Goal: Information Seeking & Learning: Learn about a topic

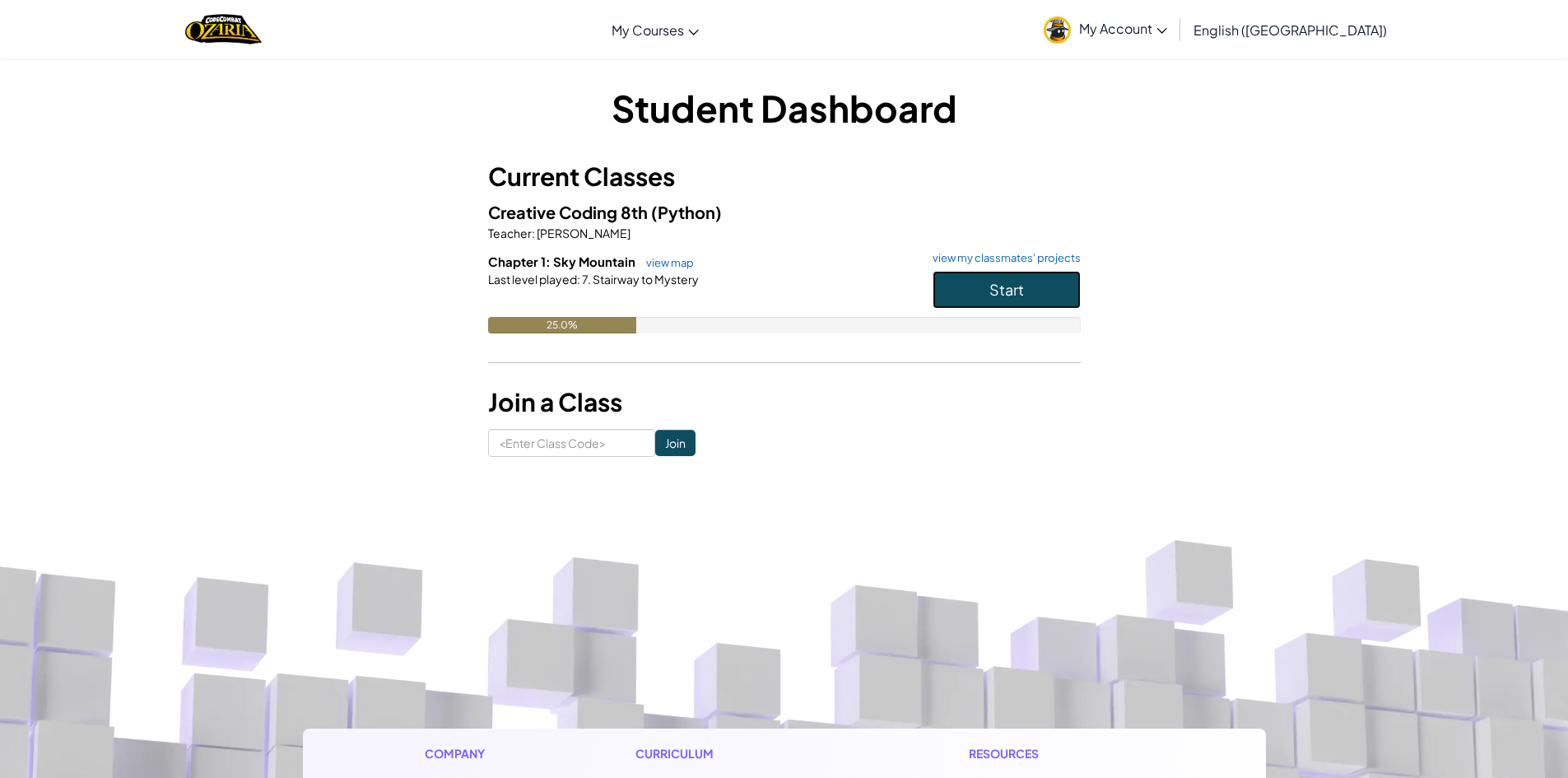
click at [1021, 292] on button "Start" at bounding box center [1006, 290] width 148 height 38
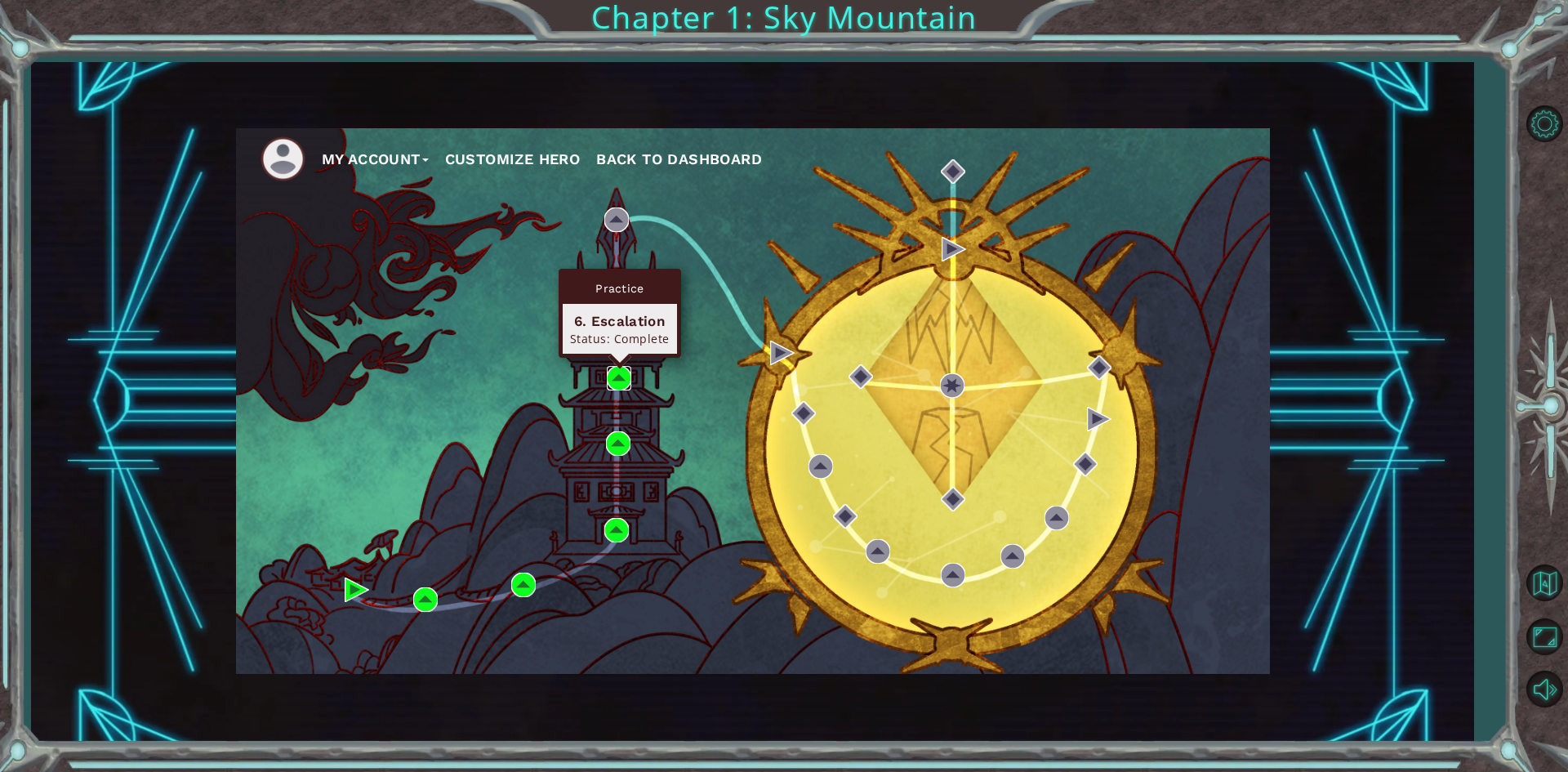
click at [611, 371] on img at bounding box center [619, 378] width 25 height 25
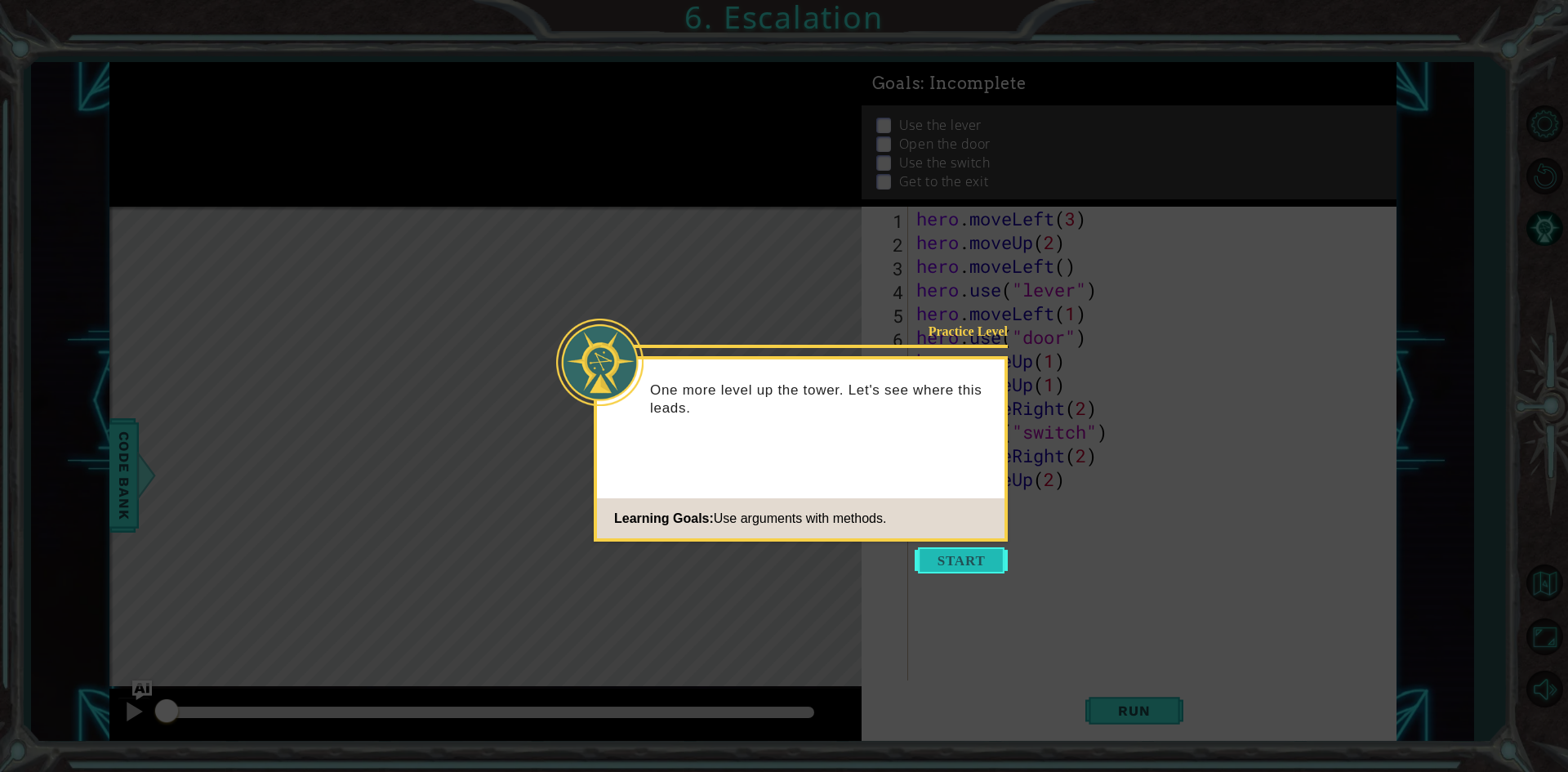
click at [952, 559] on button "Start" at bounding box center [961, 560] width 93 height 26
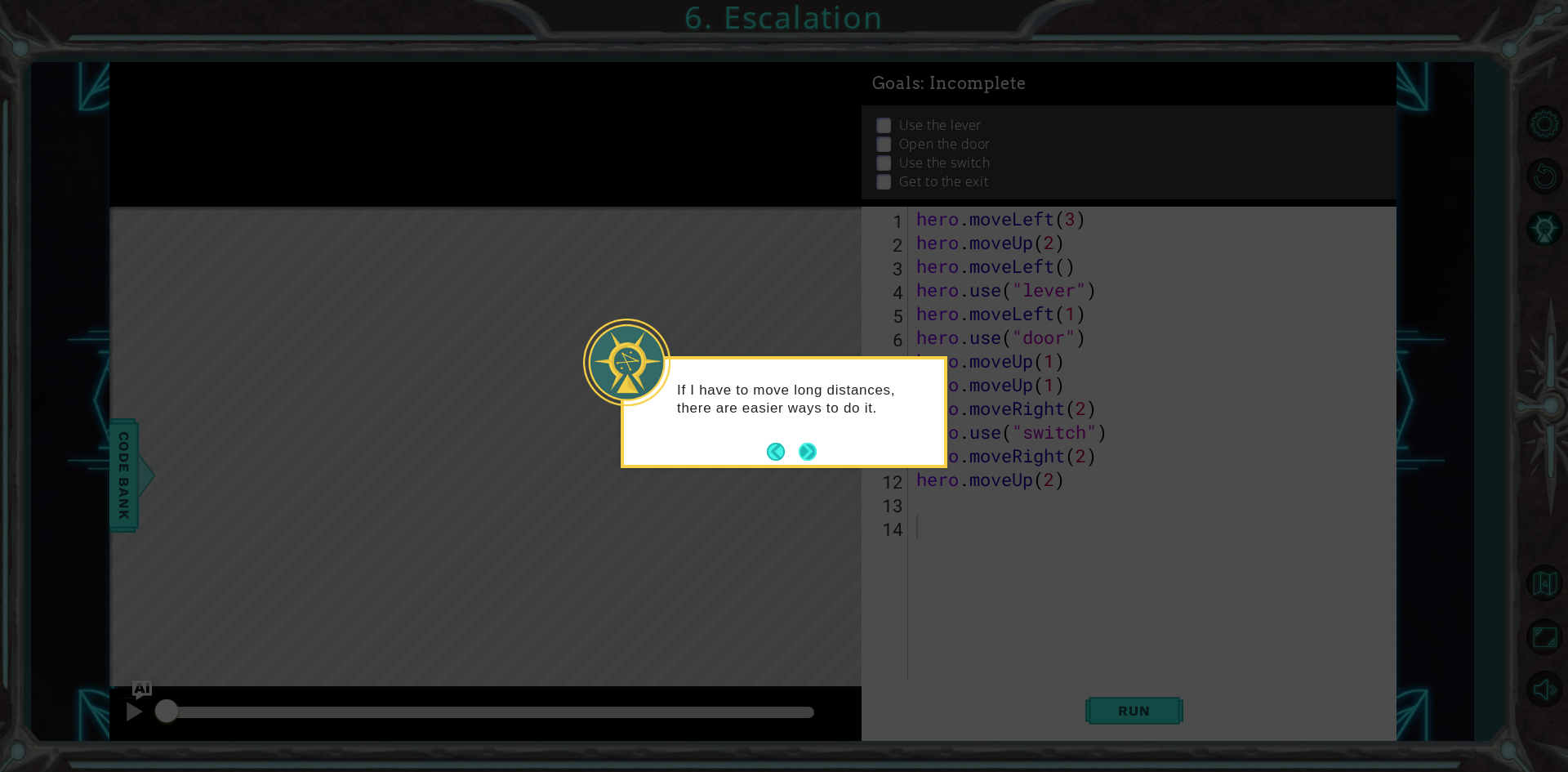
click at [816, 449] on button "Next" at bounding box center [807, 451] width 18 height 18
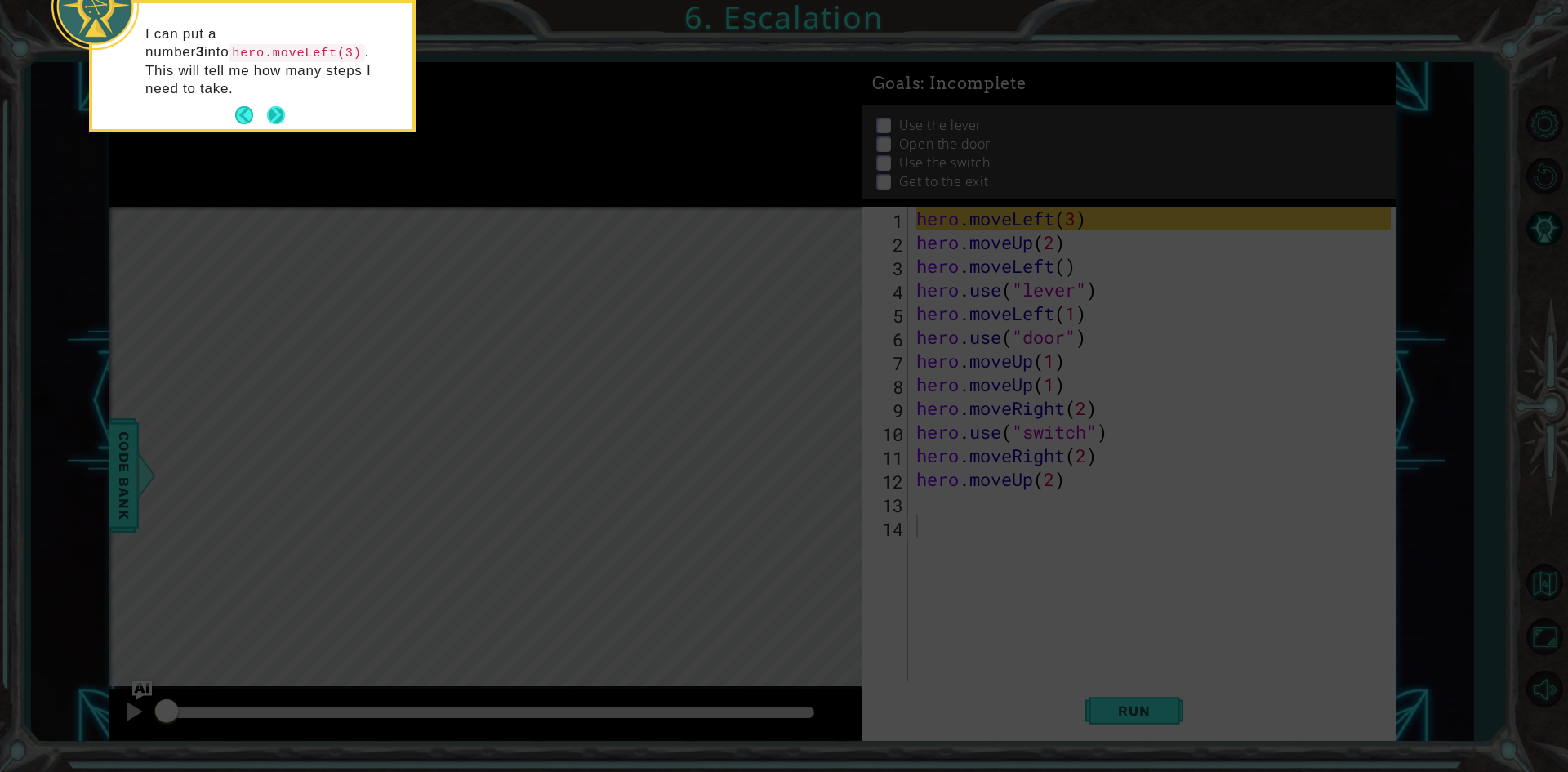
click at [276, 106] on button "Next" at bounding box center [275, 114] width 18 height 18
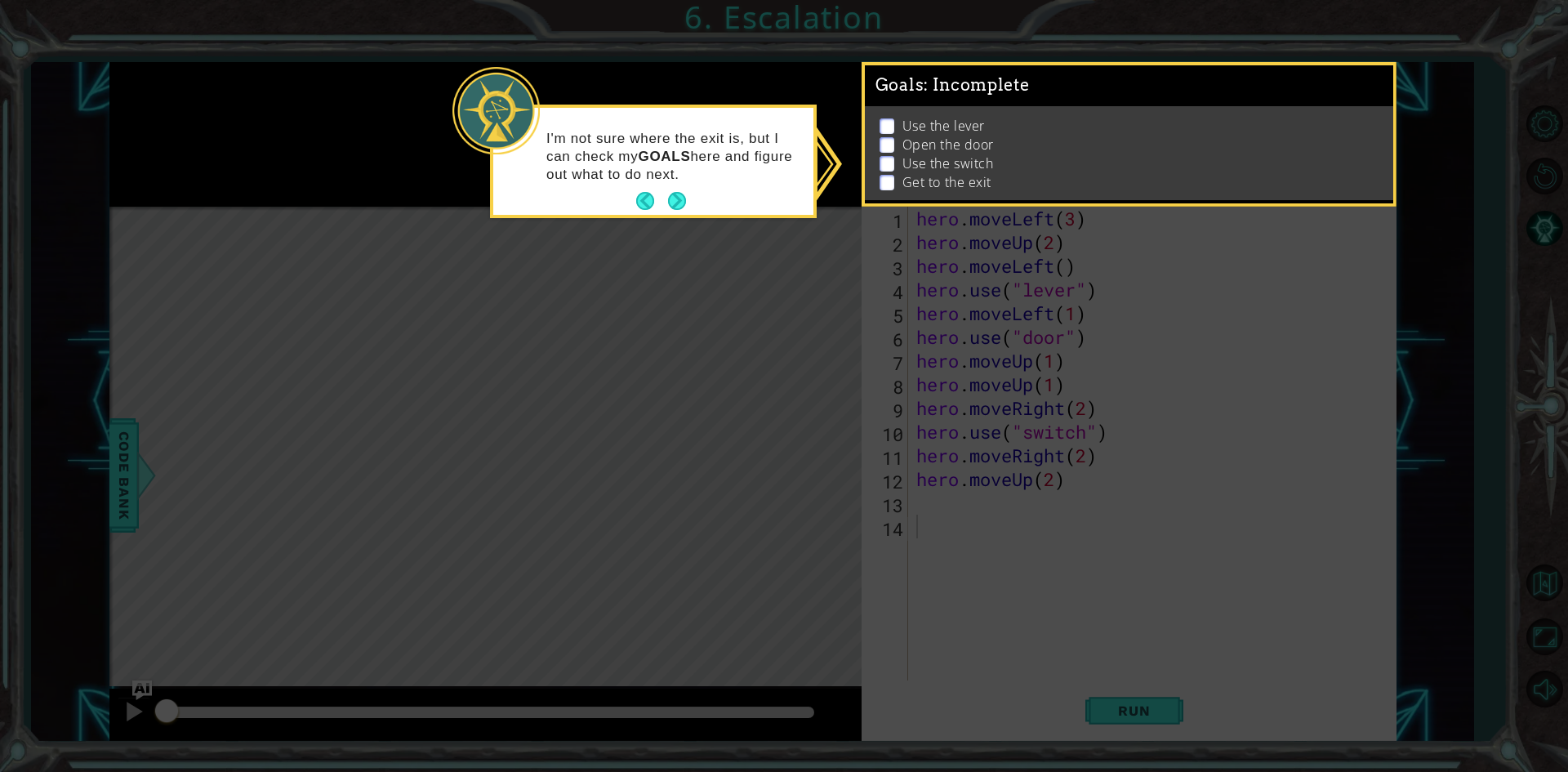
click at [673, 214] on div "I'm not sure where the exit is, but I can check my GOALS here and figure out wh…" at bounding box center [653, 165] width 320 height 100
click at [672, 207] on button "Next" at bounding box center [677, 201] width 18 height 18
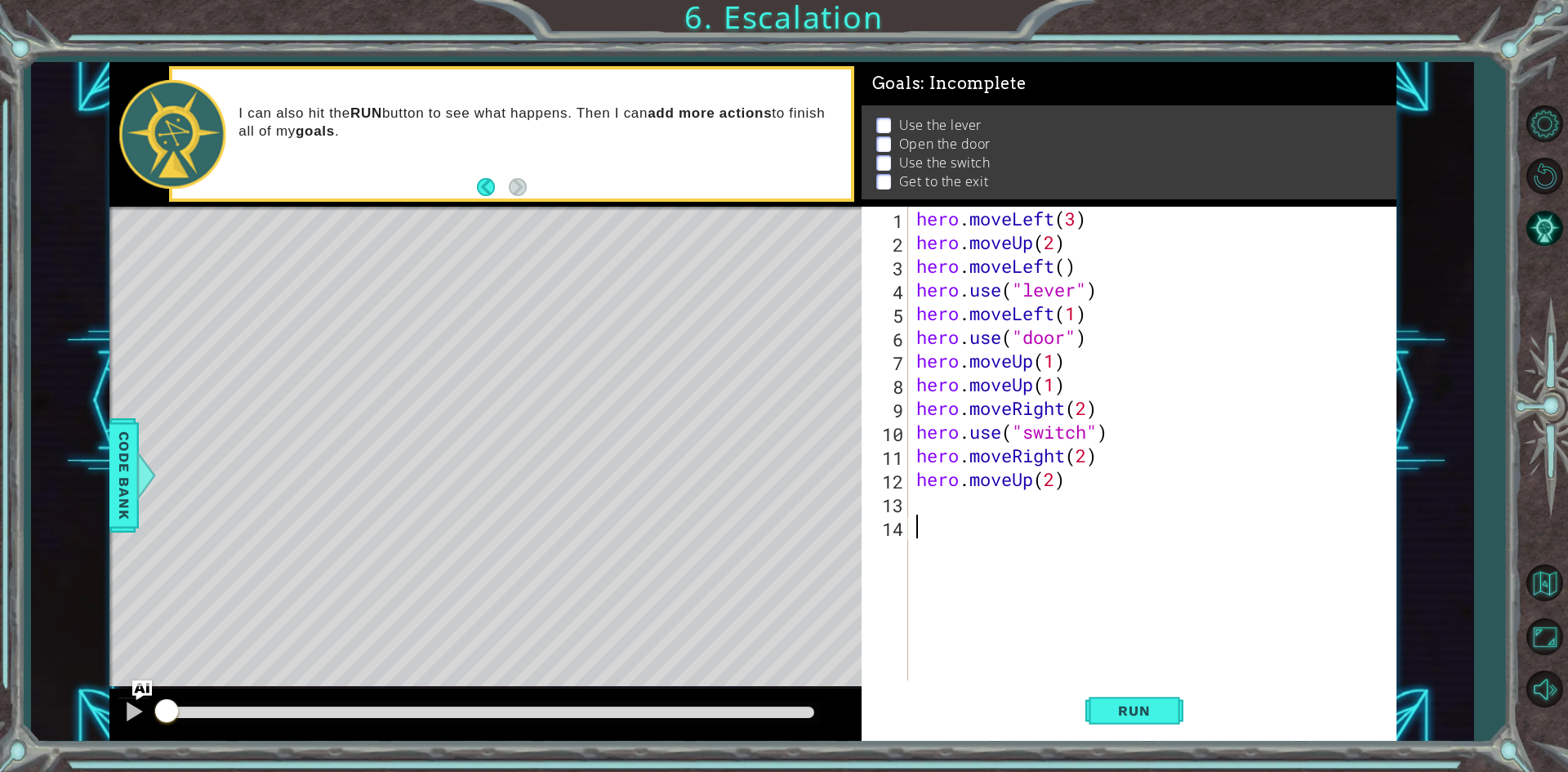
drag, startPoint x: 680, startPoint y: 620, endPoint x: 685, endPoint y: 612, distance: 9.4
click at [684, 613] on div "Level Map" at bounding box center [487, 447] width 755 height 481
click at [1139, 711] on span "Run" at bounding box center [1134, 710] width 64 height 16
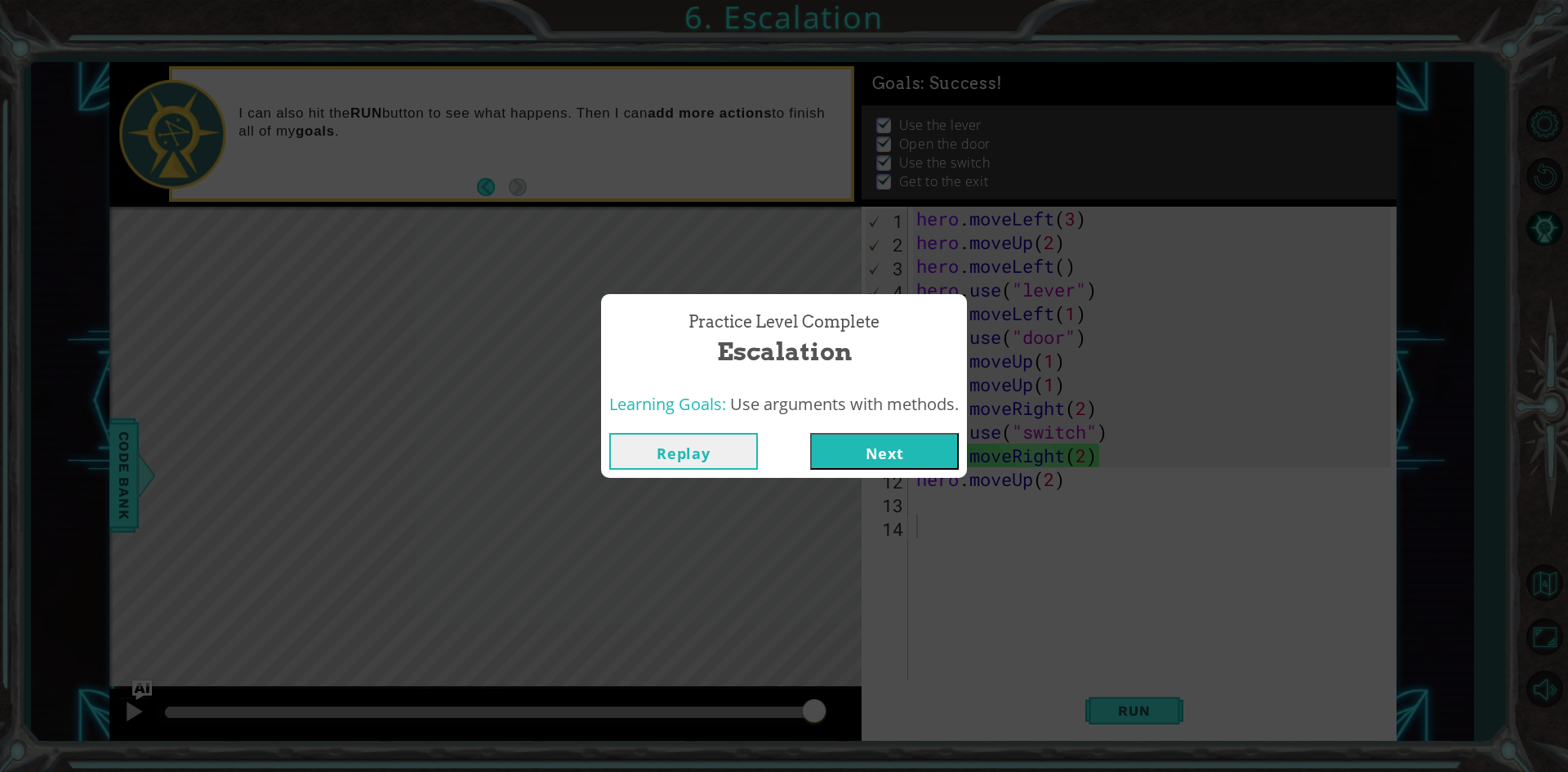
click at [863, 452] on button "Next" at bounding box center [884, 451] width 149 height 37
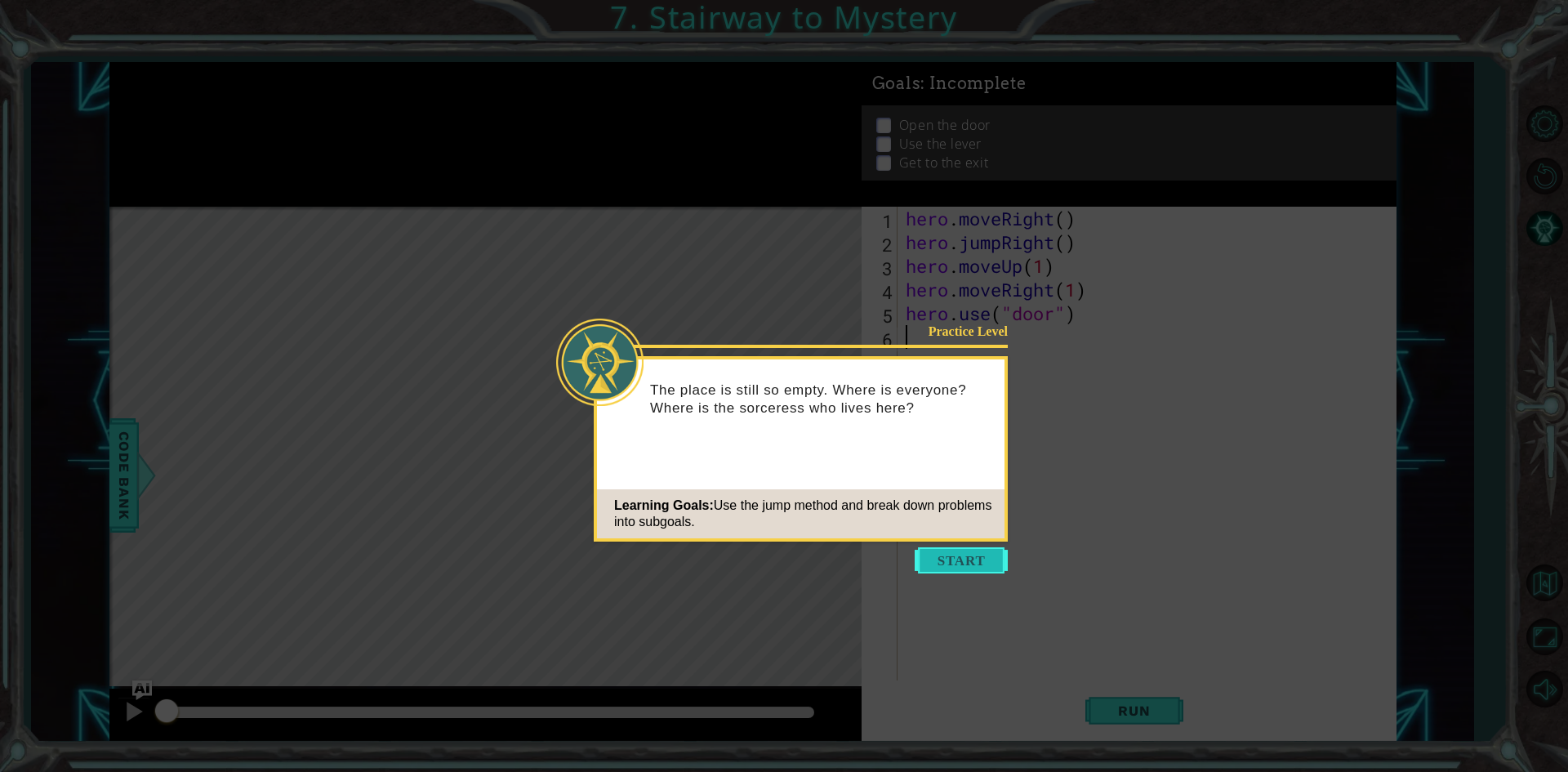
click at [954, 554] on button "Start" at bounding box center [961, 560] width 93 height 26
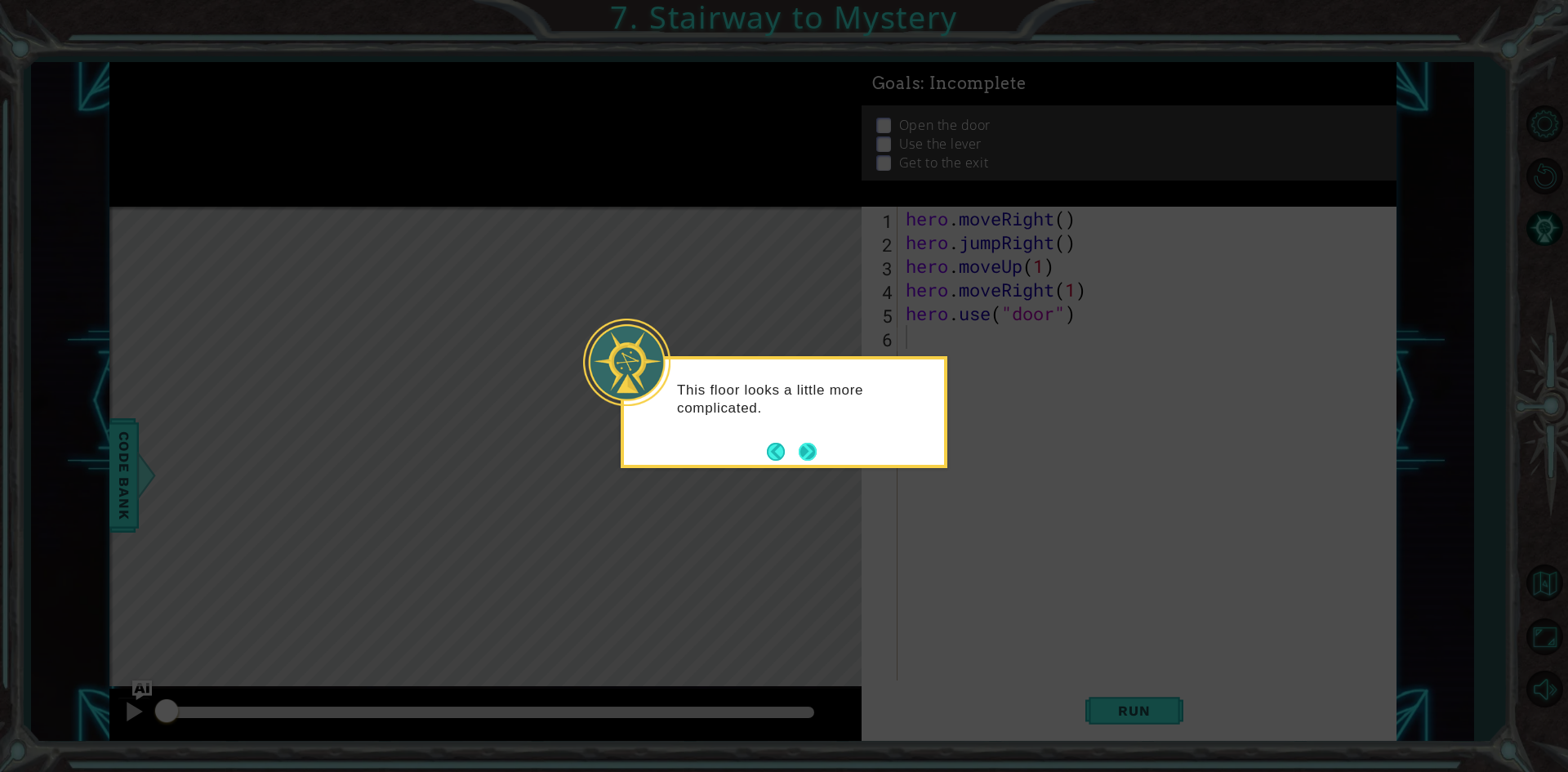
click at [799, 455] on button "Next" at bounding box center [807, 451] width 18 height 18
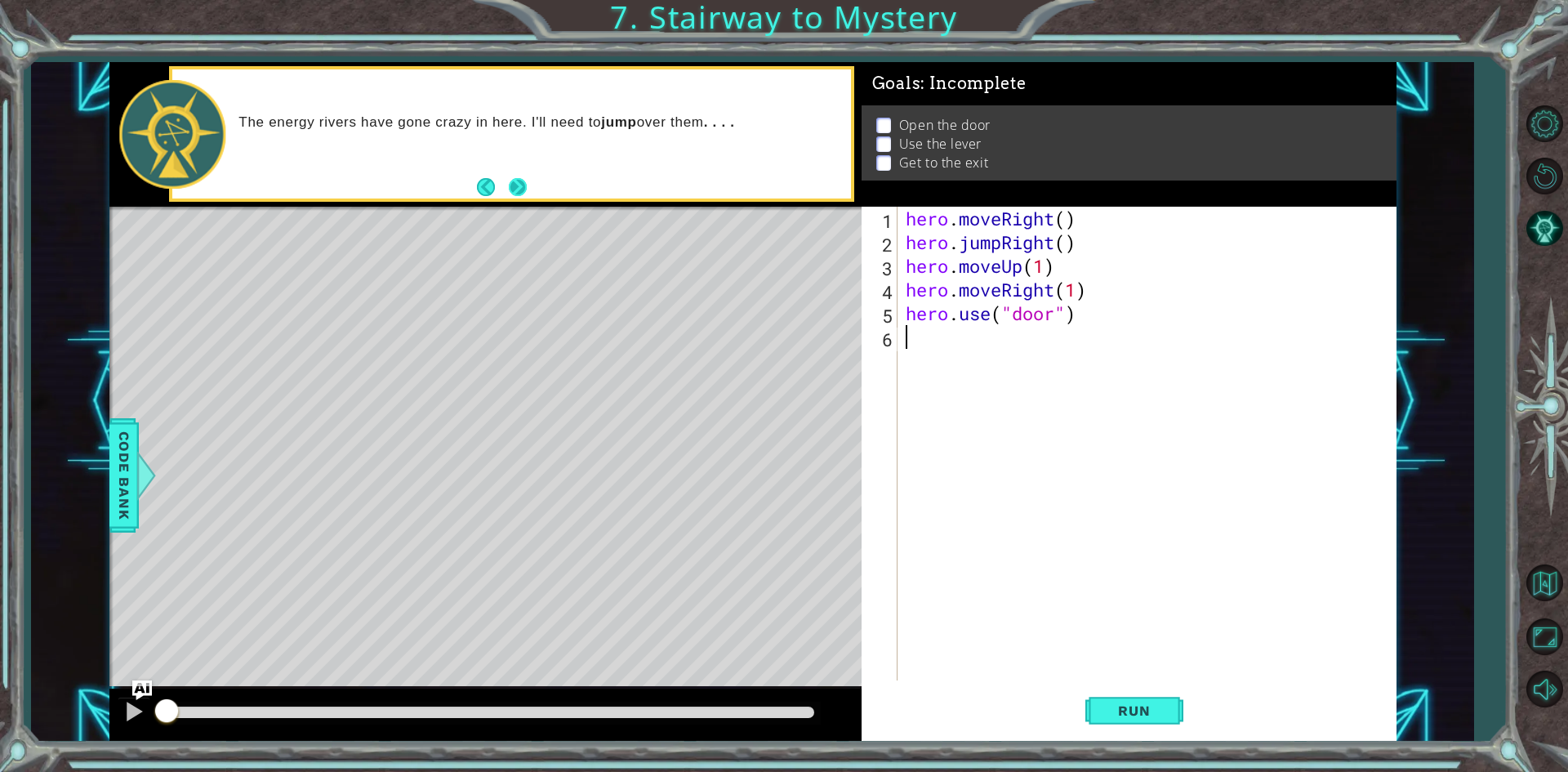
click at [511, 182] on button "Next" at bounding box center [518, 186] width 18 height 18
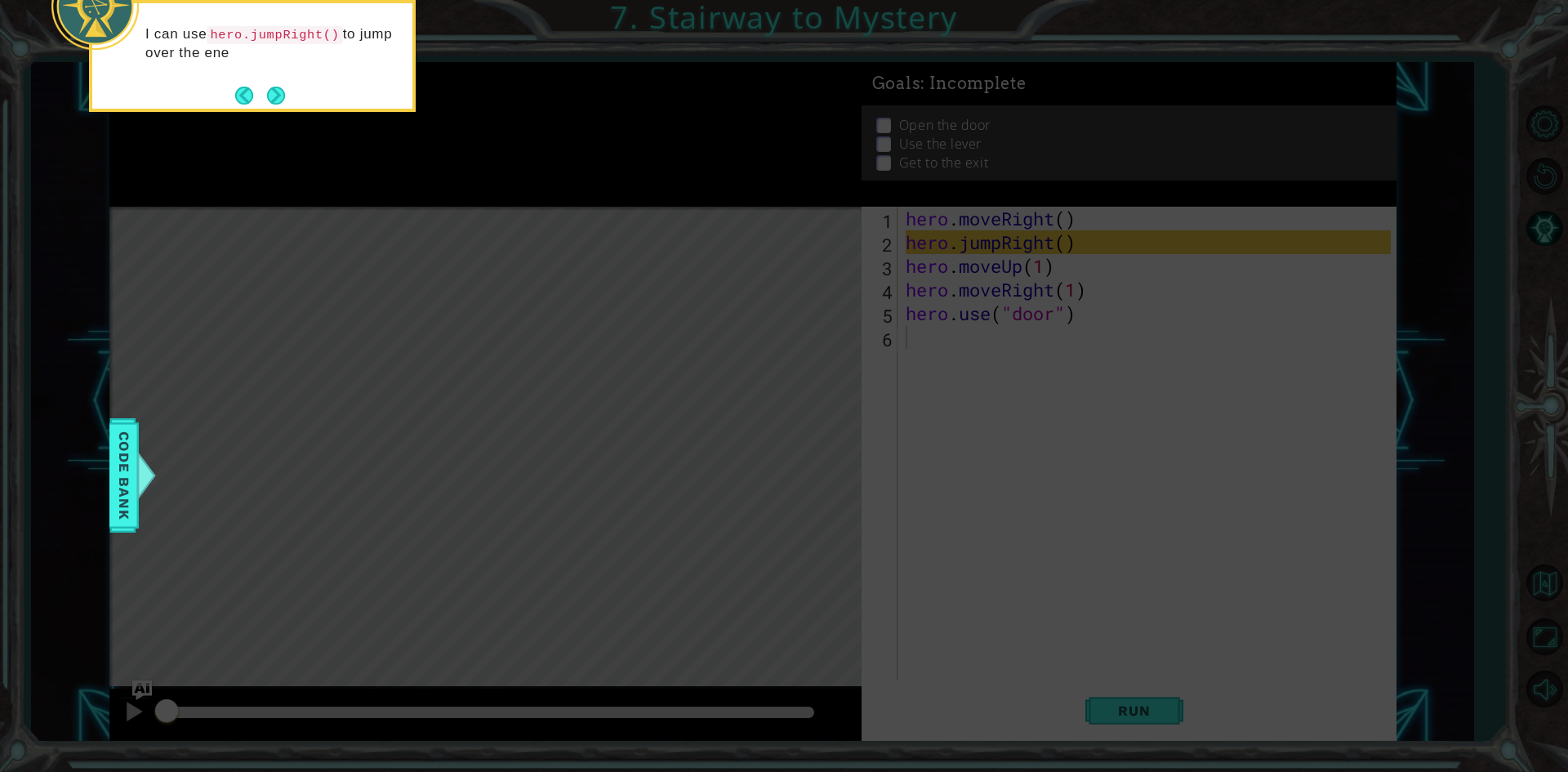
click at [274, 78] on div "I can use hero.jumpRight() to jump over the ene" at bounding box center [253, 51] width 320 height 83
click at [274, 89] on button "Next" at bounding box center [275, 96] width 18 height 18
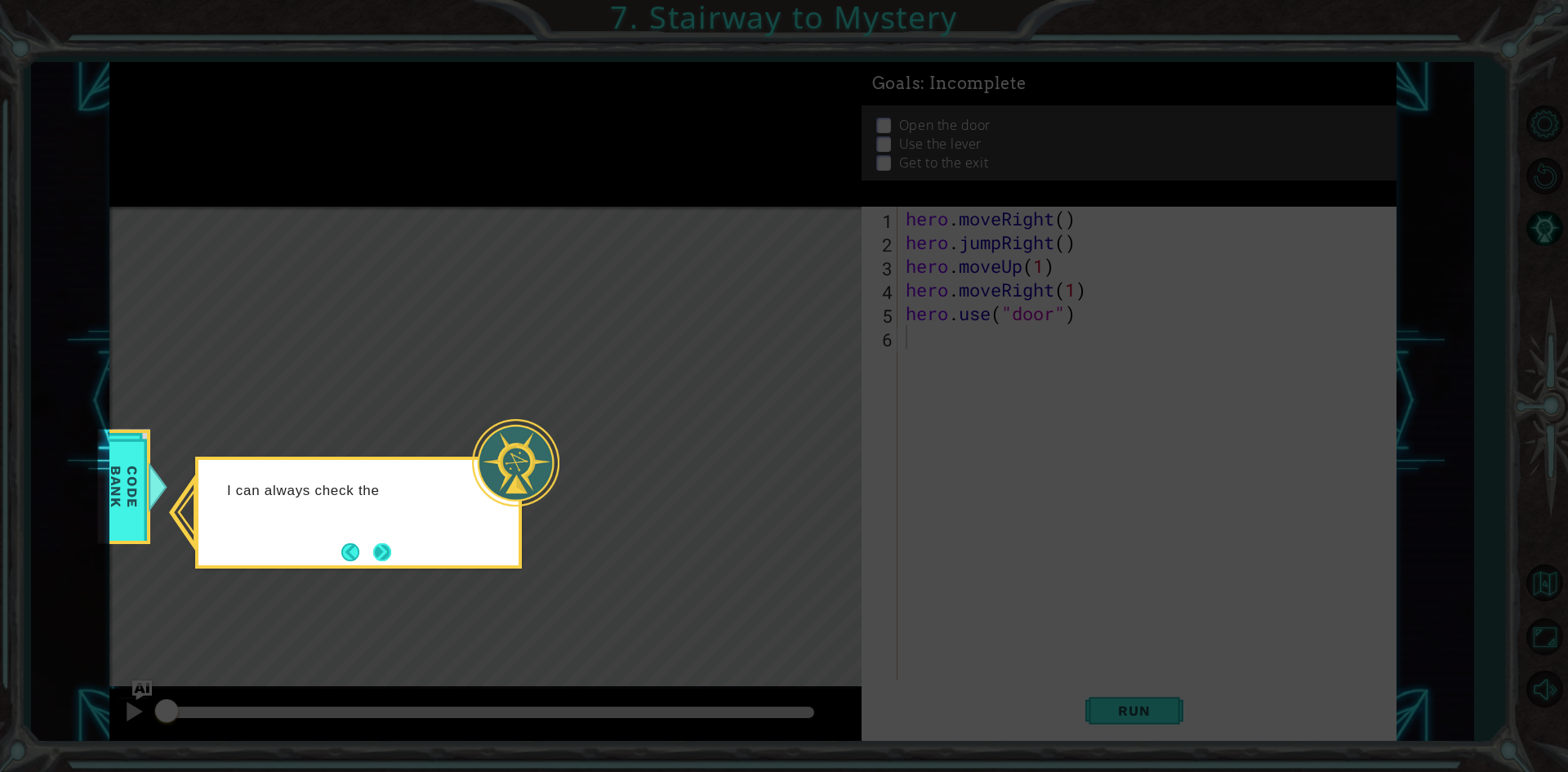
click at [374, 558] on button "Next" at bounding box center [381, 552] width 18 height 18
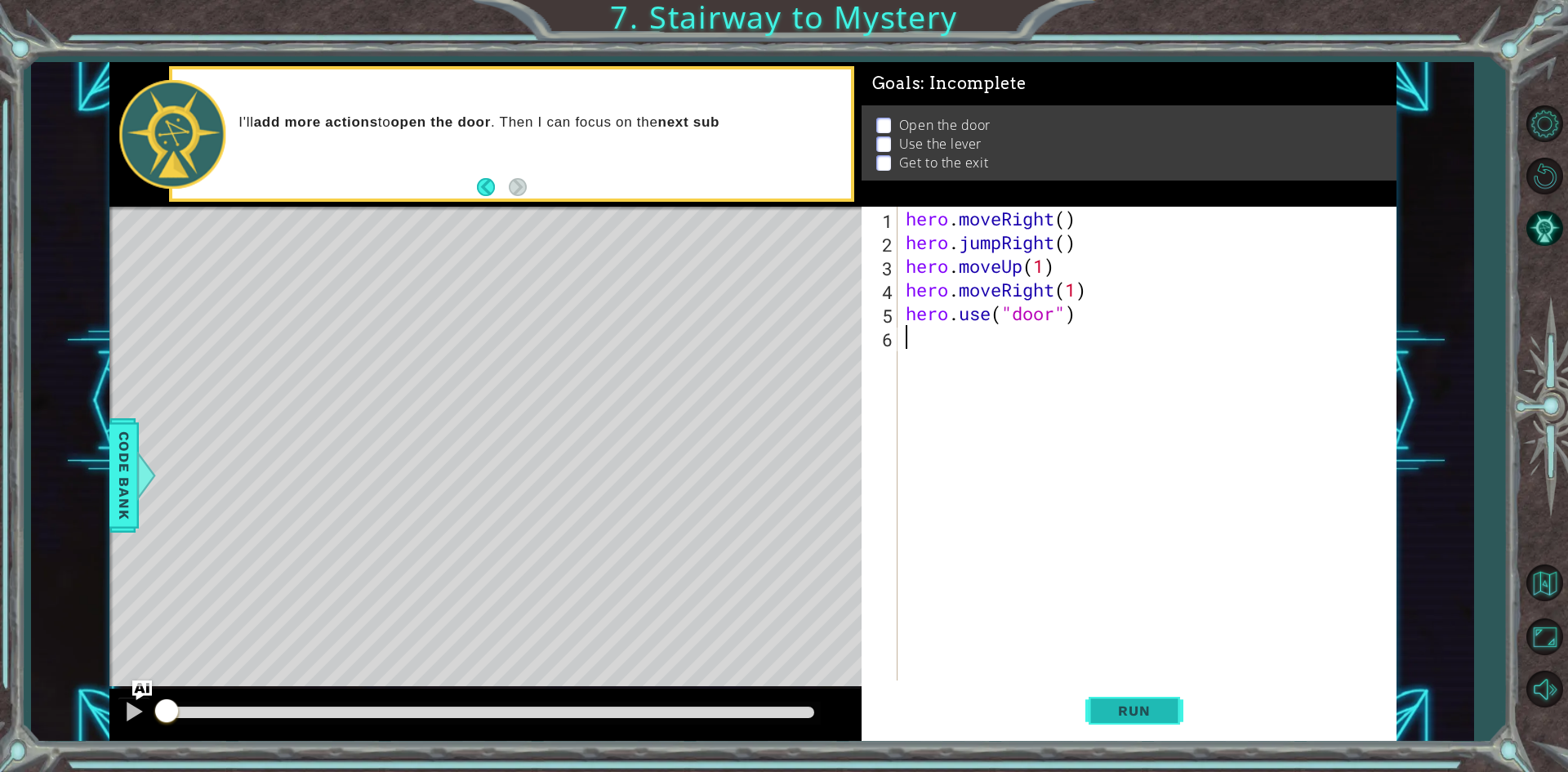
click at [1123, 723] on button "Run" at bounding box center [1135, 711] width 98 height 53
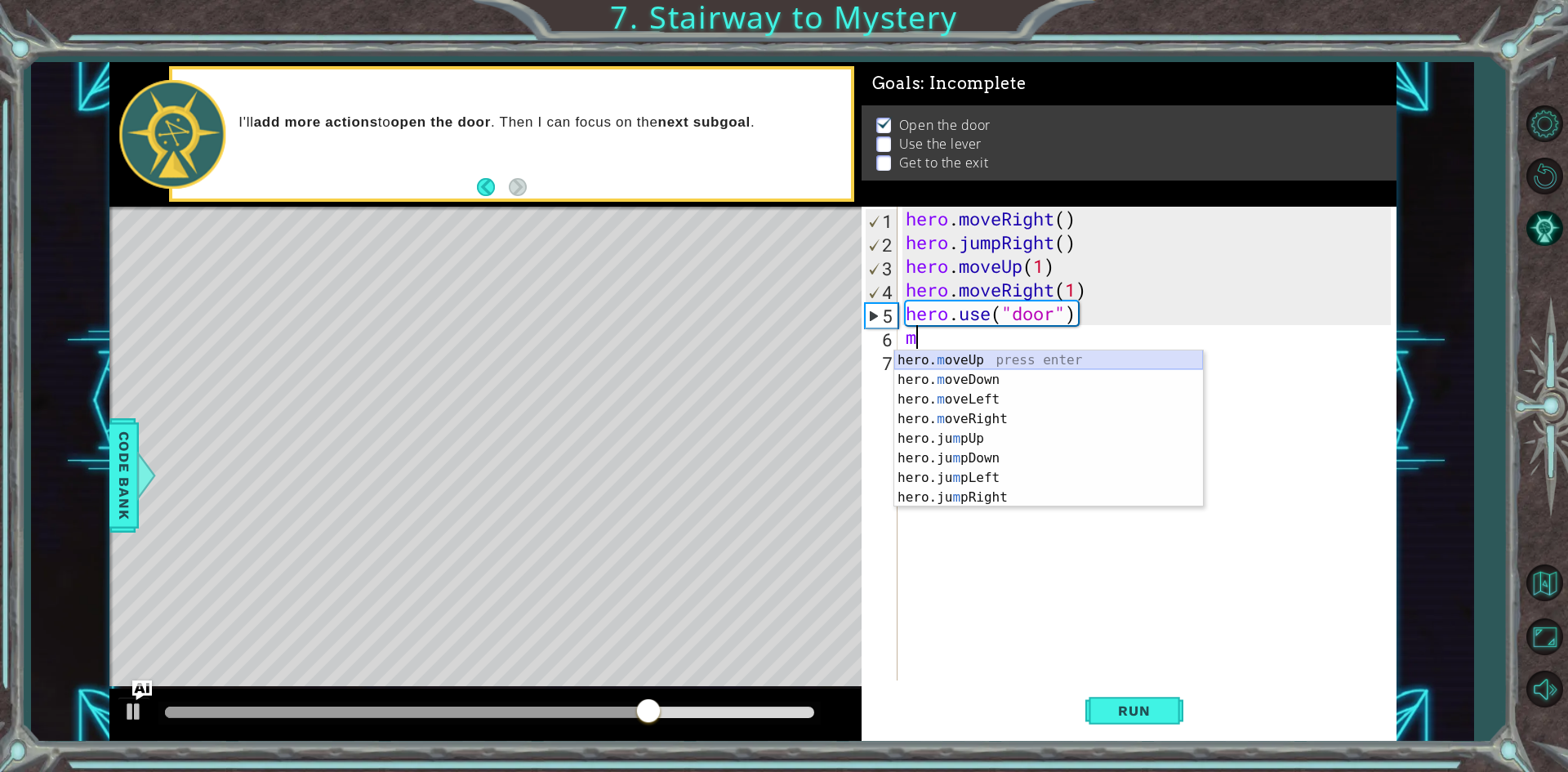
click at [935, 361] on div "hero. m oveUp press enter hero. m oveDown press enter hero. m oveLeft press ent…" at bounding box center [1048, 447] width 308 height 196
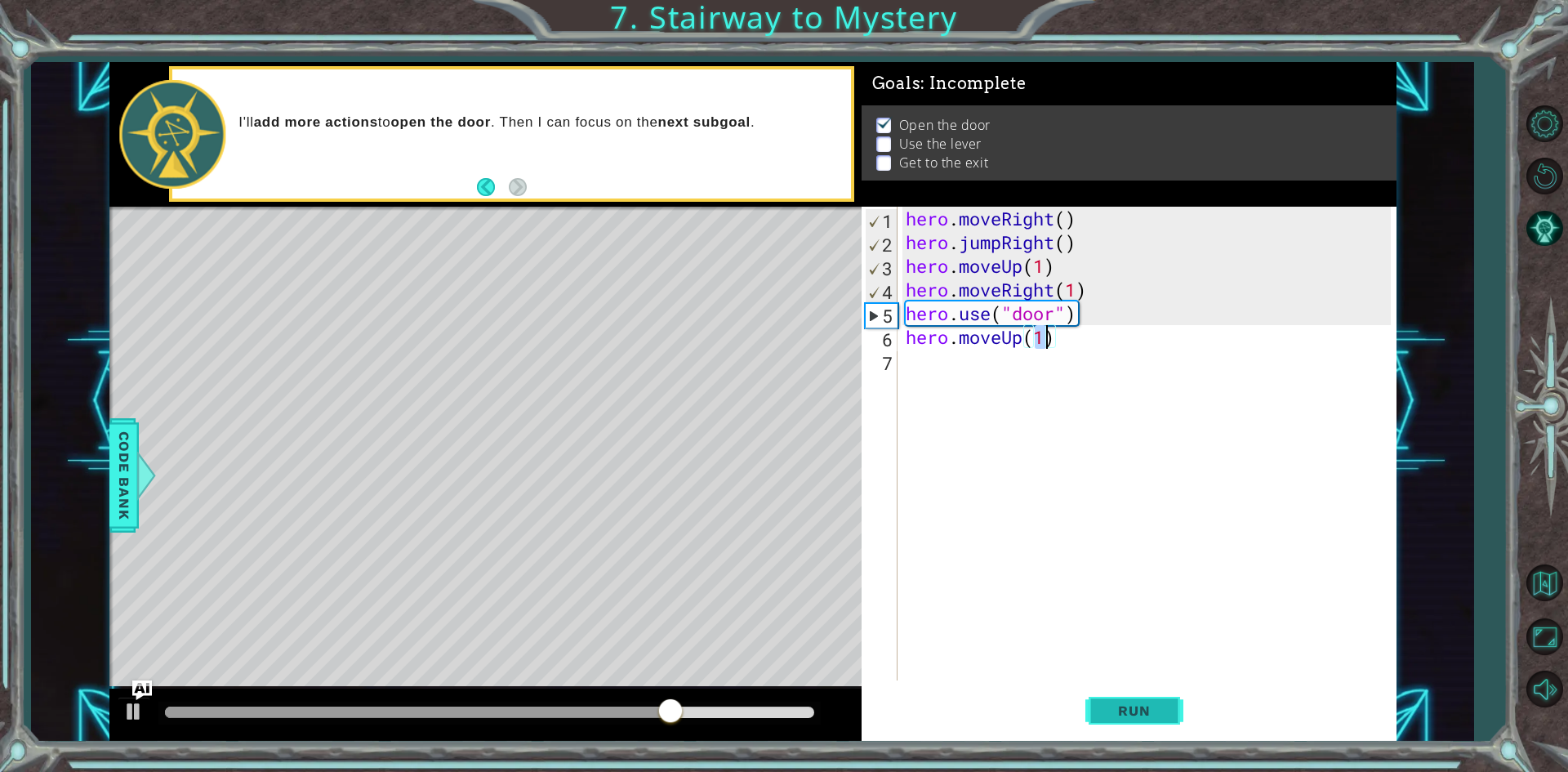
type textarea "hero.moveUp(1)"
click at [1145, 686] on button "Run" at bounding box center [1135, 711] width 98 height 53
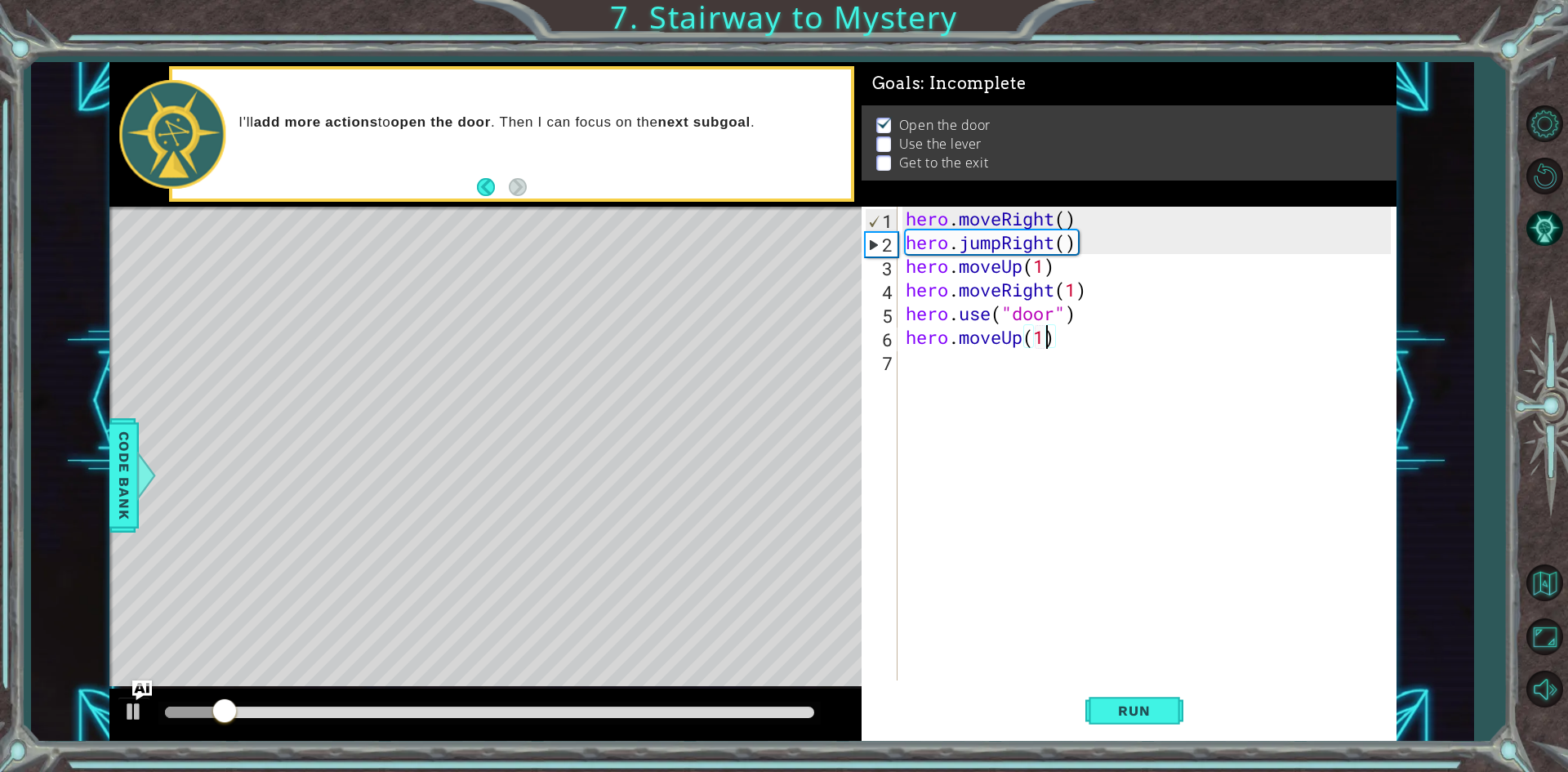
click at [409, 710] on div at bounding box center [489, 712] width 649 height 11
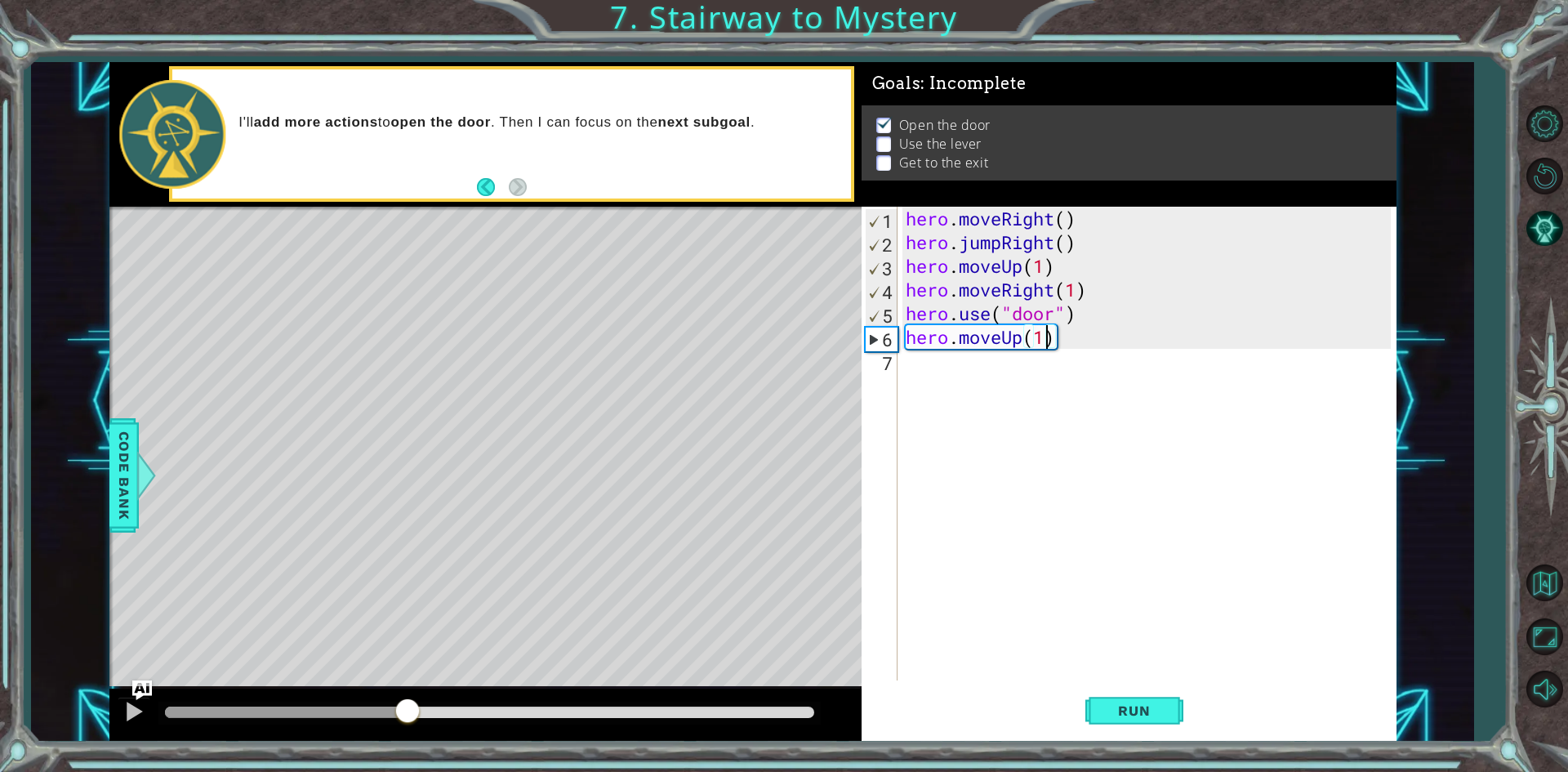
click at [923, 375] on div "hero . moveRight ( ) hero . jumpRight ( ) hero . moveUp ( 1 ) hero . moveRight …" at bounding box center [1151, 466] width 497 height 521
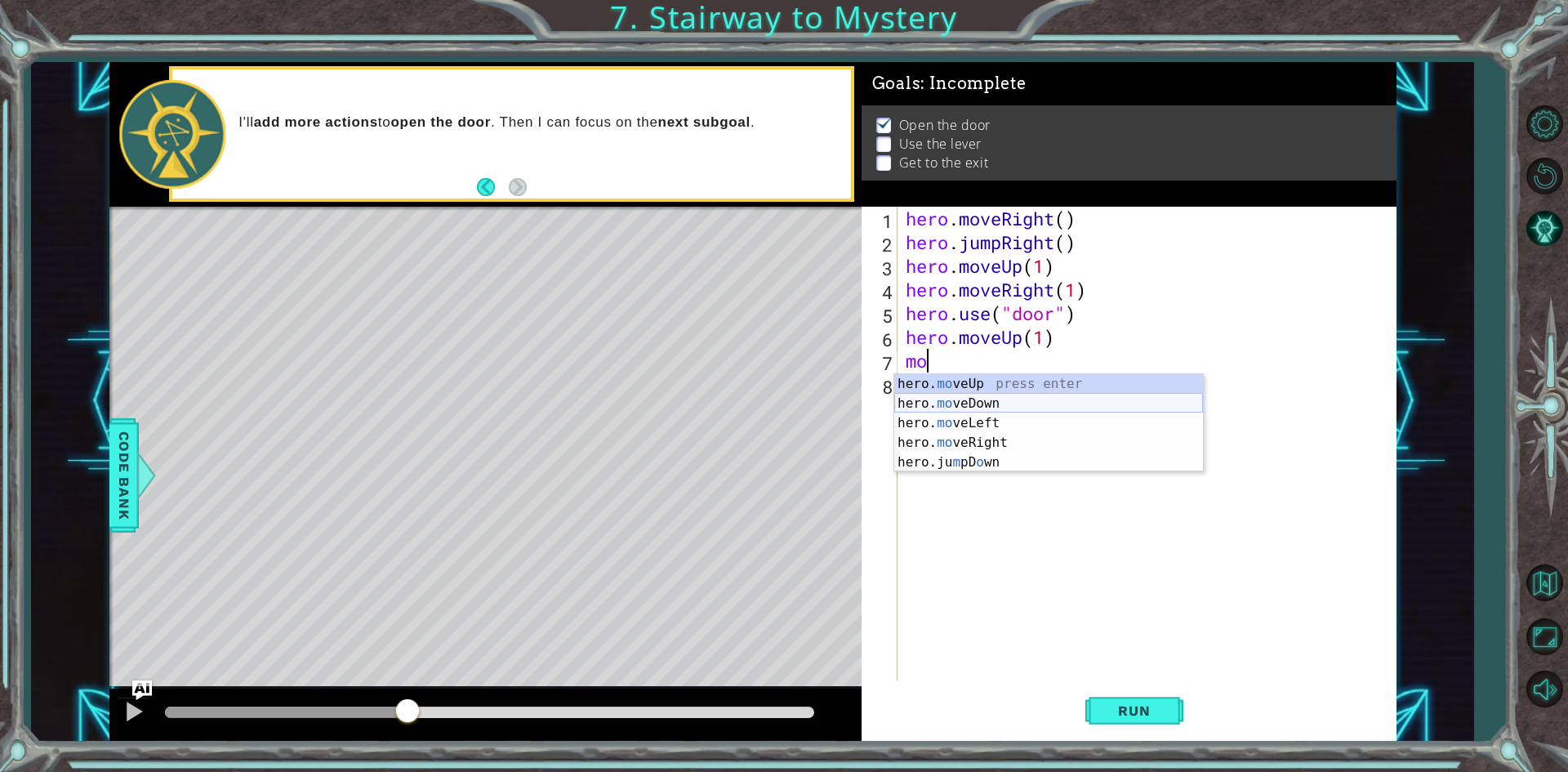
click at [964, 400] on div "hero. mo veUp press enter hero. mo veDown press enter hero. mo veLeft press ent…" at bounding box center [1048, 442] width 308 height 137
type textarea "hero.moveDown(1)"
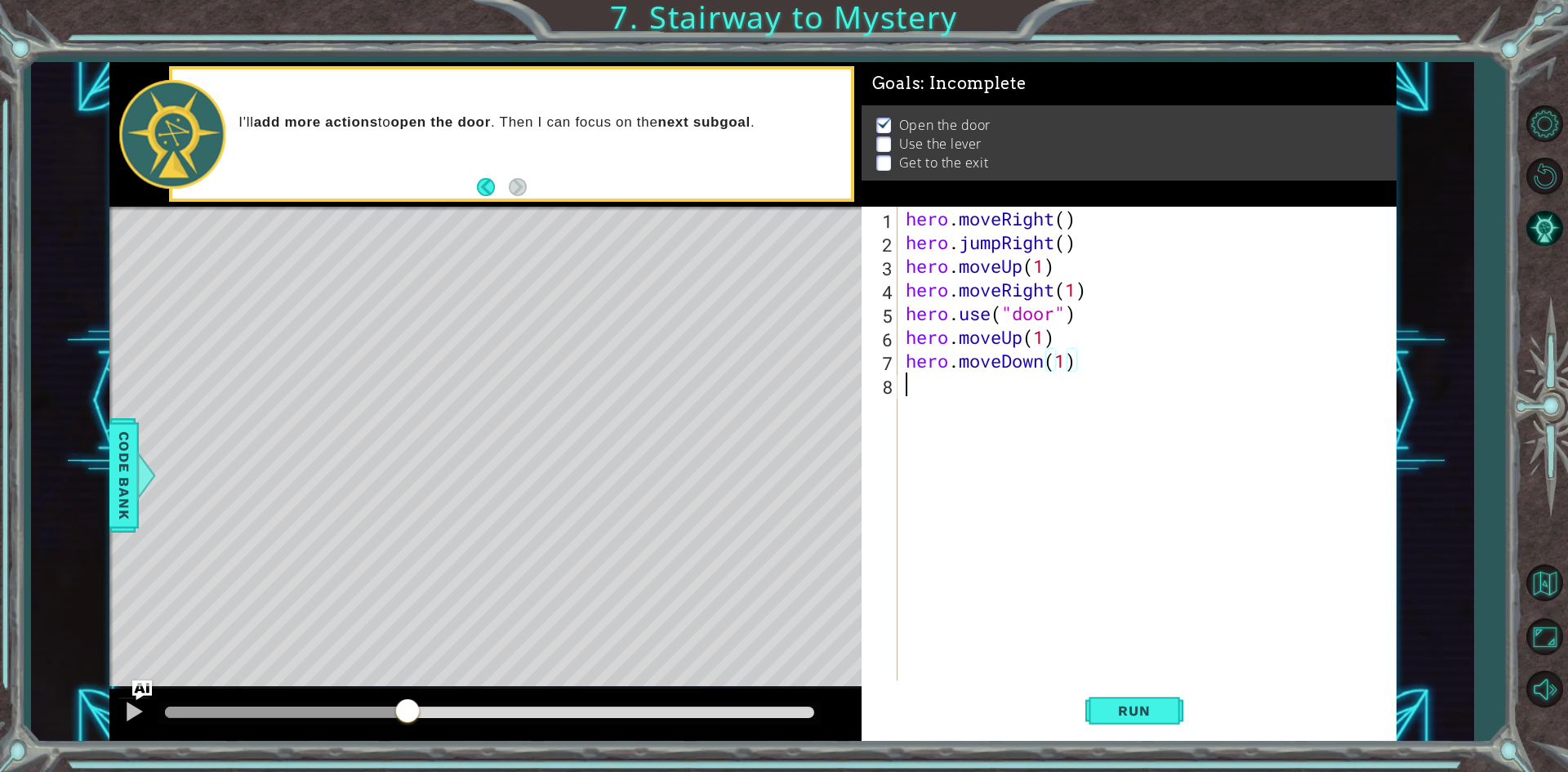
click at [931, 389] on div "hero . moveRight ( ) hero . jumpRight ( ) hero . moveUp ( 1 ) hero . moveRight …" at bounding box center [1151, 466] width 497 height 521
click at [1045, 361] on div "hero . moveRight ( ) hero . jumpRight ( ) hero . moveUp ( 1 ) hero . moveRight …" at bounding box center [1151, 466] width 497 height 521
click at [1056, 386] on div "hero.moveU p press enter" at bounding box center [1048, 403] width 308 height 59
click at [1080, 367] on div "hero . moveRight ( ) hero . jumpRight ( ) hero . moveUp ( 1 ) hero . moveRight …" at bounding box center [1151, 466] width 497 height 521
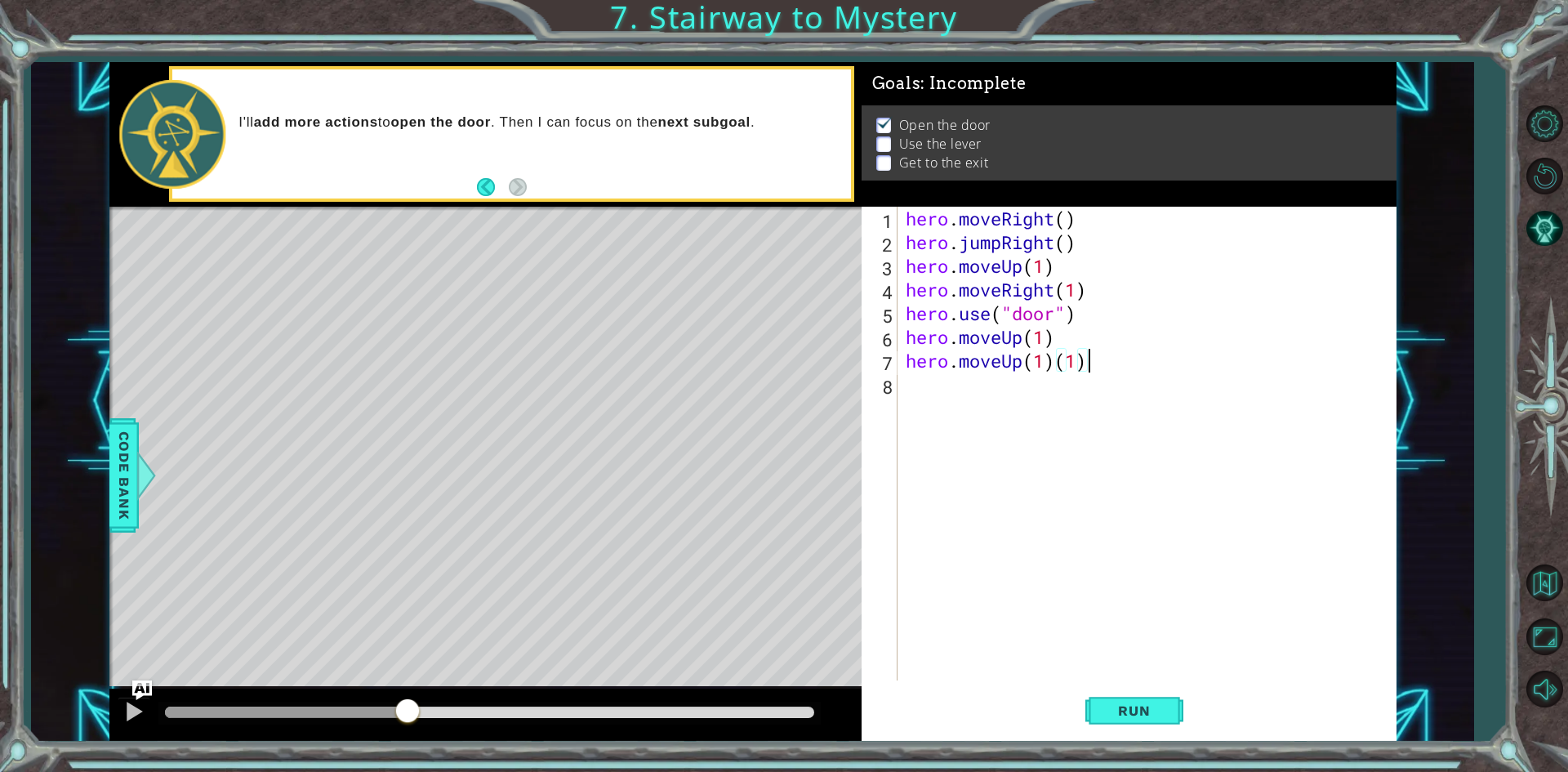
click at [1104, 370] on div "hero . moveRight ( ) hero . jumpRight ( ) hero . moveUp ( 1 ) hero . moveRight …" at bounding box center [1151, 466] width 497 height 521
type textarea "hero.moveUp(1)"
click at [953, 410] on div "hero . moveRight ( ) hero . jumpRight ( ) hero . moveUp ( 1 ) hero . moveRight …" at bounding box center [1151, 466] width 497 height 521
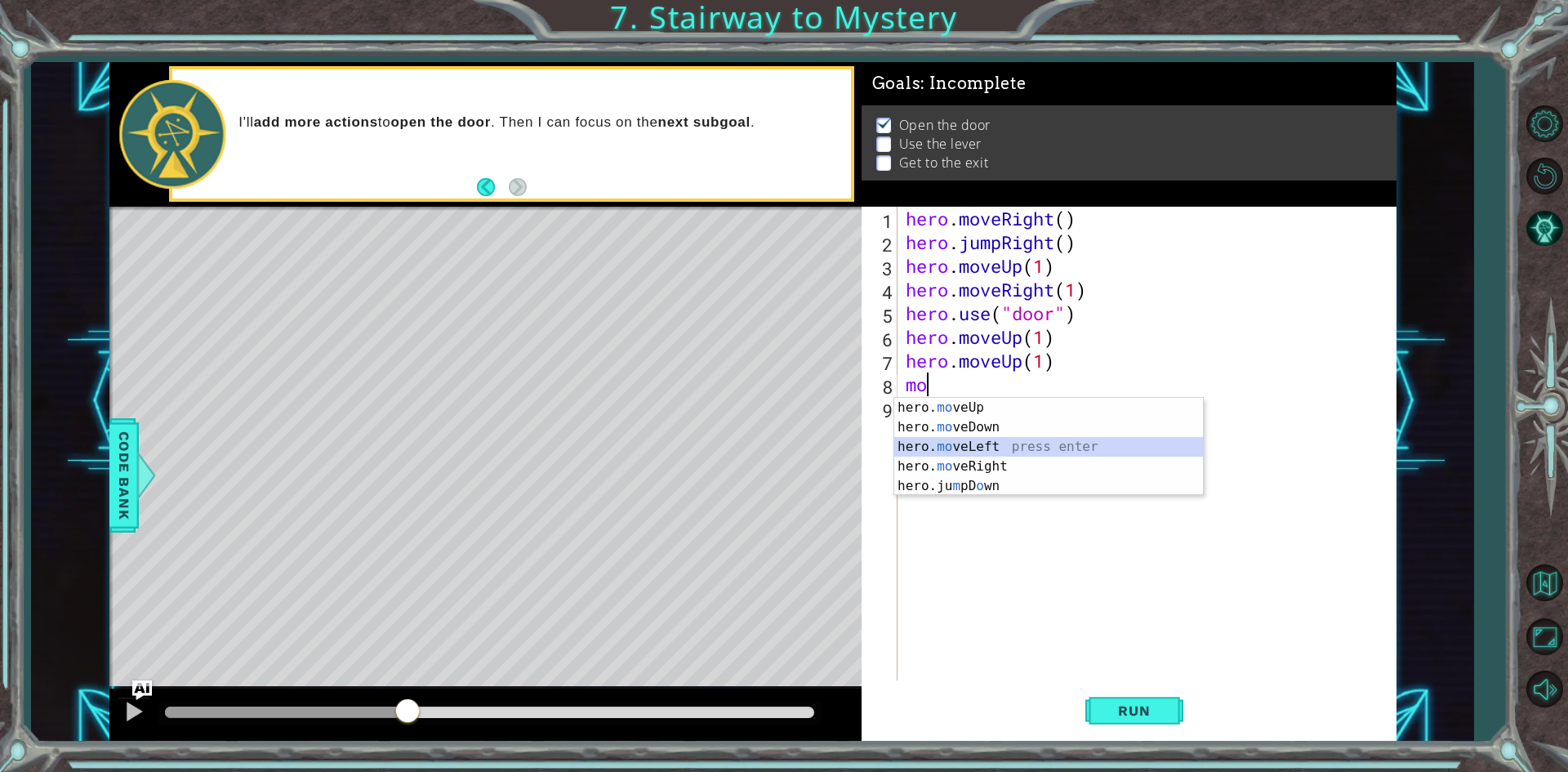
click at [978, 442] on div "hero. mo veUp press enter hero. mo veDown press enter hero. mo veLeft press ent…" at bounding box center [1048, 465] width 308 height 137
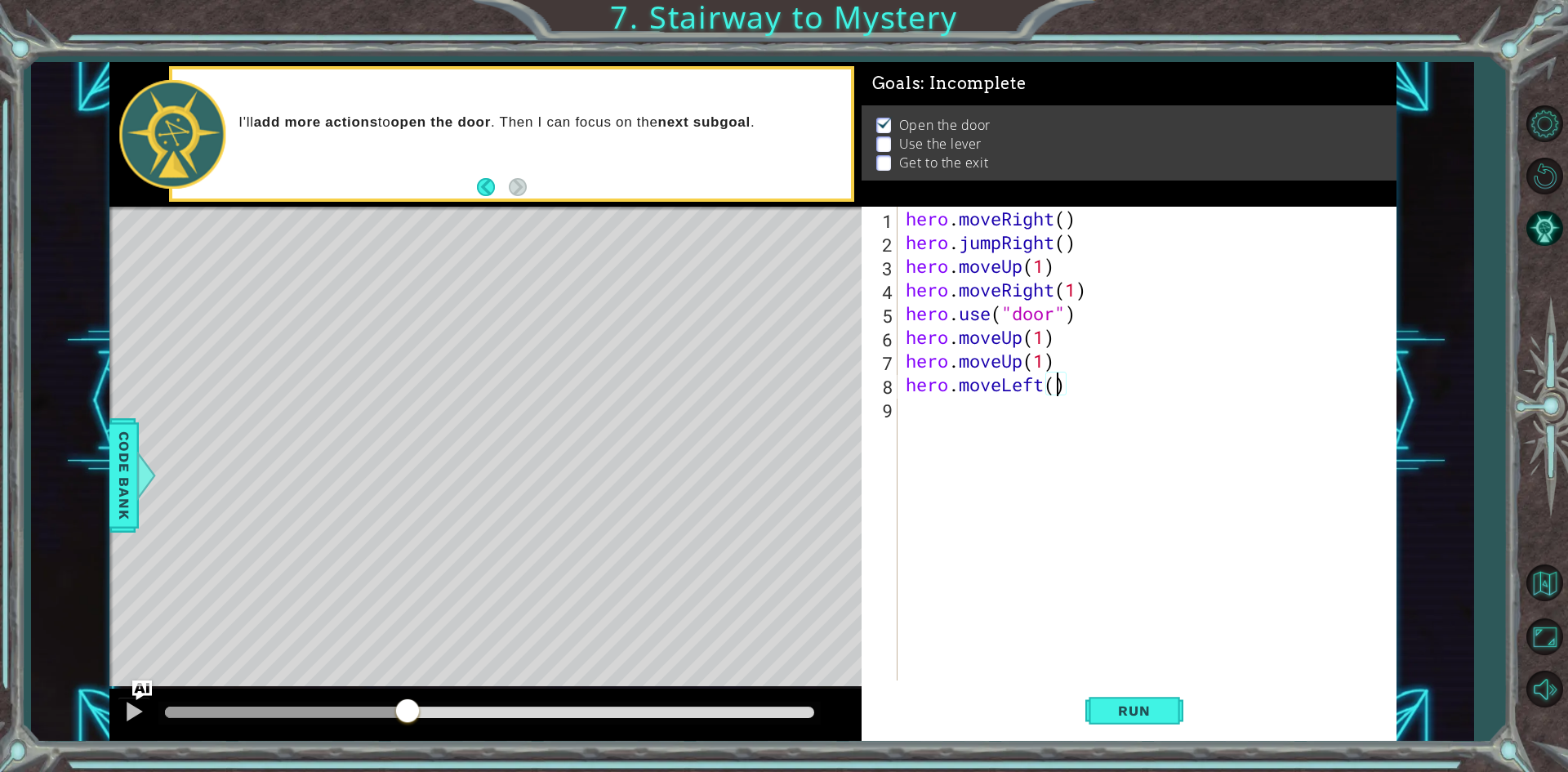
type textarea "hero.moveLeft(2)"
click at [953, 418] on div "hero . moveRight ( ) hero . jumpRight ( ) hero . moveUp ( 1 ) hero . moveRight …" at bounding box center [1151, 466] width 497 height 521
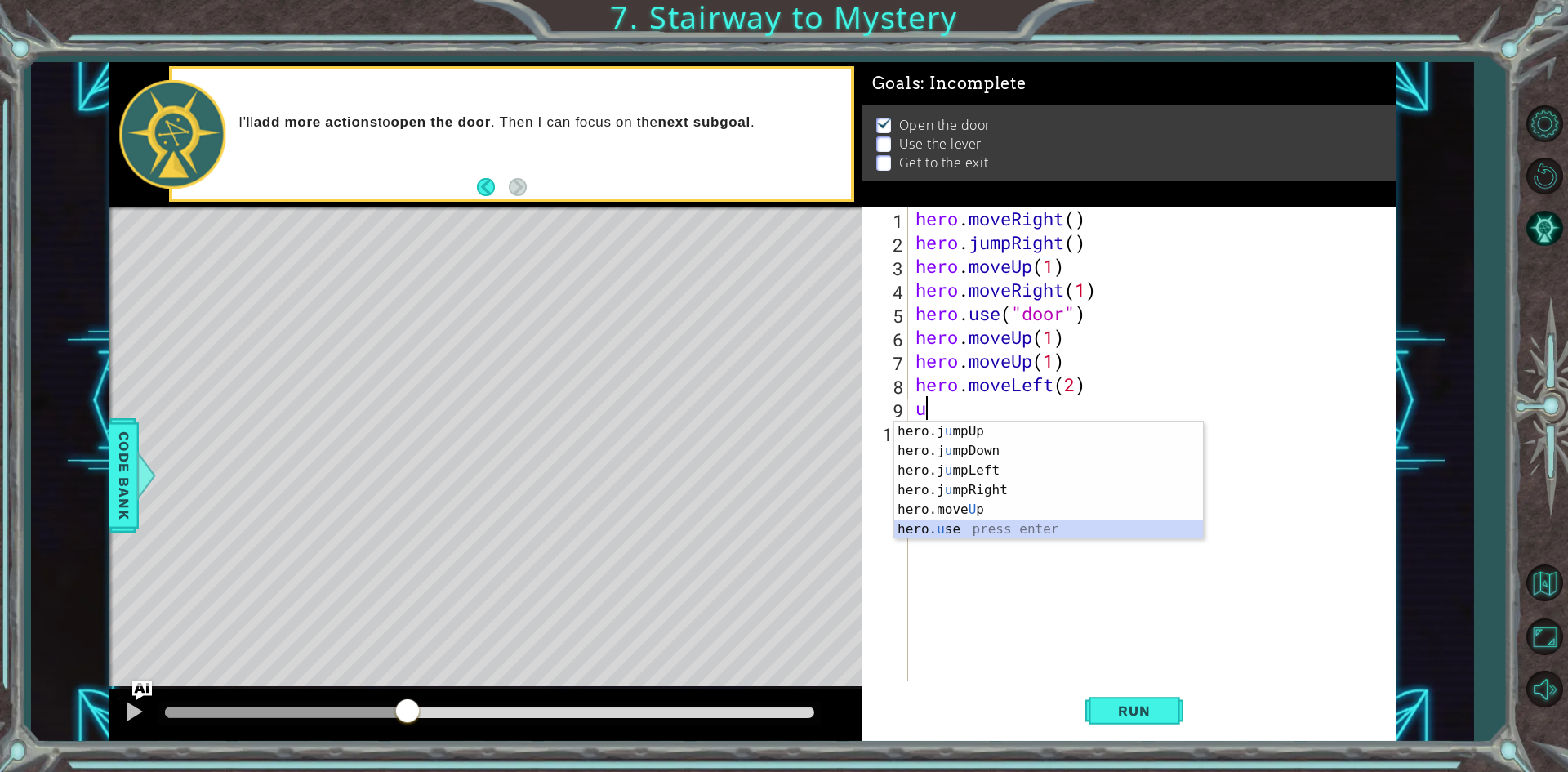
click at [938, 524] on div "hero.j u mpUp press enter hero.j u mpDown press enter hero.j u mpLeft press ent…" at bounding box center [1048, 500] width 308 height 157
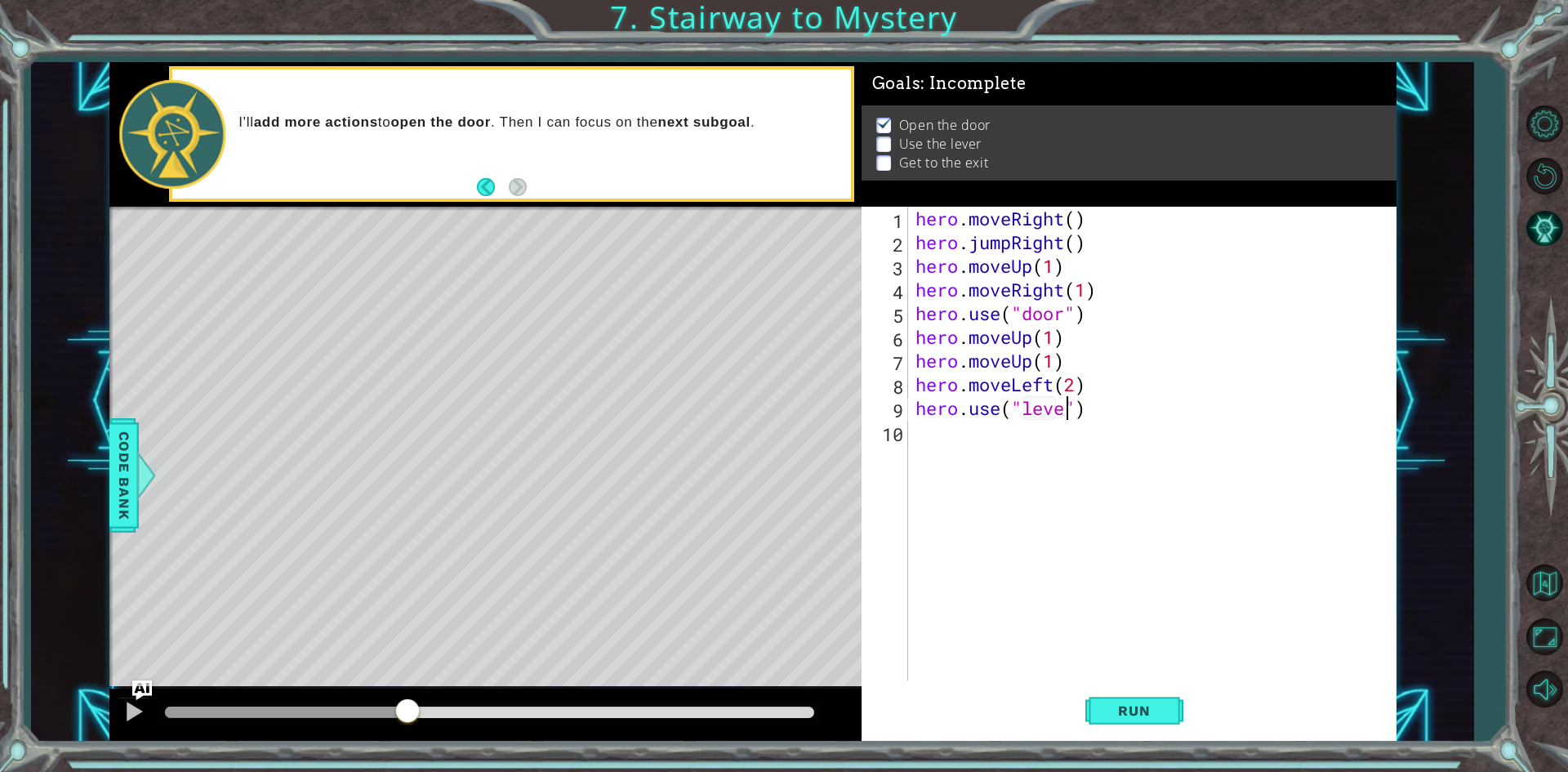
scroll to position [0, 8]
click at [1125, 700] on button "Run" at bounding box center [1135, 711] width 98 height 53
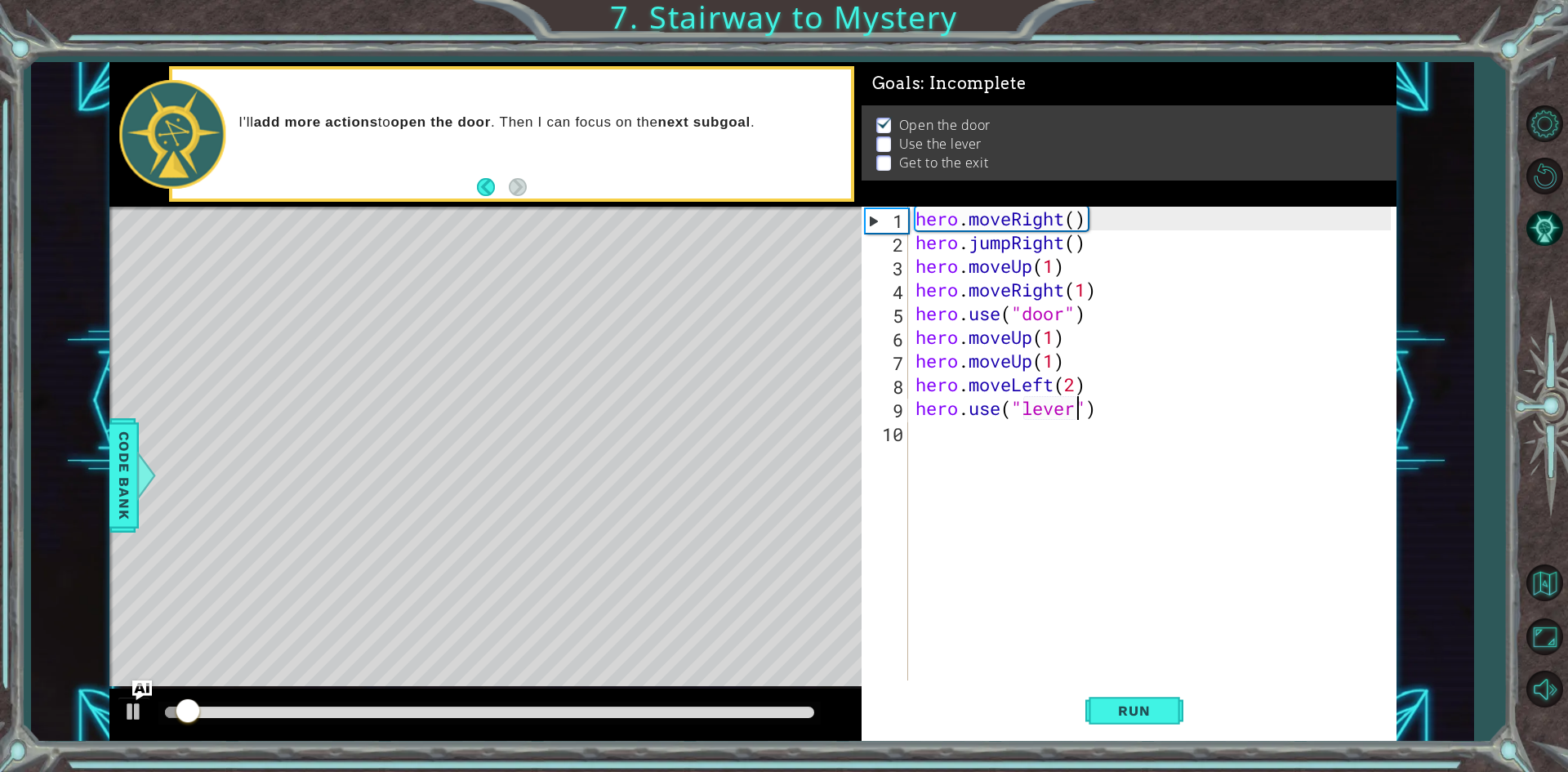
click at [510, 706] on div at bounding box center [489, 713] width 662 height 23
click at [562, 723] on div at bounding box center [489, 713] width 662 height 23
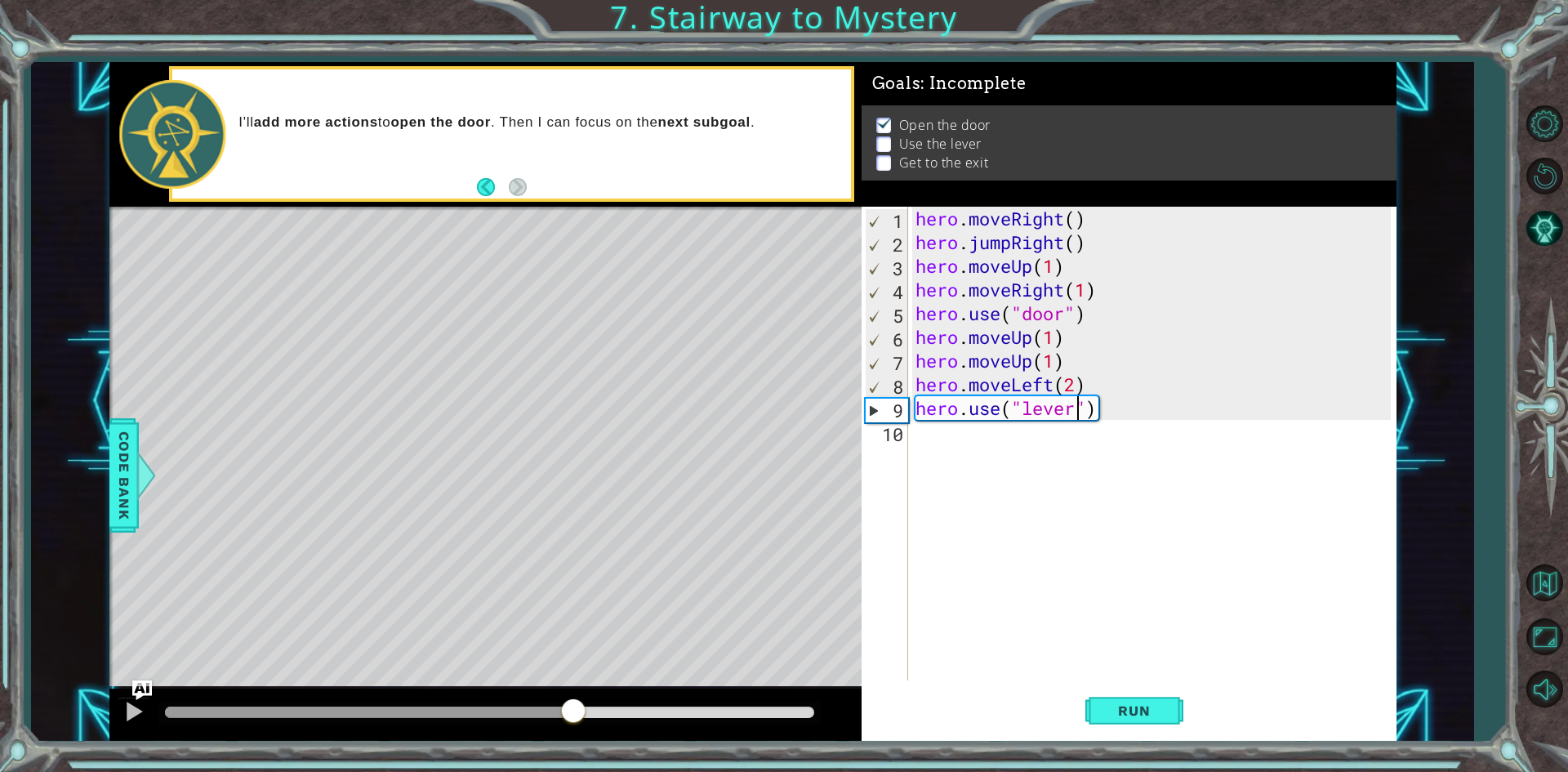
click at [573, 716] on div at bounding box center [489, 712] width 649 height 11
click at [1072, 391] on div "hero . moveRight ( ) hero . jumpRight ( ) hero . moveUp ( 1 ) hero . moveRight …" at bounding box center [1155, 466] width 486 height 521
click at [1074, 389] on div "hero . moveRight ( ) hero . jumpRight ( ) hero . moveUp ( 1 ) hero . moveRight …" at bounding box center [1155, 466] width 486 height 521
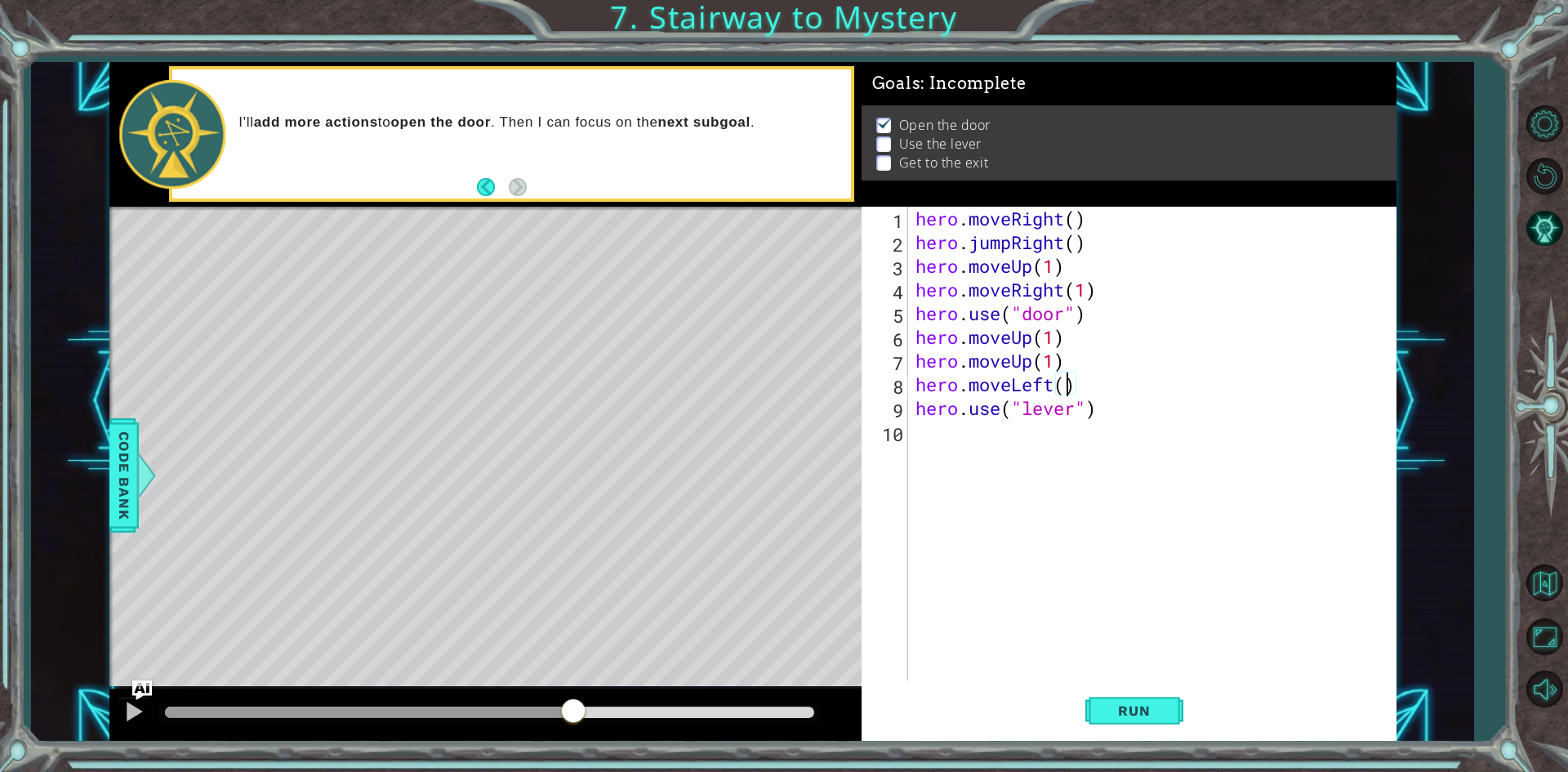
scroll to position [0, 7]
type textarea "hero.moveLeft(1)"
click at [1116, 711] on span "Run" at bounding box center [1134, 710] width 64 height 16
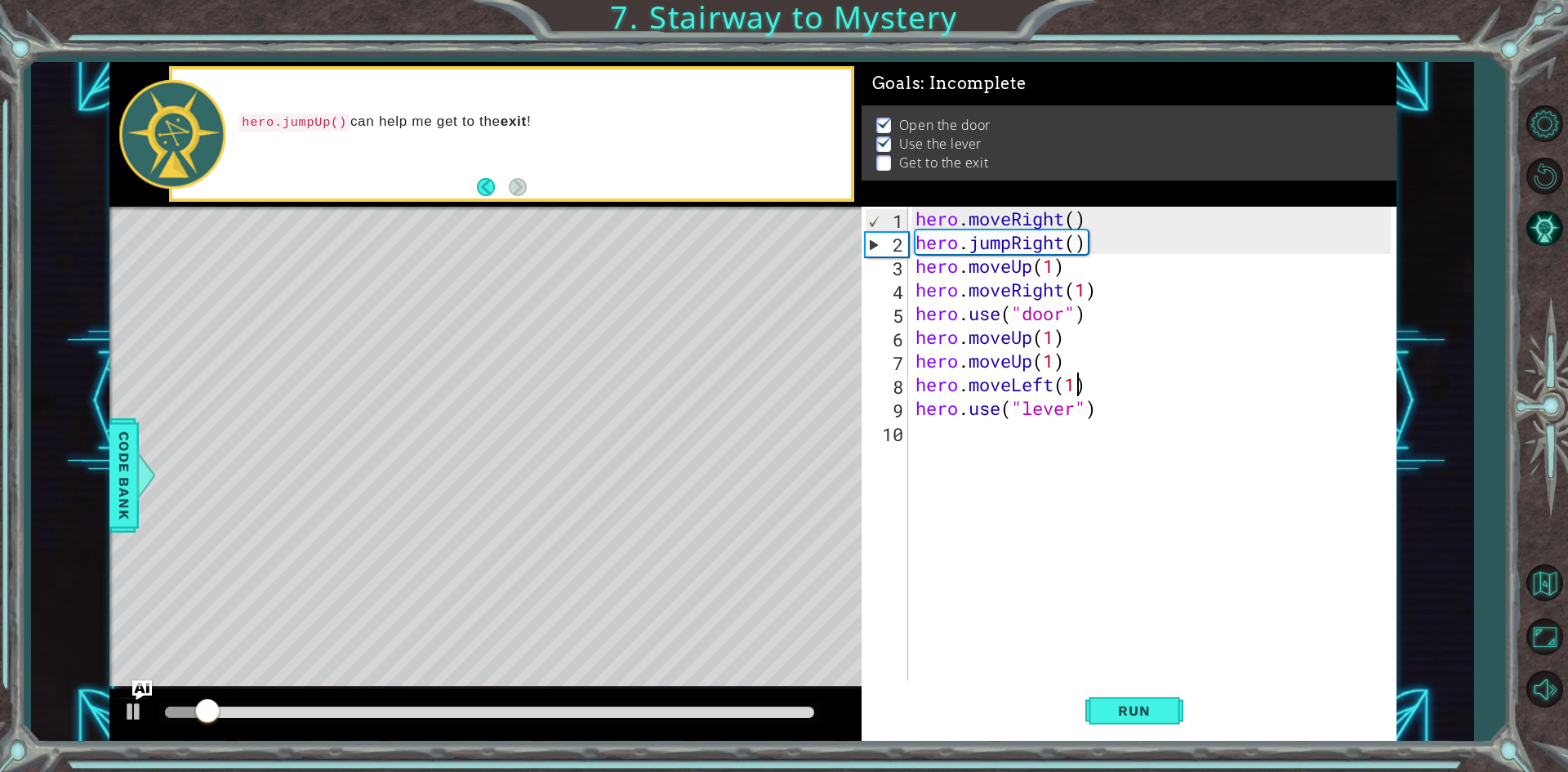
click at [488, 708] on div at bounding box center [489, 712] width 649 height 11
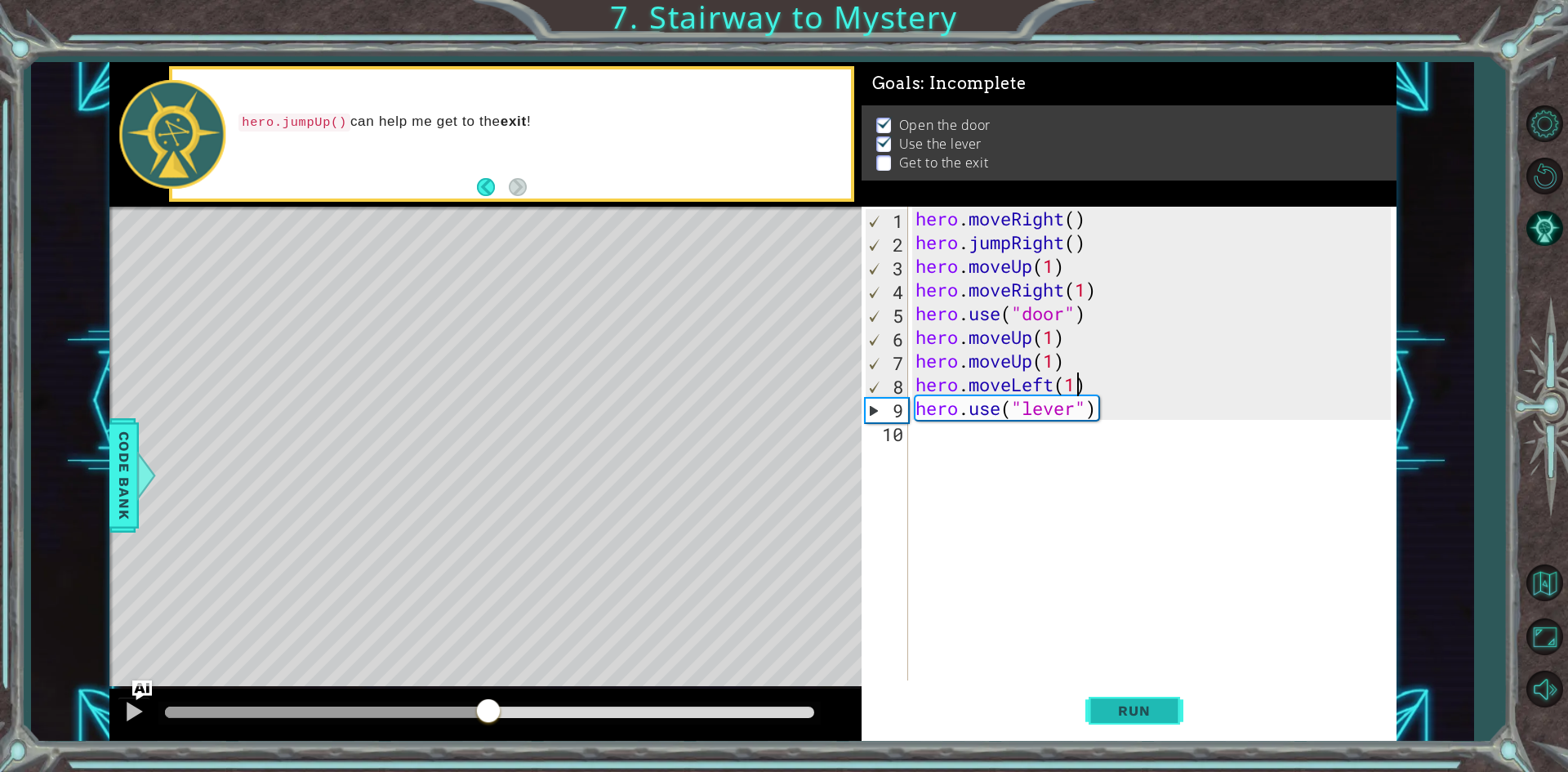
click at [1143, 715] on span "Run" at bounding box center [1134, 710] width 64 height 16
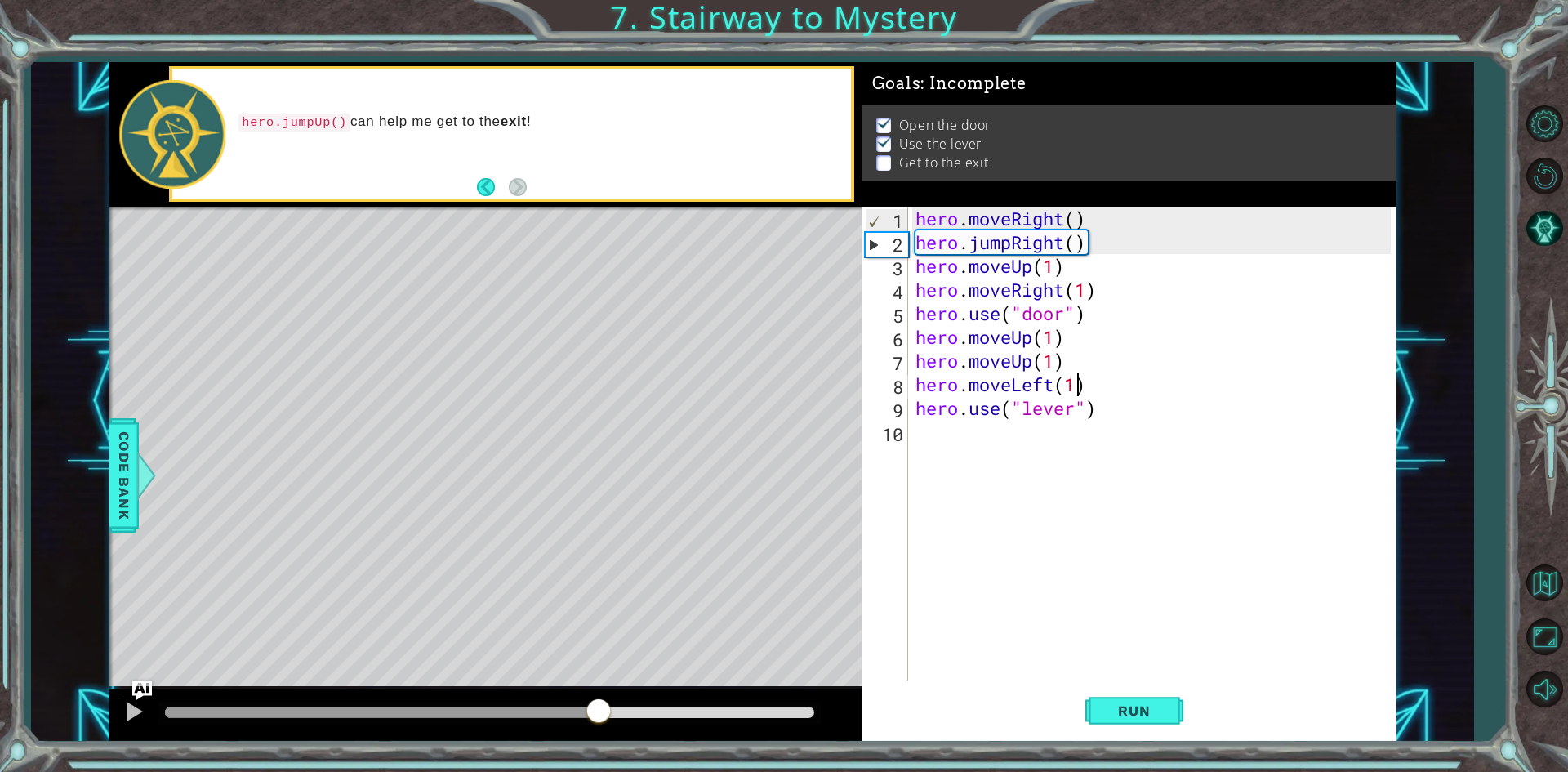
click at [600, 711] on div at bounding box center [489, 712] width 649 height 11
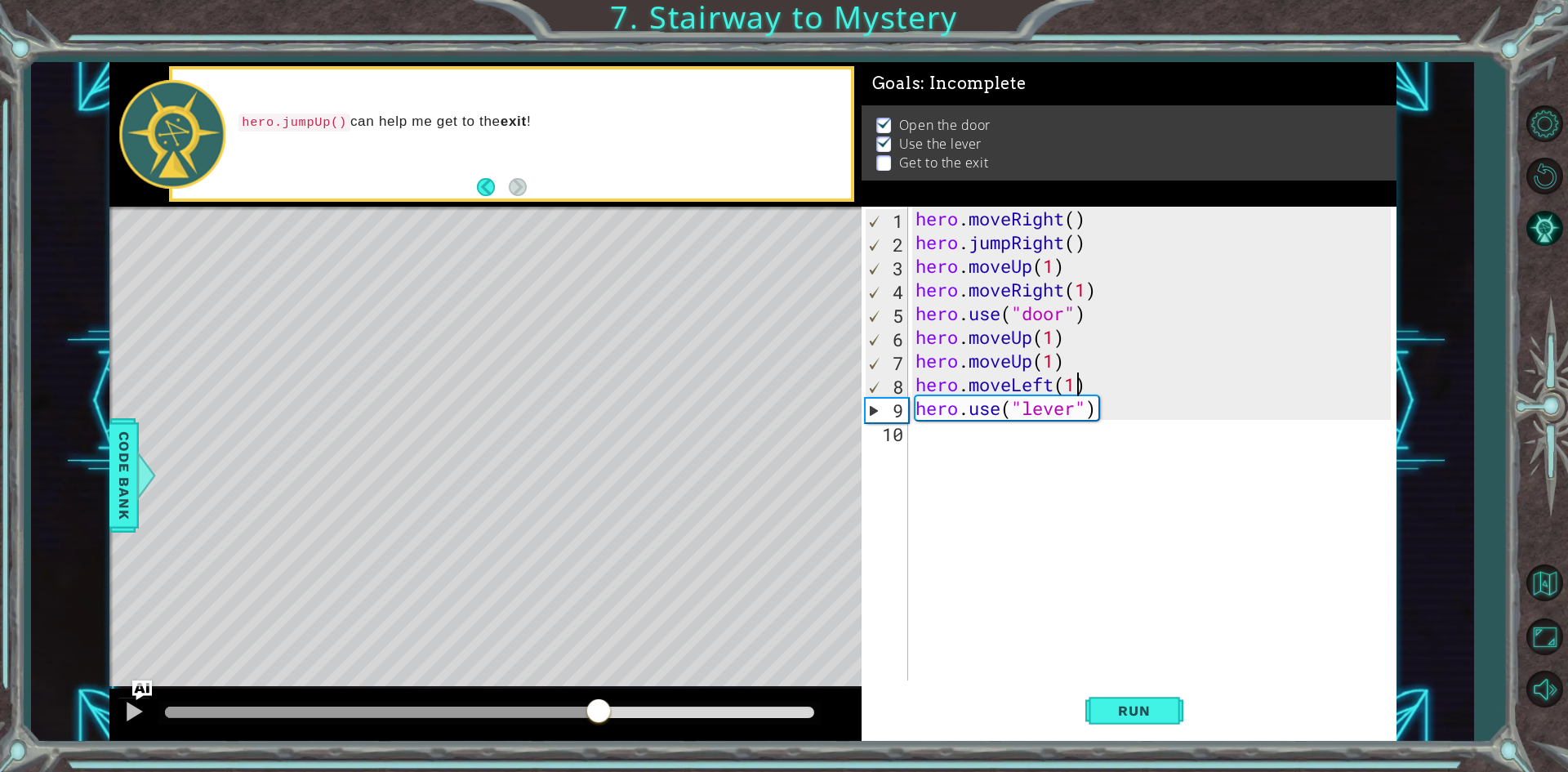
click at [518, 707] on div at bounding box center [381, 712] width 434 height 11
click at [553, 711] on div at bounding box center [489, 712] width 649 height 11
click at [597, 711] on div at bounding box center [489, 712] width 649 height 11
click at [598, 710] on div at bounding box center [489, 712] width 649 height 11
click at [123, 707] on div at bounding box center [133, 711] width 21 height 21
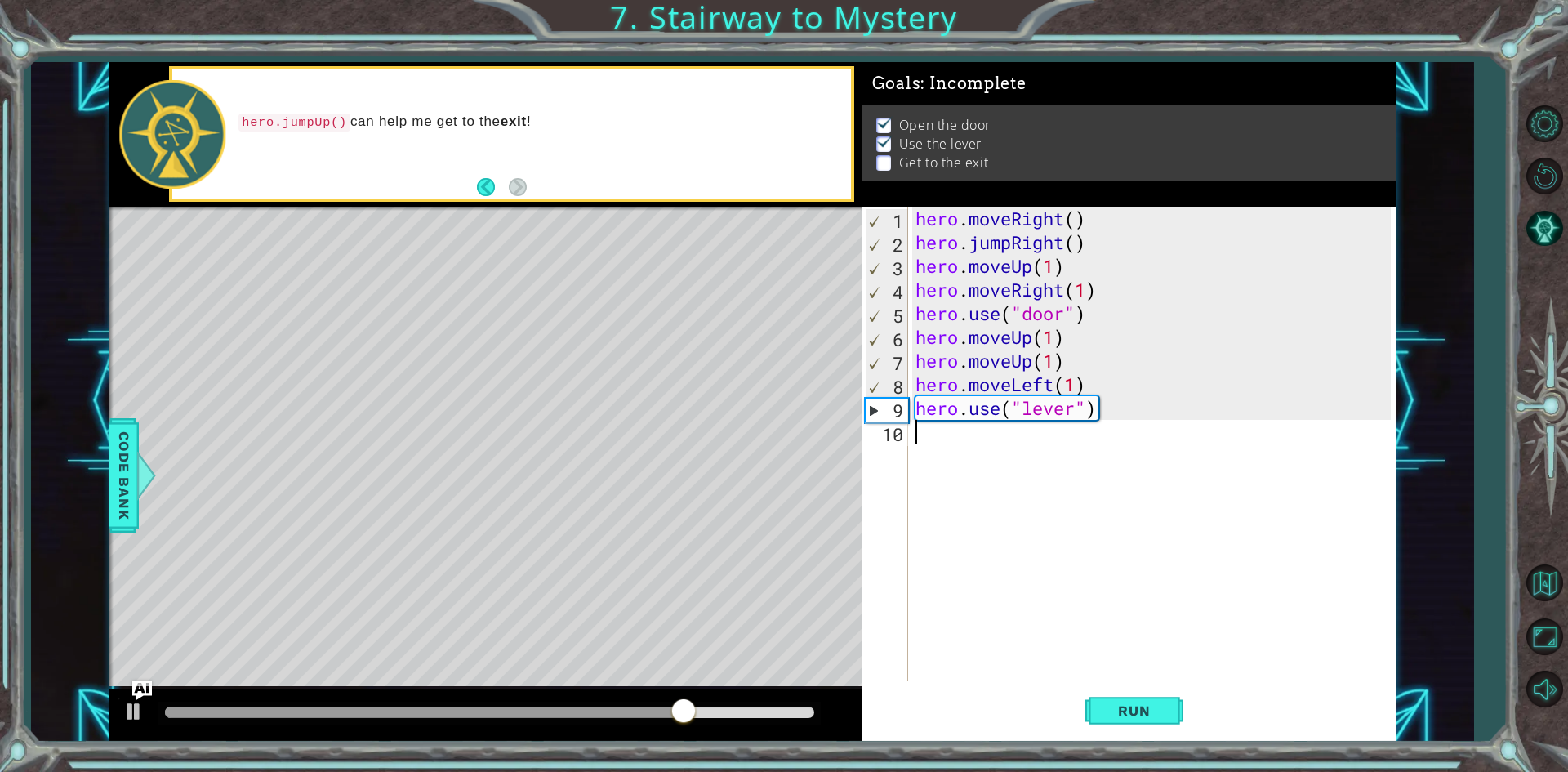
click at [943, 436] on div "hero . moveRight ( ) hero . jumpRight ( ) hero . moveUp ( 1 ) hero . moveRight …" at bounding box center [1155, 466] width 486 height 521
click at [1008, 470] on div "hero.jump L eft press enter hero.move L eft press enter" at bounding box center [1059, 483] width 308 height 79
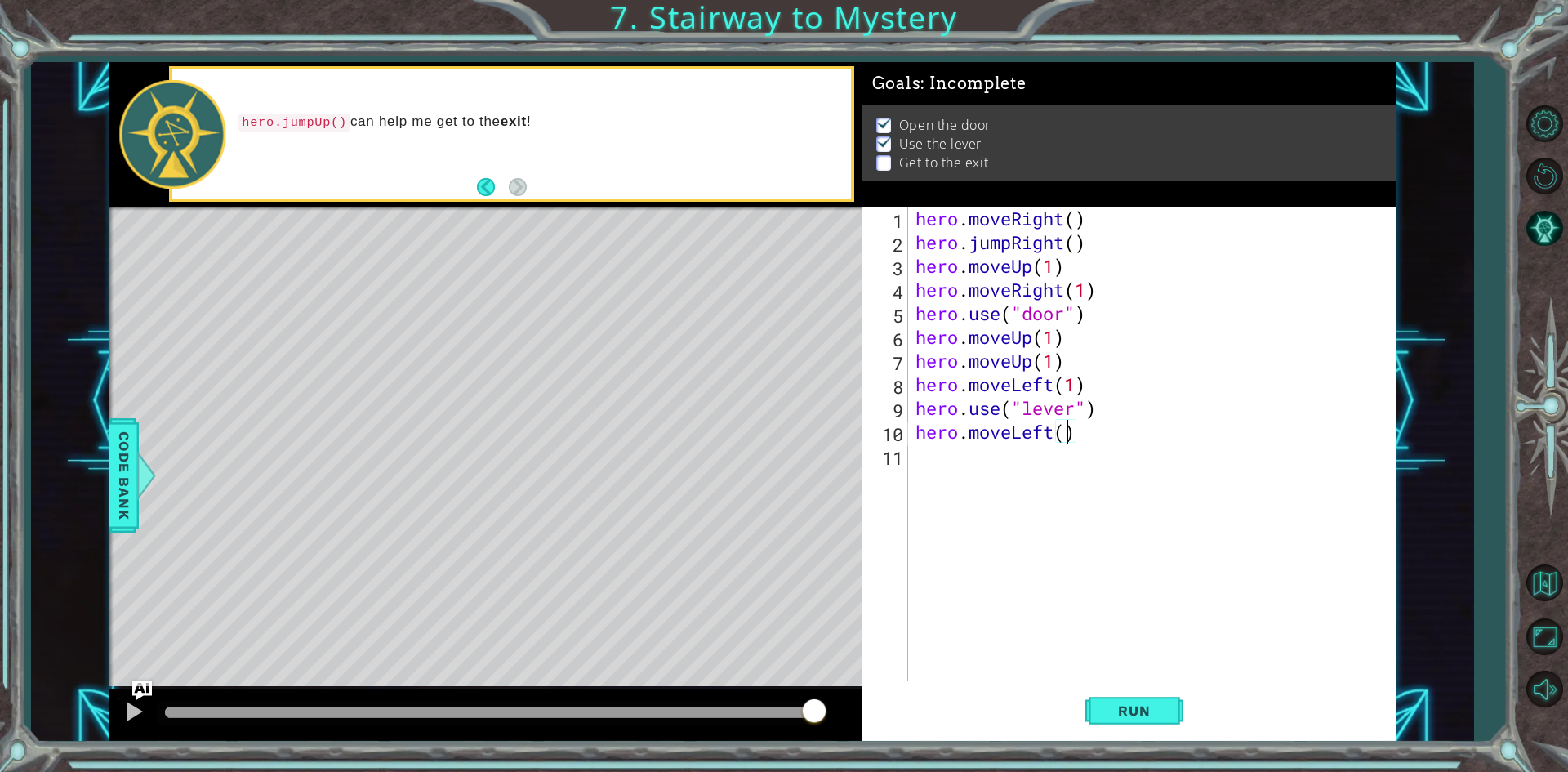
type textarea "hero.moveLeft(2)"
click at [931, 454] on div "hero . moveRight ( ) hero . jumpRight ( ) hero . moveUp ( 1 ) hero . moveRight …" at bounding box center [1155, 466] width 486 height 521
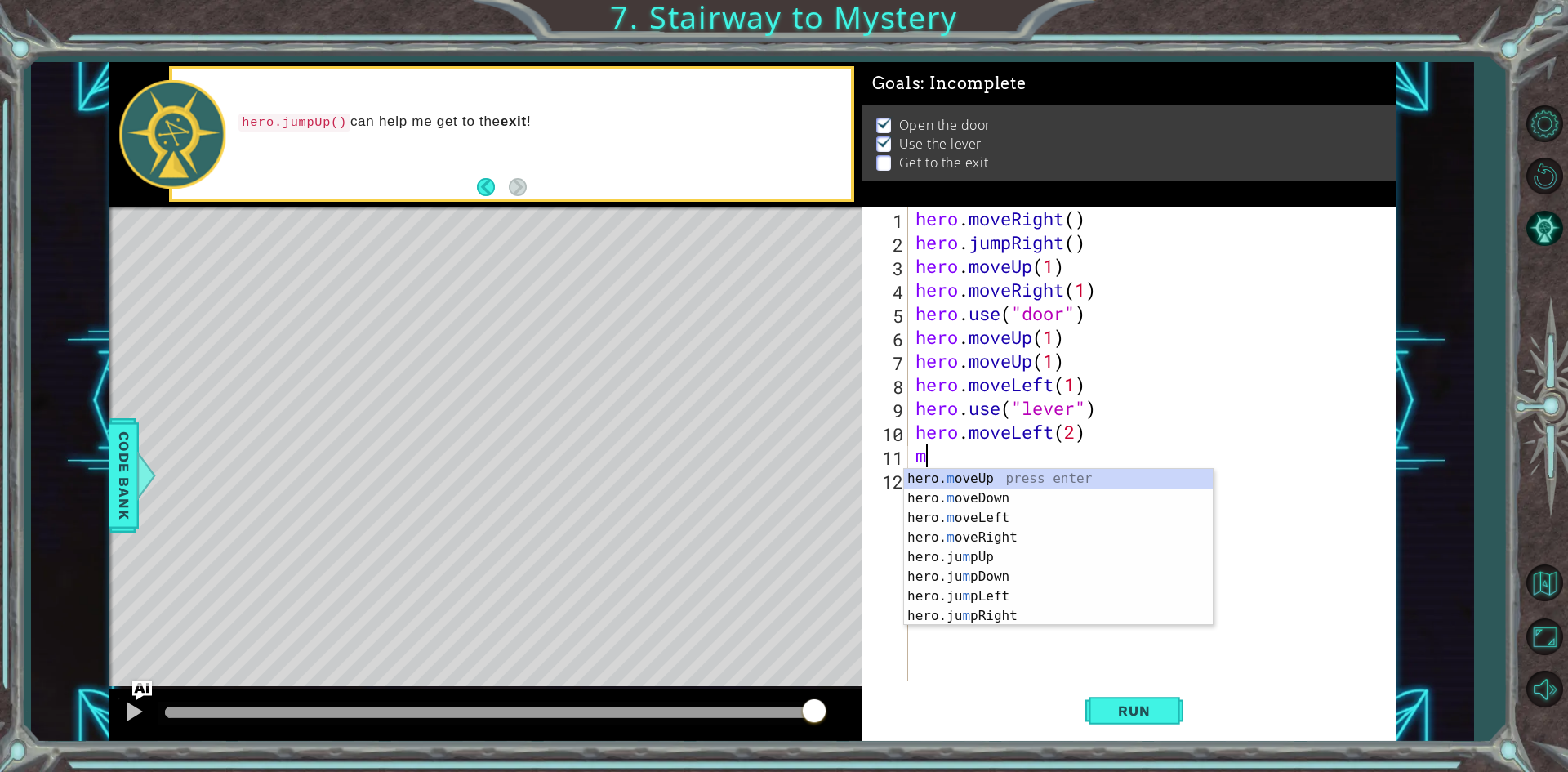
type textarea "mo"
click at [1018, 553] on div "hero. mo veUp press enter hero. mo veDown press enter hero. mo veLeft press ent…" at bounding box center [1059, 536] width 308 height 137
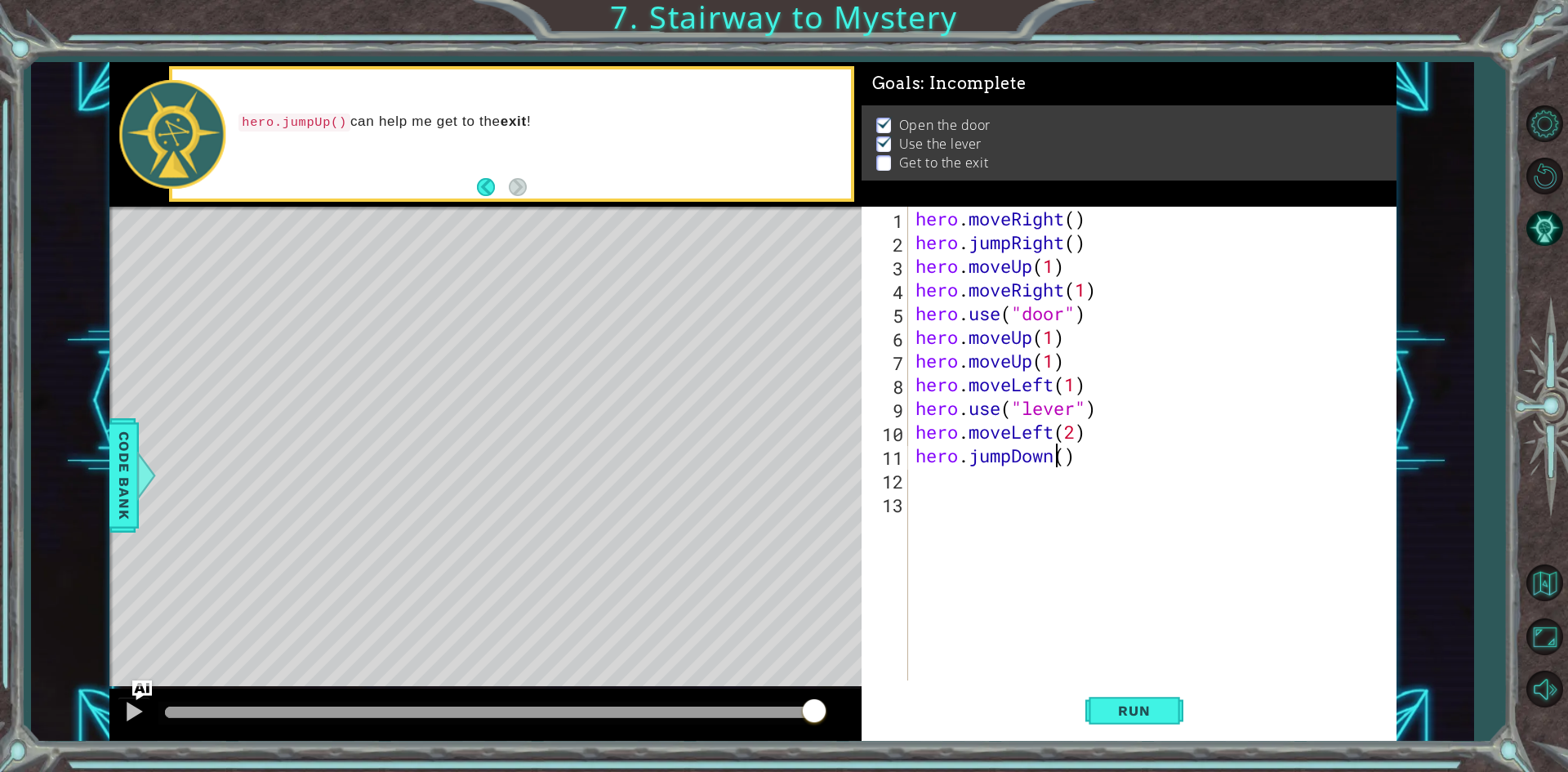
click at [1054, 457] on div "hero . moveRight ( ) hero . jumpRight ( ) hero . moveUp ( 1 ) hero . moveRight …" at bounding box center [1155, 466] width 486 height 521
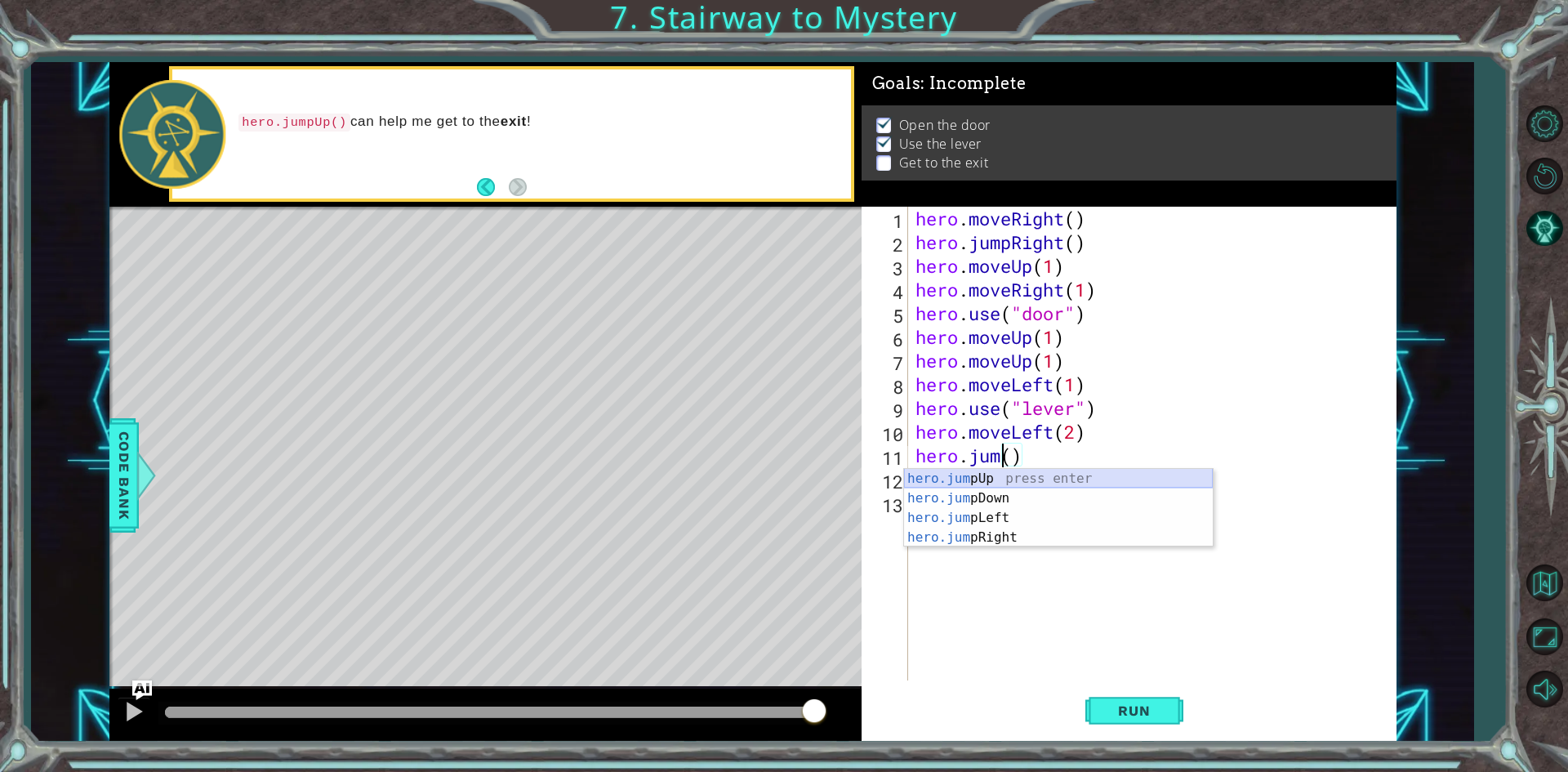
click at [1028, 481] on div "hero.jum pUp press enter hero.jum pDown press enter hero.jum pLeft press enter …" at bounding box center [1059, 527] width 308 height 117
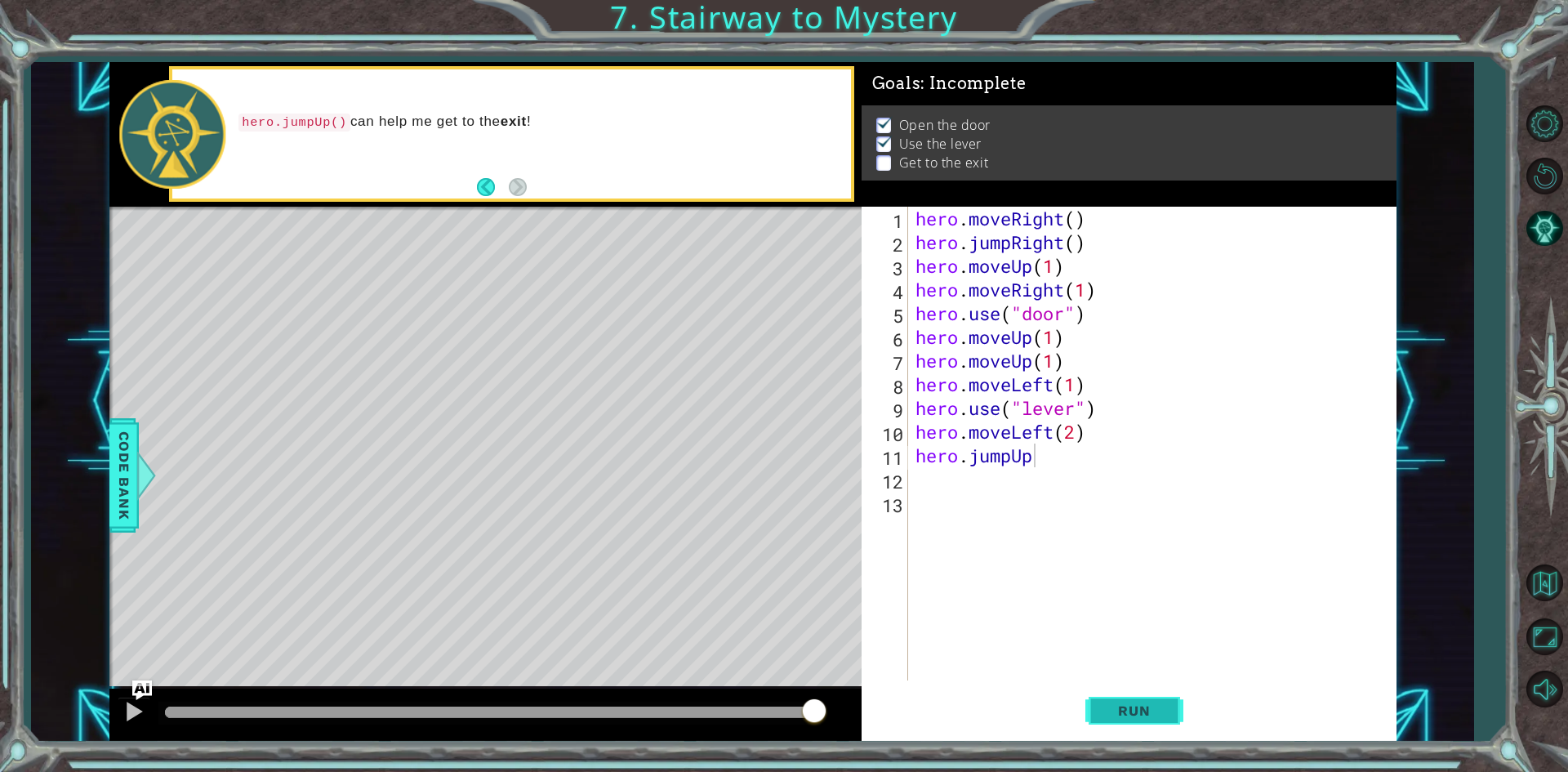
drag, startPoint x: 1170, startPoint y: 709, endPoint x: 1168, endPoint y: 699, distance: 10.2
click at [1169, 706] on button "Run" at bounding box center [1135, 711] width 98 height 53
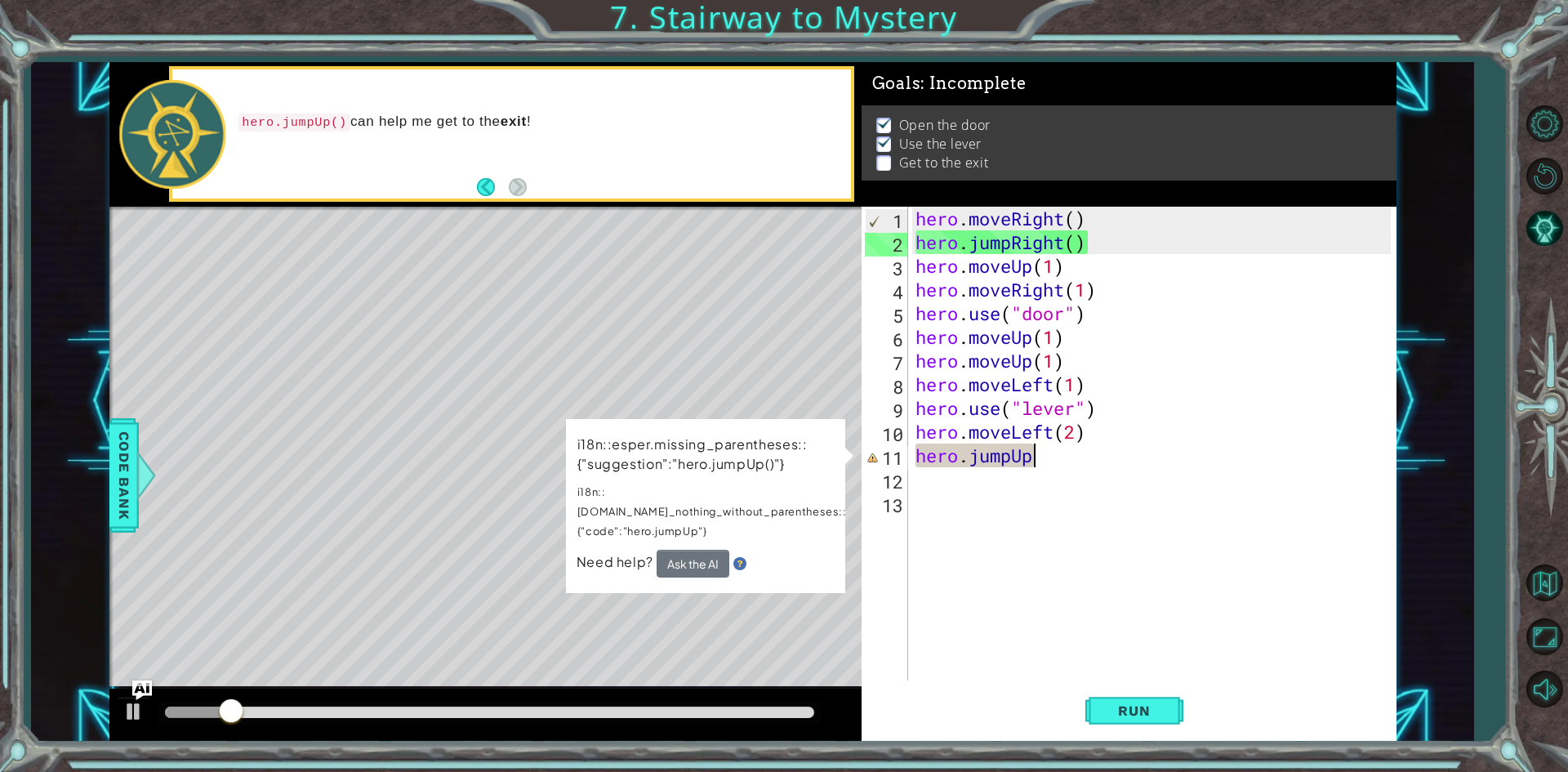
click at [546, 703] on div at bounding box center [489, 713] width 662 height 23
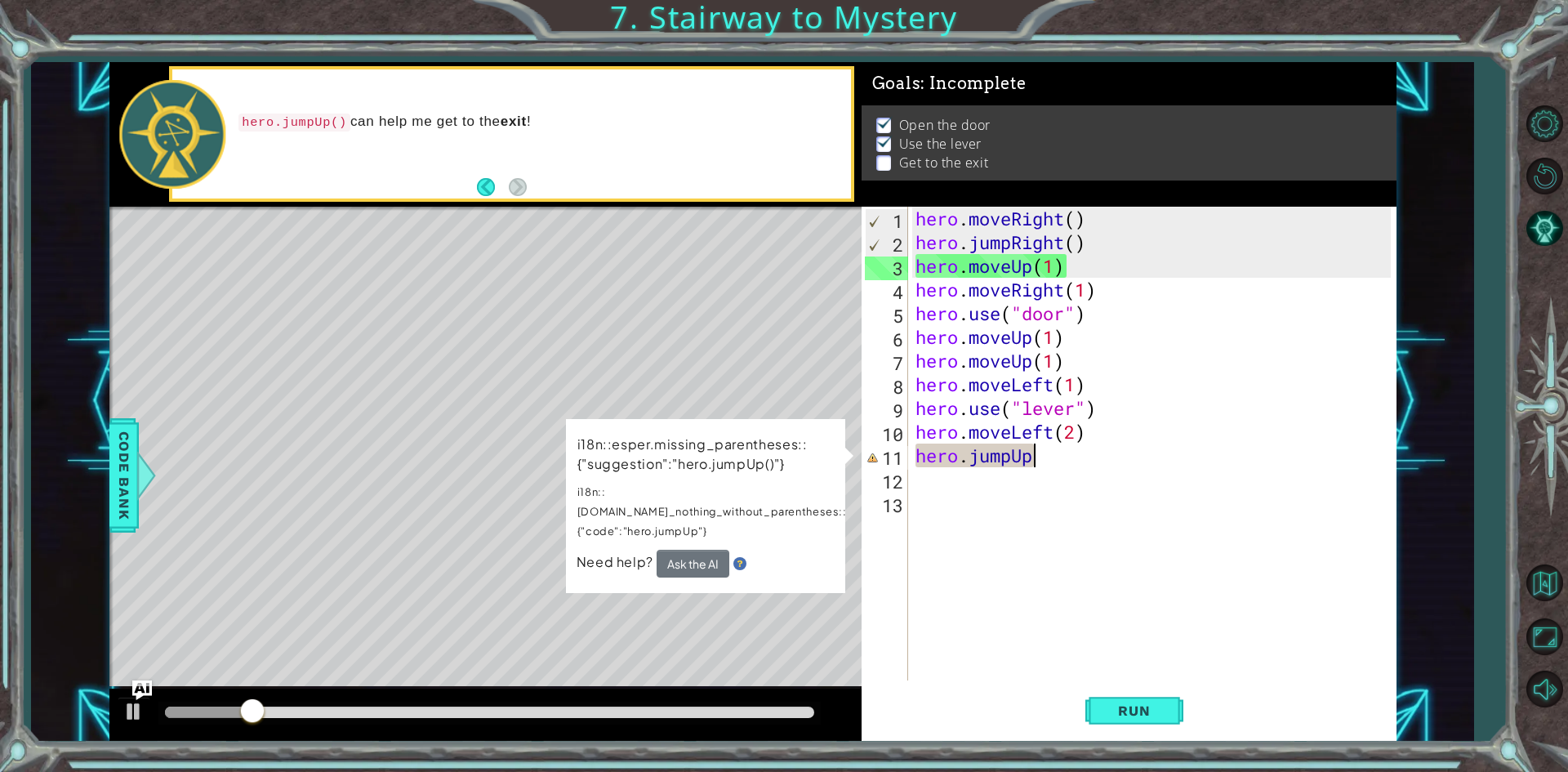
click at [630, 707] on div at bounding box center [489, 712] width 649 height 11
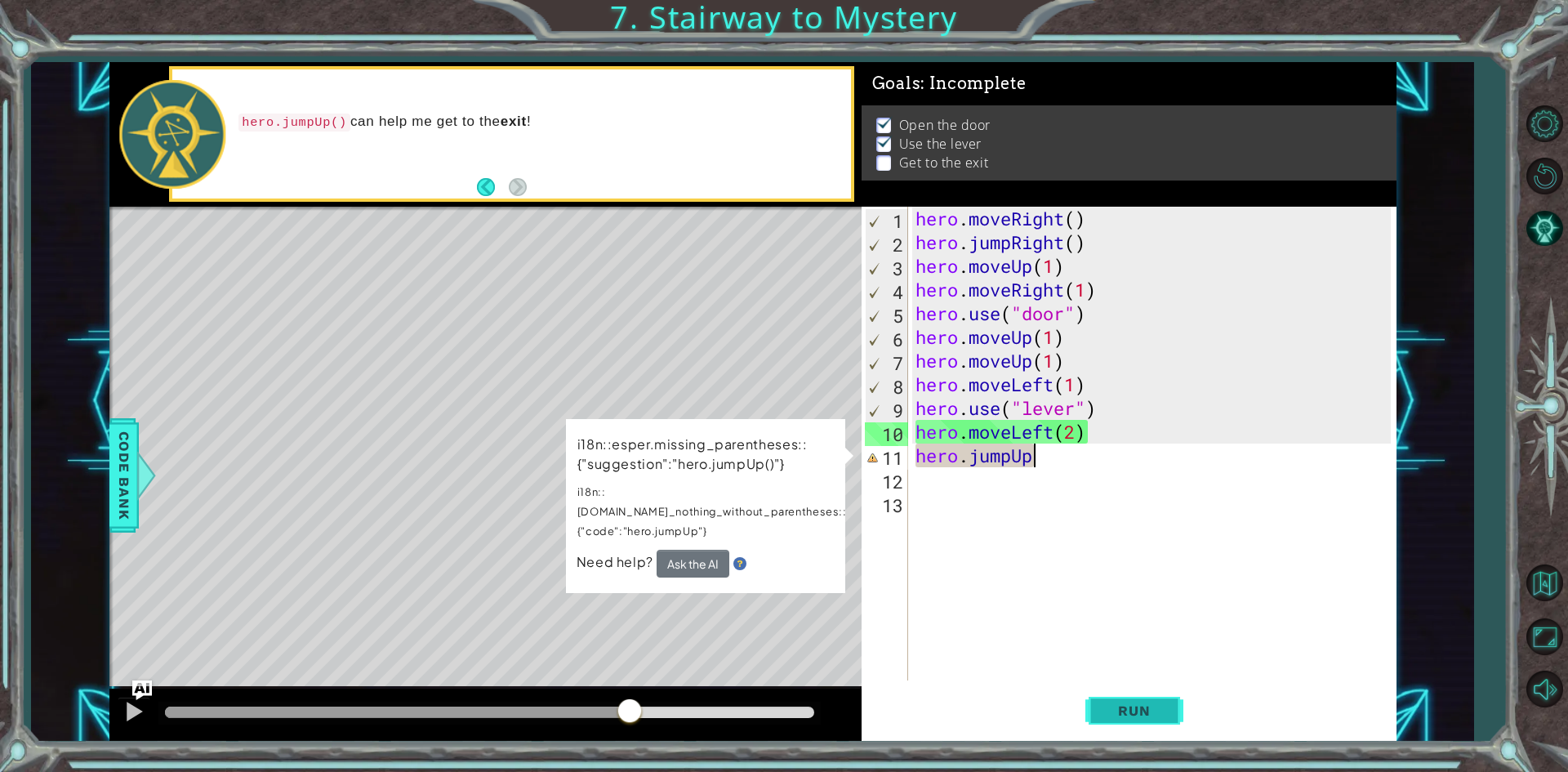
click at [1126, 698] on button "Run" at bounding box center [1135, 711] width 98 height 53
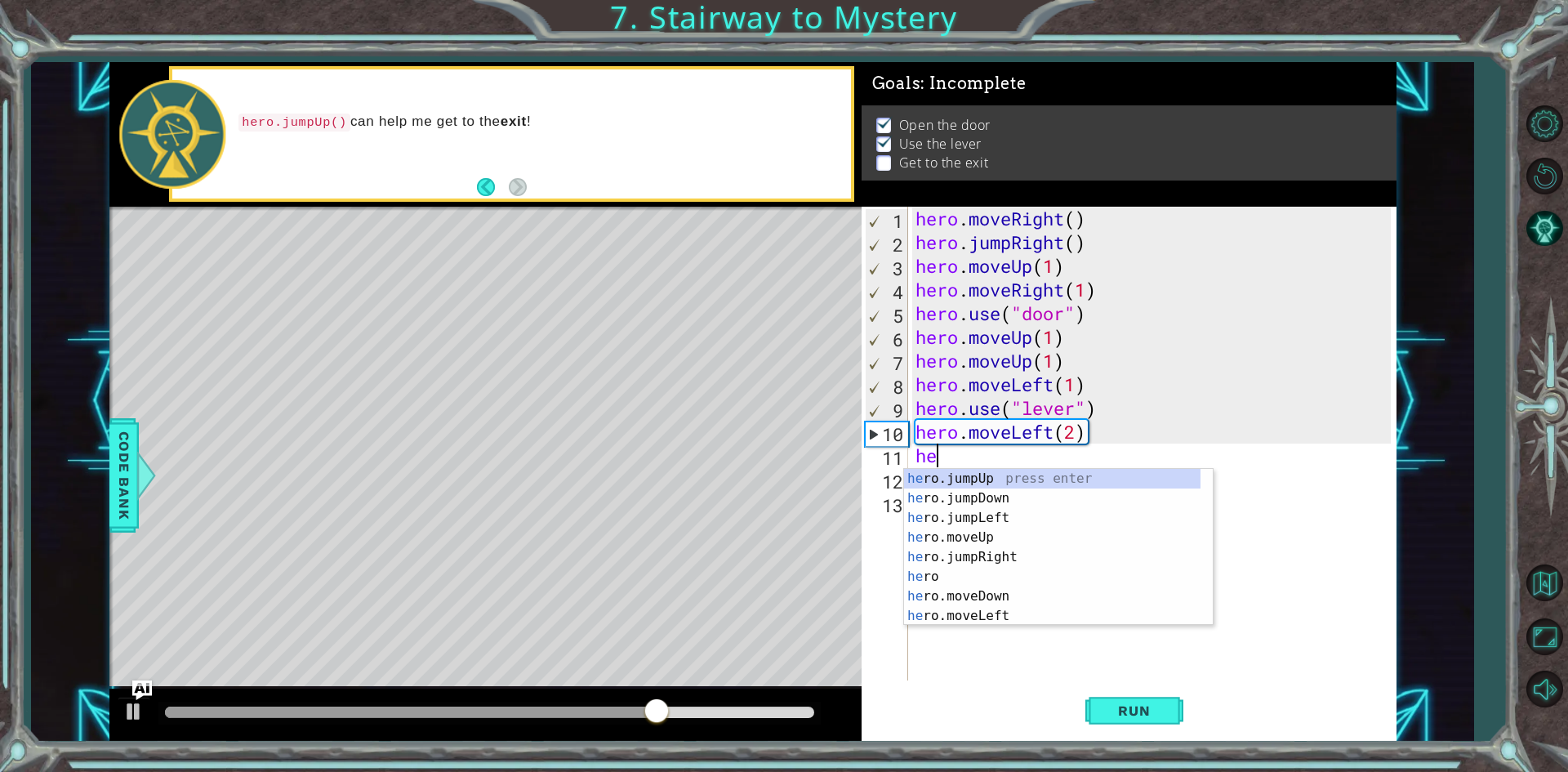
type textarea "h"
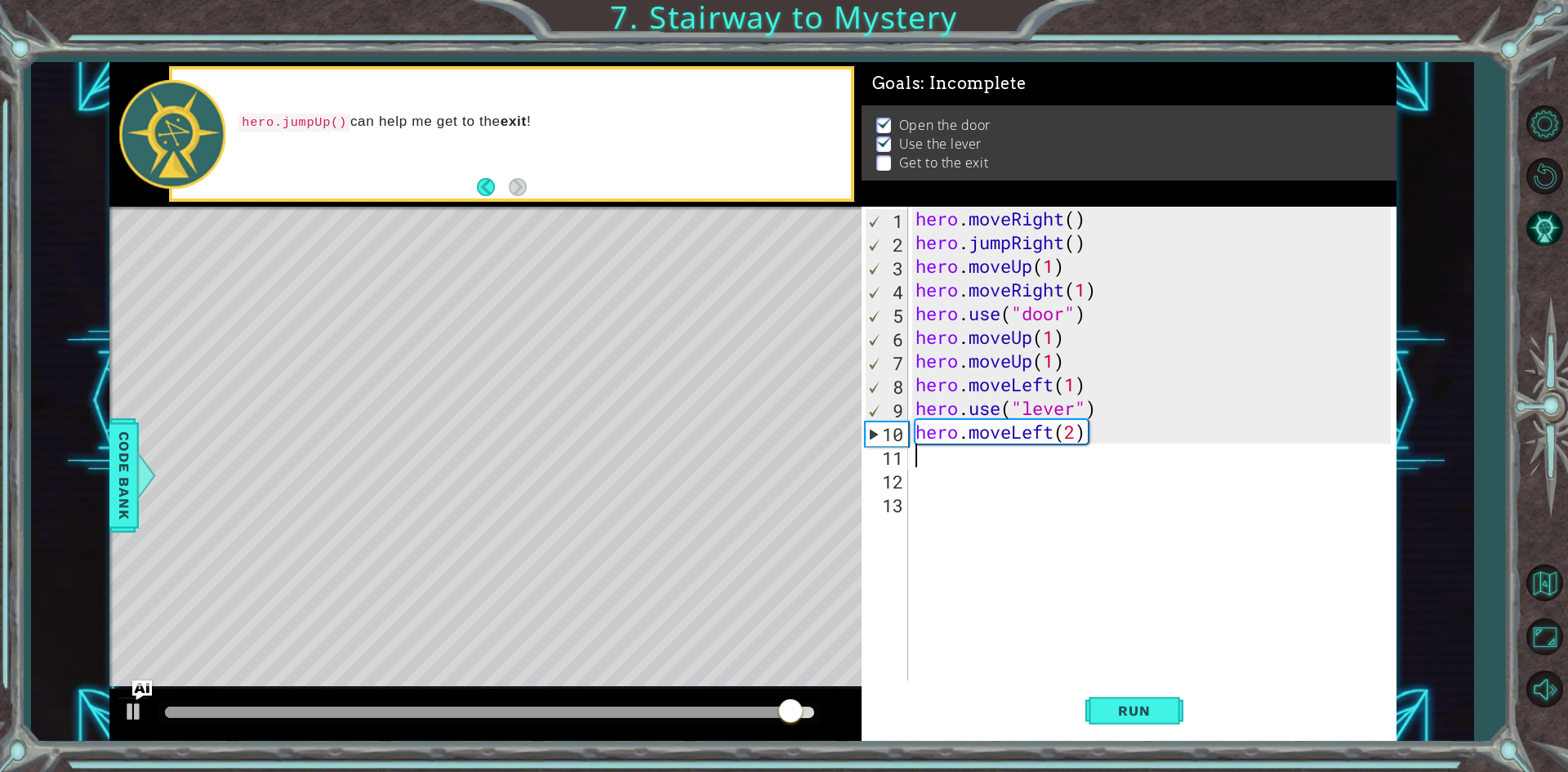
type textarea "ju"
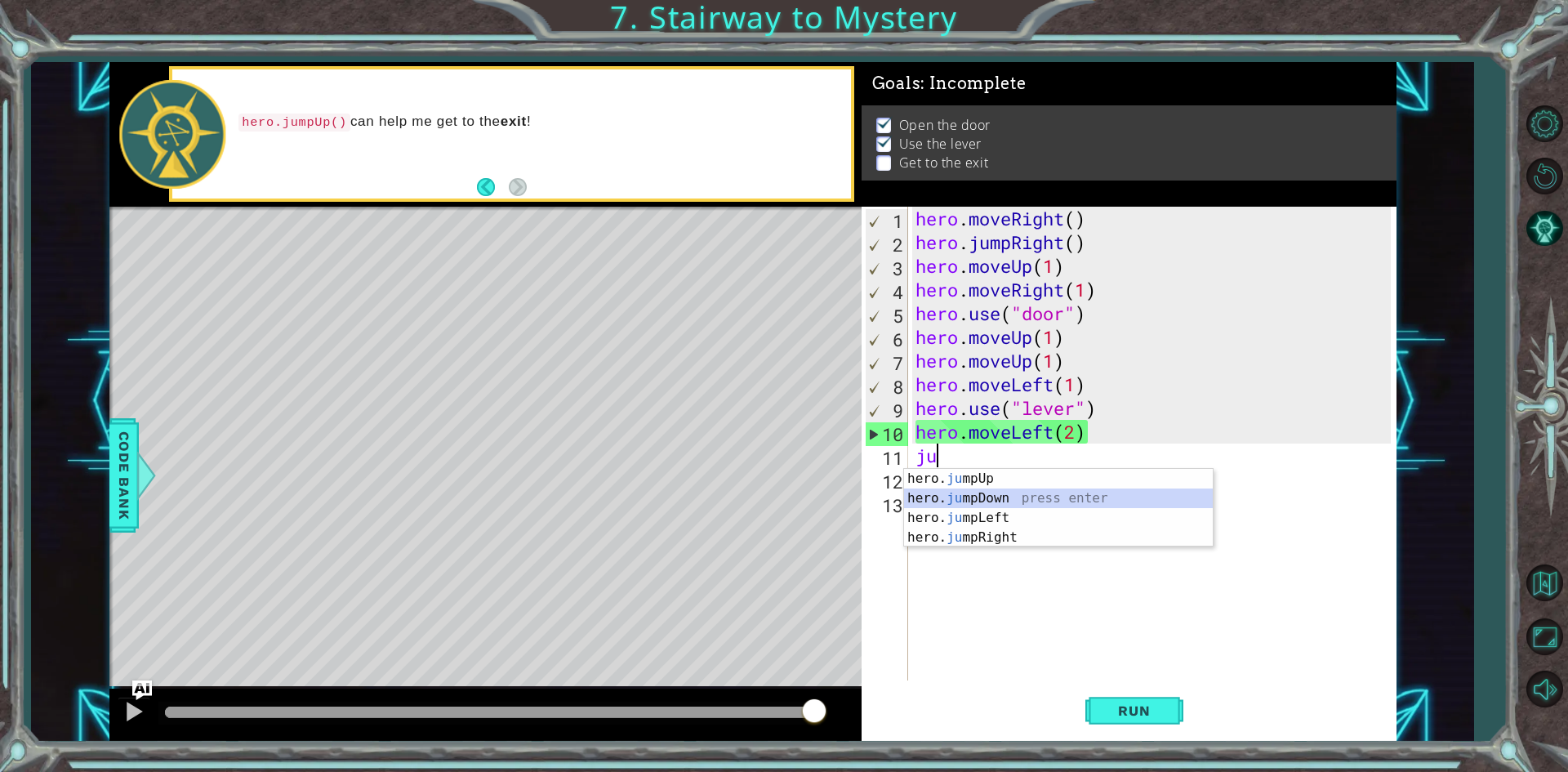
click at [1019, 502] on div "hero. ju mpUp press enter hero. ju mpDown press enter hero. [PERSON_NAME] mpLef…" at bounding box center [1059, 527] width 308 height 117
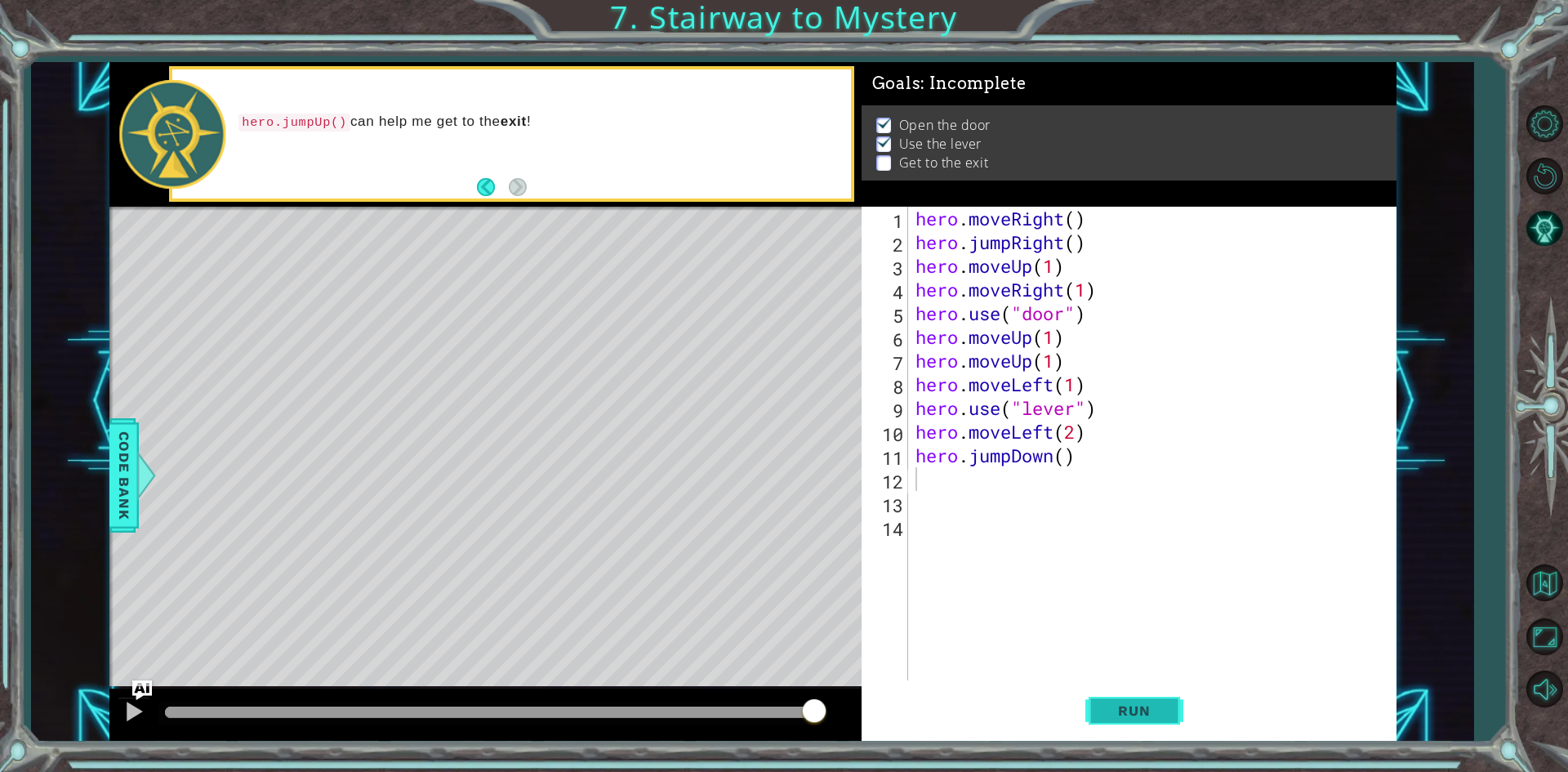
click at [1147, 705] on span "Run" at bounding box center [1134, 710] width 64 height 16
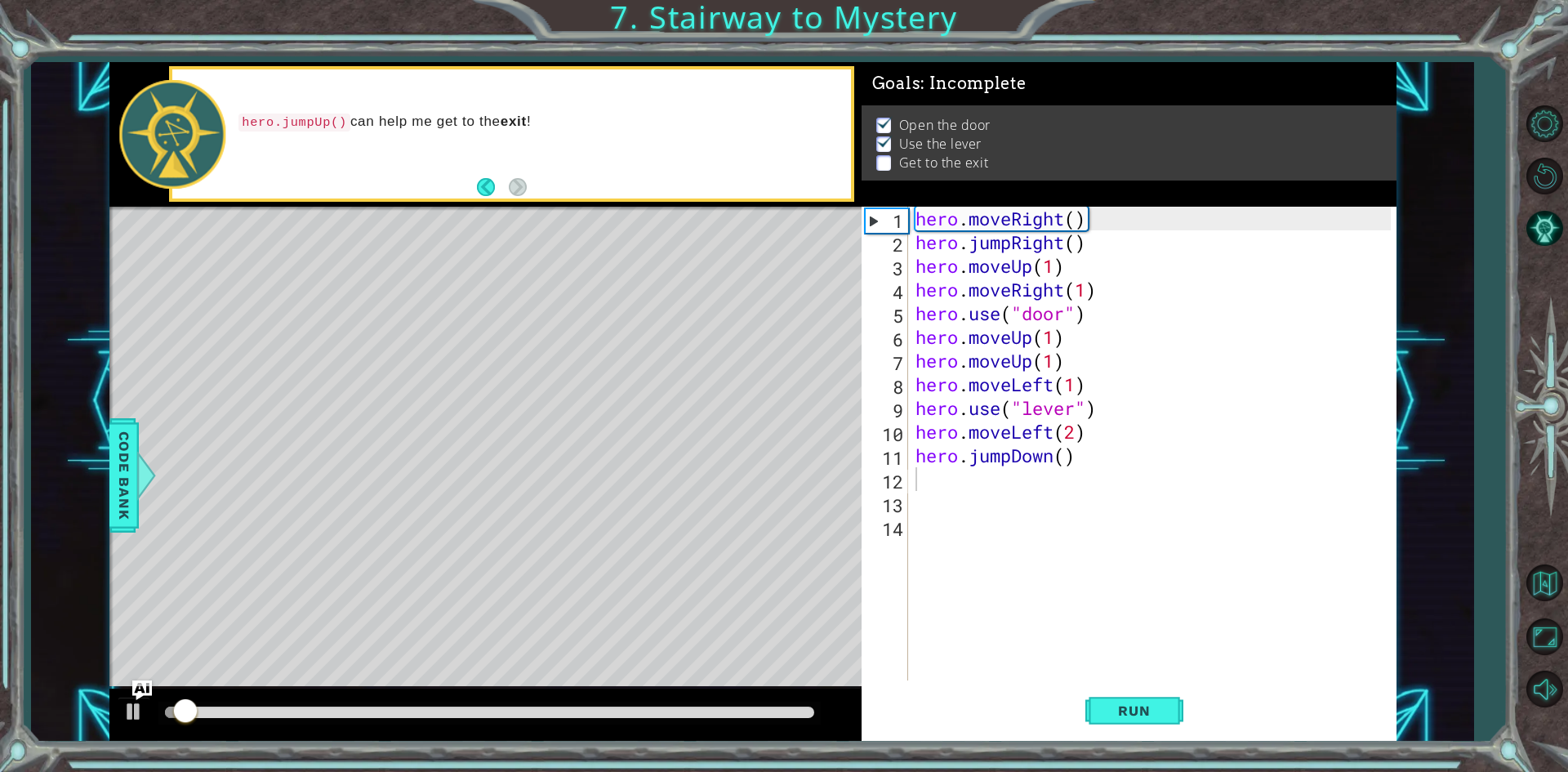
click at [662, 706] on div at bounding box center [489, 713] width 662 height 23
click at [690, 714] on div at bounding box center [489, 712] width 649 height 11
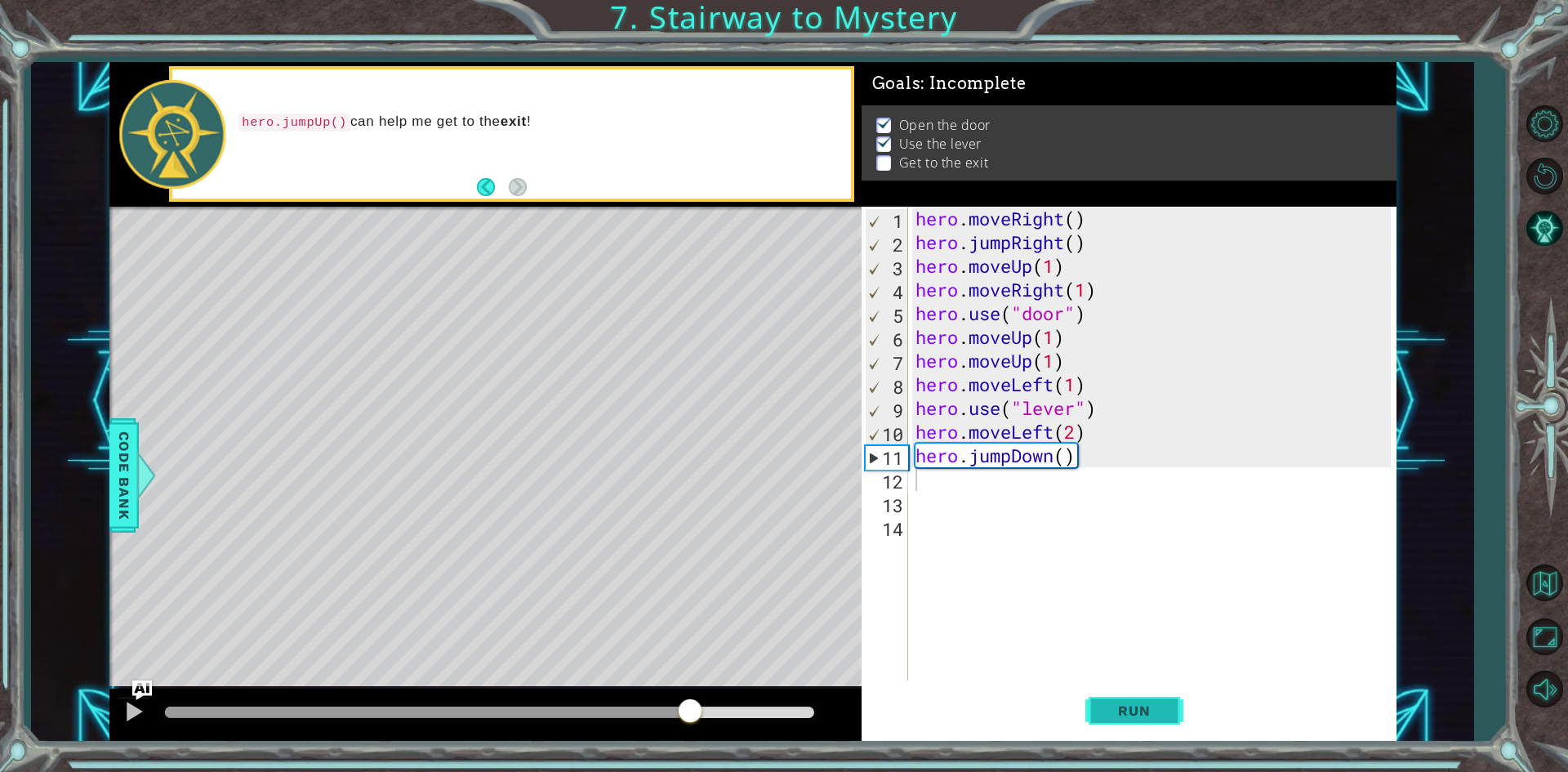
click at [1144, 702] on button "Run" at bounding box center [1135, 711] width 98 height 53
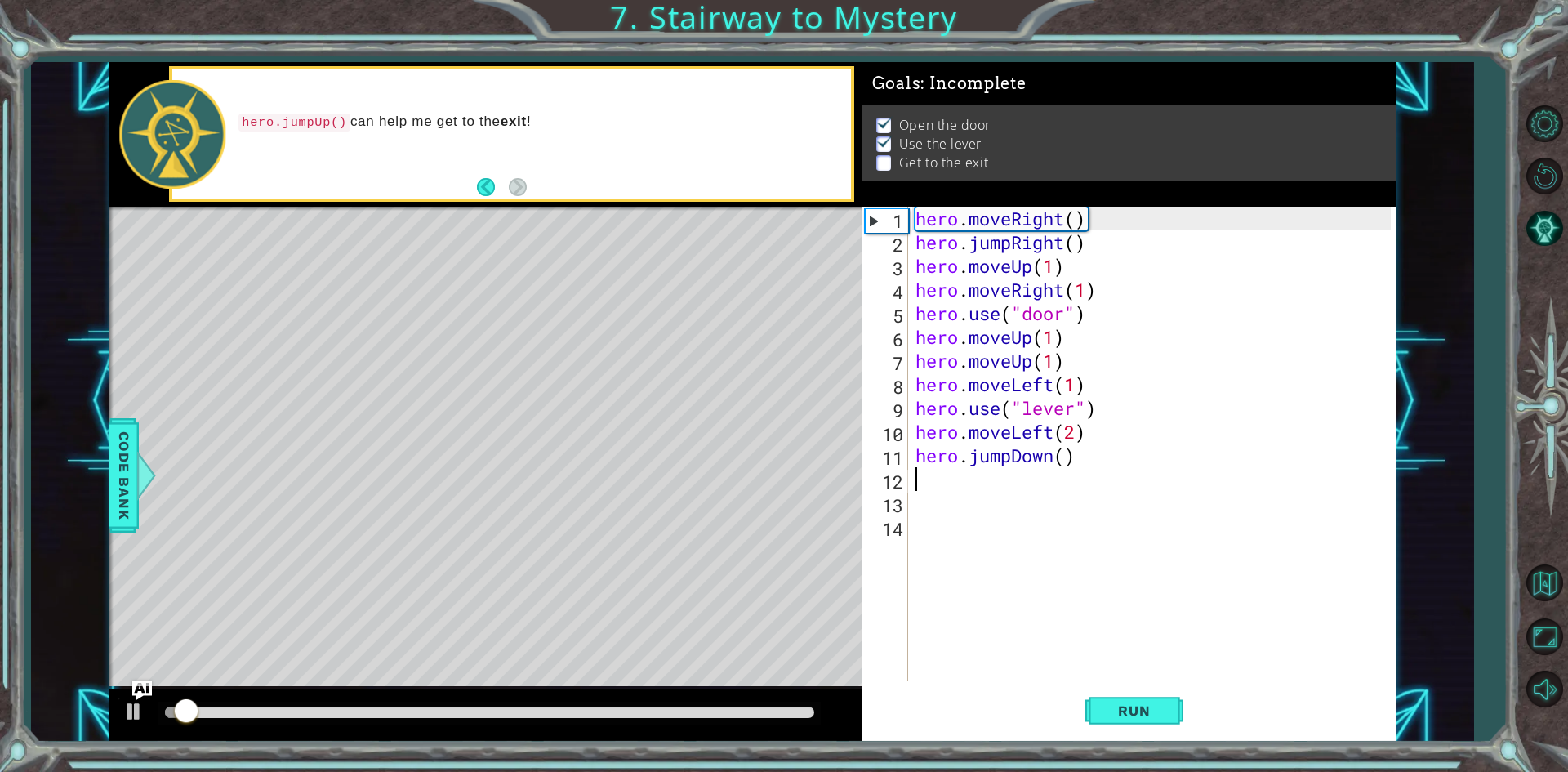
click at [893, 460] on div "11" at bounding box center [887, 457] width 44 height 24
click at [893, 455] on div "11" at bounding box center [887, 457] width 44 height 24
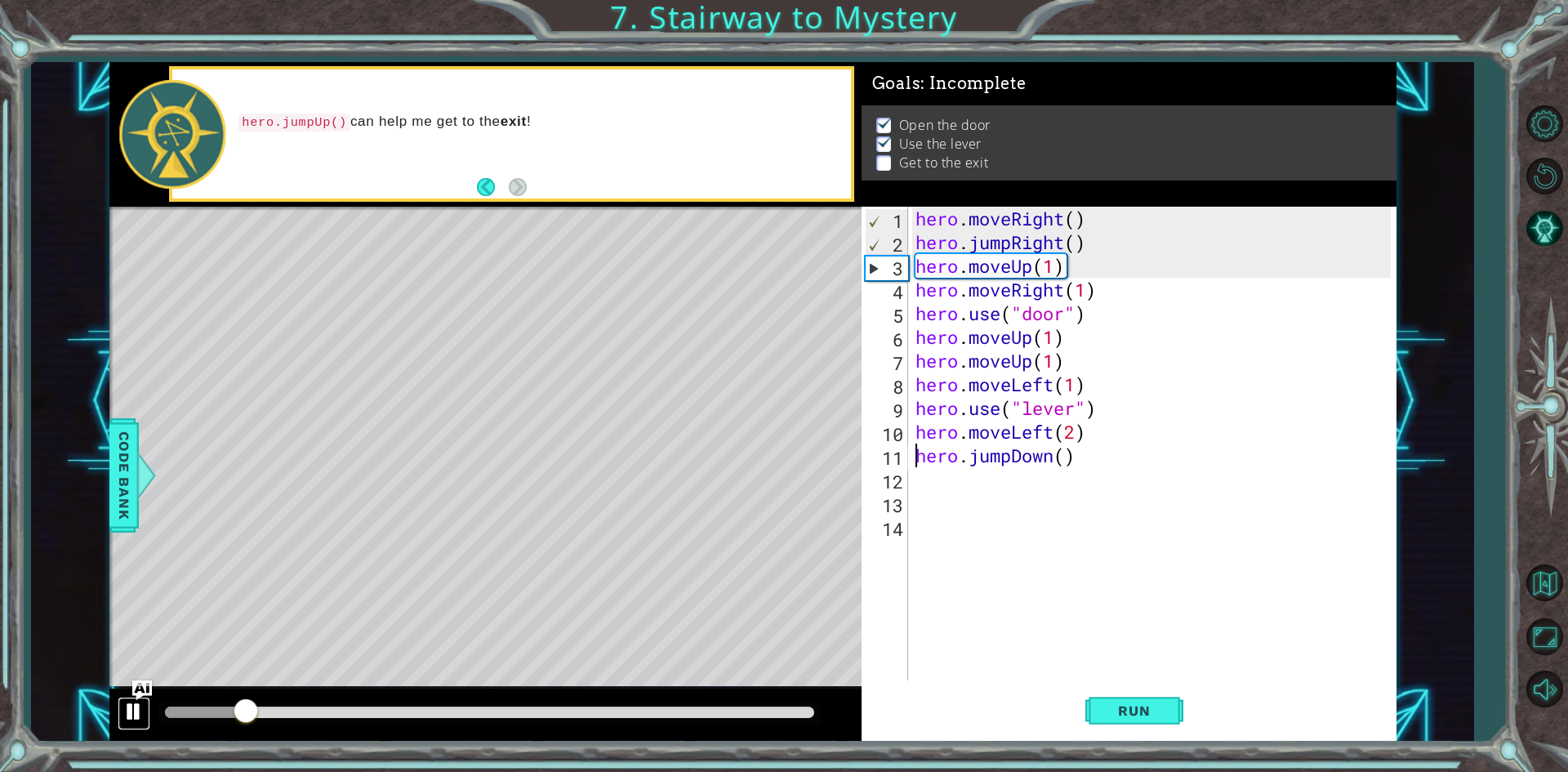
click at [132, 704] on div at bounding box center [133, 711] width 21 height 21
click at [1119, 714] on span "Run" at bounding box center [1134, 710] width 64 height 16
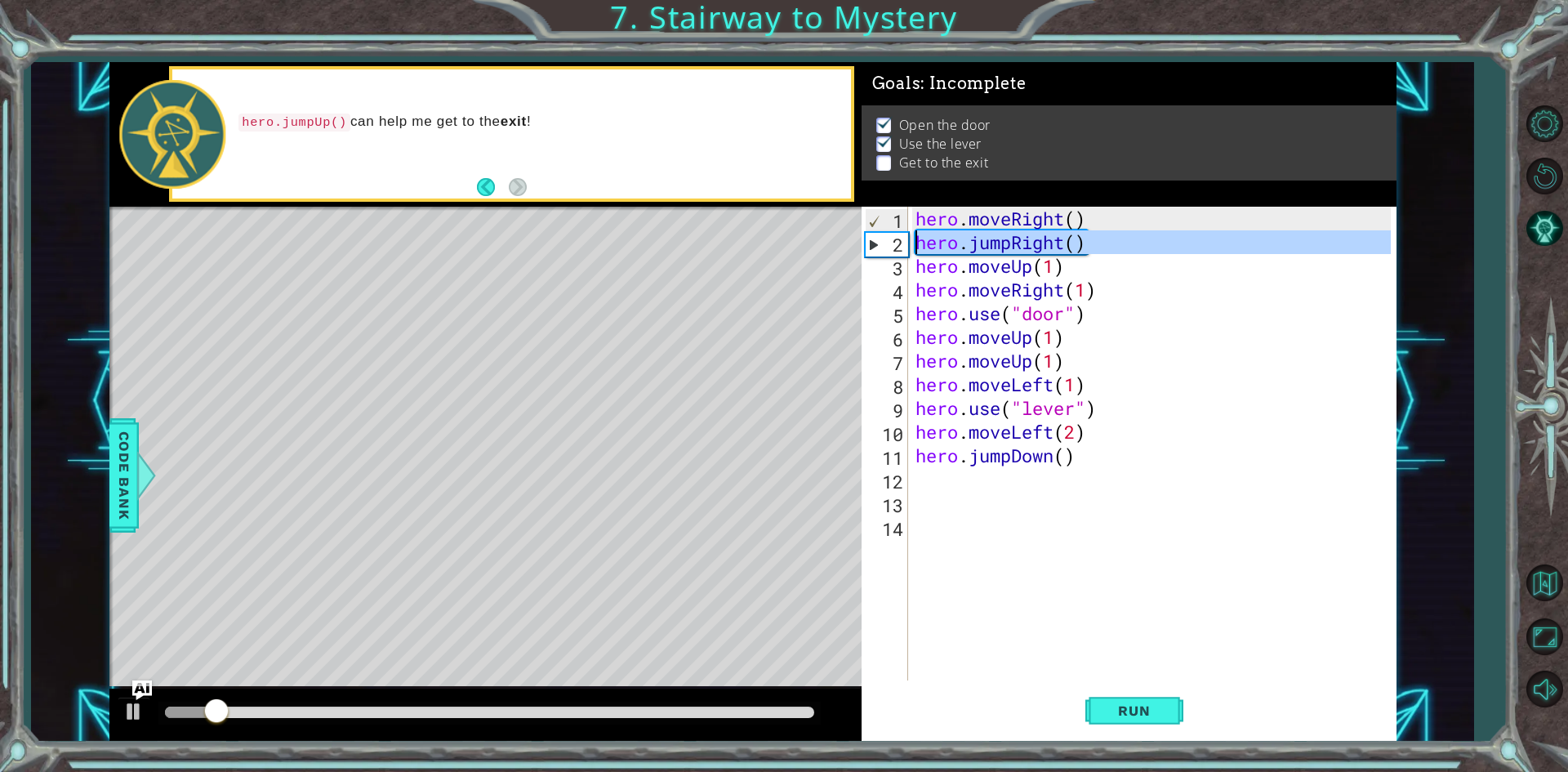
click at [873, 242] on div "2" at bounding box center [887, 244] width 43 height 24
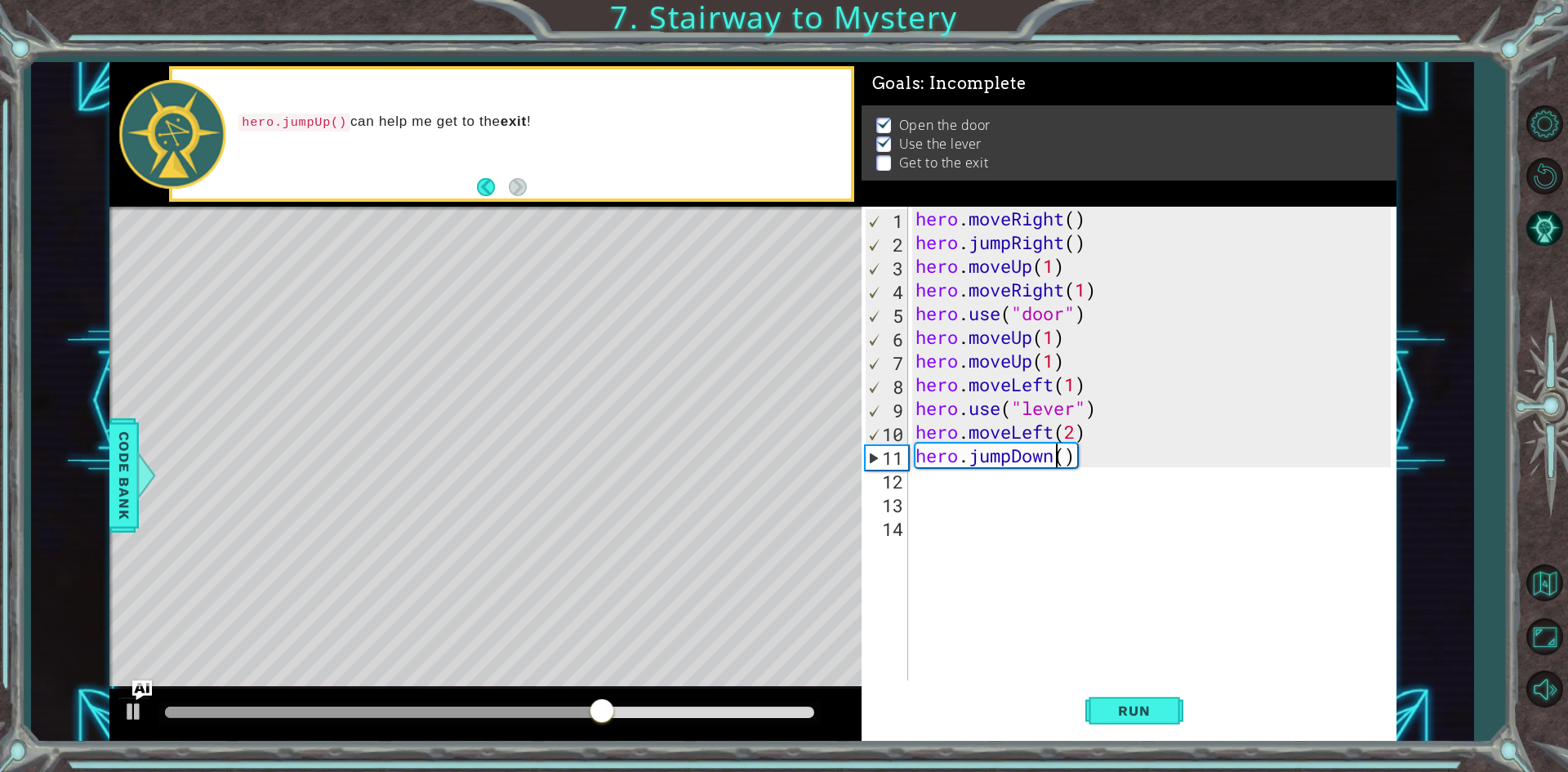
click at [1055, 456] on div "hero . moveRight ( ) hero . jumpRight ( ) hero . moveUp ( 1 ) hero . moveRight …" at bounding box center [1155, 466] width 486 height 521
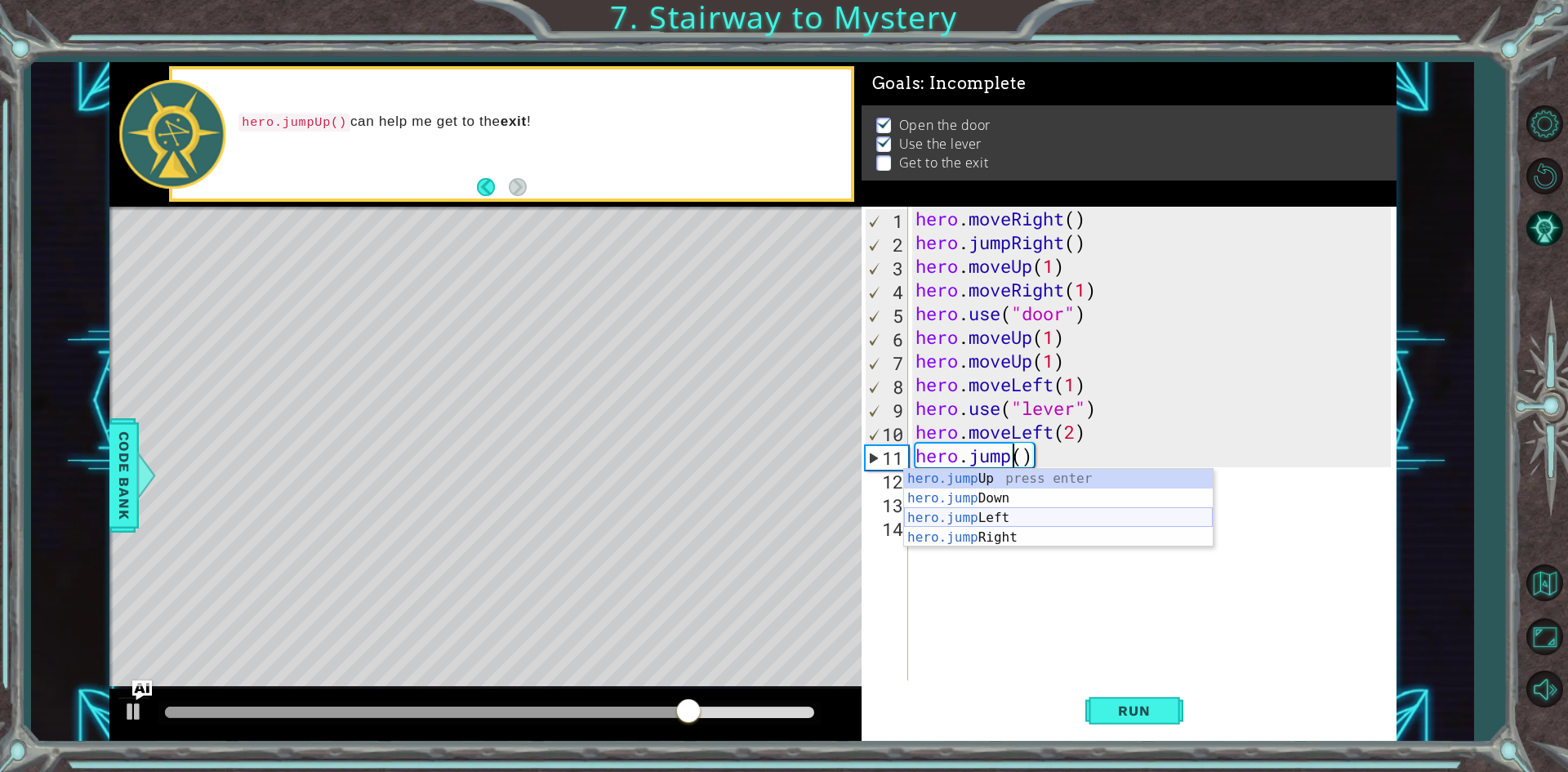
click at [954, 515] on div "hero.jump Up press enter hero.jump Down press enter hero.jump Left press enter …" at bounding box center [1059, 527] width 308 height 117
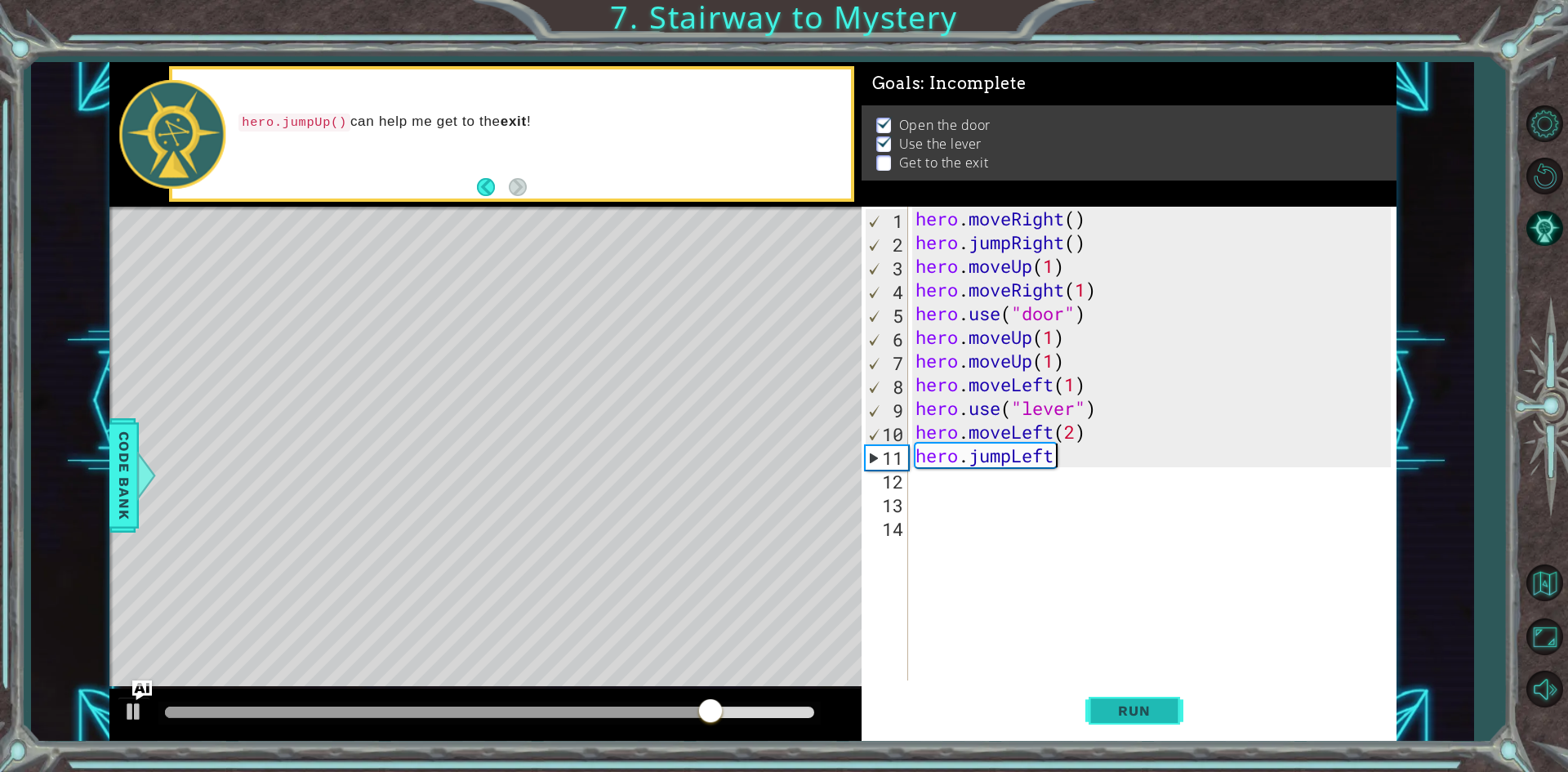
click at [1109, 713] on span "Run" at bounding box center [1134, 710] width 64 height 16
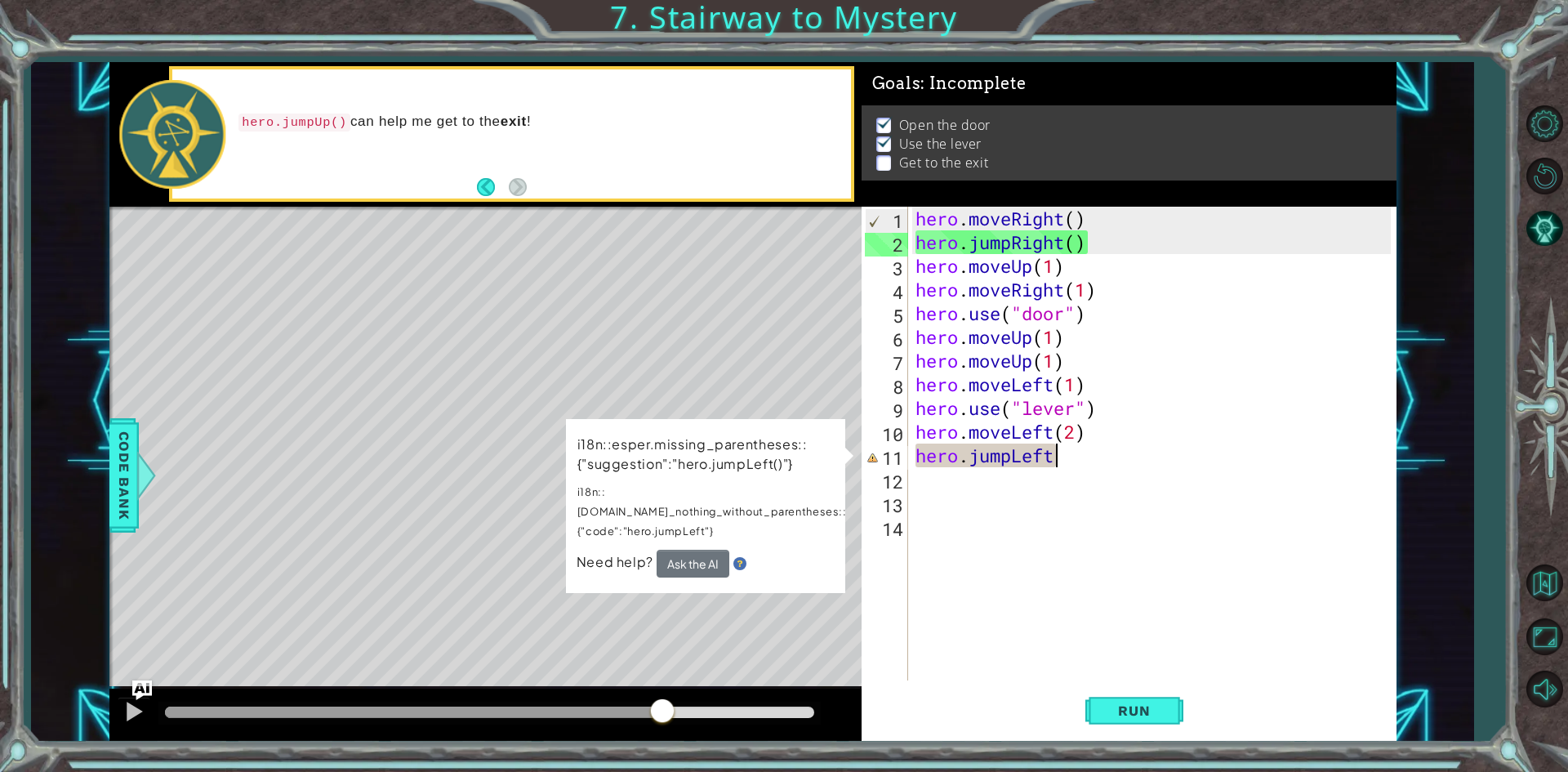
click at [662, 715] on div at bounding box center [489, 712] width 649 height 11
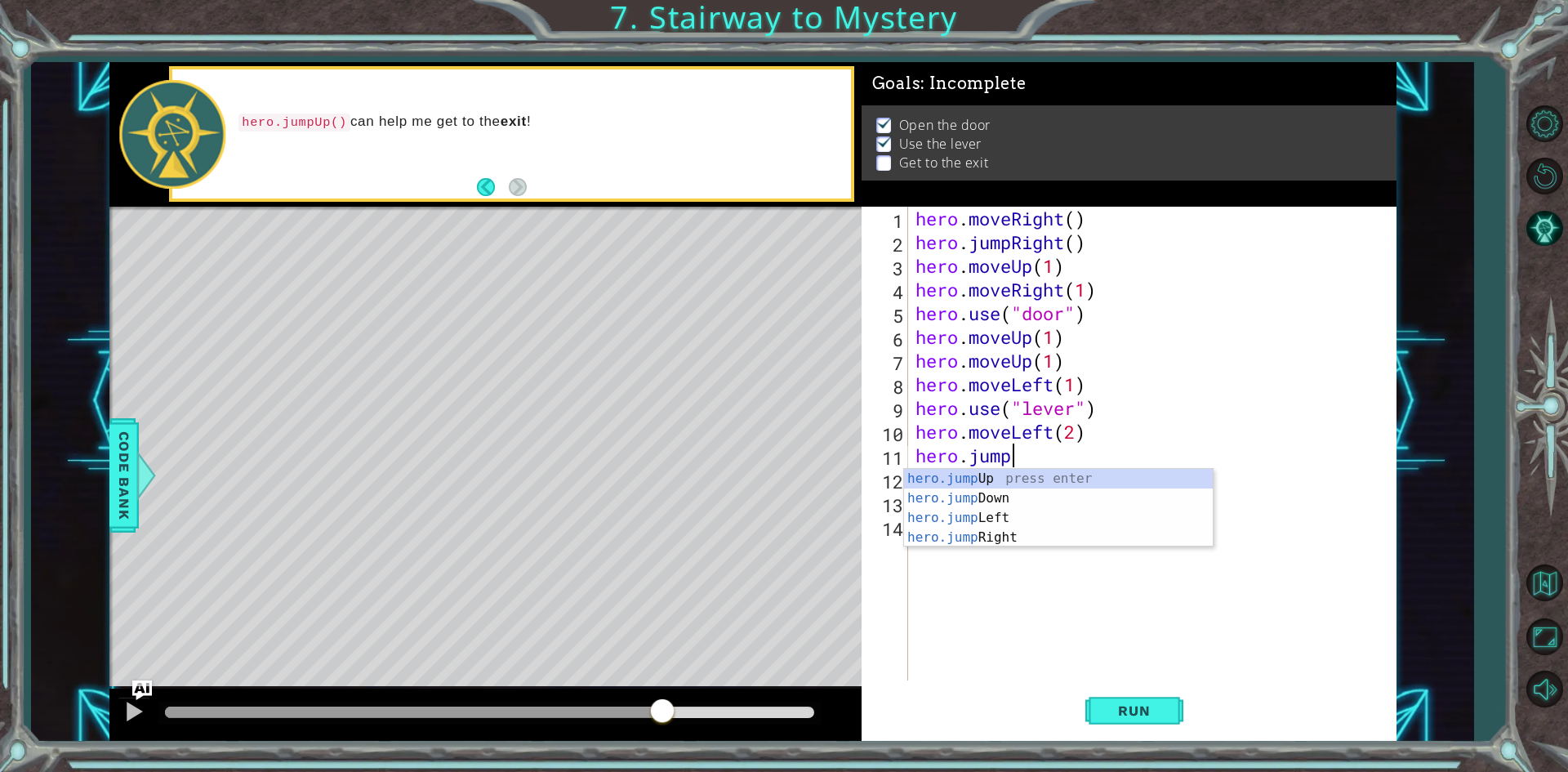
type textarea "hero.jum"
click at [974, 541] on div "hero.jum pUp press enter hero.jum pDown press enter hero.jum pLeft press enter …" at bounding box center [1059, 527] width 308 height 117
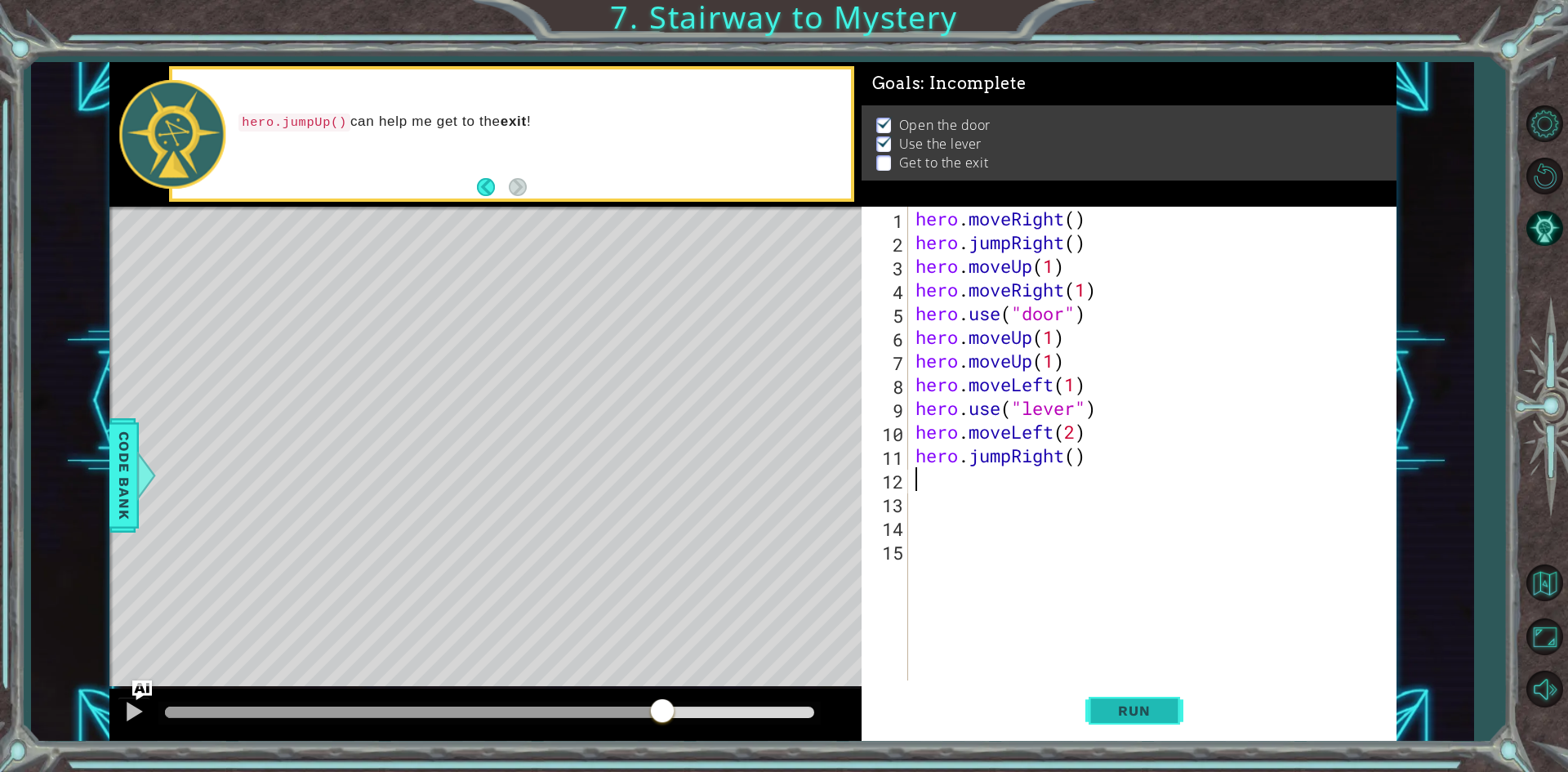
click at [1139, 714] on span "Run" at bounding box center [1134, 710] width 64 height 16
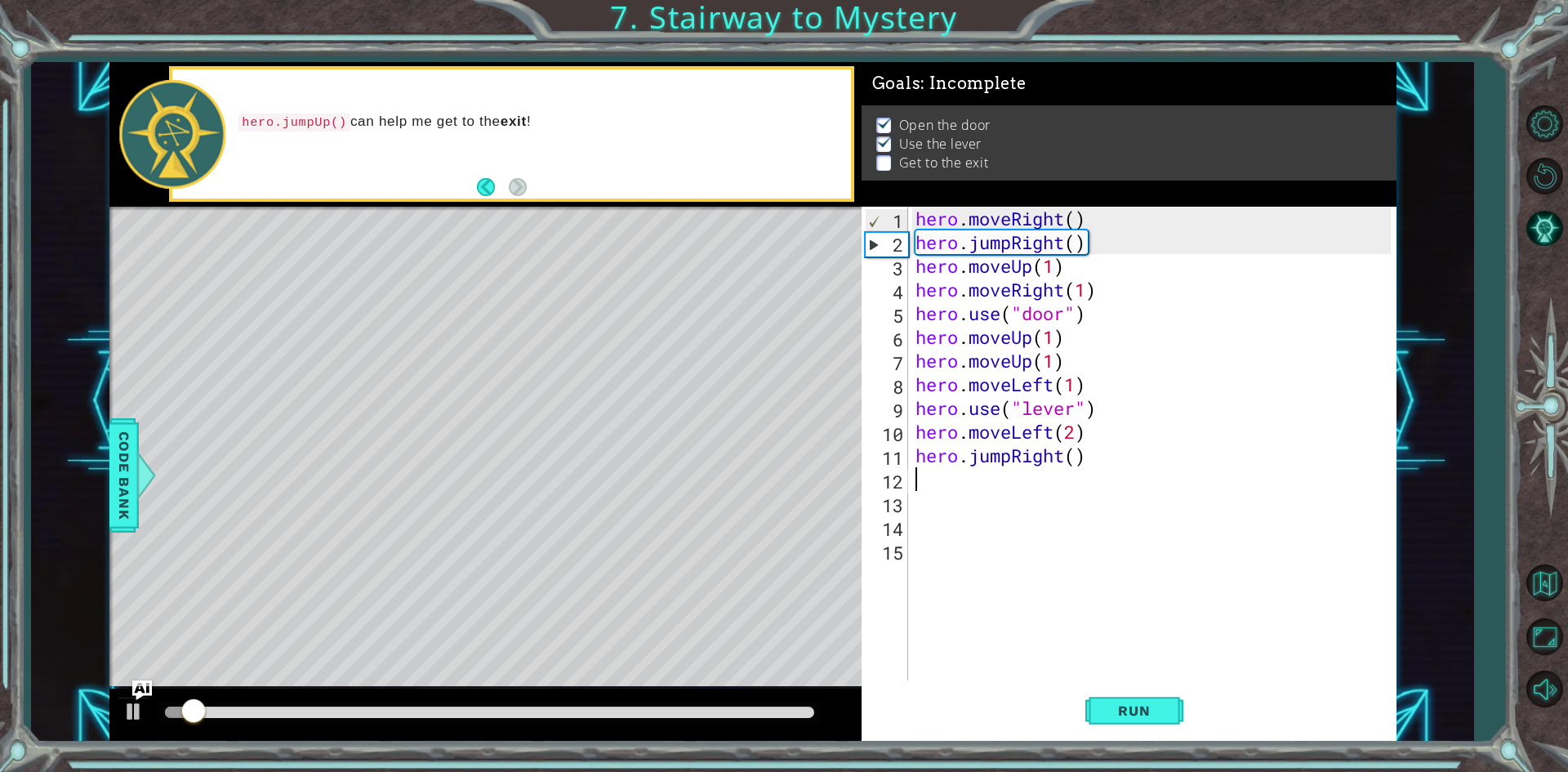
click at [455, 717] on div at bounding box center [489, 712] width 649 height 11
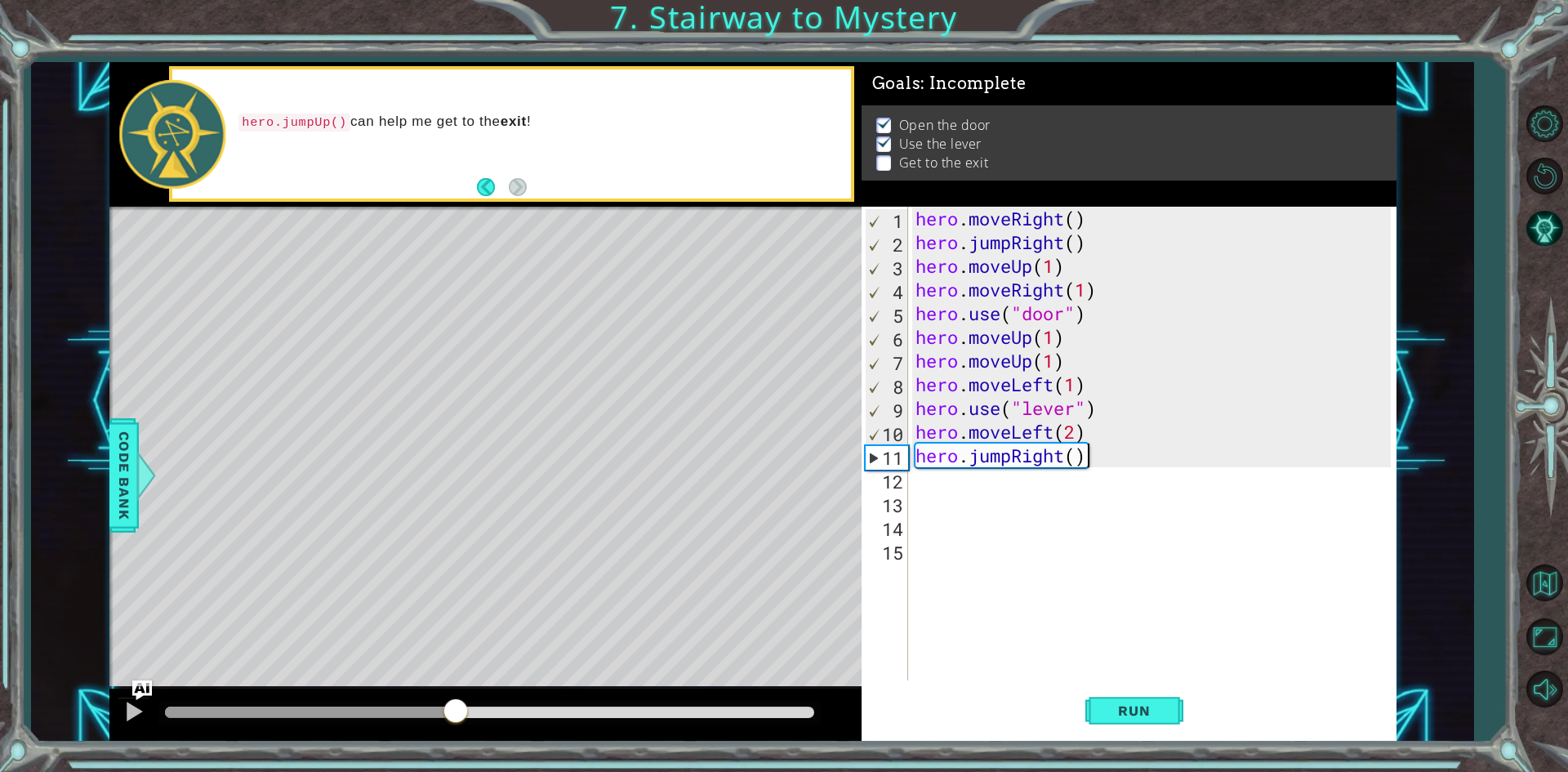
click at [1099, 455] on div "hero . moveRight ( ) hero . jumpRight ( ) hero . moveUp ( 1 ) hero . moveRight …" at bounding box center [1155, 466] width 486 height 521
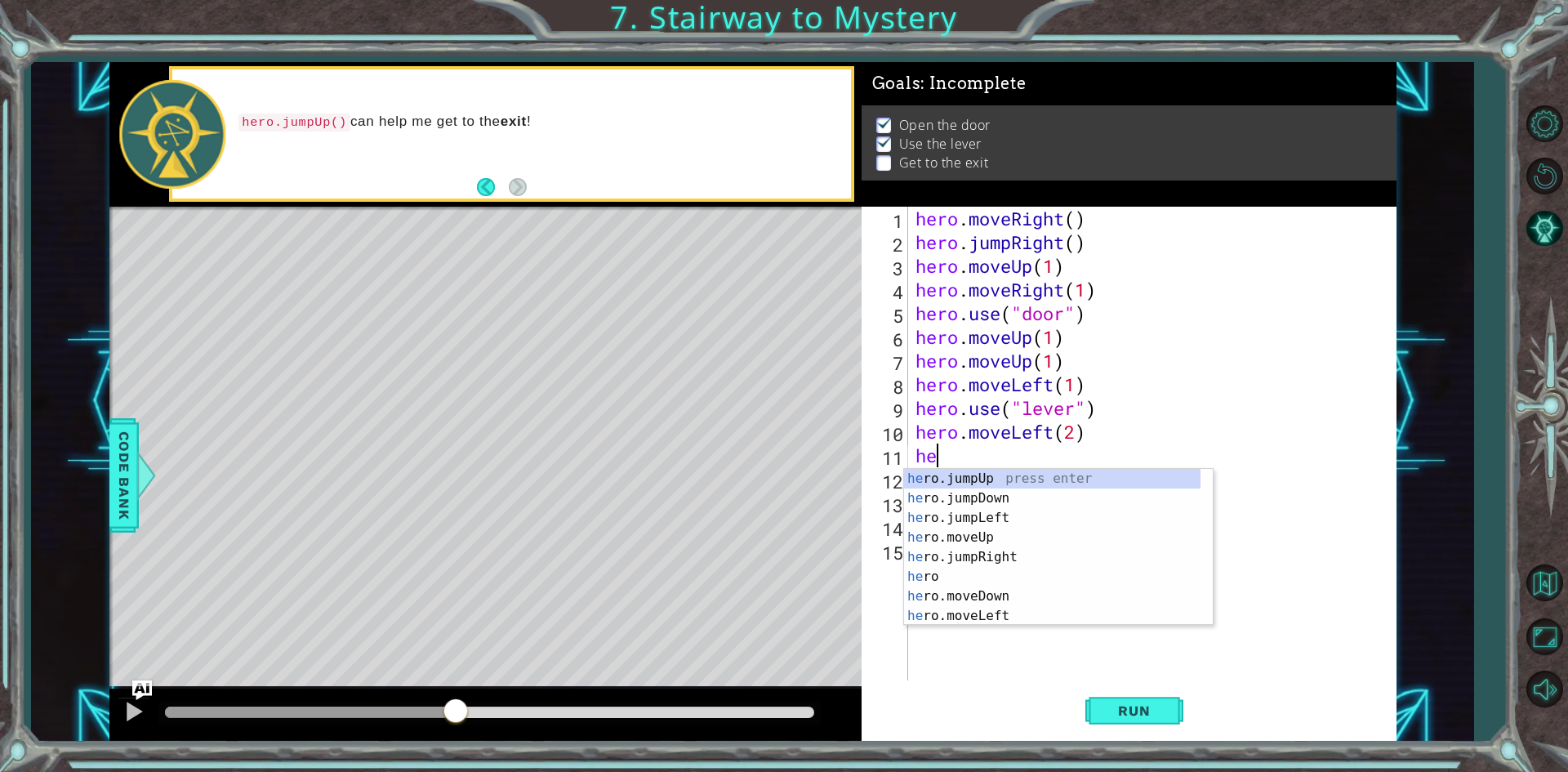
type textarea "h"
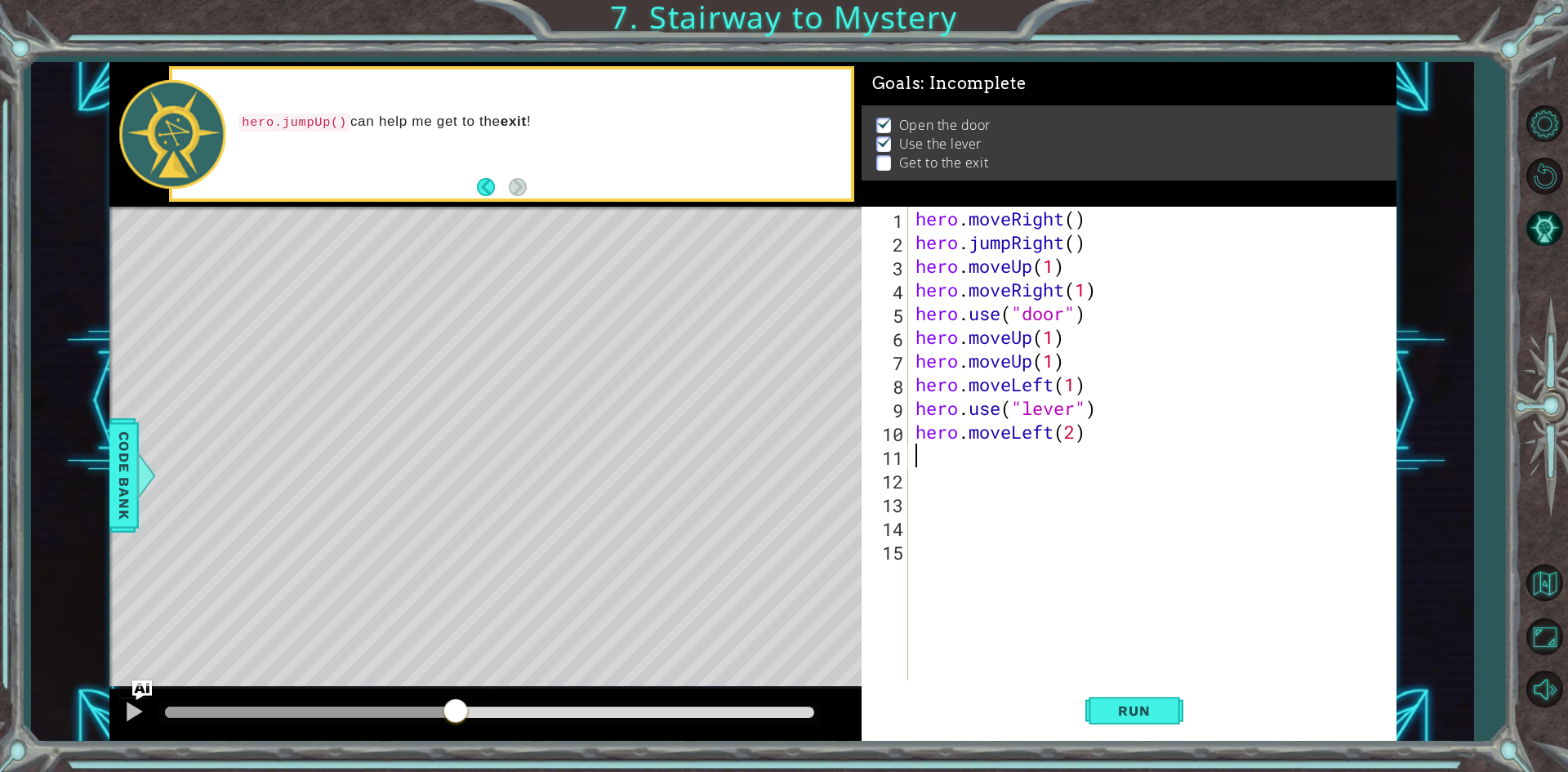
type textarea "hero.moveLeft(2)"
click at [1136, 706] on span "Run" at bounding box center [1134, 710] width 64 height 16
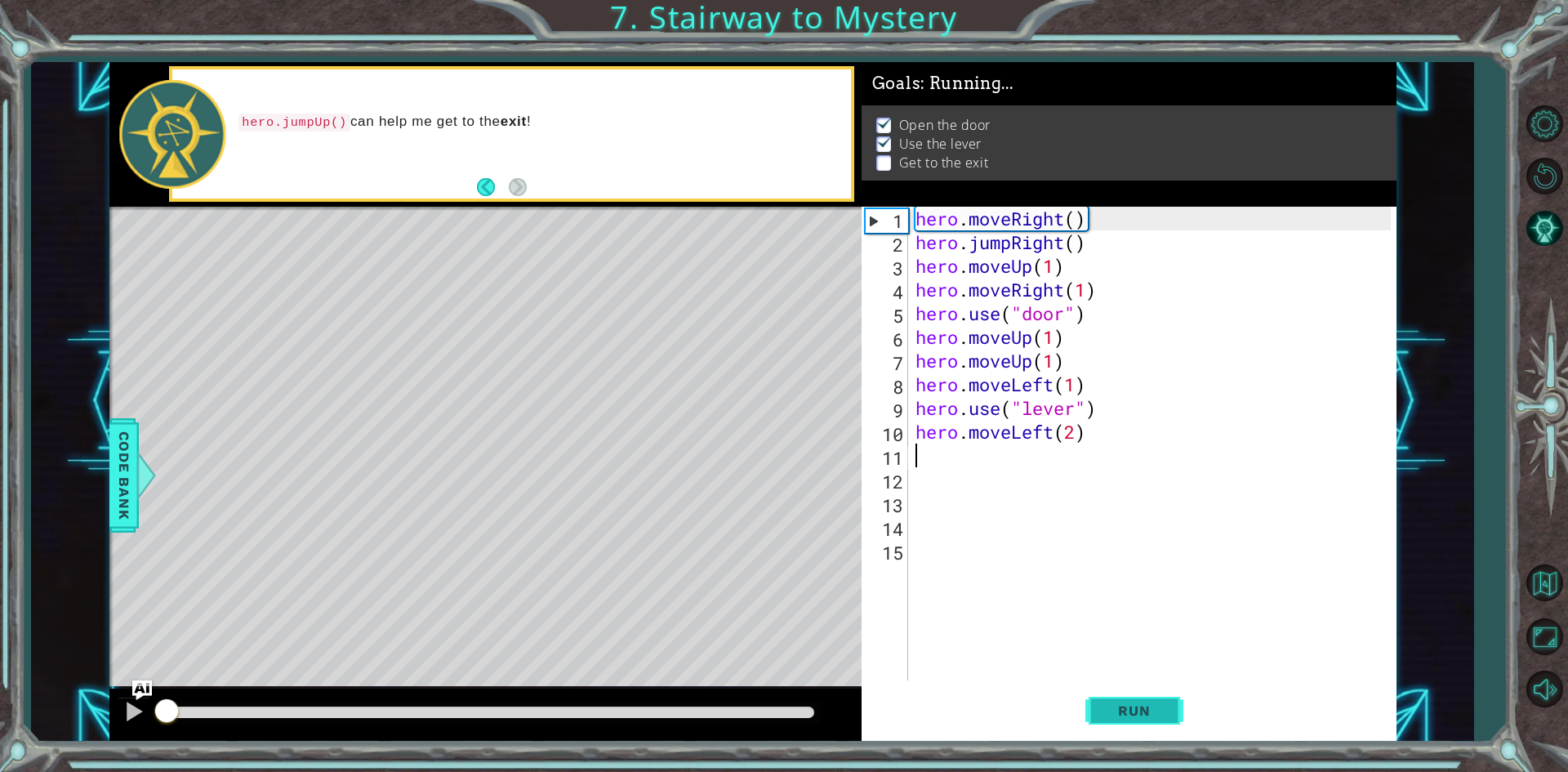
click at [1136, 706] on span "Run" at bounding box center [1134, 710] width 64 height 16
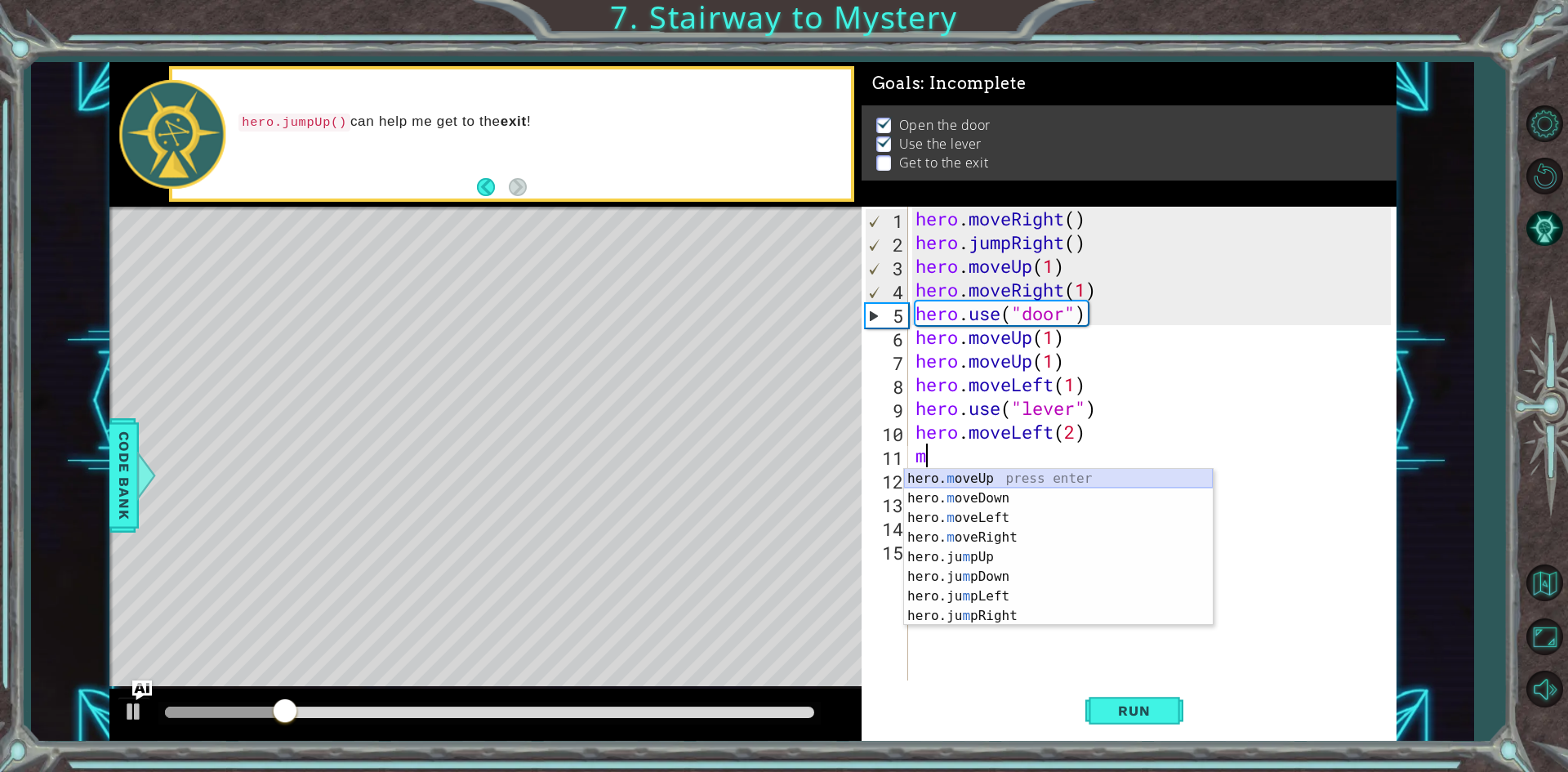
click at [987, 478] on div "hero. m oveUp press enter hero. m oveDown press enter hero. m oveLeft press ent…" at bounding box center [1059, 566] width 308 height 196
type textarea "hero.moveUp(1)"
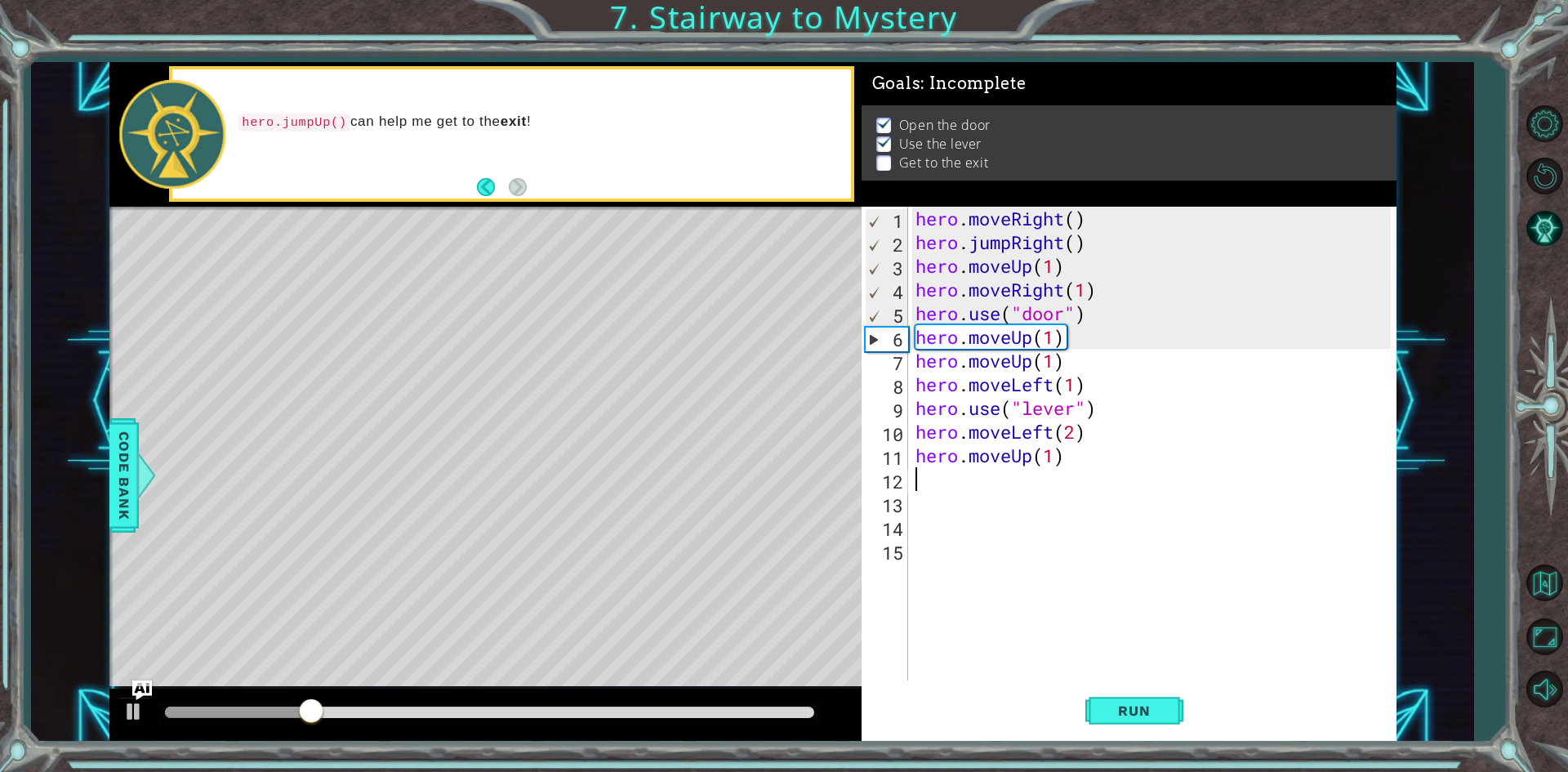
click at [984, 481] on div "hero . moveRight ( ) hero . jumpRight ( ) hero . moveUp ( 1 ) hero . moveRight …" at bounding box center [1155, 466] width 486 height 521
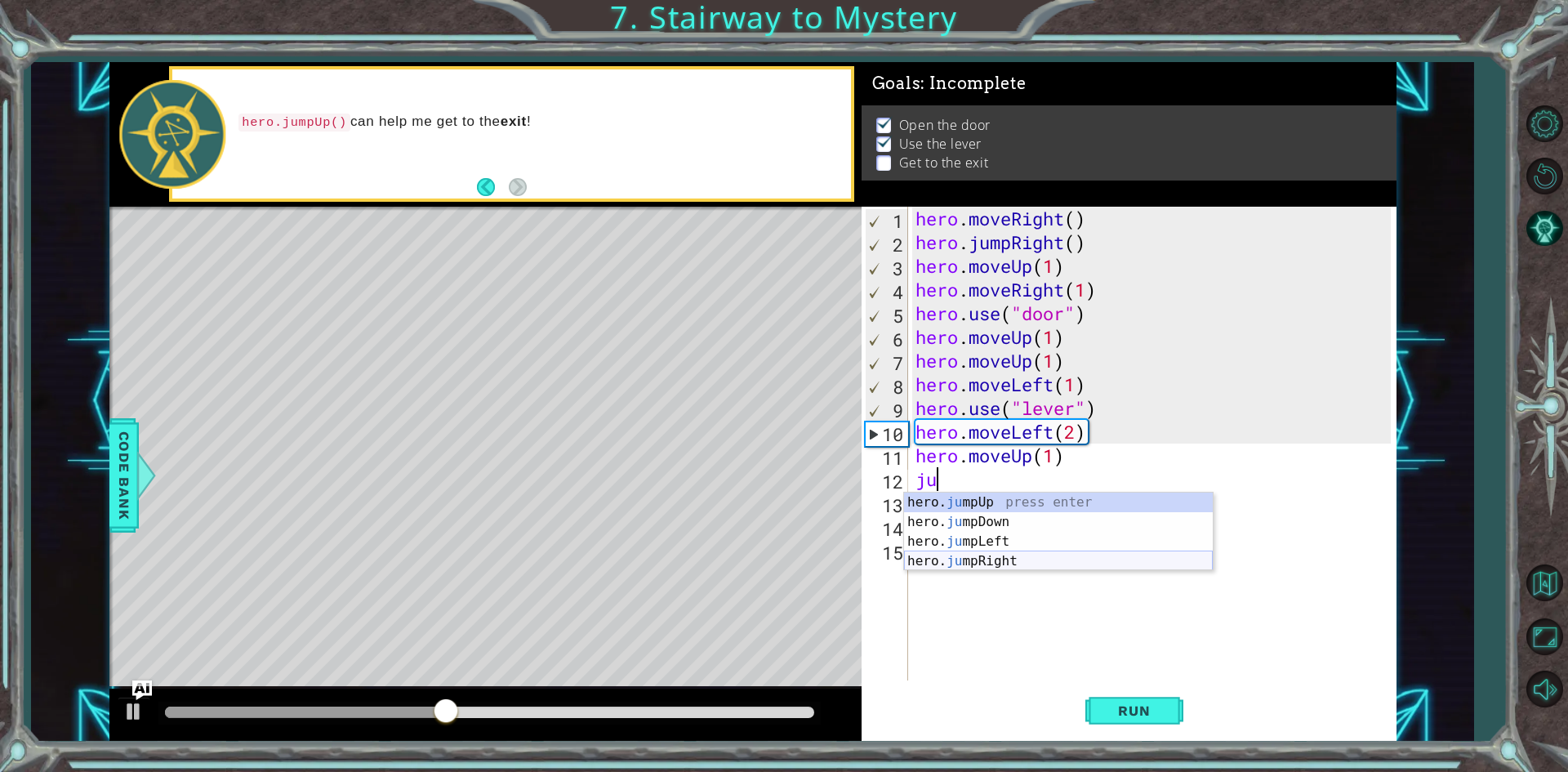
type textarea "jum"
click at [985, 500] on div "hero. jum pUp press enter hero. jum pDown press enter hero. jum pLeft press ent…" at bounding box center [1059, 552] width 308 height 117
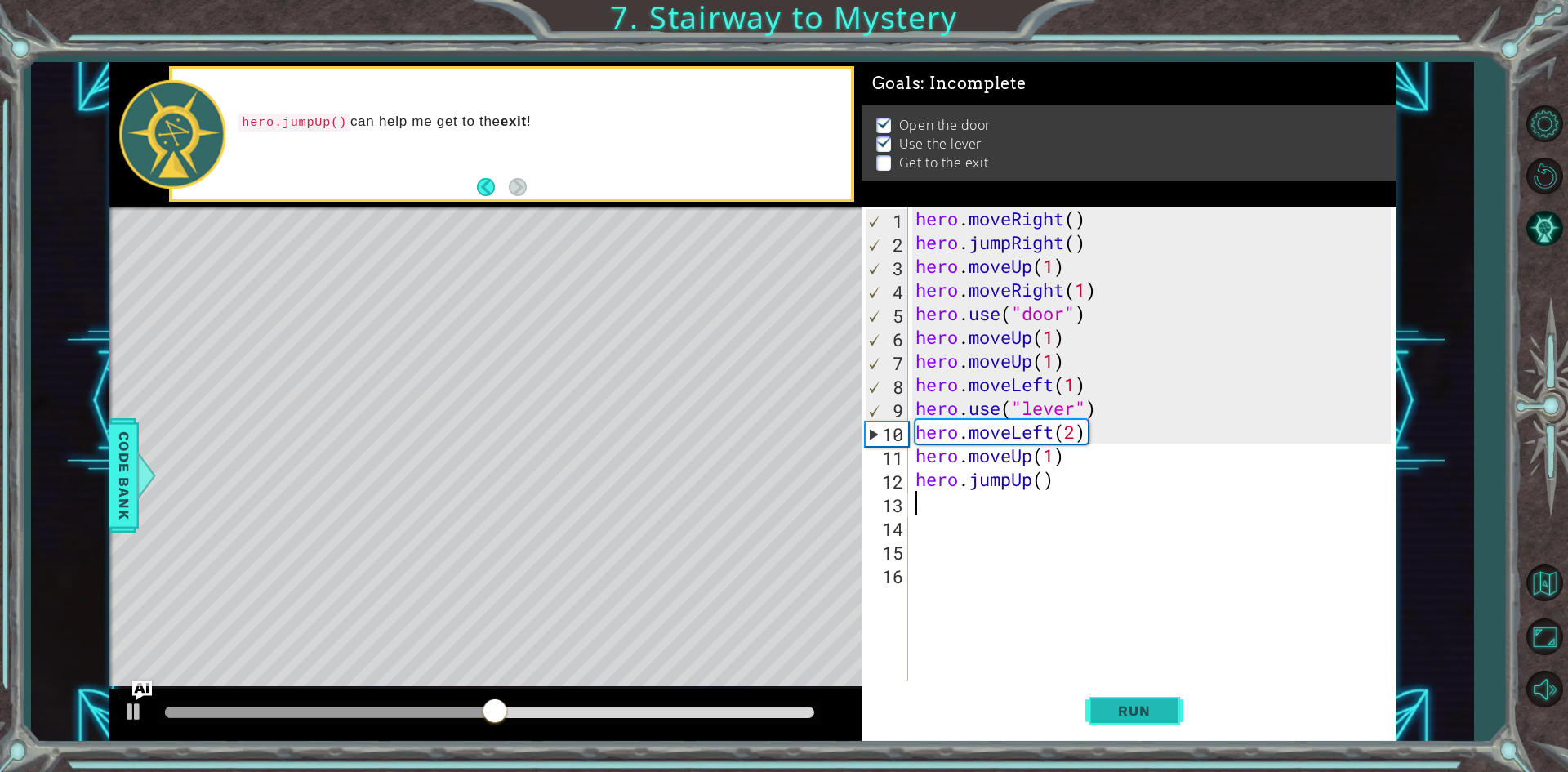
click at [1128, 692] on button "Run" at bounding box center [1135, 711] width 98 height 53
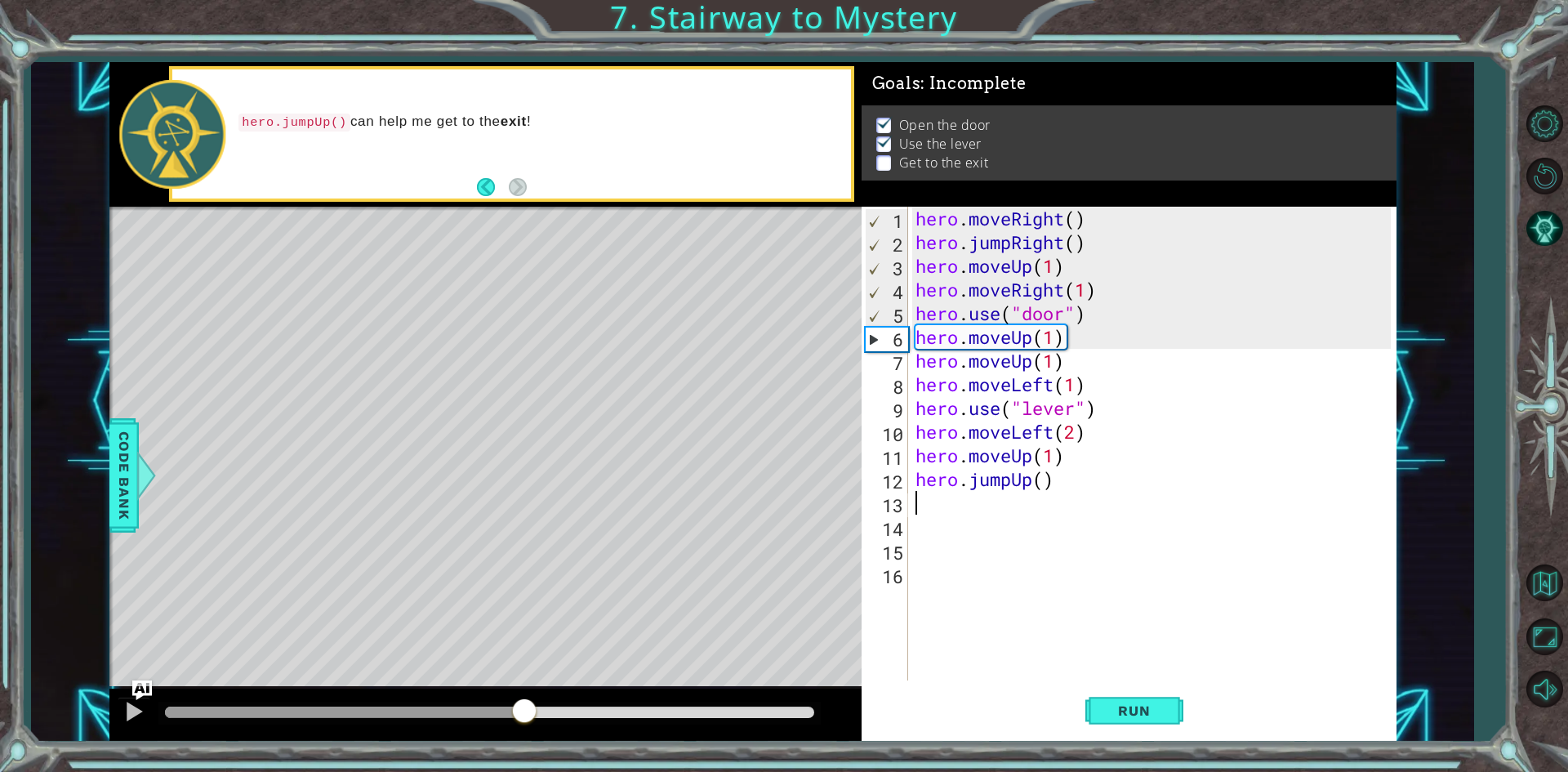
click at [523, 718] on div at bounding box center [489, 712] width 649 height 11
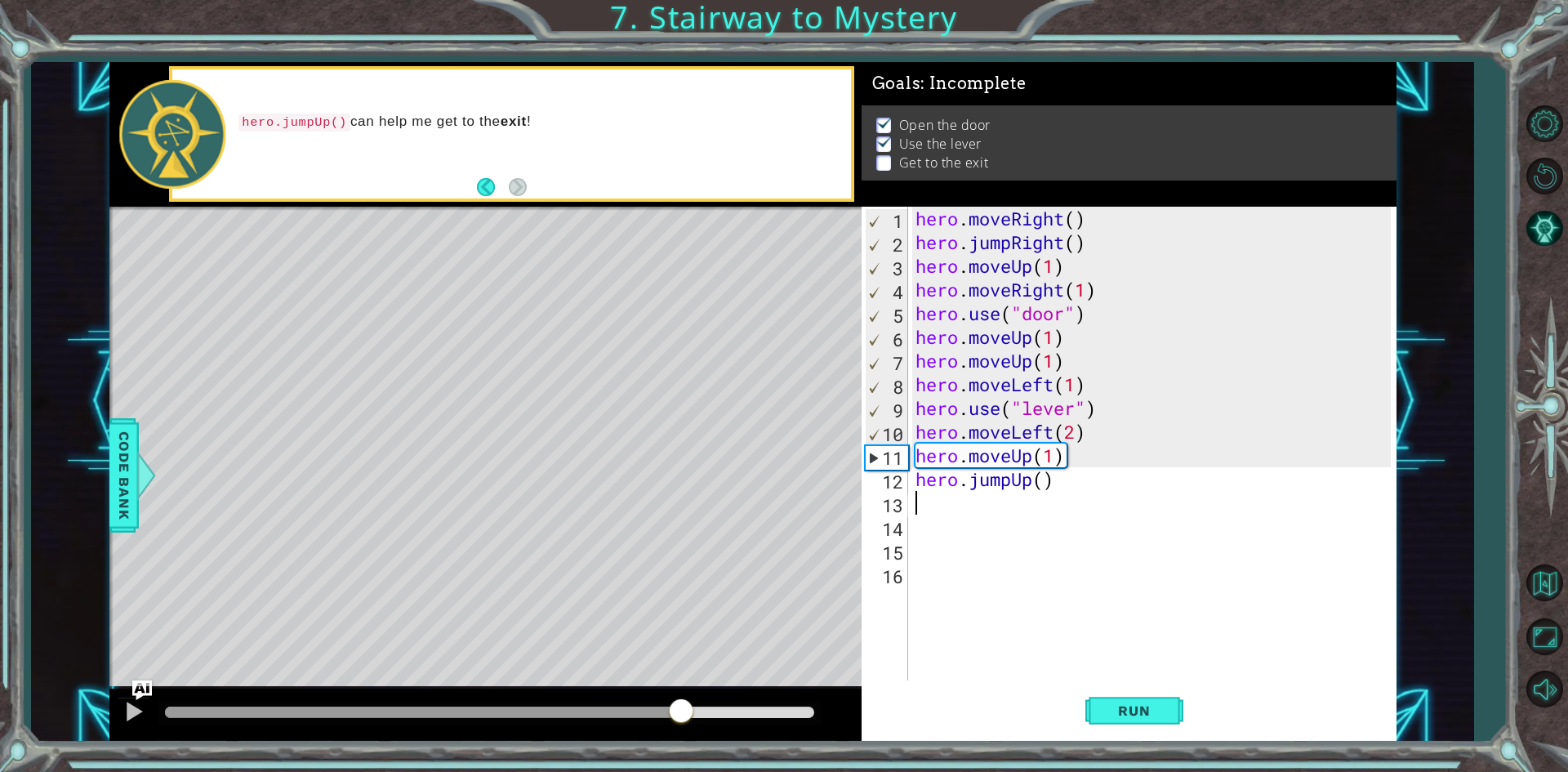
click at [679, 711] on div at bounding box center [489, 712] width 649 height 11
click at [767, 711] on div at bounding box center [489, 712] width 649 height 11
click at [1030, 483] on div "hero . moveRight ( ) hero . jumpRight ( ) hero . moveUp ( 1 ) hero . moveRight …" at bounding box center [1155, 466] width 486 height 521
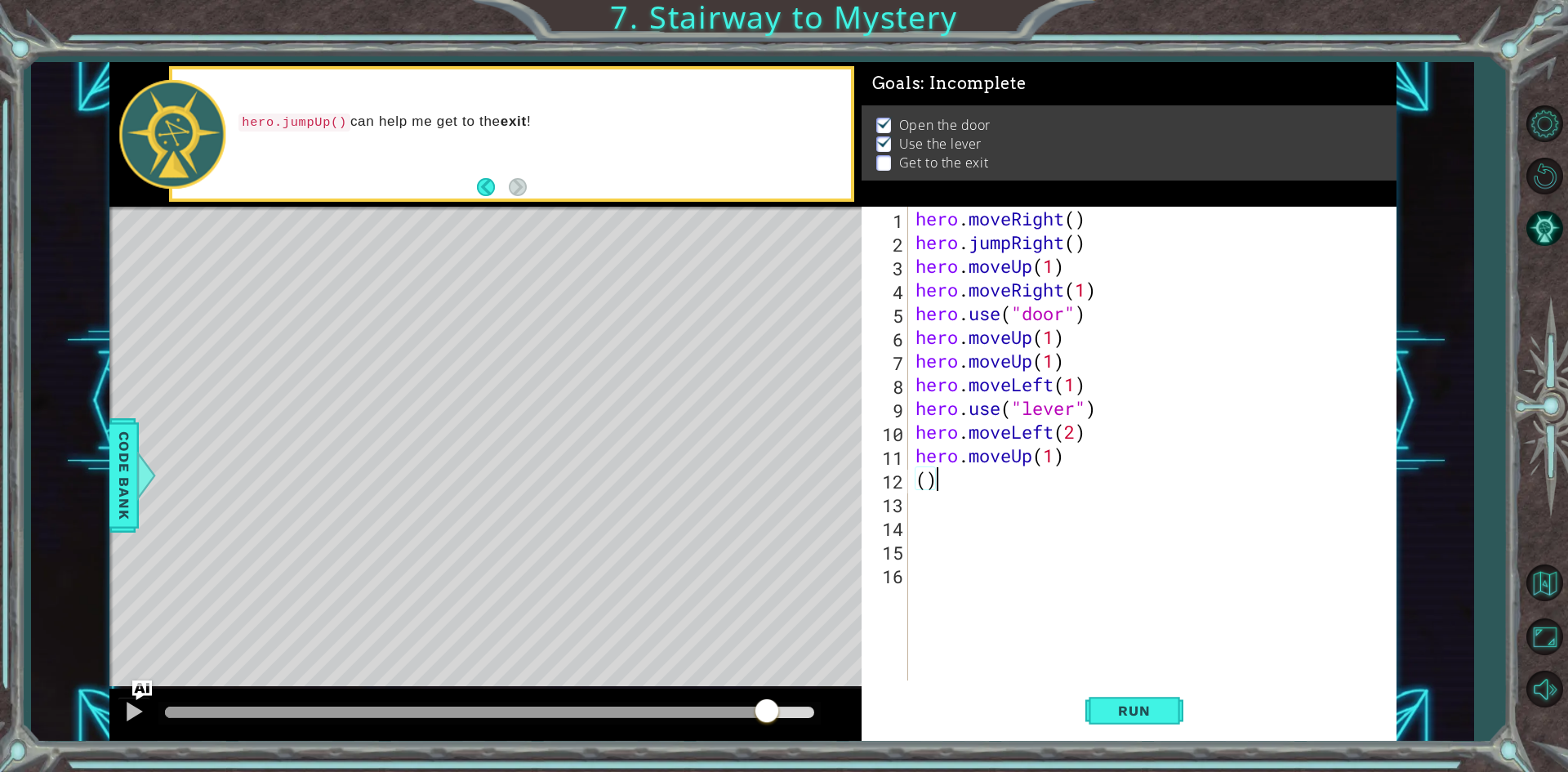
type textarea "("
type textarea "hero.moveUp(1)"
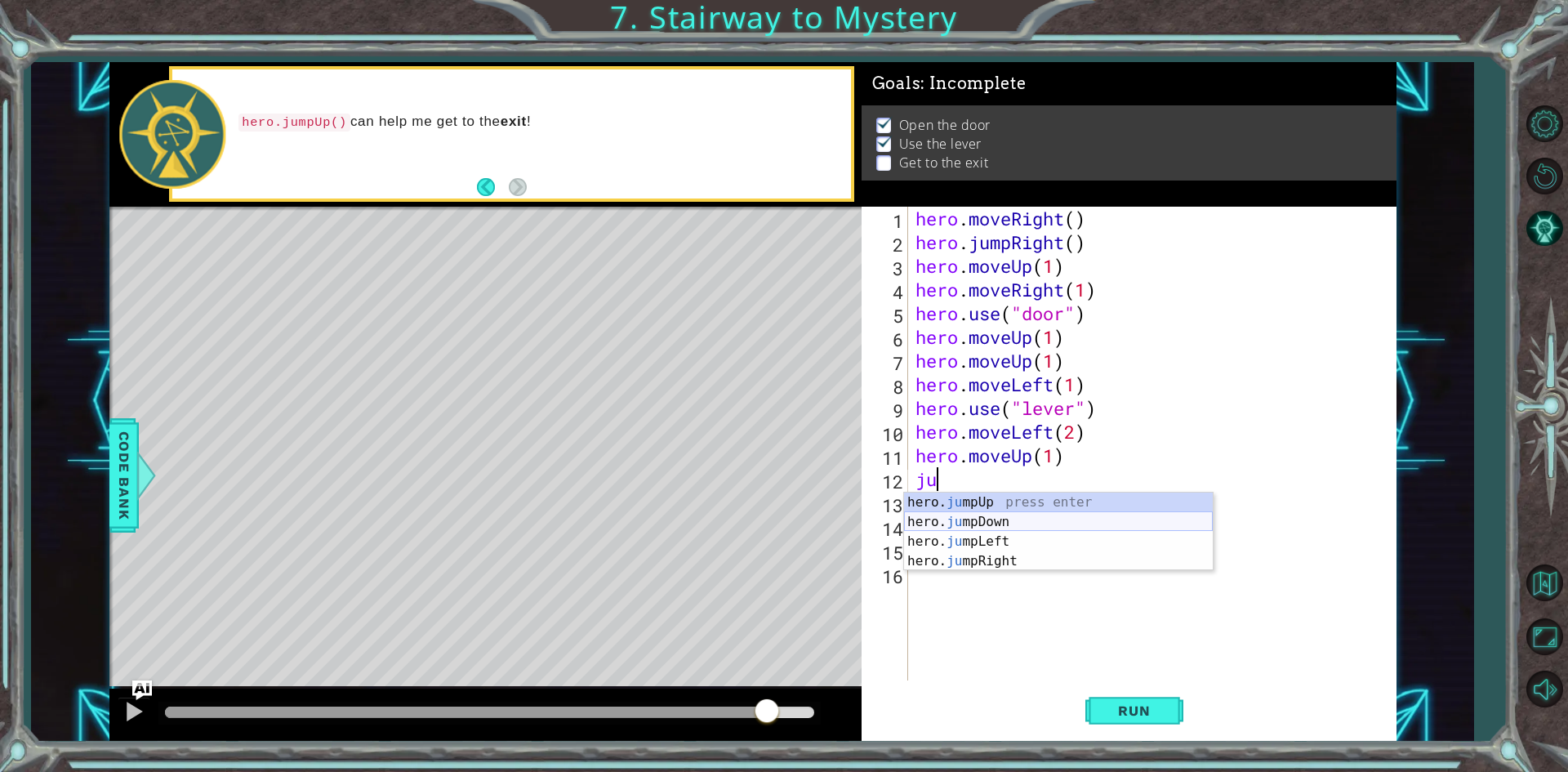
scroll to position [0, 1]
type textarea "jump"
click at [1016, 522] on div "hero. jump Up press enter hero. jump Down press enter hero. jump Left press ent…" at bounding box center [1059, 552] width 308 height 117
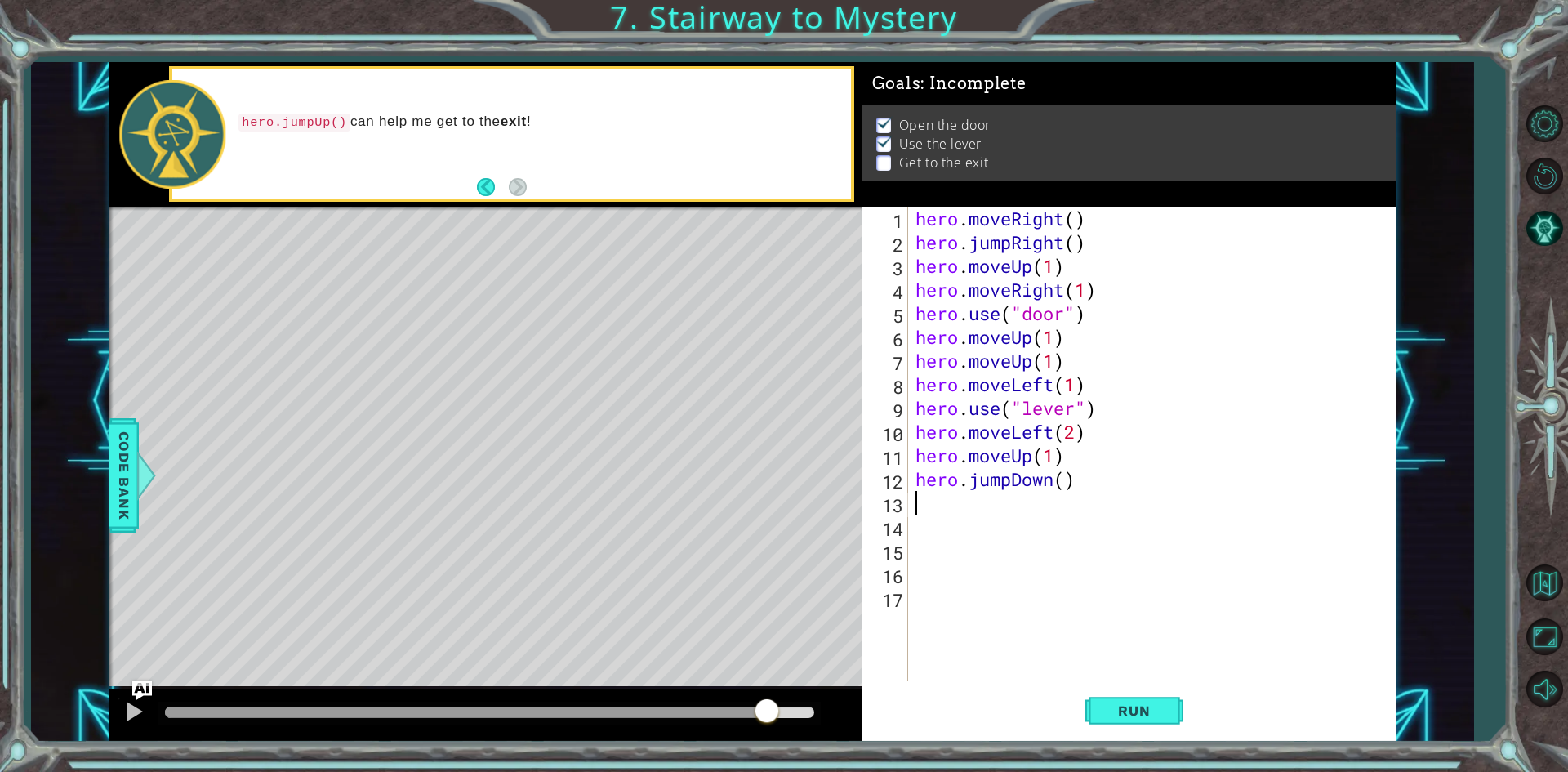
scroll to position [0, 0]
click at [1146, 716] on span "Run" at bounding box center [1134, 710] width 64 height 16
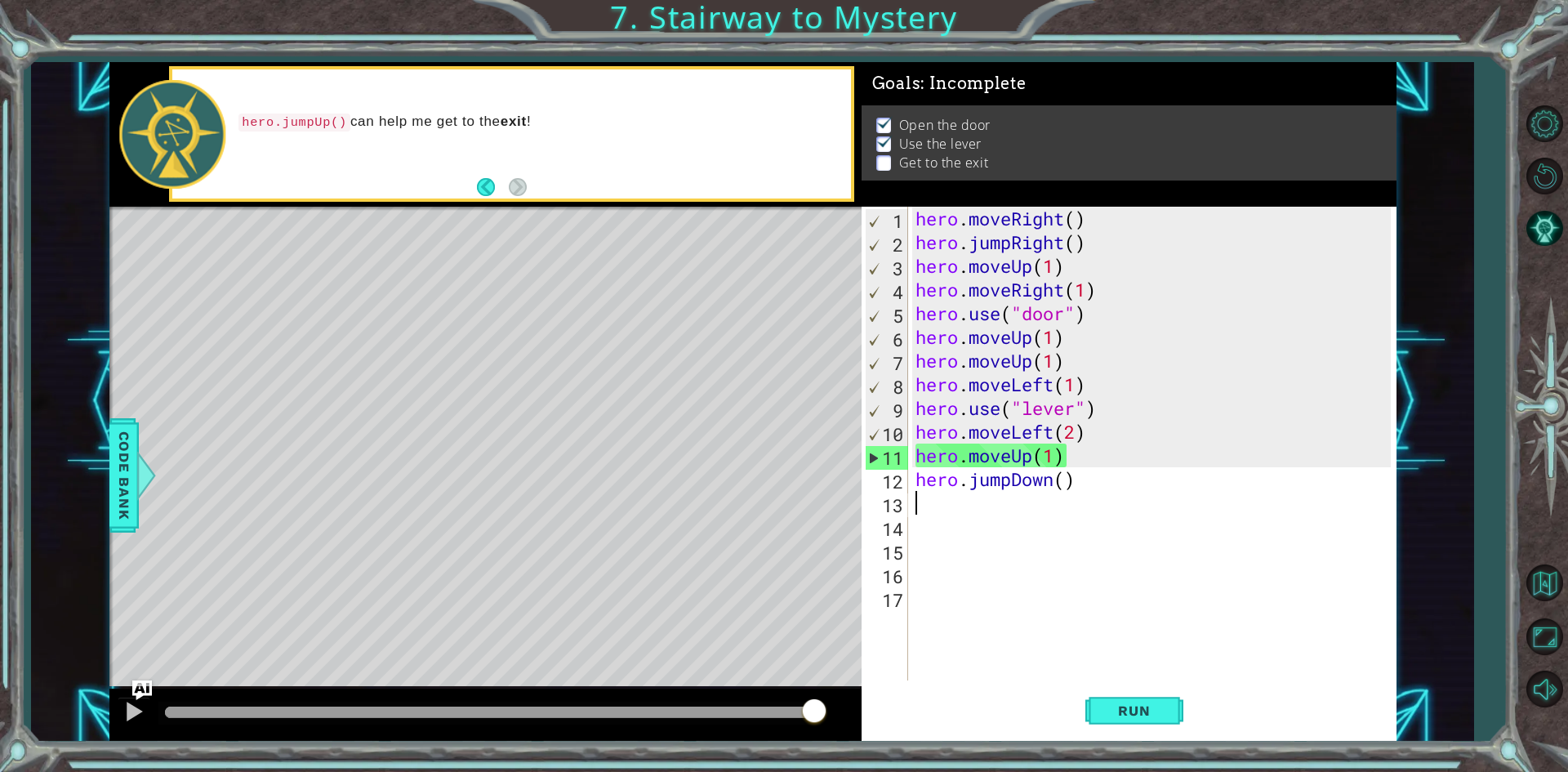
drag, startPoint x: 910, startPoint y: 565, endPoint x: 930, endPoint y: 570, distance: 20.6
drag, startPoint x: 930, startPoint y: 570, endPoint x: 1312, endPoint y: 548, distance: 382.6
click at [1312, 548] on div "hero . moveRight ( ) hero . jumpRight ( ) hero . moveUp ( 1 ) hero . moveRight …" at bounding box center [1155, 466] width 486 height 521
click at [1088, 458] on div "hero . moveRight ( ) hero . jumpRight ( ) hero . moveUp ( 1 ) hero . moveRight …" at bounding box center [1155, 466] width 486 height 521
click at [1101, 482] on div "hero . moveRight ( ) hero . jumpRight ( ) hero . moveUp ( 1 ) hero . moveRight …" at bounding box center [1155, 466] width 486 height 521
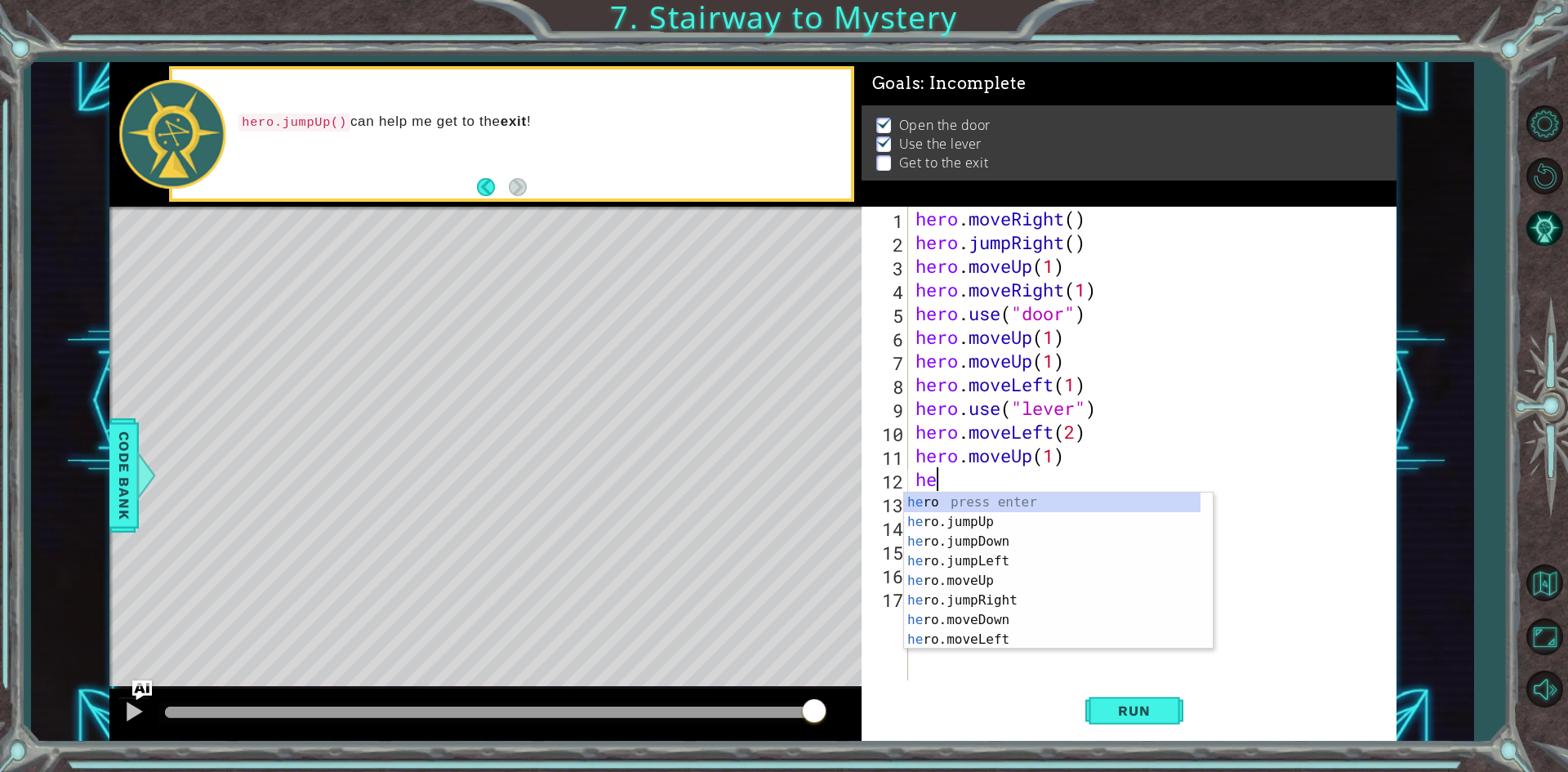
type textarea "h"
click at [977, 503] on div "hero. m oveUp press enter hero. m oveDown press enter hero. m oveLeft press ent…" at bounding box center [1059, 590] width 308 height 196
type textarea "hero.moveUp(1)"
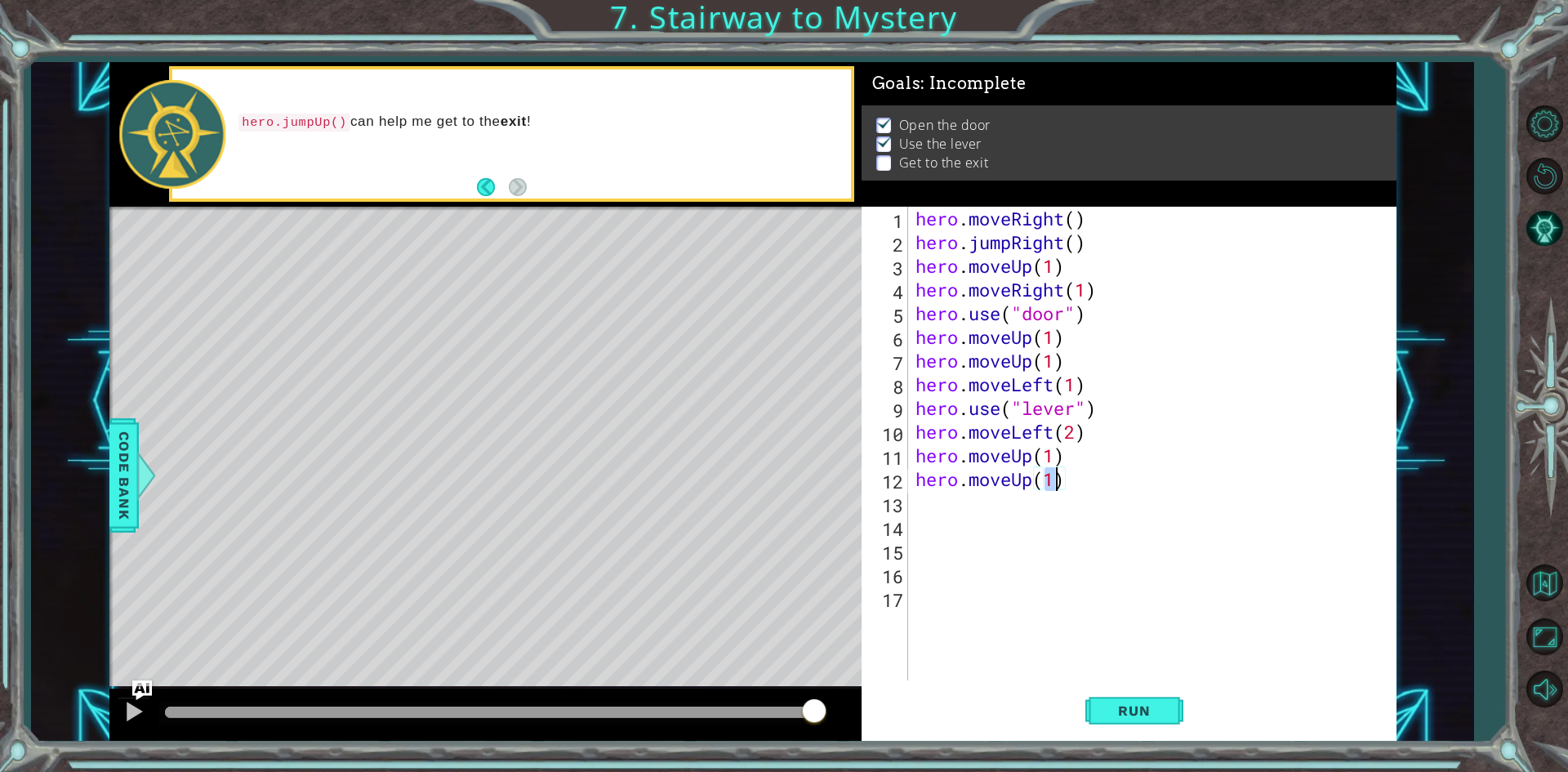
click at [960, 511] on div "hero . moveRight ( ) hero . jumpRight ( ) hero . moveUp ( 1 ) hero . moveRight …" at bounding box center [1155, 466] width 486 height 521
type textarea "j"
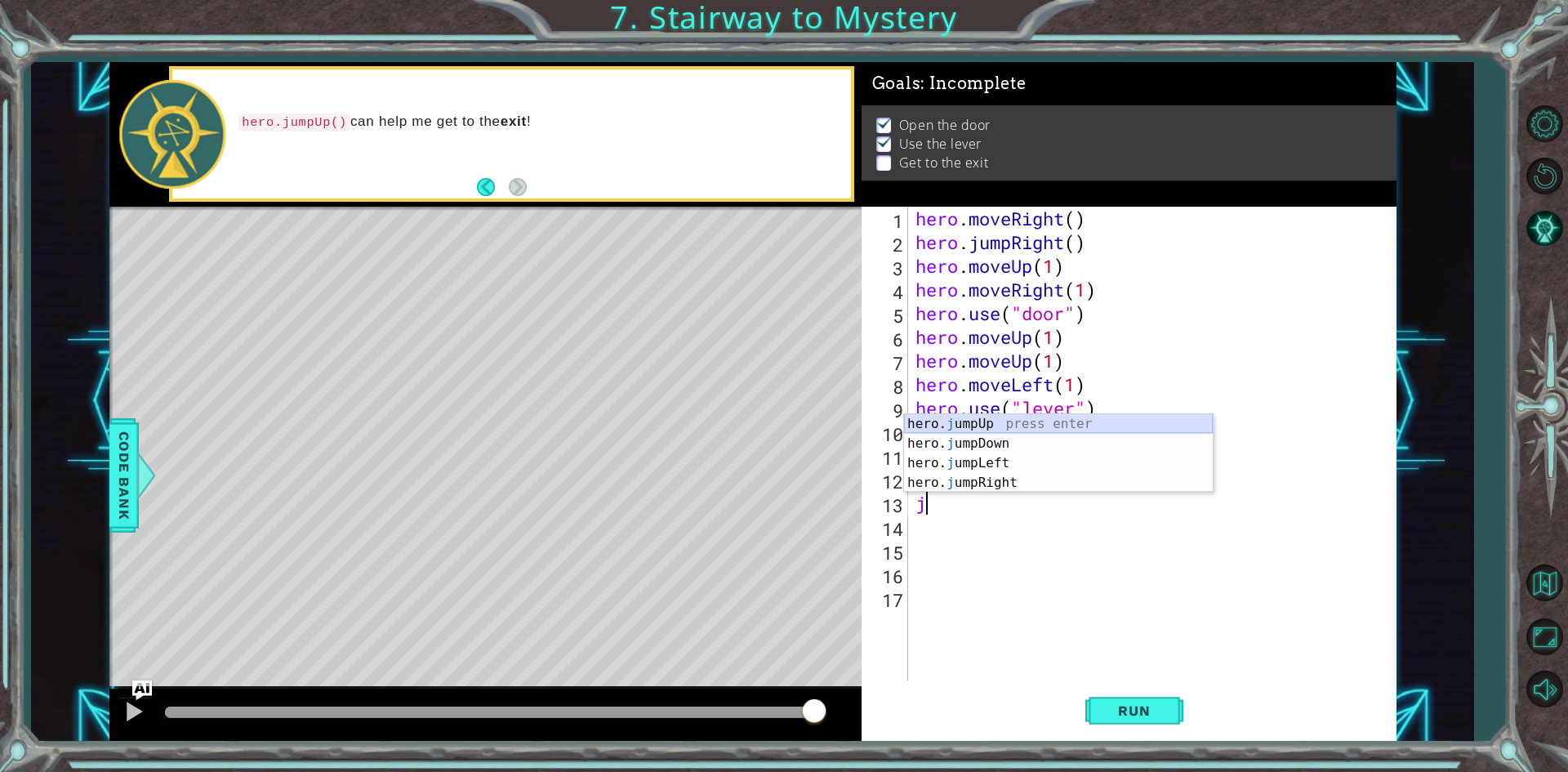
click at [1006, 419] on div "hero. j umpUp press enter hero. j umpDown press enter hero. j umpLeft press ent…" at bounding box center [1059, 473] width 308 height 117
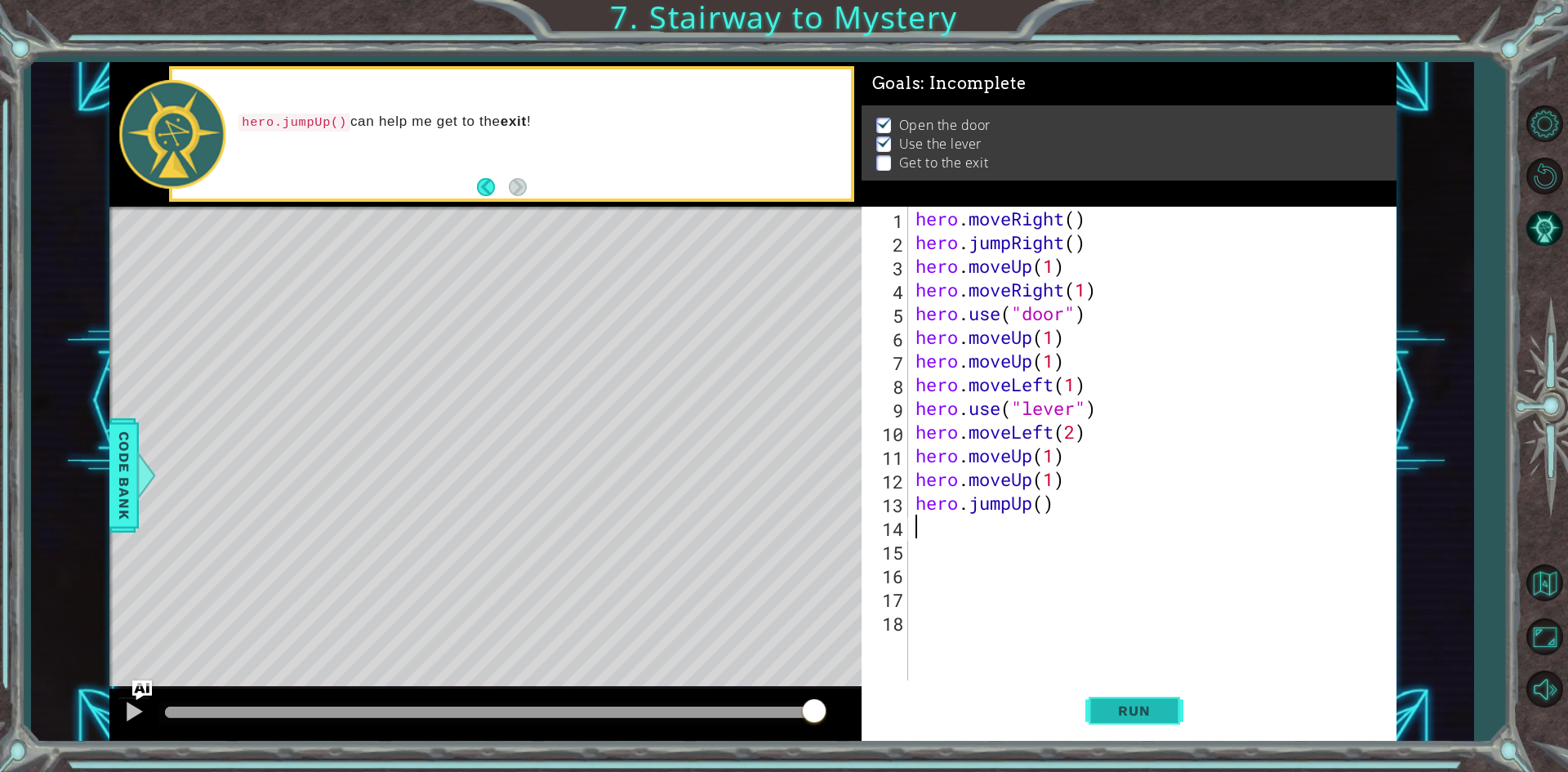
click at [1136, 718] on span "Run" at bounding box center [1134, 710] width 64 height 16
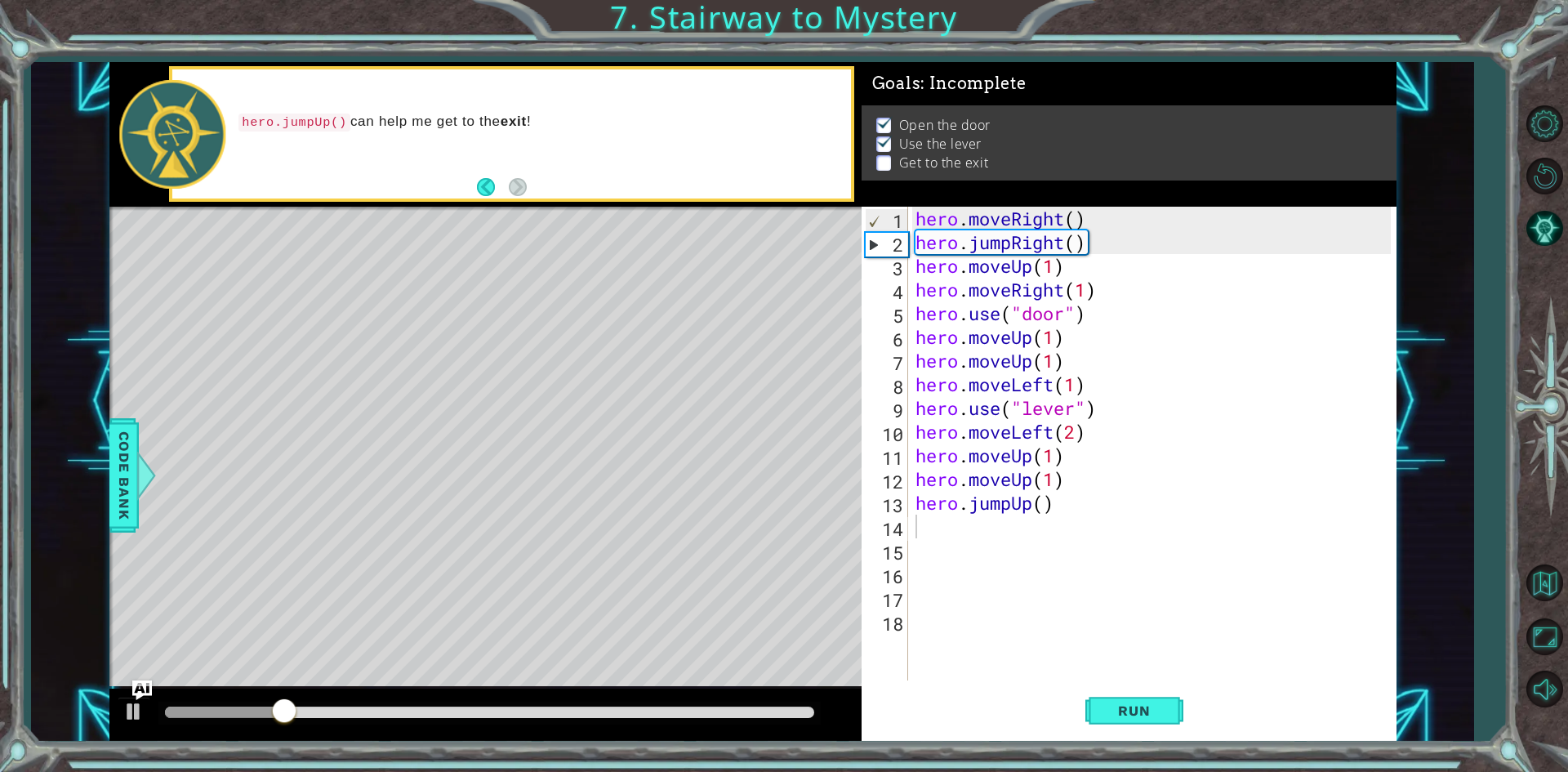
click at [555, 703] on div at bounding box center [489, 713] width 662 height 23
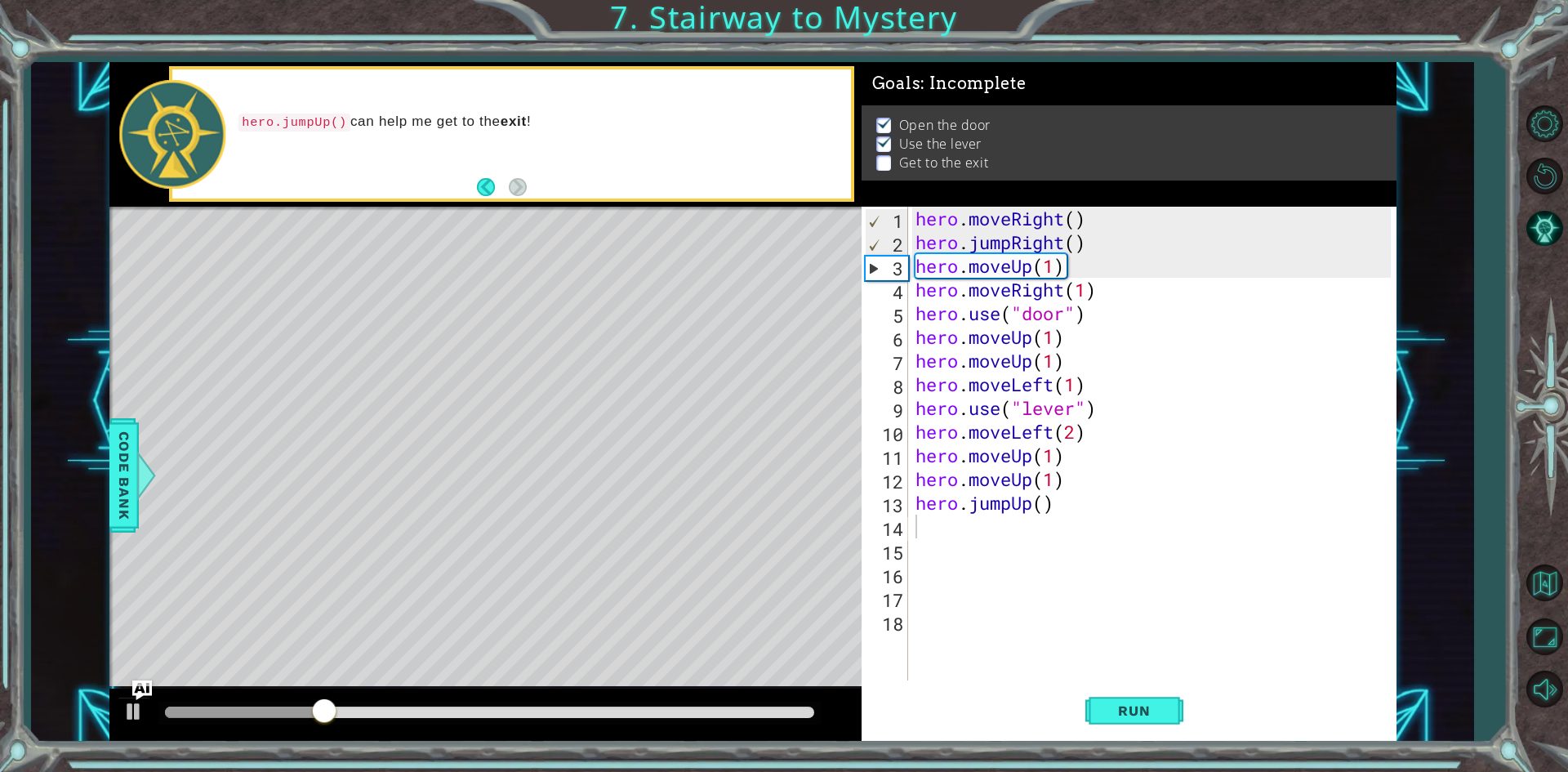
click at [643, 705] on div at bounding box center [489, 713] width 662 height 23
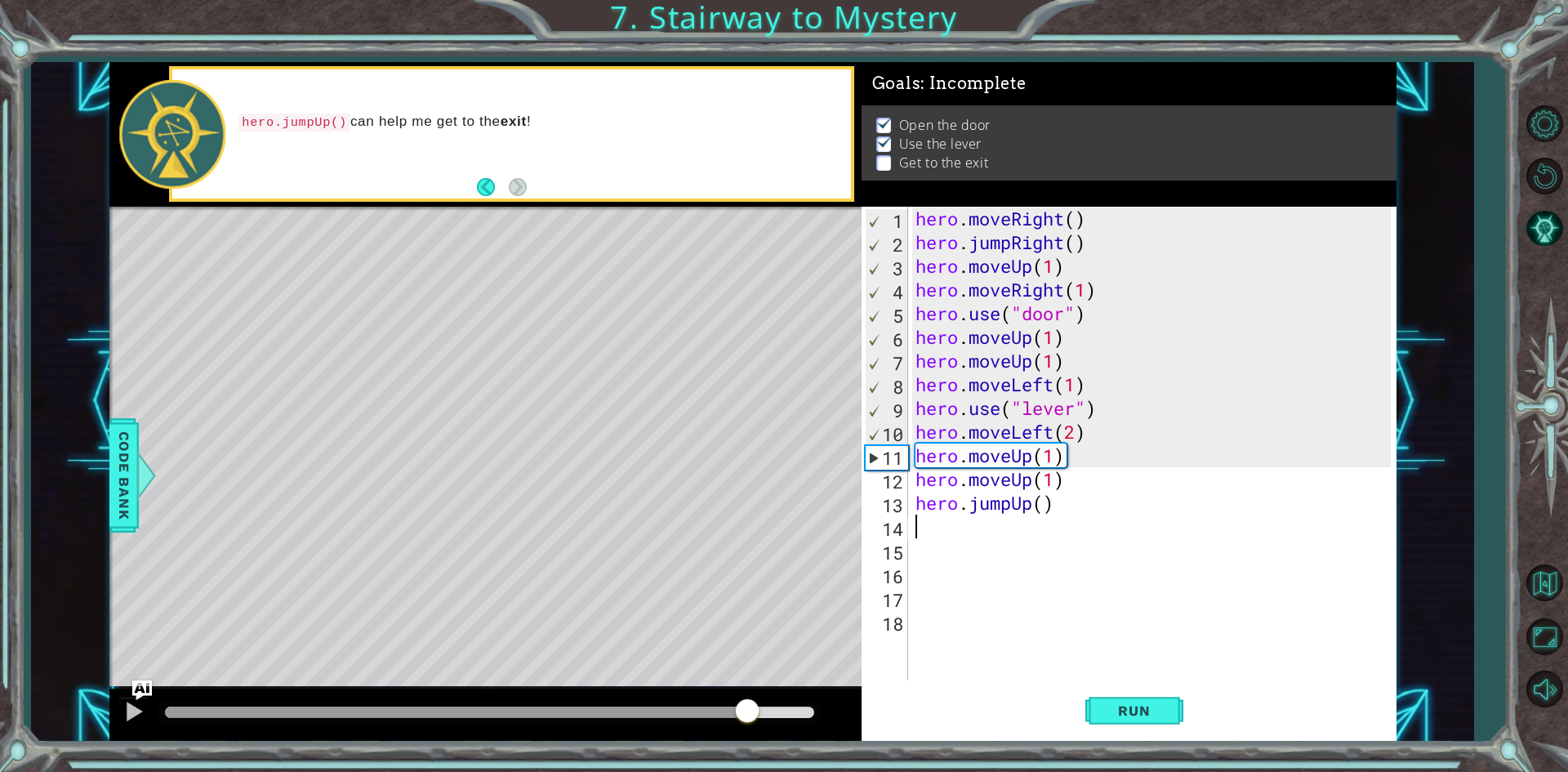
click at [748, 711] on div at bounding box center [489, 712] width 649 height 11
click at [484, 189] on button "Back" at bounding box center [493, 186] width 32 height 18
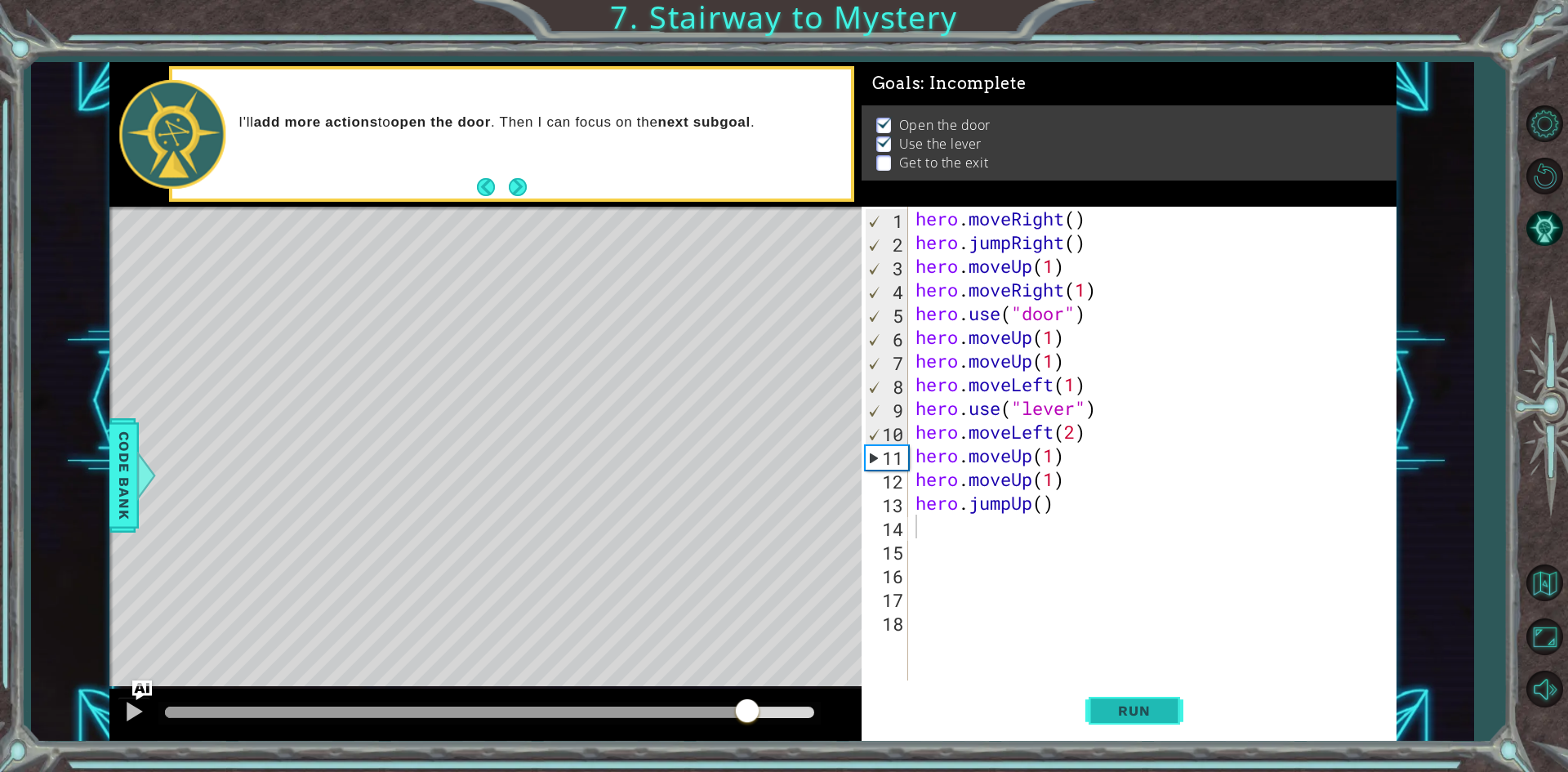
click at [1129, 704] on span "Run" at bounding box center [1134, 710] width 64 height 16
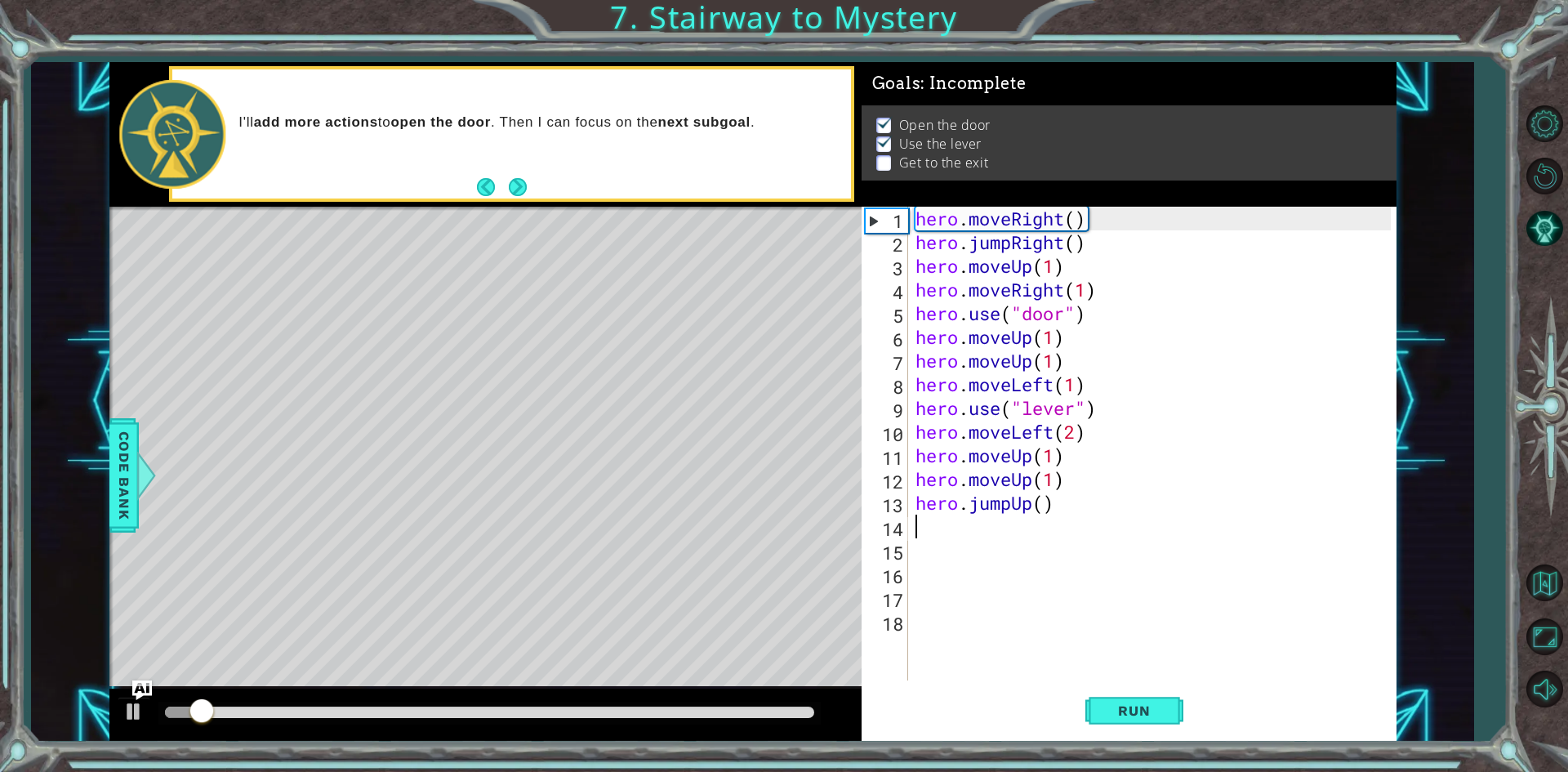
click at [1079, 517] on div "hero . moveRight ( ) hero . jumpRight ( ) hero . moveUp ( 1 ) hero . moveRight …" at bounding box center [1155, 466] width 486 height 521
click at [1079, 498] on div "hero . moveRight ( ) hero . jumpRight ( ) hero . moveUp ( 1 ) hero . moveRight …" at bounding box center [1155, 466] width 486 height 521
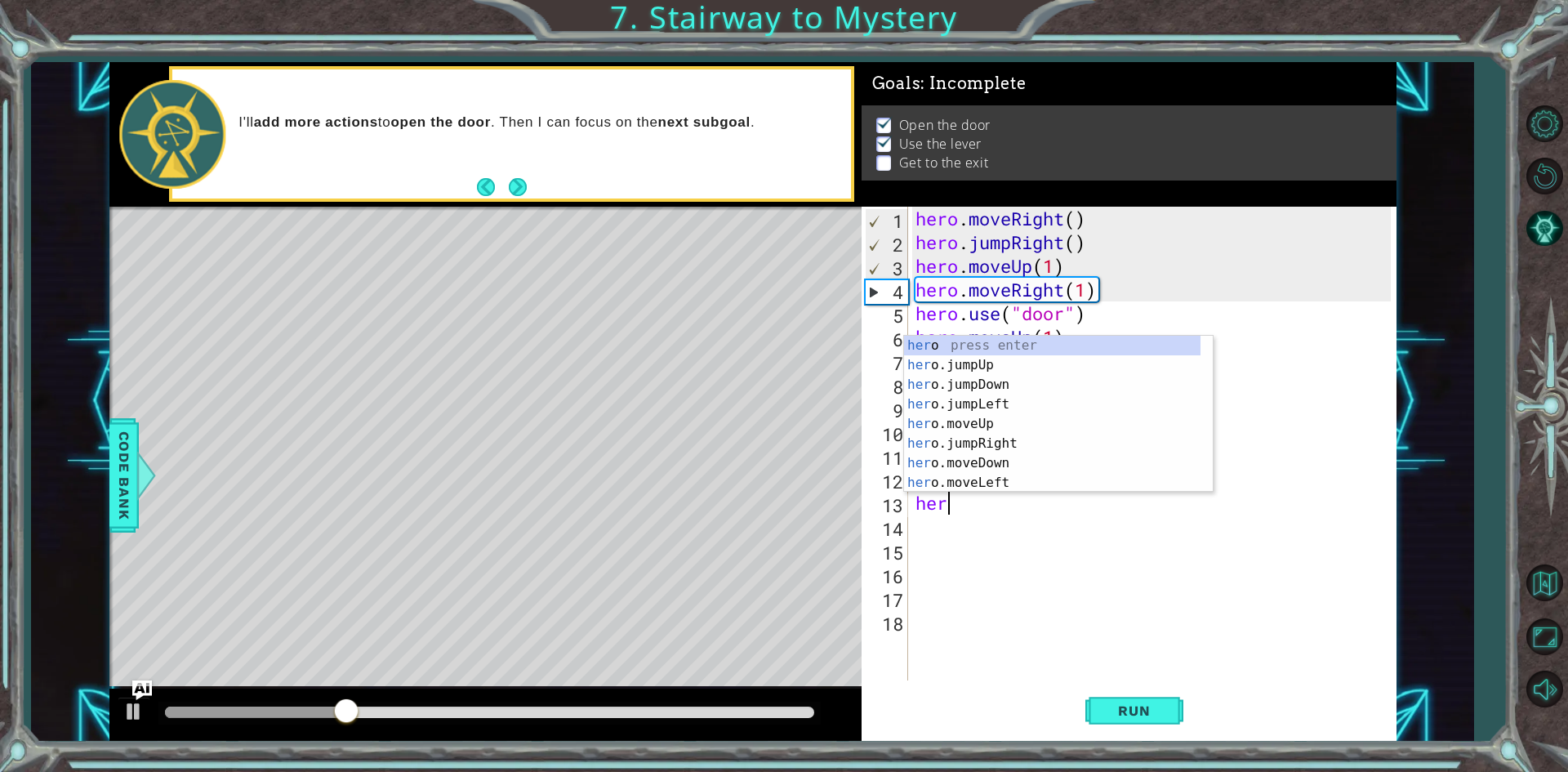
type textarea "h"
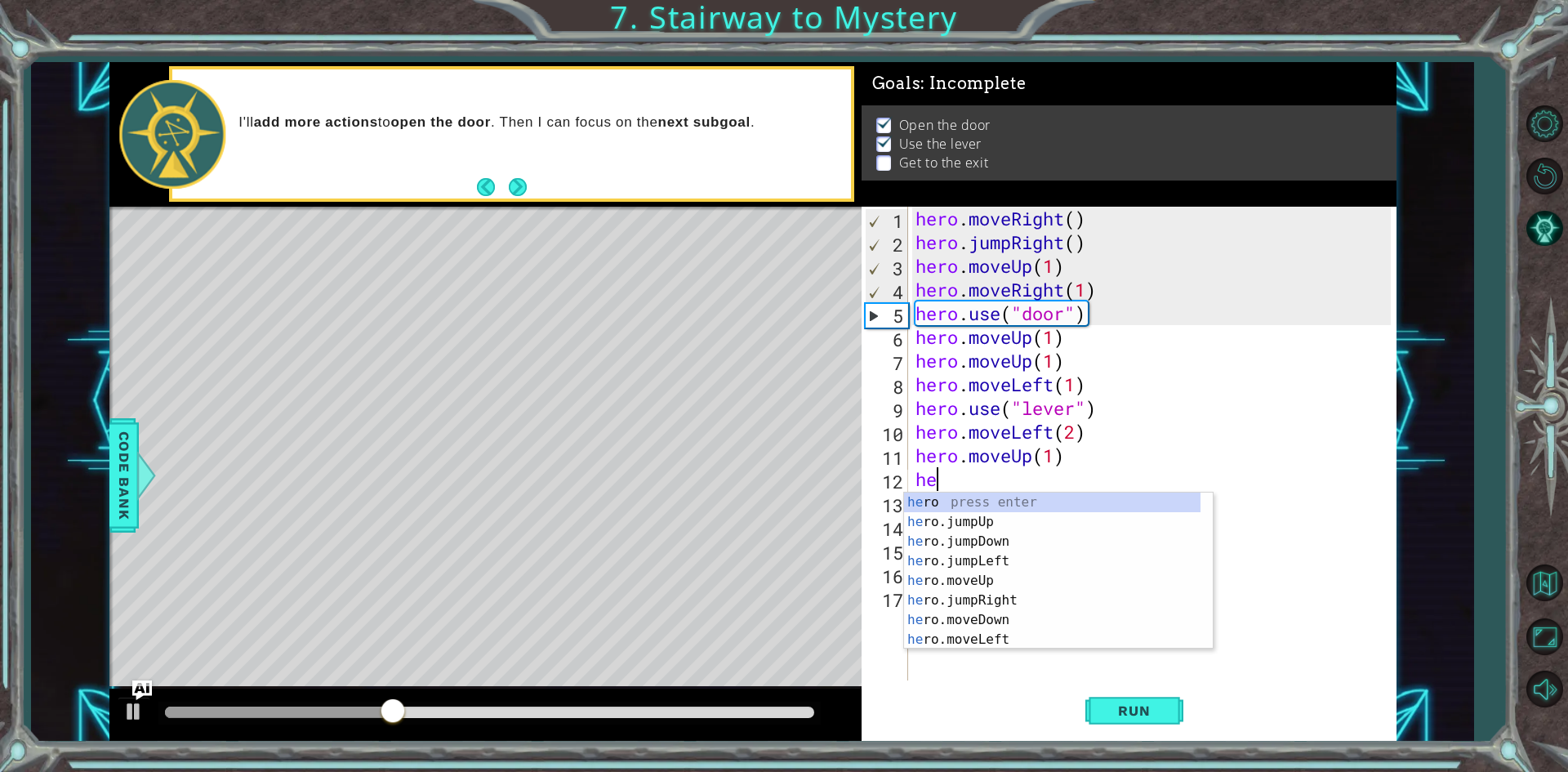
type textarea "h"
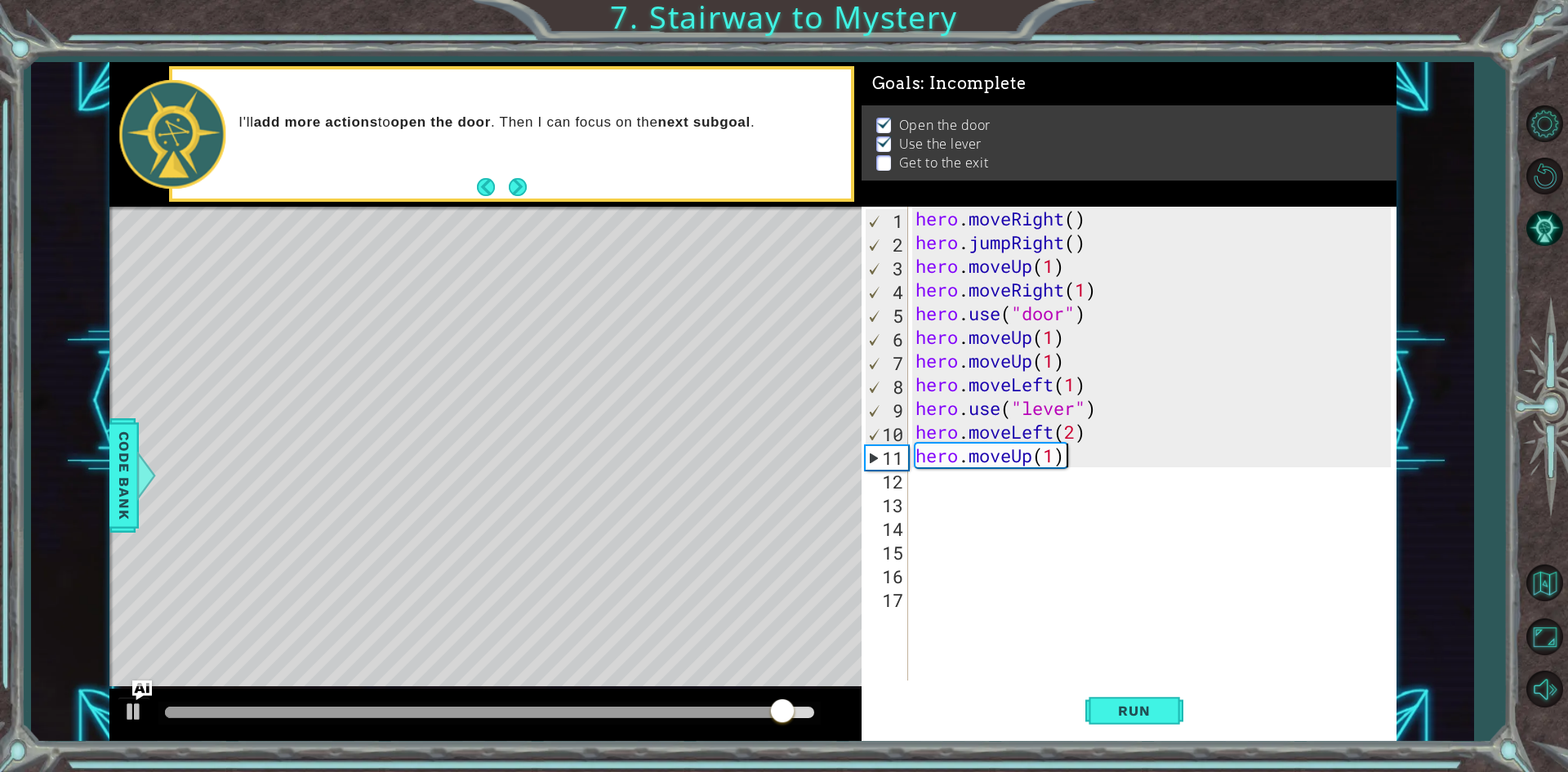
click at [1097, 460] on div "hero . moveRight ( ) hero . jumpRight ( ) hero . moveUp ( 1 ) hero . moveRight …" at bounding box center [1155, 466] width 486 height 521
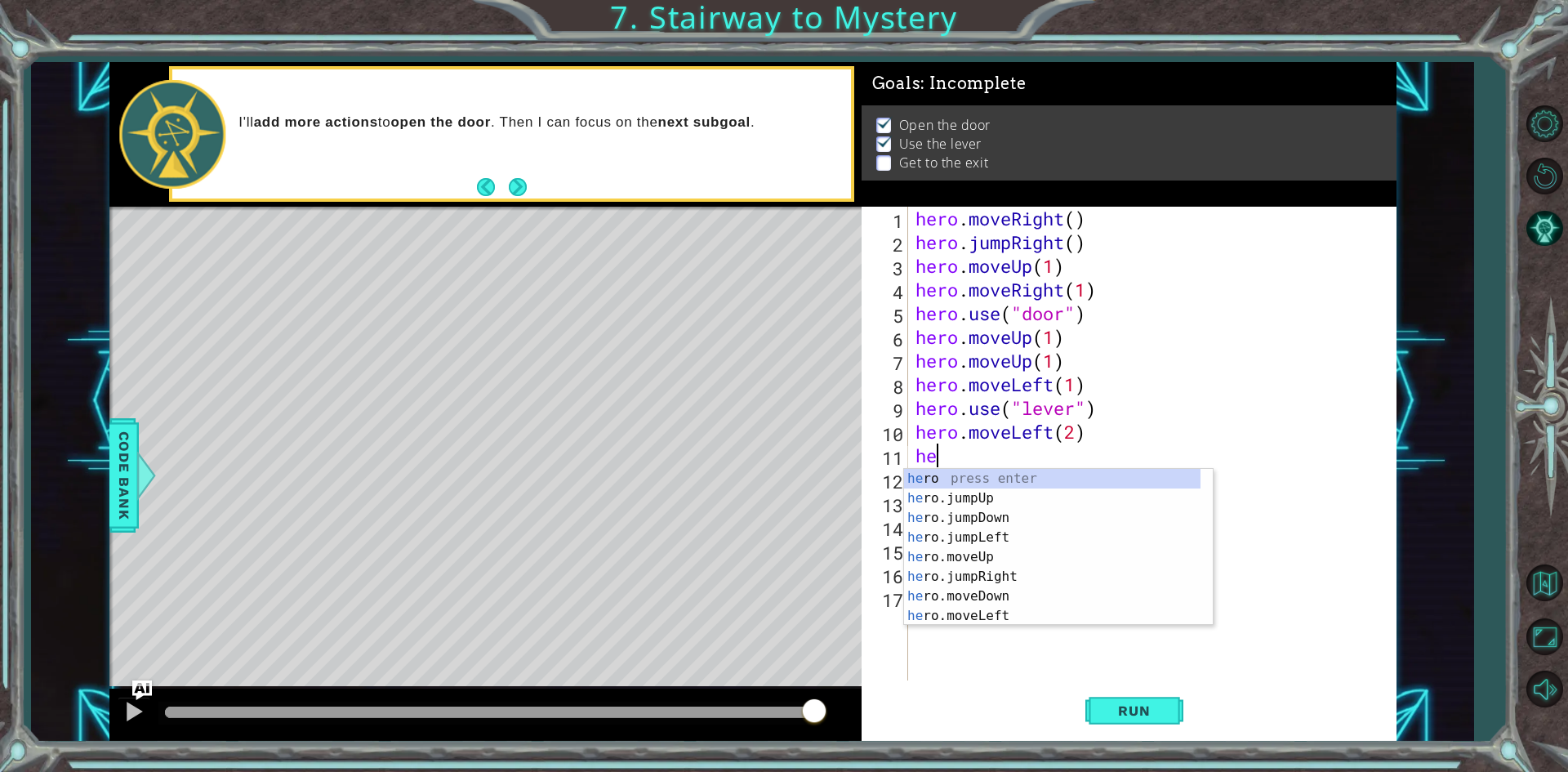
type textarea "h"
type textarea "ju"
click at [1013, 475] on div "hero. ju mpUp press enter hero. ju mpDown press enter hero. [PERSON_NAME] mpLef…" at bounding box center [1059, 527] width 308 height 117
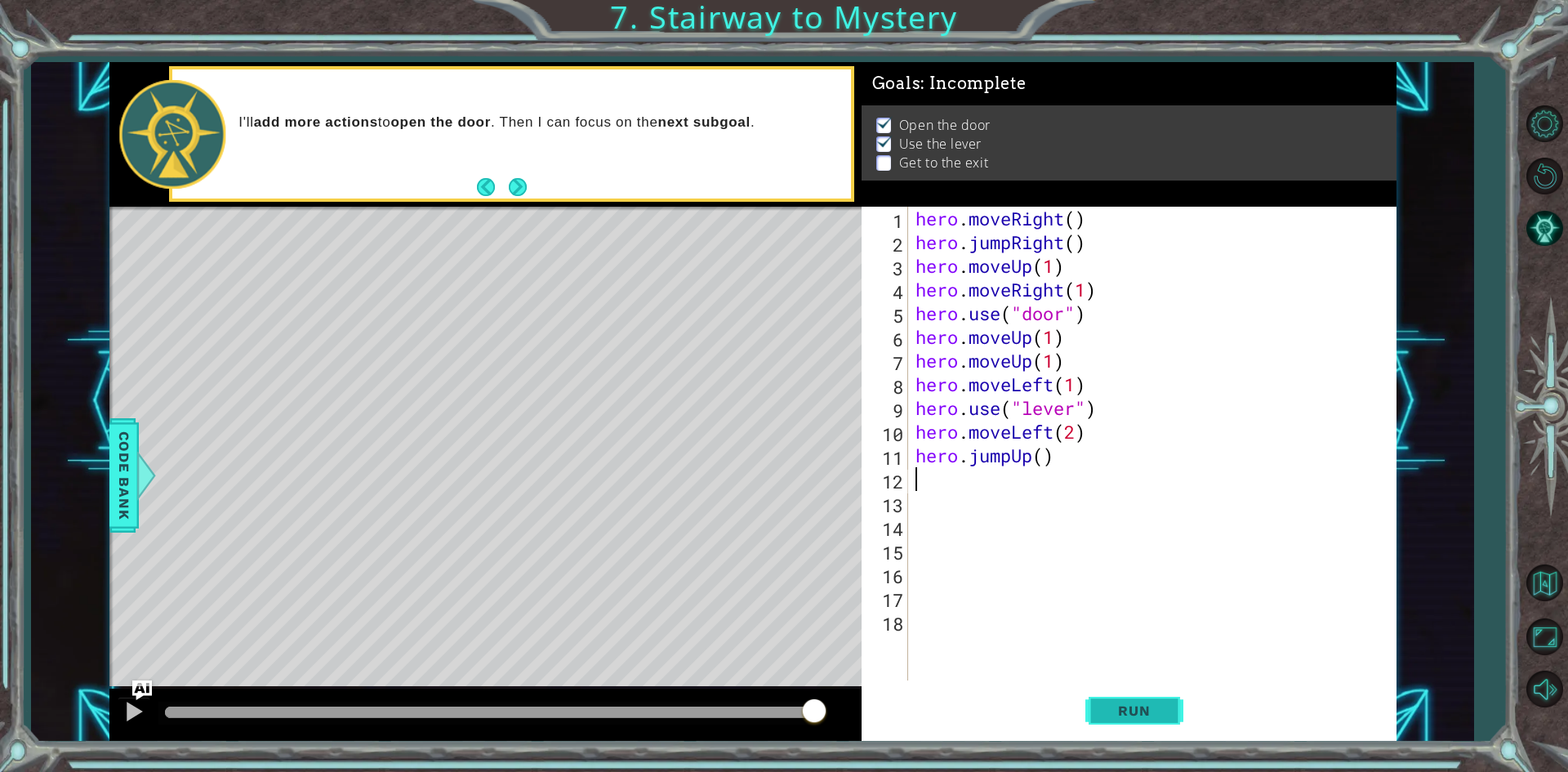
click at [1128, 706] on span "Run" at bounding box center [1134, 710] width 64 height 16
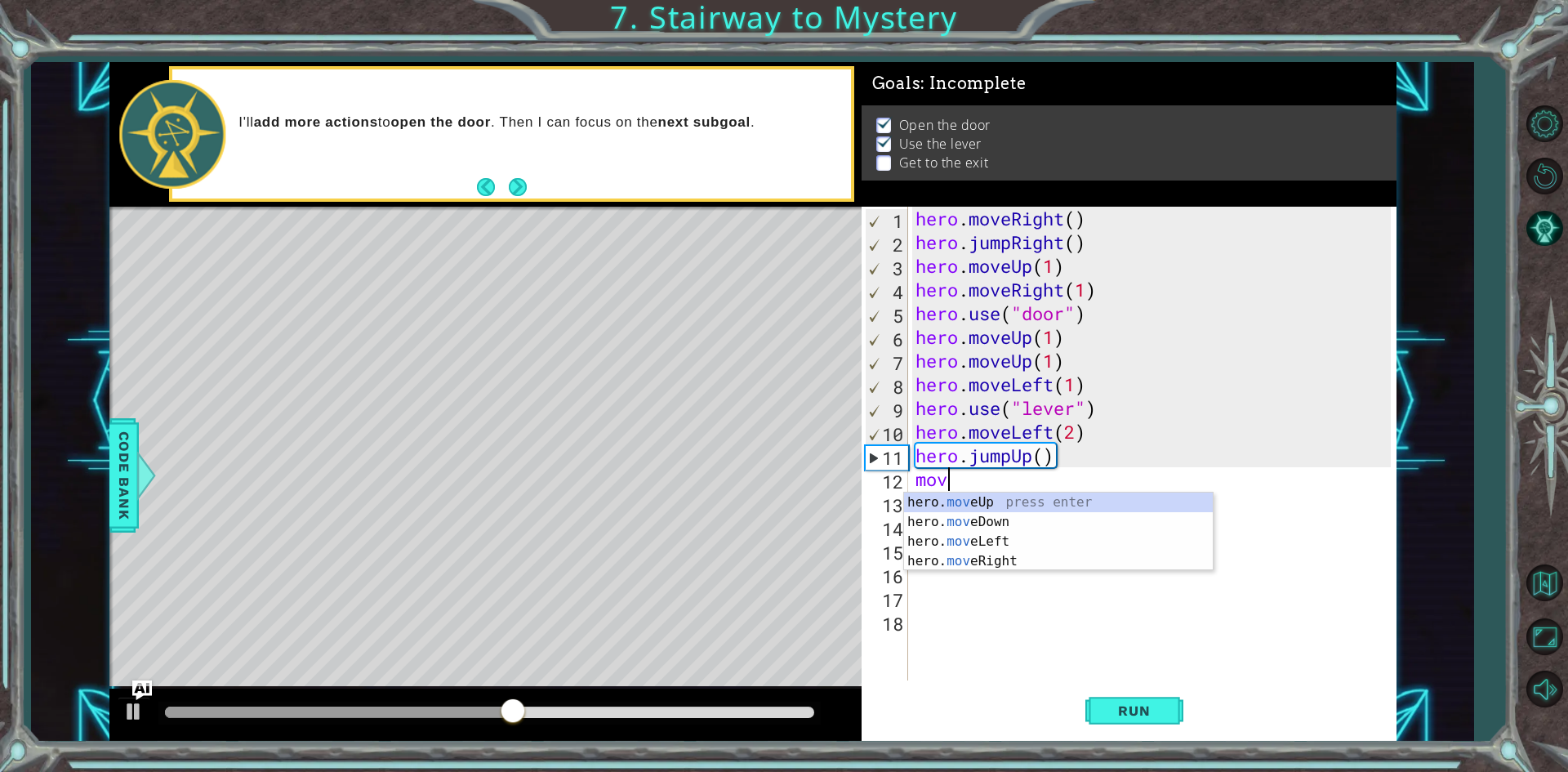
scroll to position [0, 1]
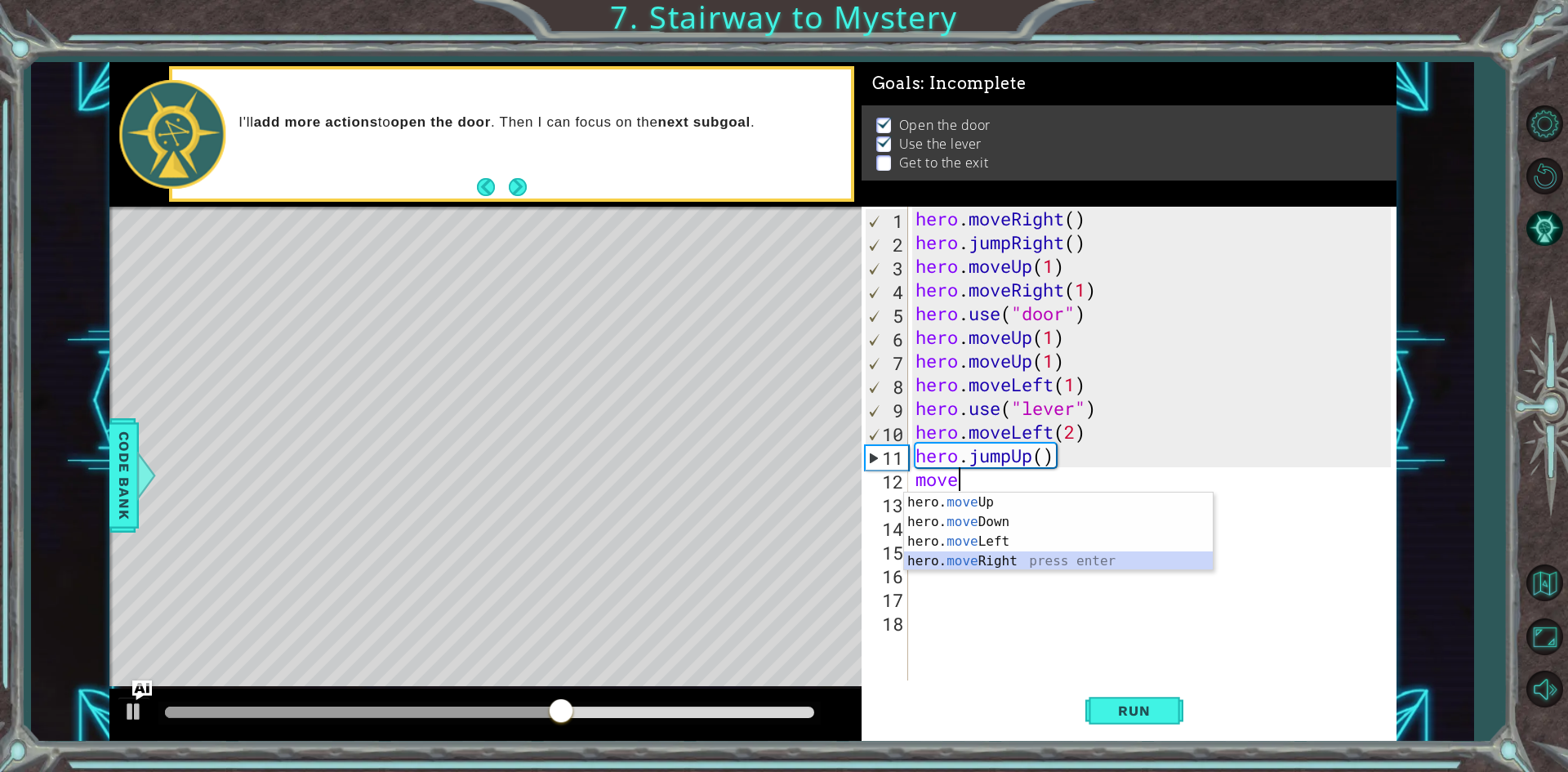
click at [1030, 564] on div "hero. move Up press enter hero. move Down press enter hero. move Left press ent…" at bounding box center [1059, 552] width 308 height 117
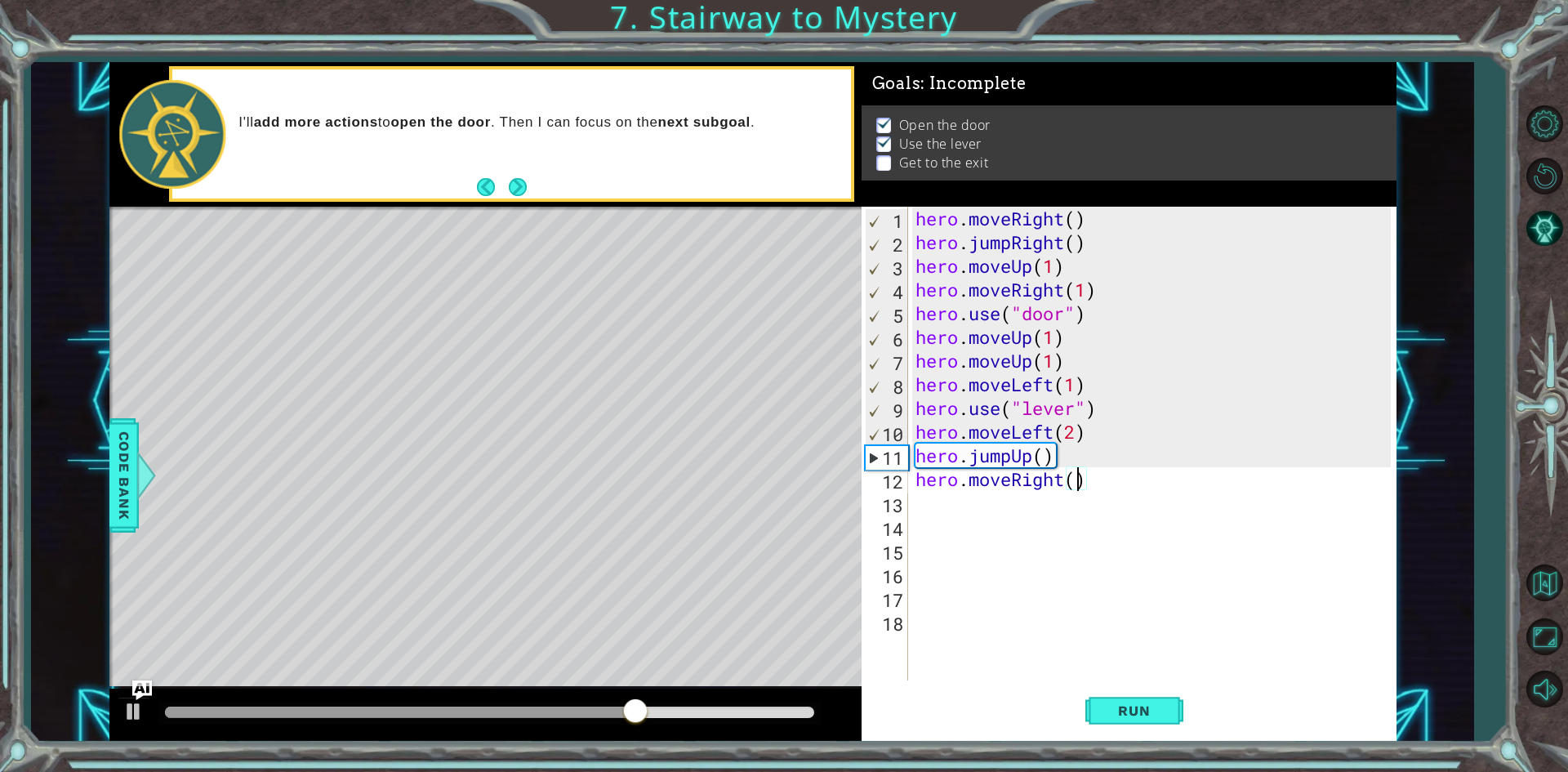
type textarea "hero.moveRight(2)"
click at [1011, 520] on div "hero . moveRight ( ) hero . jumpRight ( ) hero . moveUp ( 1 ) hero . moveRight …" at bounding box center [1155, 466] width 486 height 521
click at [983, 502] on div "hero . moveRight ( ) hero . jumpRight ( ) hero . moveUp ( 1 ) hero . moveRight …" at bounding box center [1155, 466] width 486 height 521
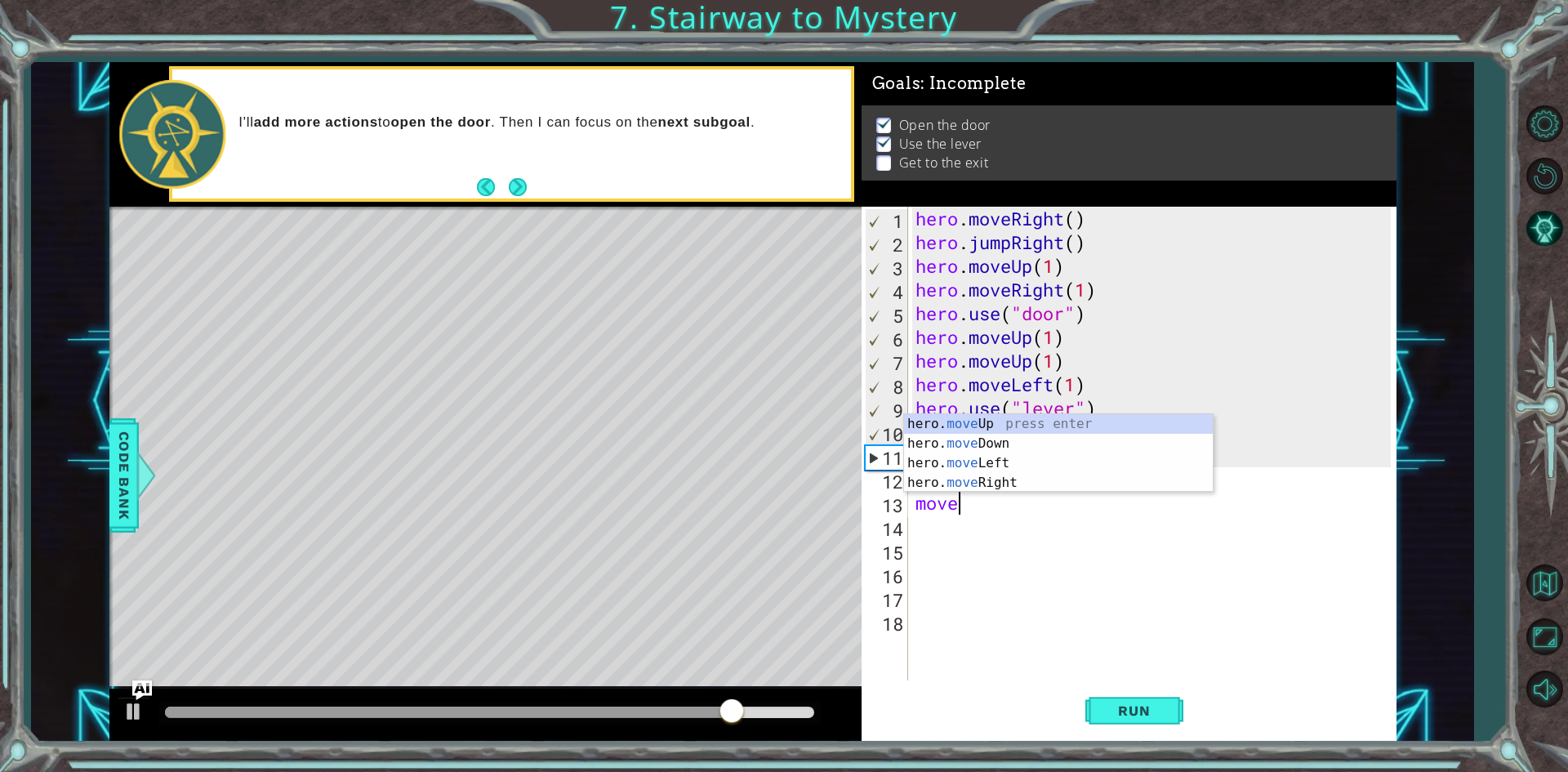
scroll to position [0, 1]
click at [992, 420] on div "hero. move Up press enter hero. move Down press enter hero. move Left press ent…" at bounding box center [1059, 473] width 308 height 117
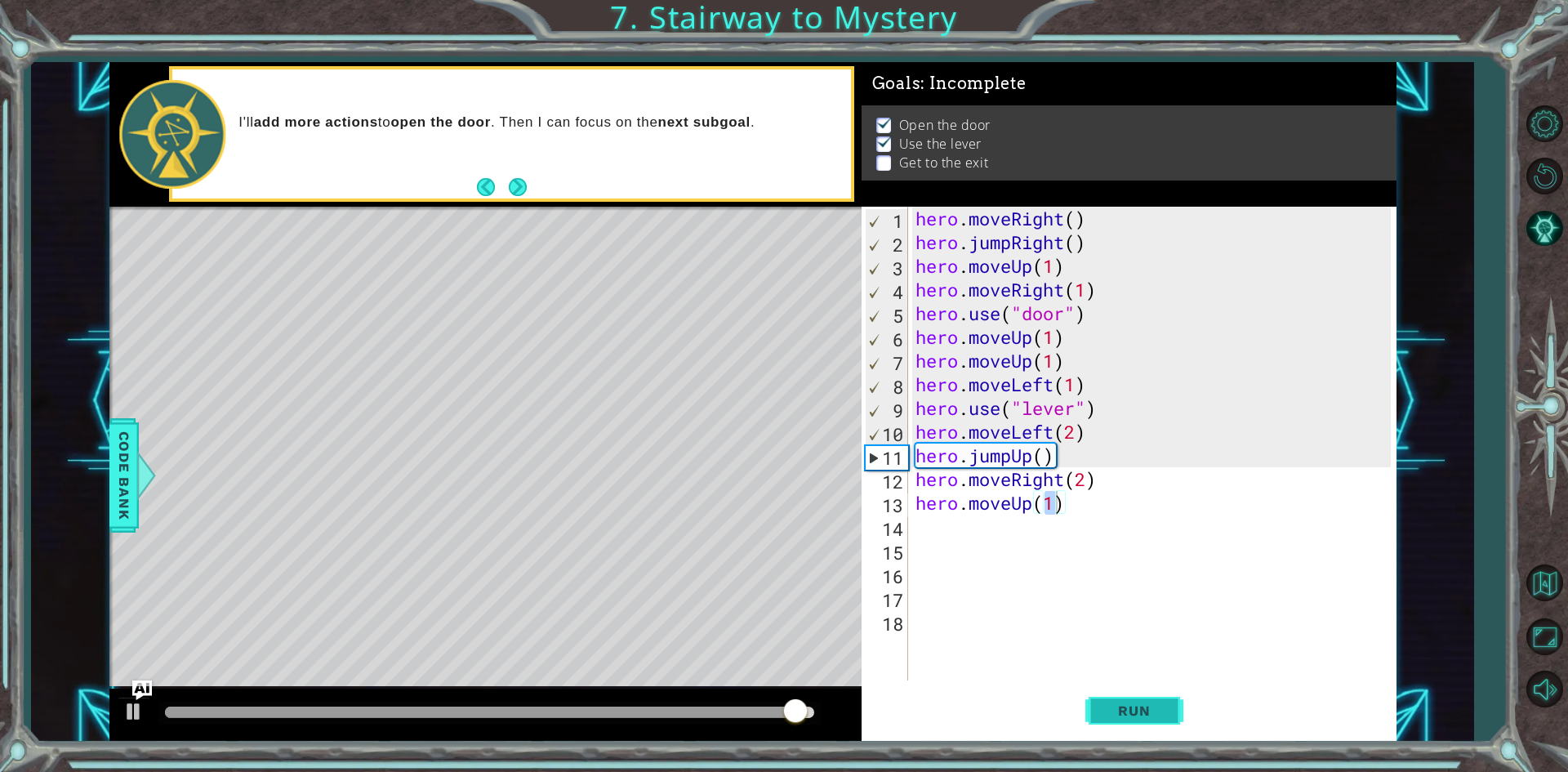
click at [1159, 689] on button "Run" at bounding box center [1135, 711] width 98 height 53
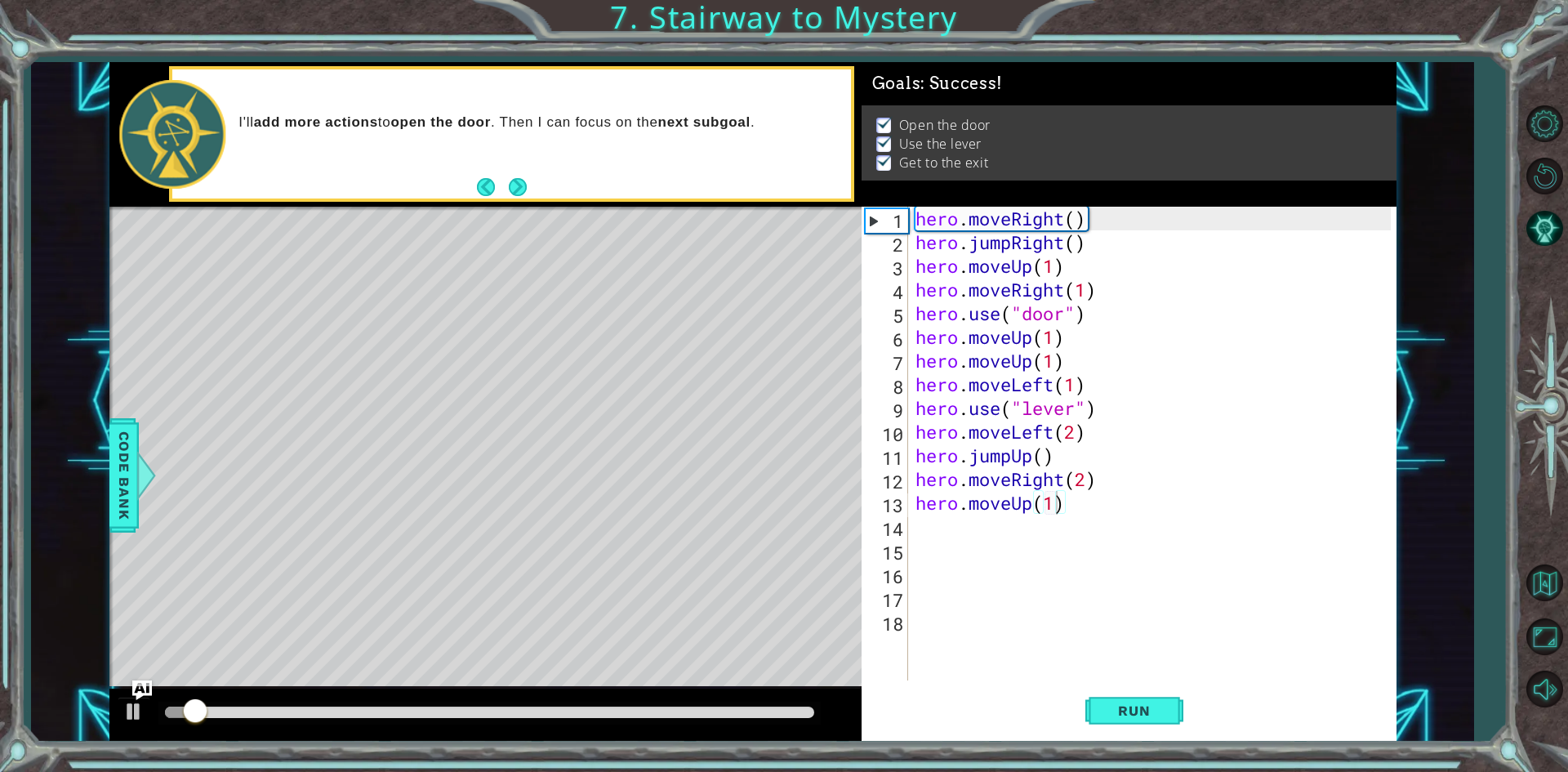
click at [744, 702] on div at bounding box center [489, 713] width 662 height 23
click at [780, 704] on div at bounding box center [489, 713] width 662 height 23
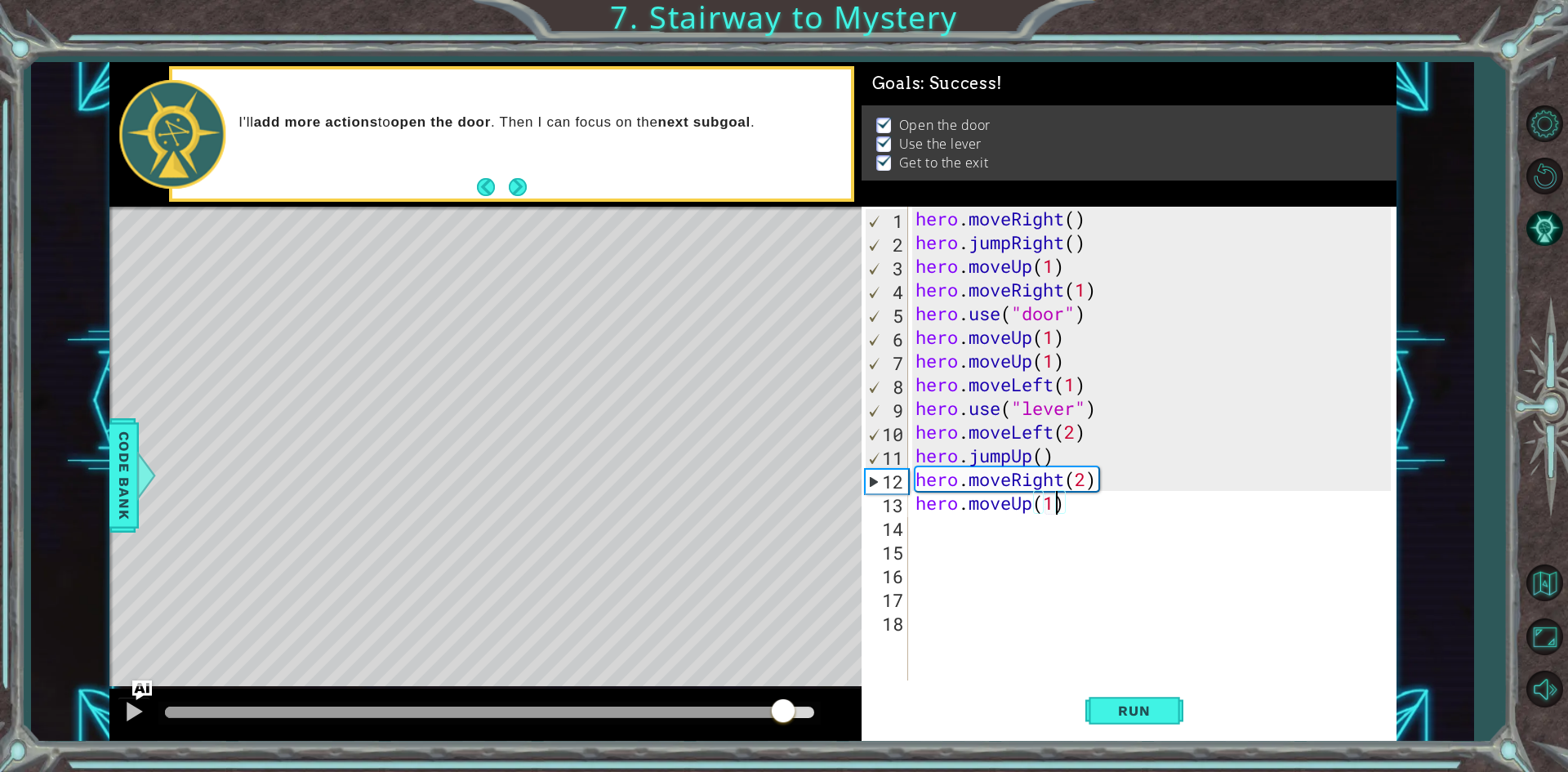
click at [783, 713] on div at bounding box center [489, 712] width 649 height 11
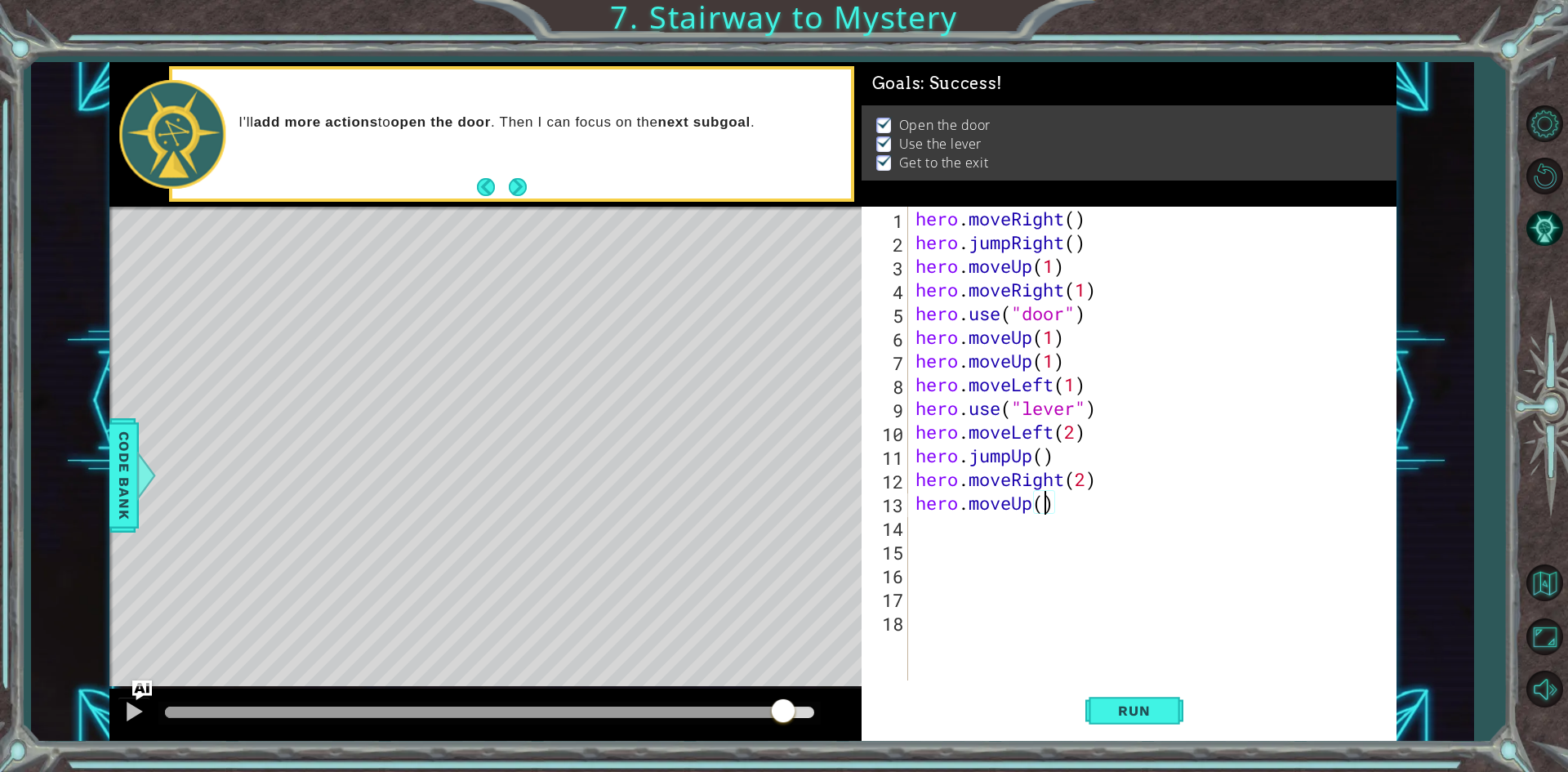
type textarea "hero.moveUp(2)"
click at [1119, 702] on span "Run" at bounding box center [1134, 710] width 64 height 16
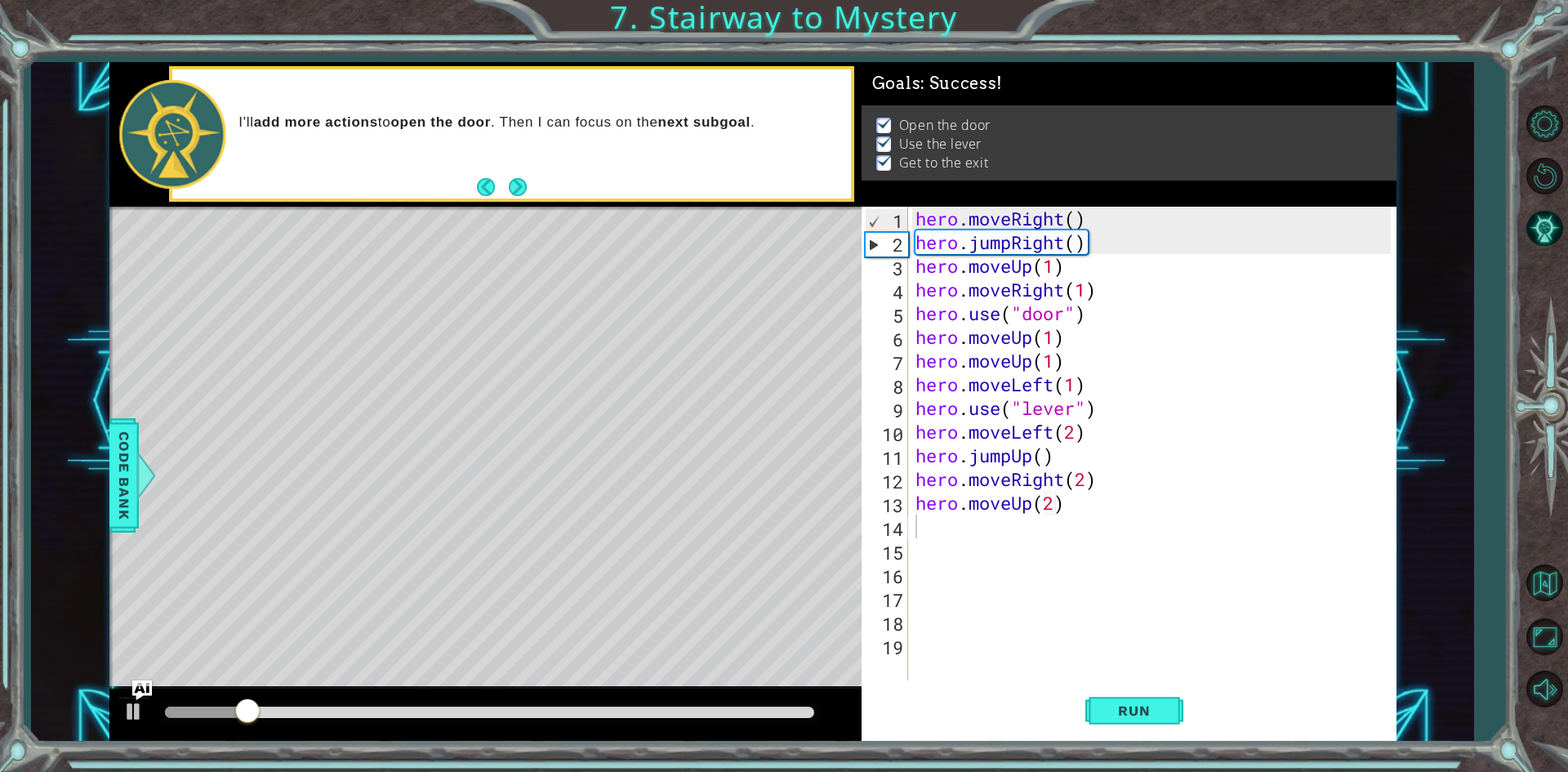
click at [798, 703] on div at bounding box center [489, 713] width 662 height 23
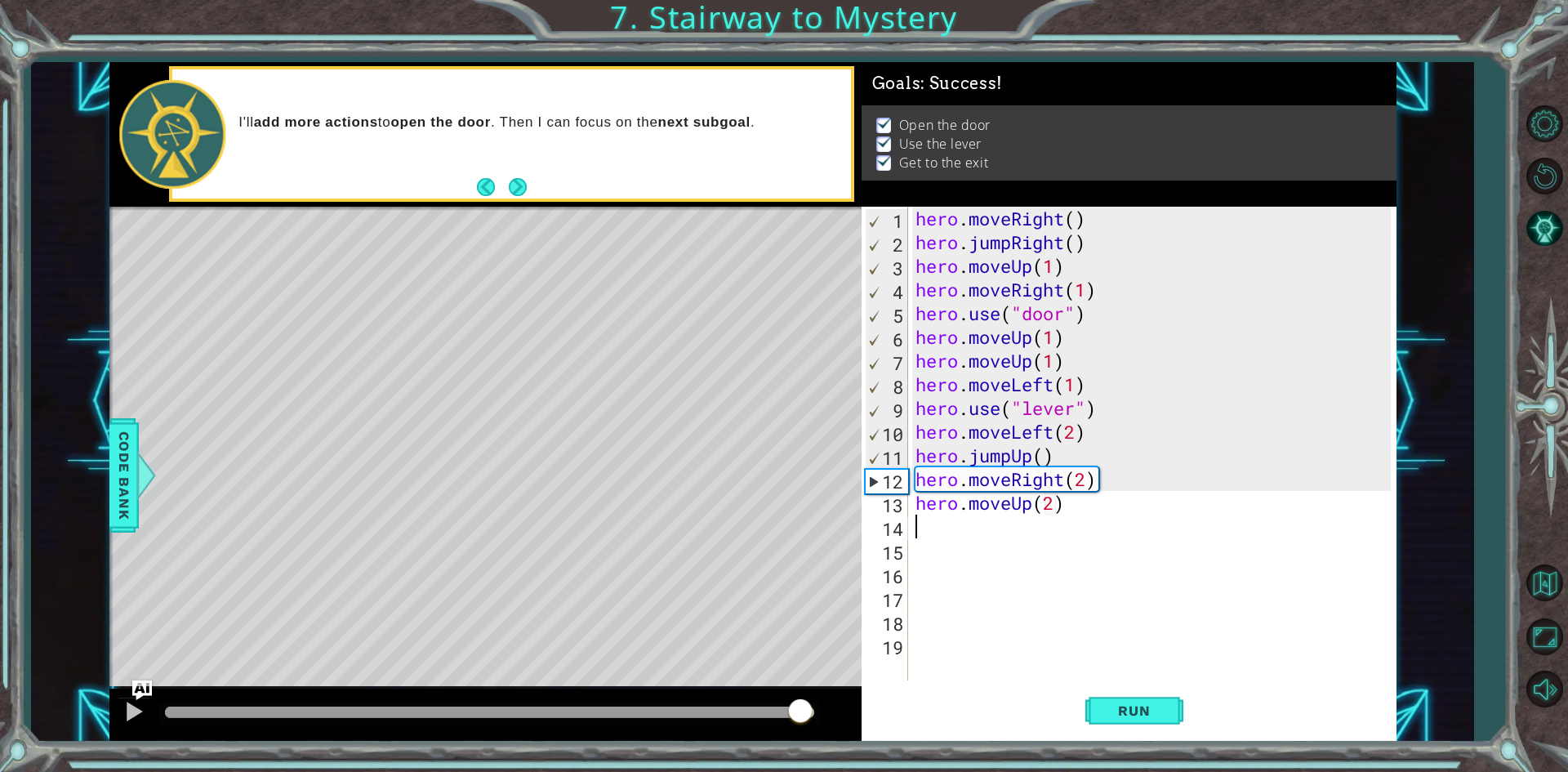
click at [802, 716] on div at bounding box center [489, 712] width 649 height 11
click at [505, 181] on button "Back" at bounding box center [493, 186] width 32 height 18
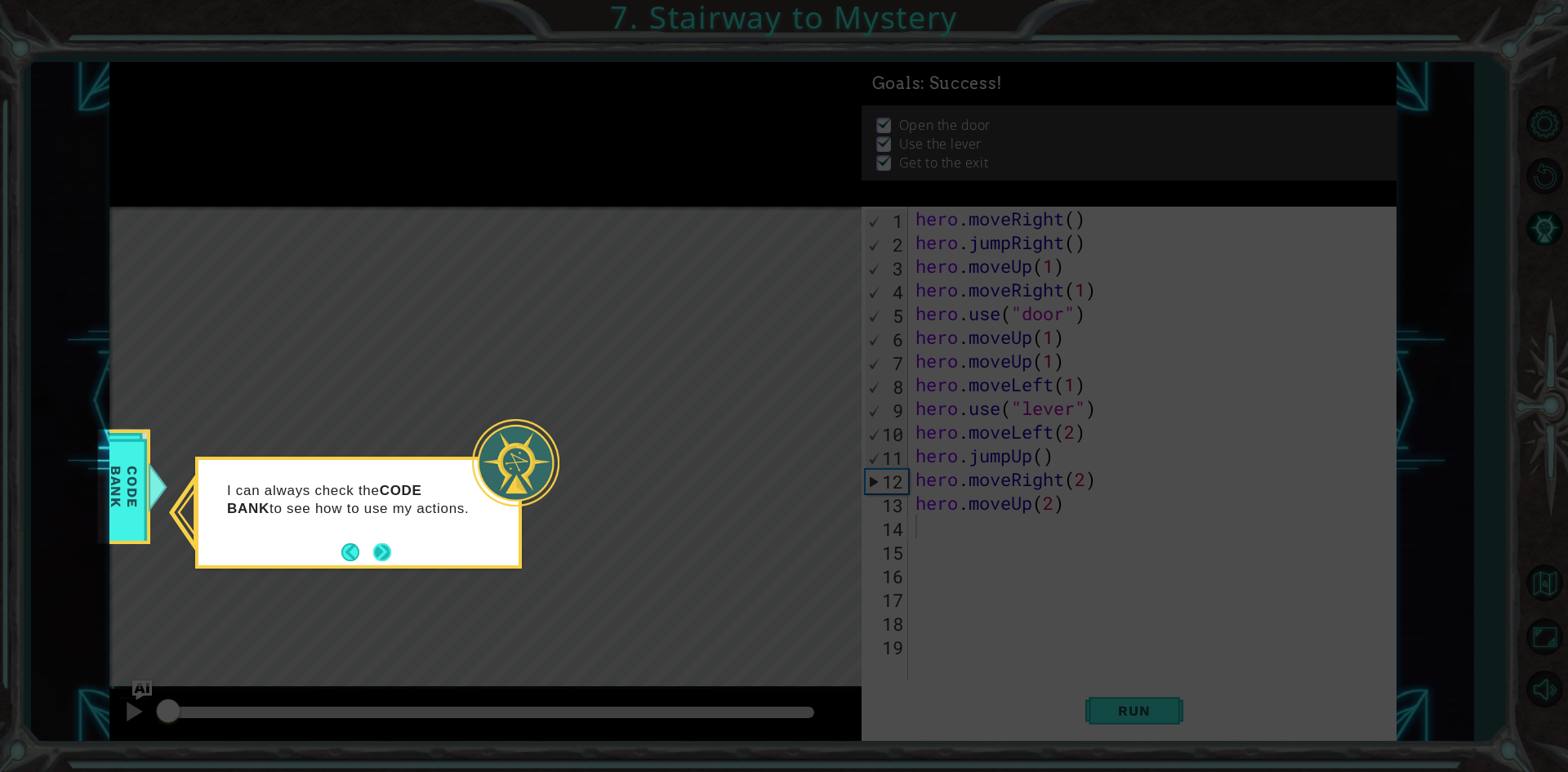
click at [389, 550] on button "Next" at bounding box center [381, 552] width 18 height 18
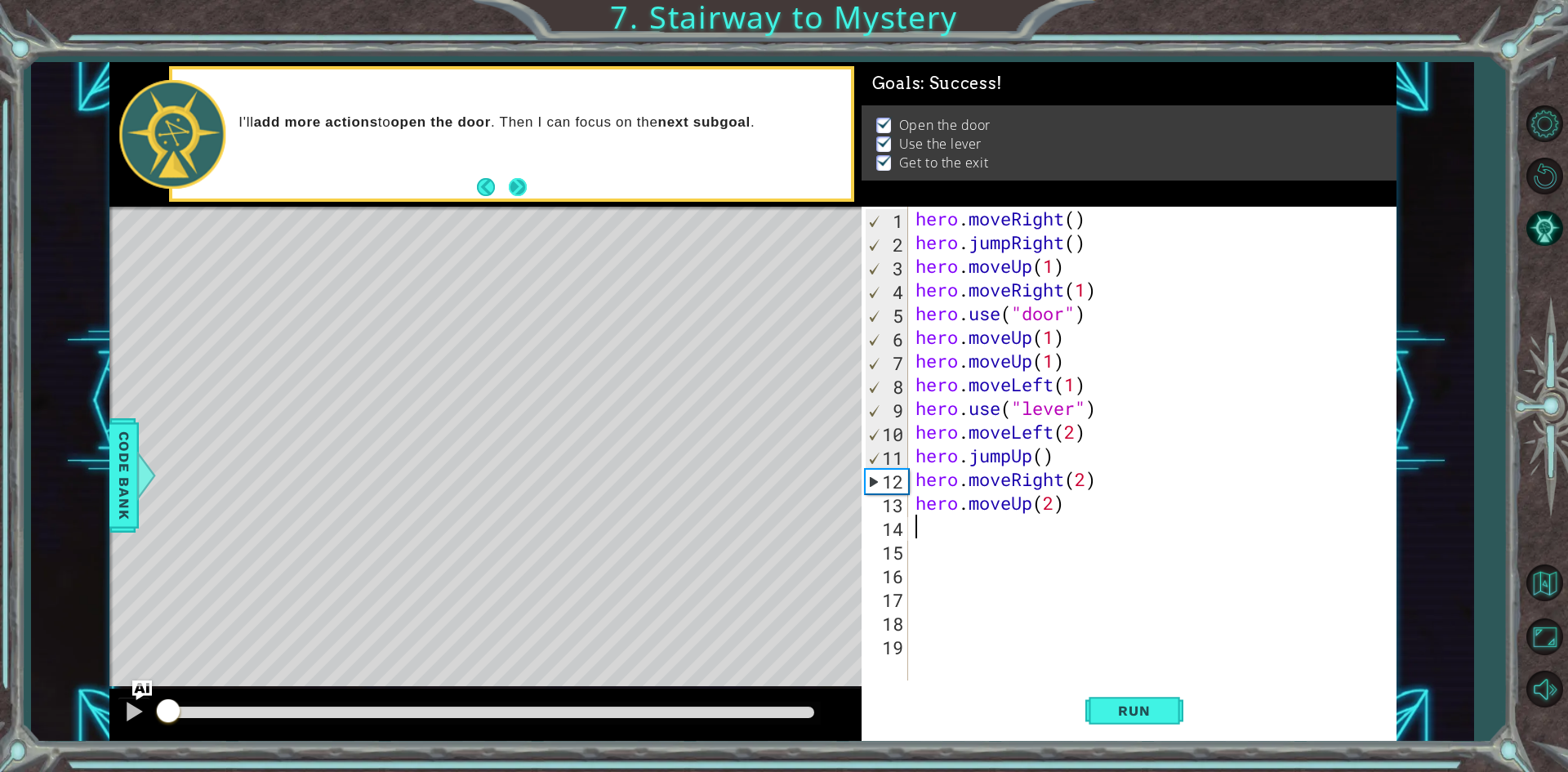
click at [509, 179] on footer at bounding box center [502, 187] width 50 height 25
click at [512, 184] on button "Next" at bounding box center [518, 186] width 18 height 18
click at [1125, 710] on span "Run" at bounding box center [1134, 710] width 64 height 16
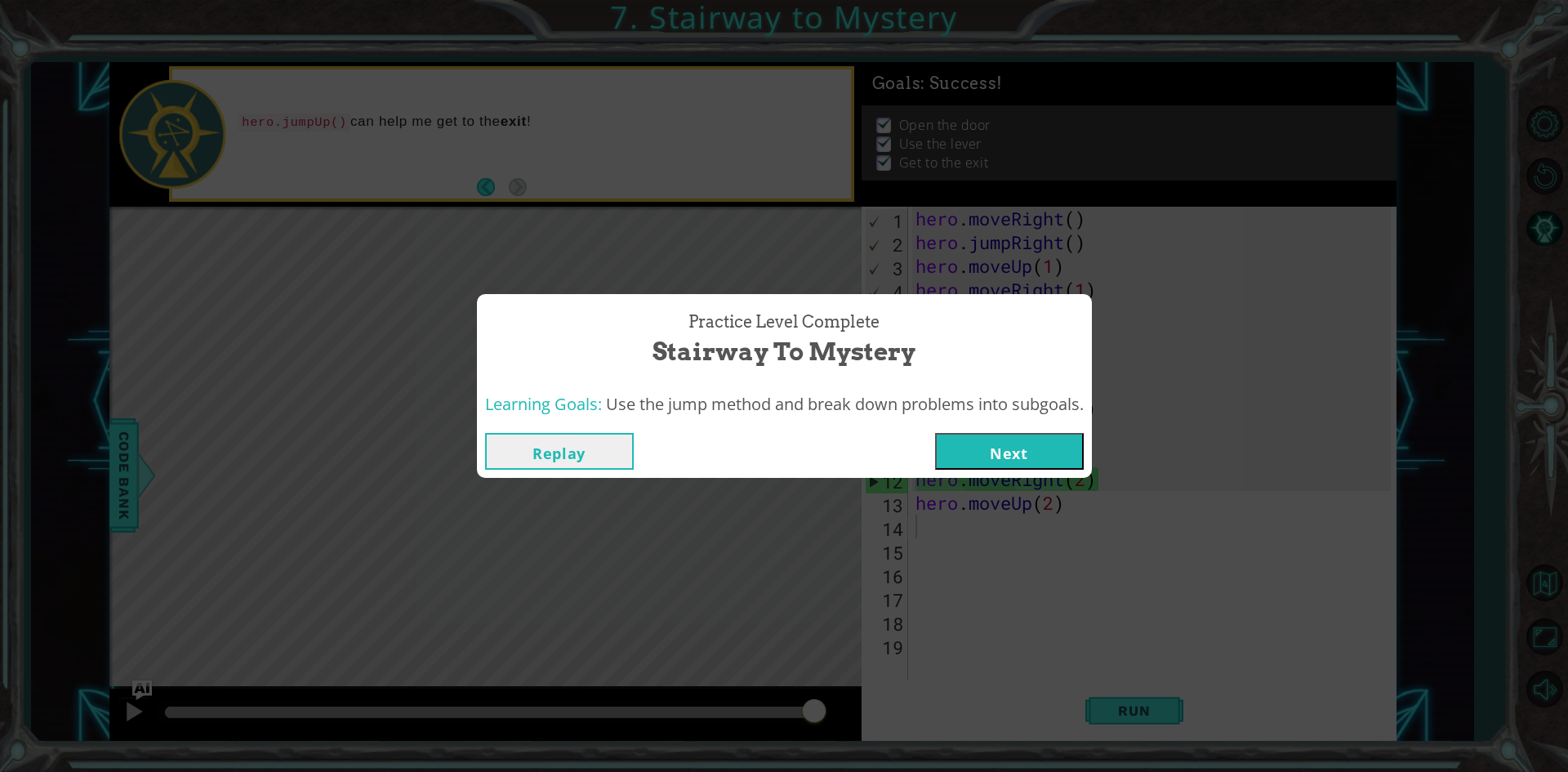
click at [1050, 455] on button "Next" at bounding box center [1009, 451] width 149 height 37
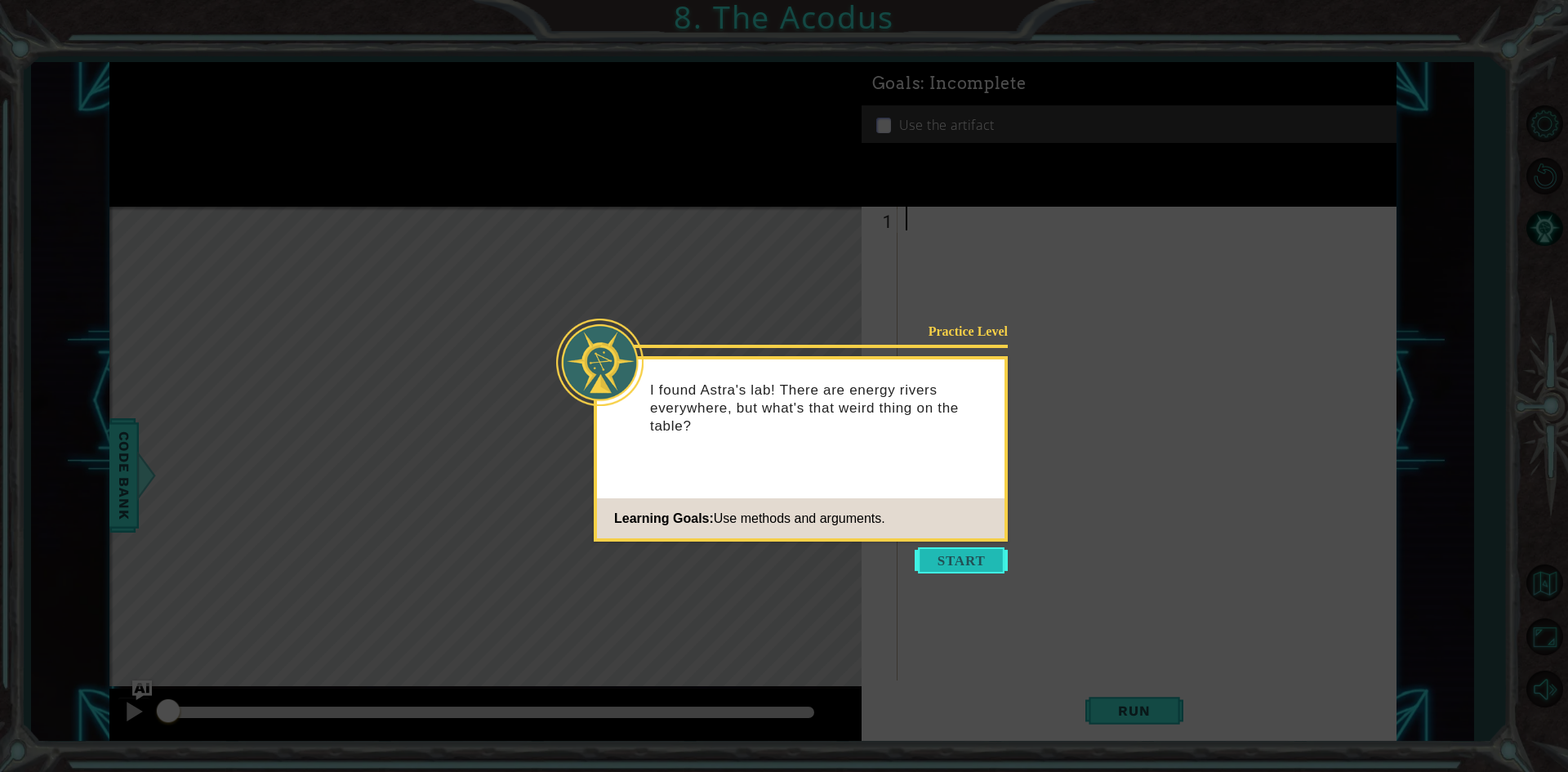
click at [977, 561] on button "Start" at bounding box center [961, 560] width 93 height 26
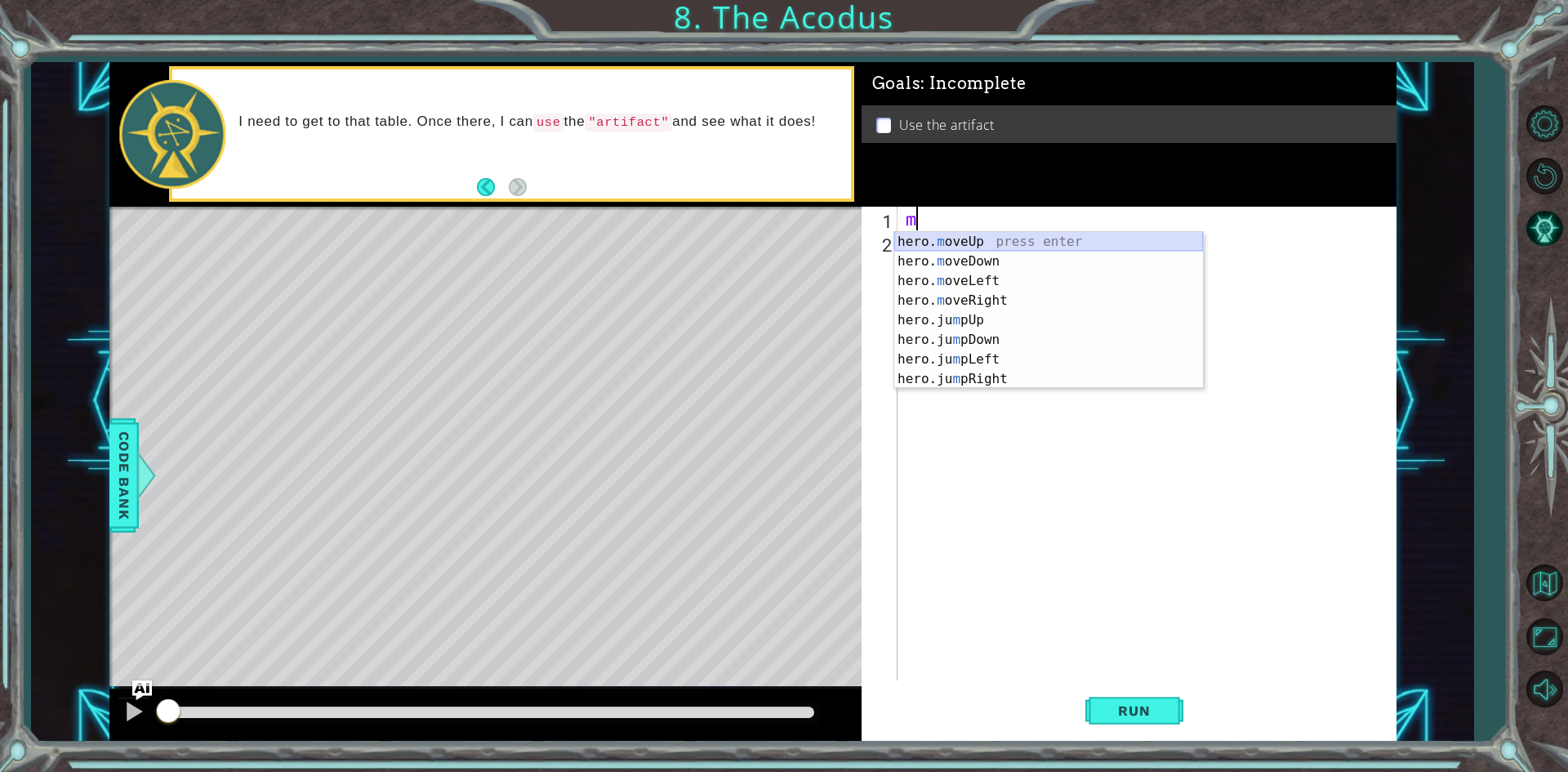
click at [969, 238] on div "hero. m oveUp press enter hero. m oveDown press enter hero. m oveLeft press ent…" at bounding box center [1048, 329] width 308 height 196
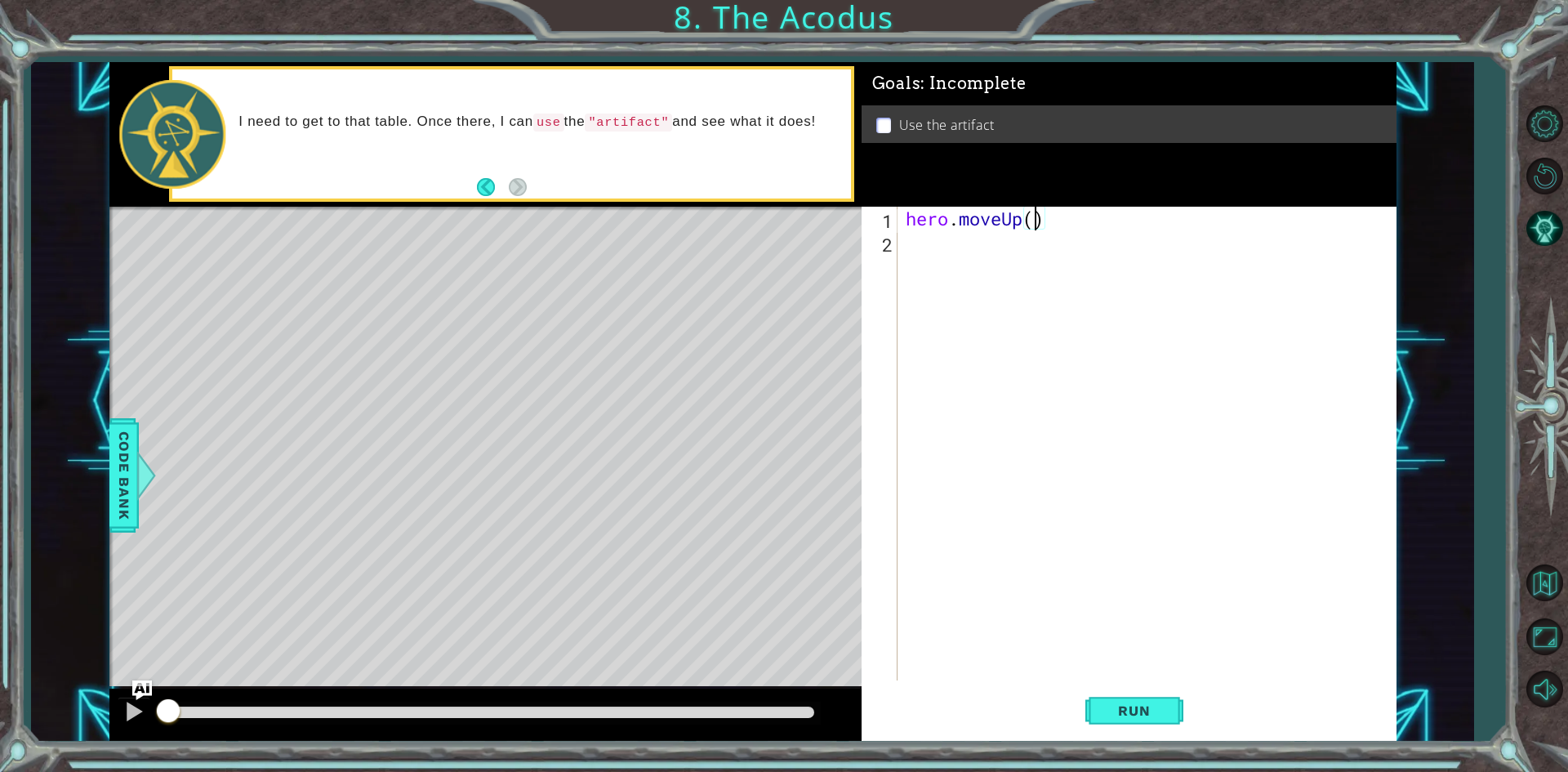
type textarea "hero.moveUp(3)"
click at [1108, 713] on span "Run" at bounding box center [1134, 710] width 64 height 16
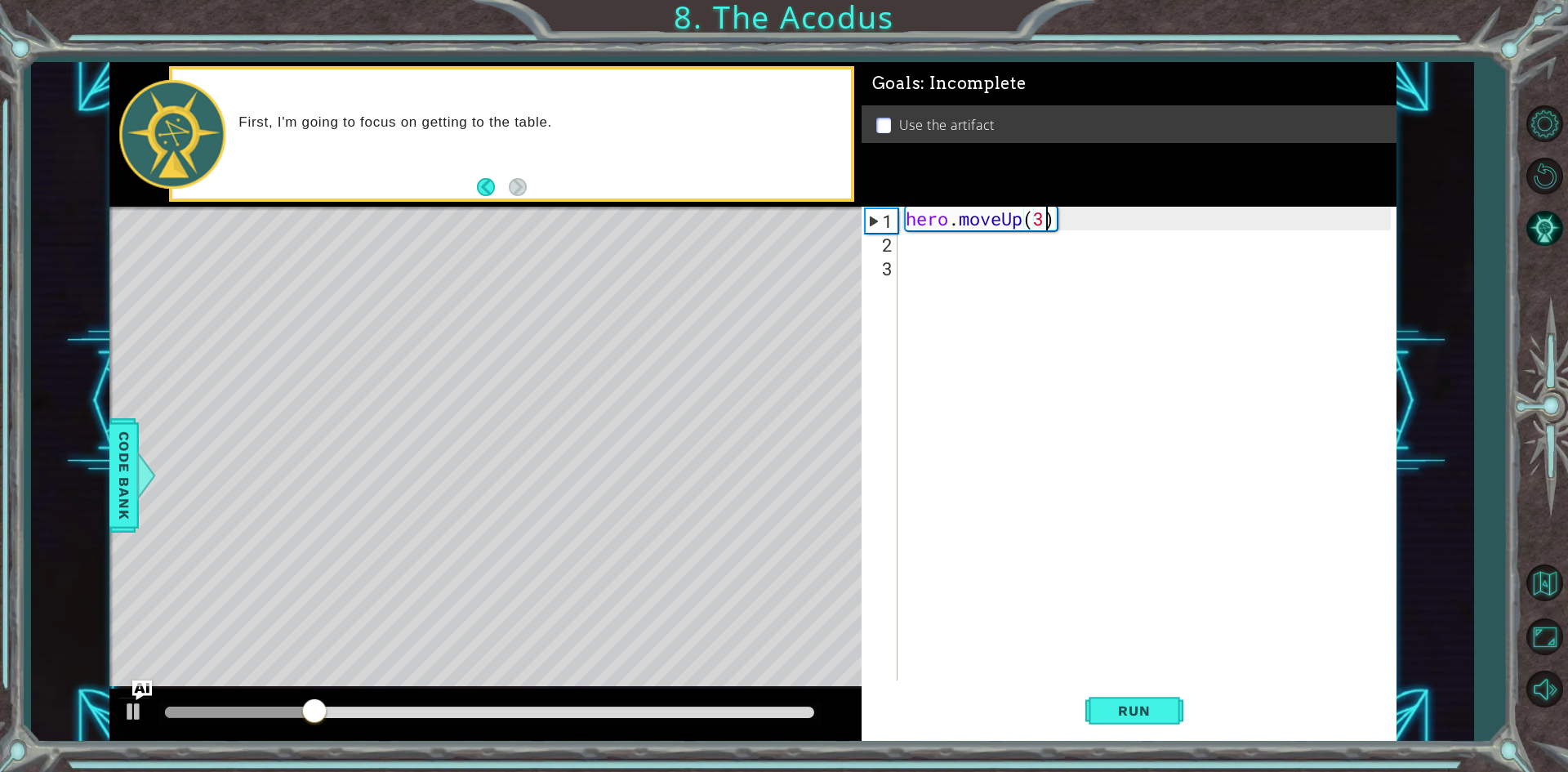
click at [1044, 223] on div "hero . moveUp ( 3 )" at bounding box center [1151, 466] width 497 height 521
type textarea "hero.moveUp(3)"
click at [987, 257] on div "hero . moveUp ( 3 )" at bounding box center [1151, 466] width 497 height 521
click at [982, 250] on div "hero . moveUp ( 3 )" at bounding box center [1151, 466] width 497 height 521
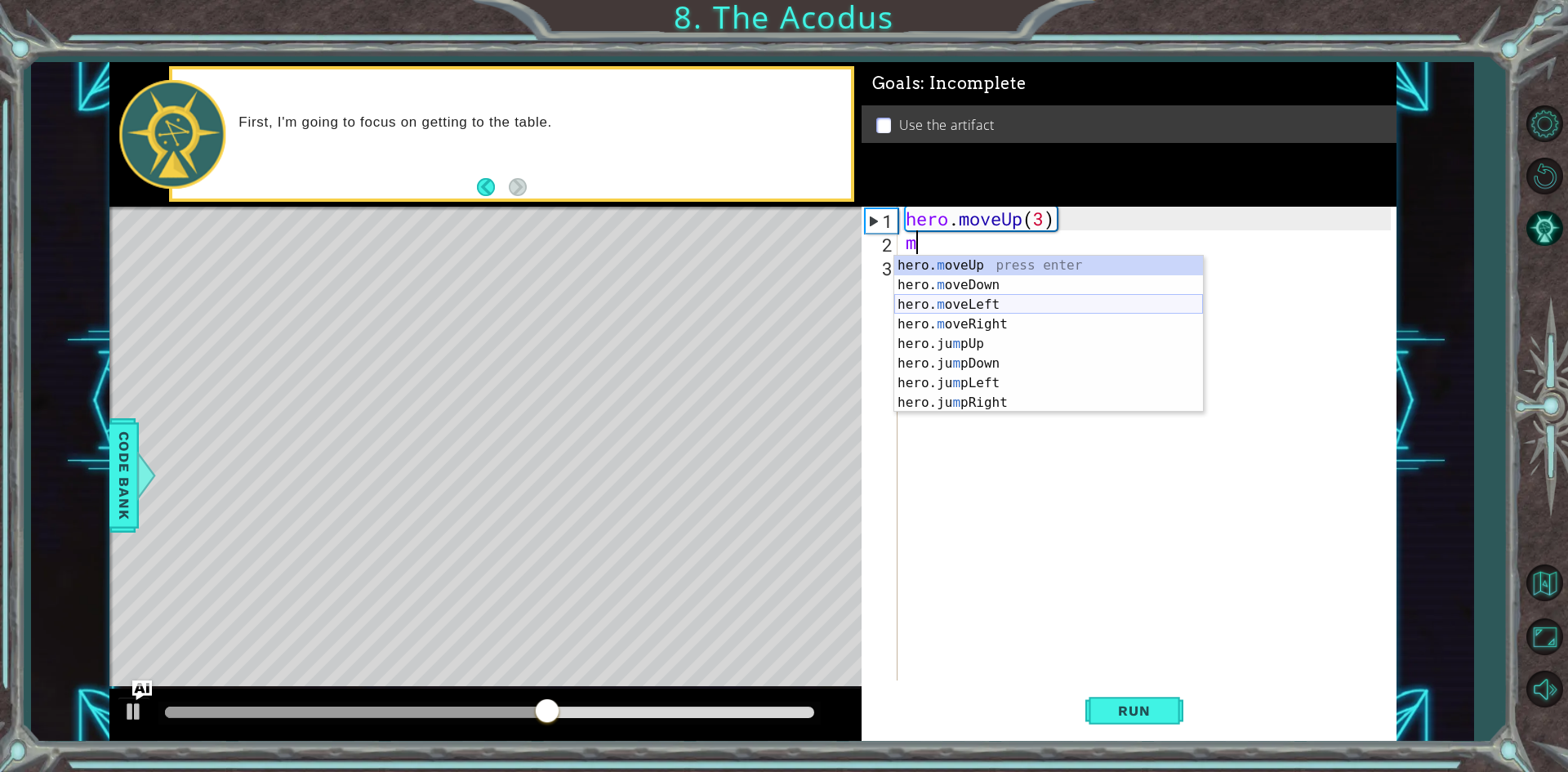
click at [979, 303] on div "hero. m oveUp press enter hero. m oveDown press enter hero. m oveLeft press ent…" at bounding box center [1048, 353] width 308 height 196
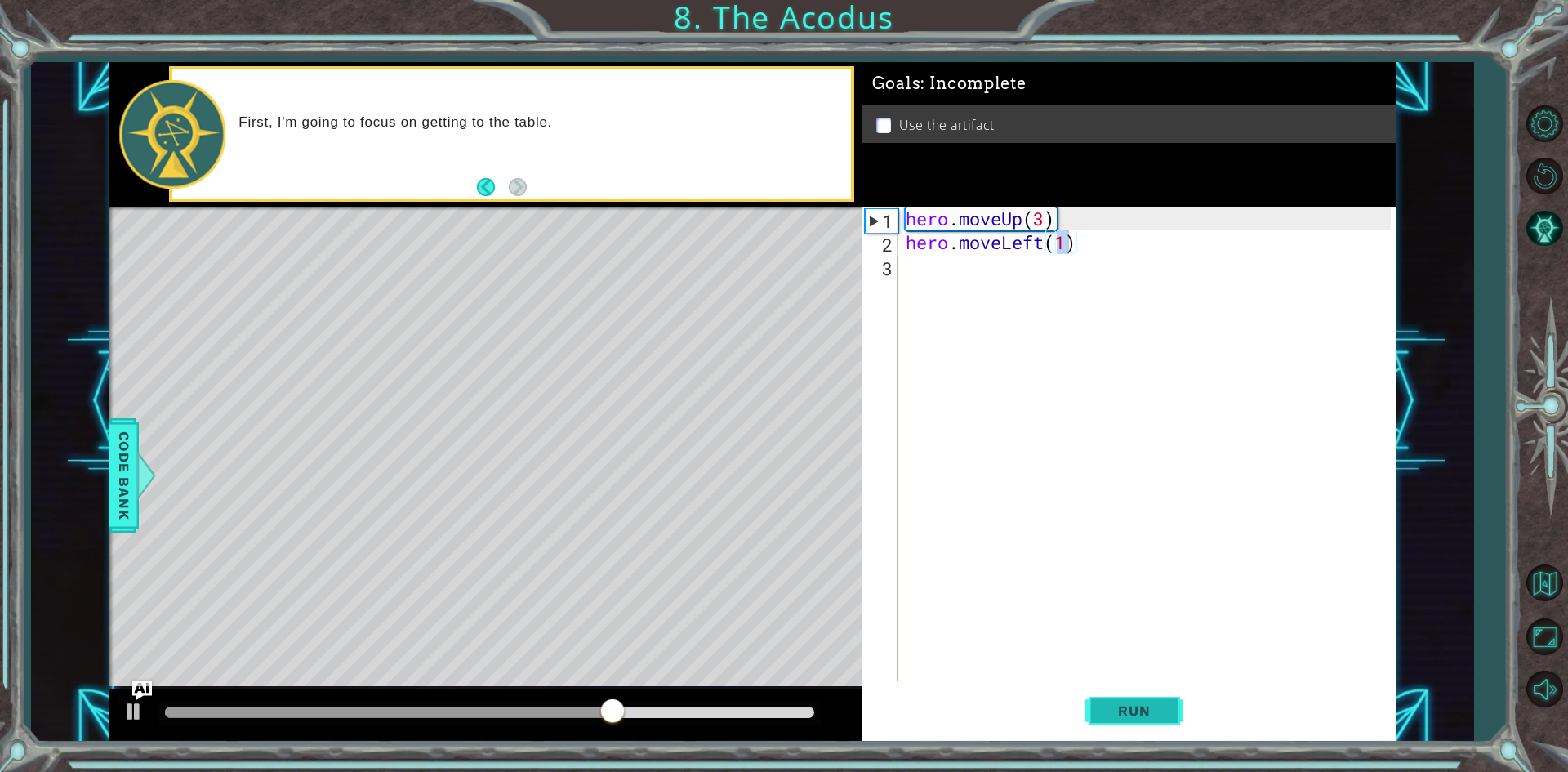
click at [1128, 703] on span "Run" at bounding box center [1134, 710] width 64 height 16
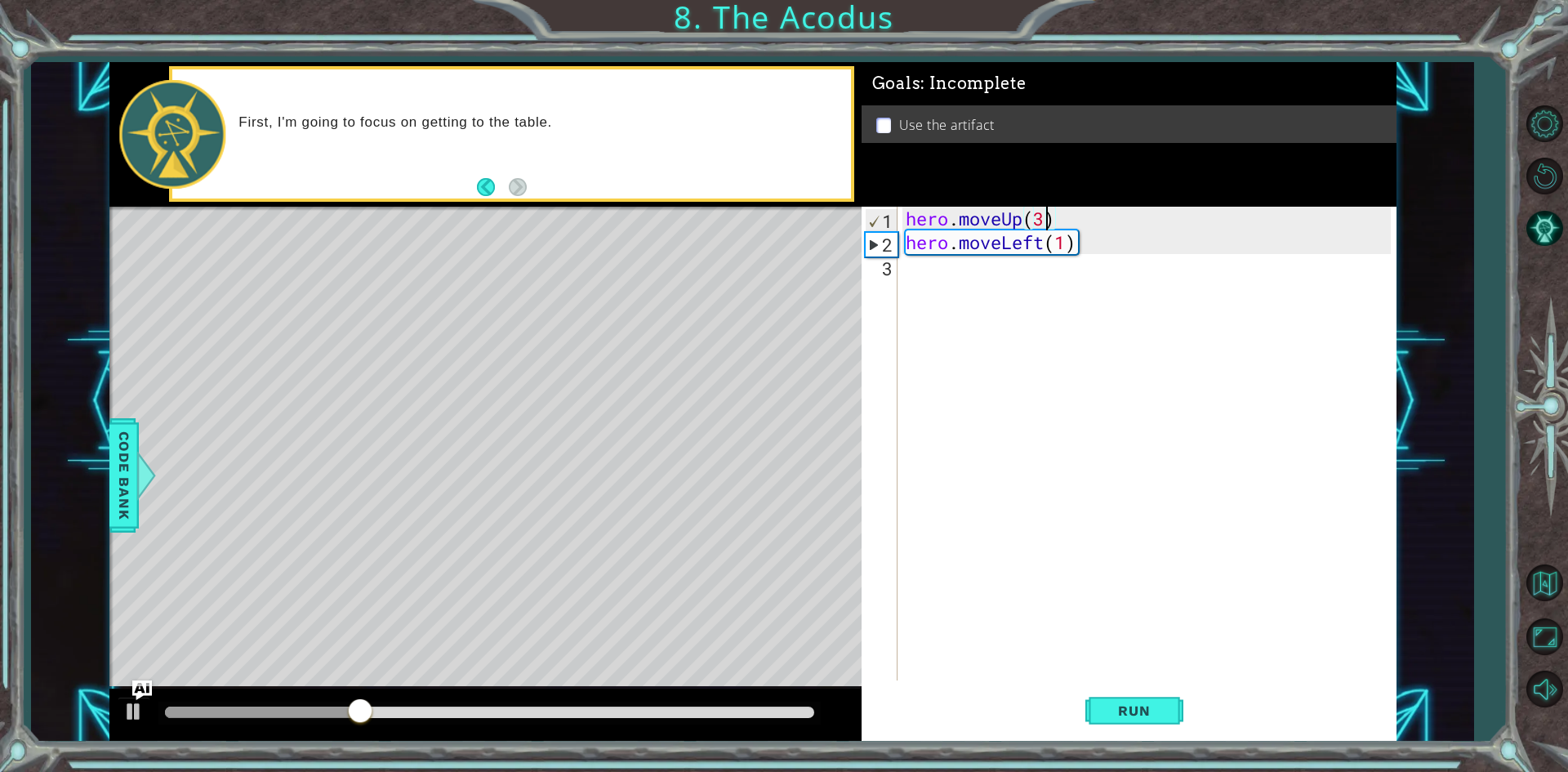
click at [1048, 215] on div "hero . moveUp ( 3 ) hero . moveLeft ( 1 )" at bounding box center [1151, 466] width 497 height 521
type textarea "hero.moveUp(2)"
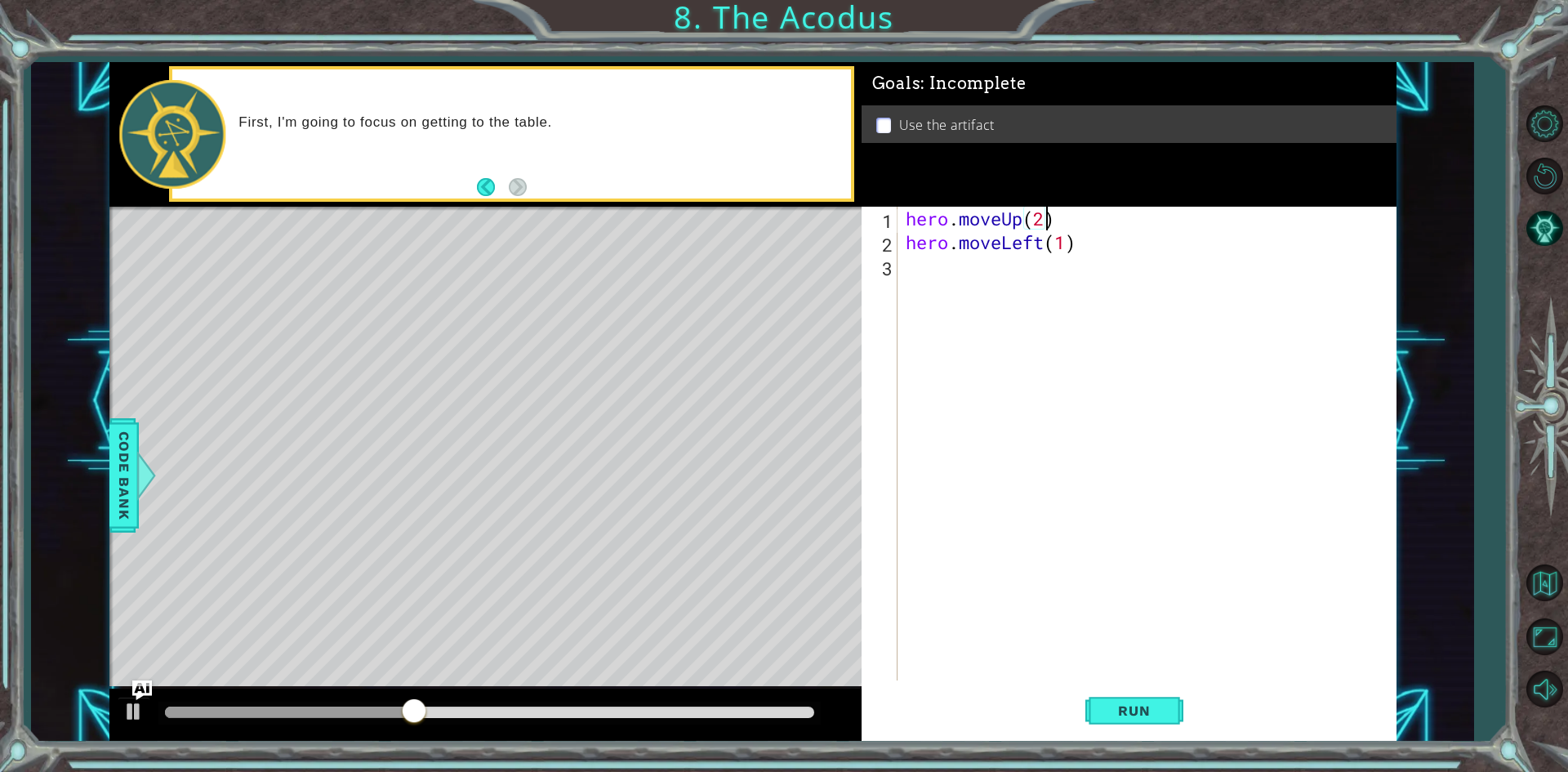
scroll to position [0, 6]
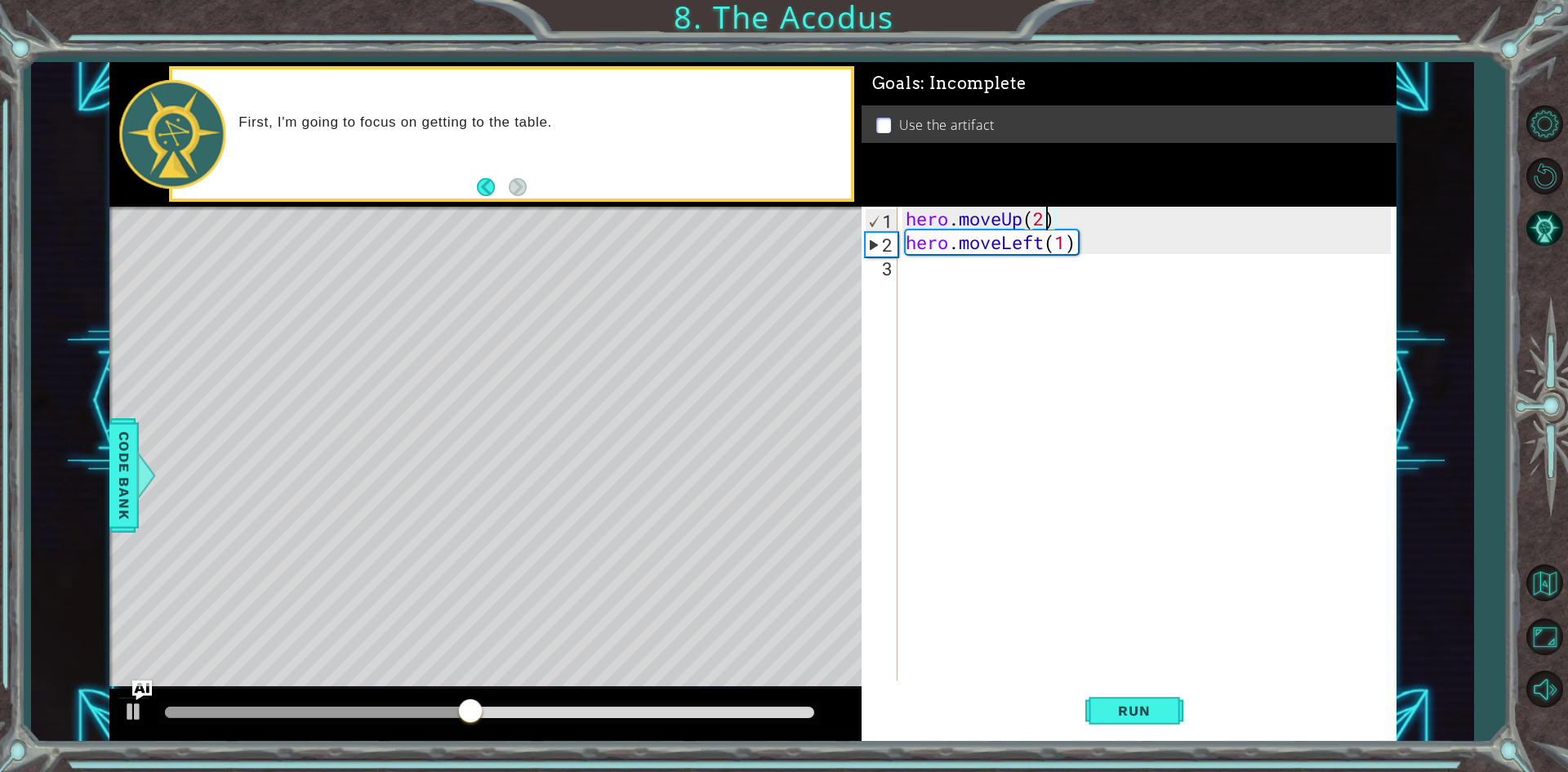
click at [1006, 286] on div "hero . moveUp ( 2 ) hero . moveLeft ( 1 )" at bounding box center [1151, 466] width 497 height 521
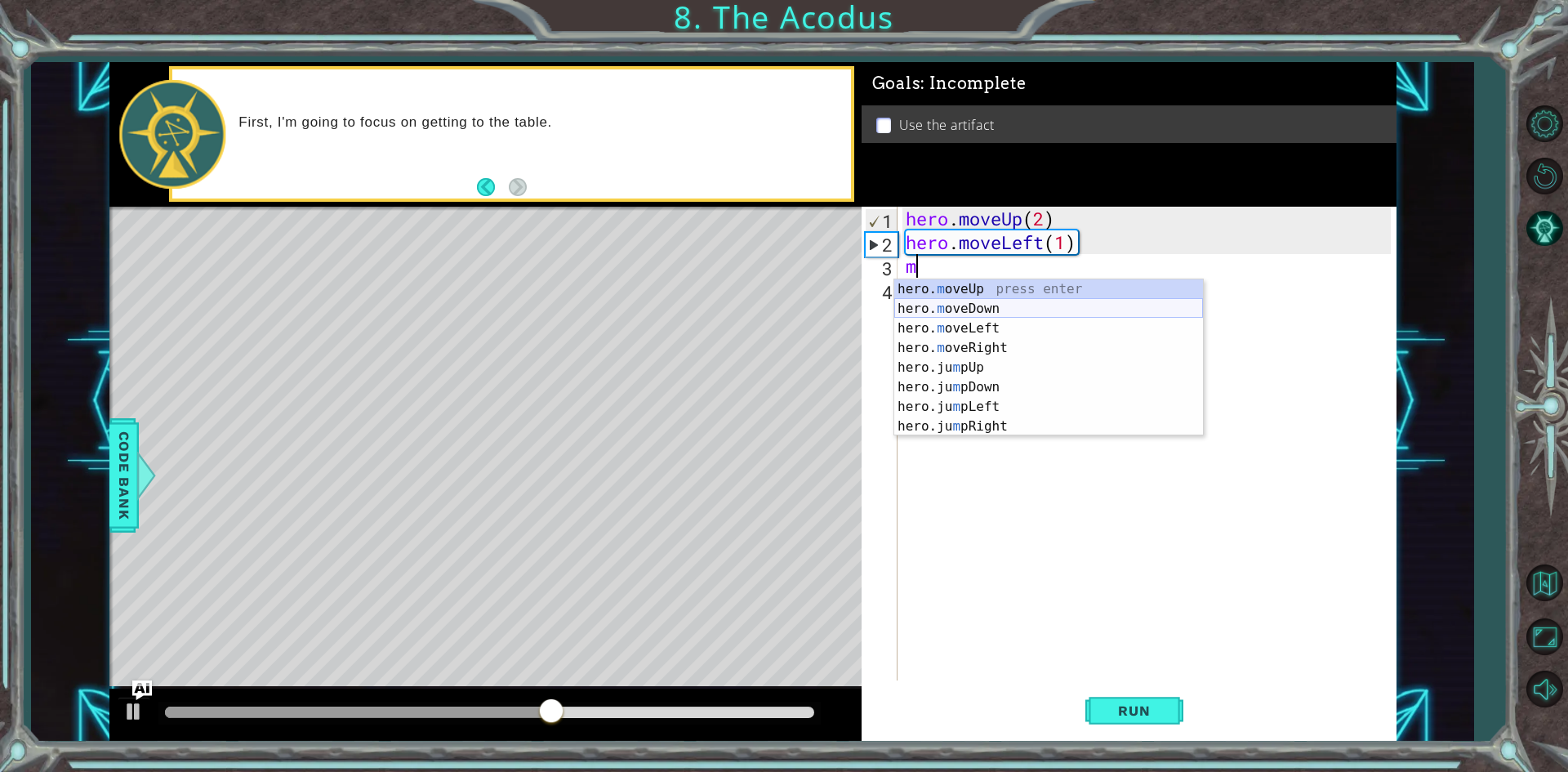
click at [1006, 302] on div "hero. m oveUp press enter hero. m oveDown press enter hero. m oveLeft press ent…" at bounding box center [1048, 377] width 308 height 196
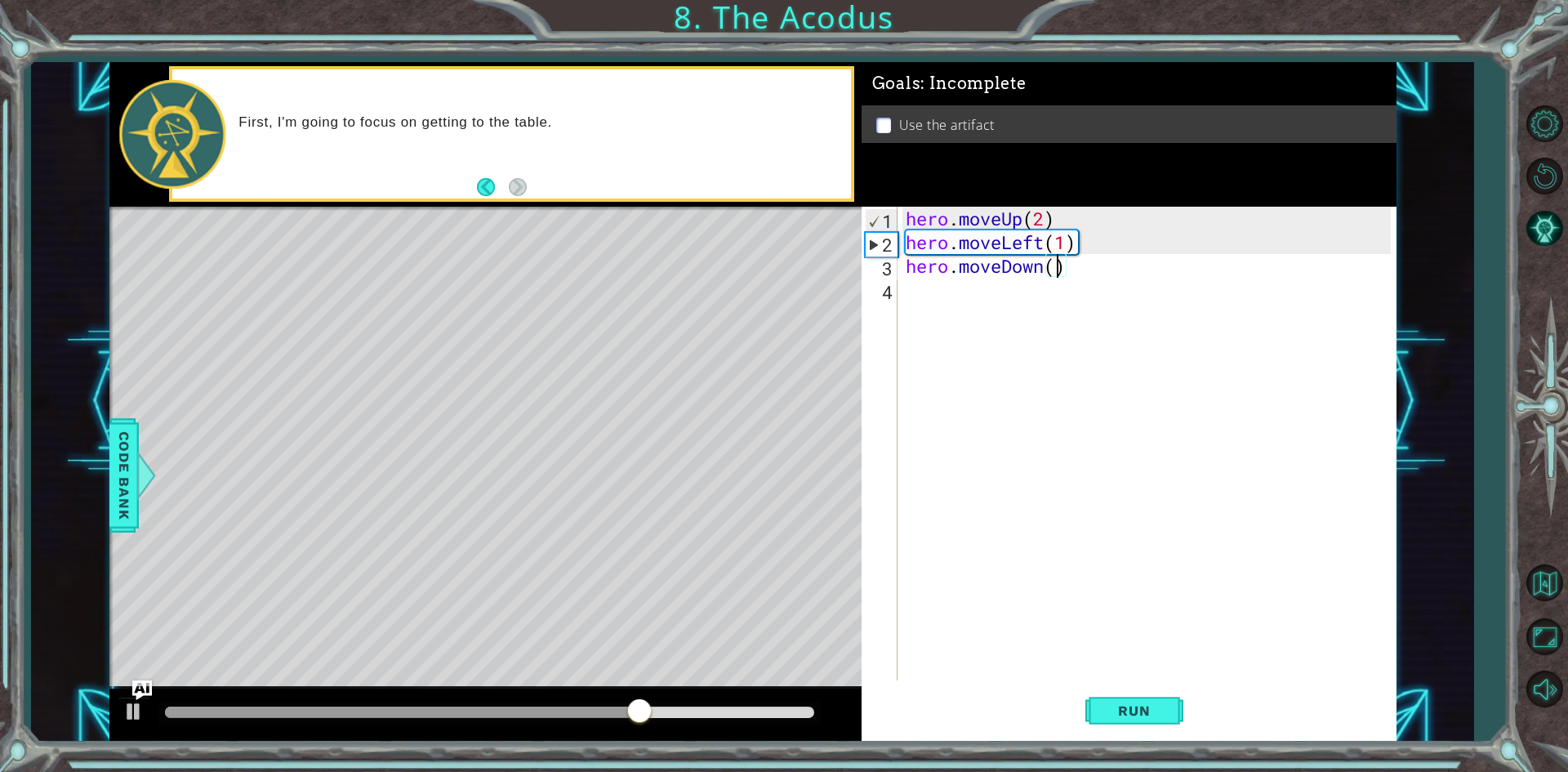
type textarea "hero.moveDown(2)"
click at [969, 302] on div "hero . moveUp ( 2 ) hero . moveLeft ( 1 ) hero . moveDown ( 2 )" at bounding box center [1151, 466] width 497 height 521
type textarea "j"
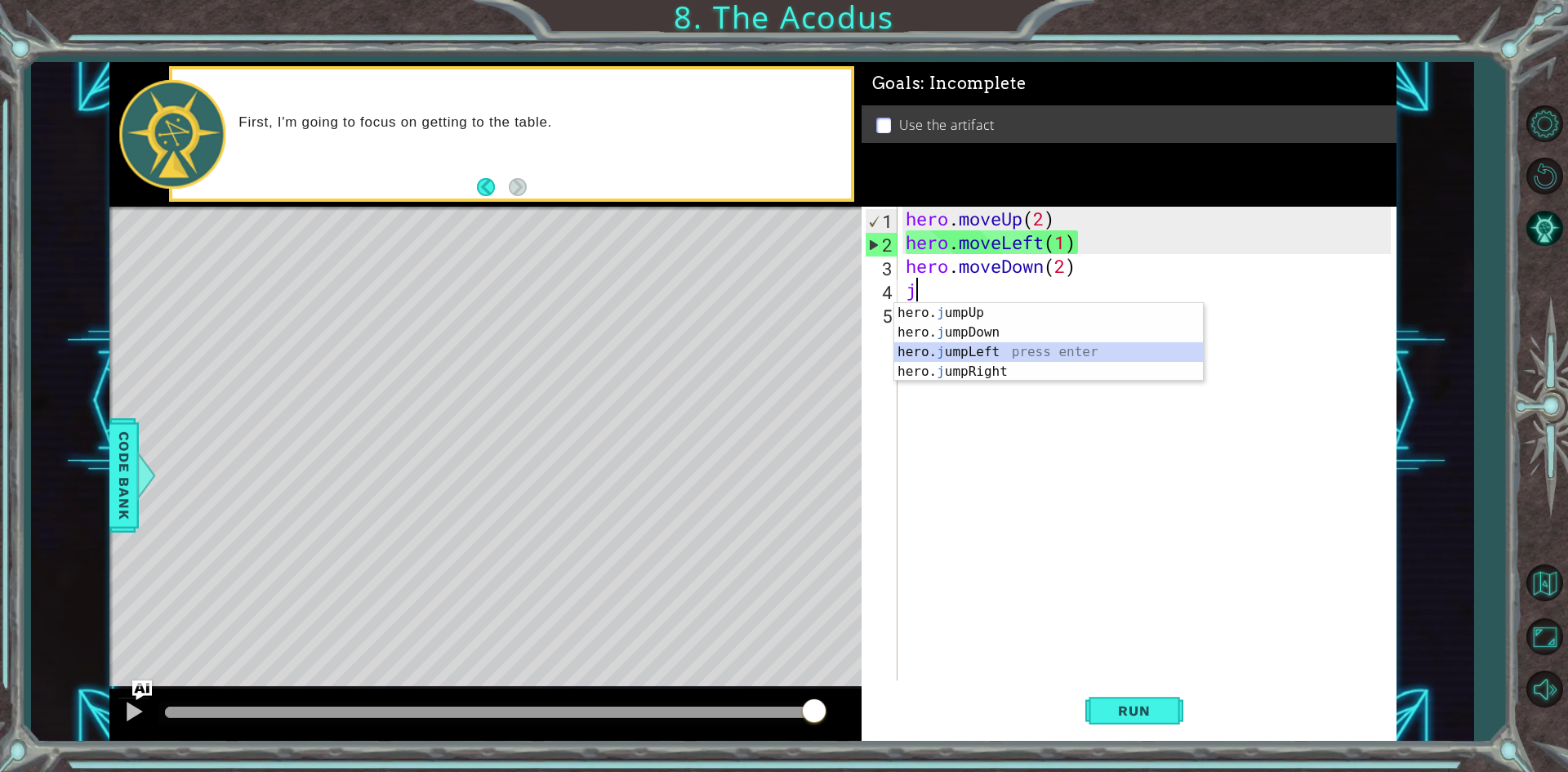
click at [975, 360] on div "hero. j umpUp press enter hero. j umpDown press enter hero. j umpLeft press ent…" at bounding box center [1048, 361] width 308 height 117
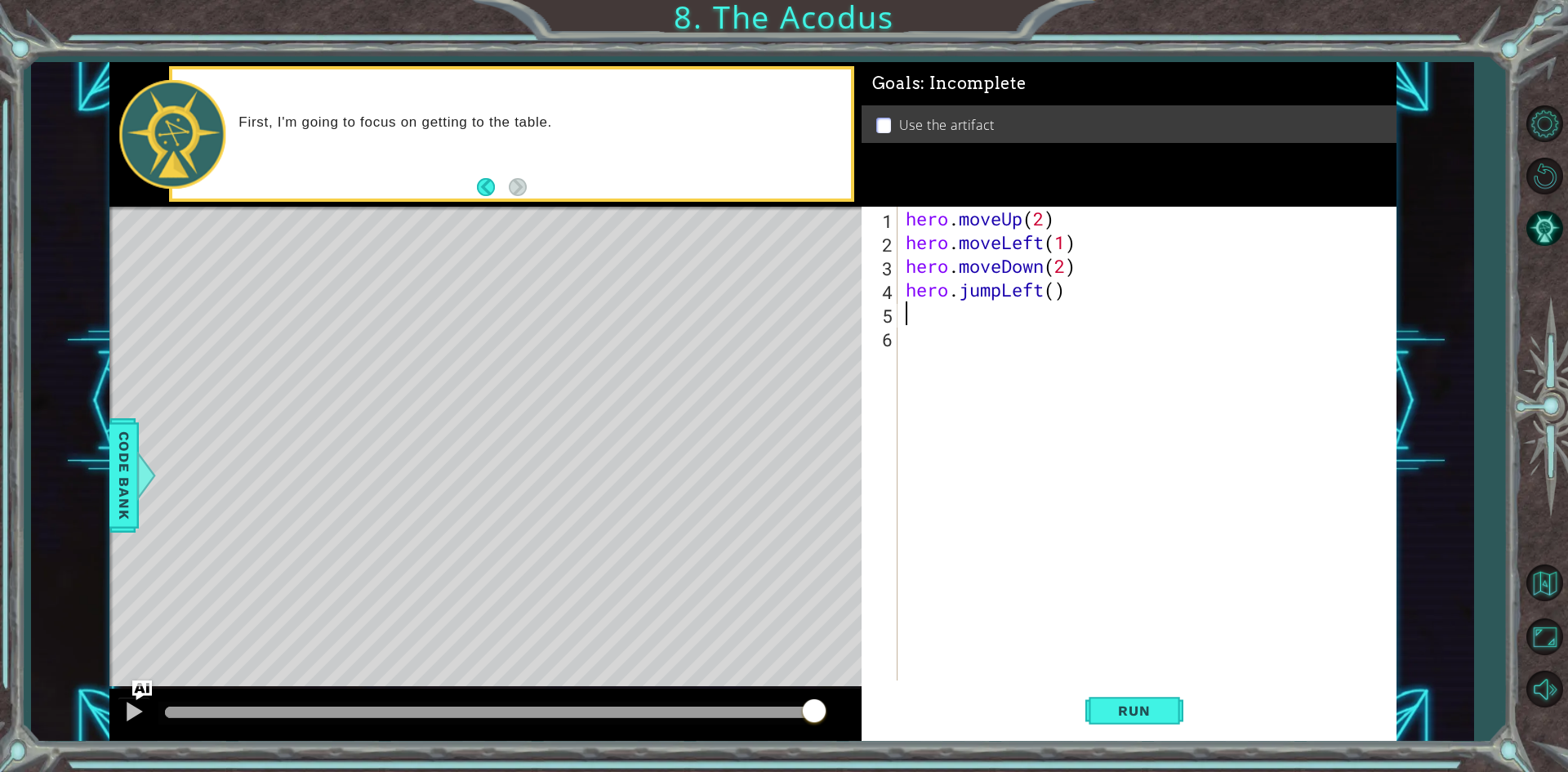
type textarea "m"
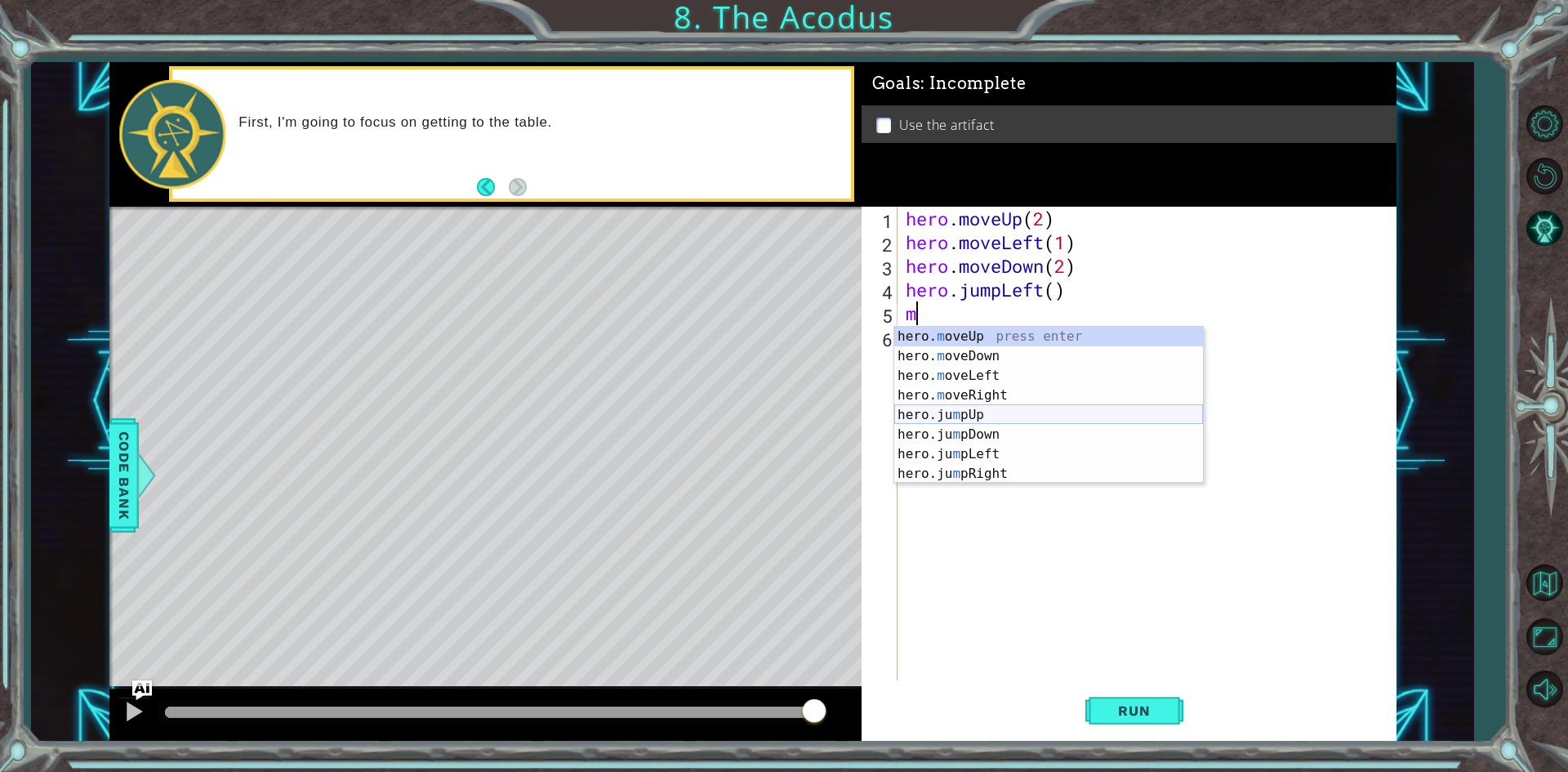
click at [944, 409] on div "hero. m oveUp press enter hero. m oveDown press enter hero. m oveLeft press ent…" at bounding box center [1048, 424] width 308 height 196
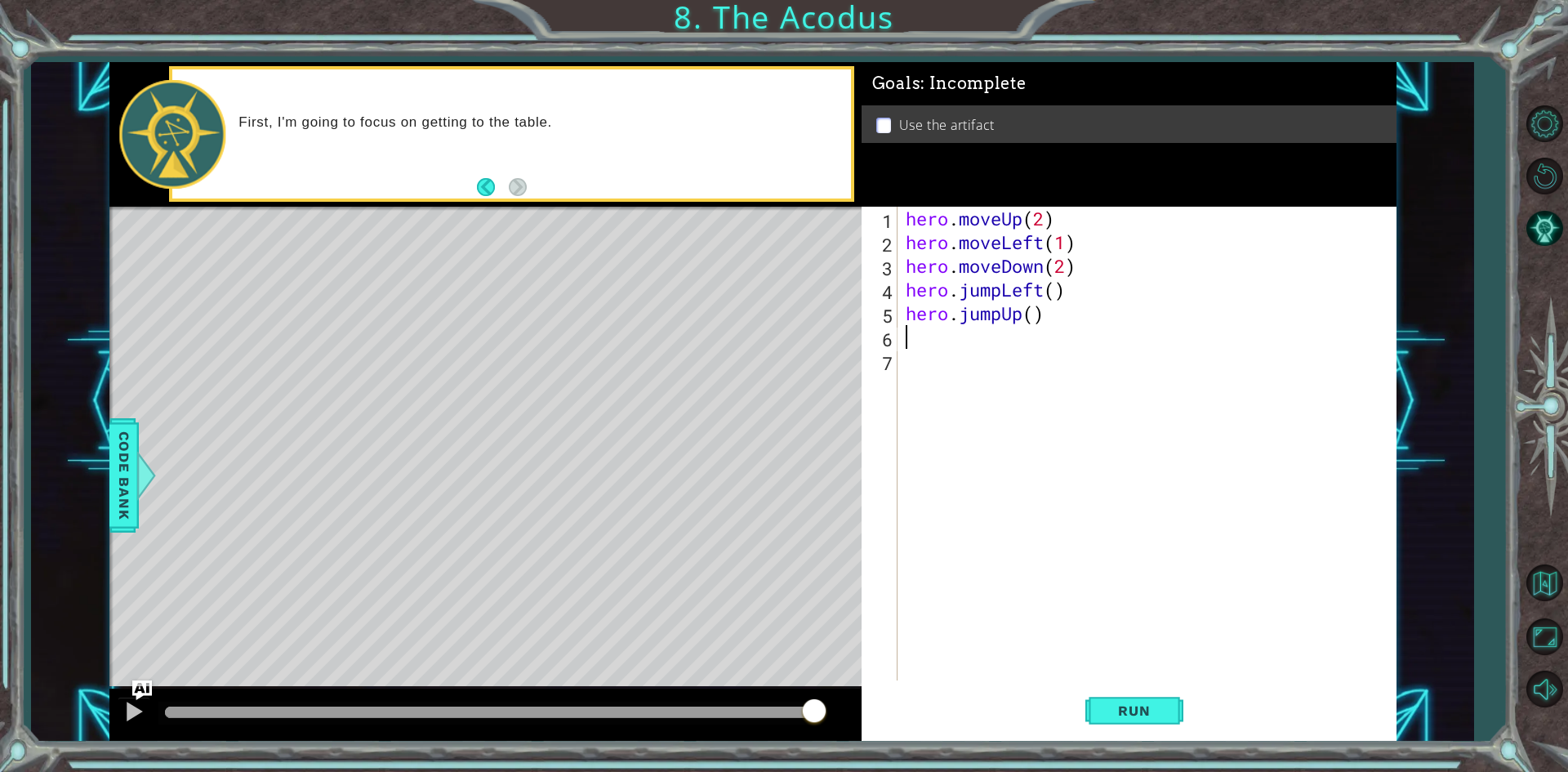
click at [1048, 319] on div "hero . moveUp ( 2 ) hero . moveLeft ( 1 ) hero . moveDown ( 2 ) hero . jumpLeft…" at bounding box center [1151, 466] width 497 height 521
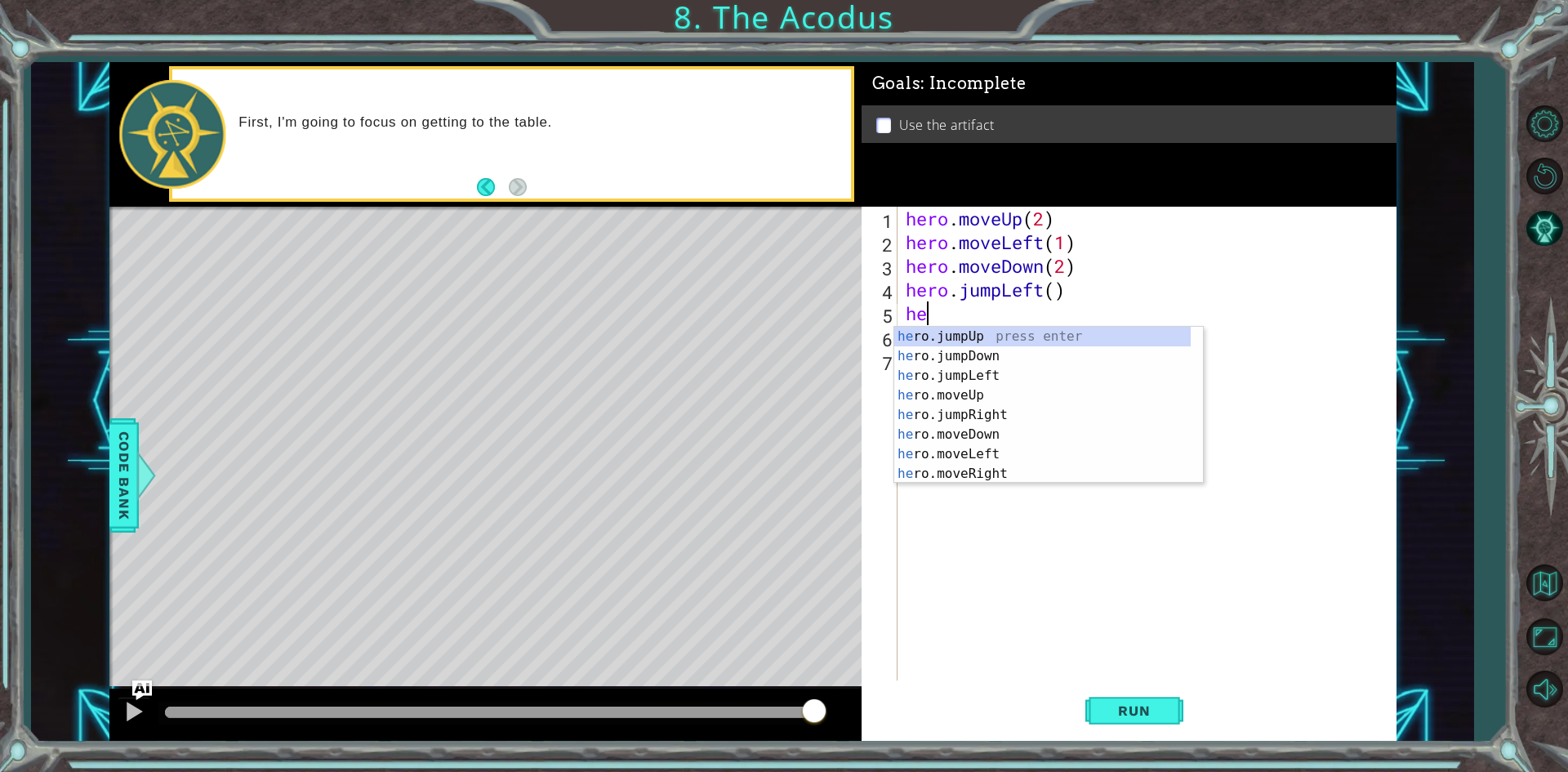
type textarea "h"
click at [999, 333] on div "hero. m oveUp press enter hero. m oveDown press enter hero. m oveLeft press ent…" at bounding box center [1048, 424] width 308 height 196
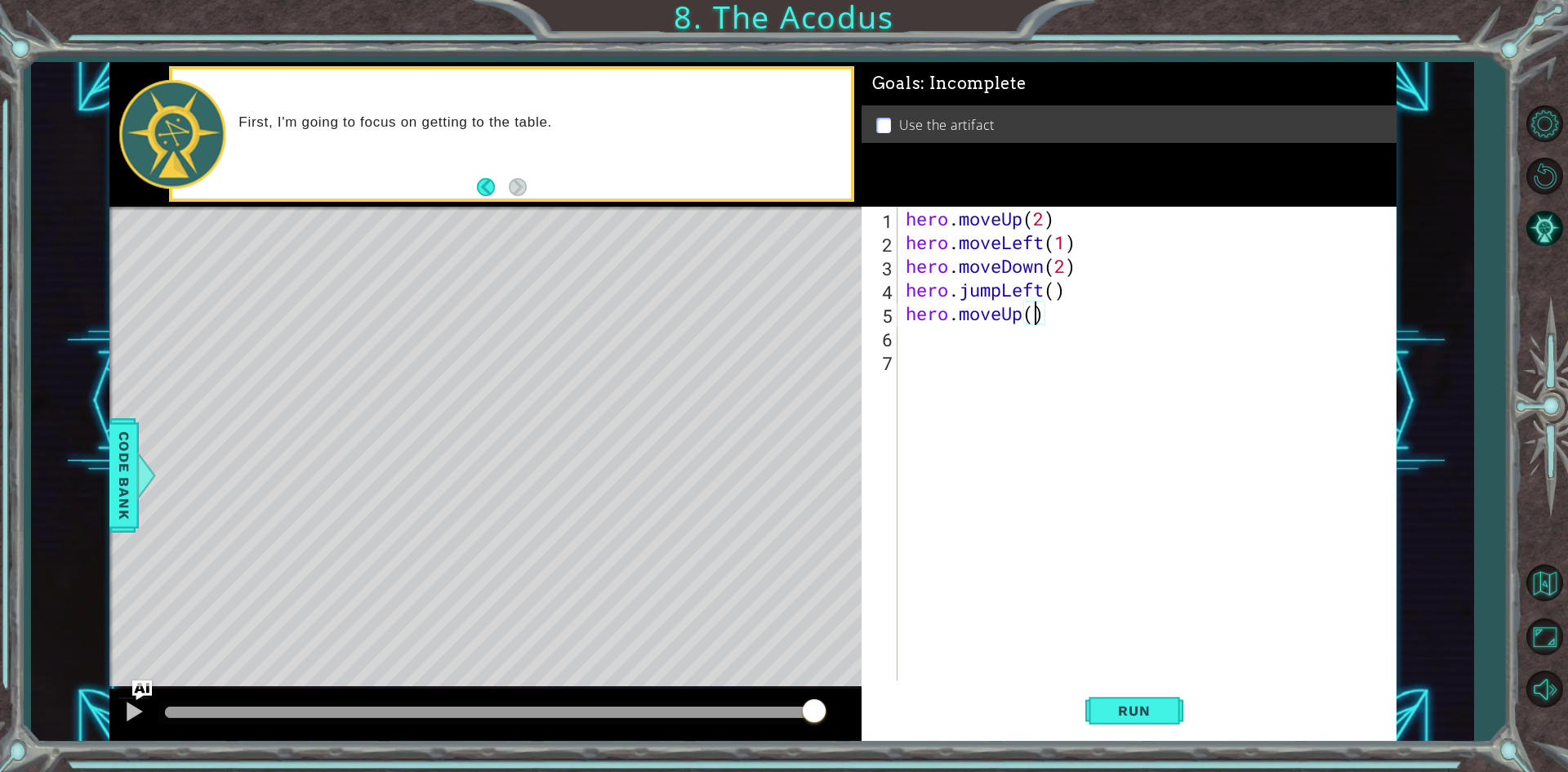
type textarea "hero.moveUp(2)"
click at [967, 359] on div "hero . moveUp ( 2 ) hero . moveLeft ( 1 ) hero . moveDown ( 2 ) hero . jumpLeft…" at bounding box center [1151, 466] width 497 height 521
click at [965, 337] on div "hero . moveUp ( 2 ) hero . moveLeft ( 1 ) hero . moveDown ( 2 ) hero . jumpLeft…" at bounding box center [1151, 466] width 497 height 521
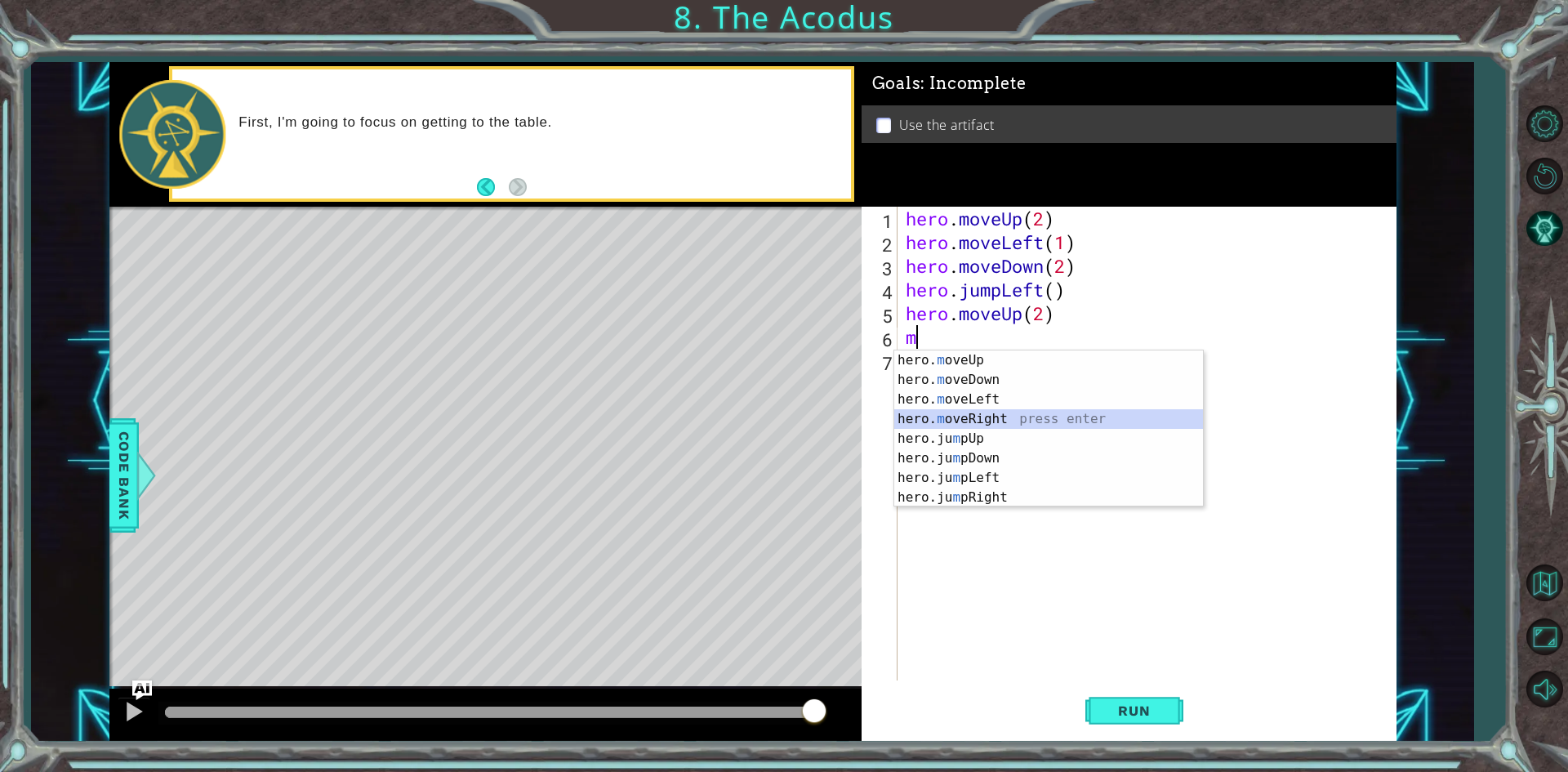
click at [995, 411] on div "hero. m oveUp press enter hero. m oveDown press enter hero. m oveLeft press ent…" at bounding box center [1048, 447] width 308 height 196
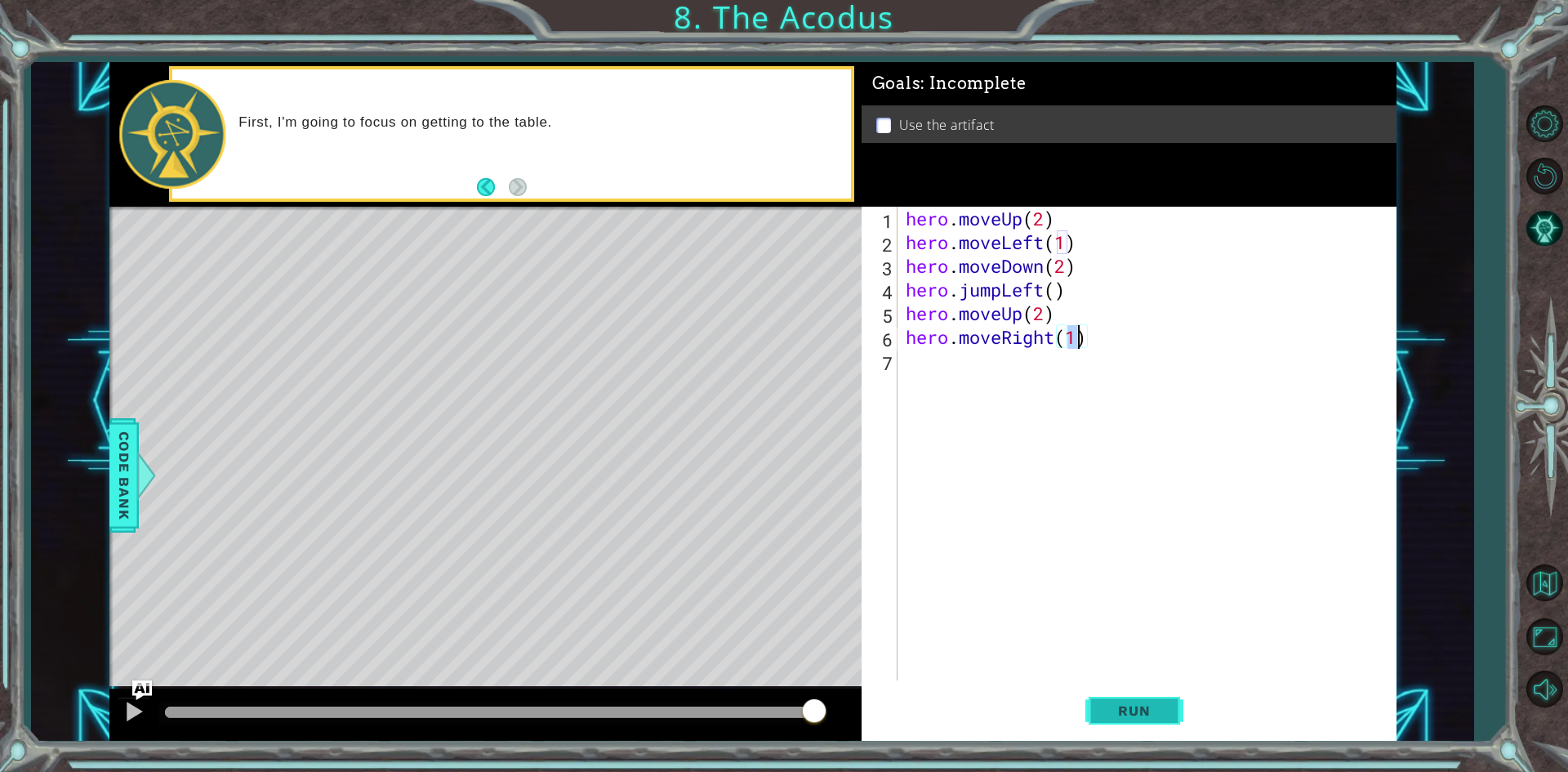
type textarea "hero.moveRight(1)"
click at [1124, 705] on span "Run" at bounding box center [1134, 710] width 64 height 16
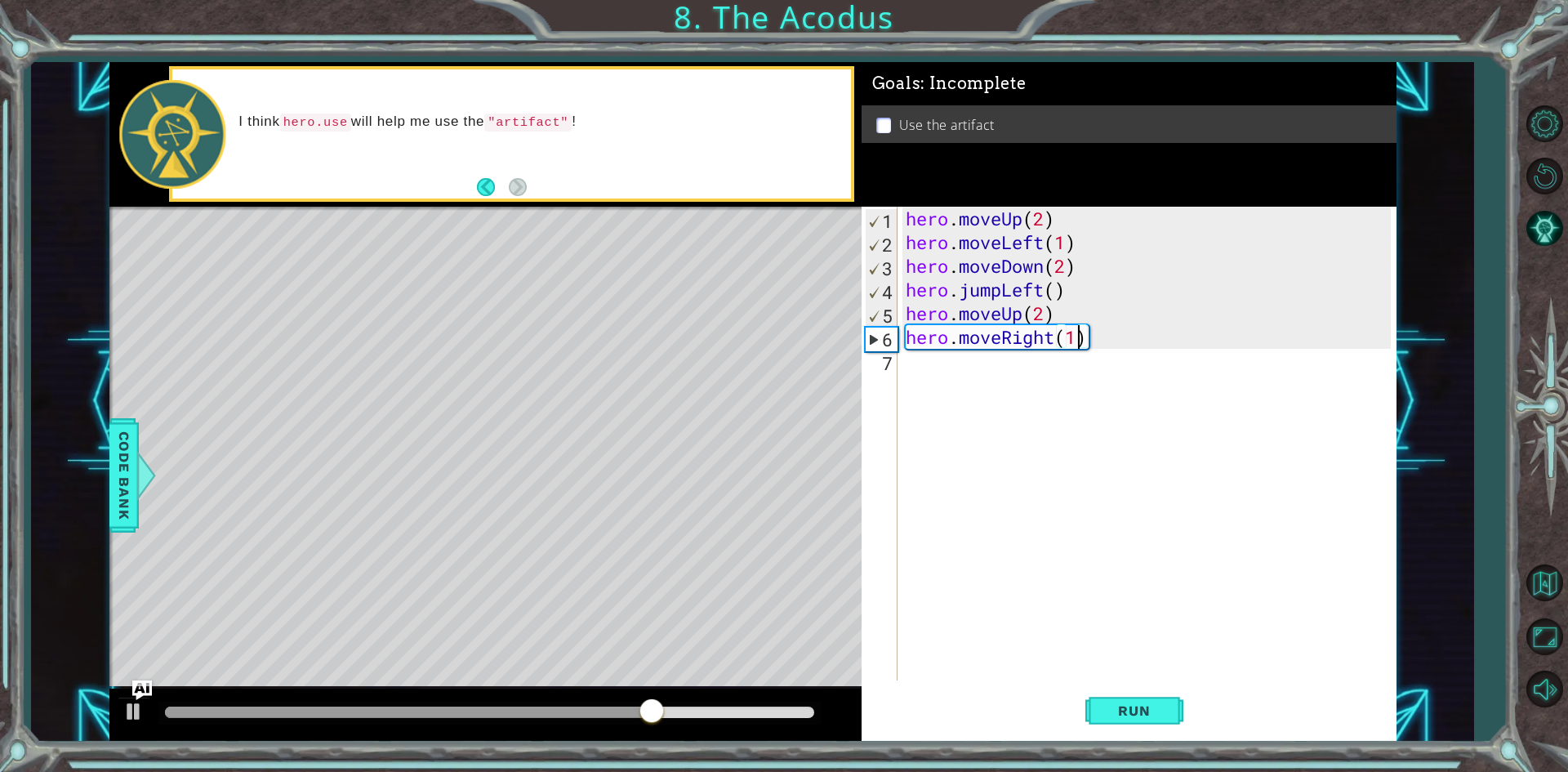
click at [727, 710] on div at bounding box center [489, 712] width 649 height 11
drag, startPoint x: 727, startPoint y: 710, endPoint x: 876, endPoint y: 728, distance: 150.1
click at [699, 705] on div at bounding box center [489, 713] width 662 height 23
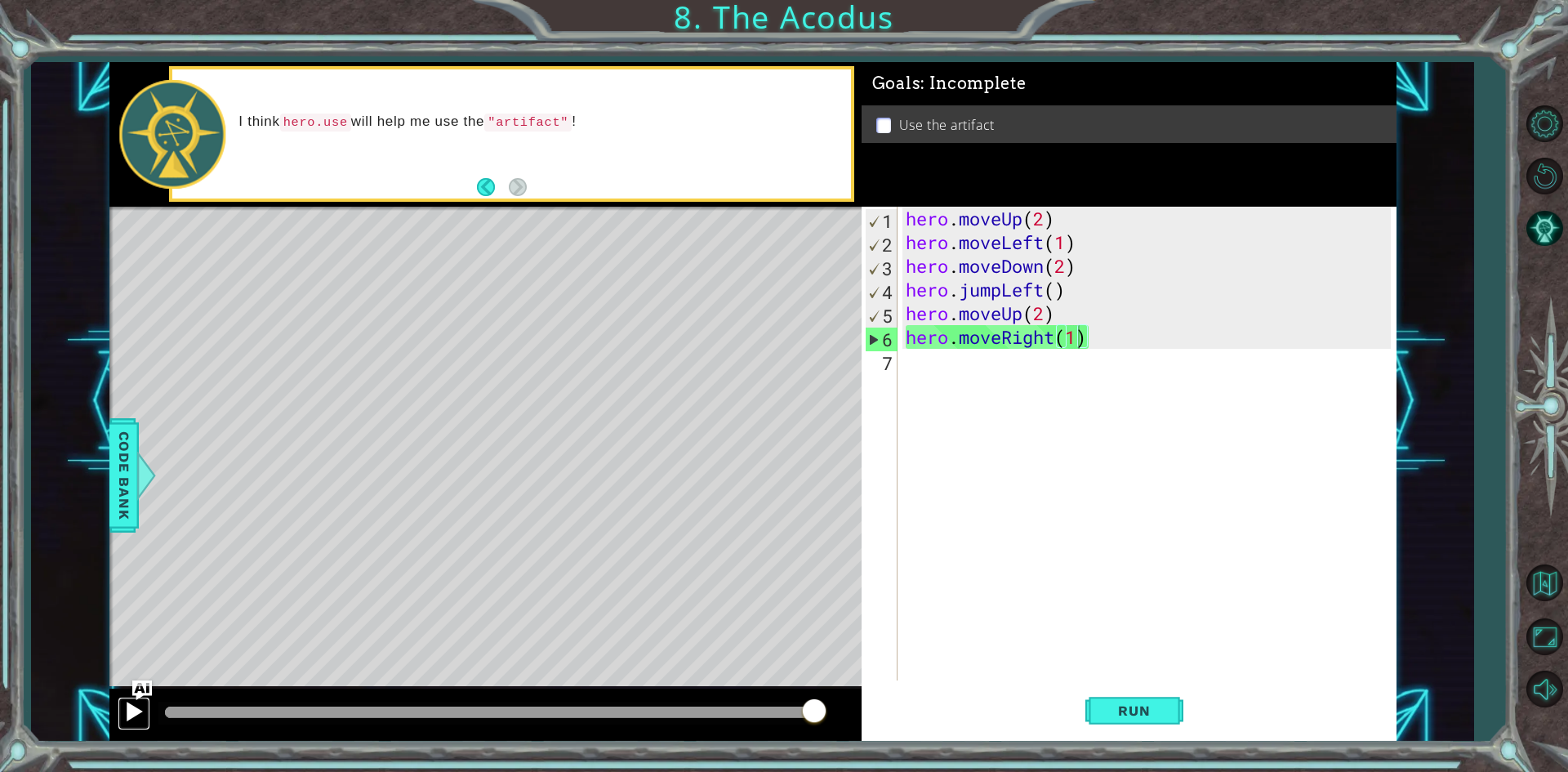
click at [132, 702] on div at bounding box center [133, 711] width 21 height 21
click at [798, 708] on div at bounding box center [489, 712] width 649 height 11
click at [1151, 705] on span "Run" at bounding box center [1134, 710] width 64 height 16
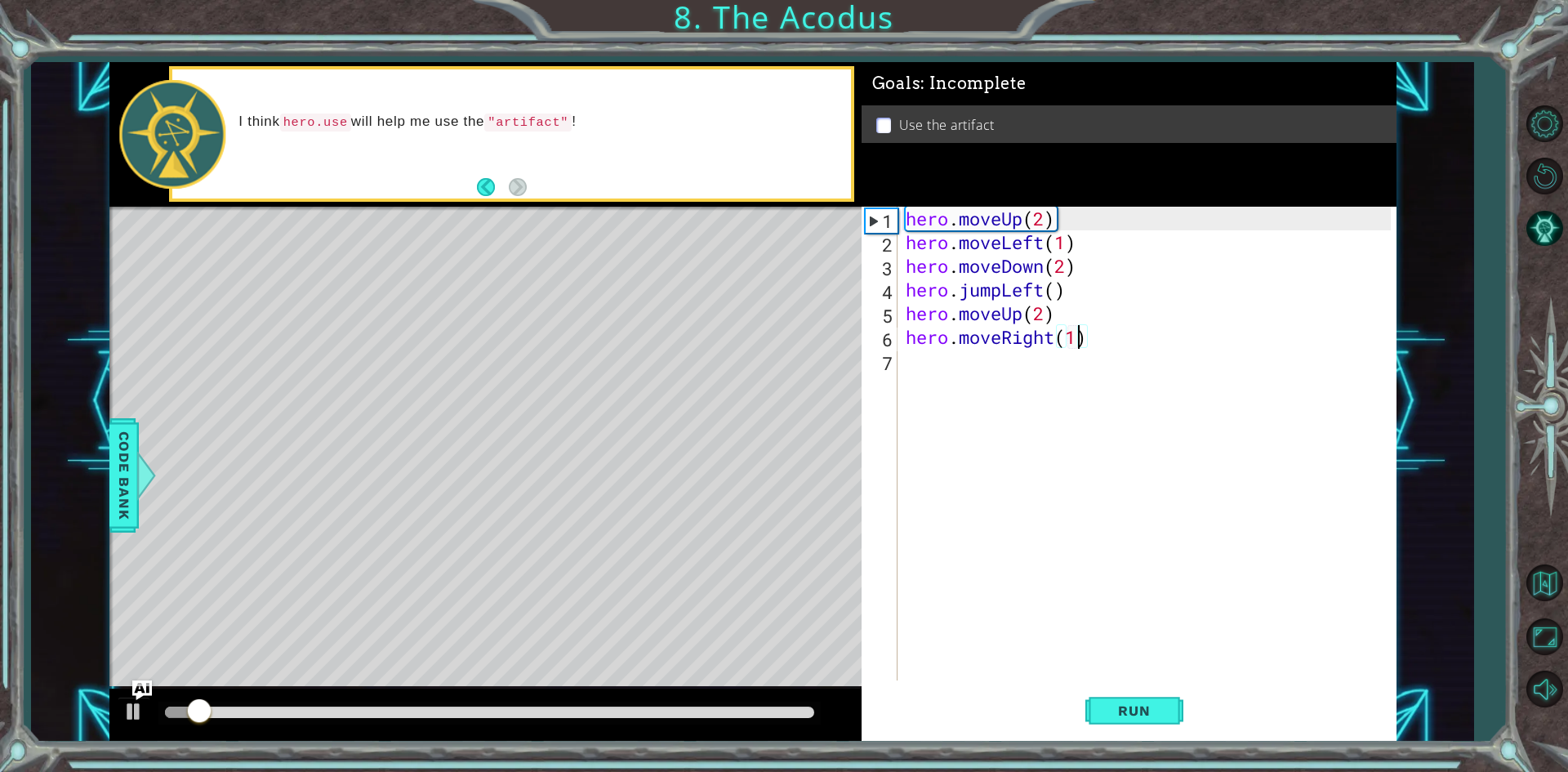
click at [797, 707] on div at bounding box center [489, 712] width 649 height 11
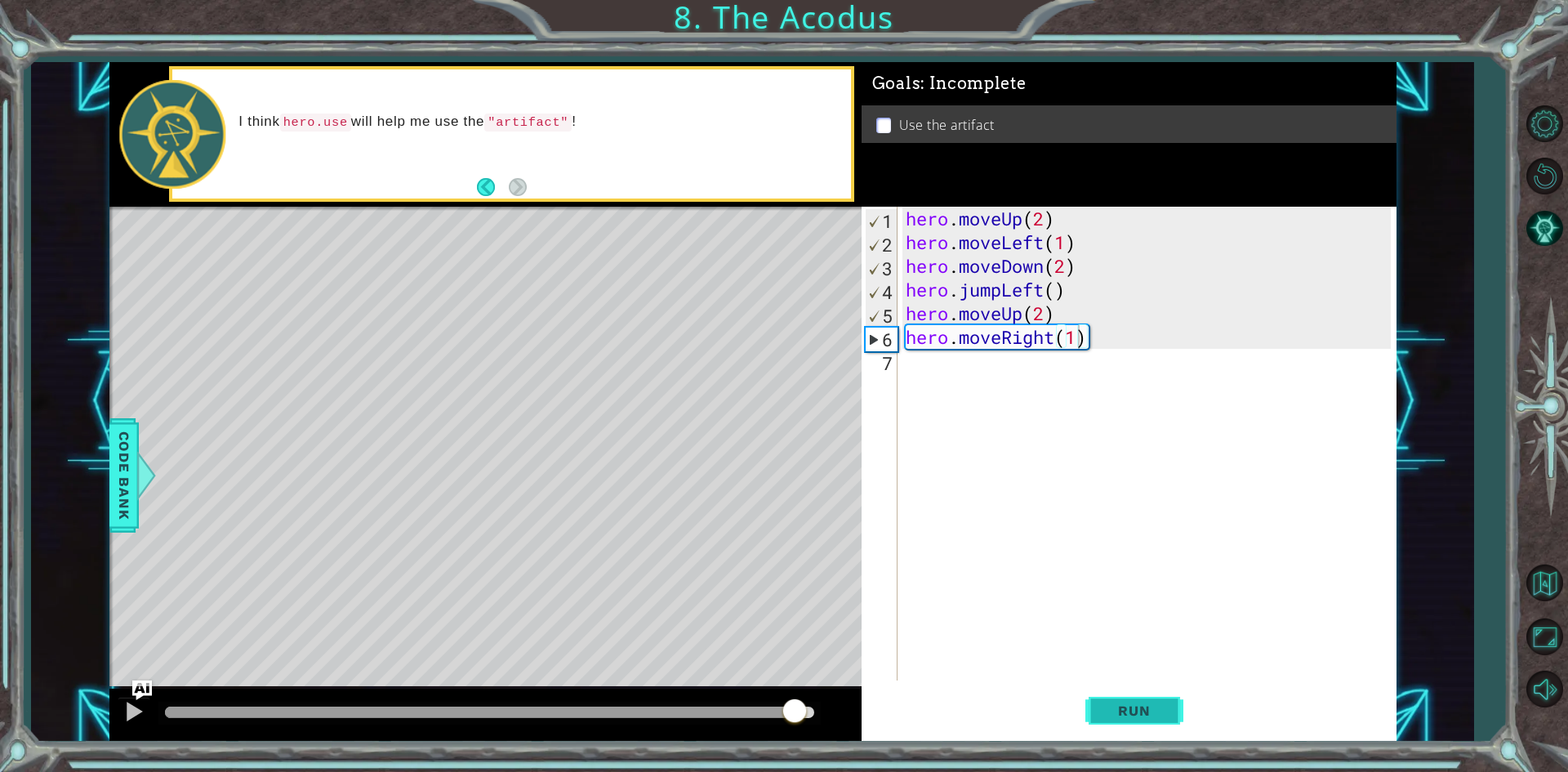
click at [1168, 713] on button "Run" at bounding box center [1135, 711] width 98 height 53
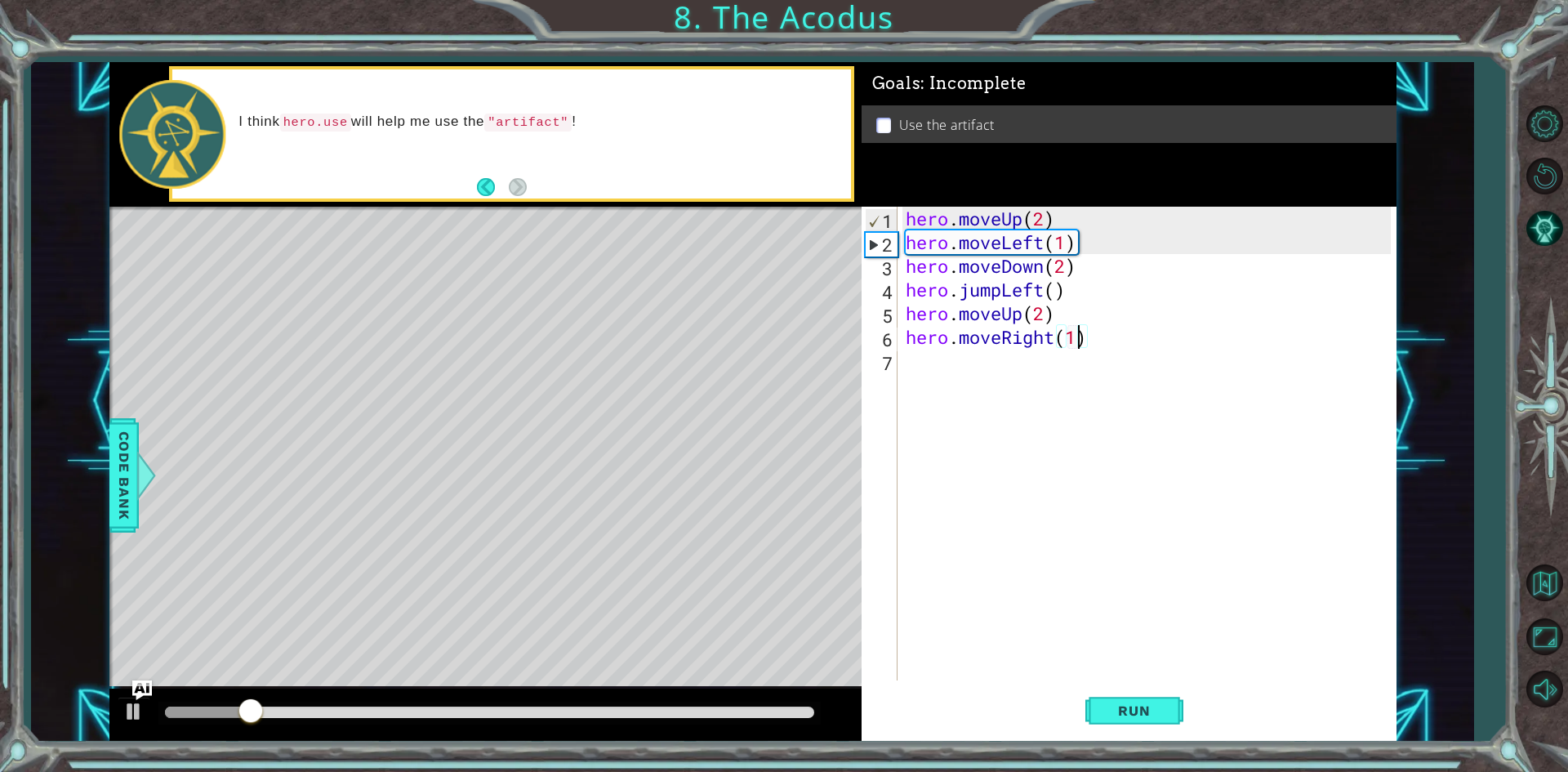
click at [809, 712] on div at bounding box center [489, 712] width 649 height 11
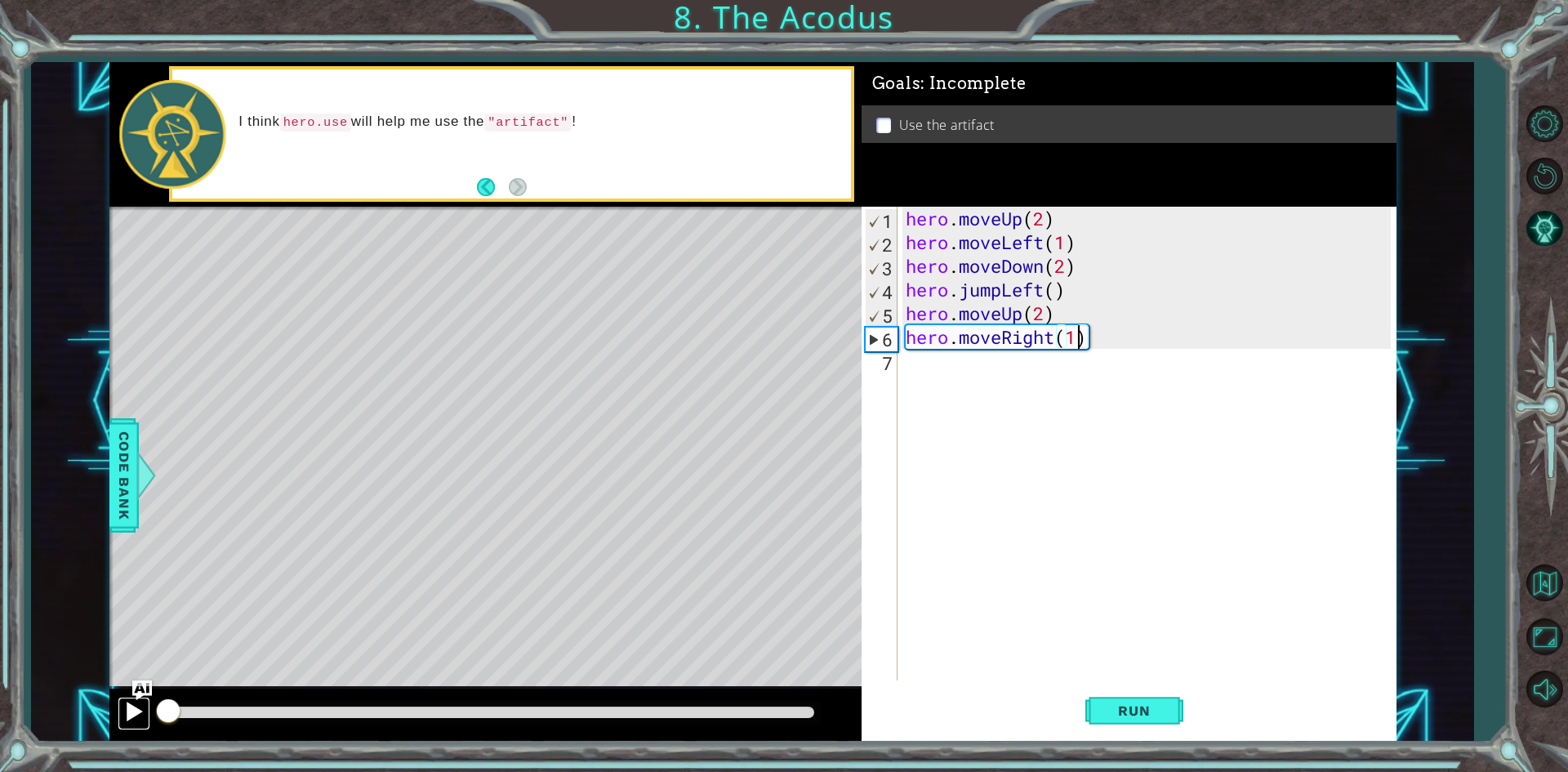
click at [134, 711] on div at bounding box center [133, 711] width 21 height 21
drag, startPoint x: 486, startPoint y: 306, endPoint x: 474, endPoint y: 319, distance: 17.7
click at [484, 307] on div "Level Map" at bounding box center [487, 447] width 755 height 481
drag, startPoint x: 474, startPoint y: 319, endPoint x: 473, endPoint y: 339, distance: 20.0
click at [473, 338] on div "Level Map" at bounding box center [487, 447] width 755 height 481
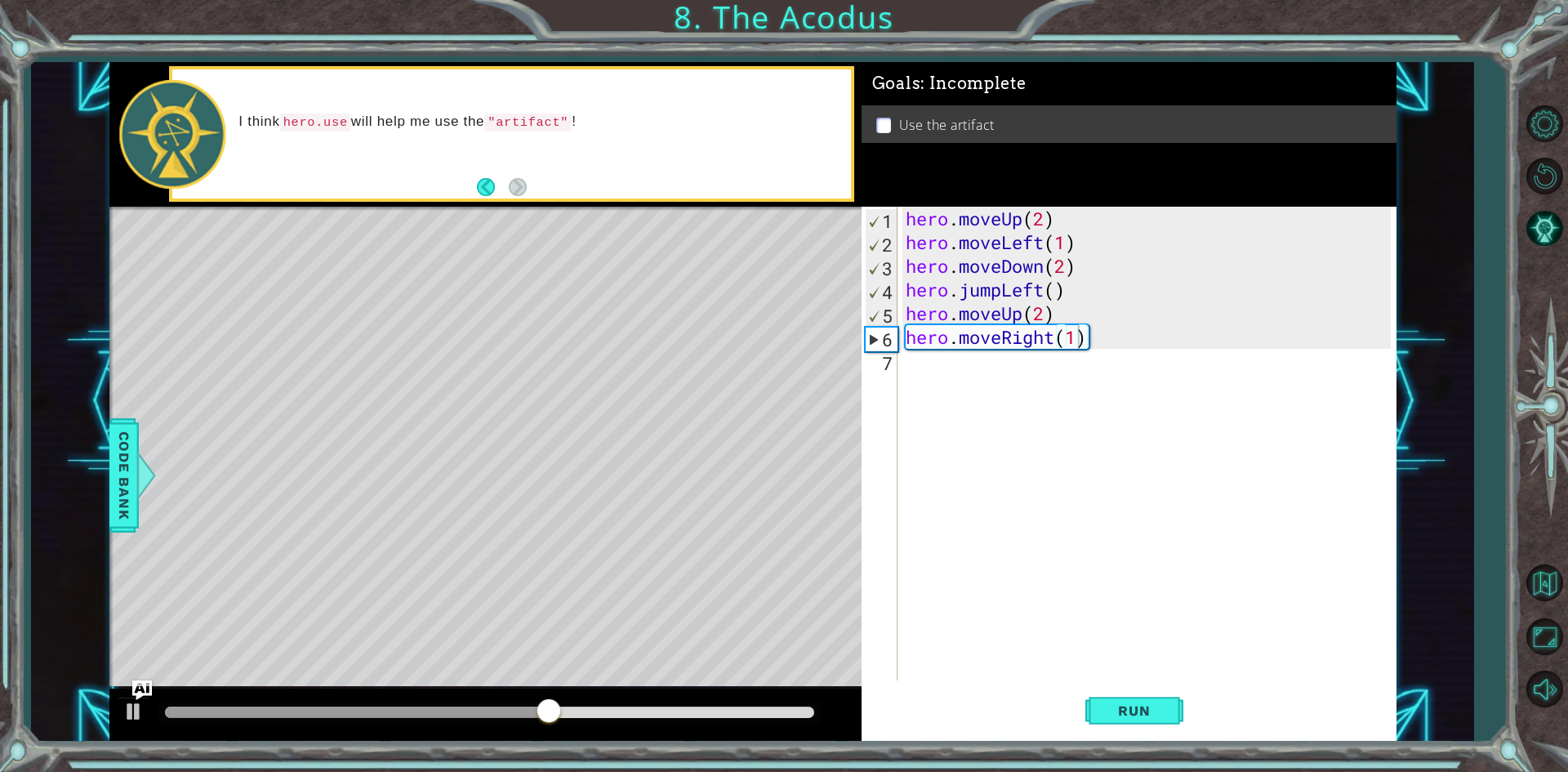
click at [473, 356] on div "Level Map" at bounding box center [487, 447] width 755 height 481
click at [498, 351] on div "Level Map" at bounding box center [487, 447] width 755 height 481
click at [930, 369] on div "hero . moveUp ( 2 ) hero . moveLeft ( 1 ) hero . moveDown ( 2 ) hero . jumpLeft…" at bounding box center [1151, 466] width 497 height 521
type textarea "l"
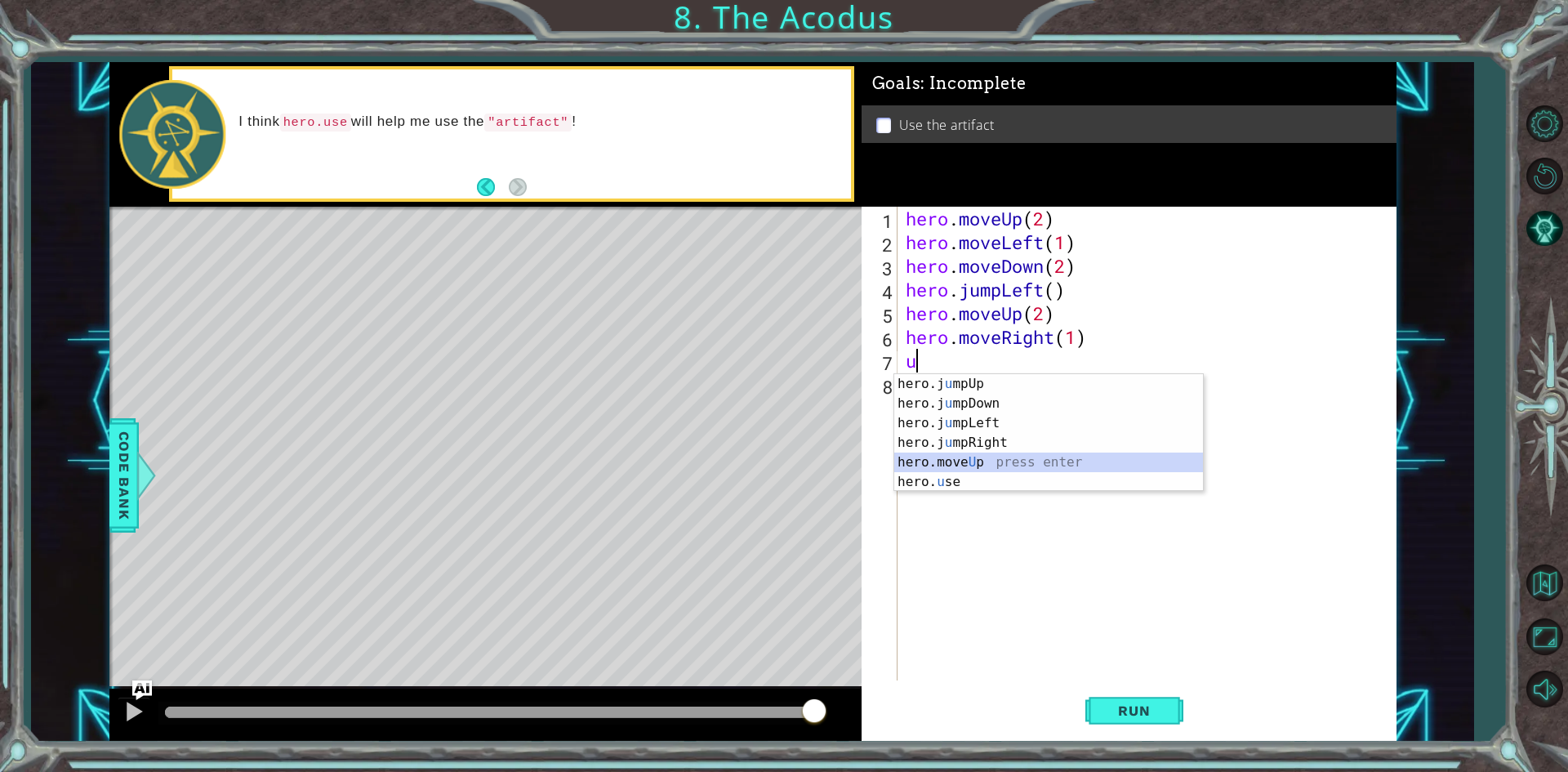
click at [980, 460] on div "hero.j u mpUp press enter hero.j u mpDown press enter hero.j u mpLeft press ent…" at bounding box center [1048, 452] width 308 height 157
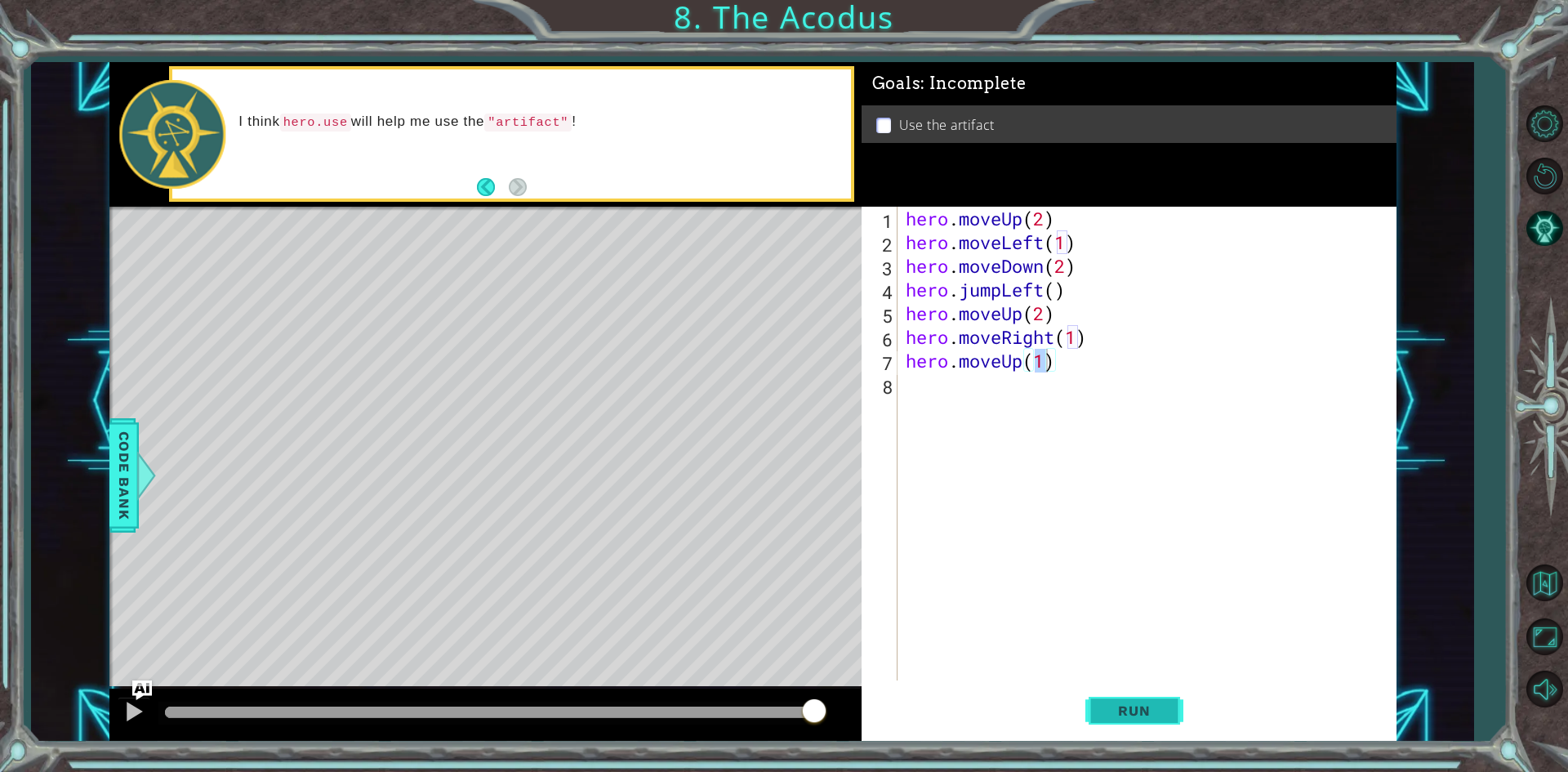
click at [1172, 707] on button "Run" at bounding box center [1135, 711] width 98 height 53
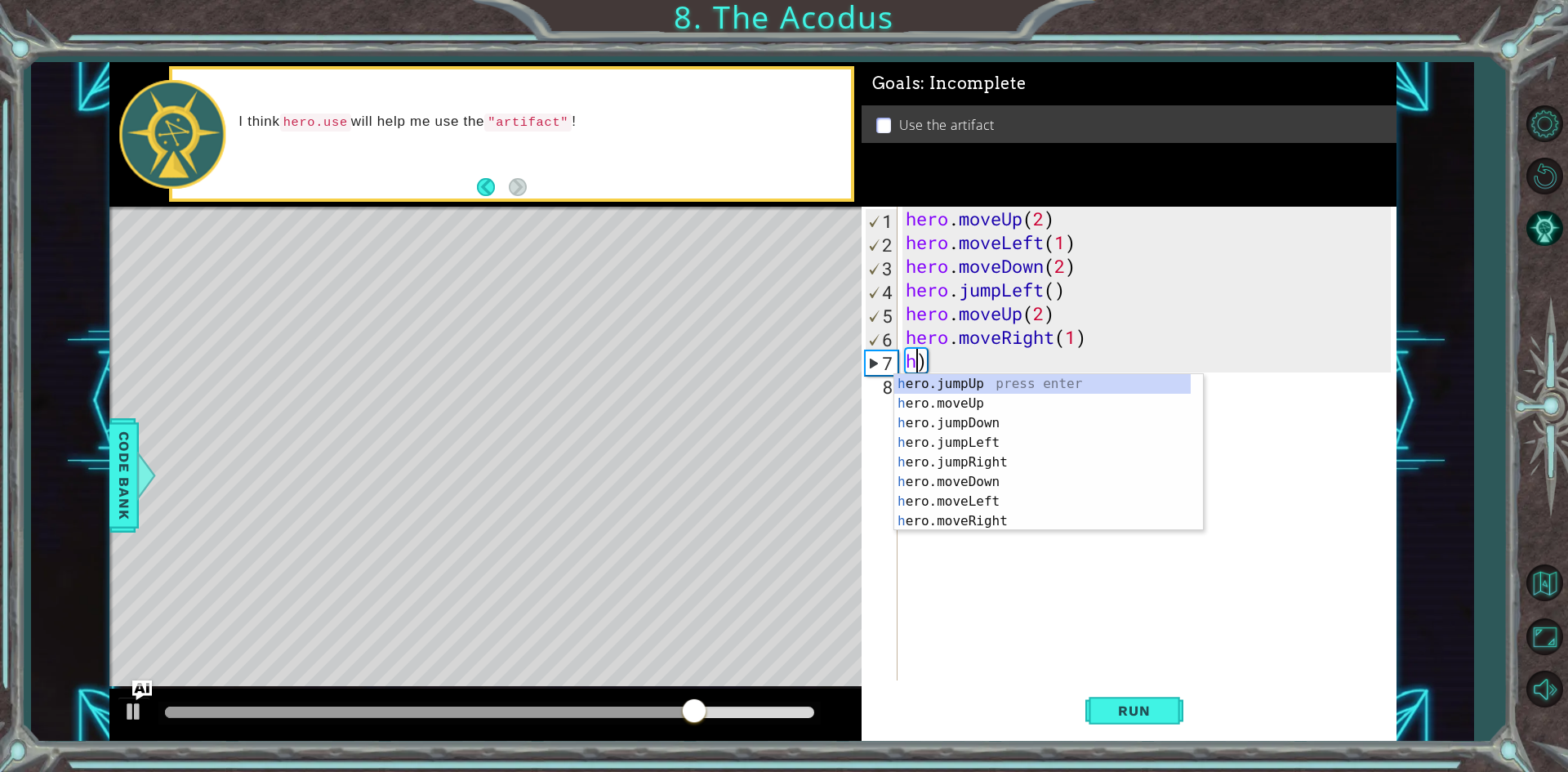
type textarea ")"
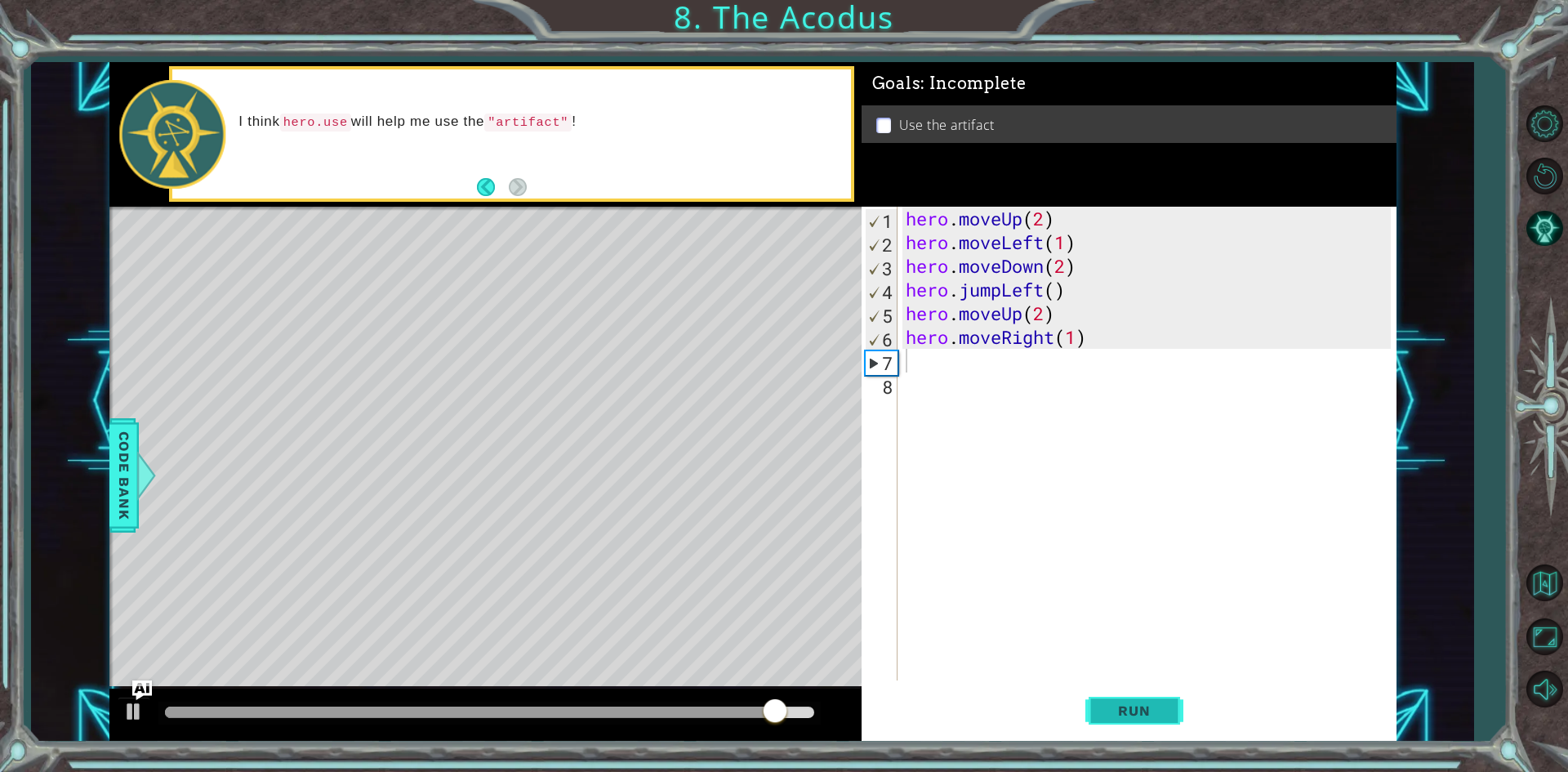
click at [1150, 713] on span "Run" at bounding box center [1134, 710] width 64 height 16
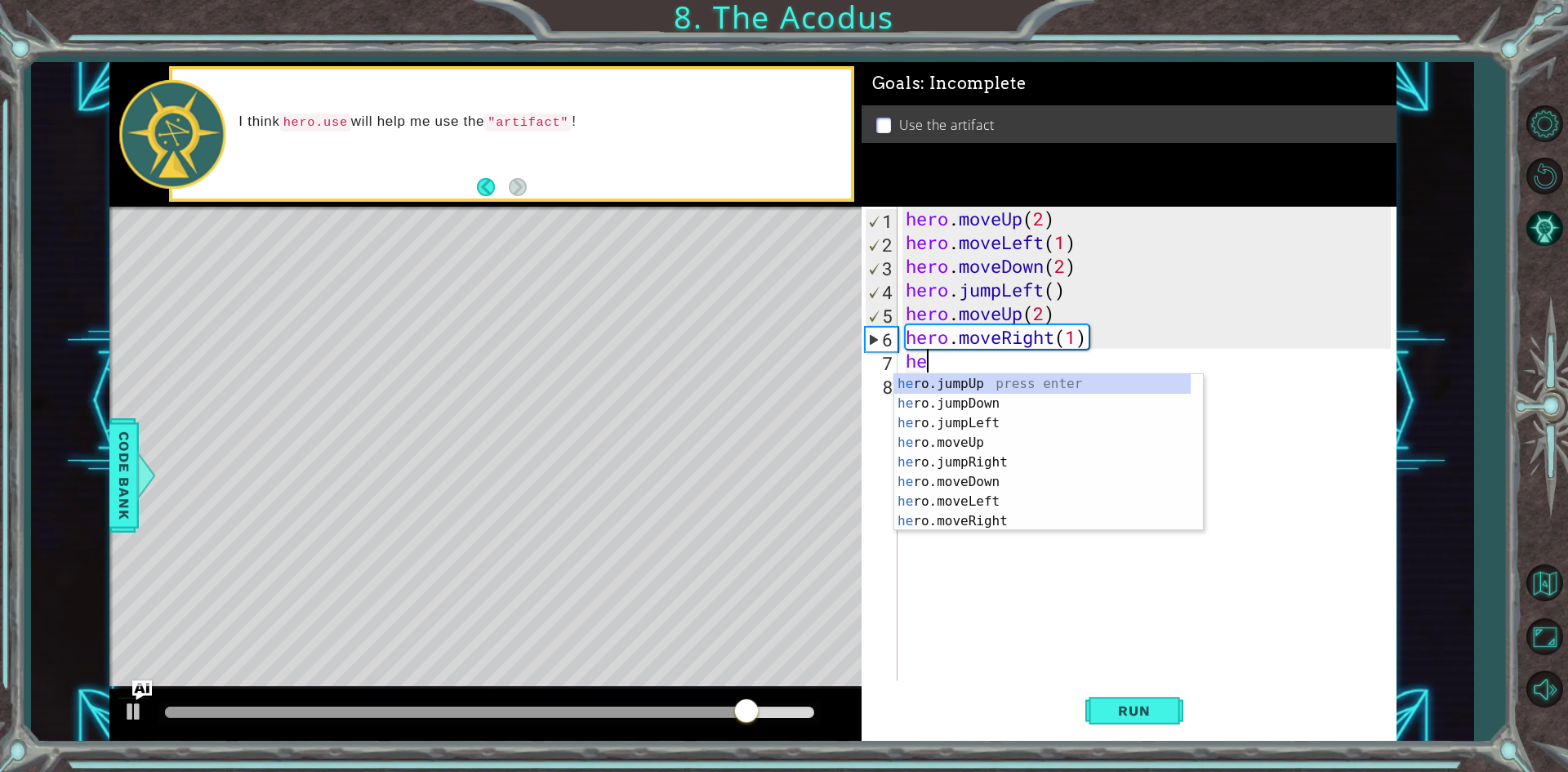
type textarea "h"
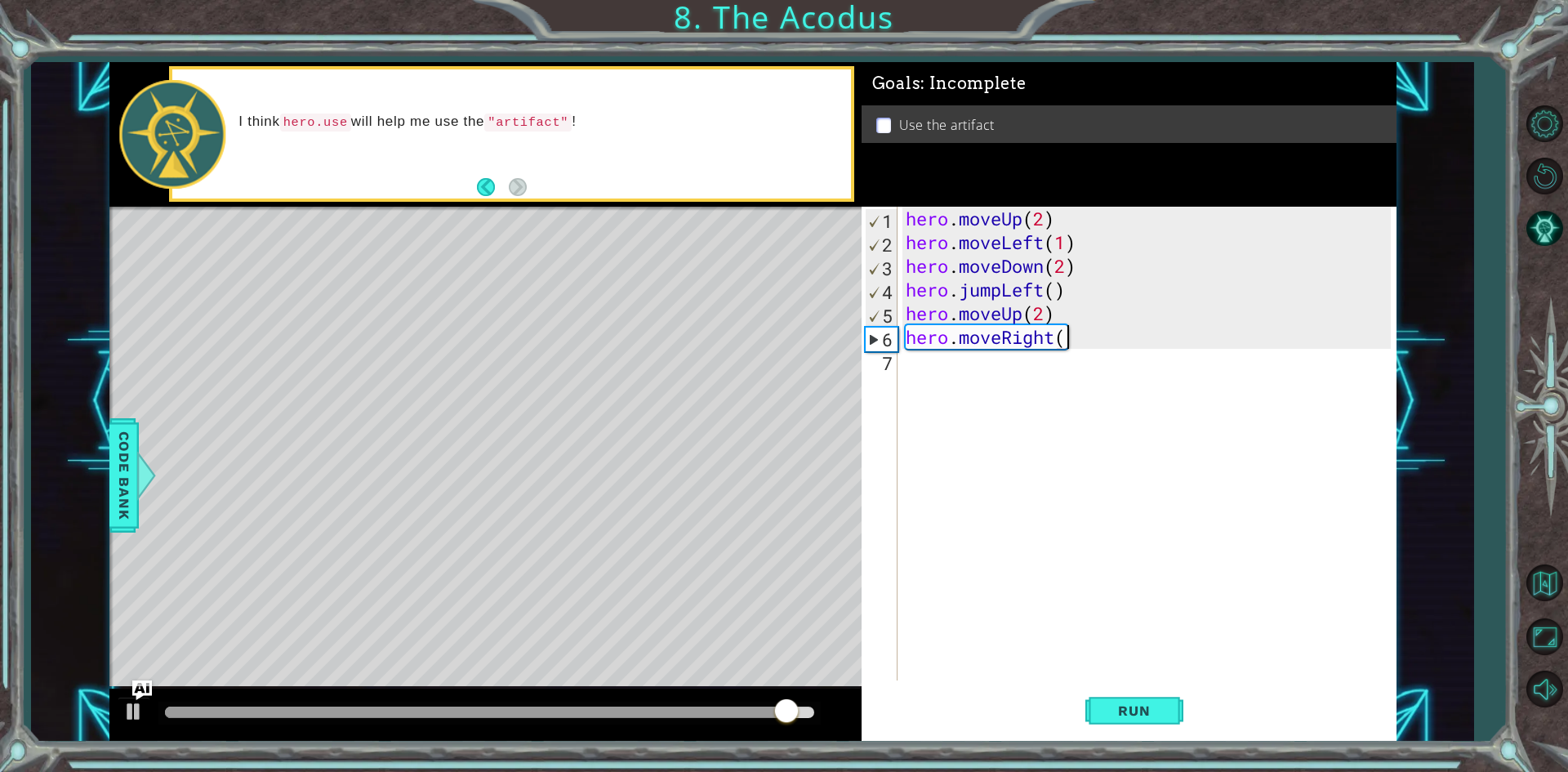
scroll to position [0, 7]
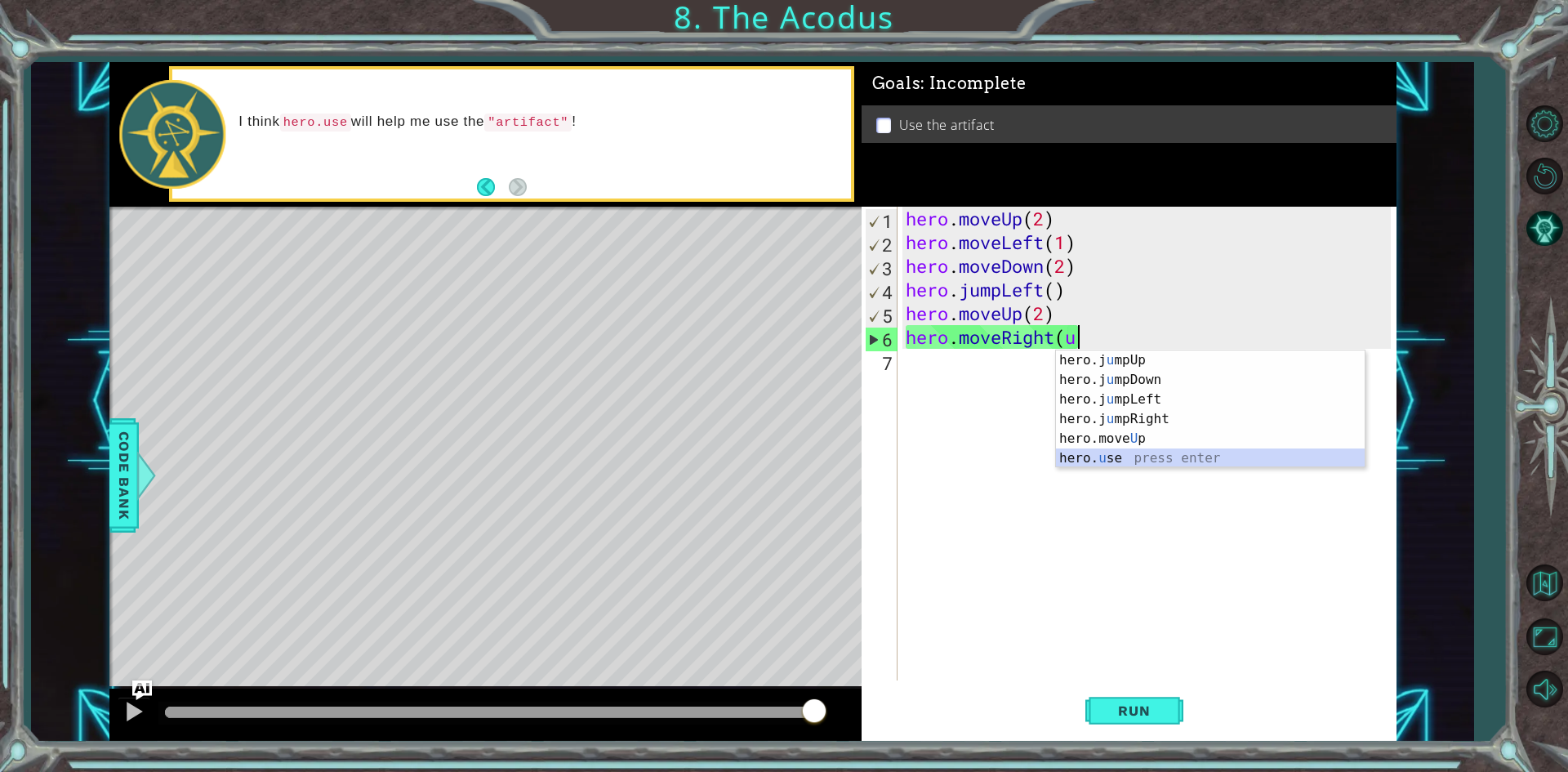
click at [1104, 455] on div "hero.j u mpUp press enter hero.j u mpDown press enter hero.j u mpLeft press ent…" at bounding box center [1210, 429] width 308 height 157
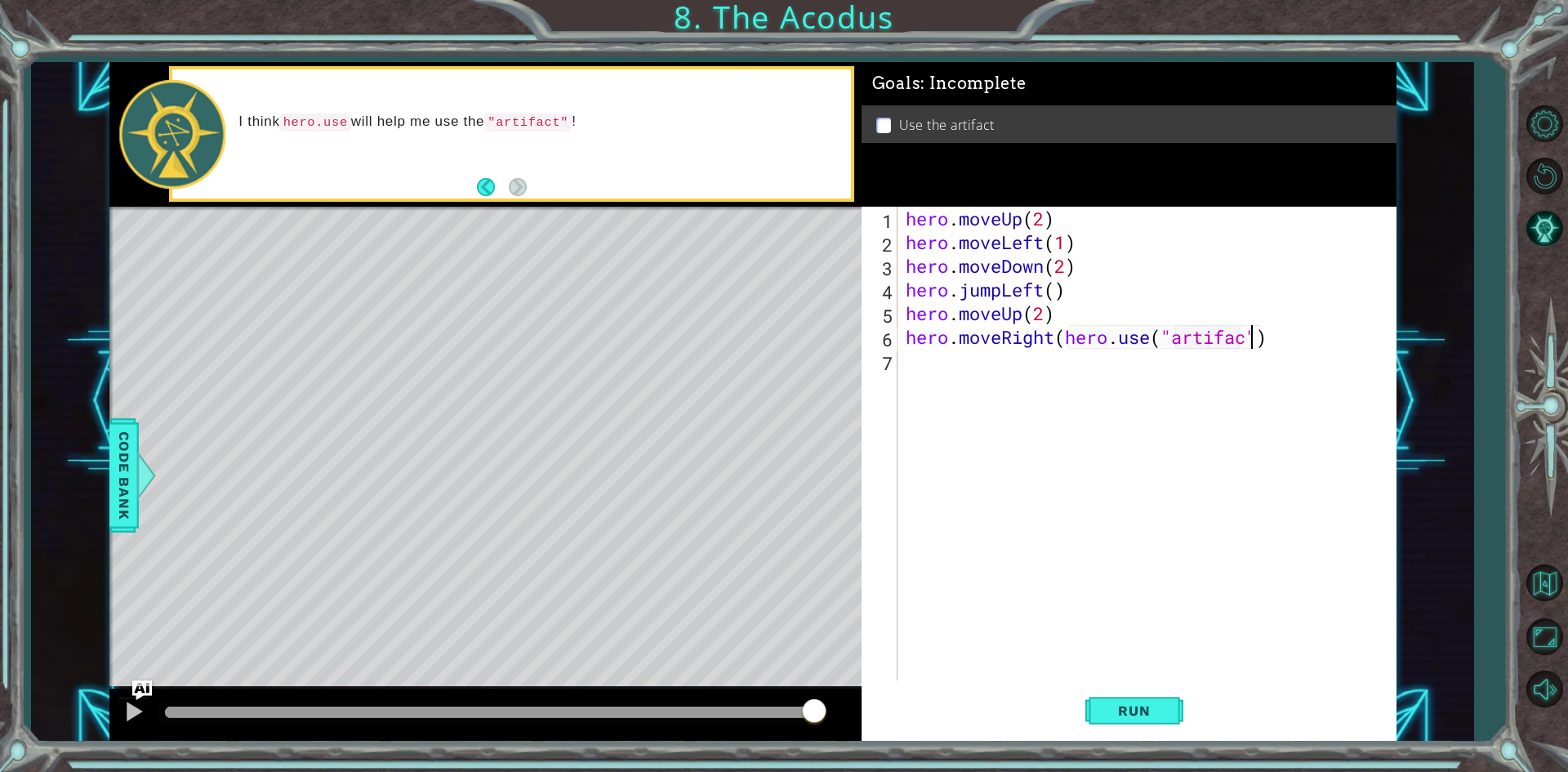
scroll to position [0, 15]
type textarea "hero.moveRight(hero.use("artifact")"
click at [1162, 696] on button "Run" at bounding box center [1135, 711] width 98 height 53
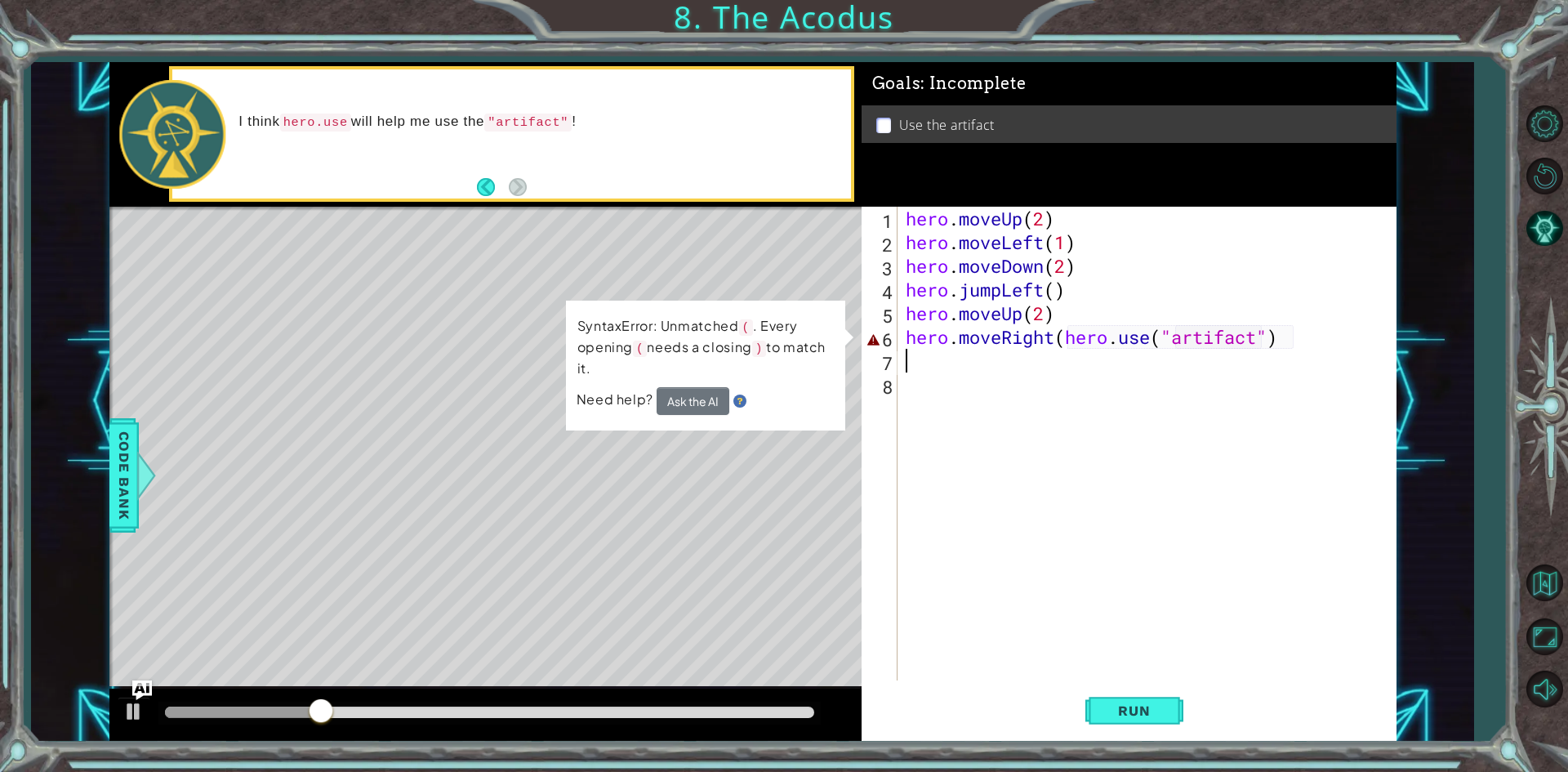
click at [1051, 338] on div "hero . moveUp ( 2 ) hero . moveLeft ( 1 ) hero . moveDown ( 2 ) hero . jumpLeft…" at bounding box center [1151, 466] width 497 height 521
click at [1056, 342] on div "hero . moveUp ( 2 ) hero . moveLeft ( 1 ) hero . moveDown ( 2 ) hero . jumpLeft…" at bounding box center [1151, 466] width 497 height 521
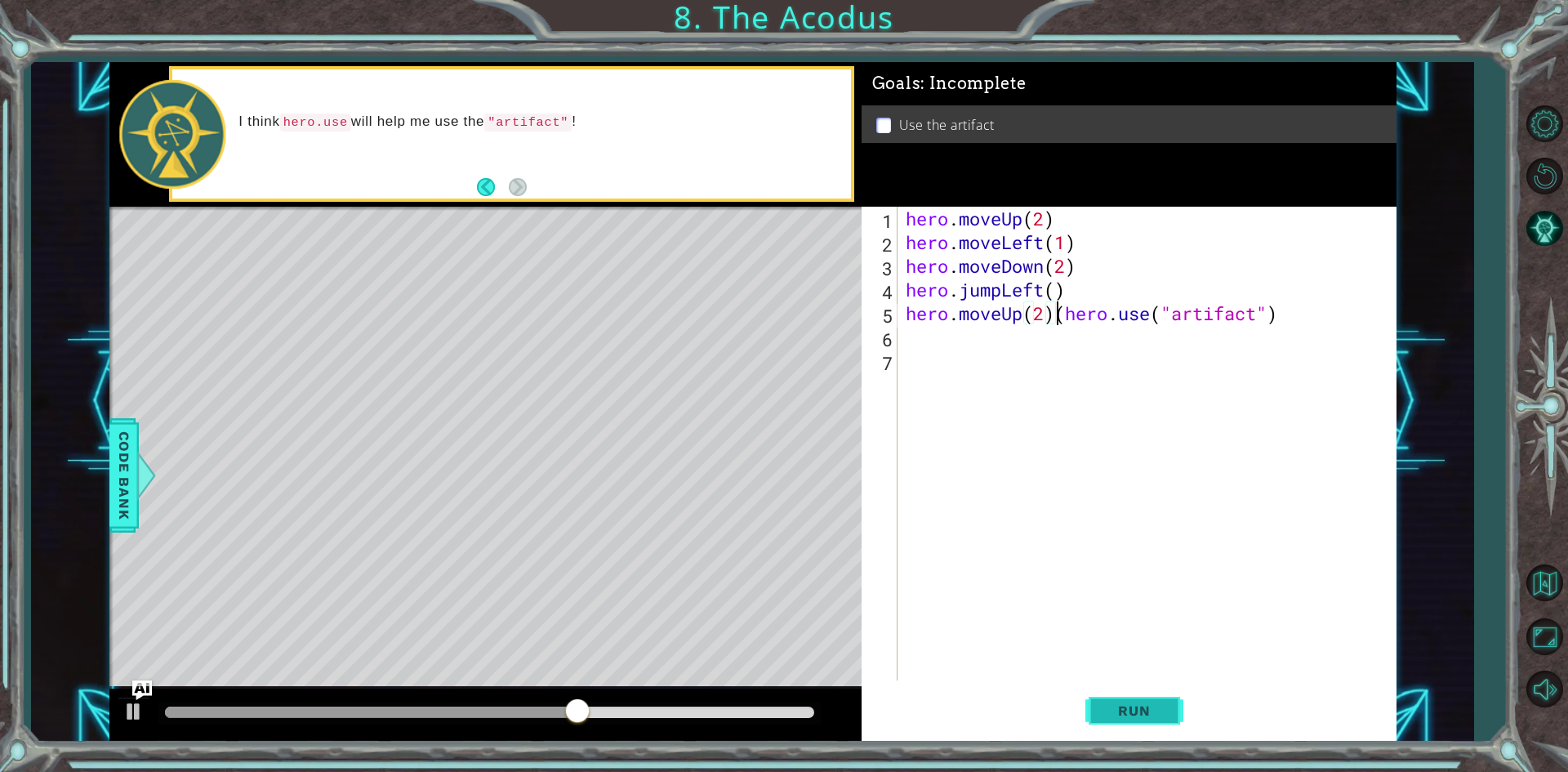
type textarea "(hero.use("artifact")"
click at [1150, 693] on button "Run" at bounding box center [1135, 711] width 98 height 53
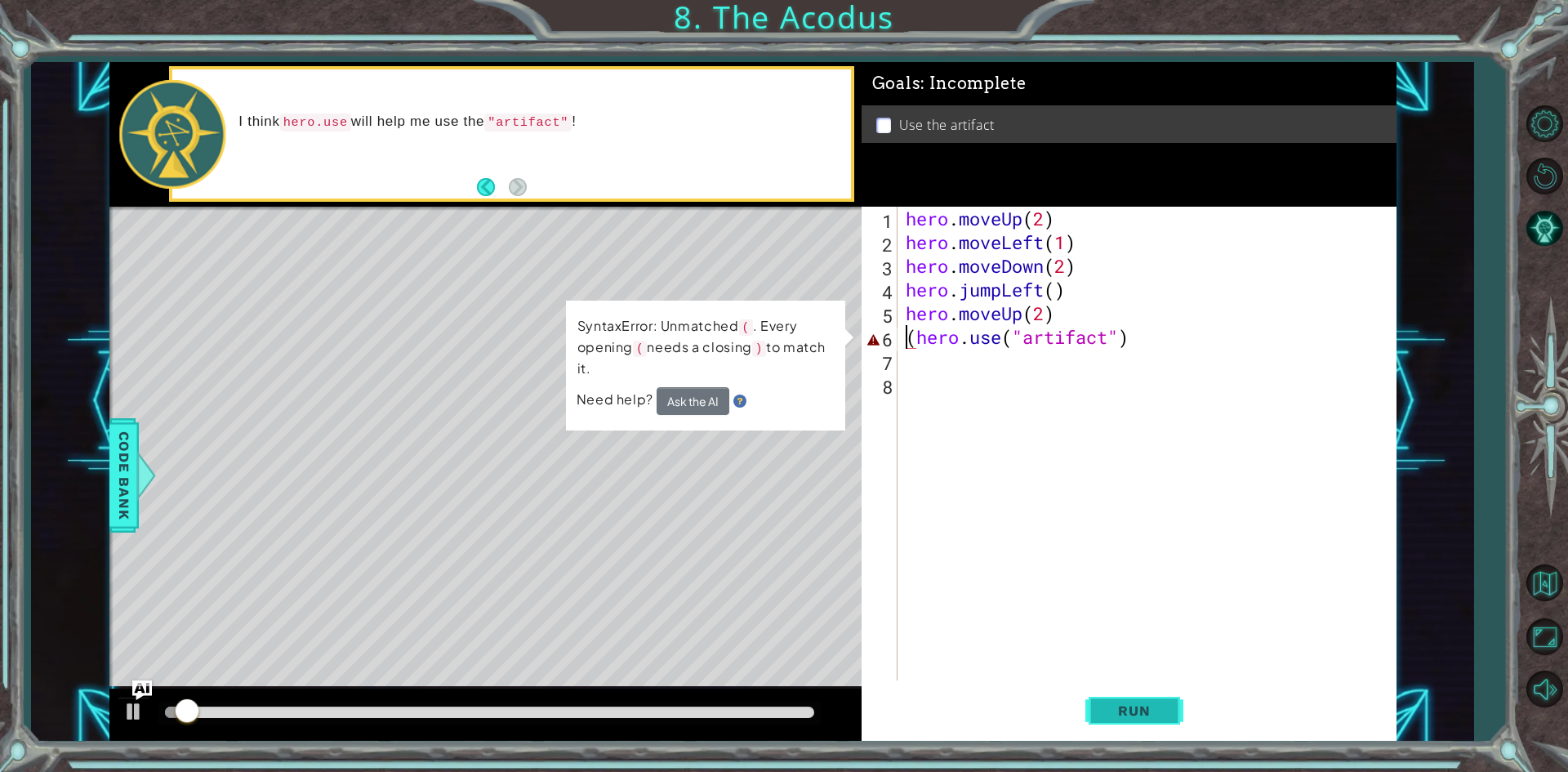
click at [1143, 696] on button "Run" at bounding box center [1135, 711] width 98 height 53
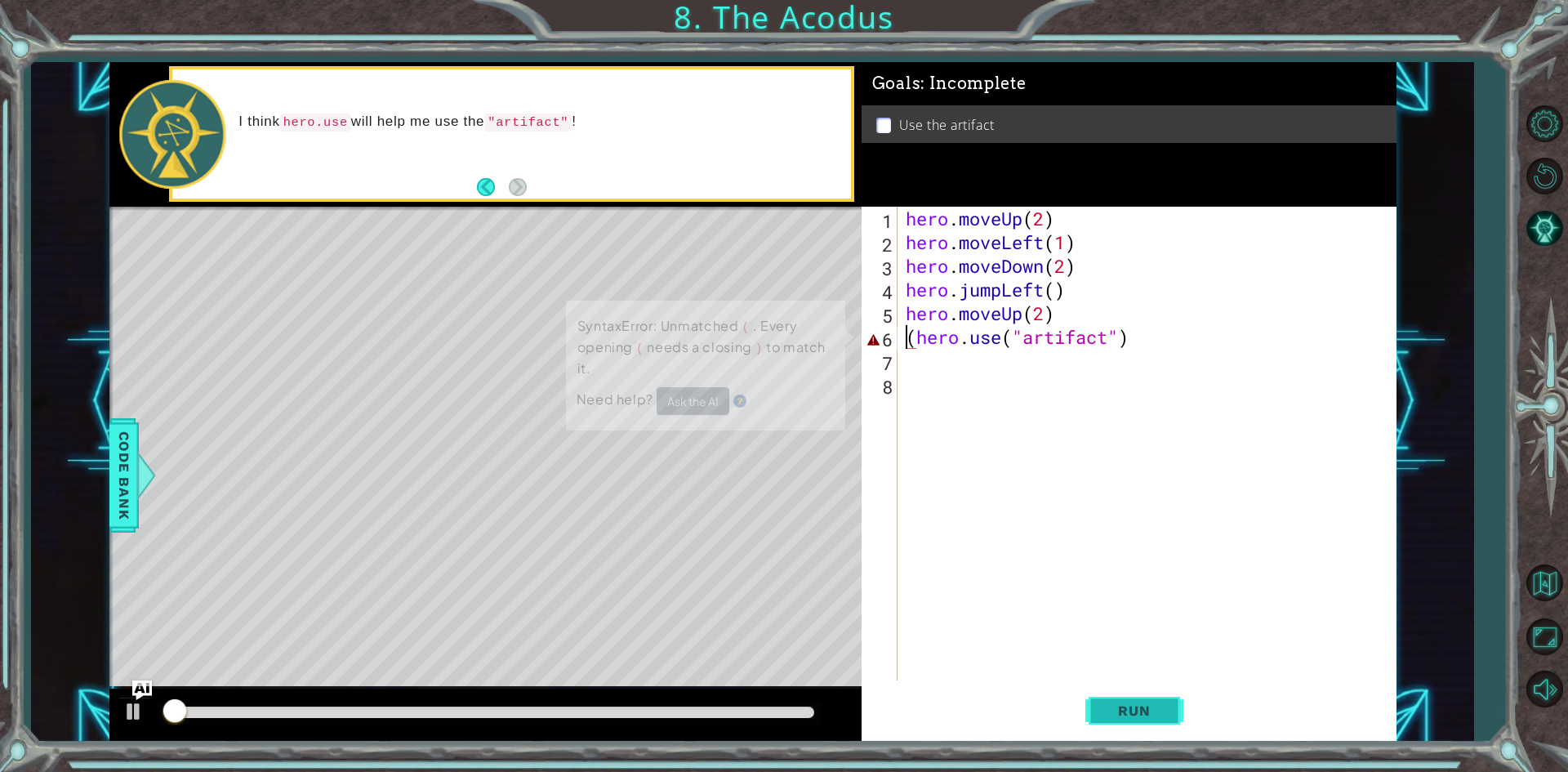
click at [1143, 695] on button "Run" at bounding box center [1135, 711] width 98 height 53
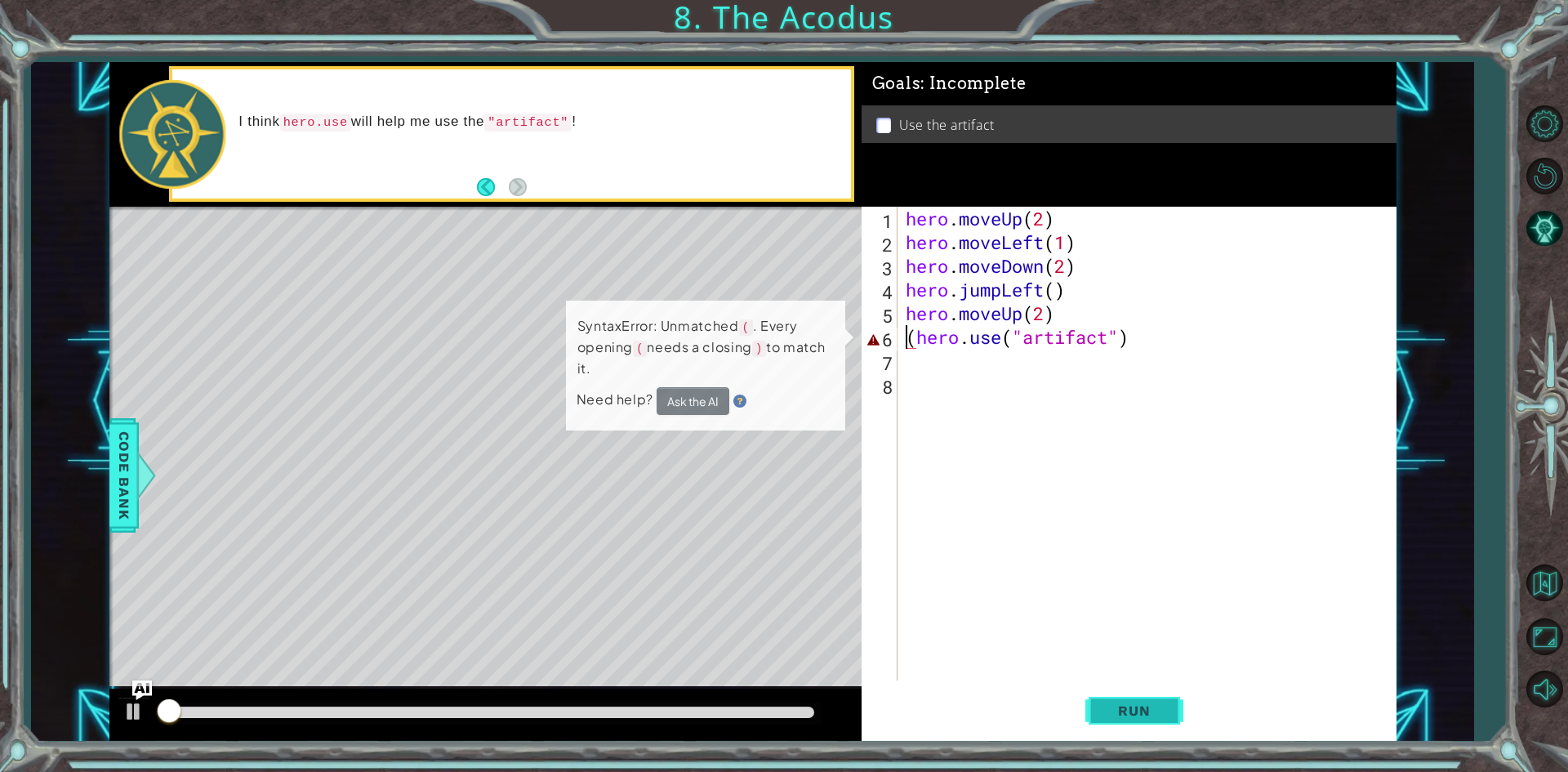
click at [1152, 690] on button "Run" at bounding box center [1135, 711] width 98 height 53
click at [1154, 687] on button "Run" at bounding box center [1135, 711] width 98 height 53
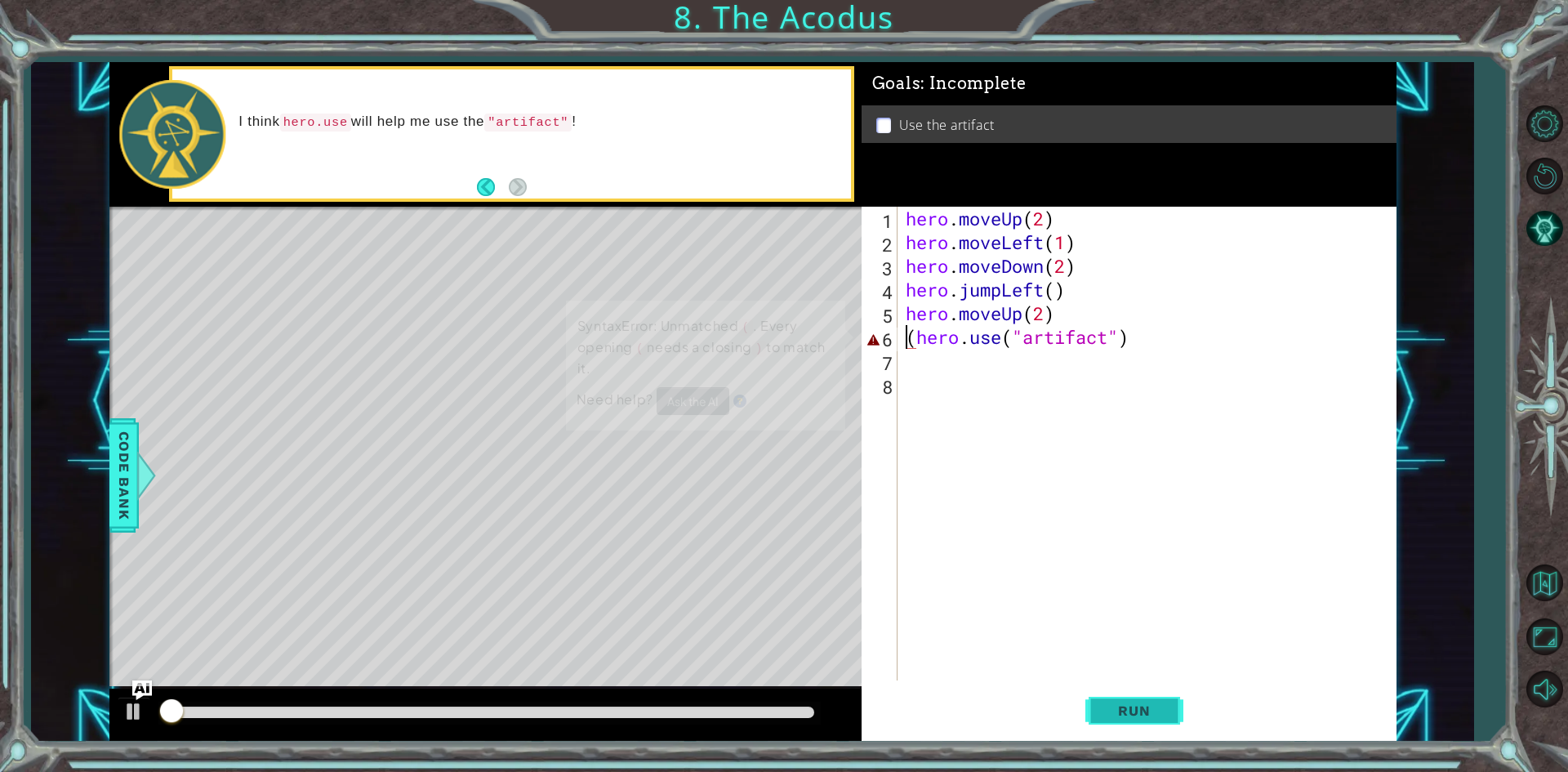
click at [1150, 693] on button "Run" at bounding box center [1135, 711] width 98 height 53
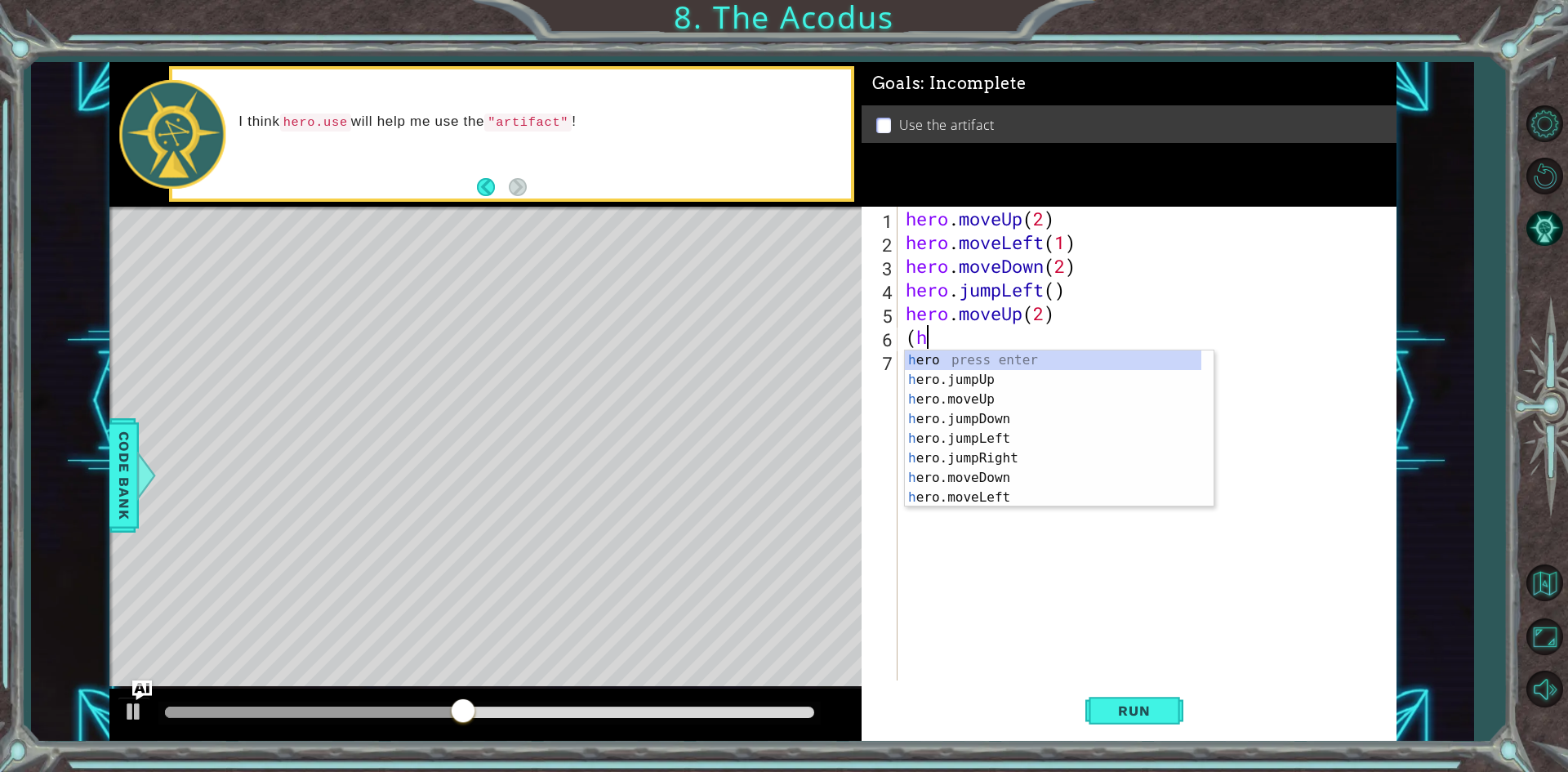
type textarea "("
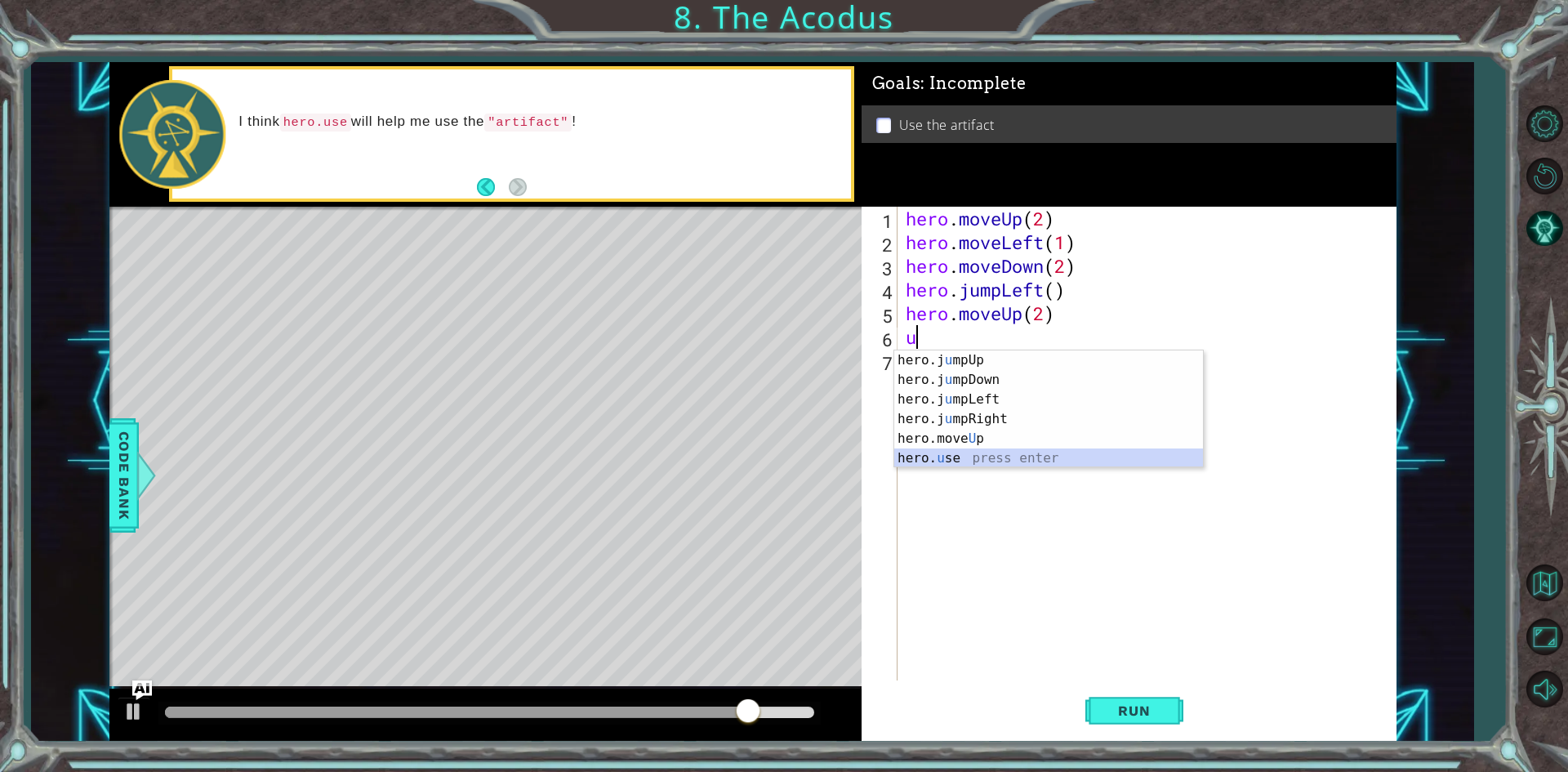
click at [939, 458] on div "hero.j u mpUp press enter hero.j u mpDown press enter hero.j u mpLeft press ent…" at bounding box center [1048, 429] width 308 height 157
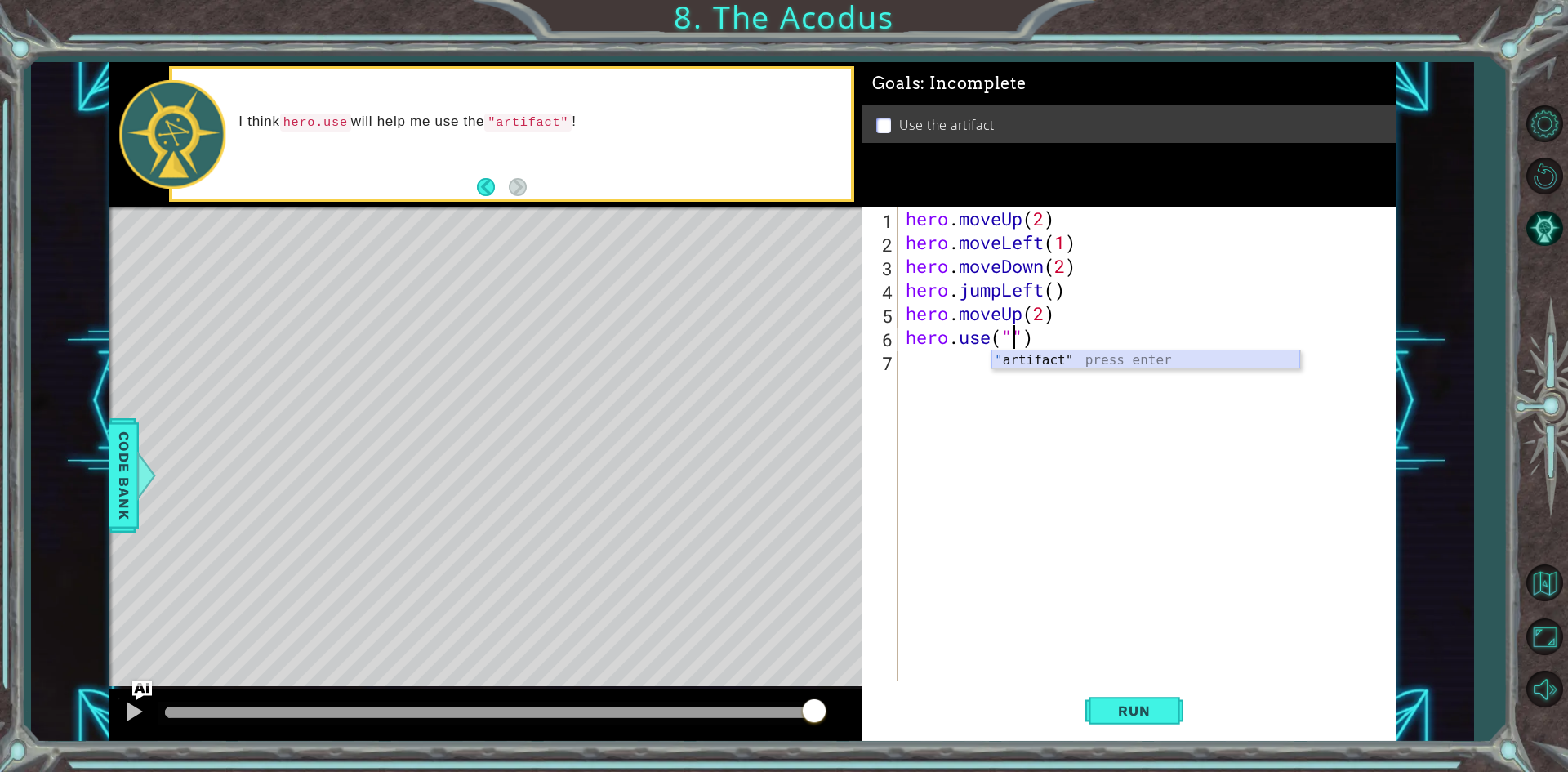
click at [1036, 355] on div "" artifact" press enter" at bounding box center [1146, 379] width 308 height 59
type textarea "hero.use("artifact")"
click at [1146, 720] on button "Run" at bounding box center [1135, 711] width 98 height 53
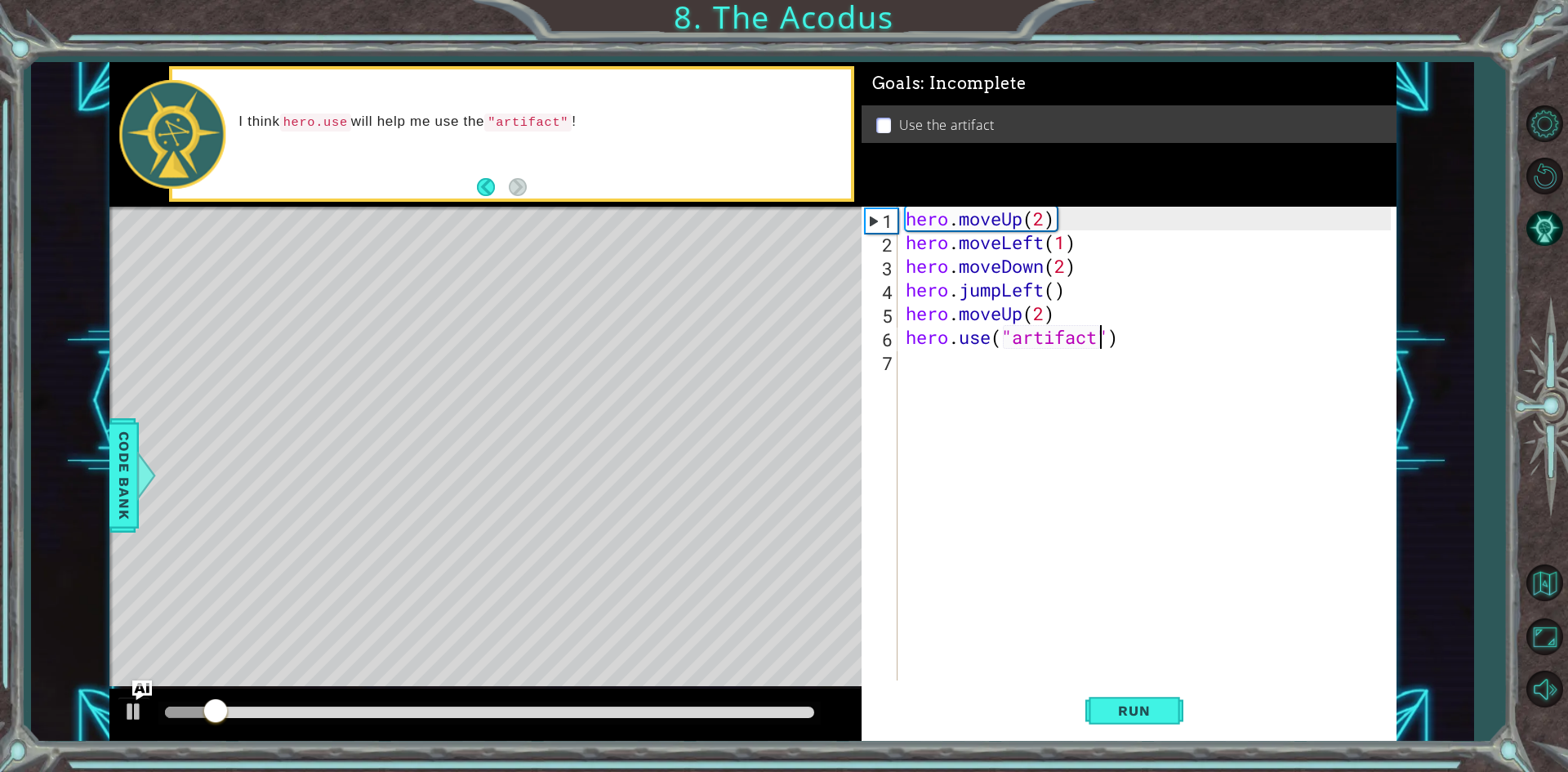
click at [783, 711] on div at bounding box center [489, 712] width 649 height 11
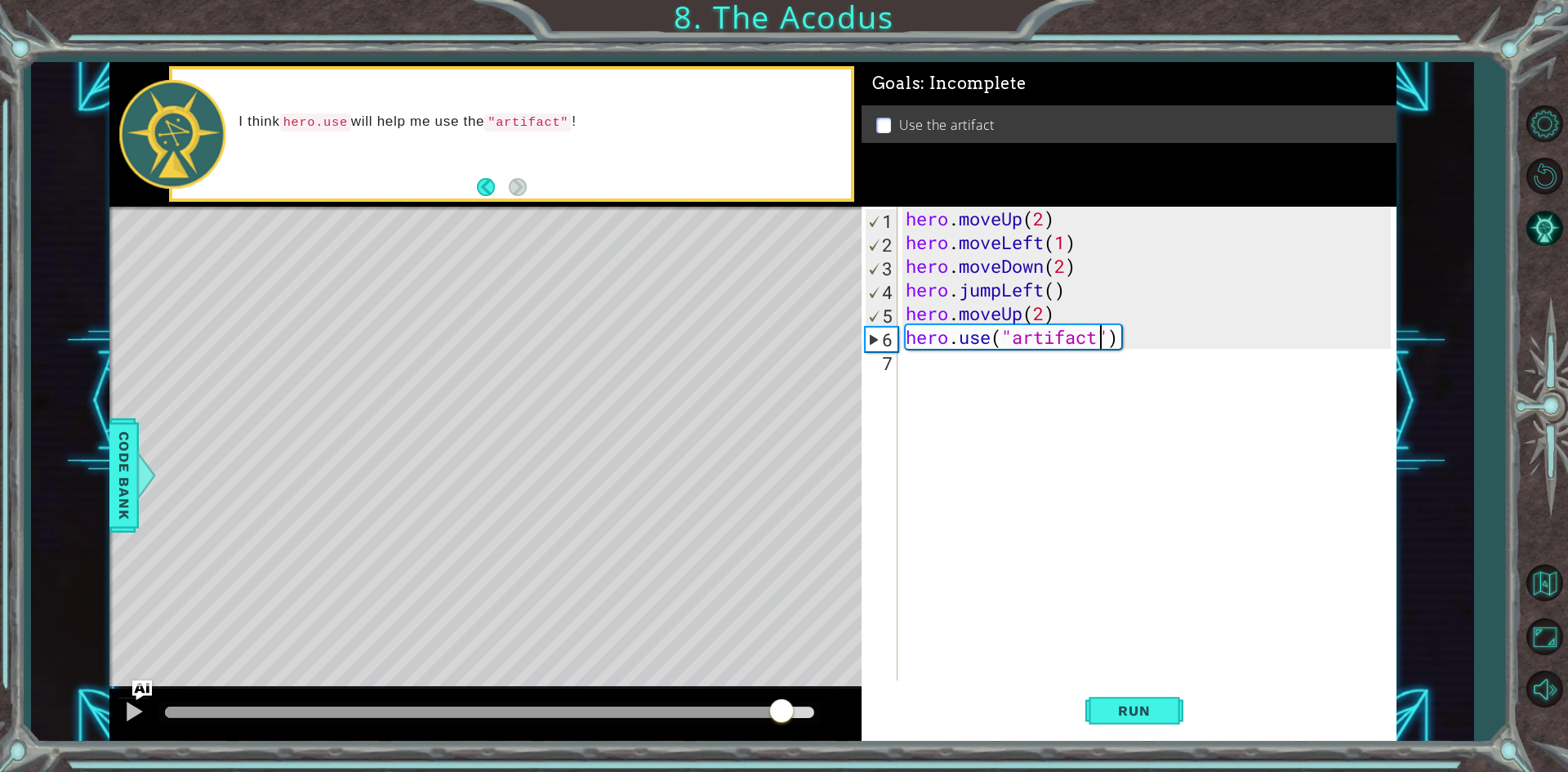
click at [1144, 339] on div "hero . moveUp ( 2 ) hero . moveLeft ( 1 ) hero . moveDown ( 2 ) hero . jumpLeft…" at bounding box center [1151, 466] width 497 height 521
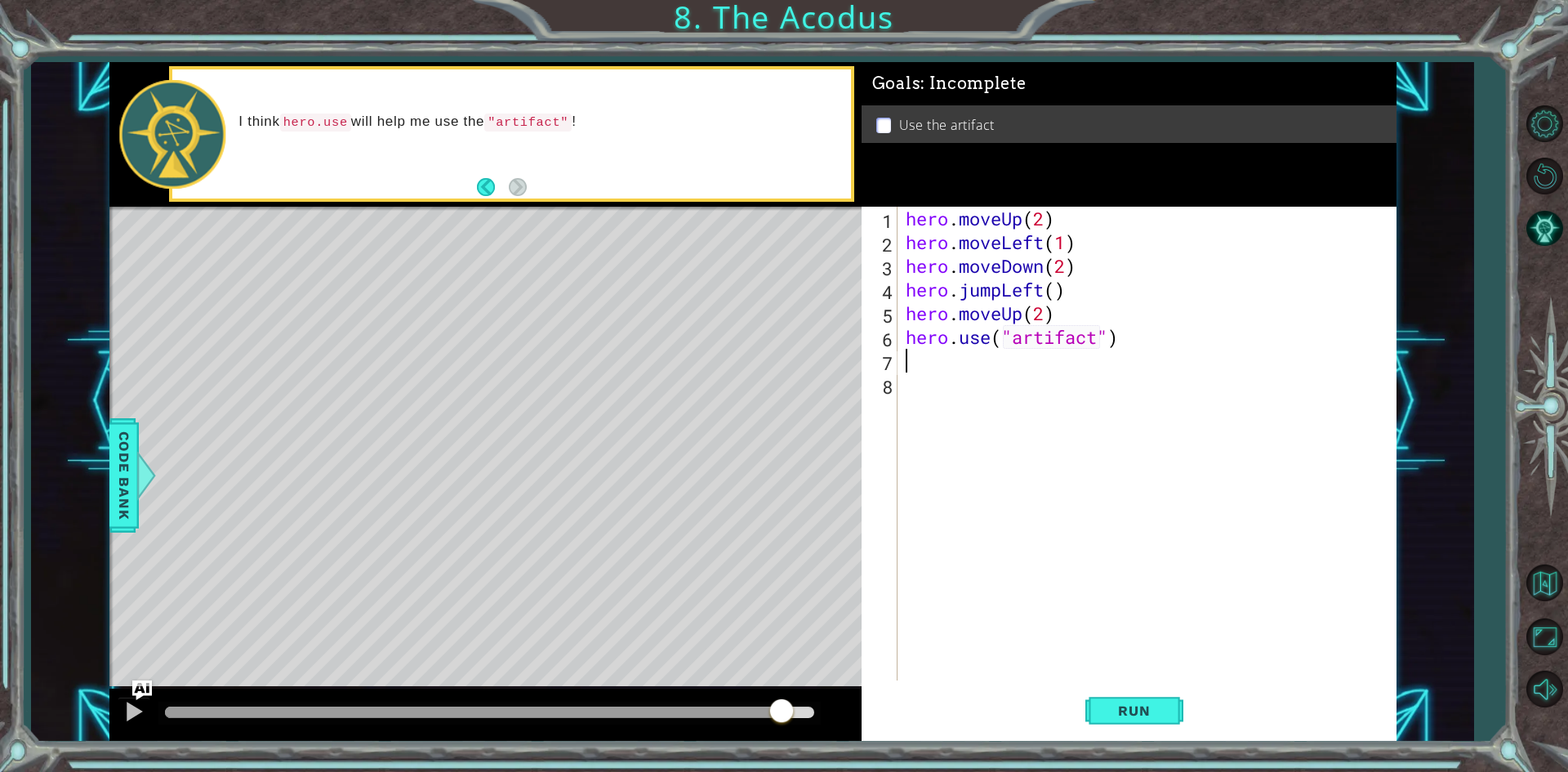
click at [903, 340] on div "hero . moveUp ( 2 ) hero . moveLeft ( 1 ) hero . moveDown ( 2 ) hero . jumpLeft…" at bounding box center [1147, 443] width 488 height 474
type textarea "hero.use("artifact")"
click at [903, 340] on div "hero . moveUp ( 2 ) hero . moveLeft ( 1 ) hero . moveDown ( 2 ) hero . jumpLeft…" at bounding box center [1147, 443] width 488 height 474
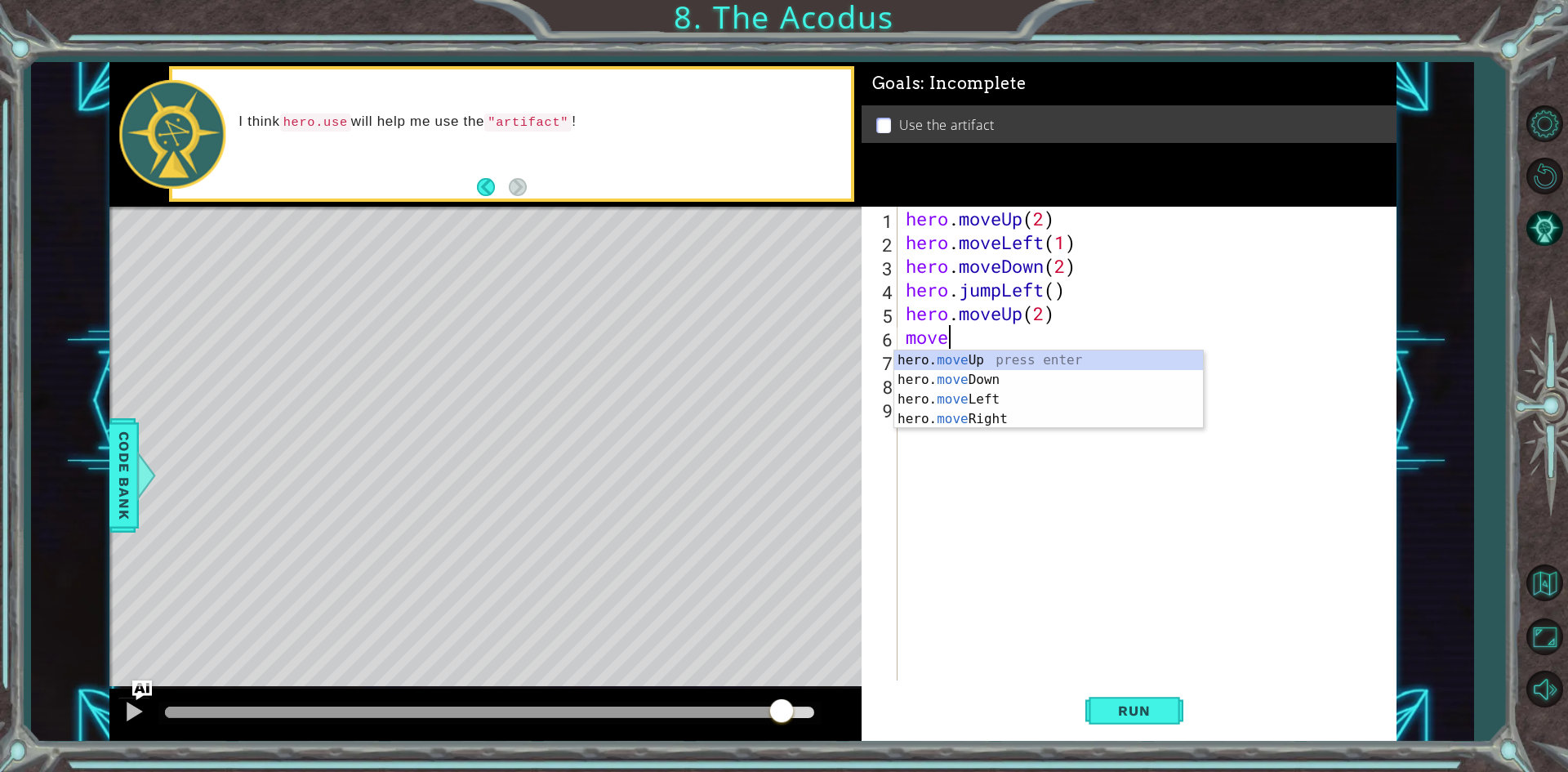
scroll to position [0, 1]
click at [924, 413] on div "hero. move Up press enter hero. move Down press enter hero. move Left press ent…" at bounding box center [1048, 409] width 308 height 117
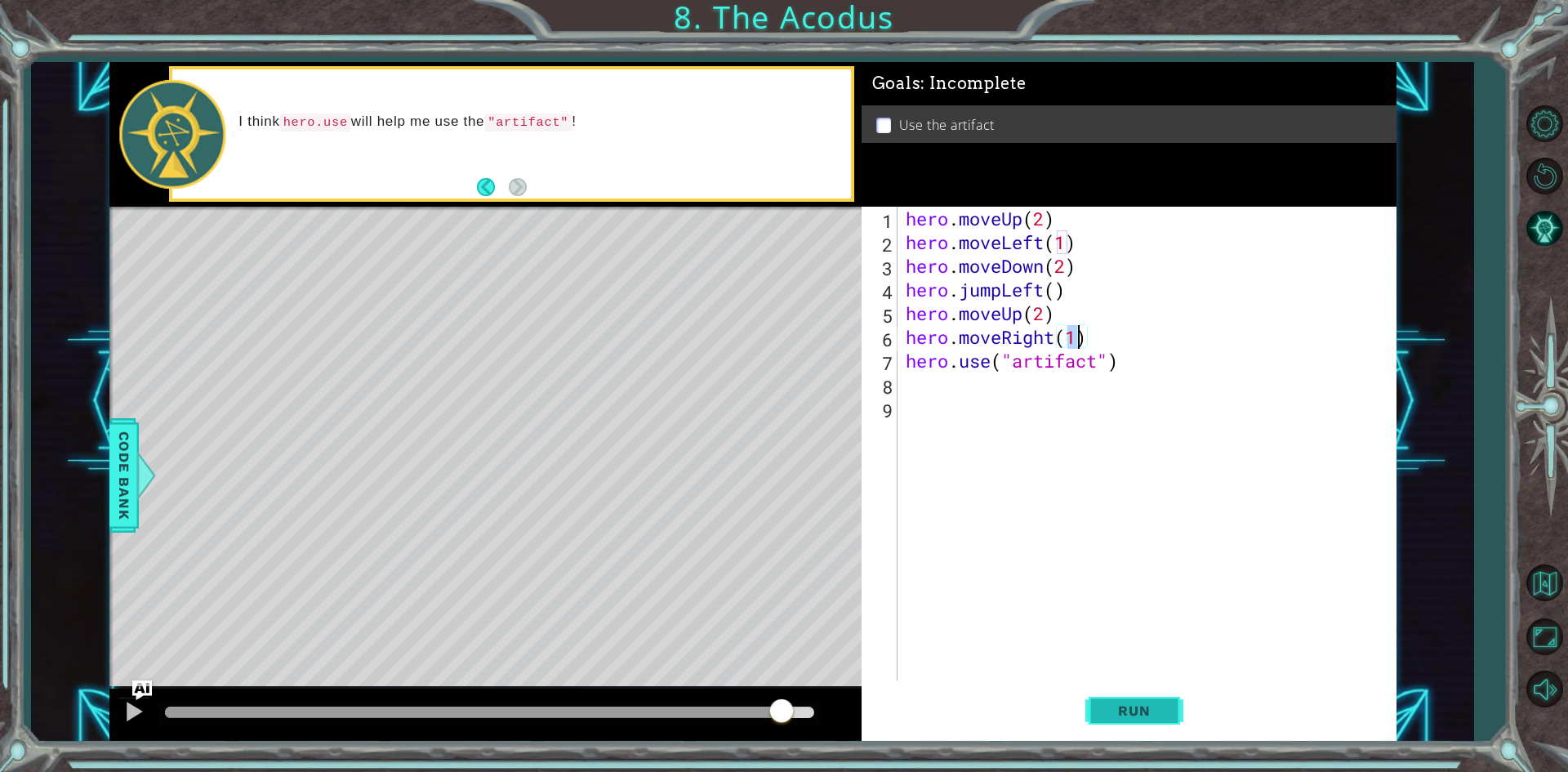
type textarea "hero.moveRight(1)"
click at [1174, 702] on button "Run" at bounding box center [1135, 711] width 98 height 53
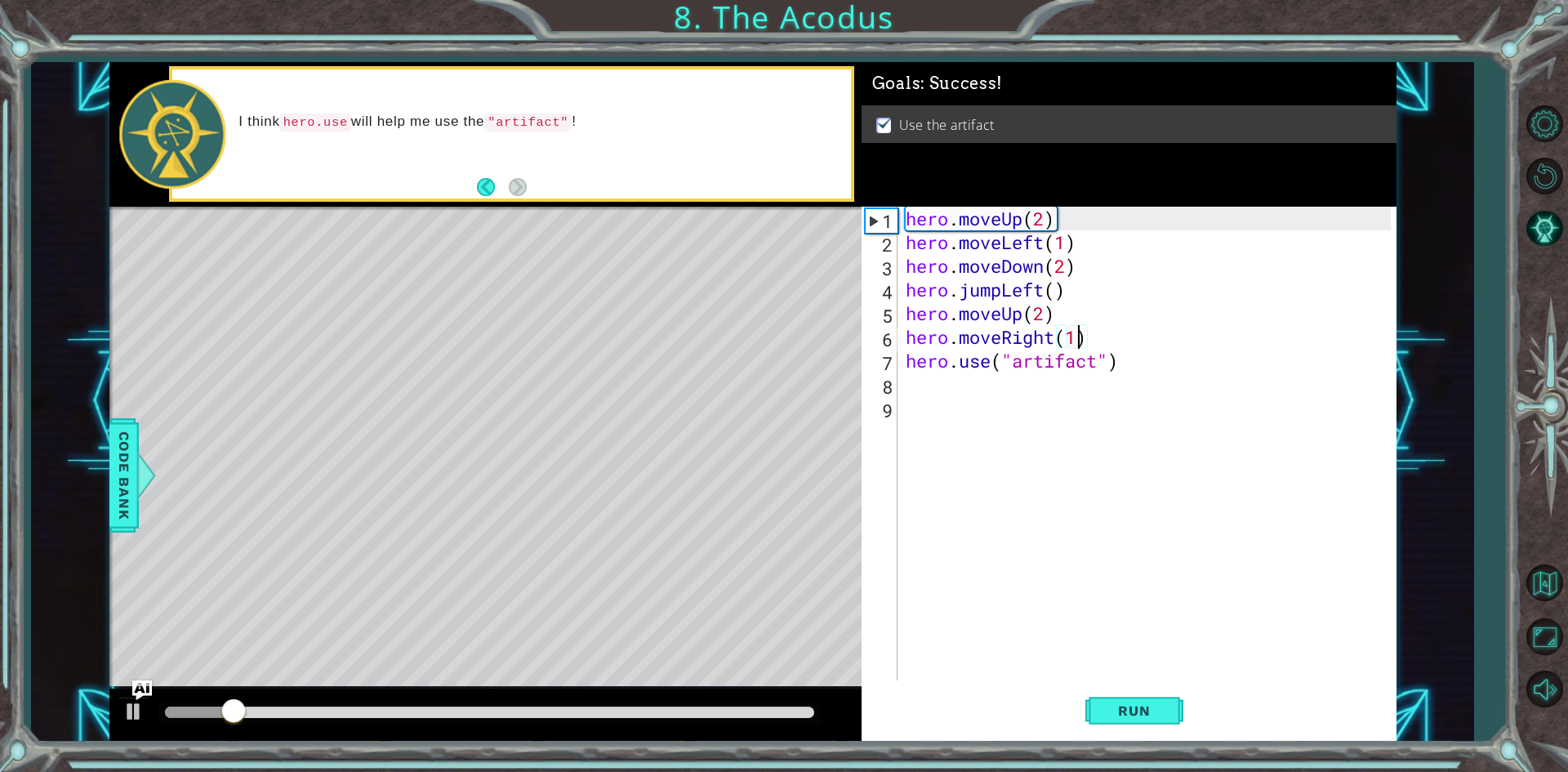
click at [771, 711] on div at bounding box center [489, 712] width 649 height 11
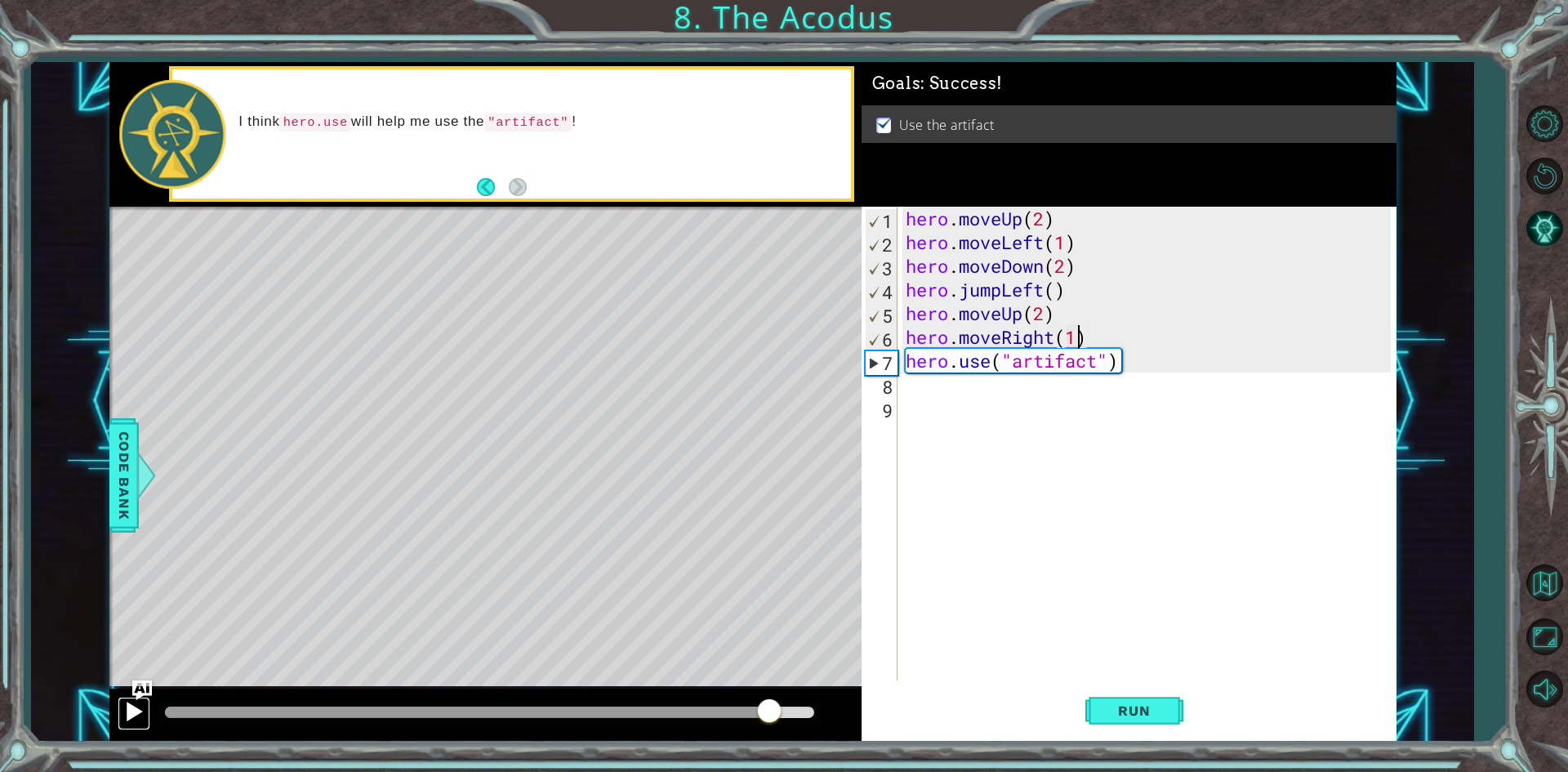
click at [124, 713] on div at bounding box center [133, 711] width 21 height 21
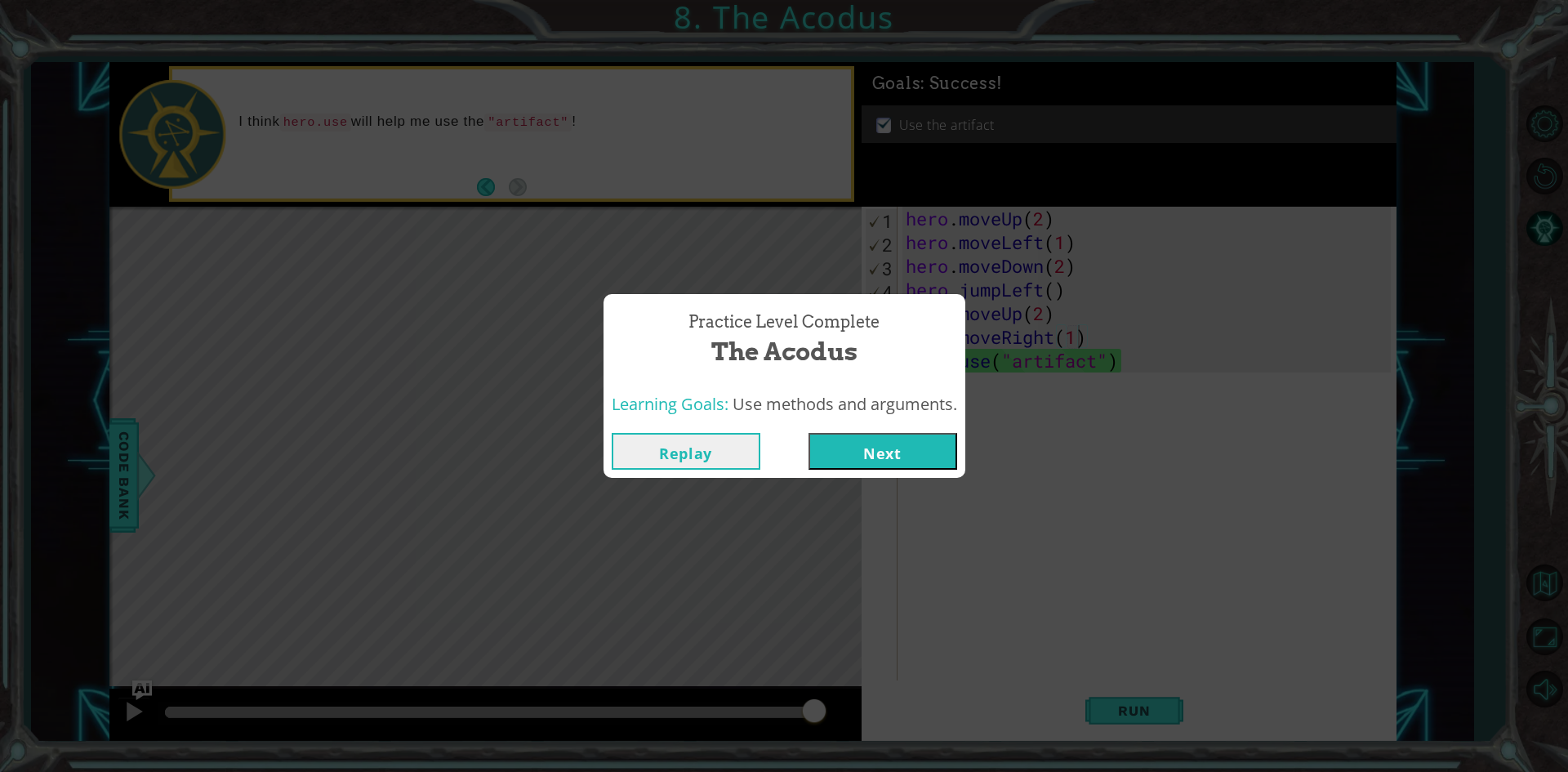
click at [899, 444] on button "Next" at bounding box center [883, 451] width 149 height 37
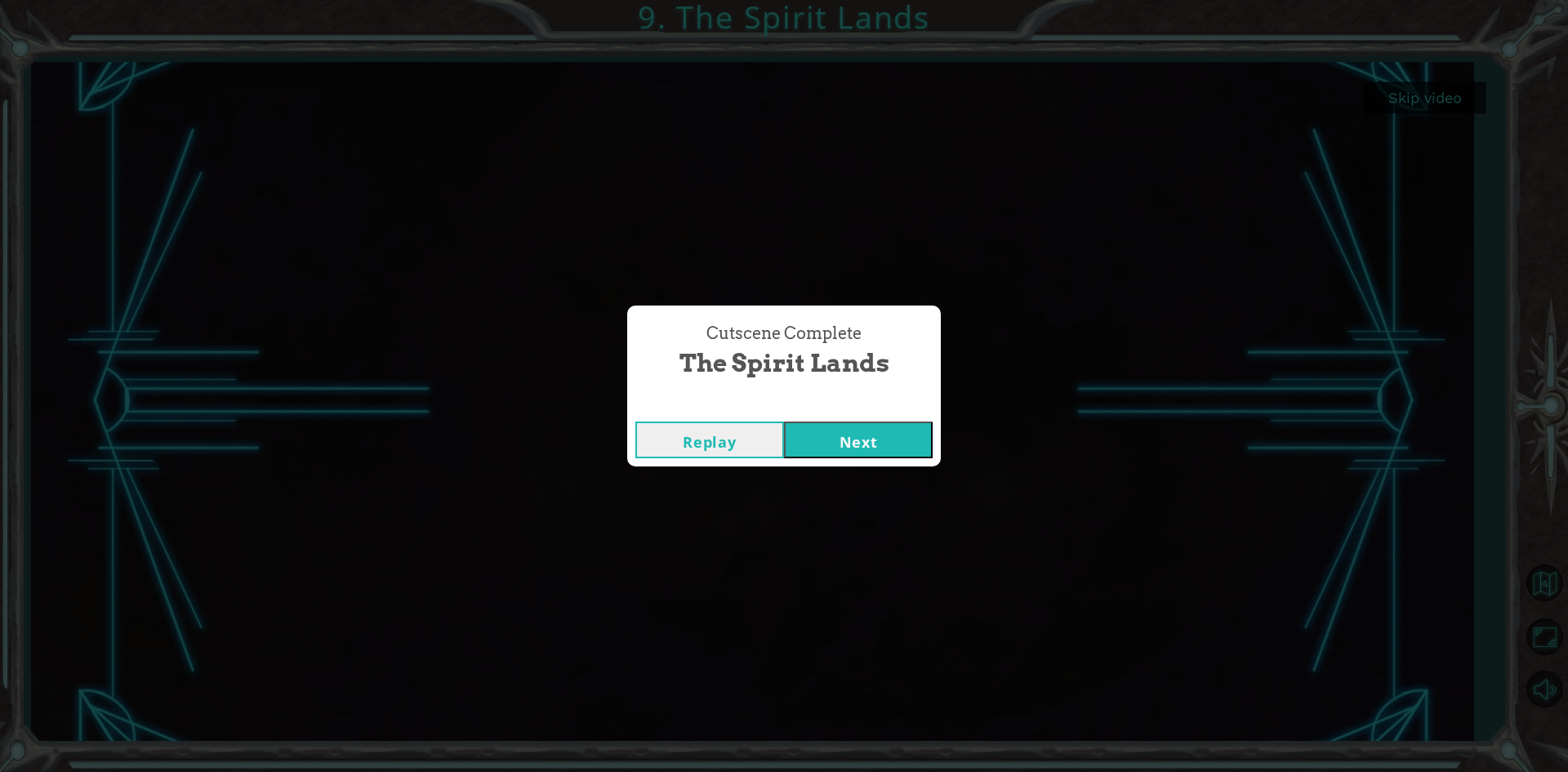
click at [851, 447] on button "Next" at bounding box center [858, 439] width 149 height 37
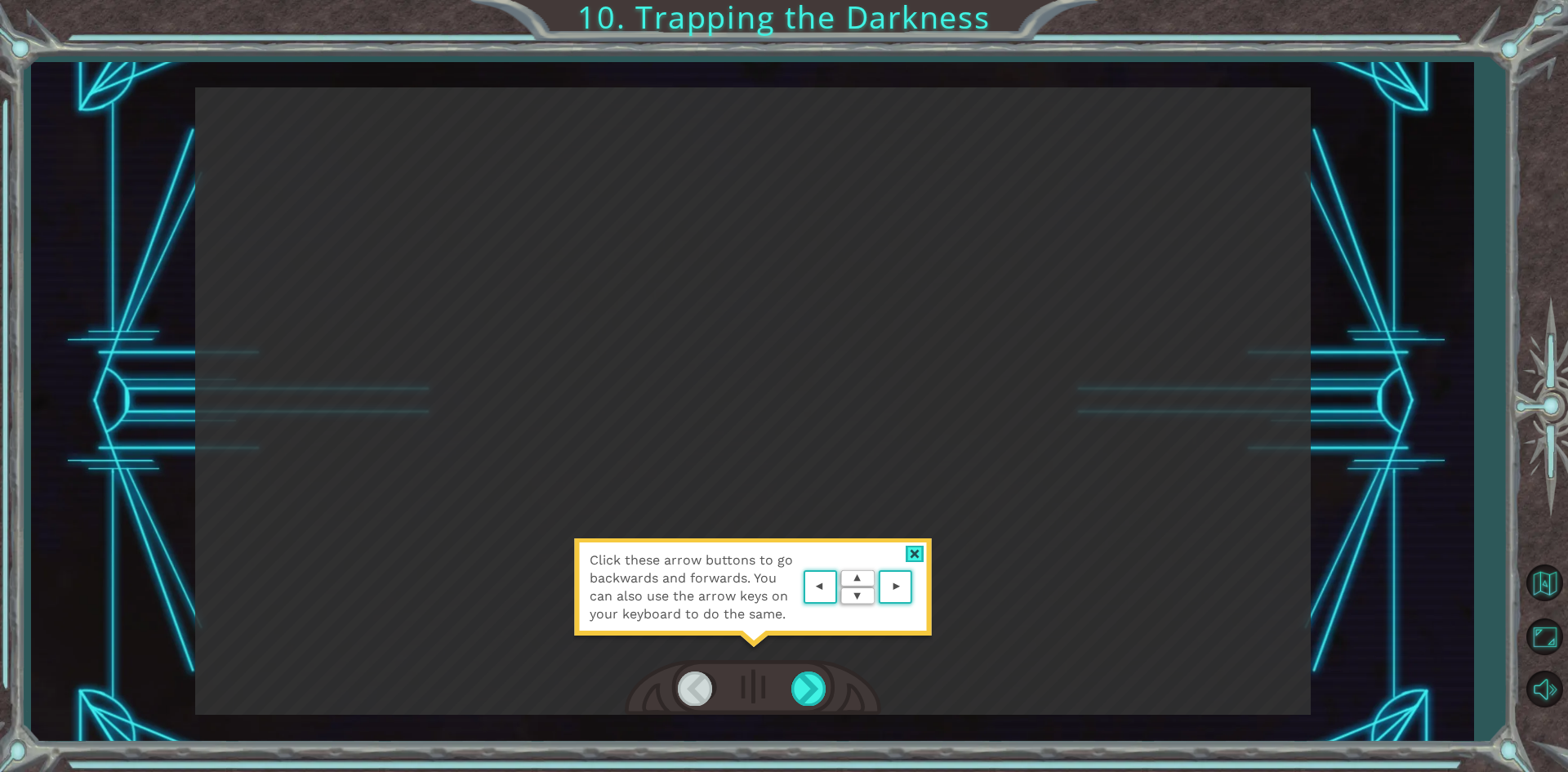
click at [856, 590] on img at bounding box center [857, 587] width 116 height 43
click at [917, 548] on div at bounding box center [915, 554] width 19 height 17
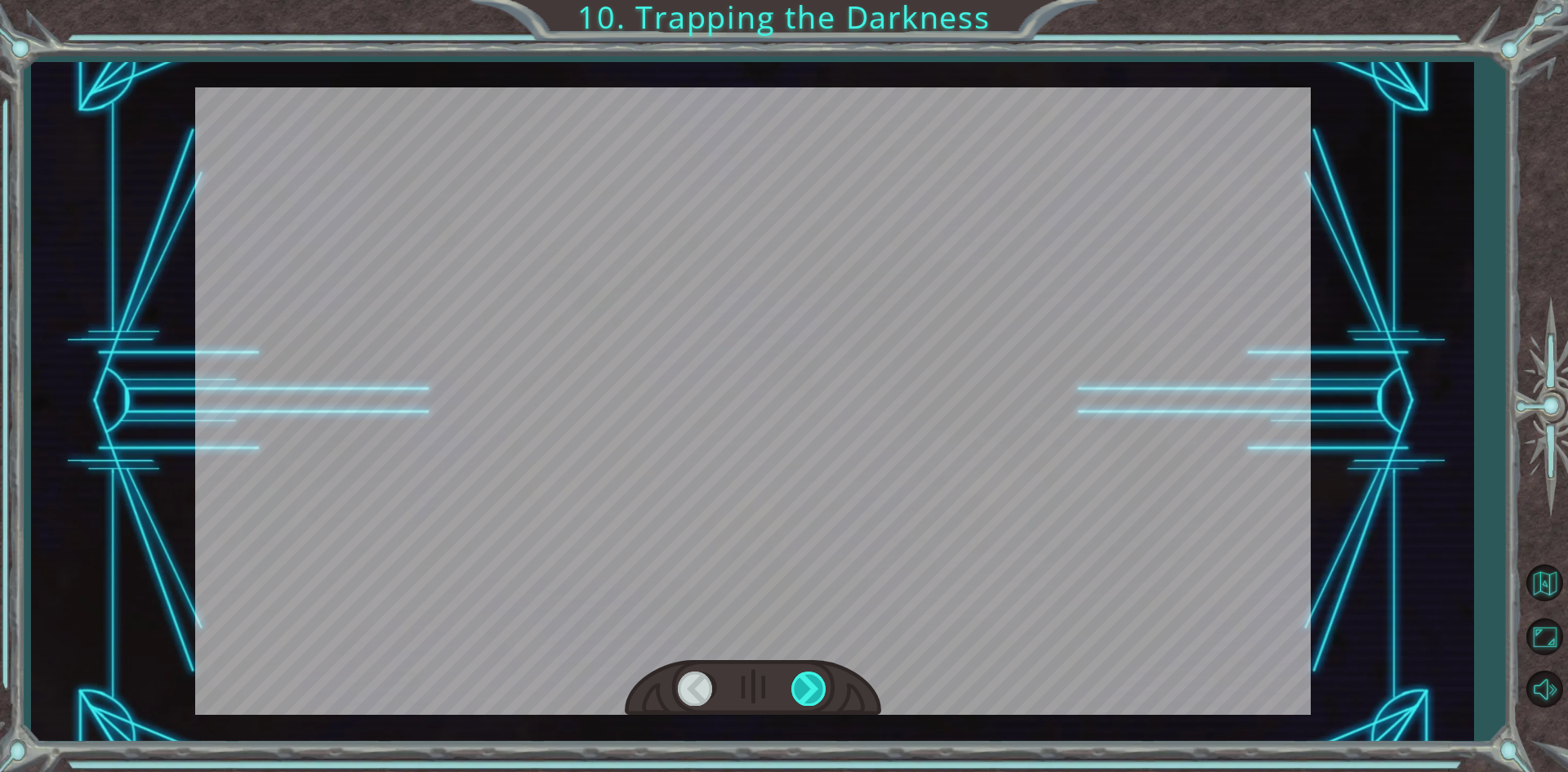
click at [815, 682] on div at bounding box center [809, 688] width 37 height 33
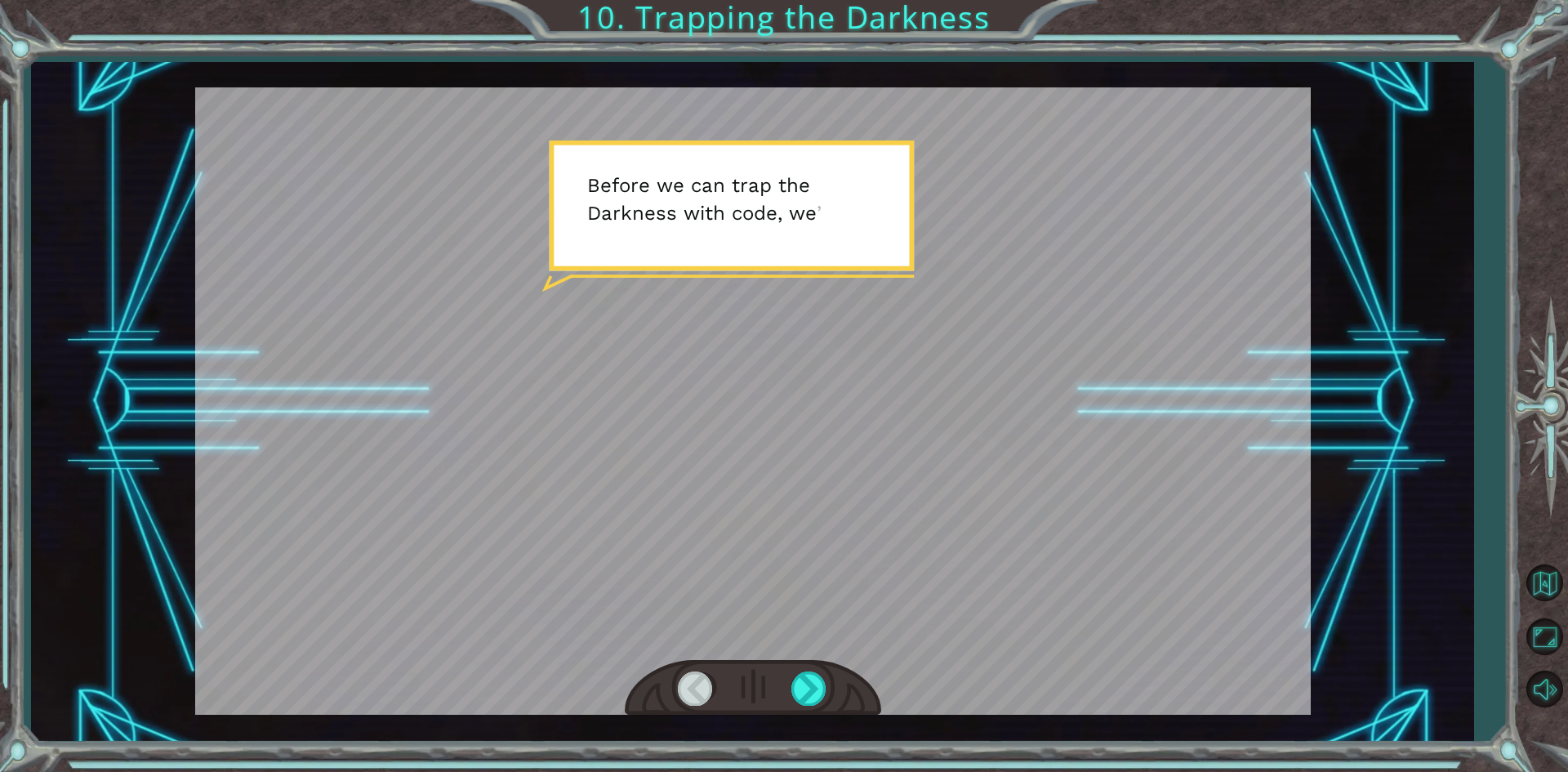
click at [881, 568] on div at bounding box center [752, 400] width 1116 height 627
click at [808, 680] on div at bounding box center [809, 688] width 37 height 33
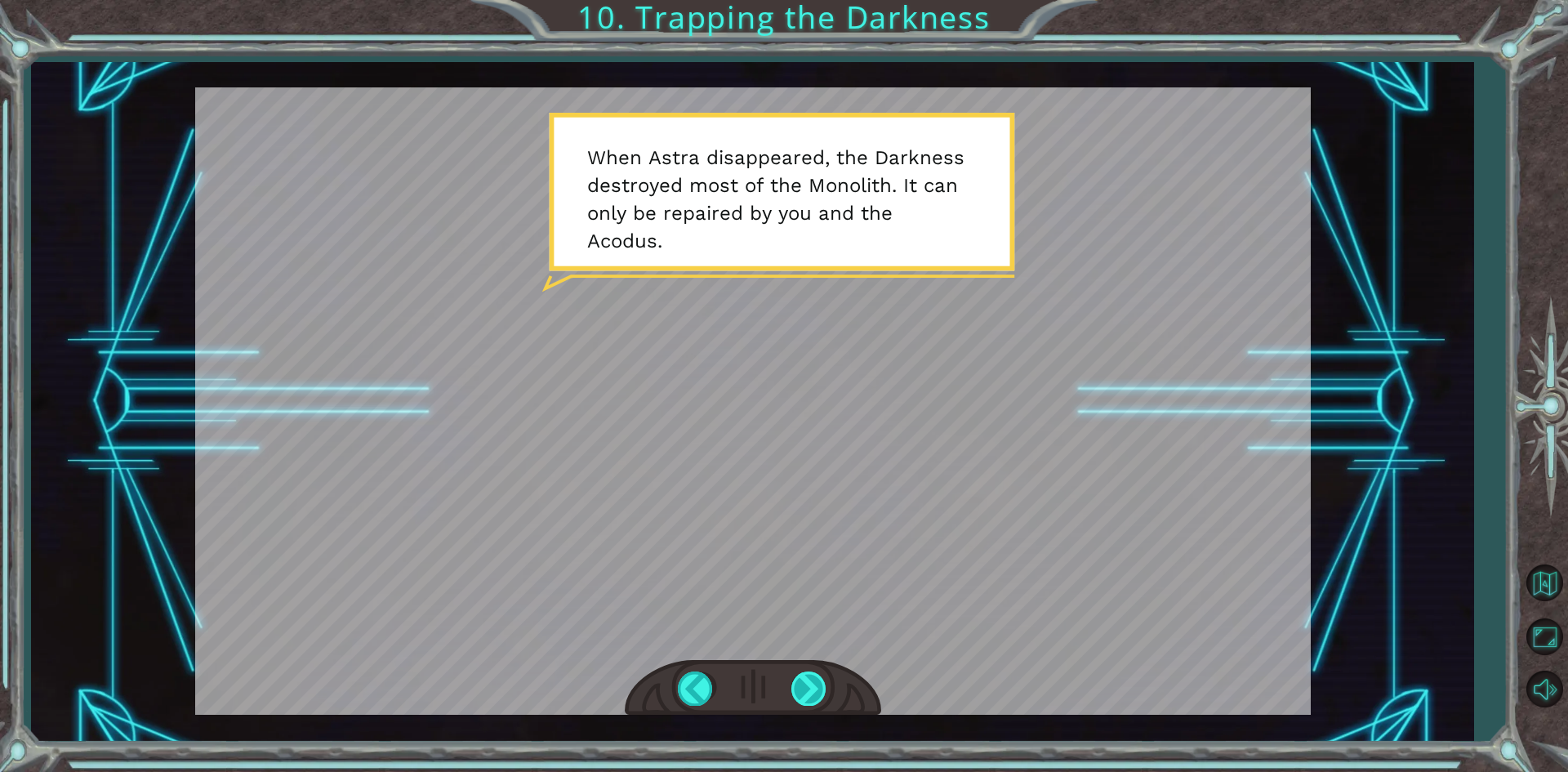
click at [808, 687] on div at bounding box center [809, 688] width 37 height 33
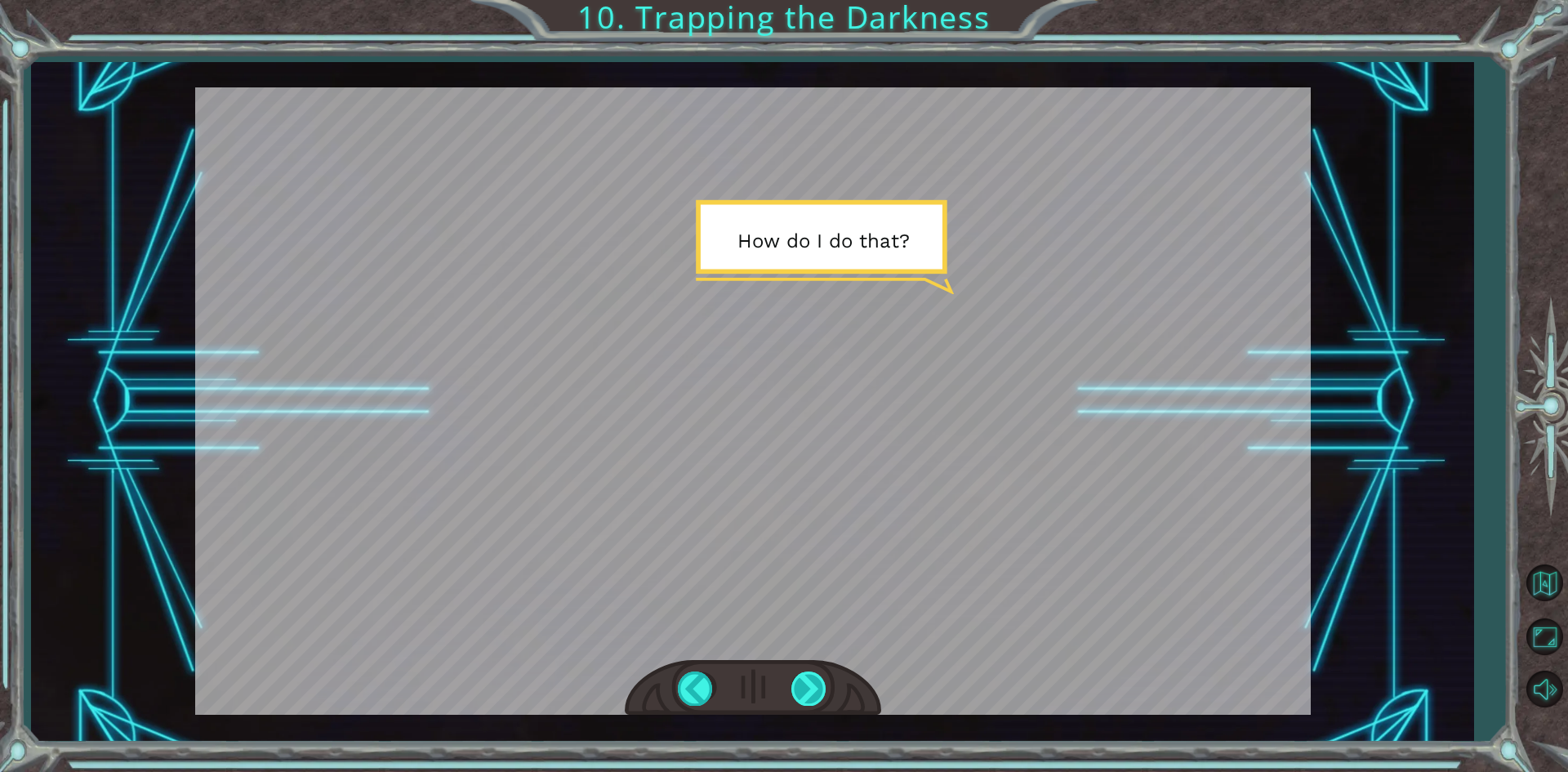
click at [808, 687] on div at bounding box center [809, 688] width 37 height 33
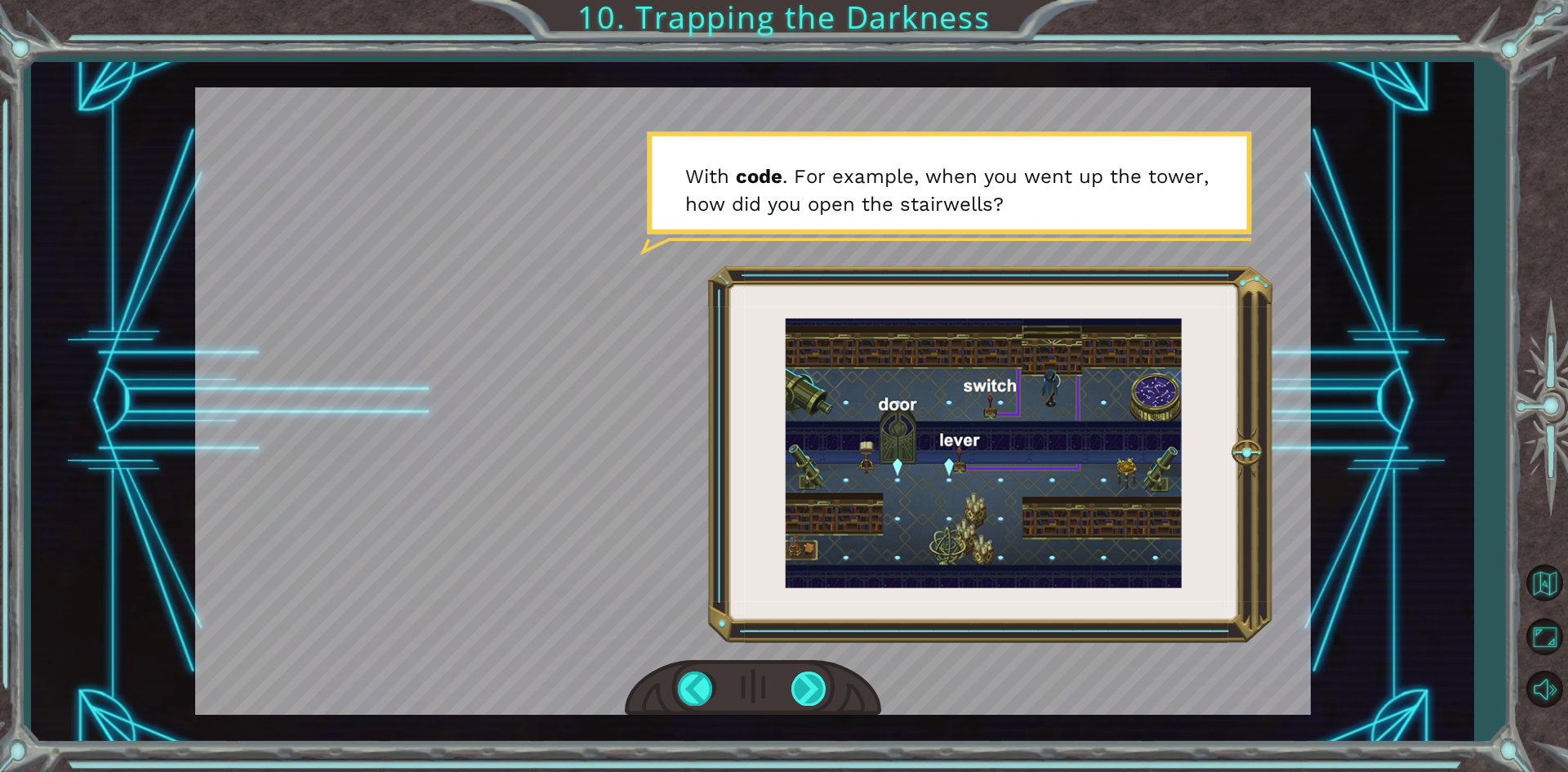
click at [802, 678] on div at bounding box center [809, 688] width 37 height 33
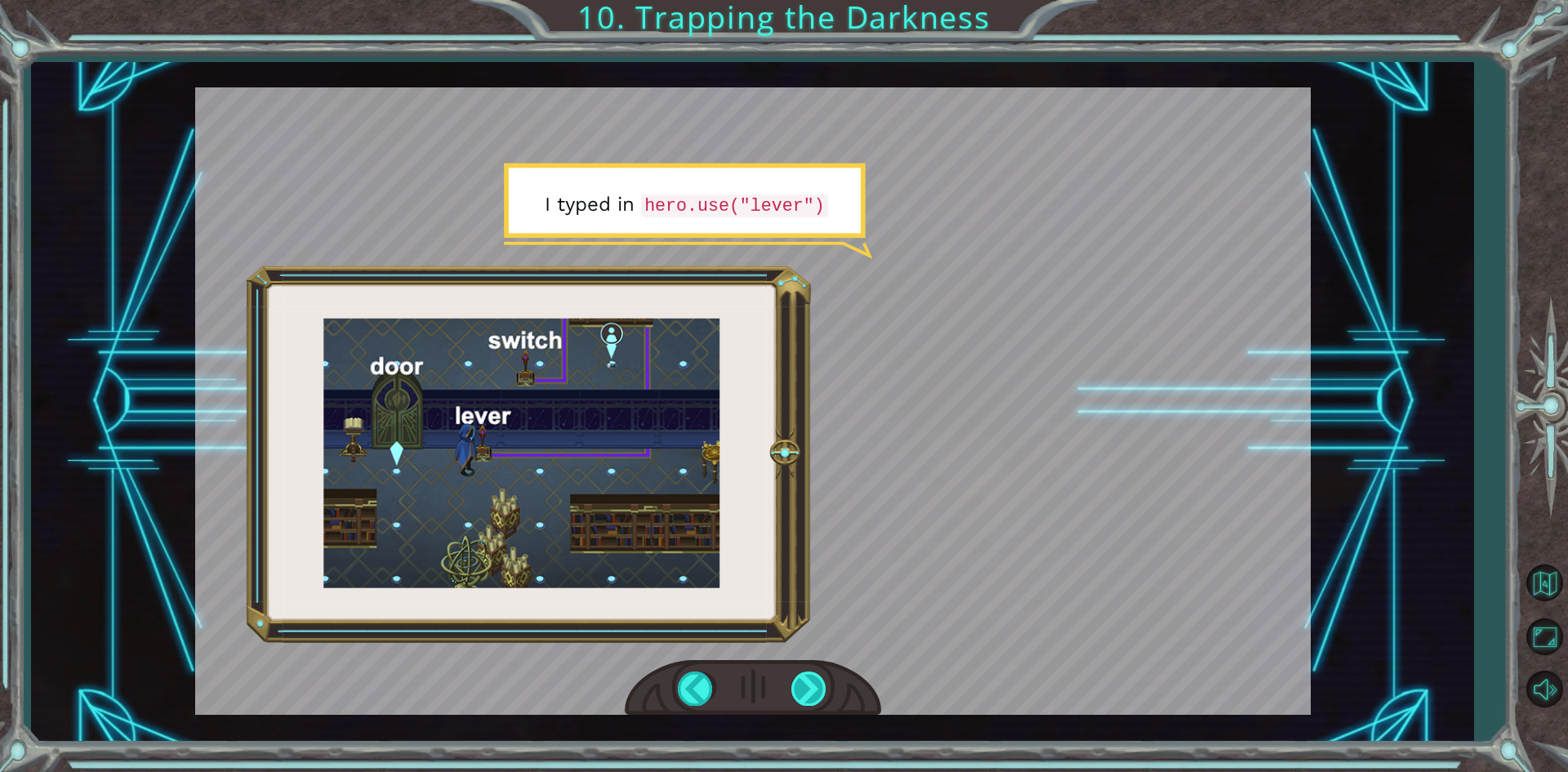
click at [808, 693] on div at bounding box center [809, 688] width 37 height 33
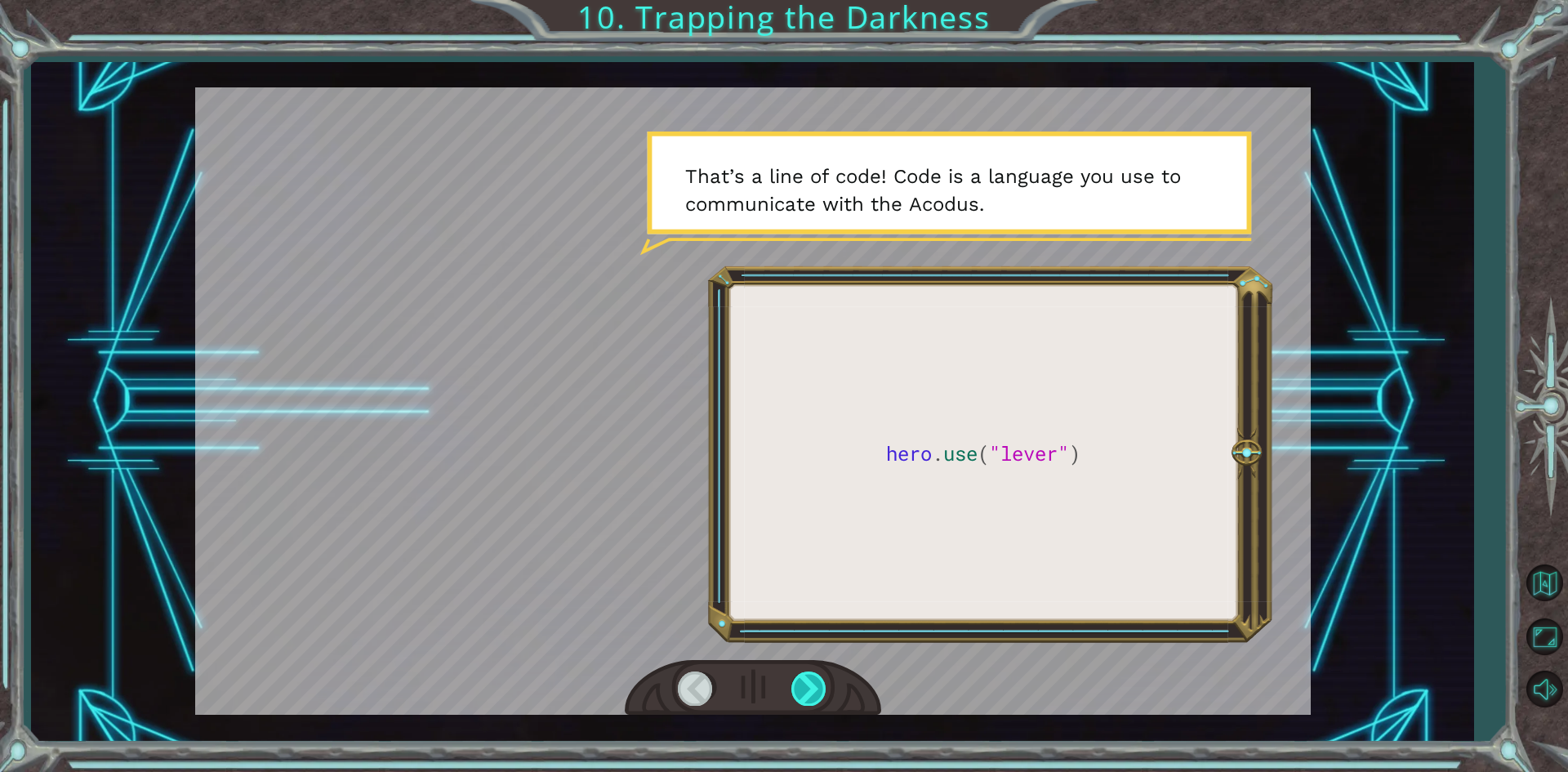
click at [818, 689] on div at bounding box center [809, 688] width 37 height 33
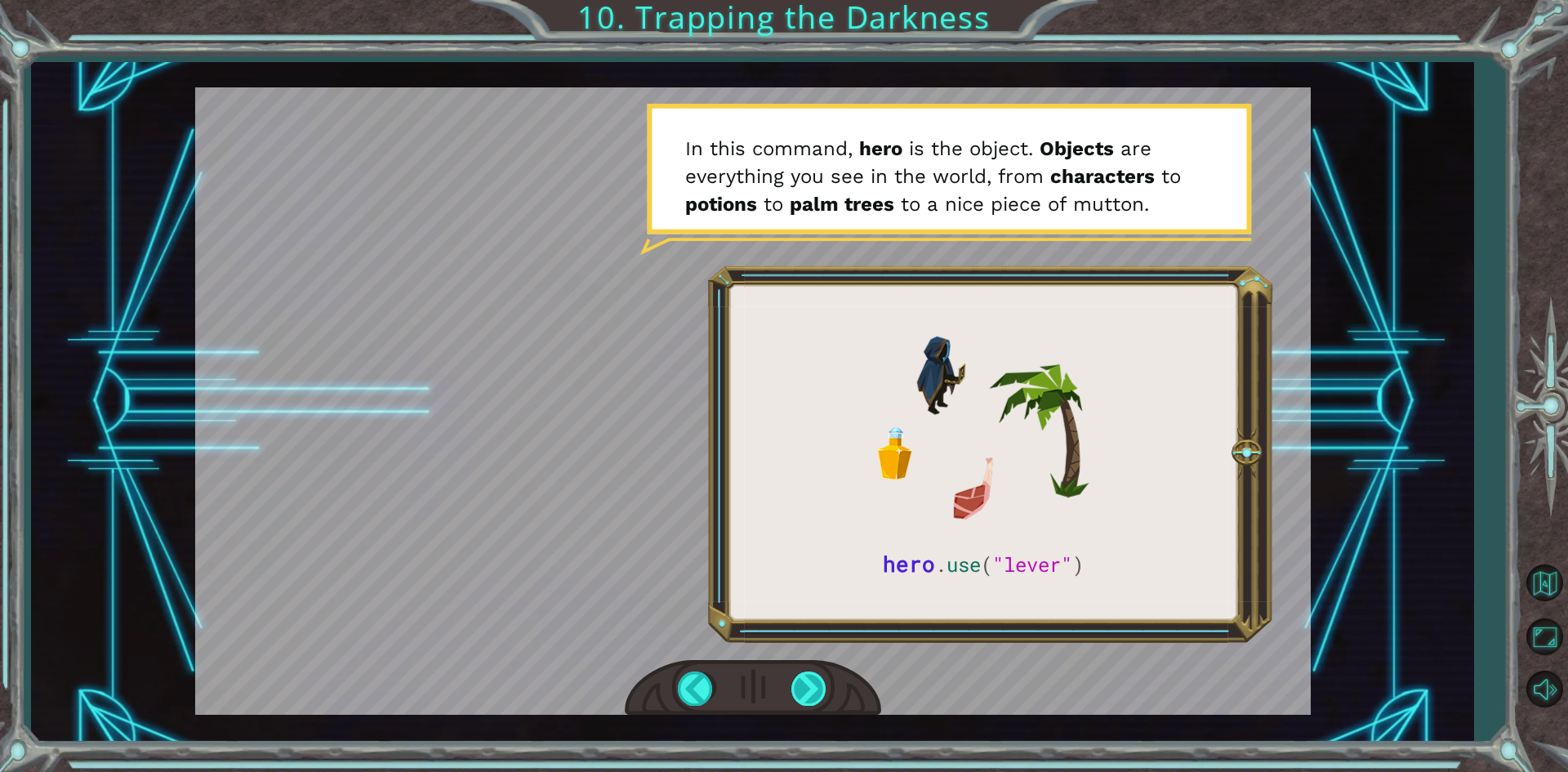
click at [817, 695] on div at bounding box center [809, 688] width 37 height 33
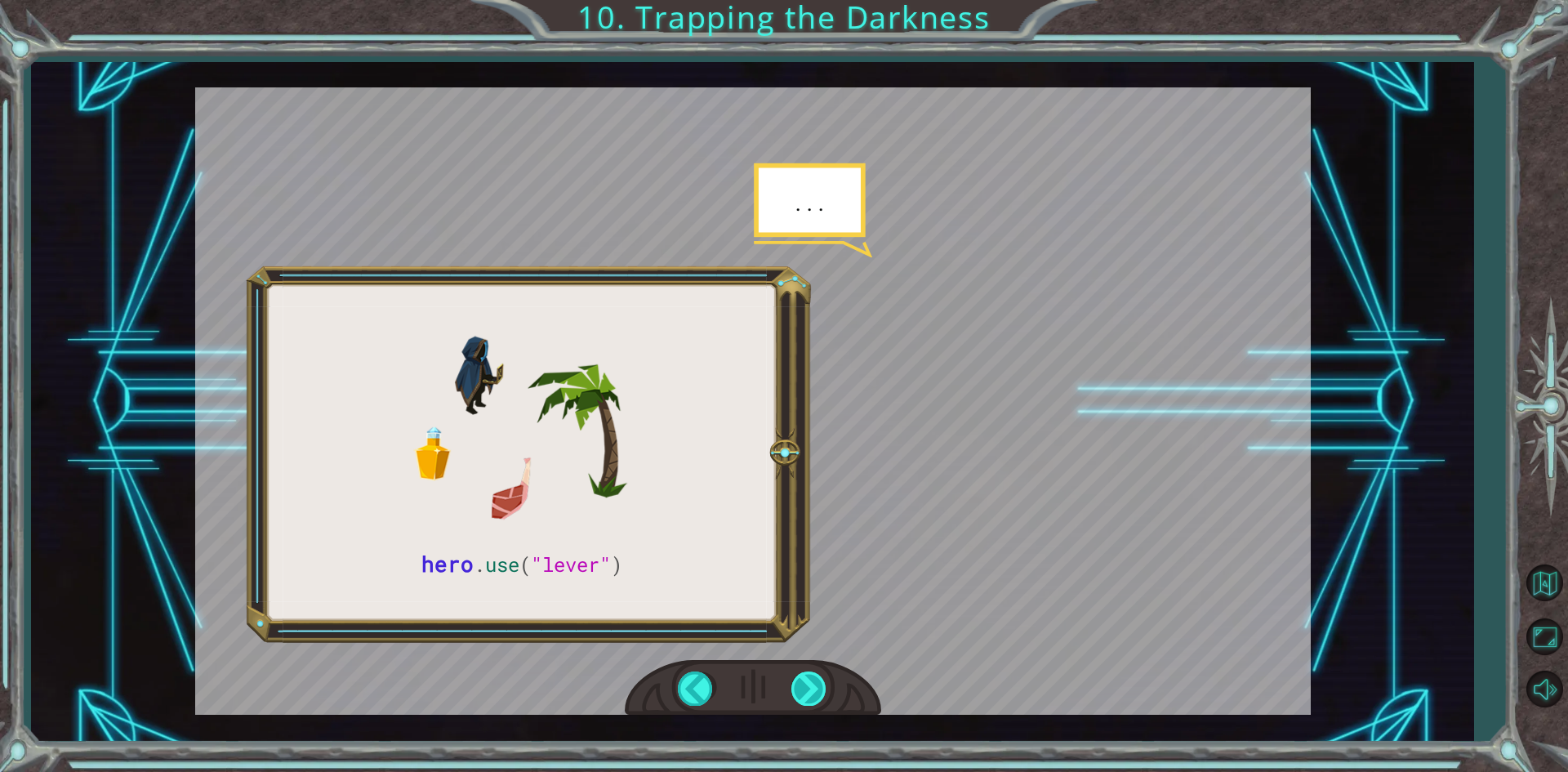
click at [814, 702] on div at bounding box center [809, 688] width 37 height 33
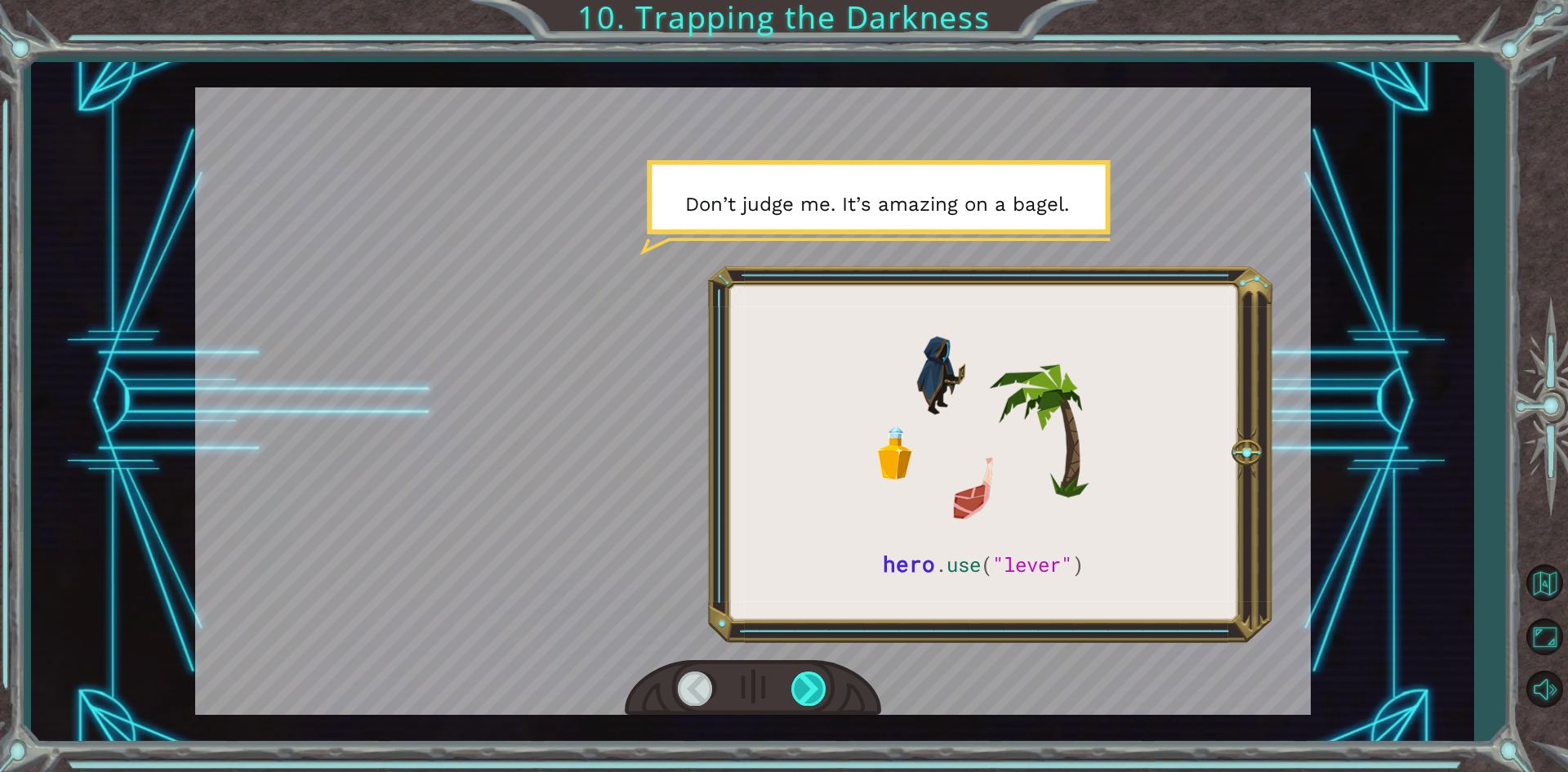
click at [809, 694] on div at bounding box center [809, 688] width 37 height 33
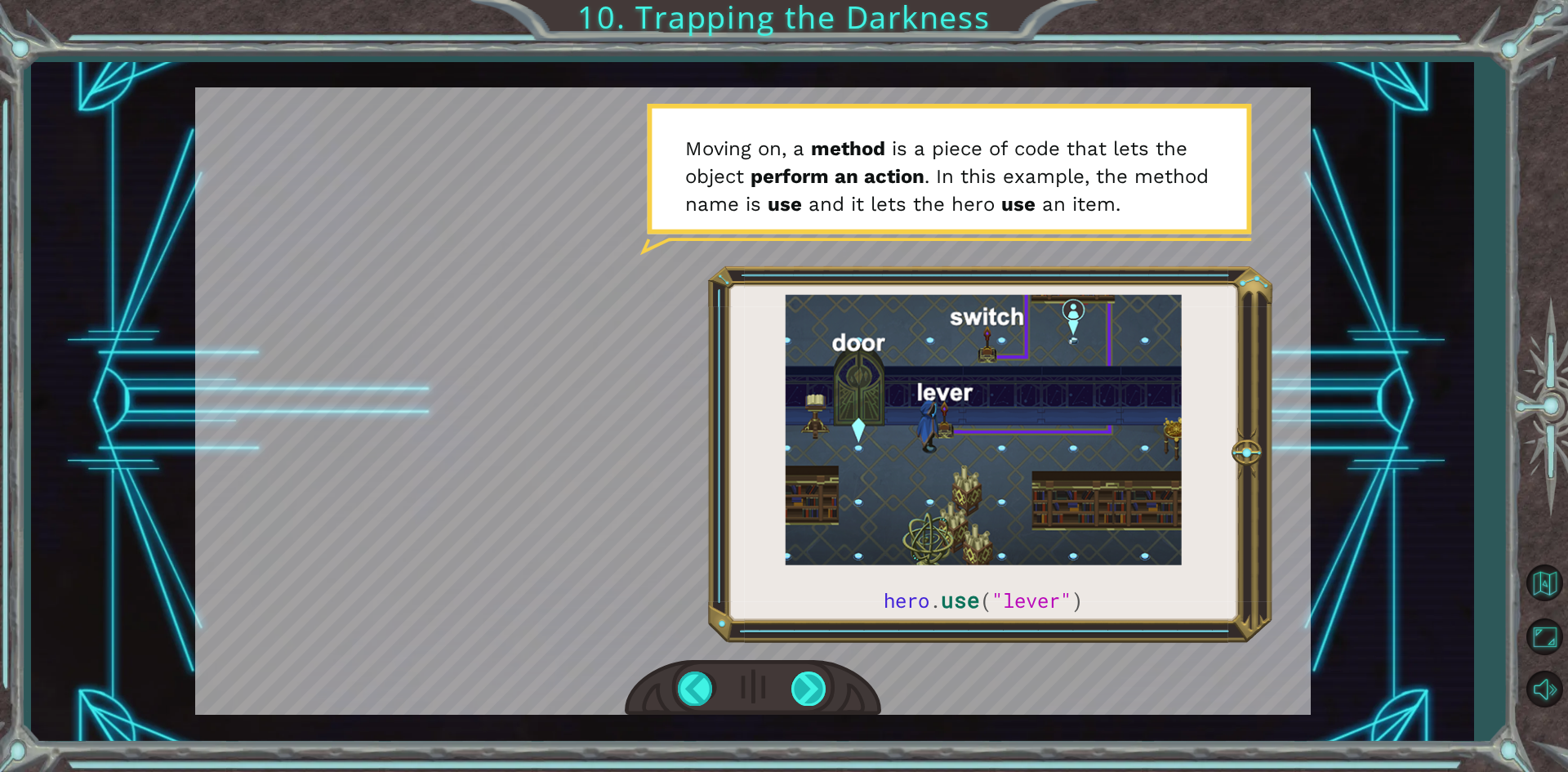
click at [803, 695] on div at bounding box center [809, 688] width 37 height 33
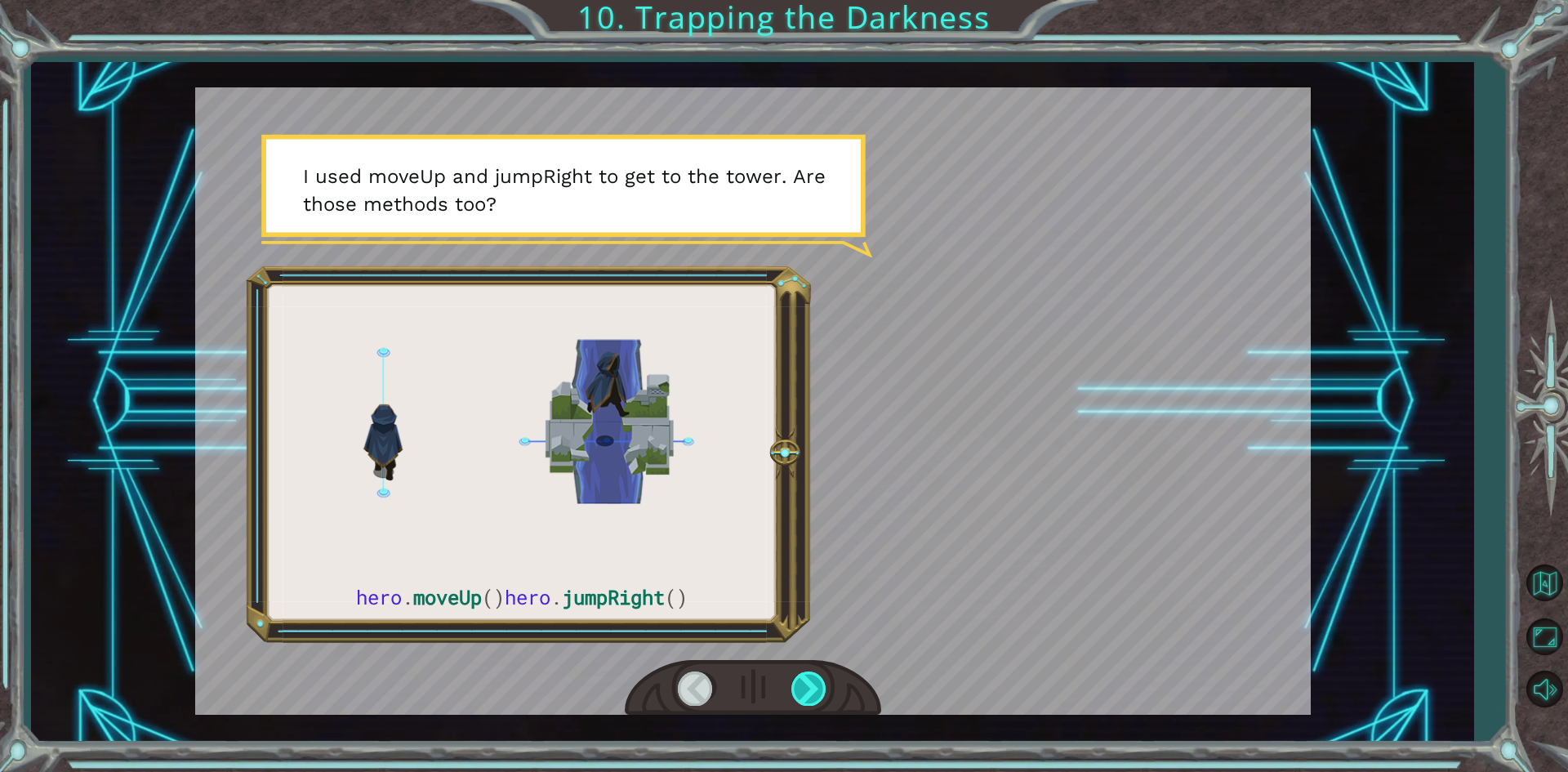
click at [813, 690] on div at bounding box center [809, 688] width 37 height 33
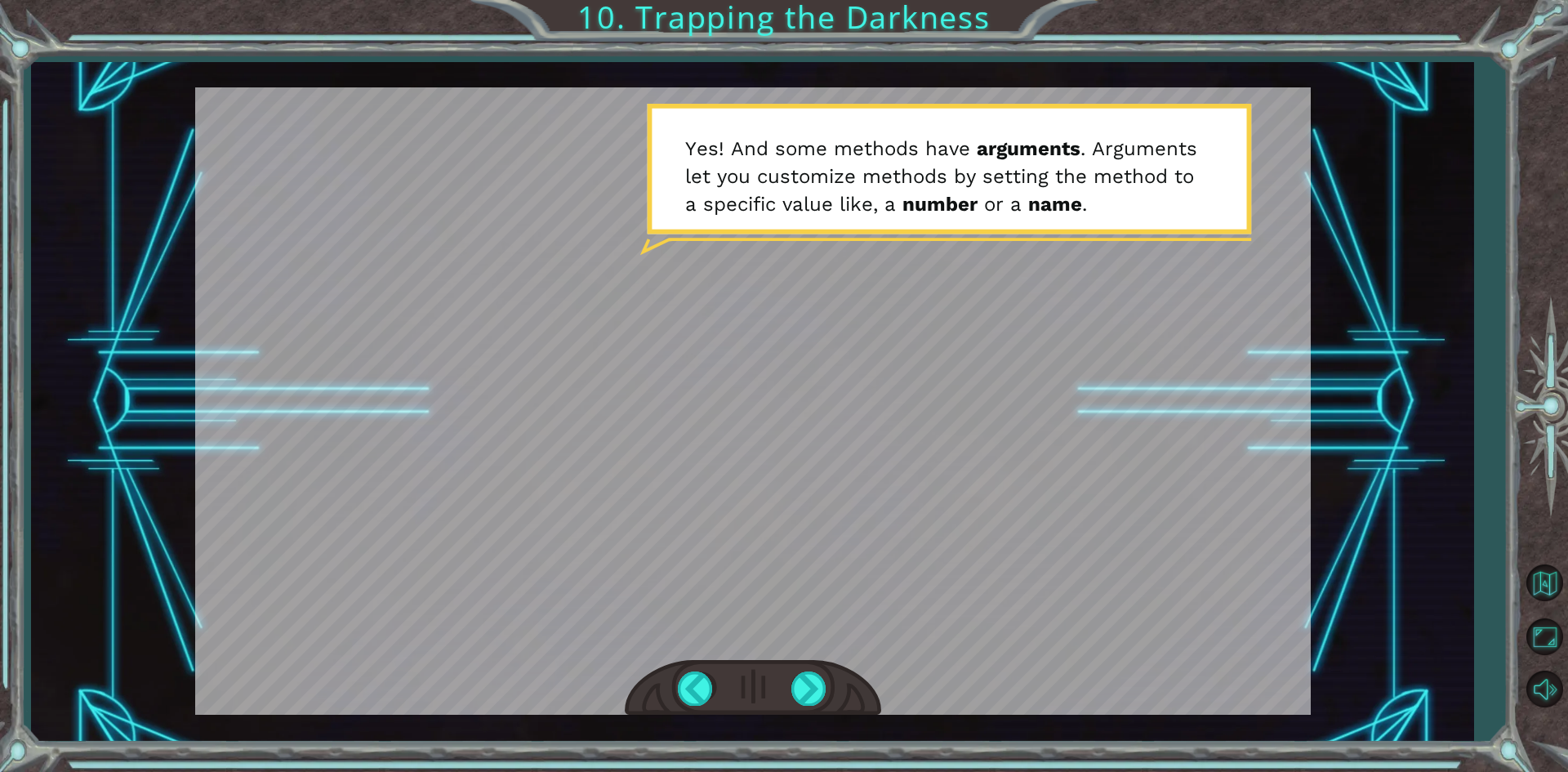
click at [788, 690] on div at bounding box center [752, 688] width 256 height 57
click at [815, 716] on div at bounding box center [752, 688] width 256 height 57
click at [815, 695] on div at bounding box center [809, 688] width 37 height 33
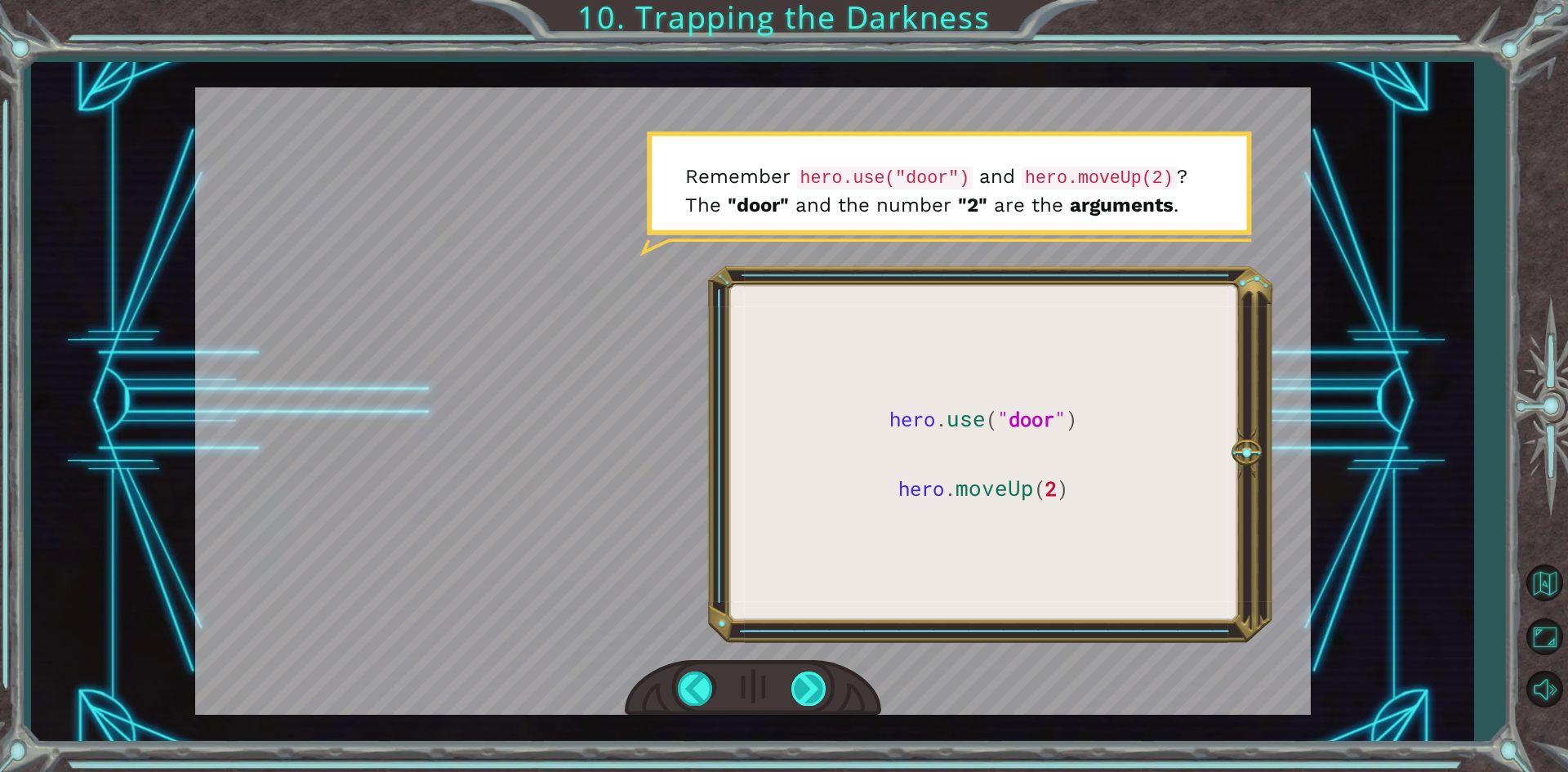
click at [815, 700] on div at bounding box center [809, 688] width 37 height 33
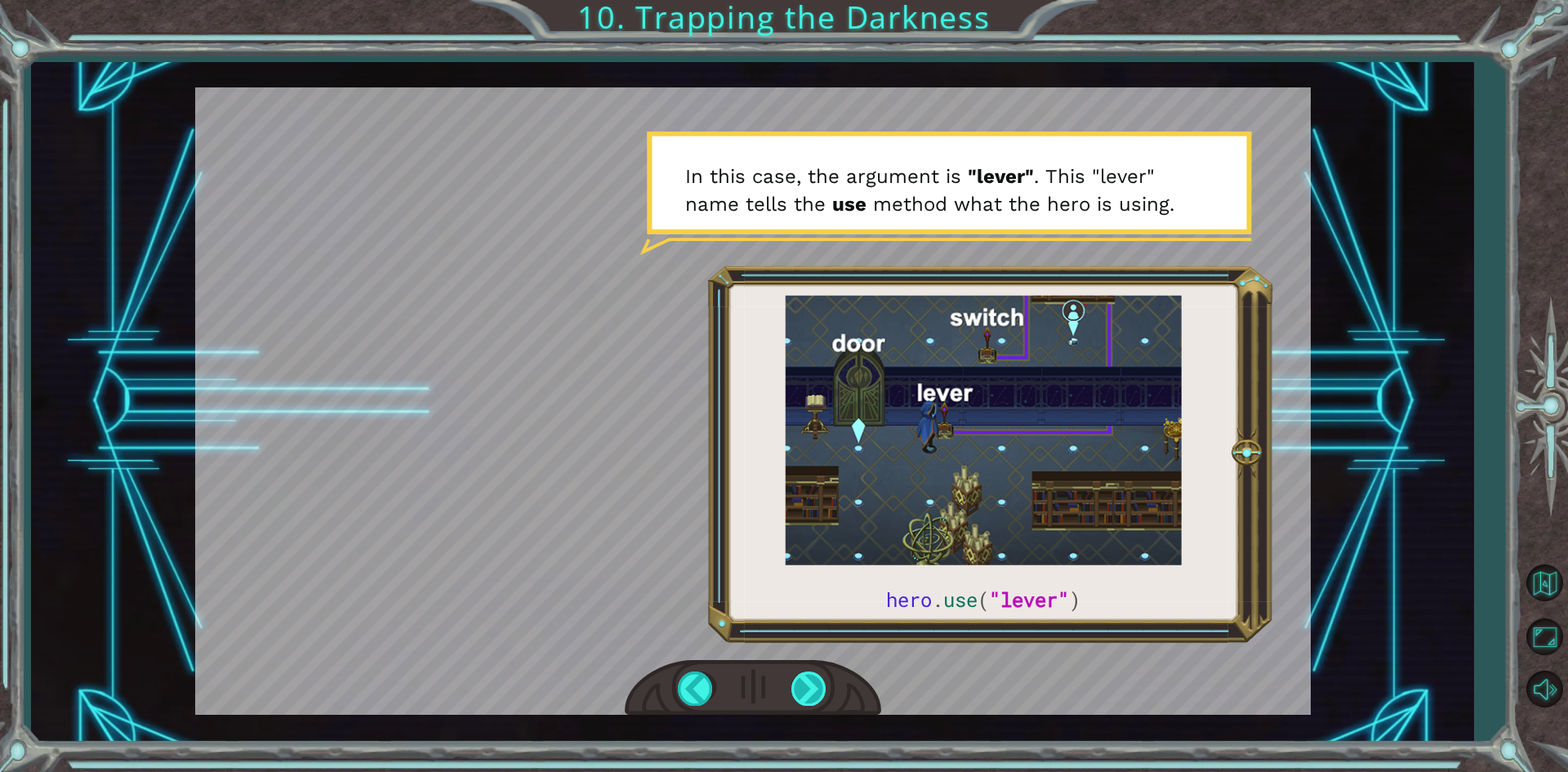
click at [814, 684] on div at bounding box center [809, 688] width 37 height 33
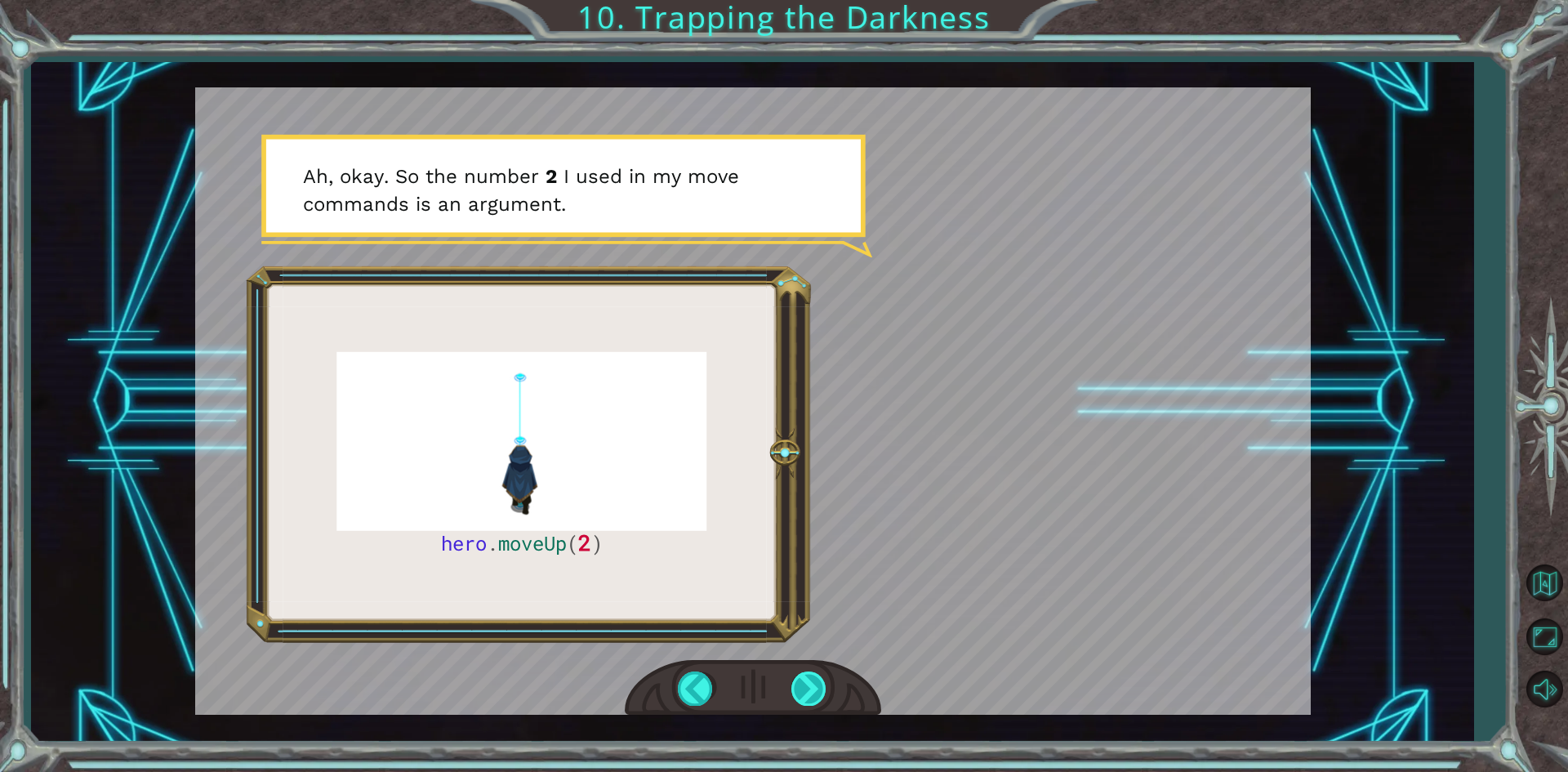
click at [802, 689] on div at bounding box center [809, 688] width 37 height 33
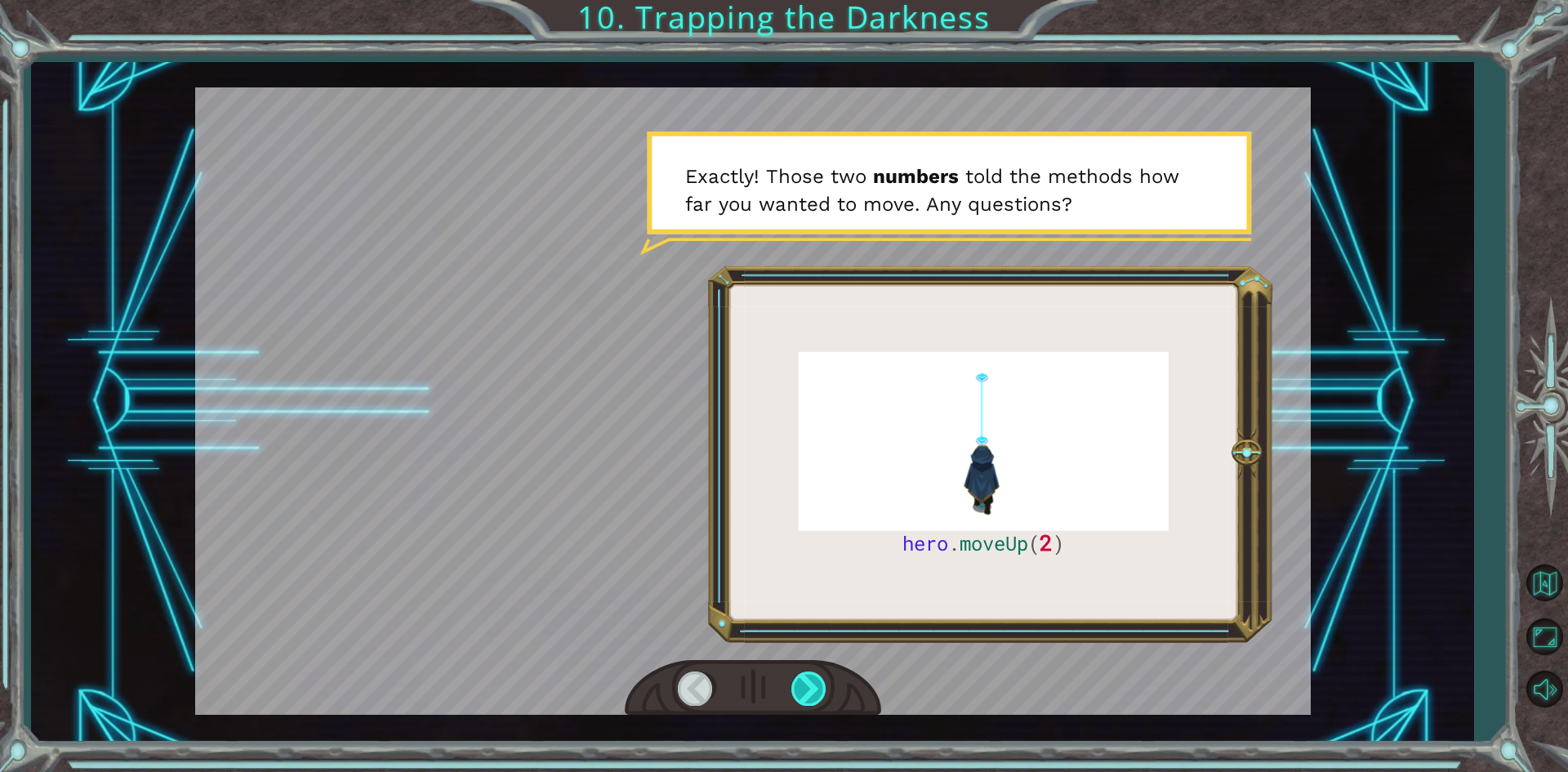
click at [795, 684] on div at bounding box center [809, 688] width 37 height 33
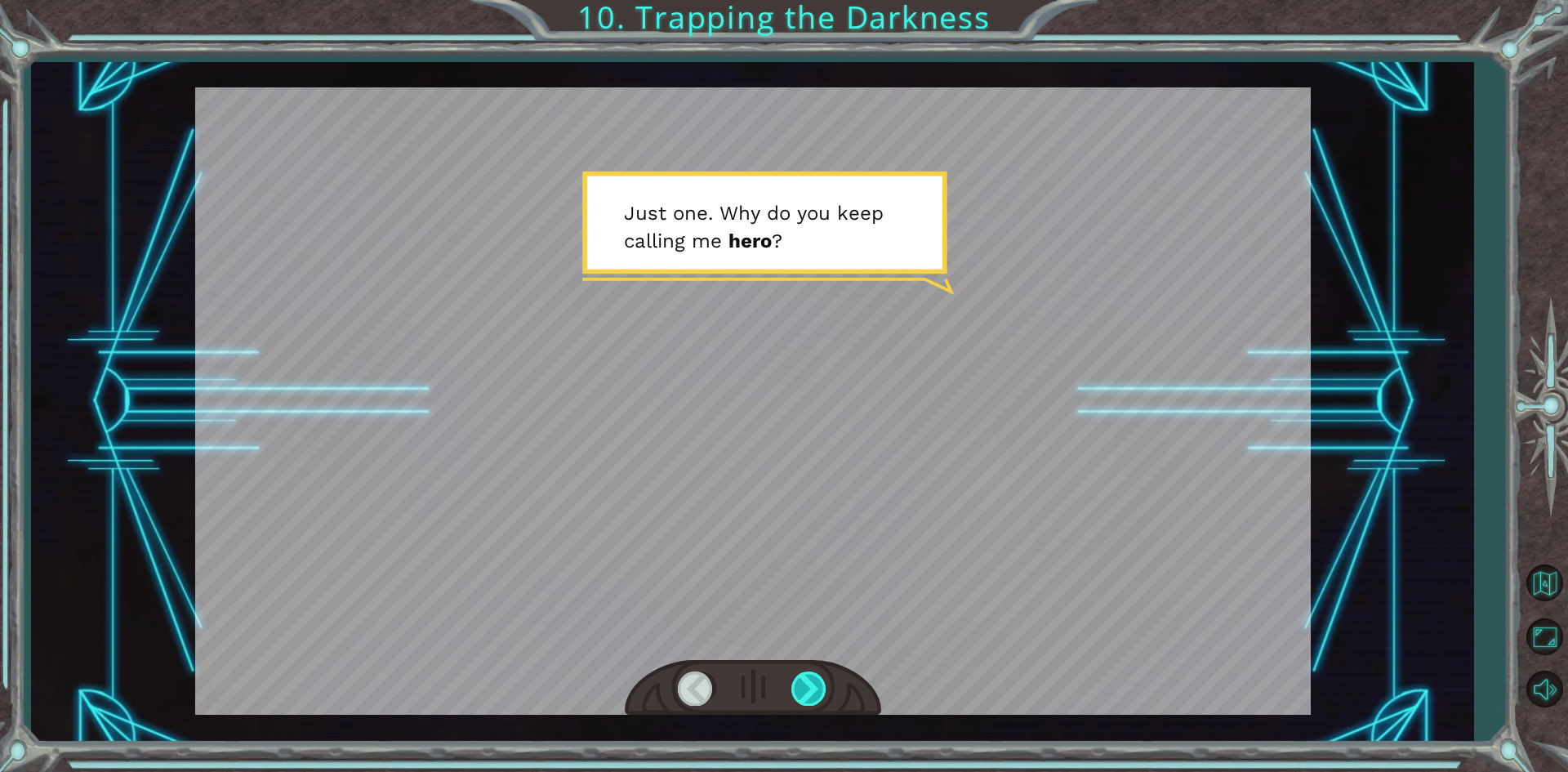
click at [794, 681] on div at bounding box center [809, 688] width 37 height 33
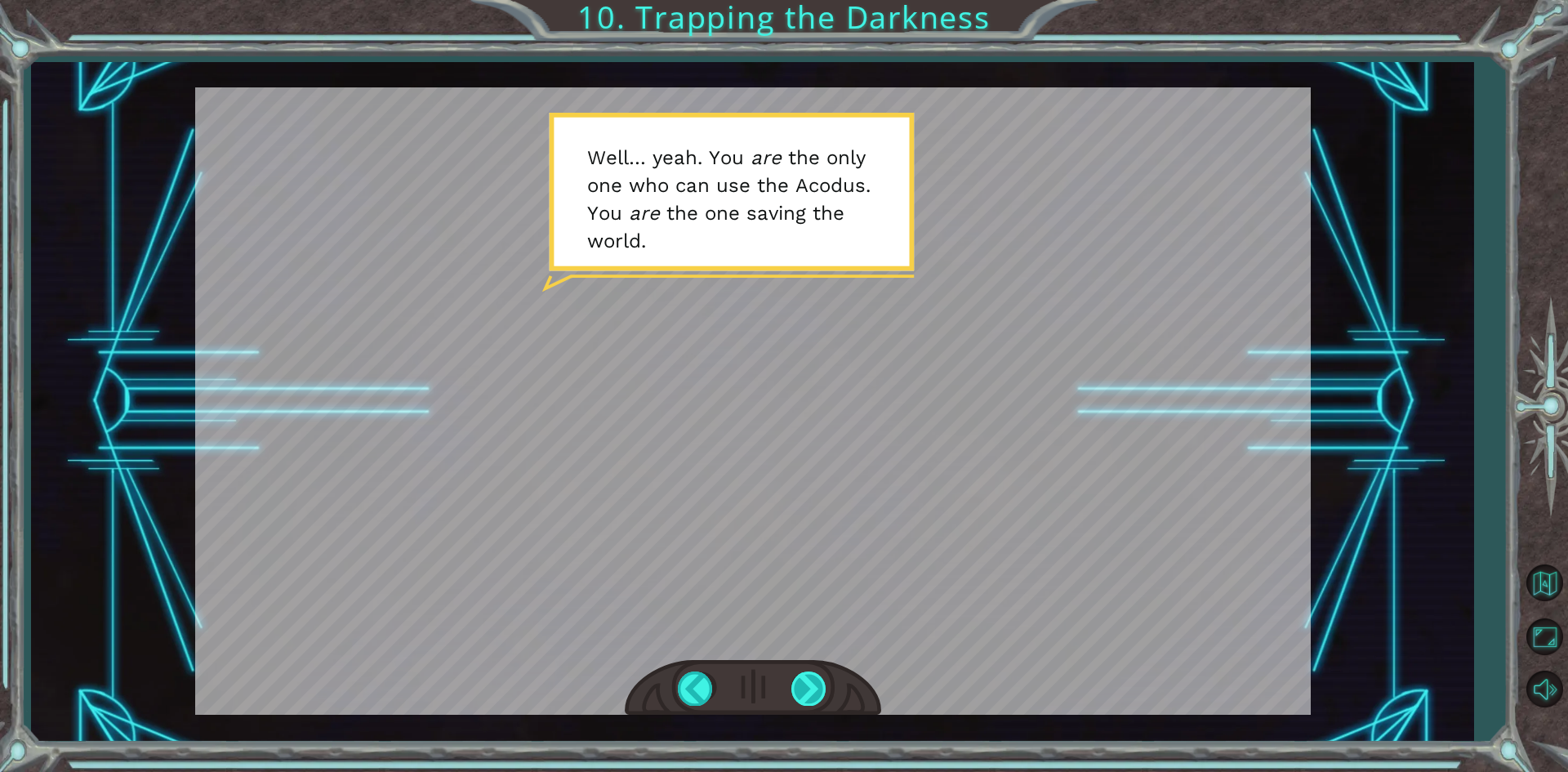
click at [818, 690] on div at bounding box center [809, 688] width 37 height 33
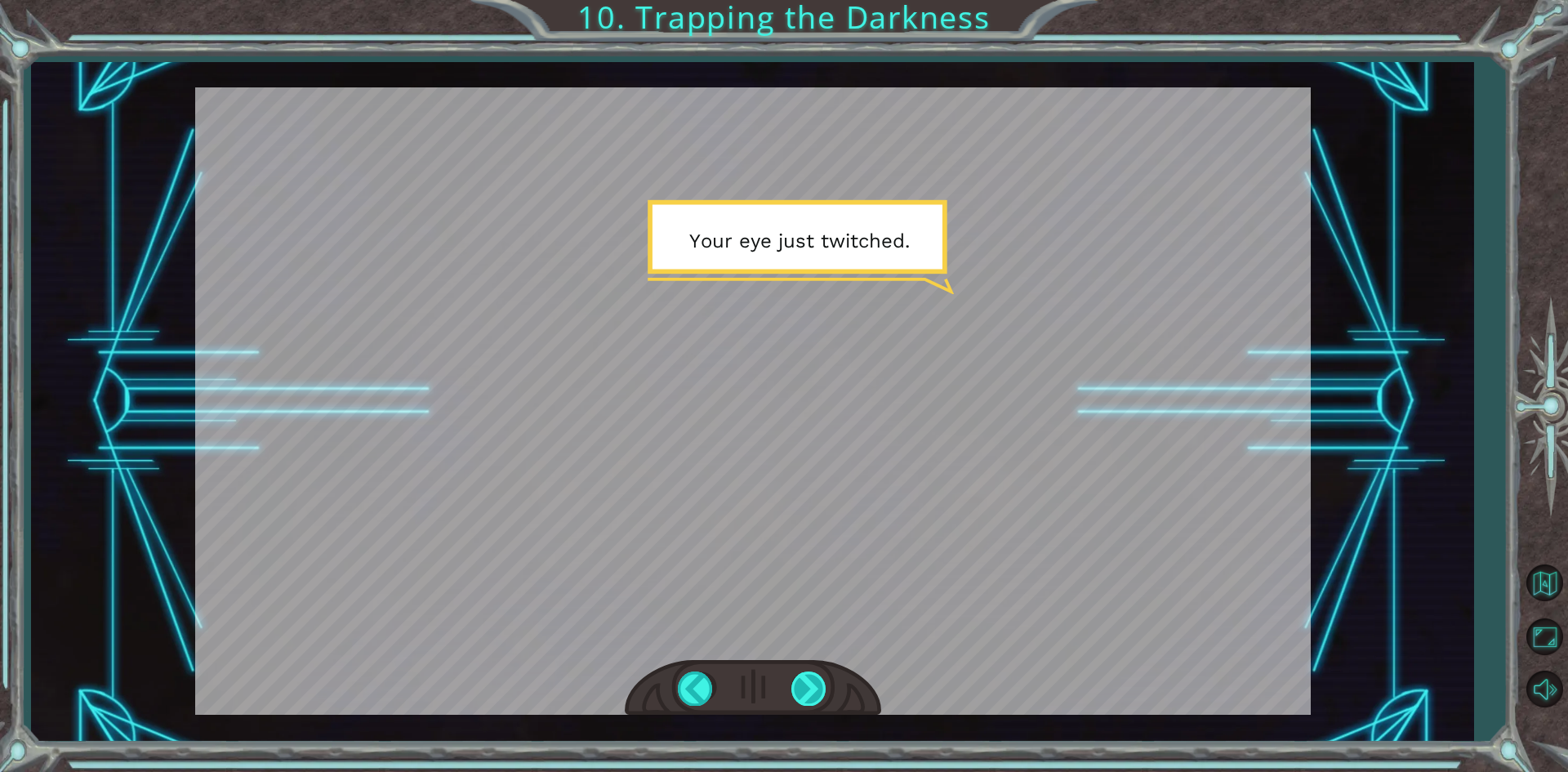
click at [798, 679] on div at bounding box center [809, 688] width 37 height 33
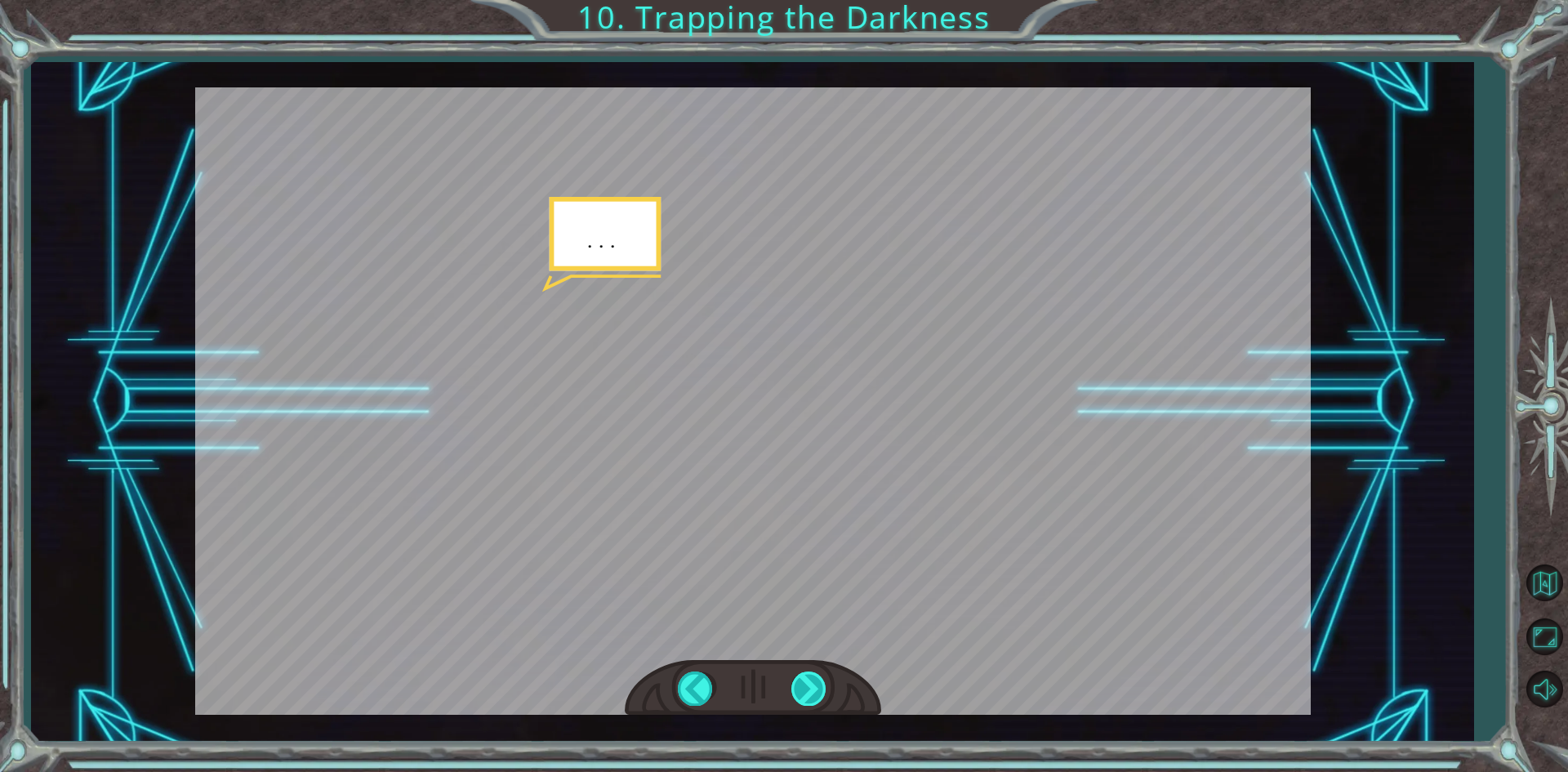
click at [796, 674] on div at bounding box center [809, 688] width 37 height 33
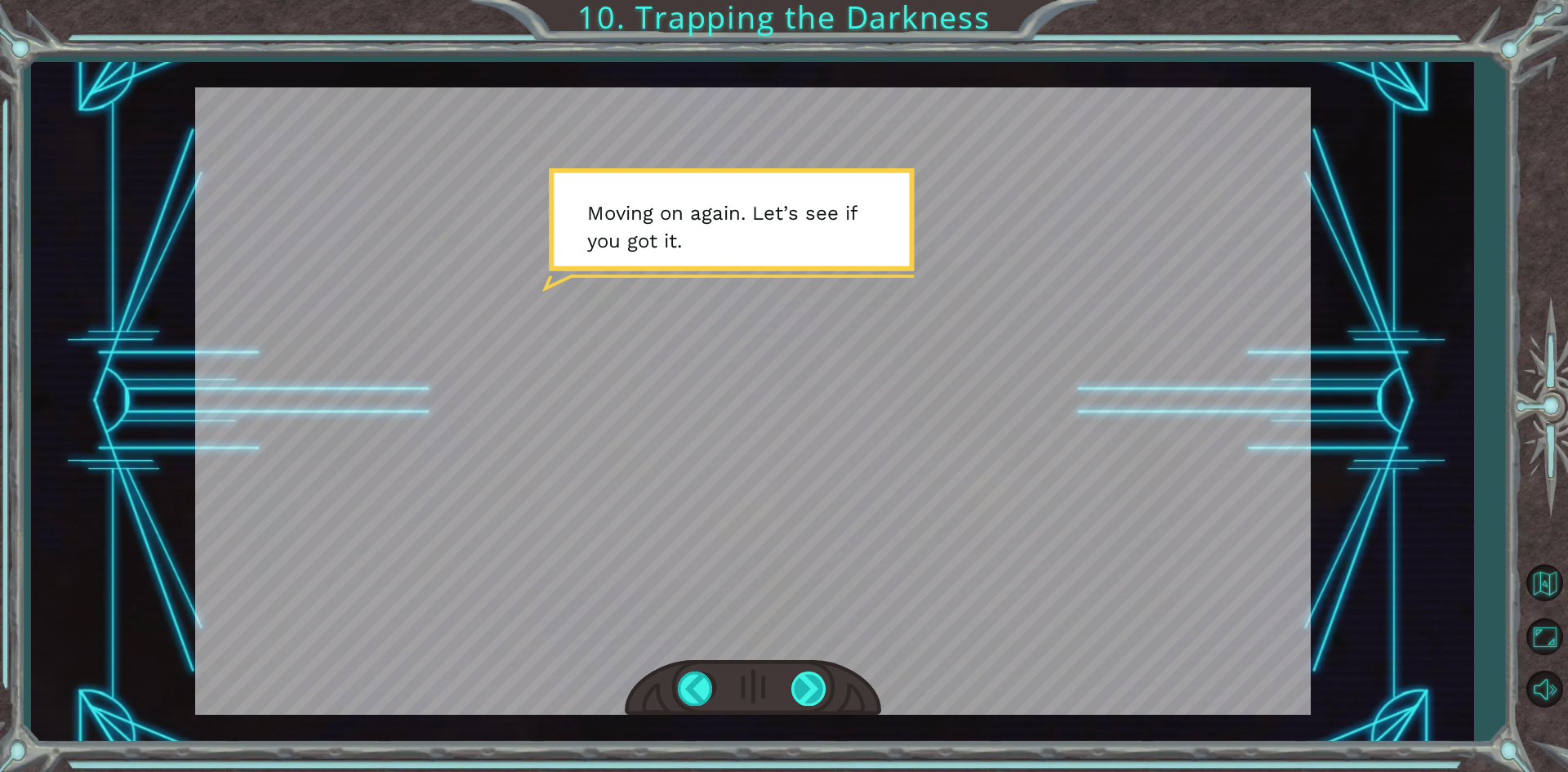
click at [805, 683] on div at bounding box center [809, 688] width 37 height 33
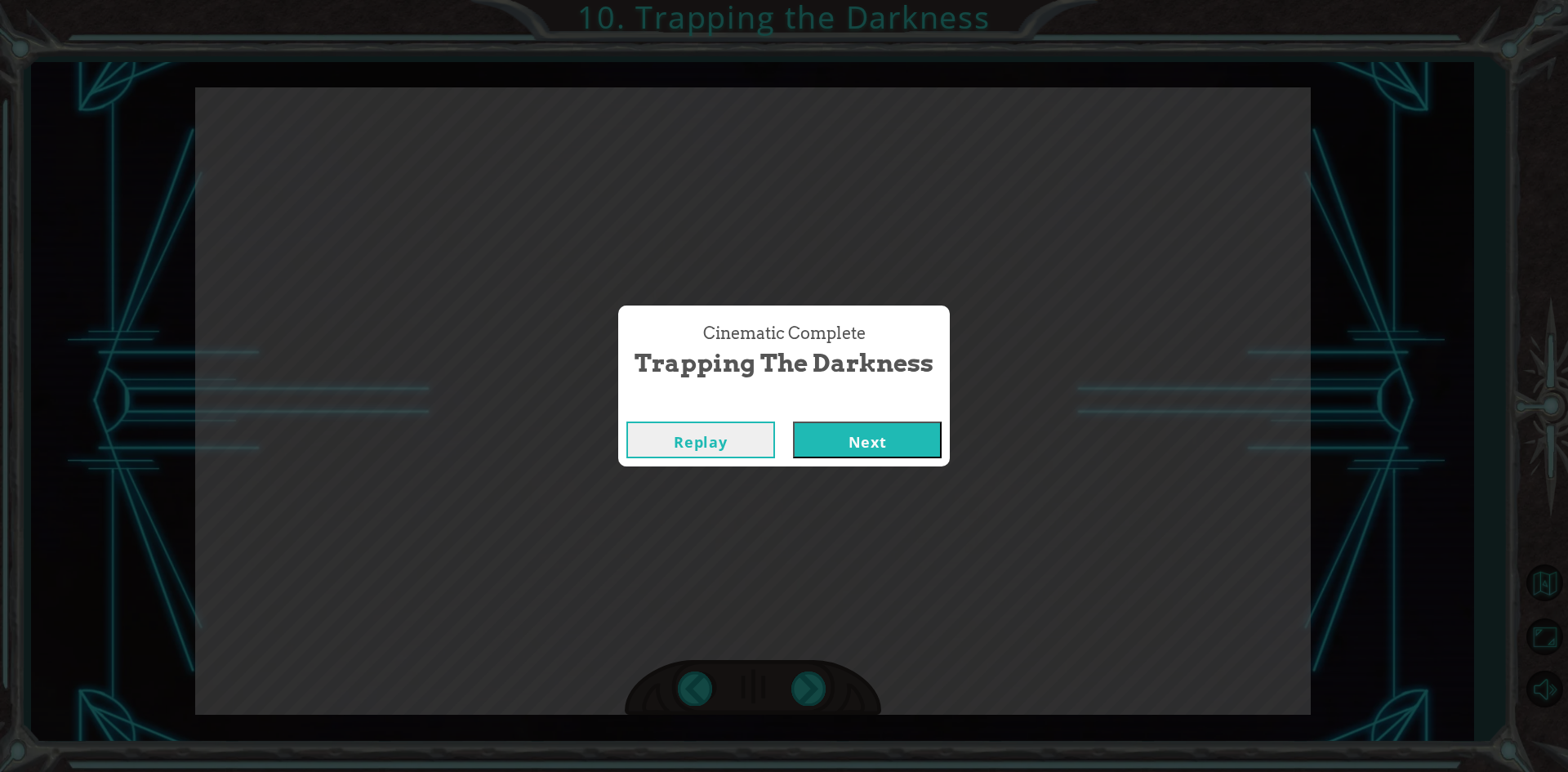
click at [865, 457] on button "Next" at bounding box center [867, 439] width 149 height 37
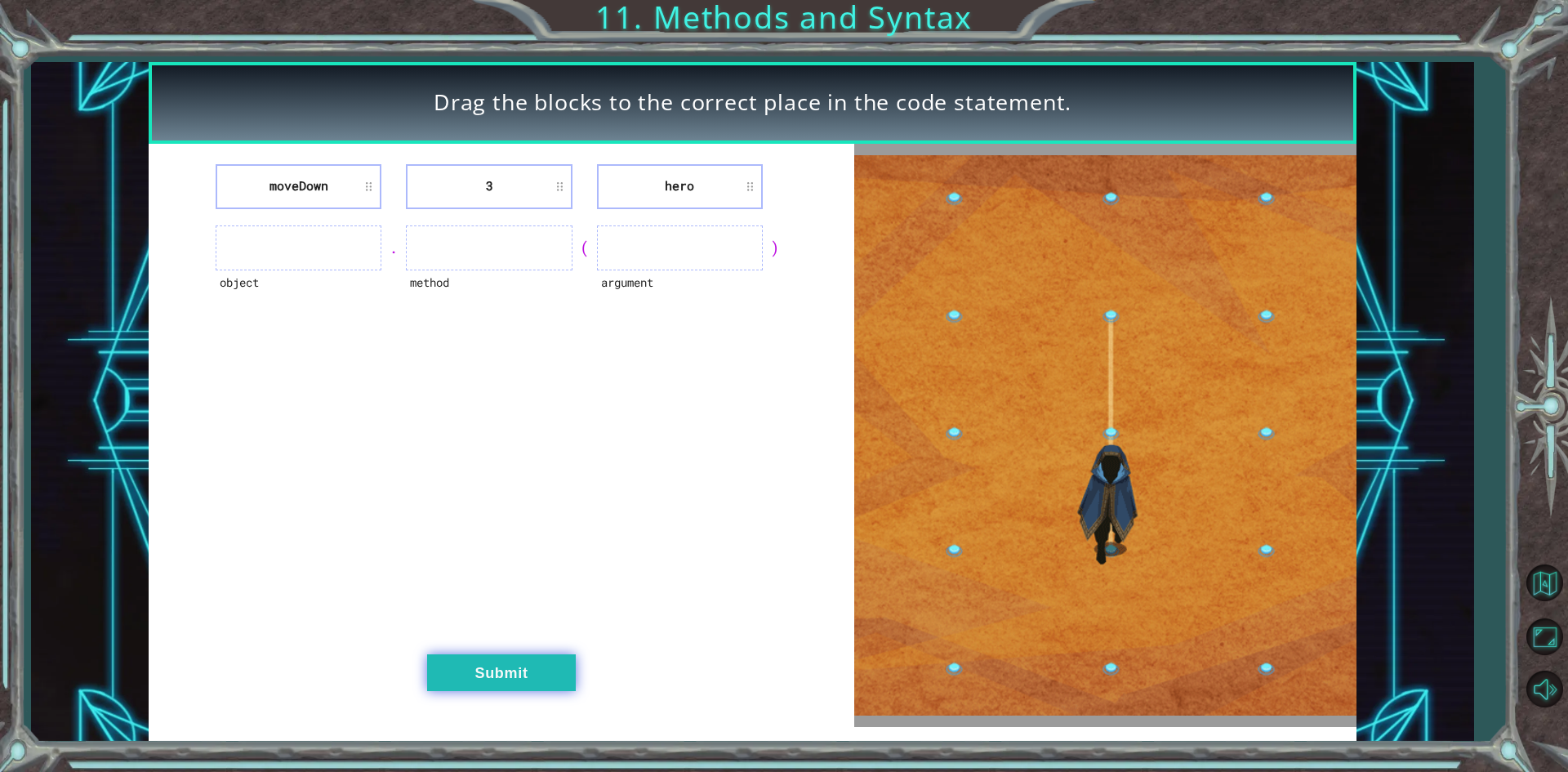
click at [529, 659] on button "Submit" at bounding box center [501, 672] width 149 height 37
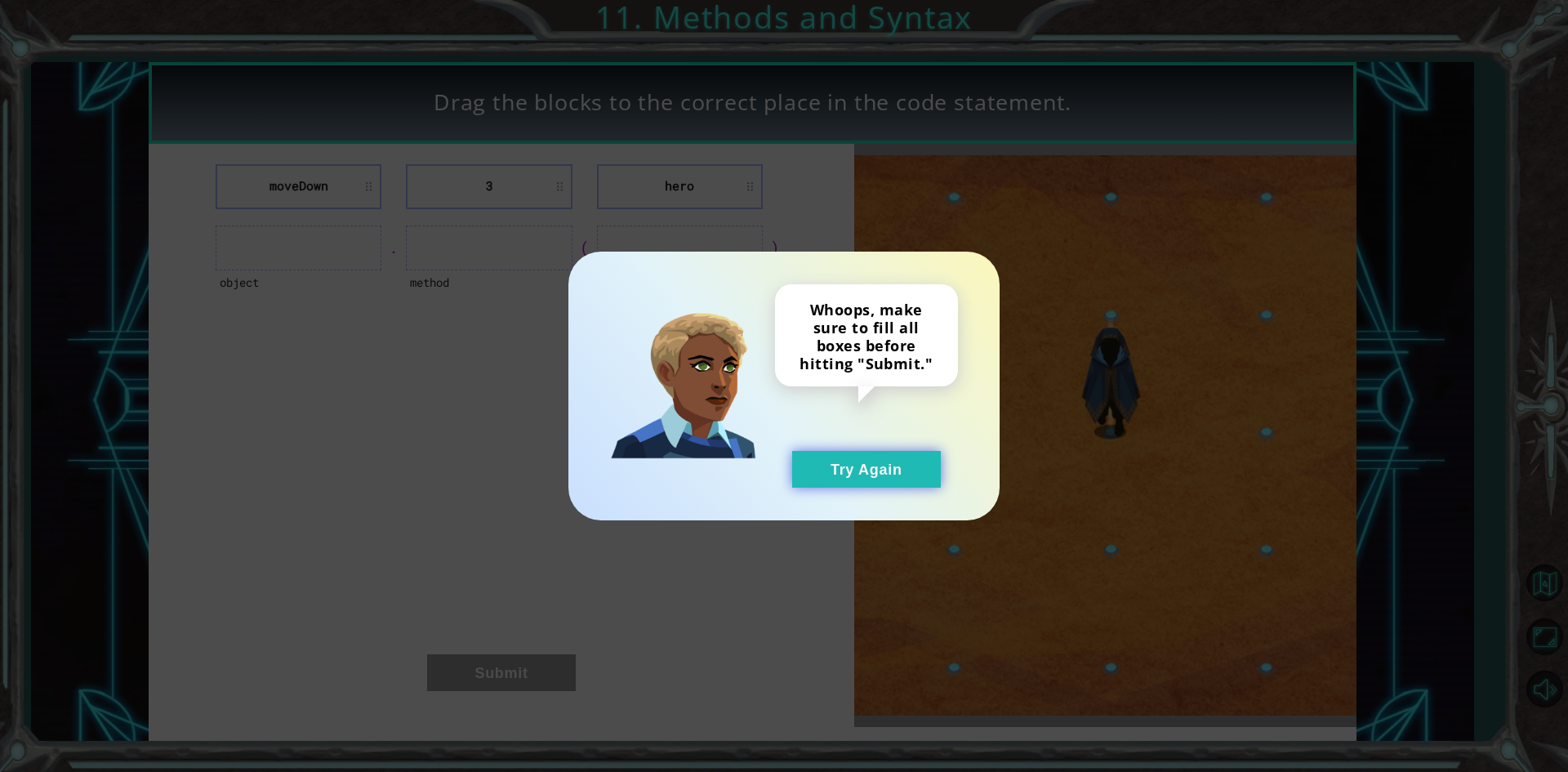
click at [891, 472] on button "Try Again" at bounding box center [866, 468] width 149 height 37
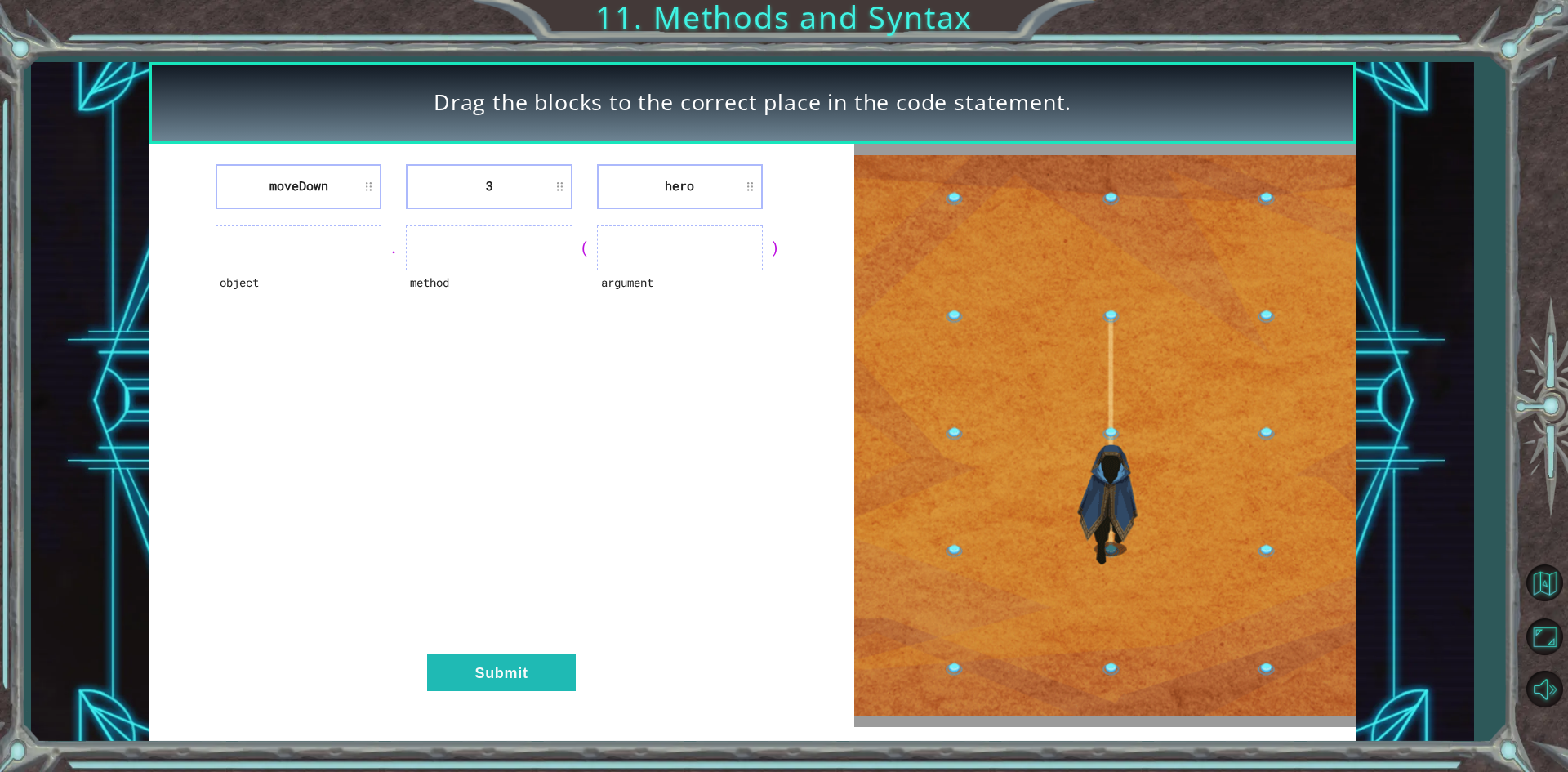
click at [334, 235] on ul at bounding box center [298, 247] width 166 height 44
click at [336, 254] on ul at bounding box center [298, 247] width 166 height 44
click at [382, 248] on div "object . method ( argument )" at bounding box center [502, 247] width 664 height 44
drag, startPoint x: 418, startPoint y: 250, endPoint x: 391, endPoint y: 287, distance: 45.8
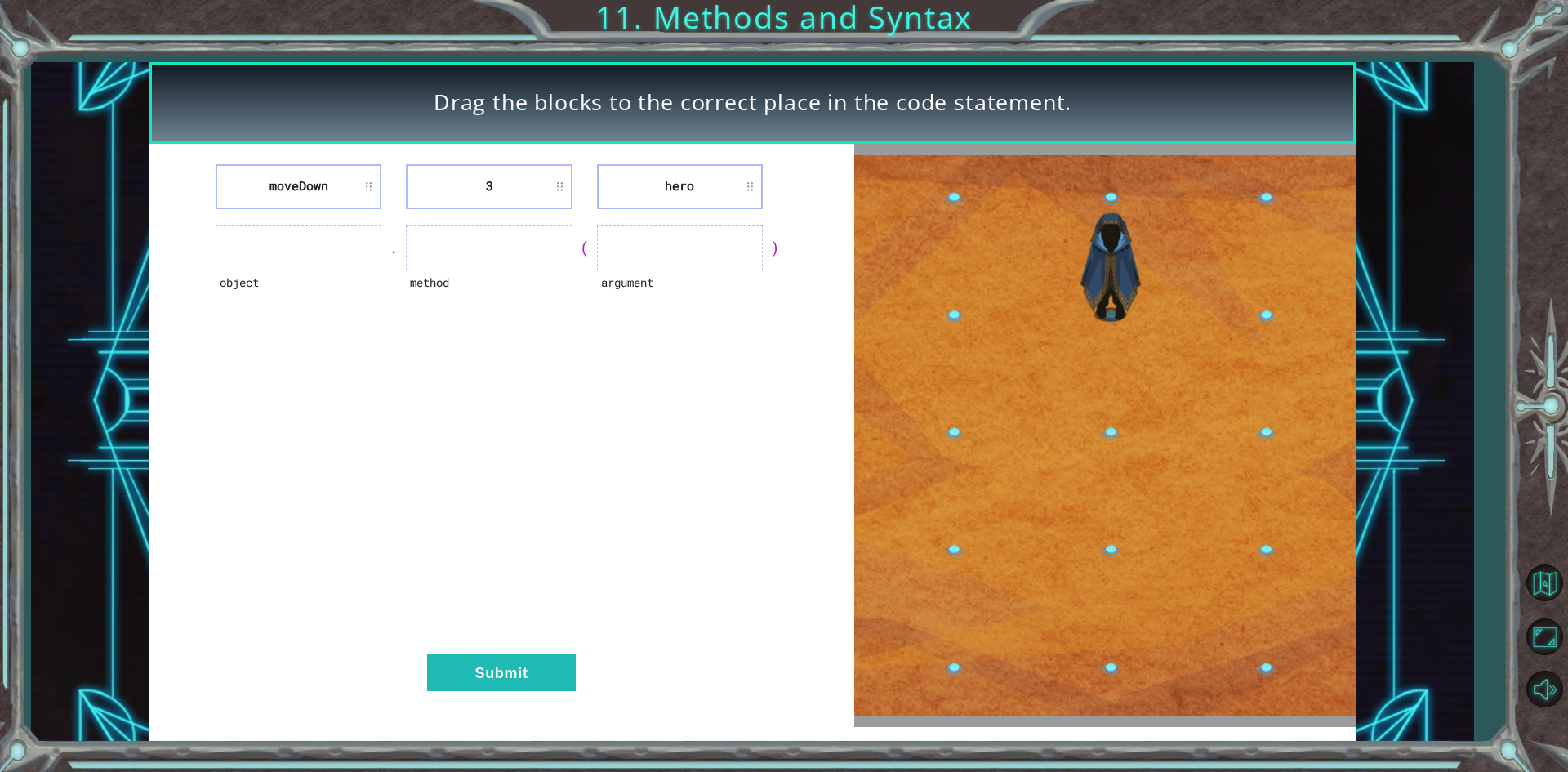
click at [398, 272] on div "moveDown 3 hero object . method ( argument ) Submit" at bounding box center [501, 435] width 705 height 583
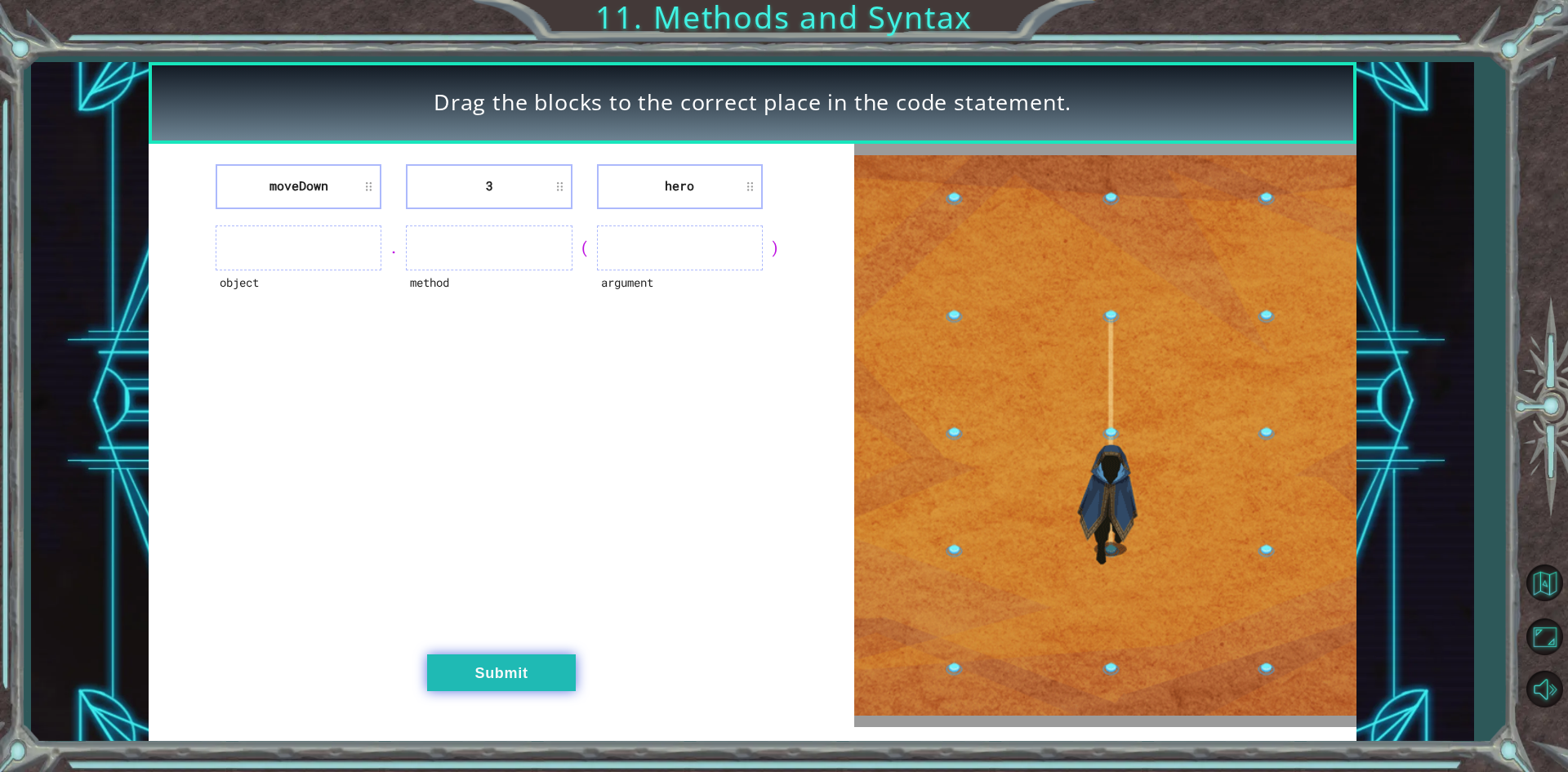
click at [493, 664] on button "Submit" at bounding box center [501, 672] width 149 height 37
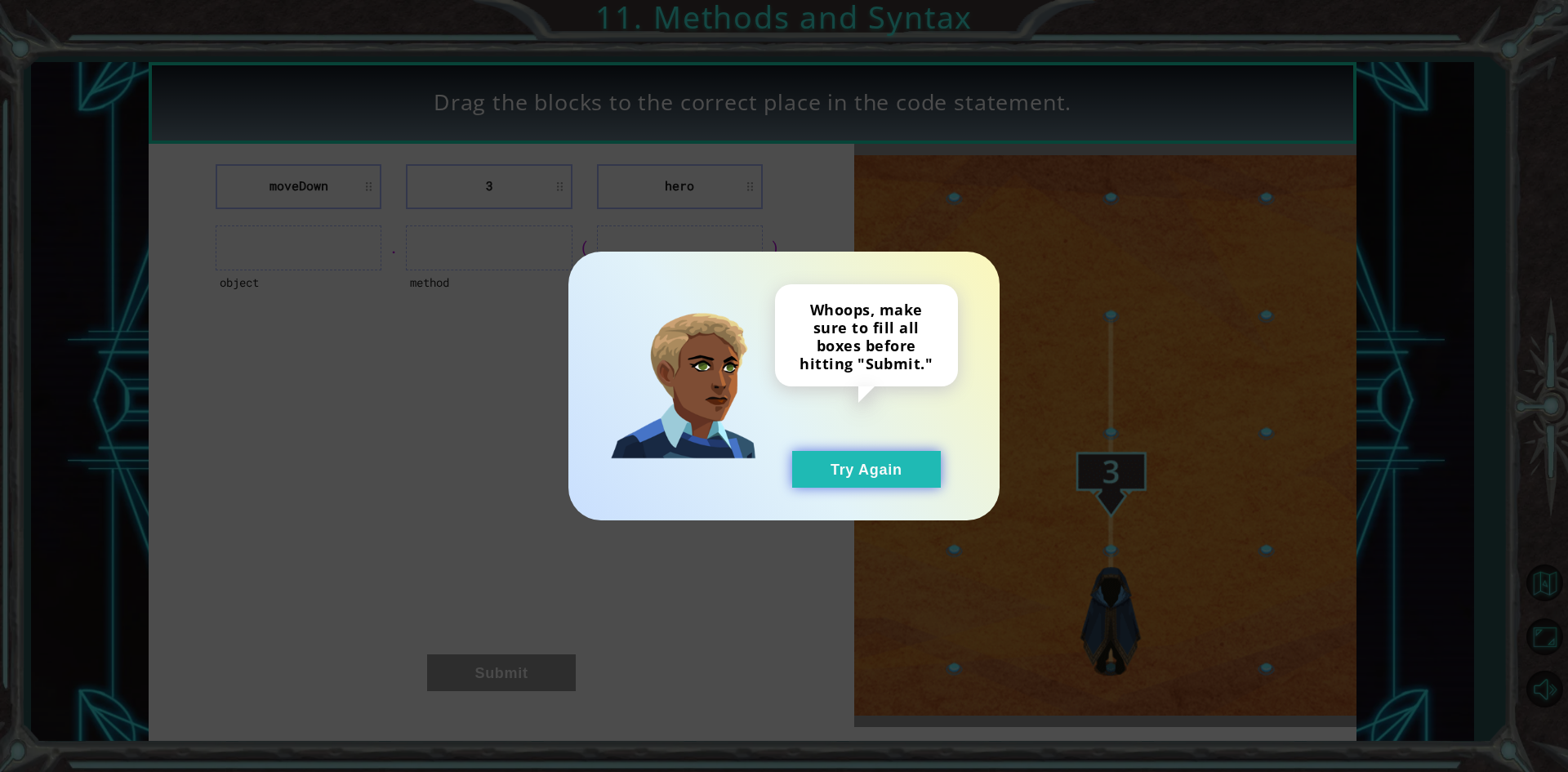
click at [857, 466] on button "Try Again" at bounding box center [866, 468] width 149 height 37
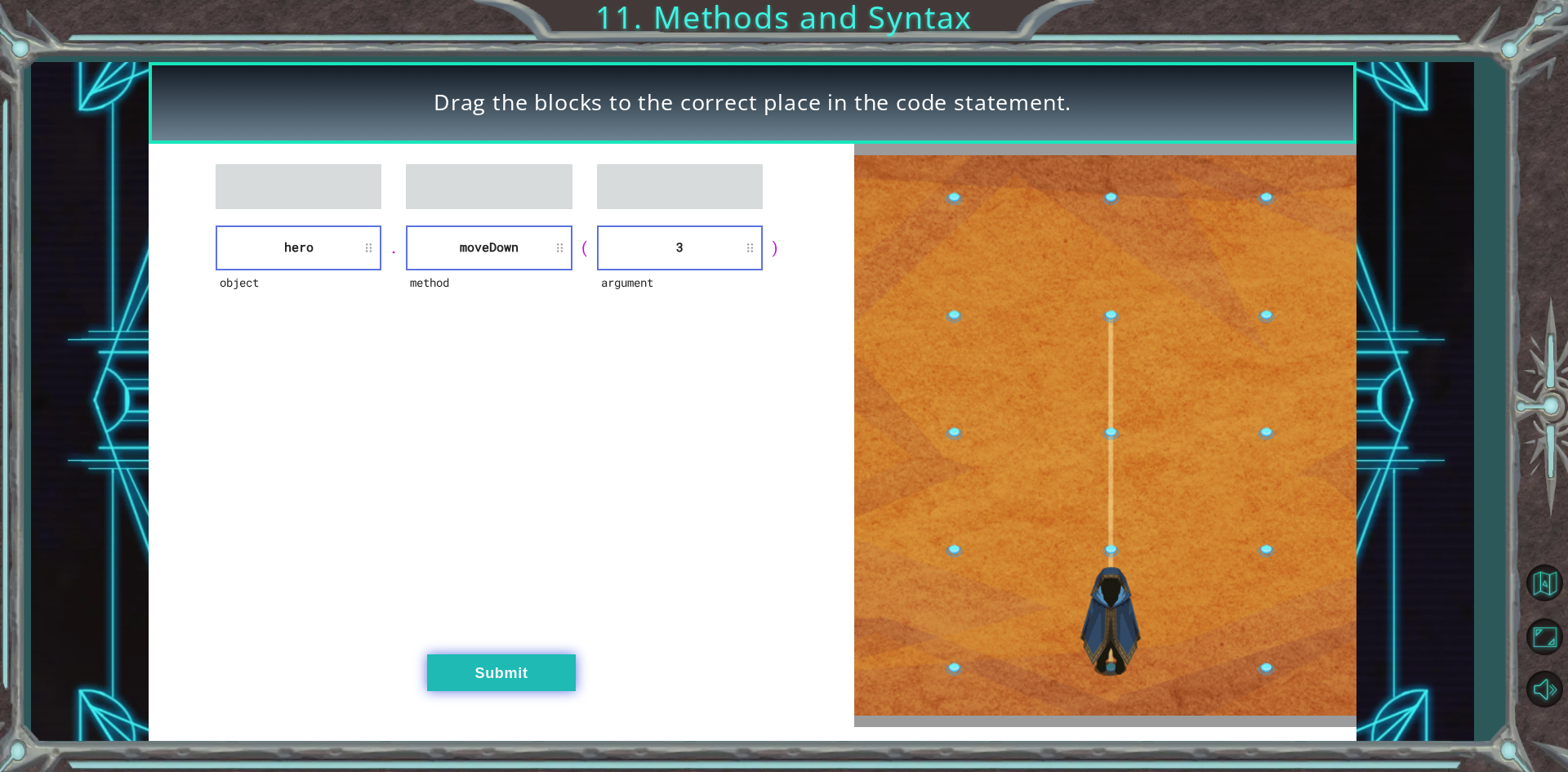
click at [499, 679] on button "Submit" at bounding box center [501, 672] width 149 height 37
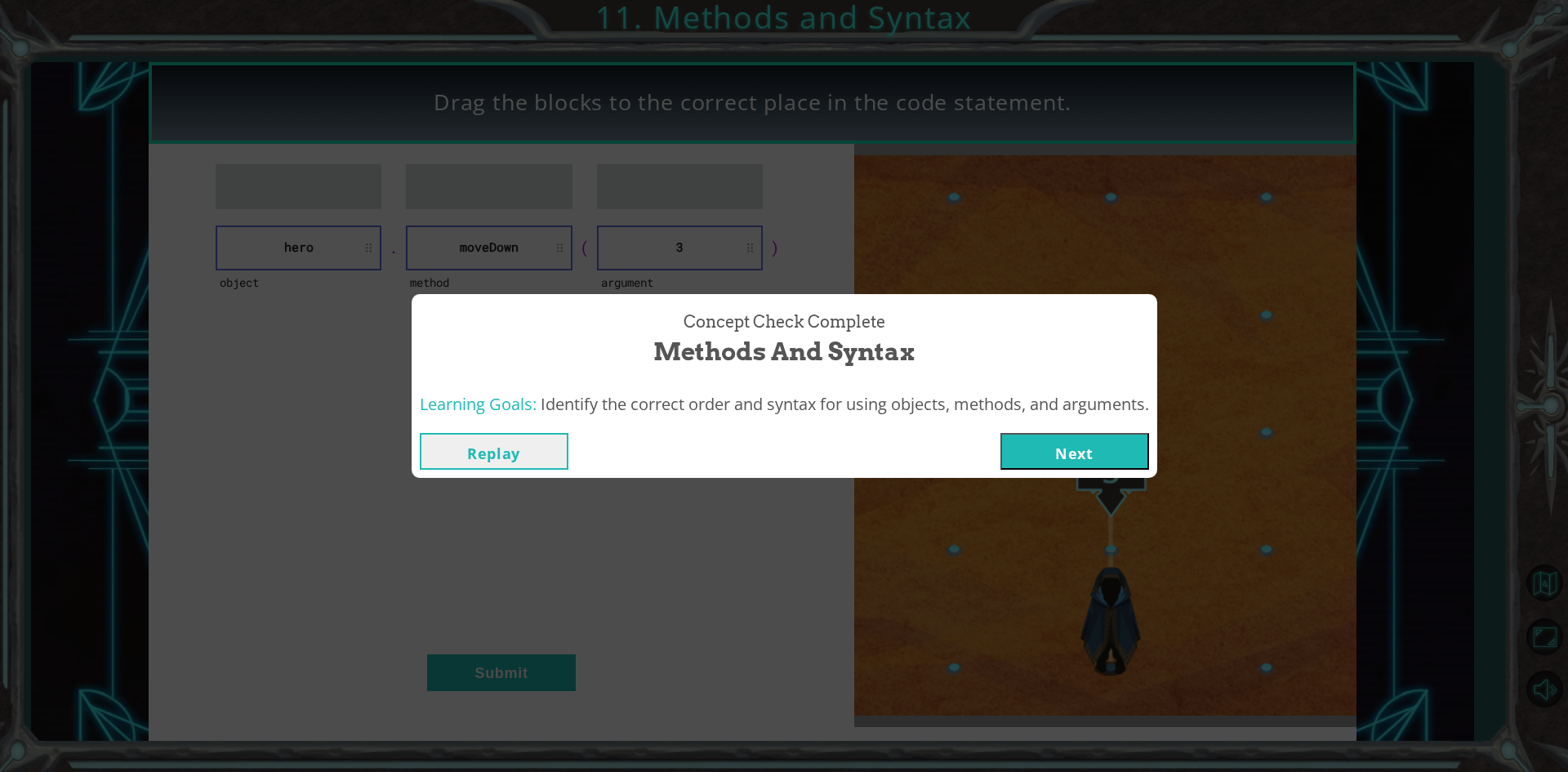
click at [1101, 447] on button "Next" at bounding box center [1074, 451] width 149 height 37
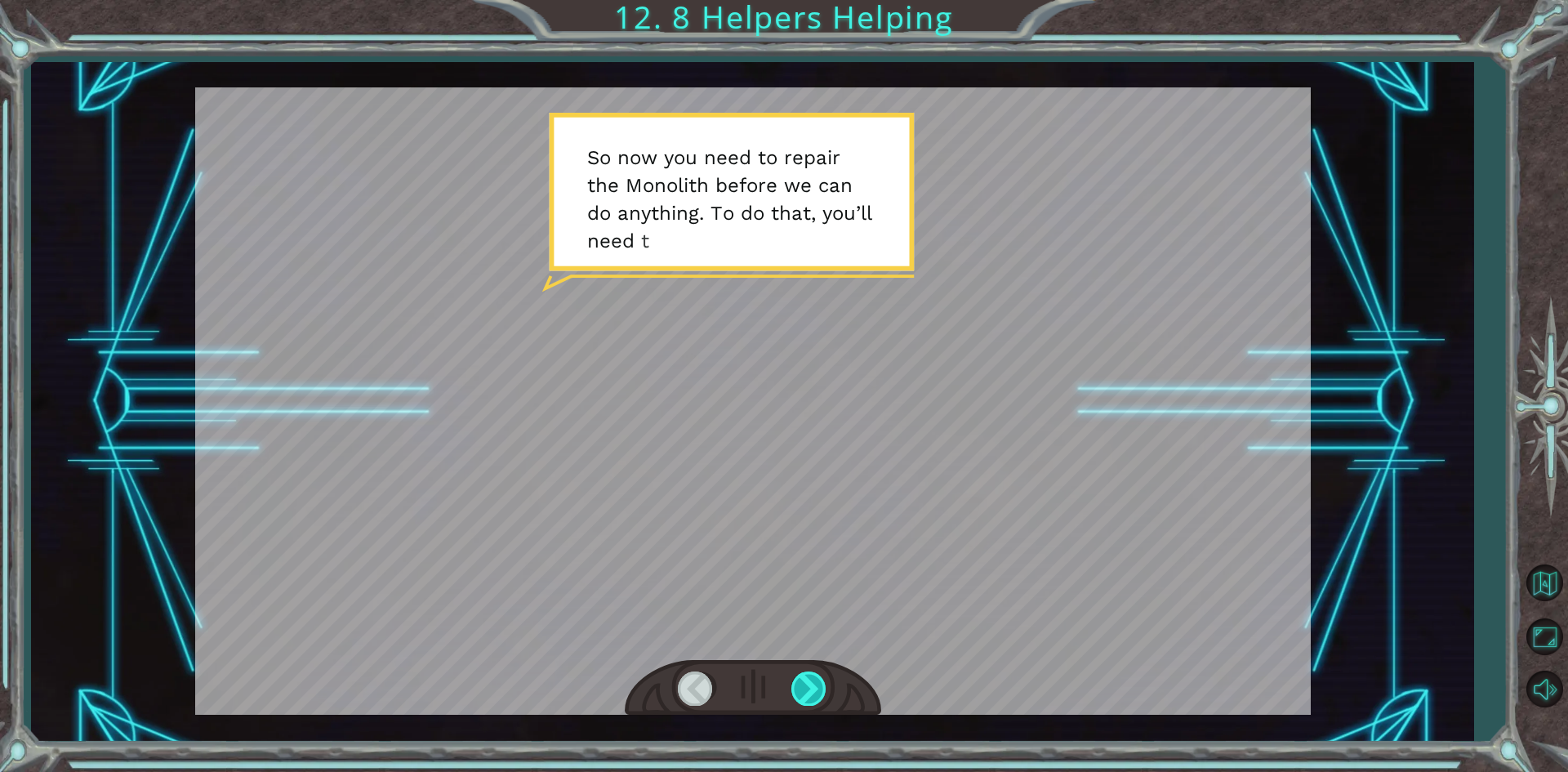
click at [803, 695] on div at bounding box center [809, 688] width 37 height 33
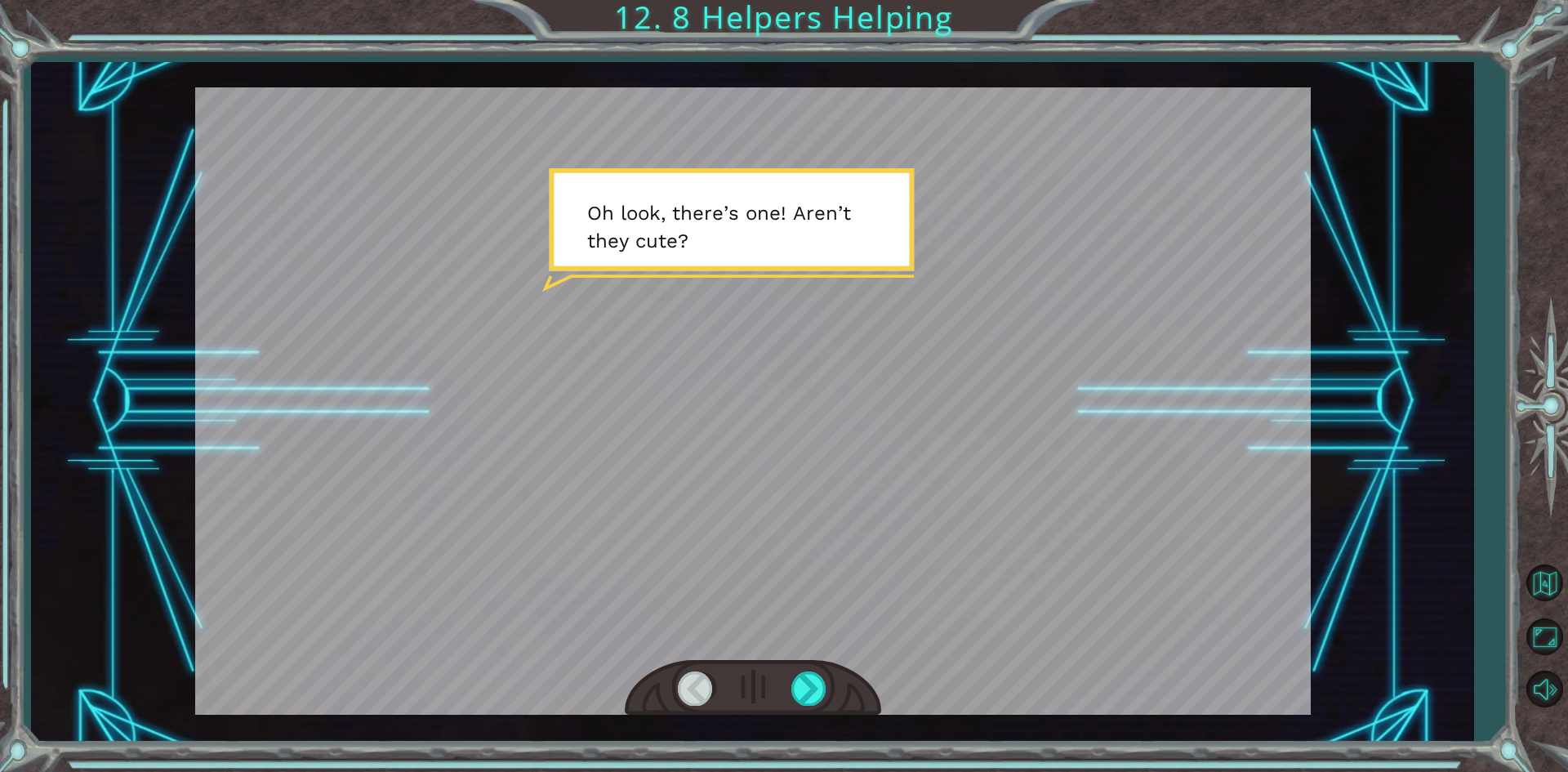
drag, startPoint x: 801, startPoint y: 396, endPoint x: 774, endPoint y: 496, distance: 103.6
click at [781, 482] on div at bounding box center [752, 400] width 1116 height 627
click at [804, 678] on div at bounding box center [809, 688] width 37 height 33
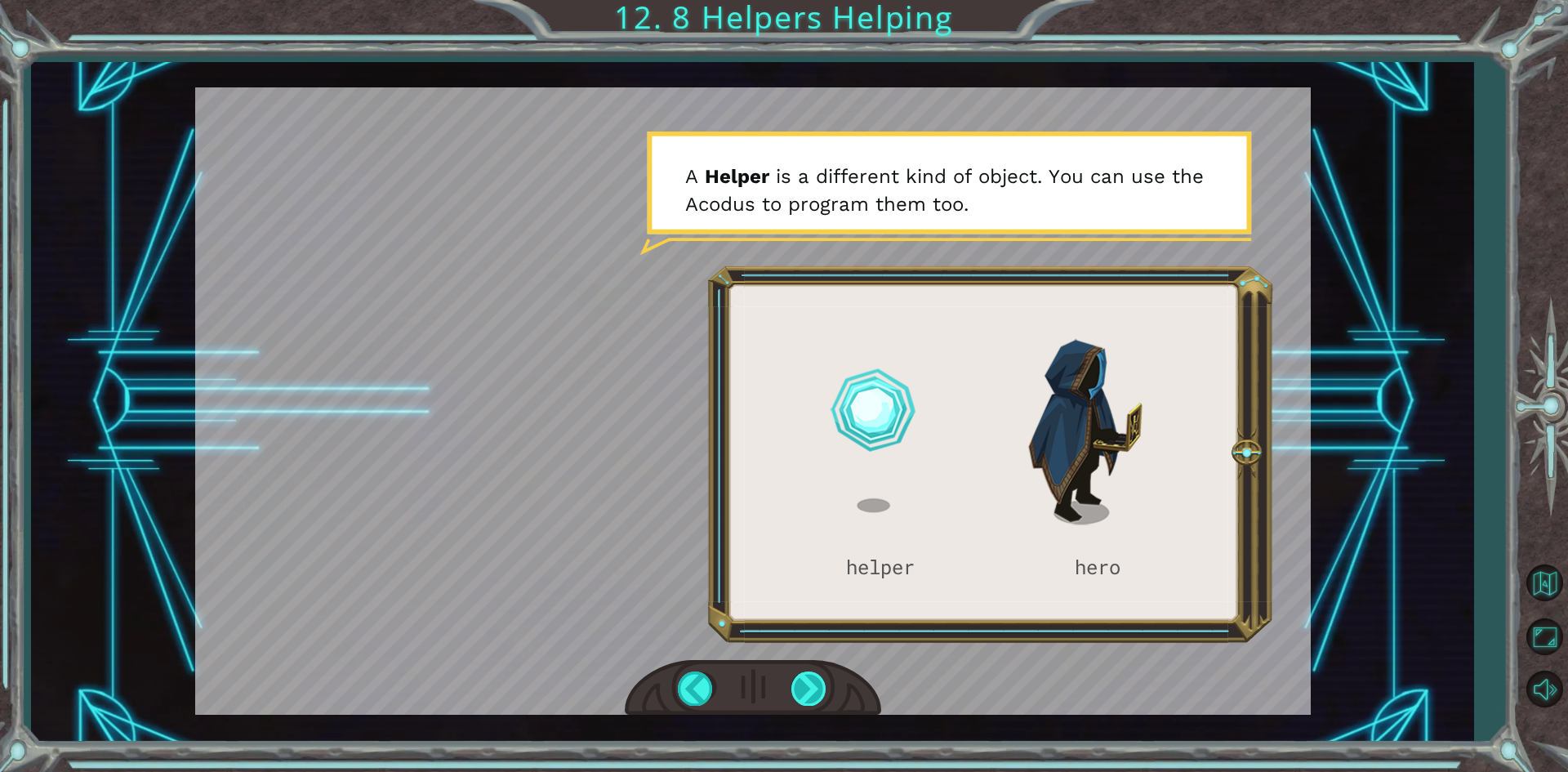
click at [801, 677] on div at bounding box center [809, 688] width 37 height 33
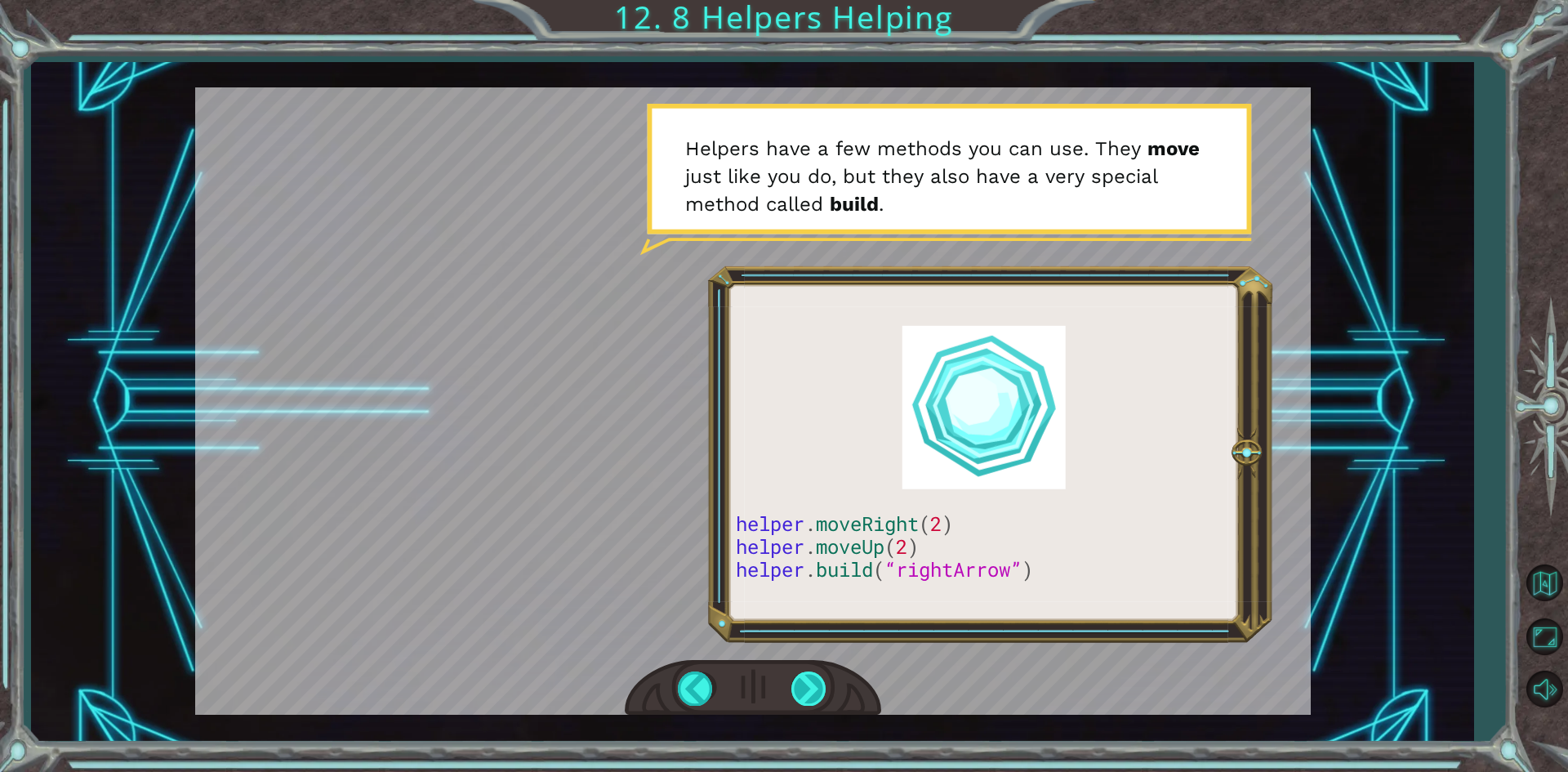
click at [794, 674] on div at bounding box center [809, 688] width 37 height 33
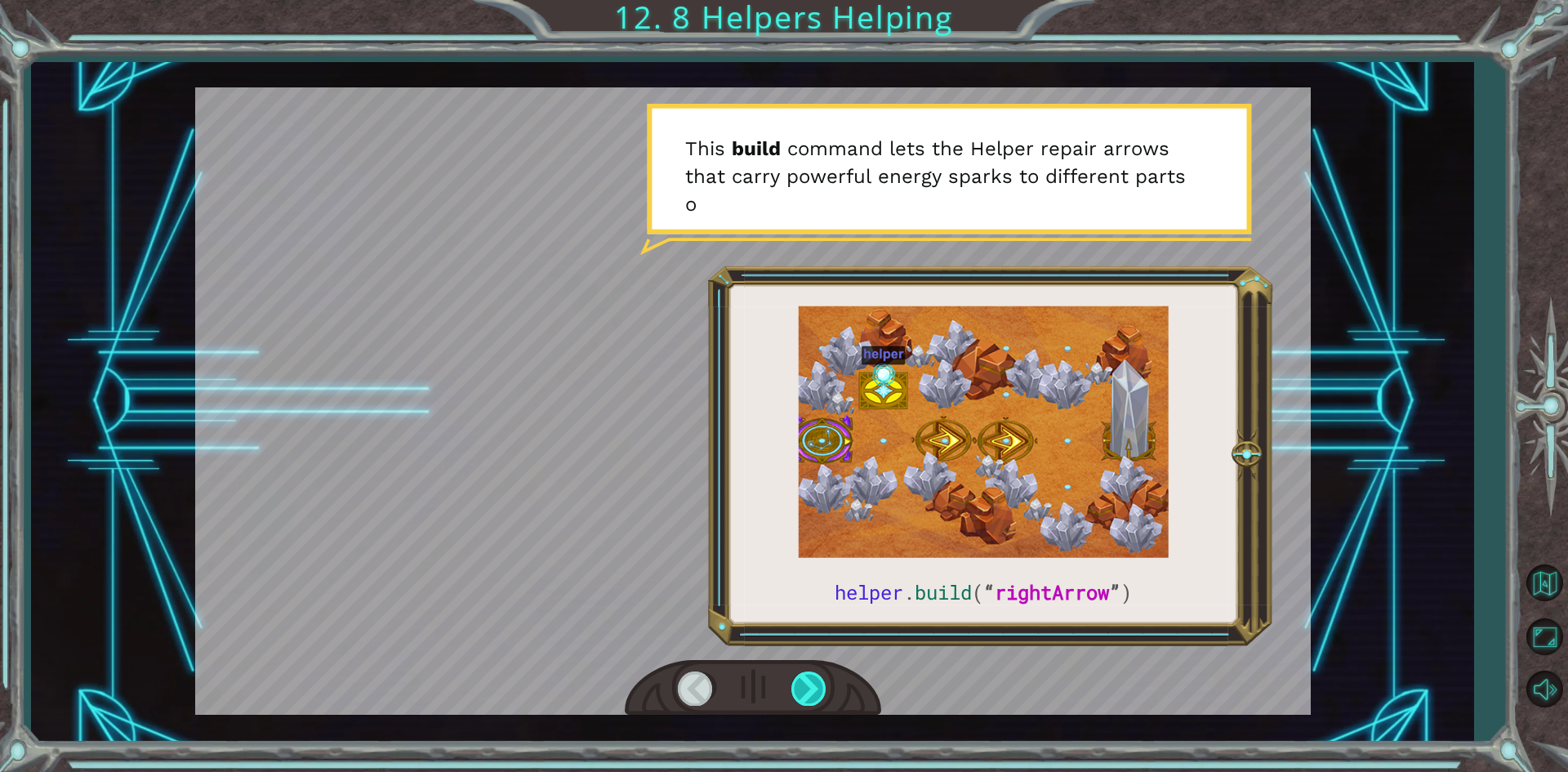
click at [809, 684] on div at bounding box center [809, 688] width 37 height 33
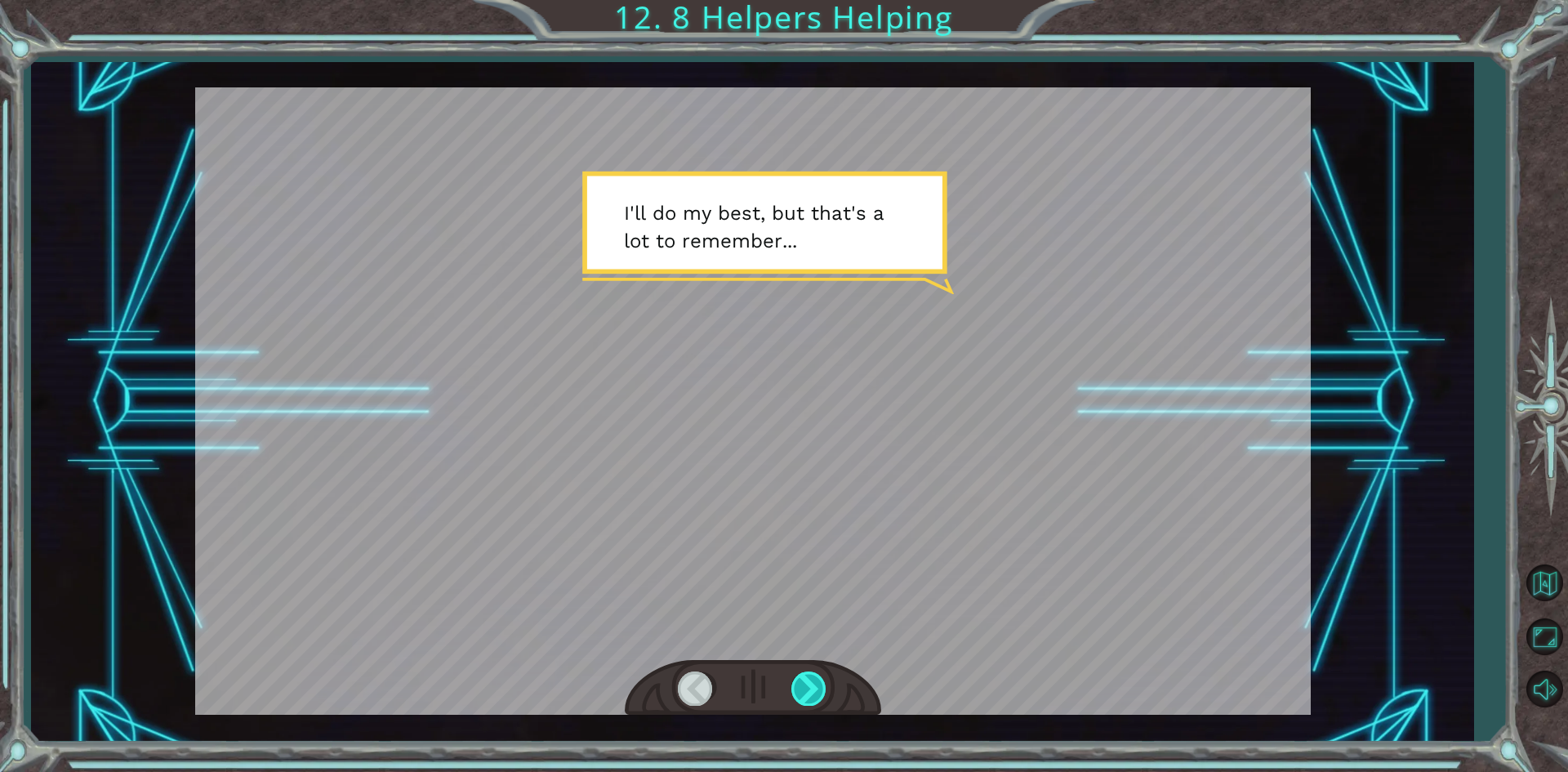
click at [808, 684] on div at bounding box center [809, 688] width 37 height 33
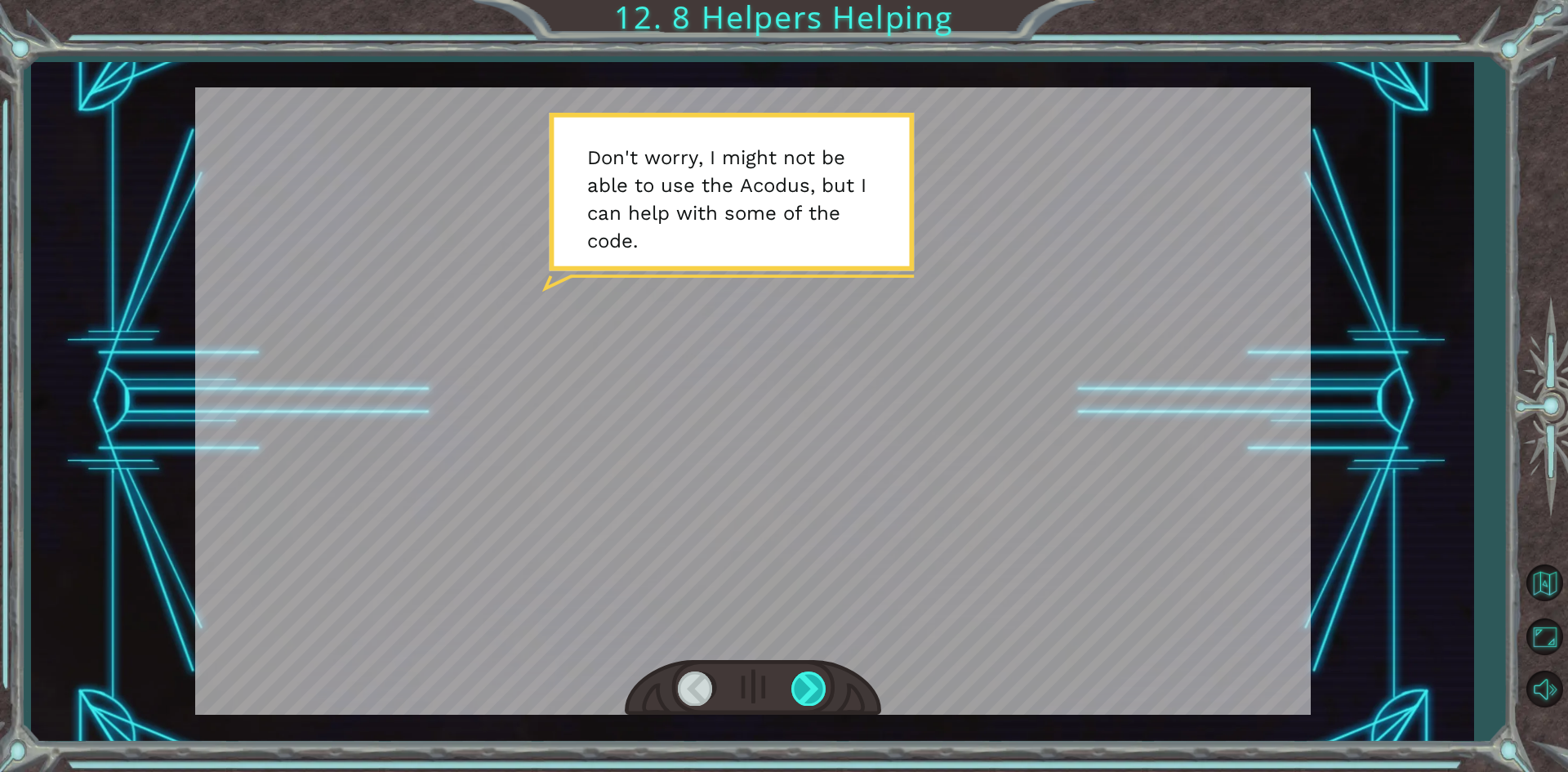
click at [820, 685] on div at bounding box center [809, 688] width 37 height 33
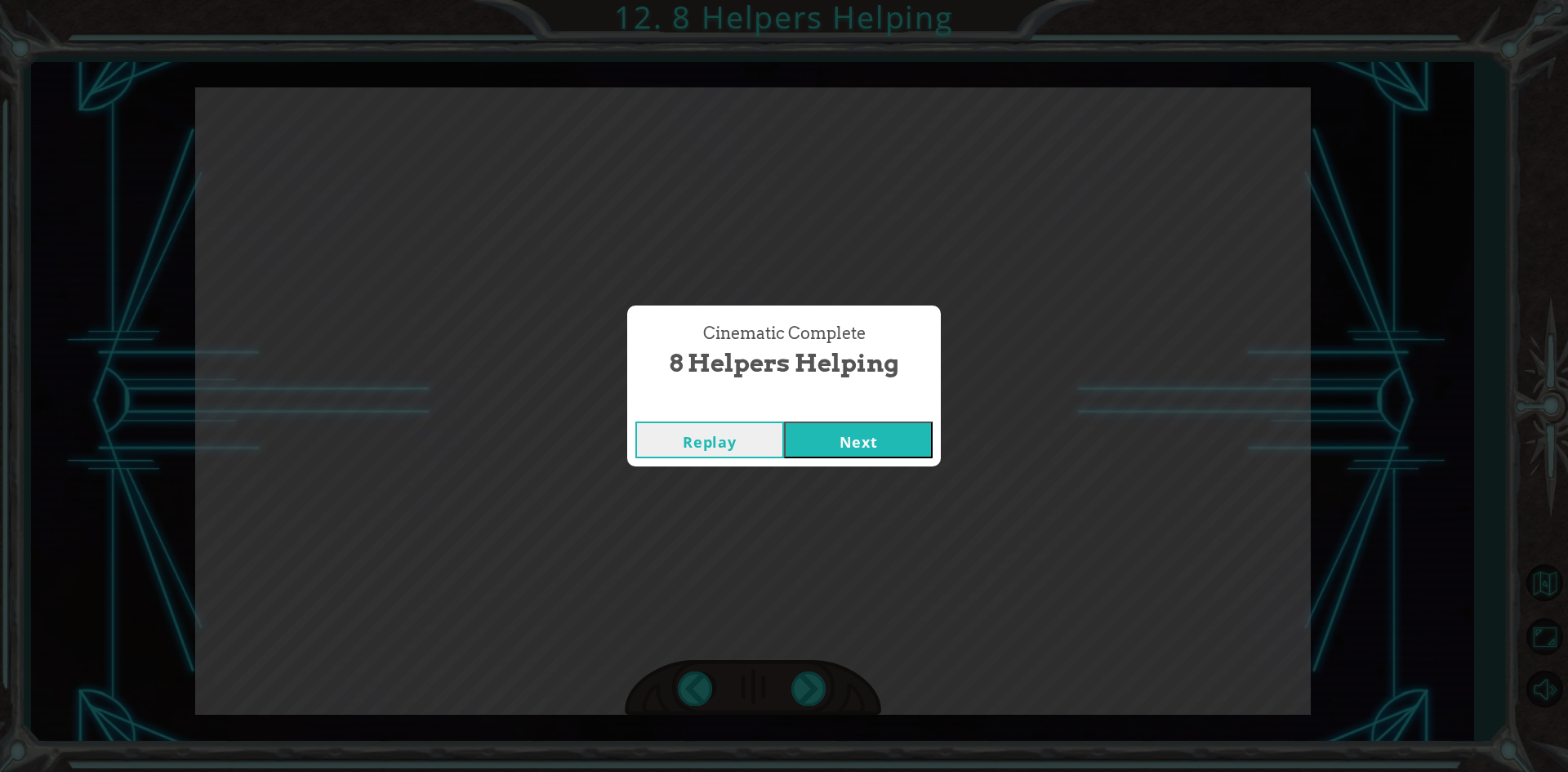
click at [854, 437] on button "Next" at bounding box center [858, 439] width 149 height 37
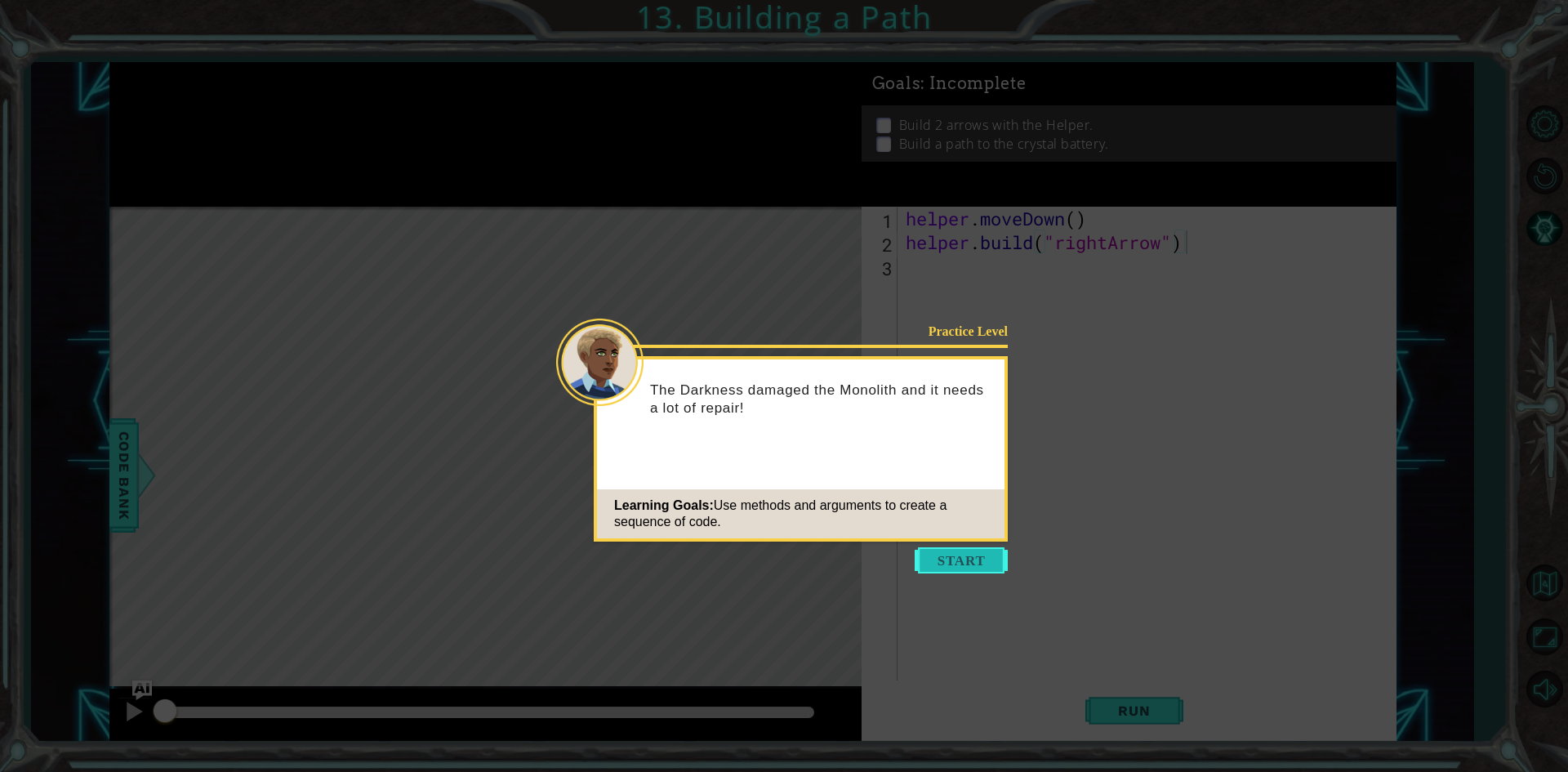
click at [934, 555] on button "Start" at bounding box center [961, 560] width 93 height 26
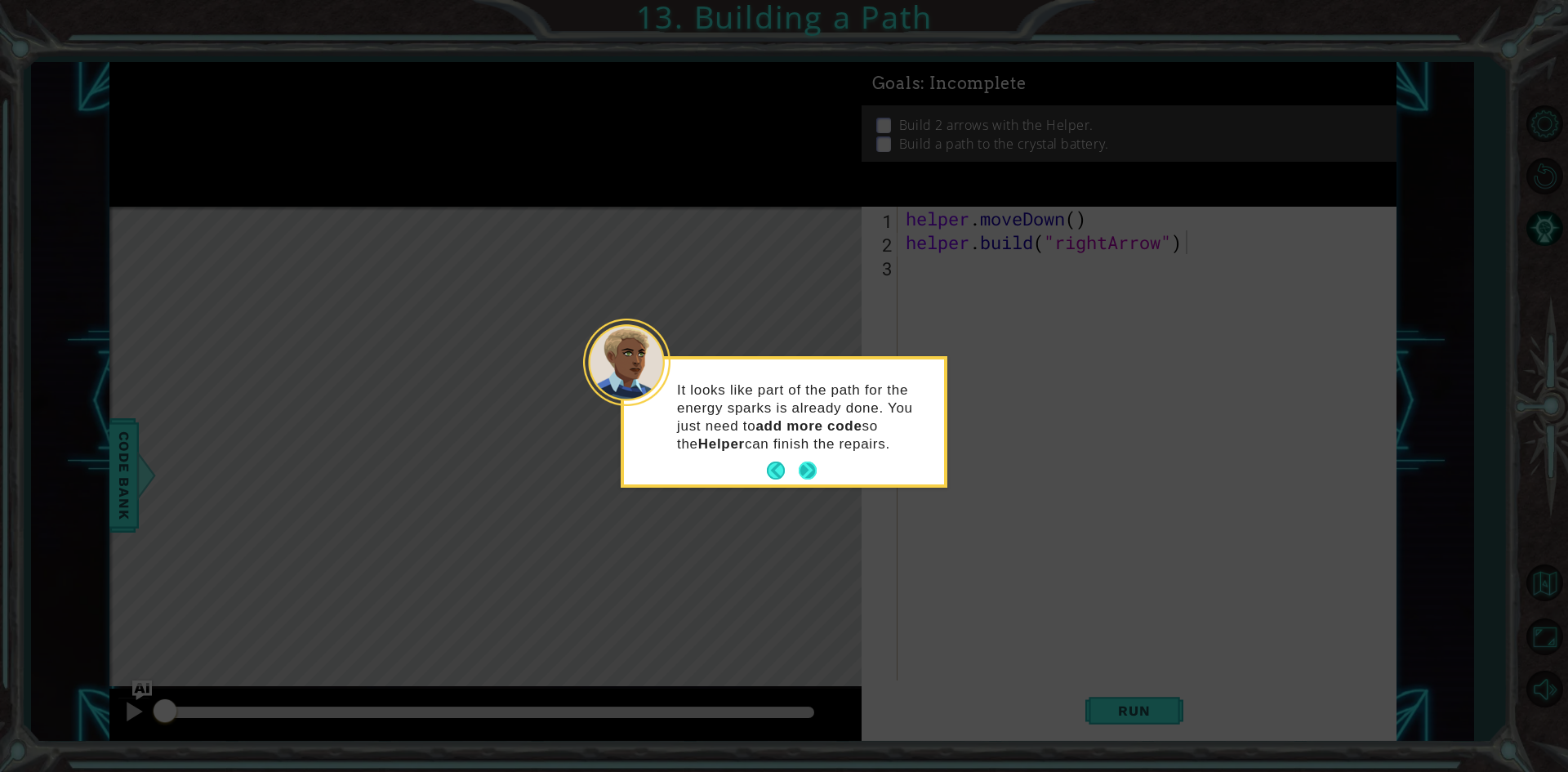
click at [807, 469] on button "Next" at bounding box center [807, 470] width 18 height 18
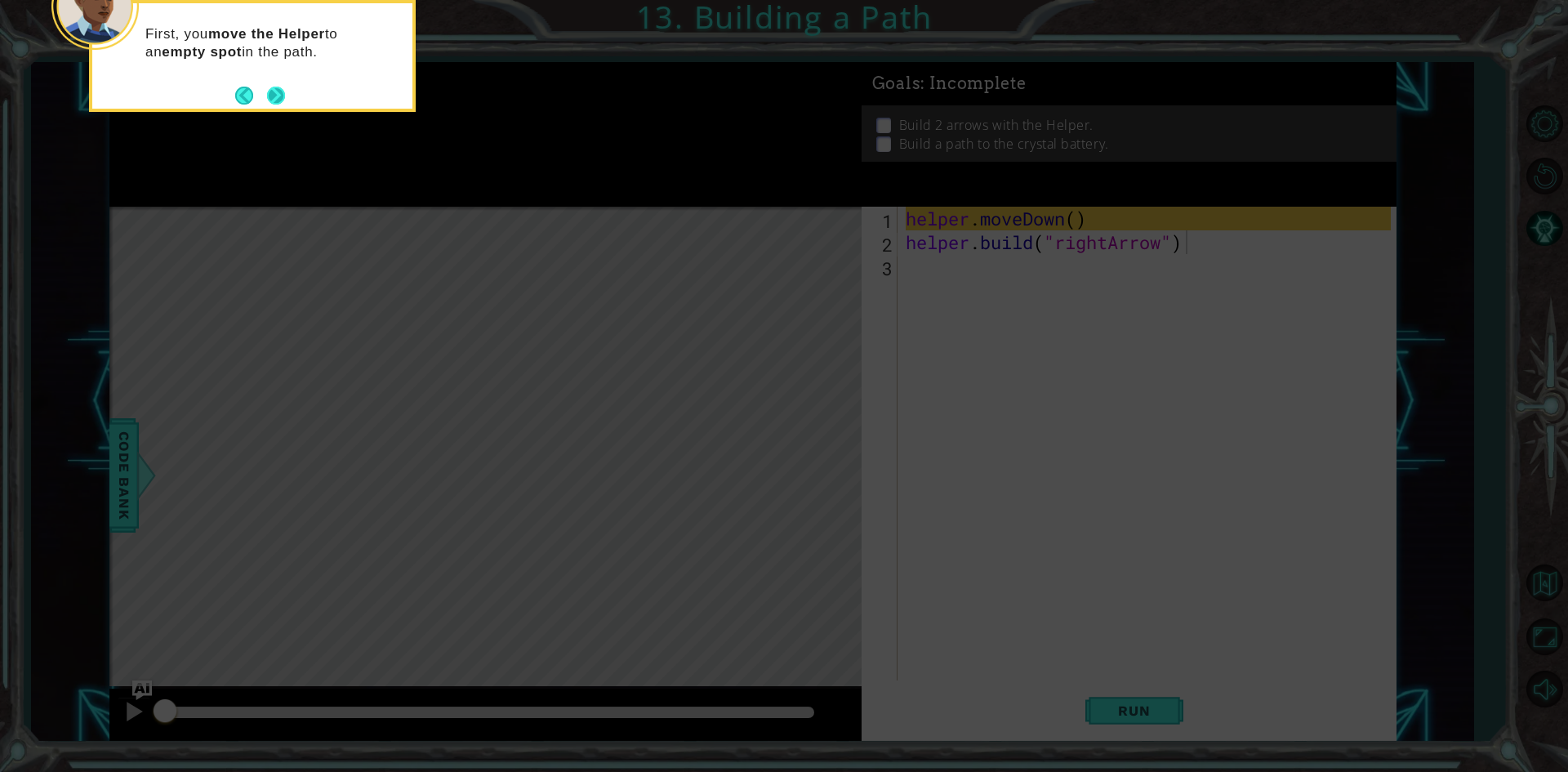
click at [267, 97] on button "Next" at bounding box center [275, 96] width 18 height 18
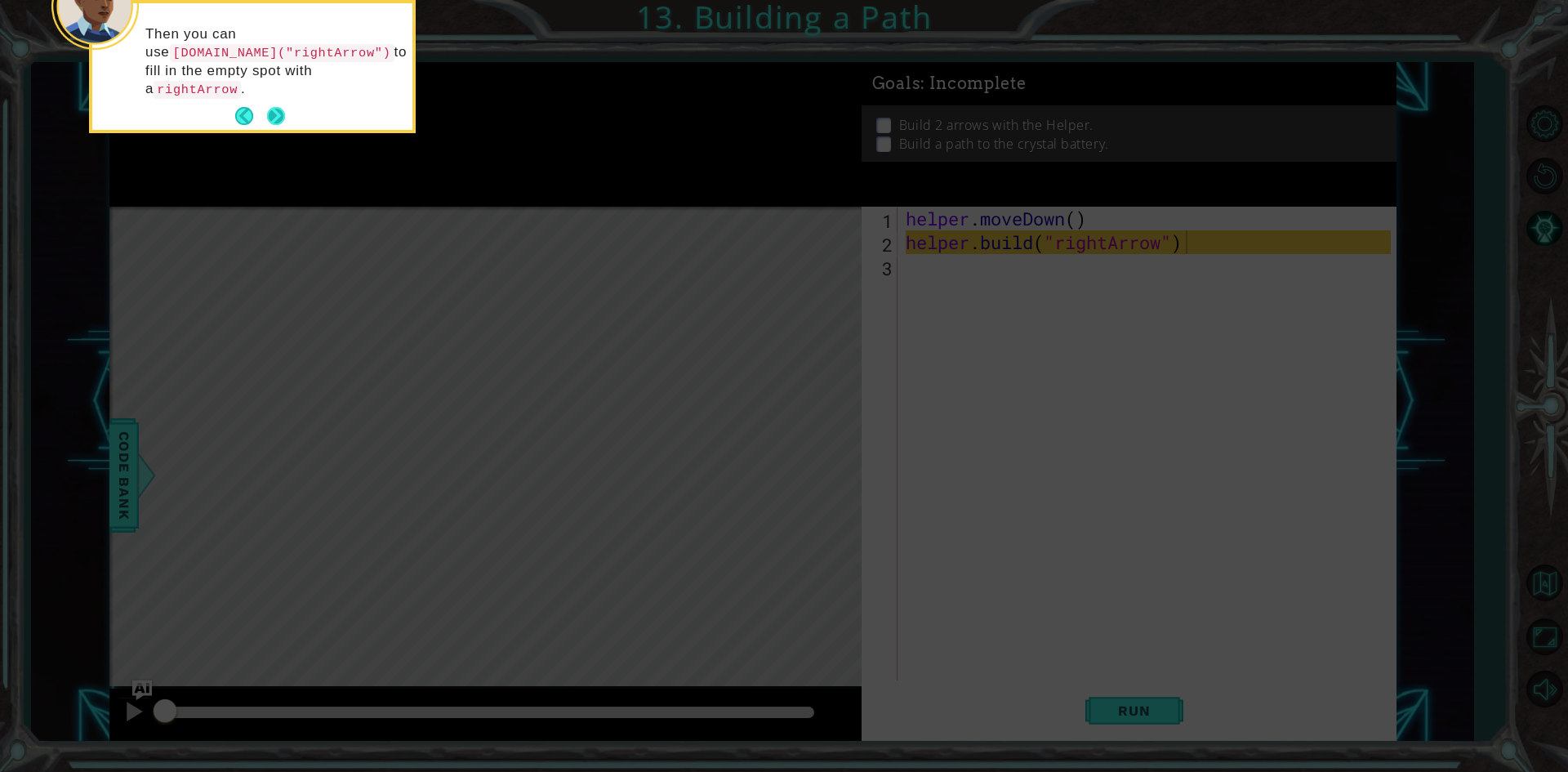
click at [287, 89] on div "Then you can use [DOMAIN_NAME]("rightArrow") to fill in the empty spot with a r…" at bounding box center [253, 66] width 320 height 127
click at [273, 107] on button "Next" at bounding box center [275, 115] width 18 height 18
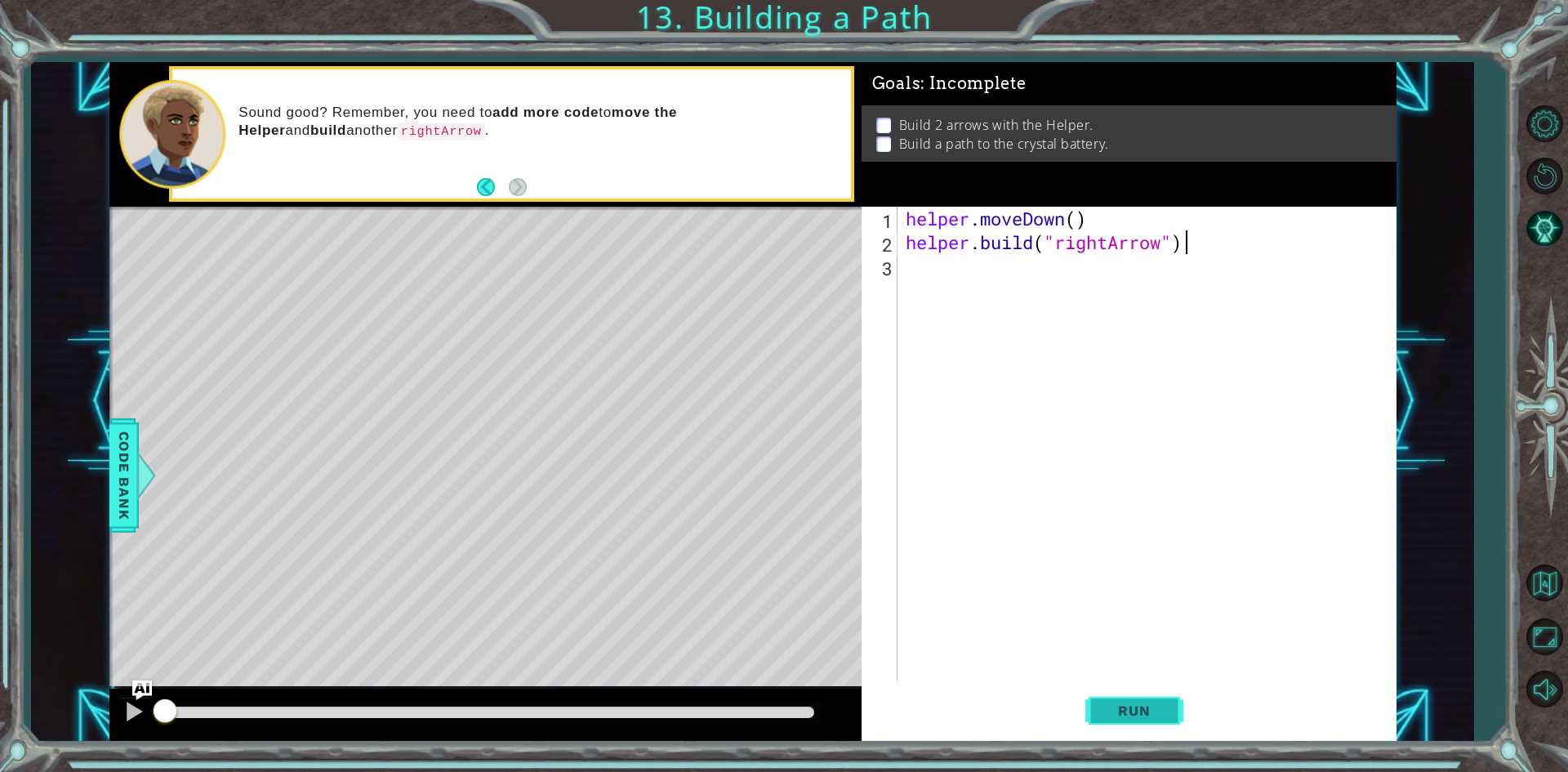
click at [1124, 704] on span "Run" at bounding box center [1134, 710] width 64 height 16
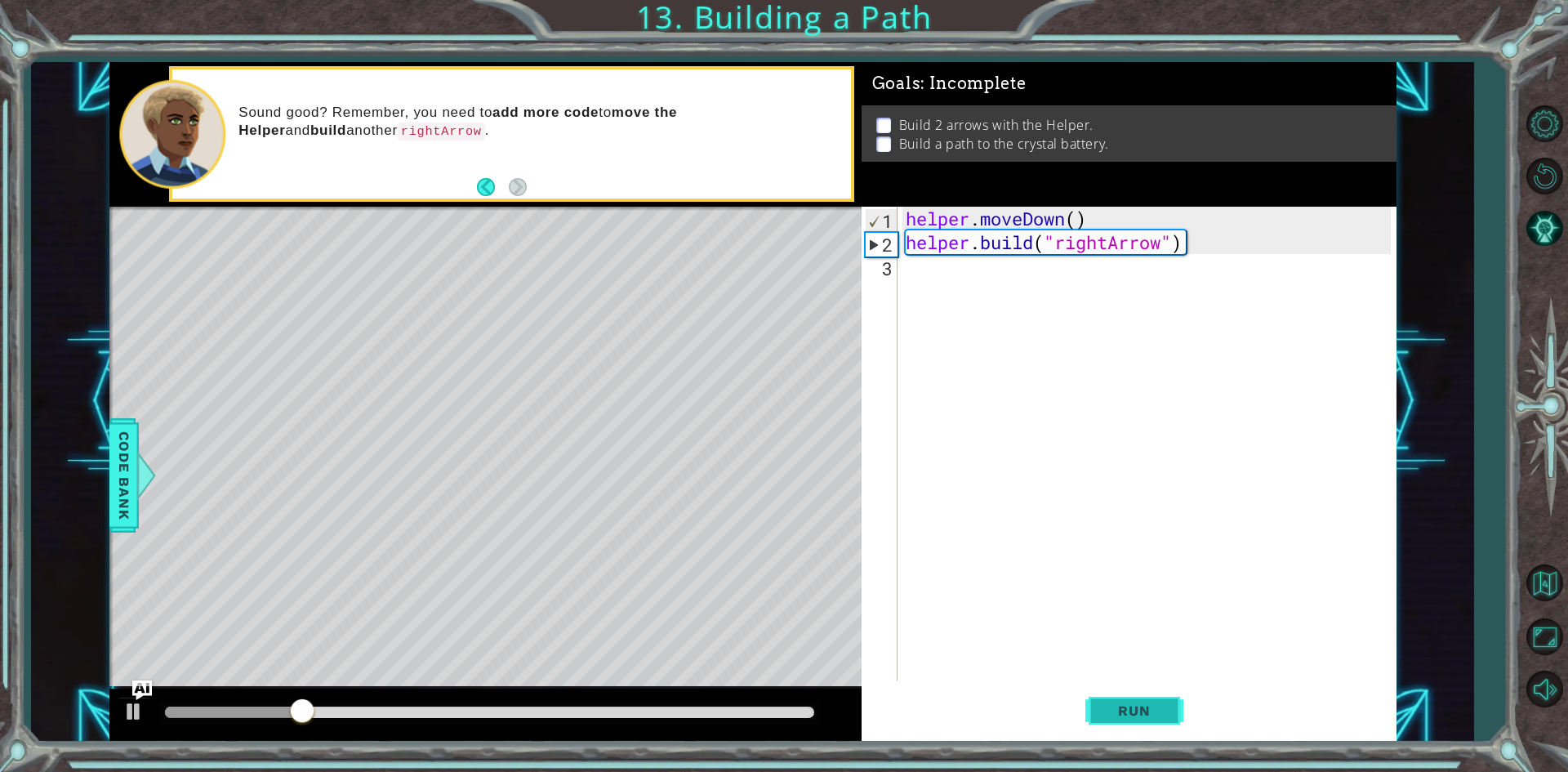
click at [1143, 701] on button "Run" at bounding box center [1135, 711] width 98 height 53
click at [959, 280] on div "helper . moveDown ( ) helper . build ( "rightArrow" )" at bounding box center [1151, 466] width 497 height 521
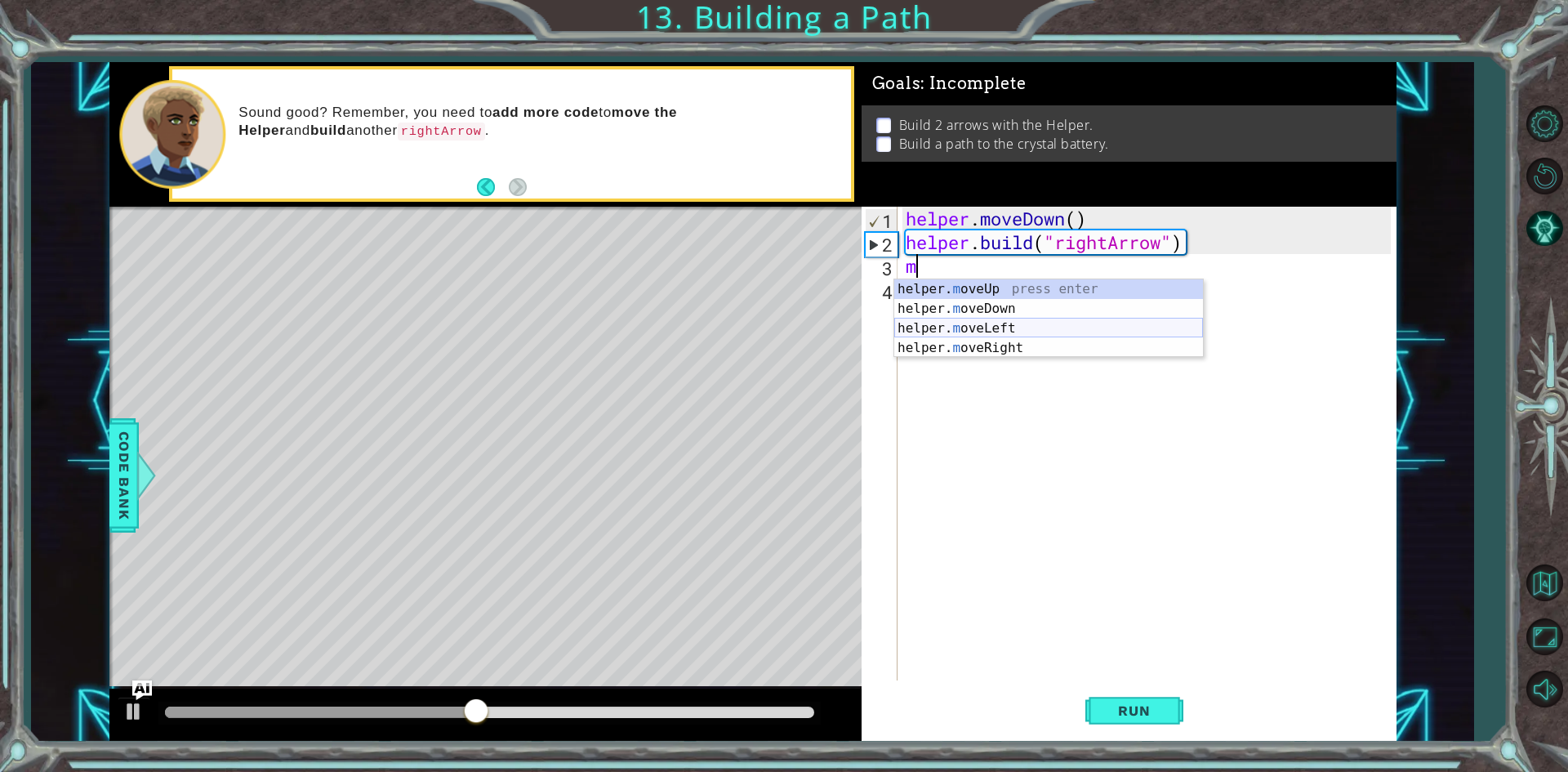
click at [982, 328] on div "helper. m oveUp press enter helper. m oveDown press enter helper. m oveLeft pre…" at bounding box center [1048, 338] width 308 height 117
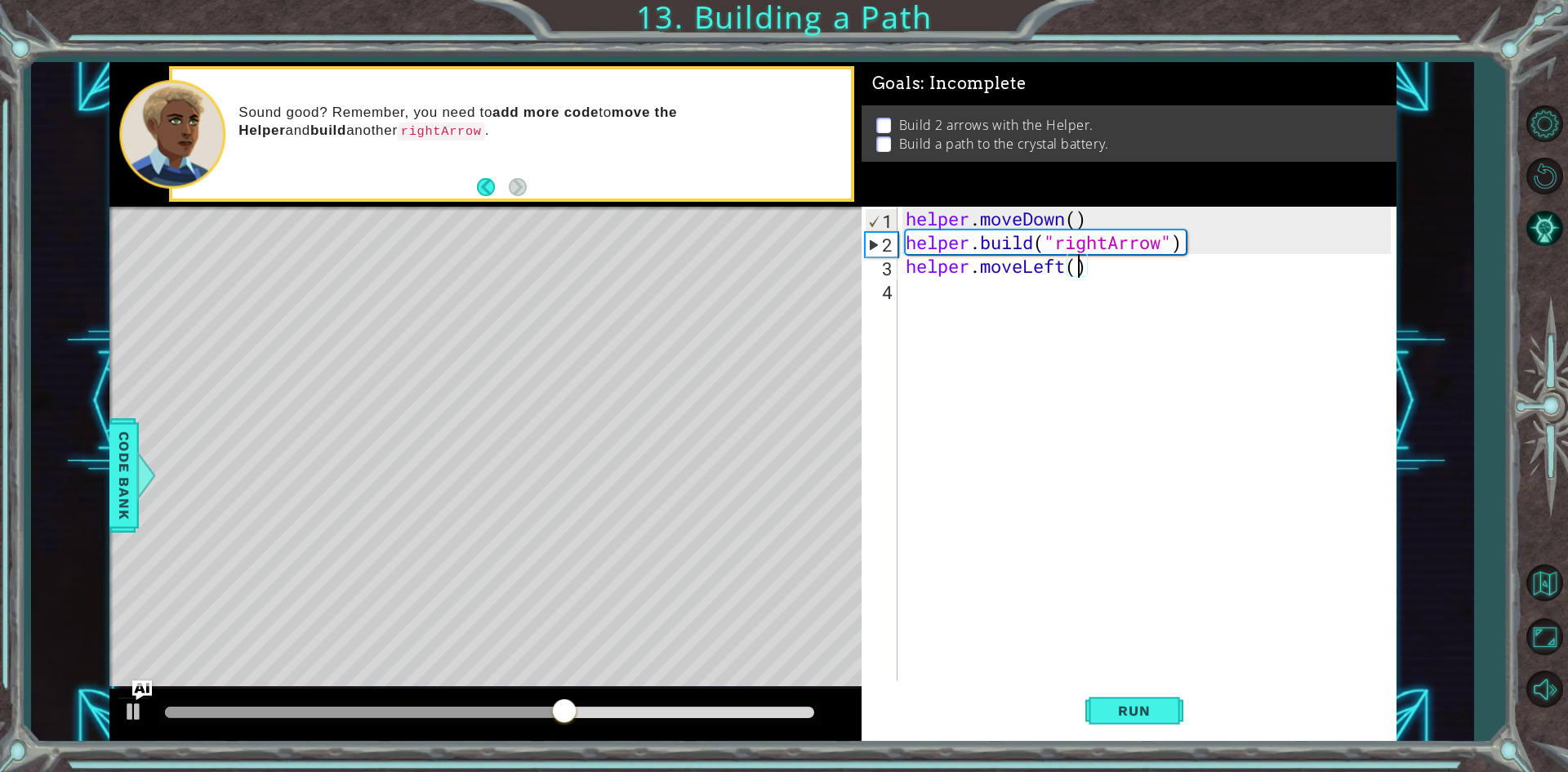
type textarea "helper.moveLeft(3)"
click at [1005, 304] on div "helper . moveDown ( ) helper . build ( "rightArrow" ) helper . moveLeft ( 3 )" at bounding box center [1151, 466] width 497 height 521
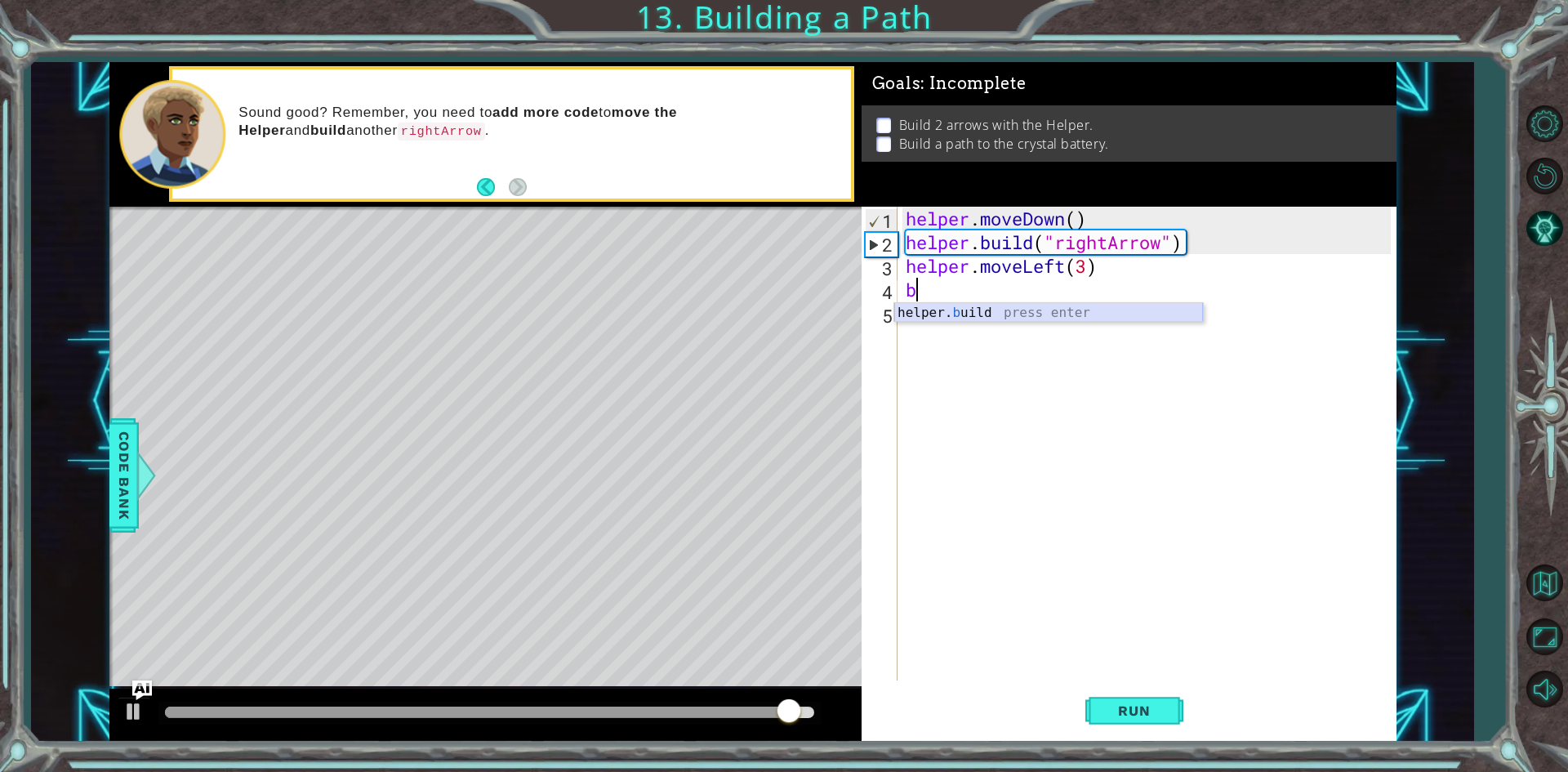
click at [1017, 311] on div "helper. b uild press enter" at bounding box center [1048, 332] width 308 height 59
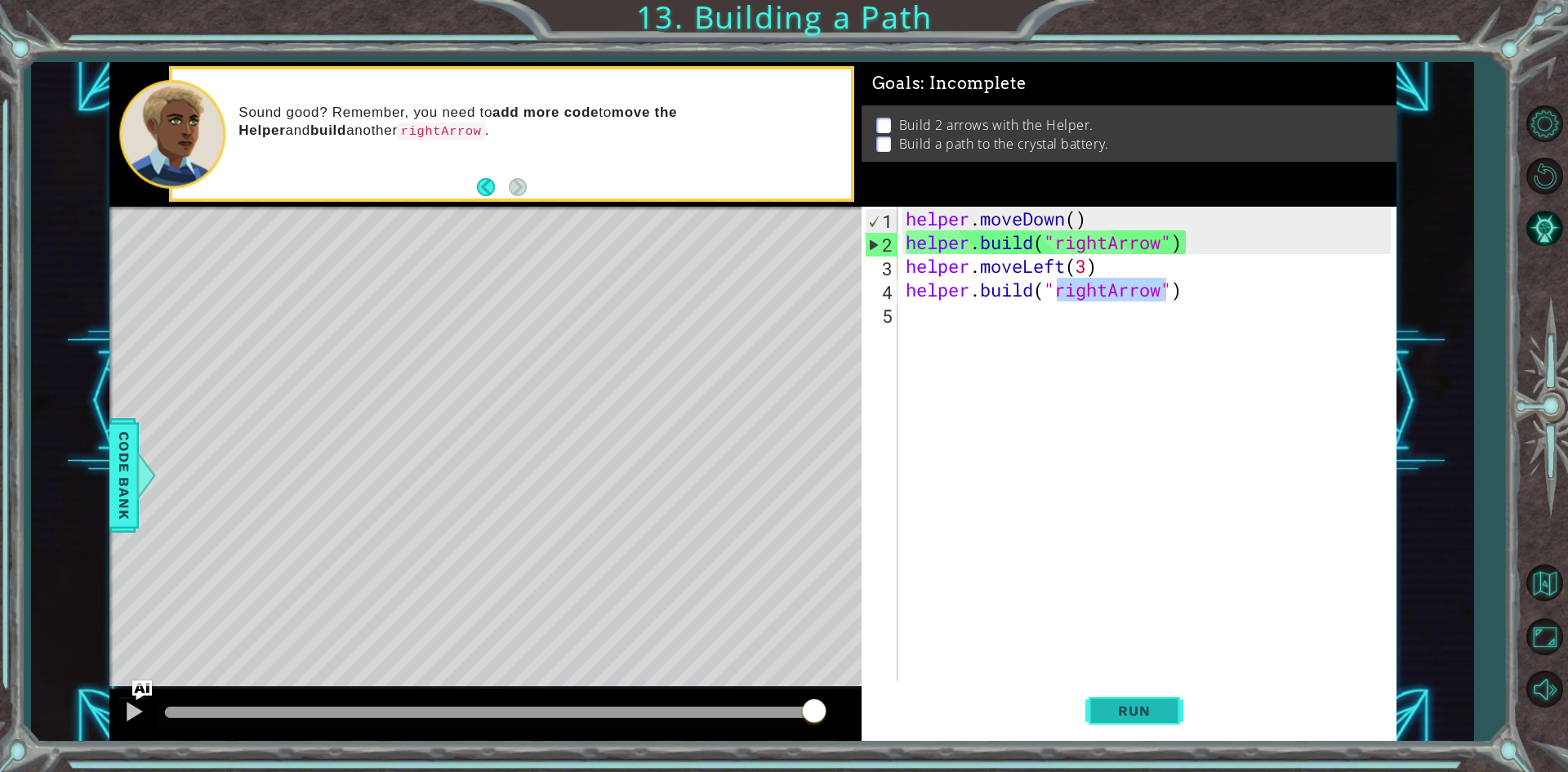
click at [1139, 712] on span "Run" at bounding box center [1134, 710] width 64 height 16
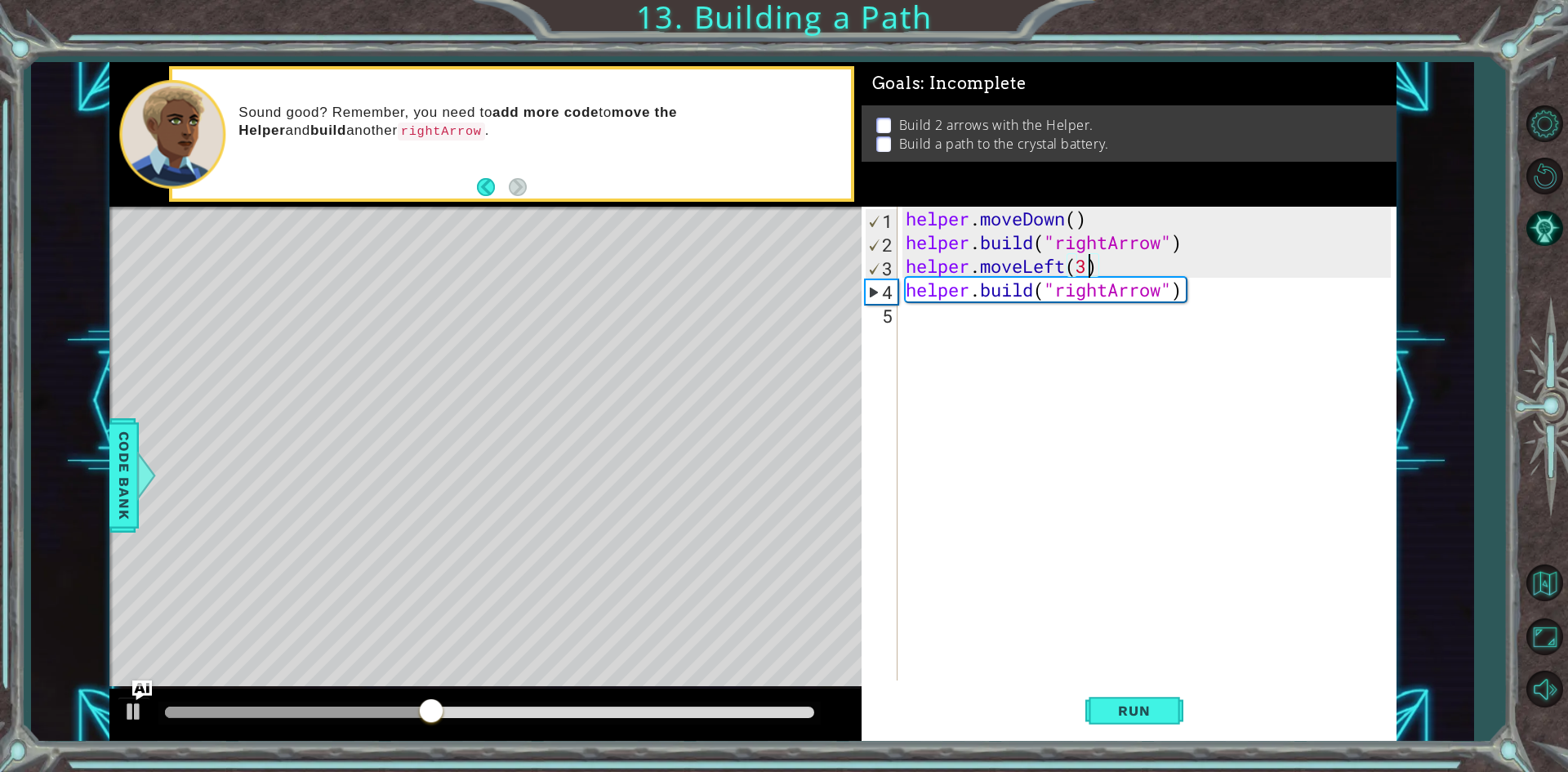
click at [1090, 269] on div "helper . moveDown ( ) helper . build ( "rightArrow" ) helper . moveLeft ( 3 ) h…" at bounding box center [1151, 466] width 497 height 521
click at [1066, 266] on div "helper . moveDown ( ) helper . build ( "rightArrow" ) helper . moveLeft ( 3 ) h…" at bounding box center [1151, 466] width 497 height 521
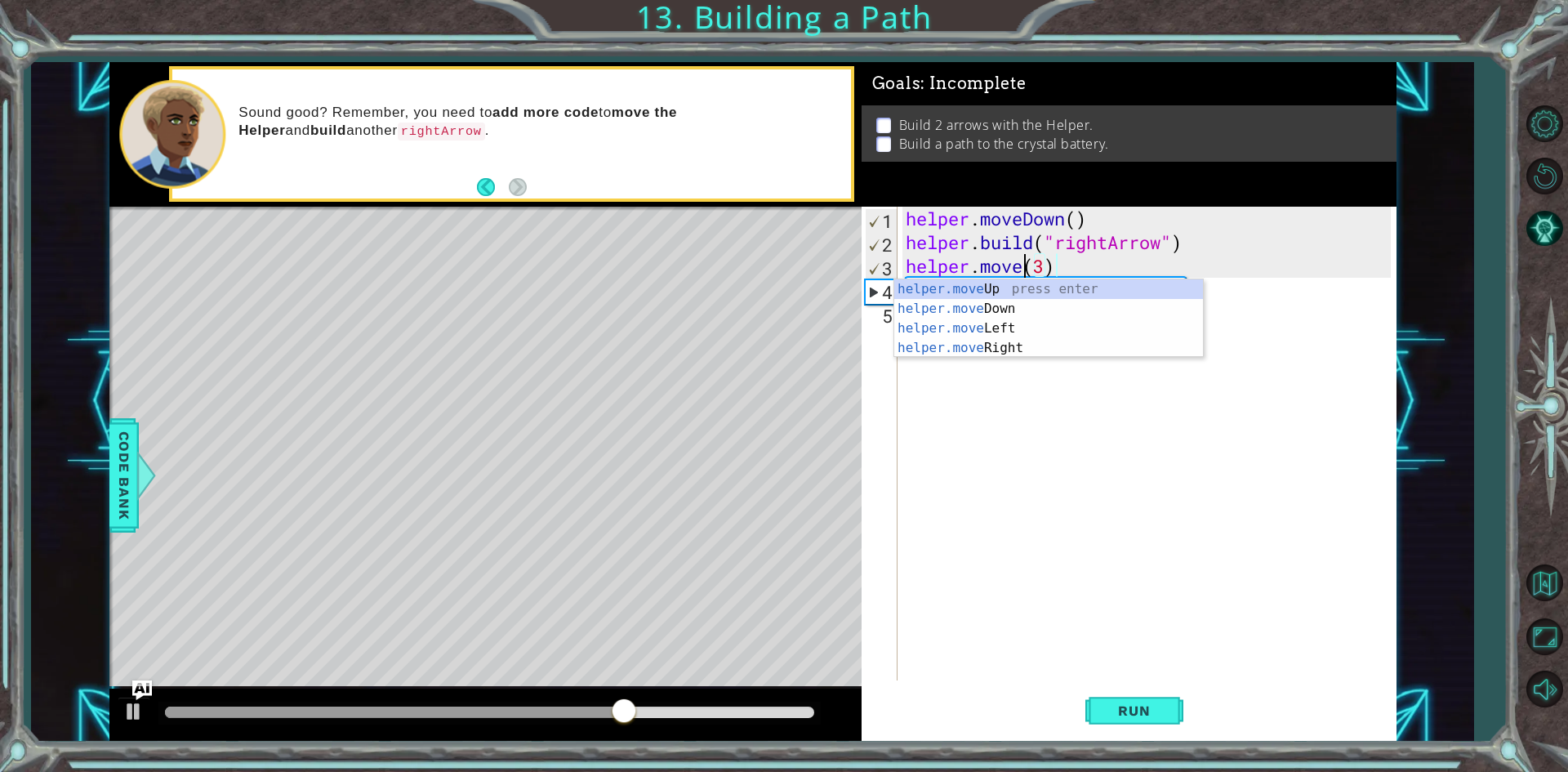
scroll to position [0, 6]
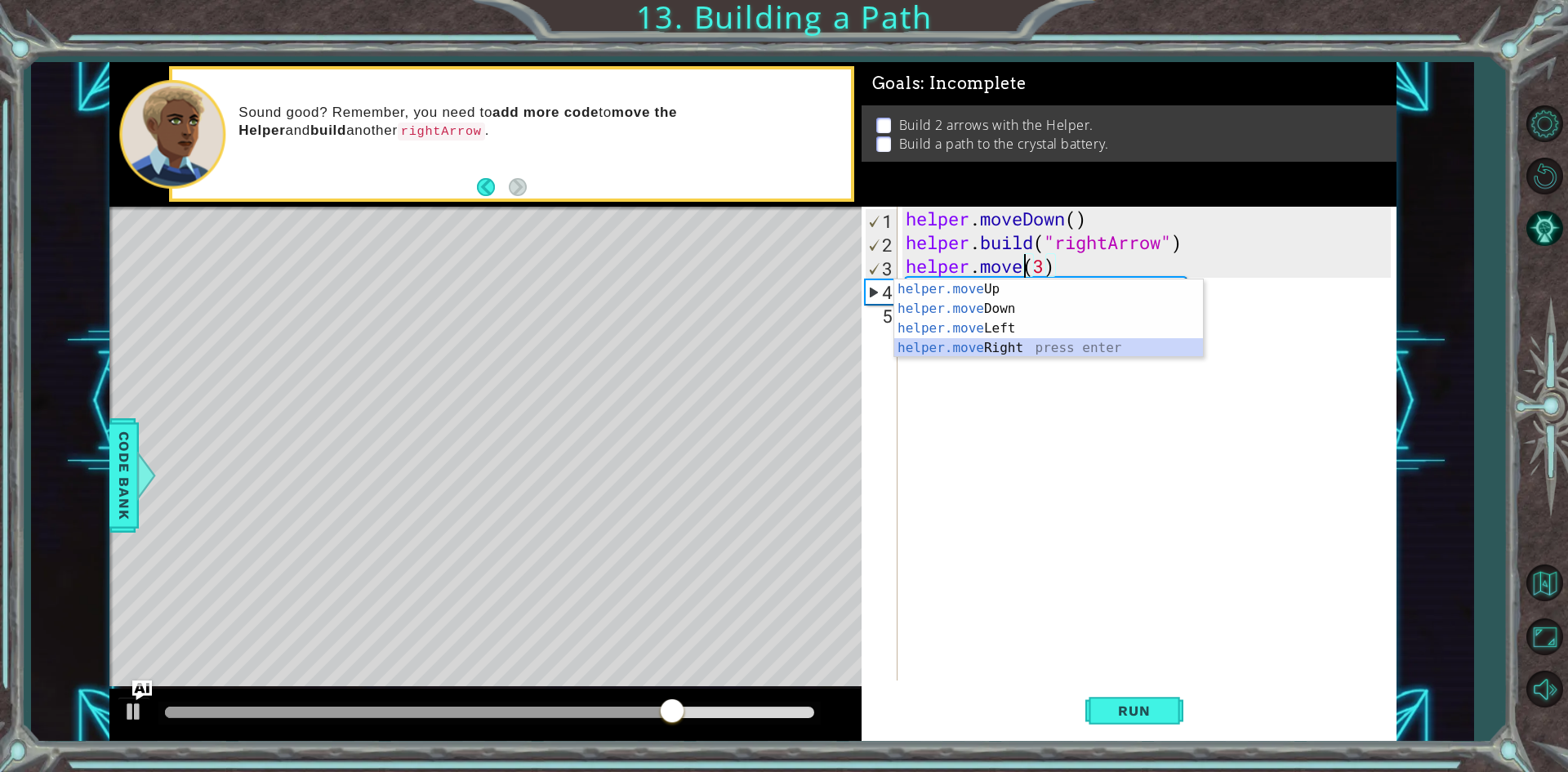
click at [1020, 356] on div "helper.move Up press enter helper.move Down press enter helper.move Left press …" at bounding box center [1048, 338] width 308 height 117
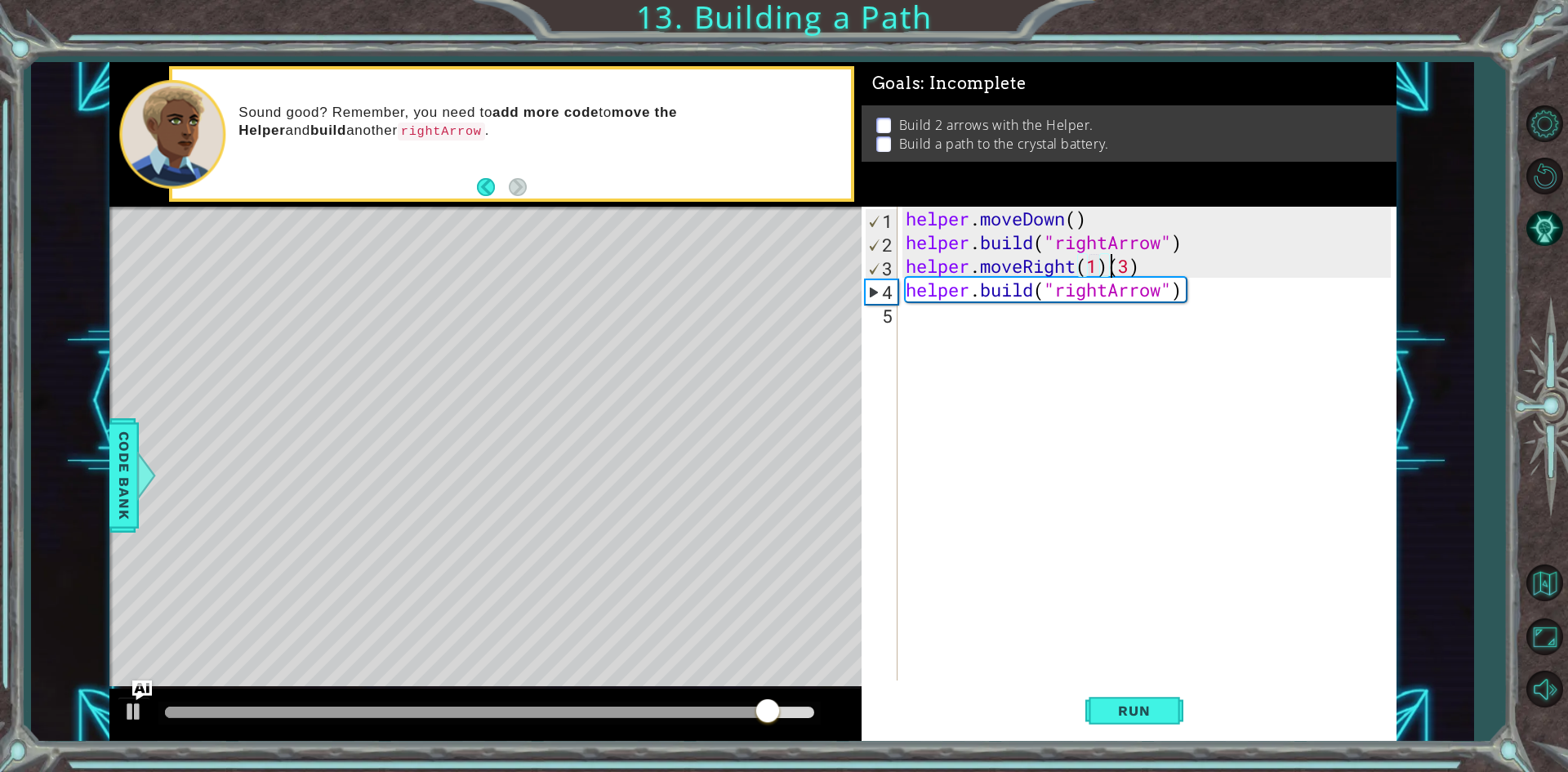
click at [1109, 272] on div "helper . moveDown ( ) helper . build ( "rightArrow" ) helper . moveRight ( 1 ) …" at bounding box center [1151, 466] width 497 height 521
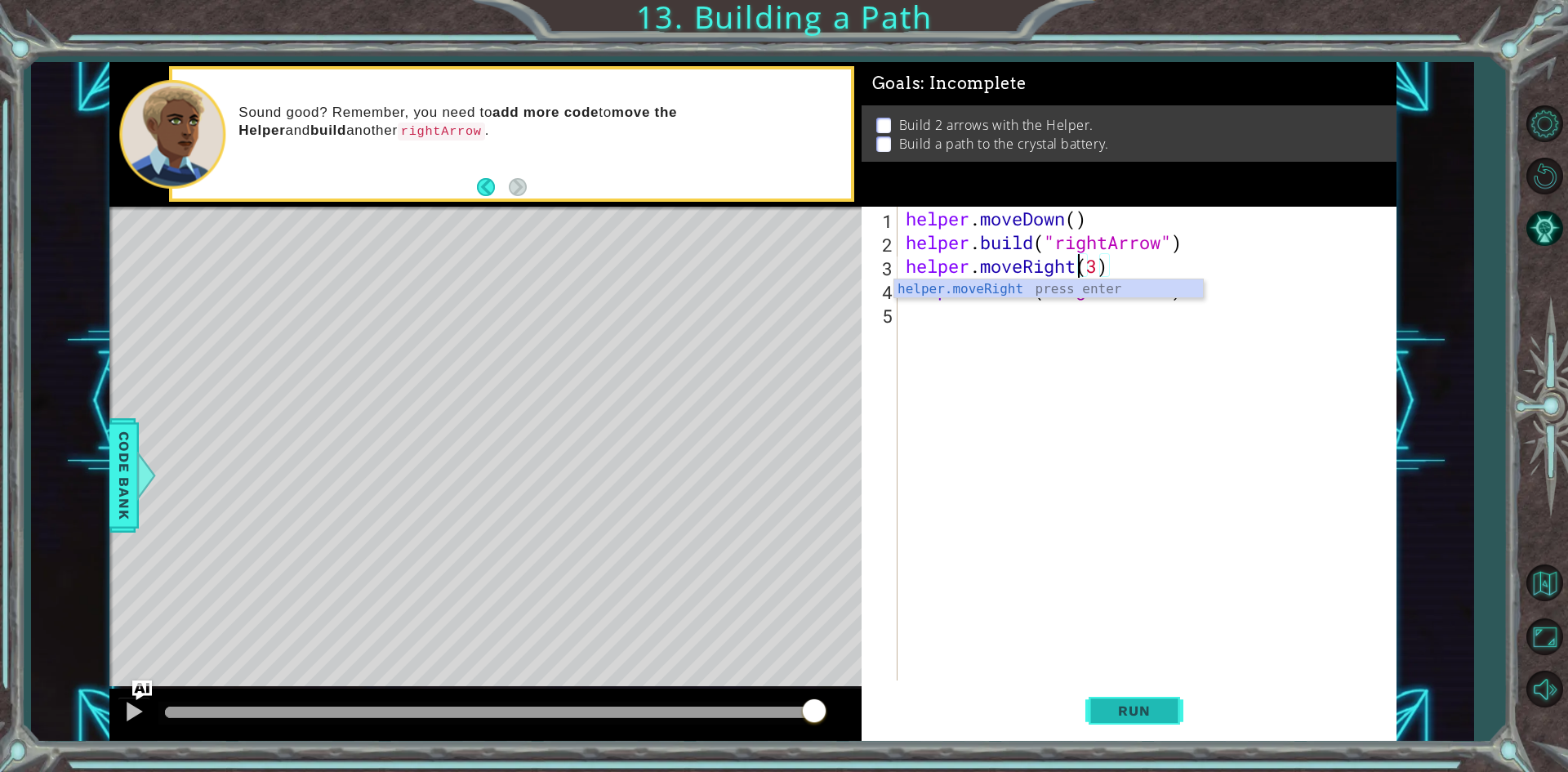
type textarea "helper.moveRight(3)"
click at [1103, 704] on span "Run" at bounding box center [1134, 710] width 64 height 16
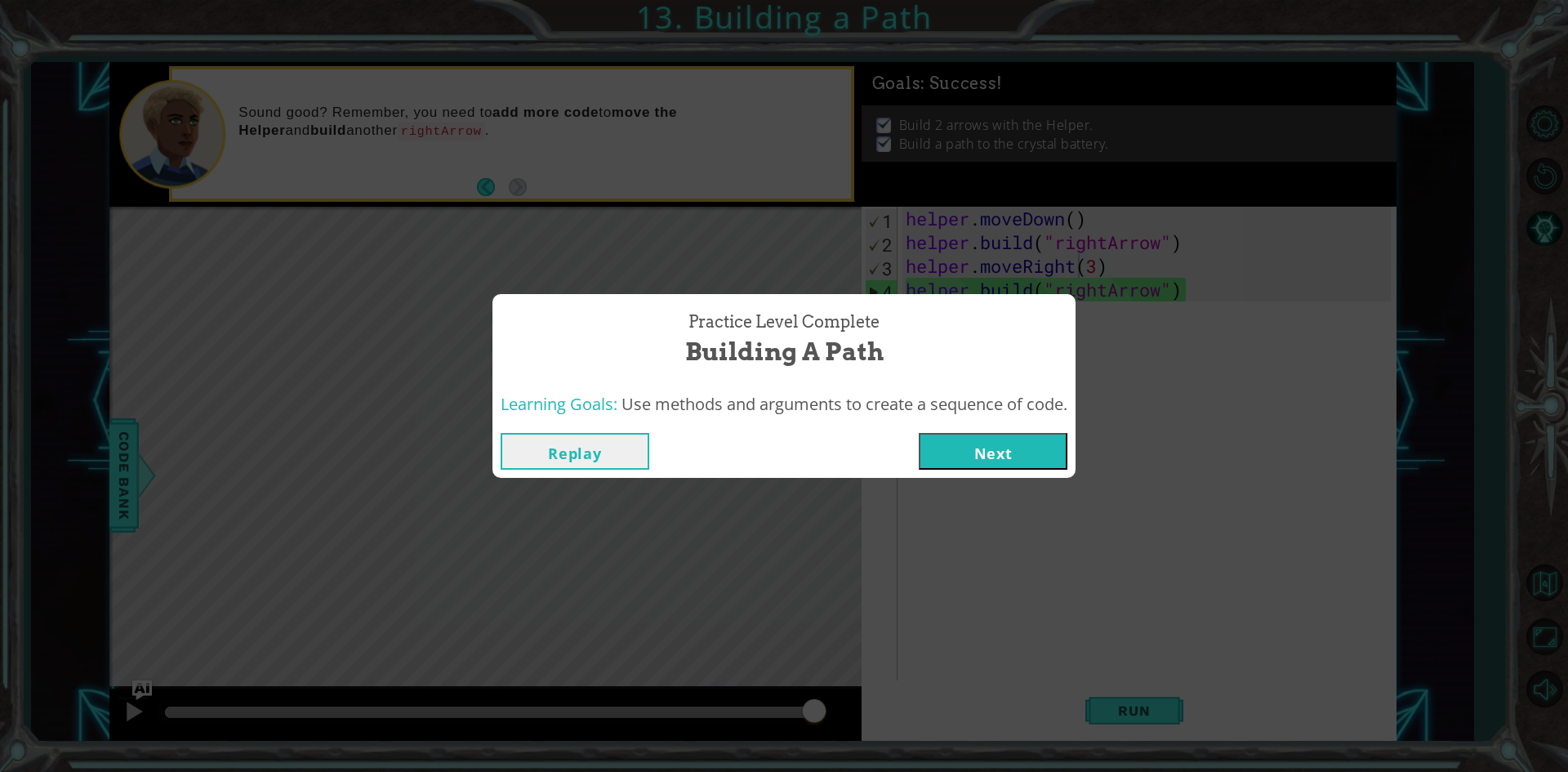
click at [977, 455] on button "Next" at bounding box center [993, 451] width 149 height 37
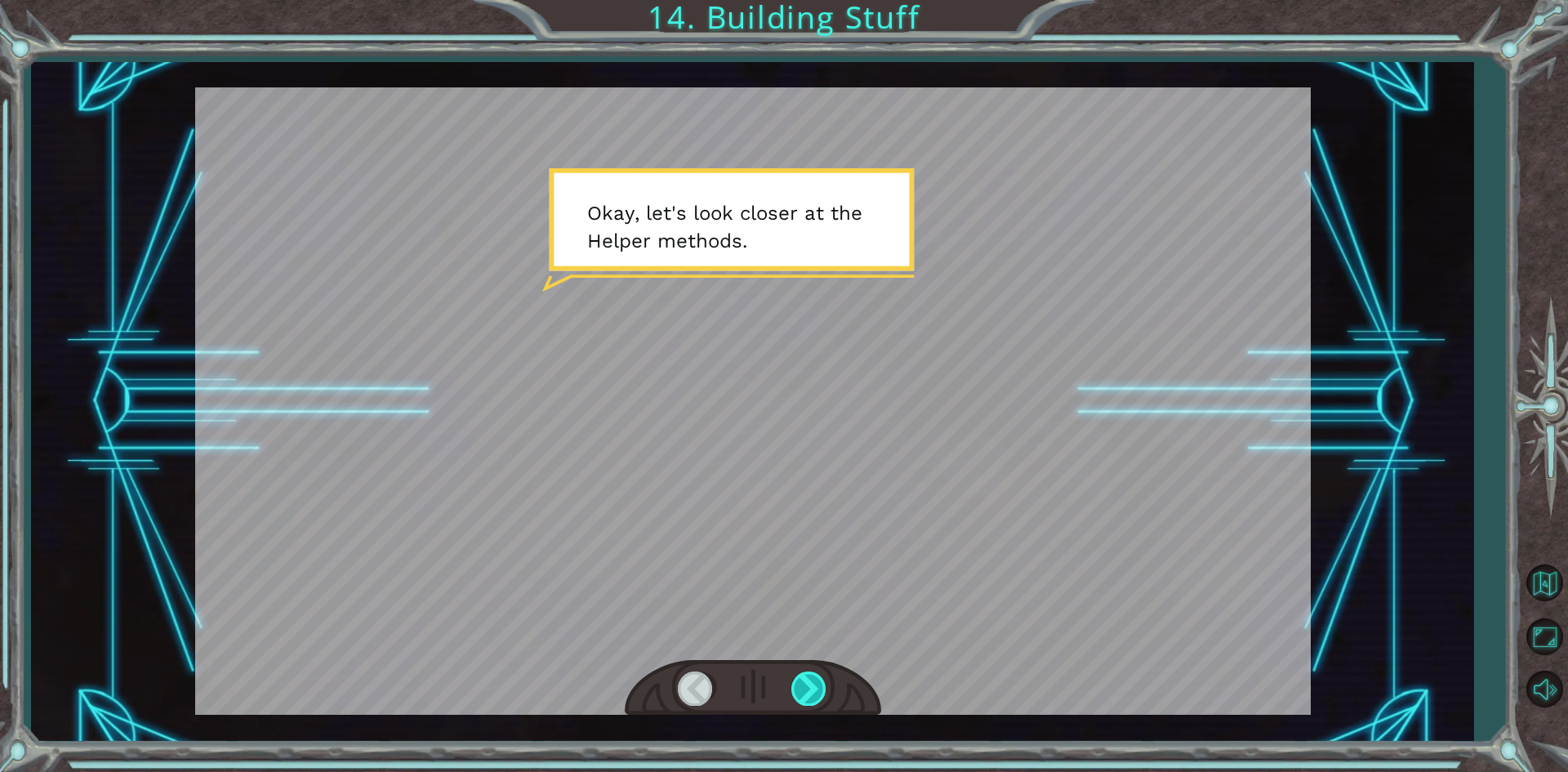
click at [823, 680] on div at bounding box center [809, 688] width 37 height 33
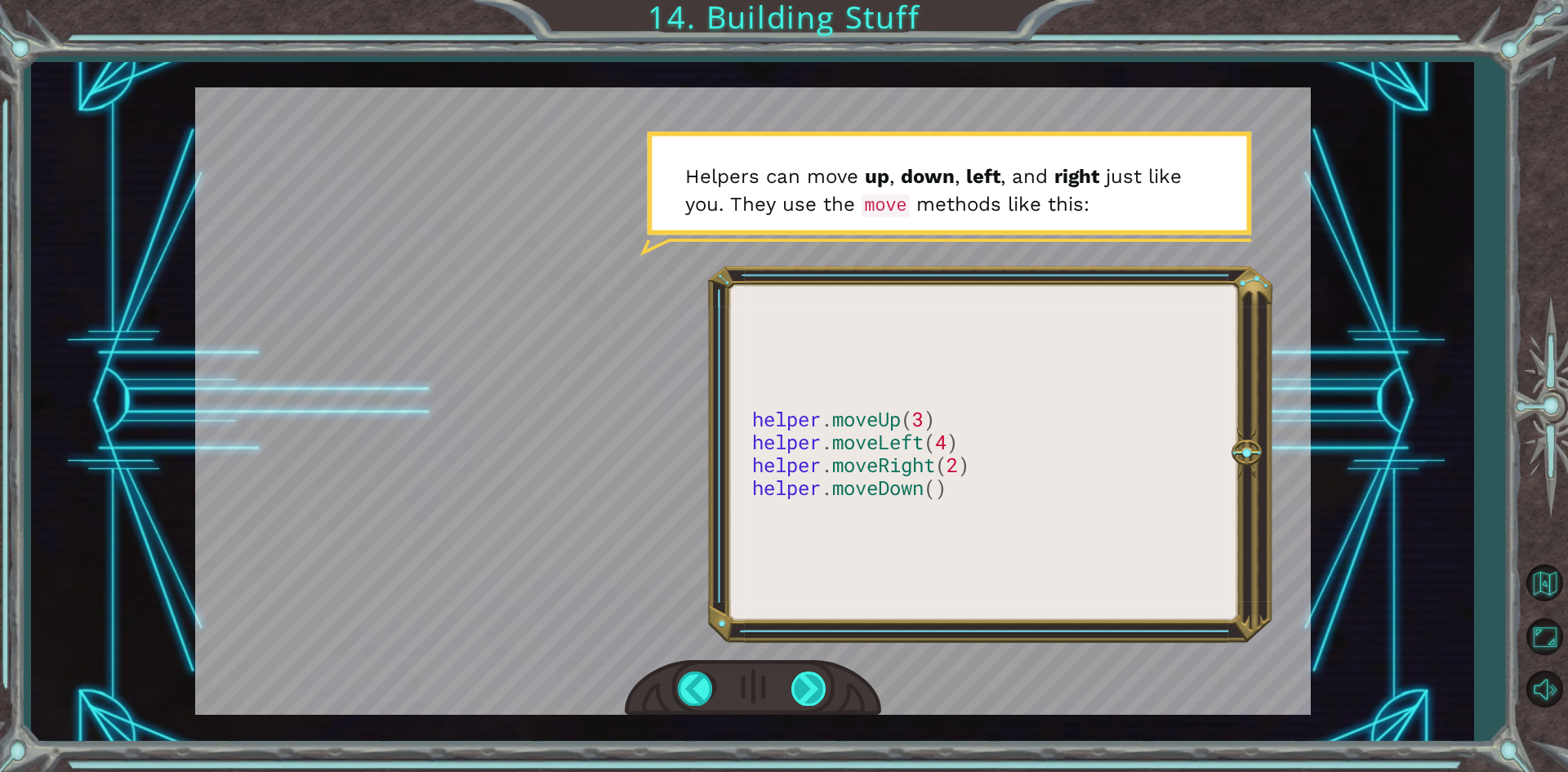
click at [809, 681] on div at bounding box center [809, 688] width 37 height 33
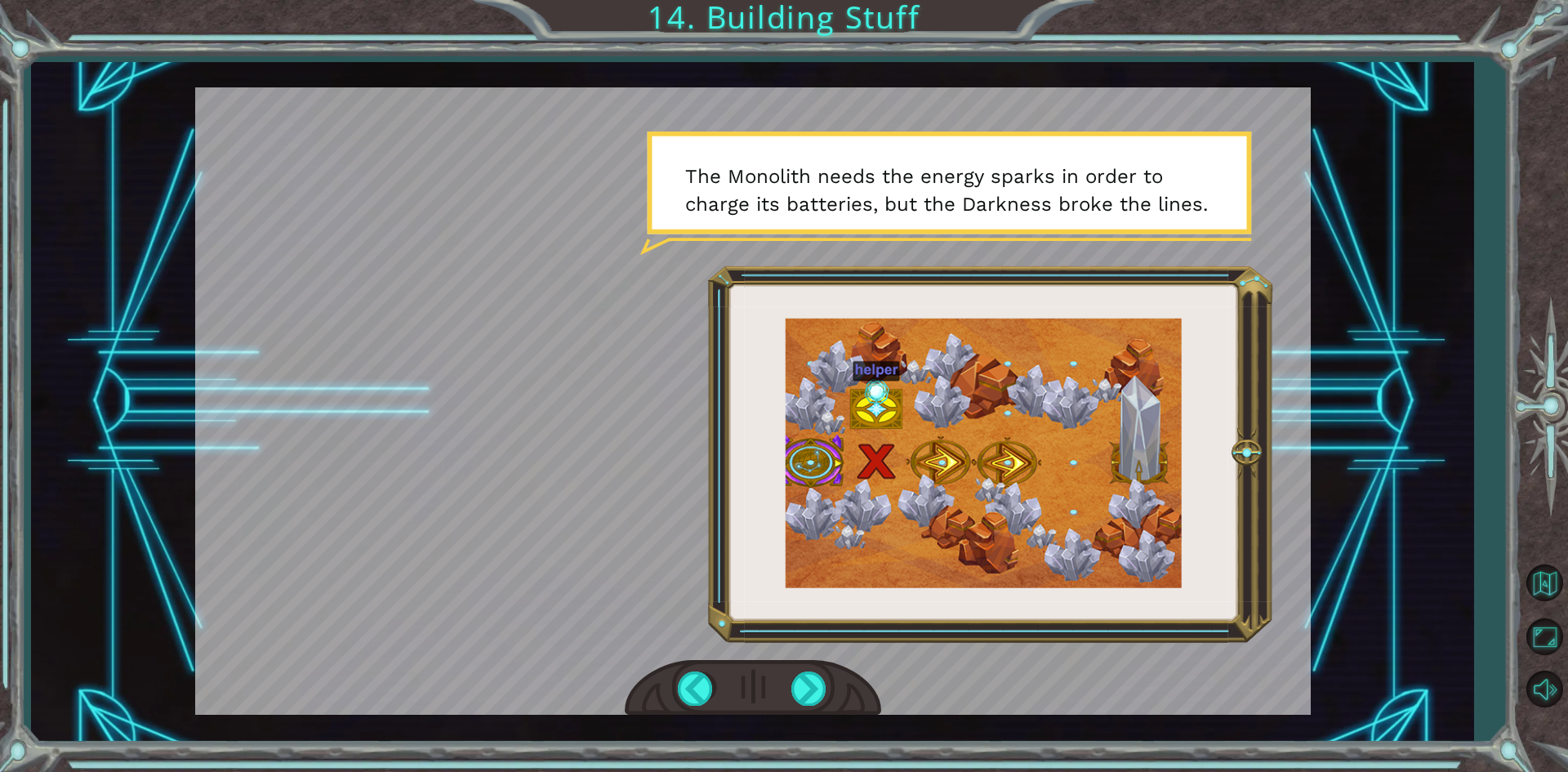
click at [787, 679] on div at bounding box center [752, 688] width 256 height 57
click at [793, 678] on div at bounding box center [809, 688] width 37 height 33
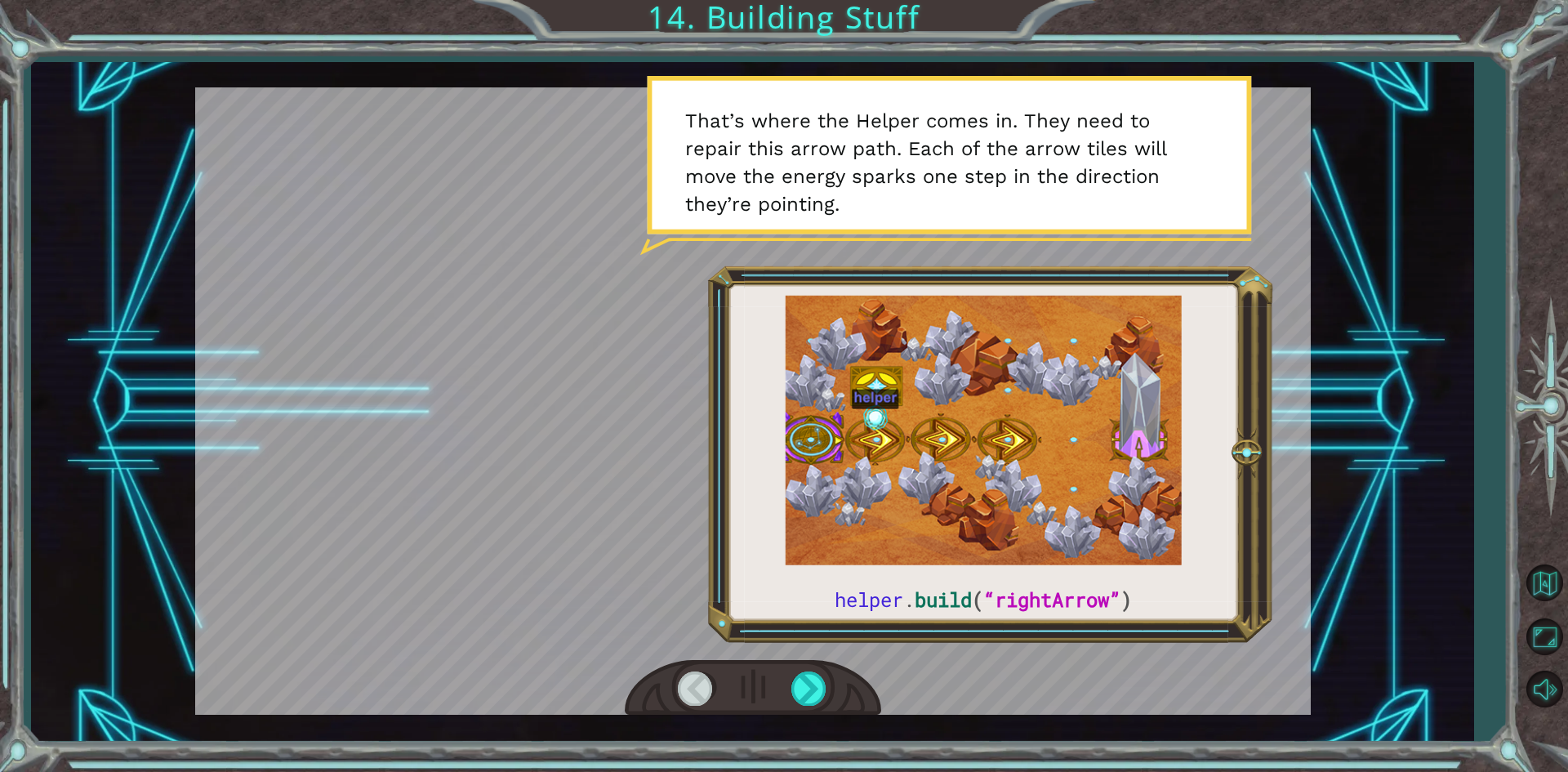
click at [797, 754] on div "helper . build ( “rightArrow” ) O k a y , l e t ' s l o o k c l o s e r a t t h…" at bounding box center [784, 386] width 1568 height 772
click at [815, 676] on div at bounding box center [809, 688] width 37 height 33
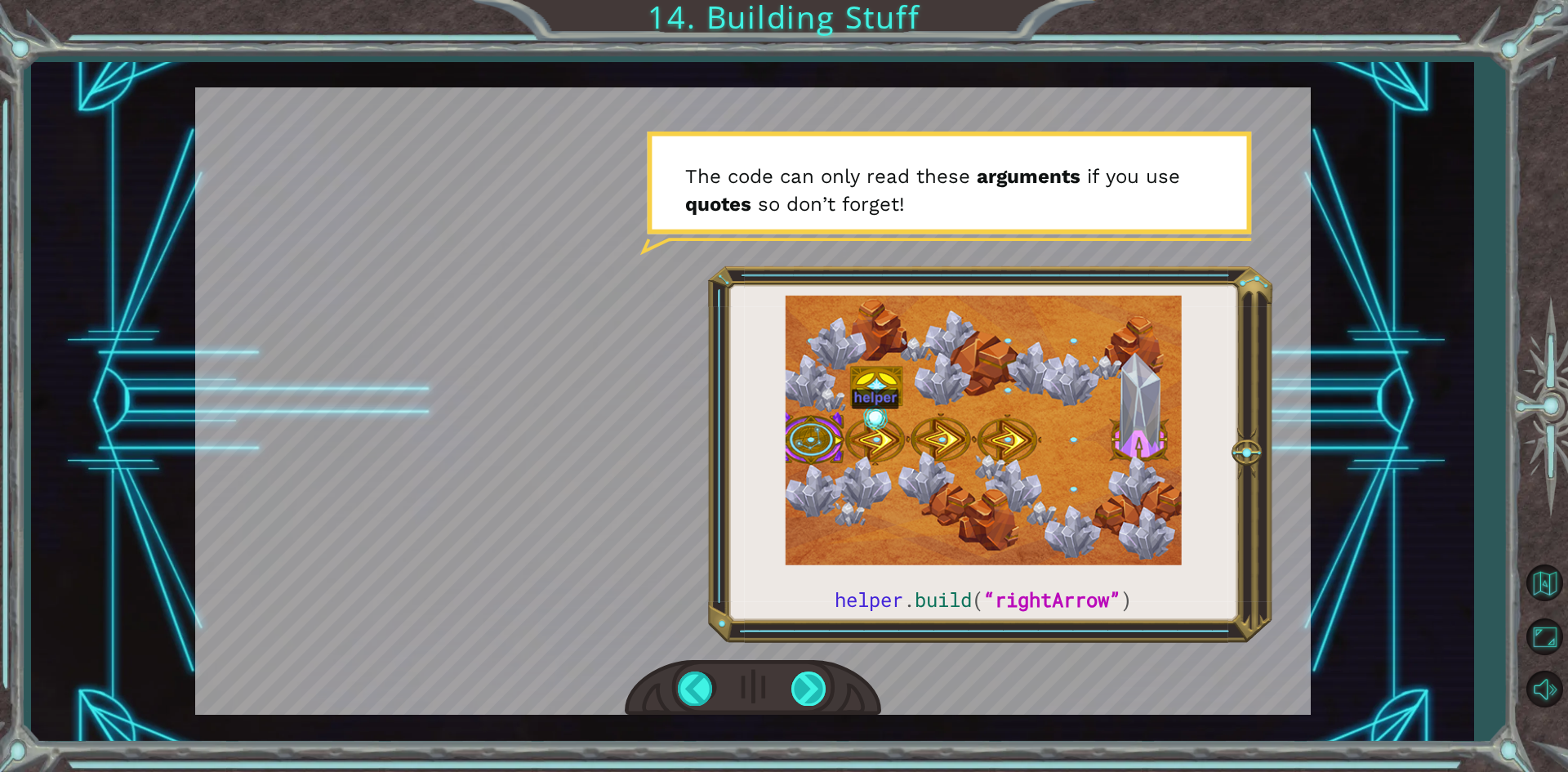
click at [800, 693] on div at bounding box center [809, 688] width 37 height 33
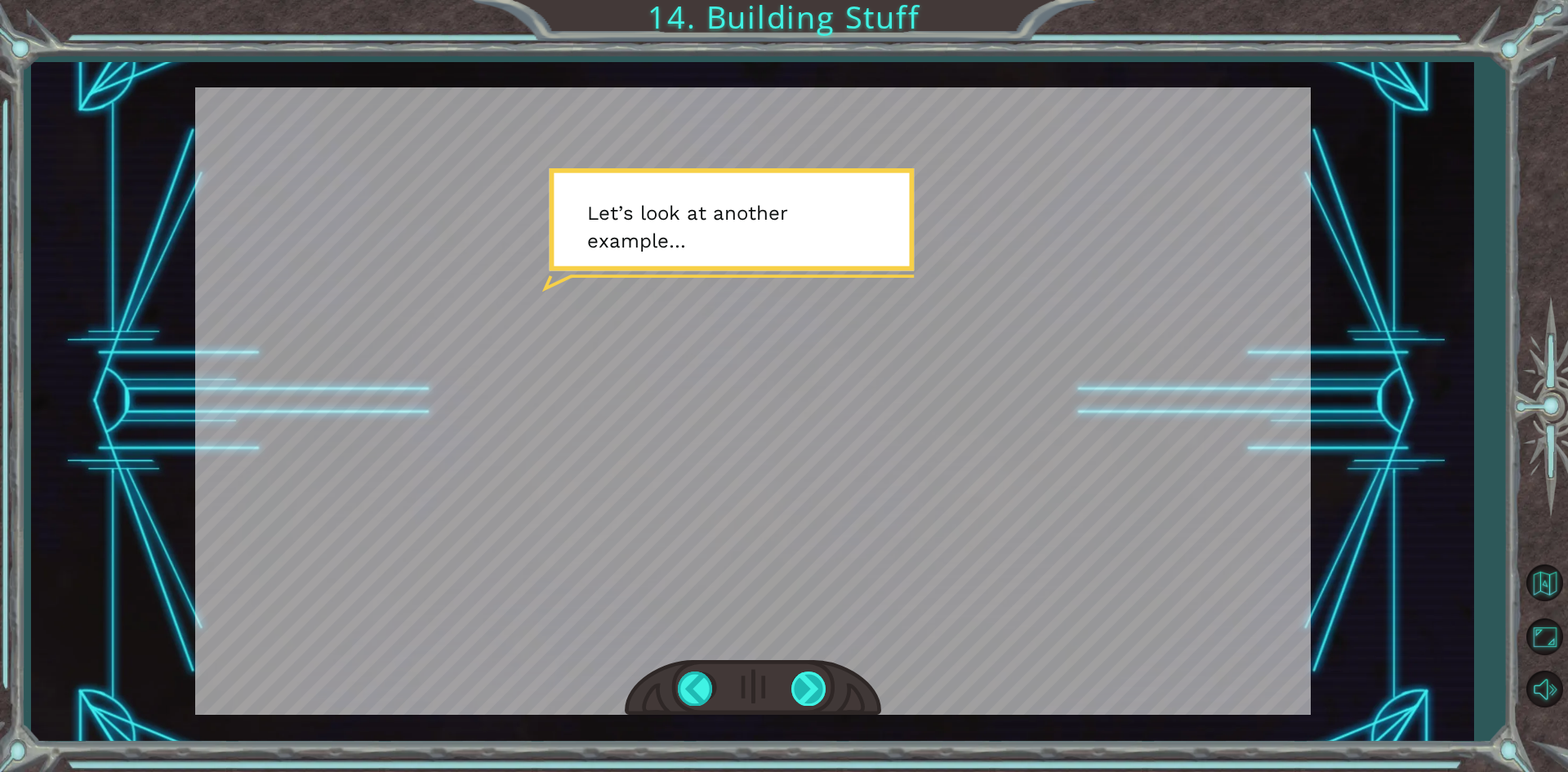
click at [806, 681] on div at bounding box center [809, 688] width 37 height 33
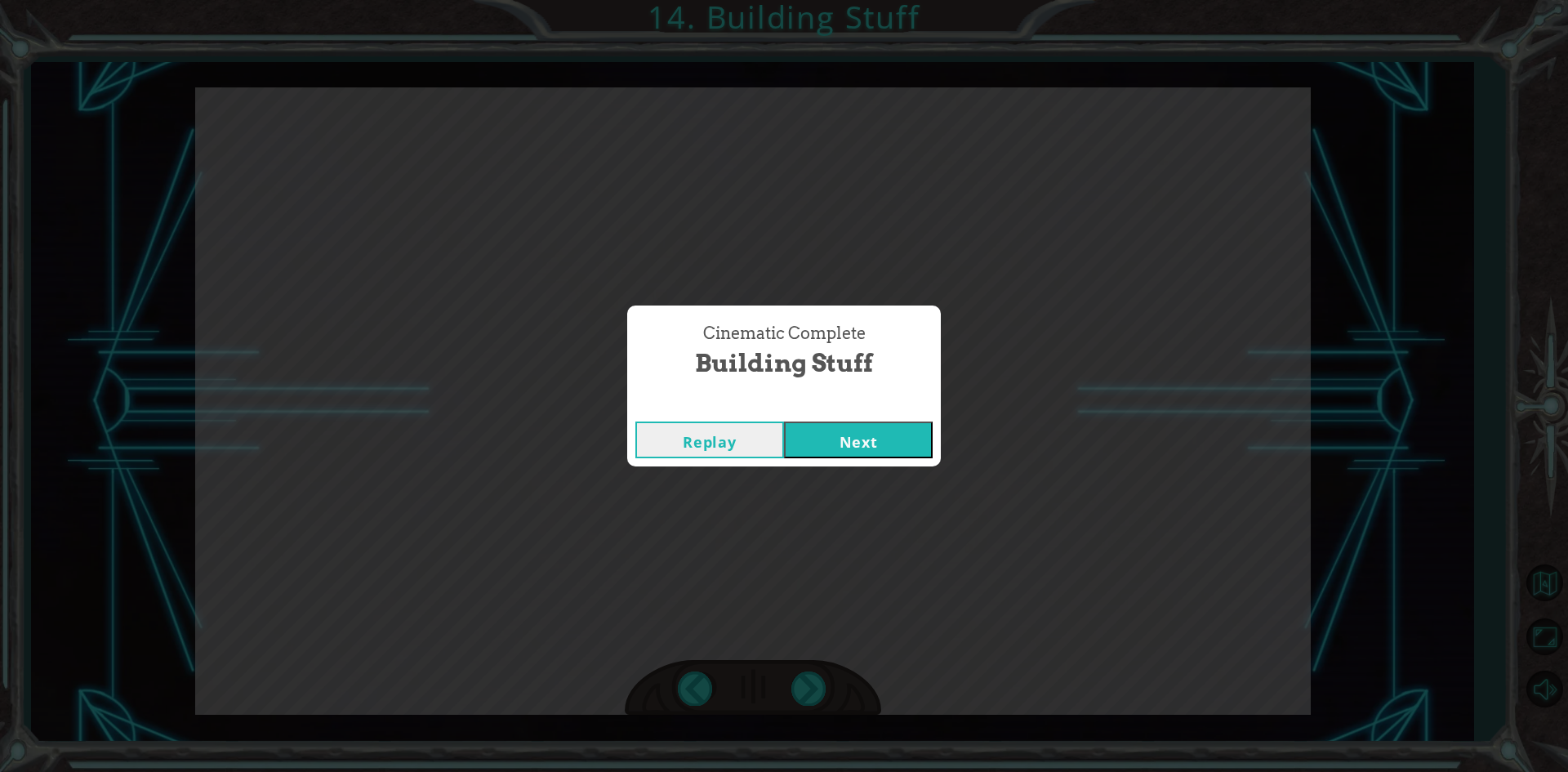
click at [853, 445] on button "Next" at bounding box center [858, 439] width 149 height 37
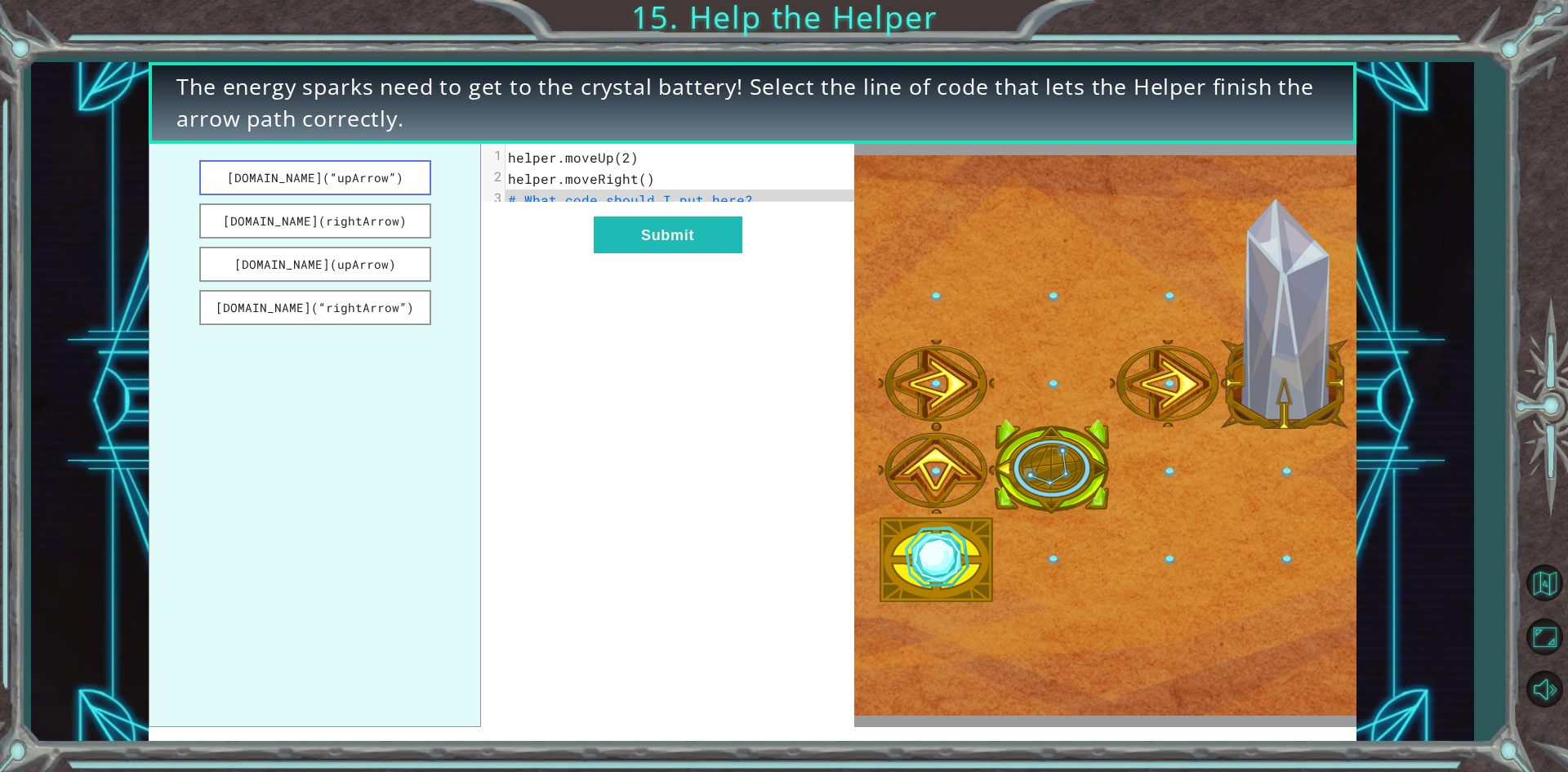
drag, startPoint x: 413, startPoint y: 166, endPoint x: 397, endPoint y: 166, distance: 16.0
click at [397, 166] on button "[DOMAIN_NAME](“upArrow”)" at bounding box center [315, 177] width 232 height 35
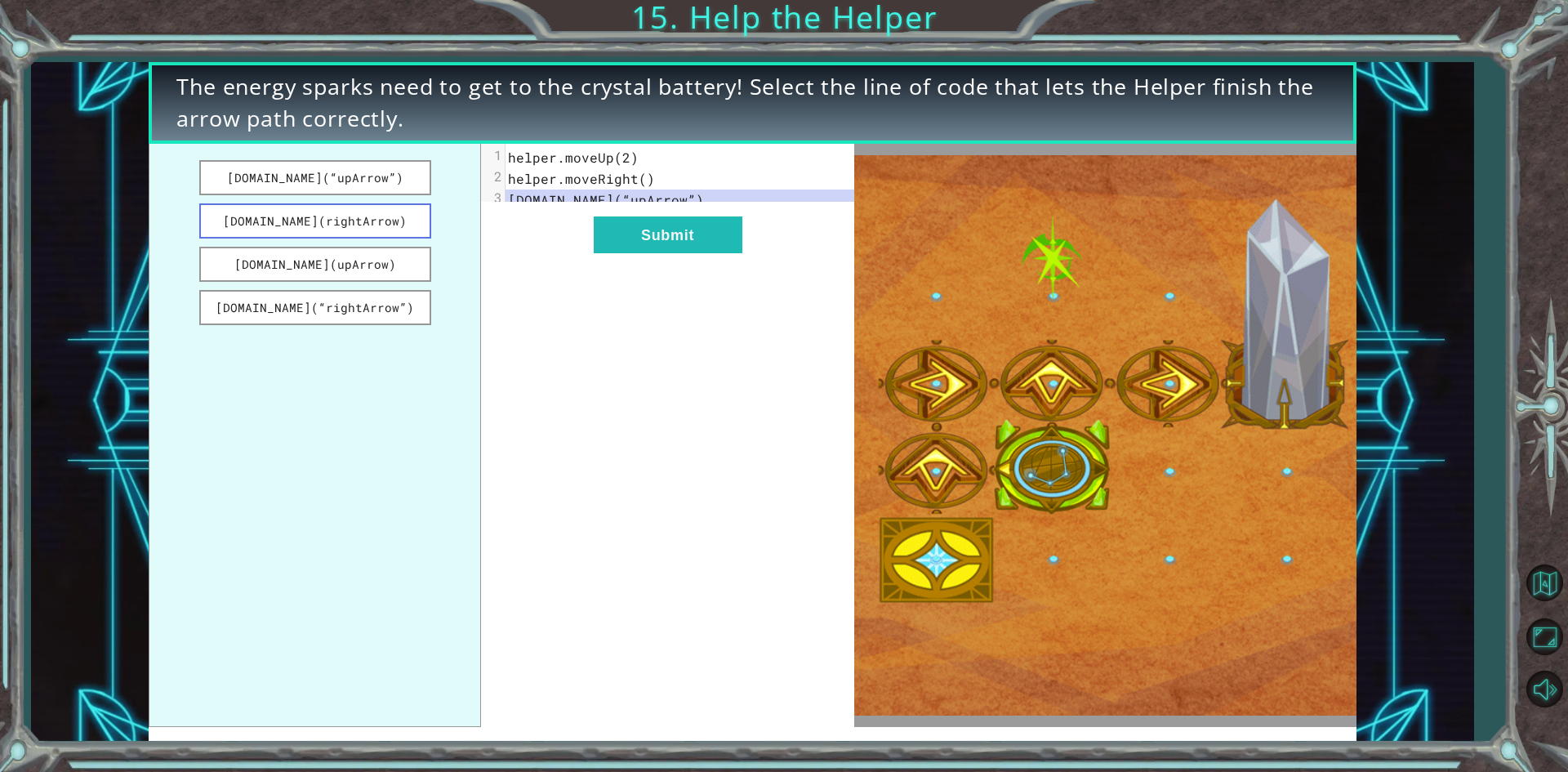
click at [394, 220] on button "[DOMAIN_NAME](rightArrow)" at bounding box center [315, 220] width 232 height 35
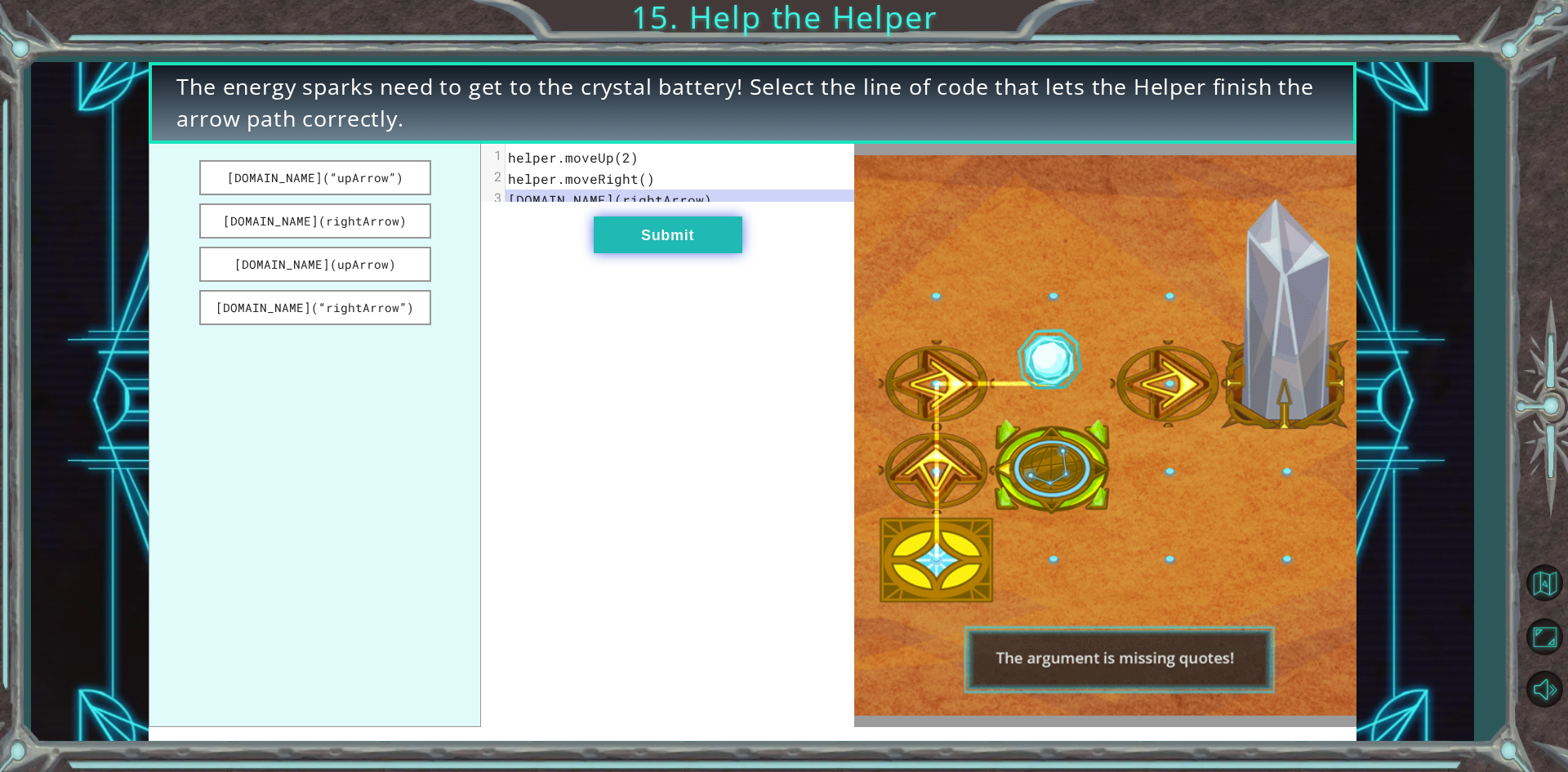
click at [684, 247] on button "Submit" at bounding box center [668, 235] width 149 height 37
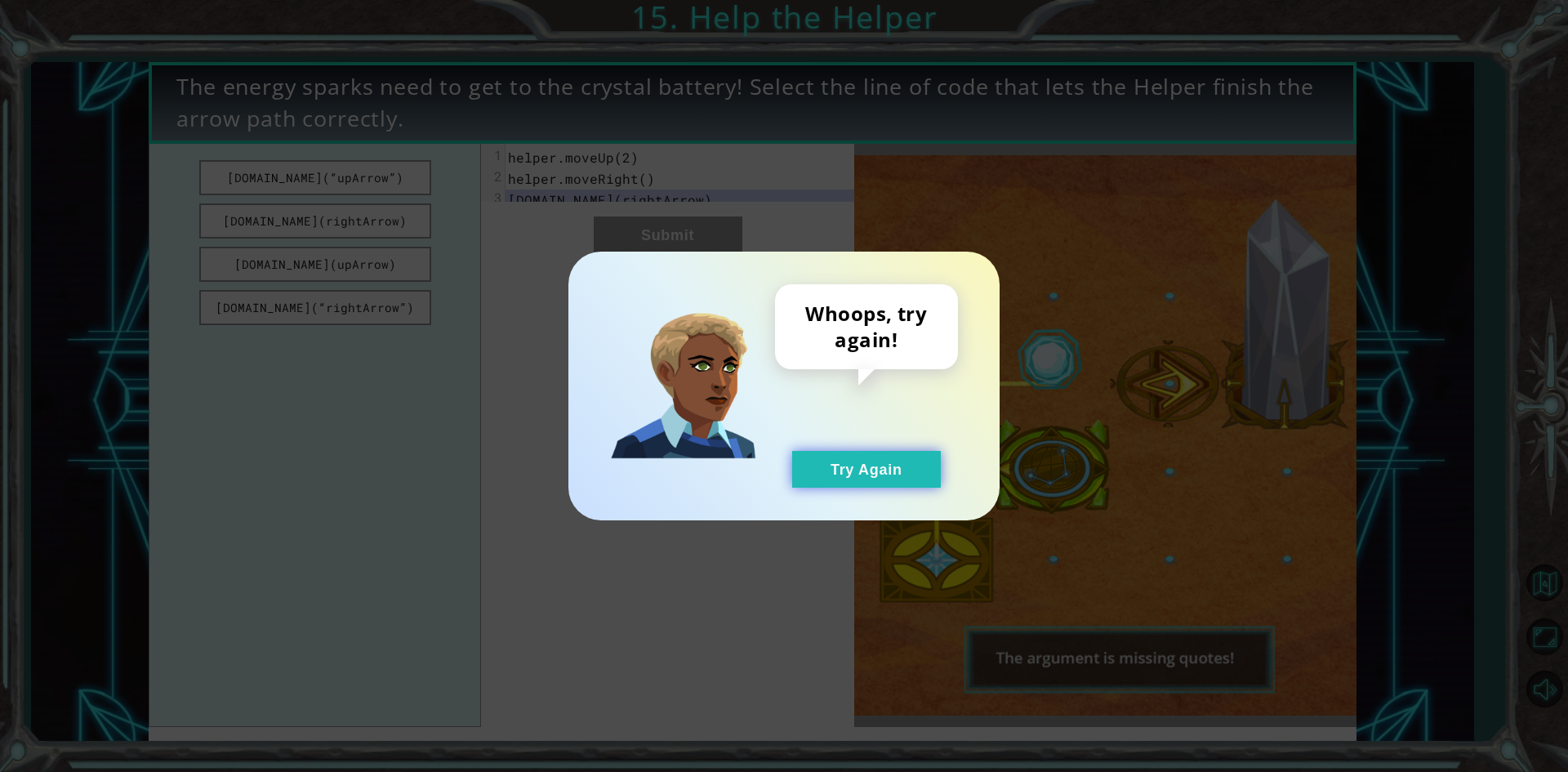
click at [855, 477] on button "Try Again" at bounding box center [866, 468] width 149 height 37
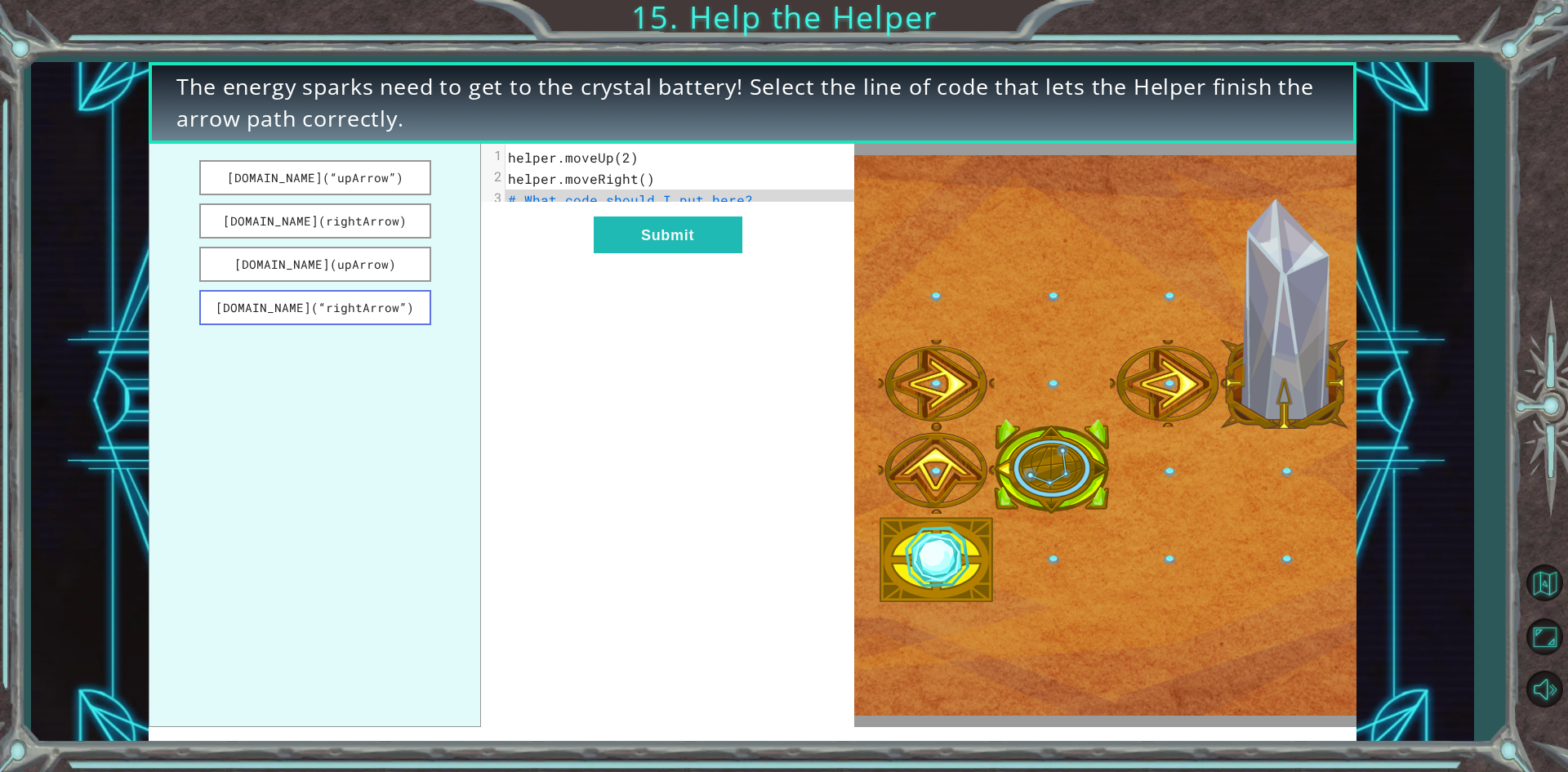
click at [328, 315] on button "[DOMAIN_NAME](“rightArrow”)" at bounding box center [315, 307] width 232 height 35
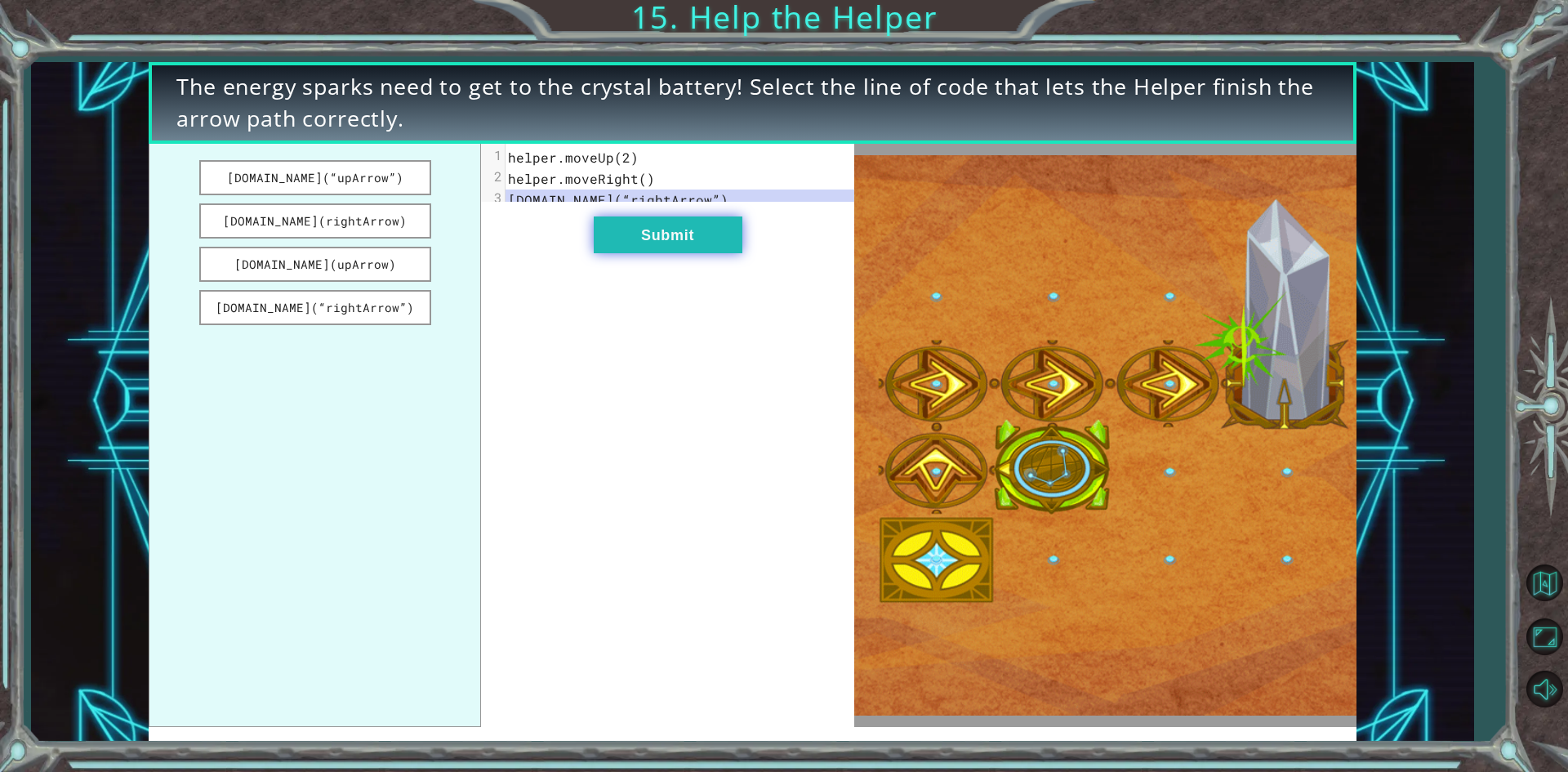
click at [662, 242] on button "Submit" at bounding box center [668, 235] width 149 height 37
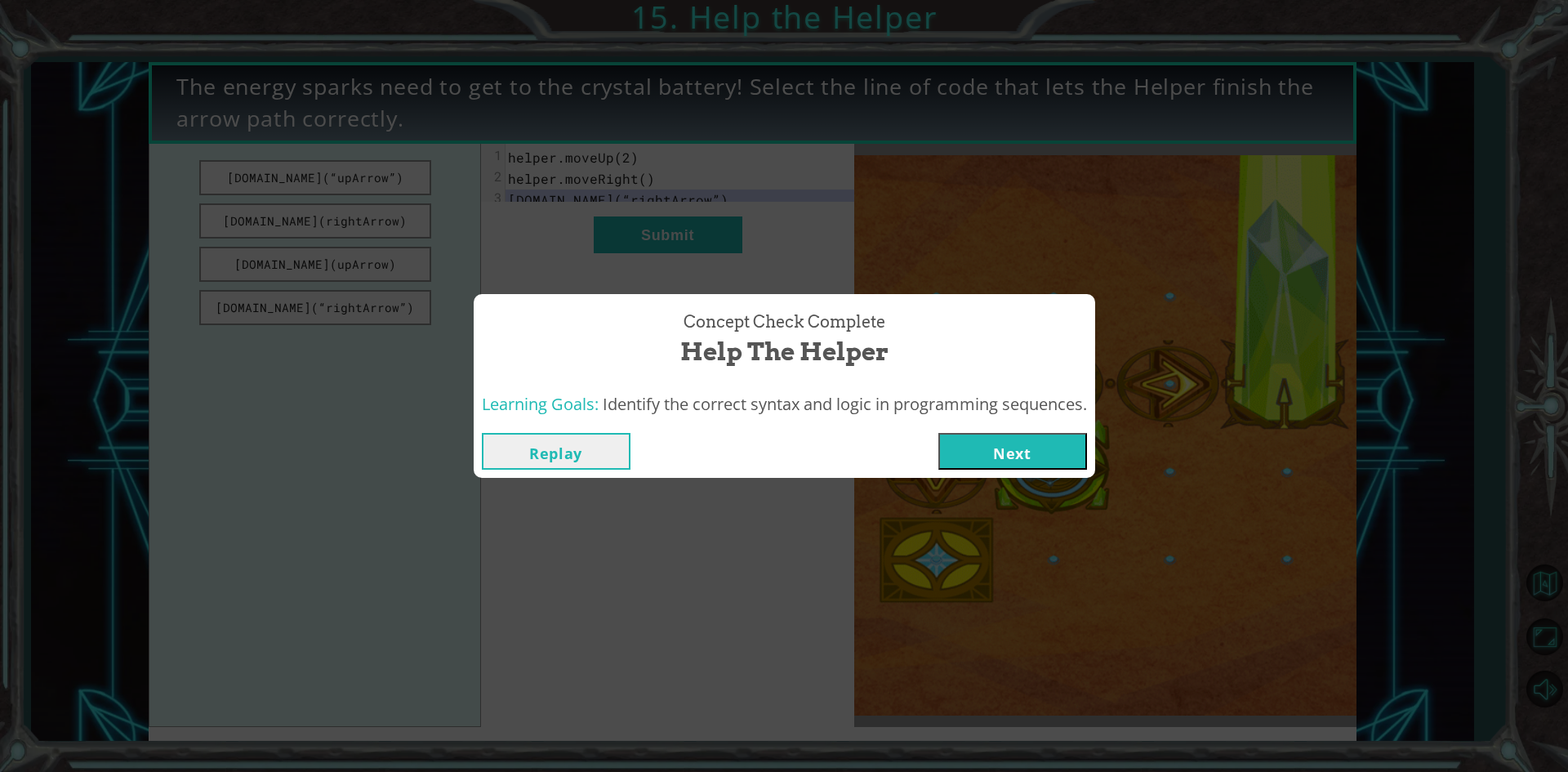
click at [1038, 428] on div "Replay Next" at bounding box center [784, 451] width 622 height 53
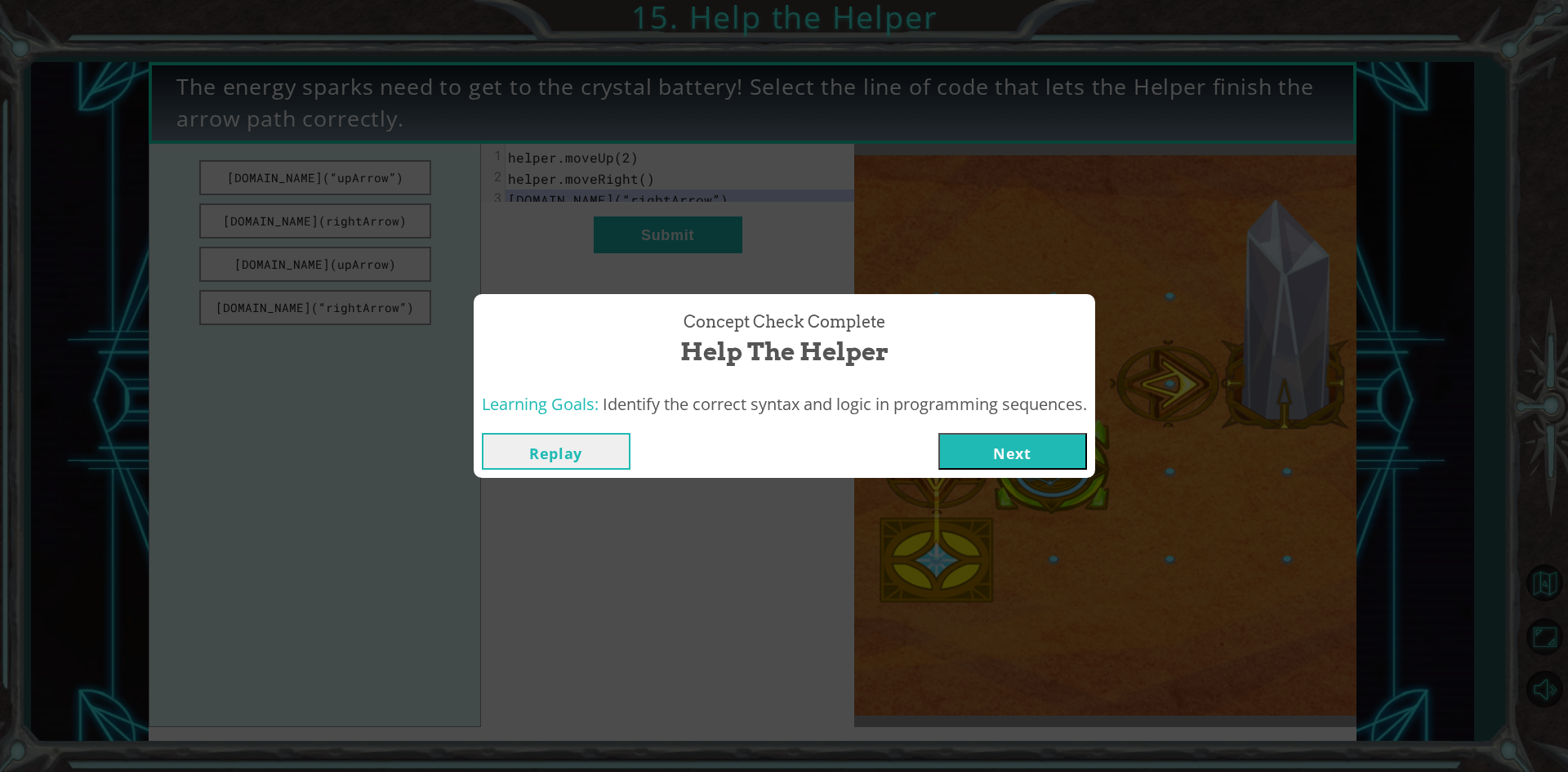
click at [1029, 448] on button "Next" at bounding box center [1013, 451] width 149 height 37
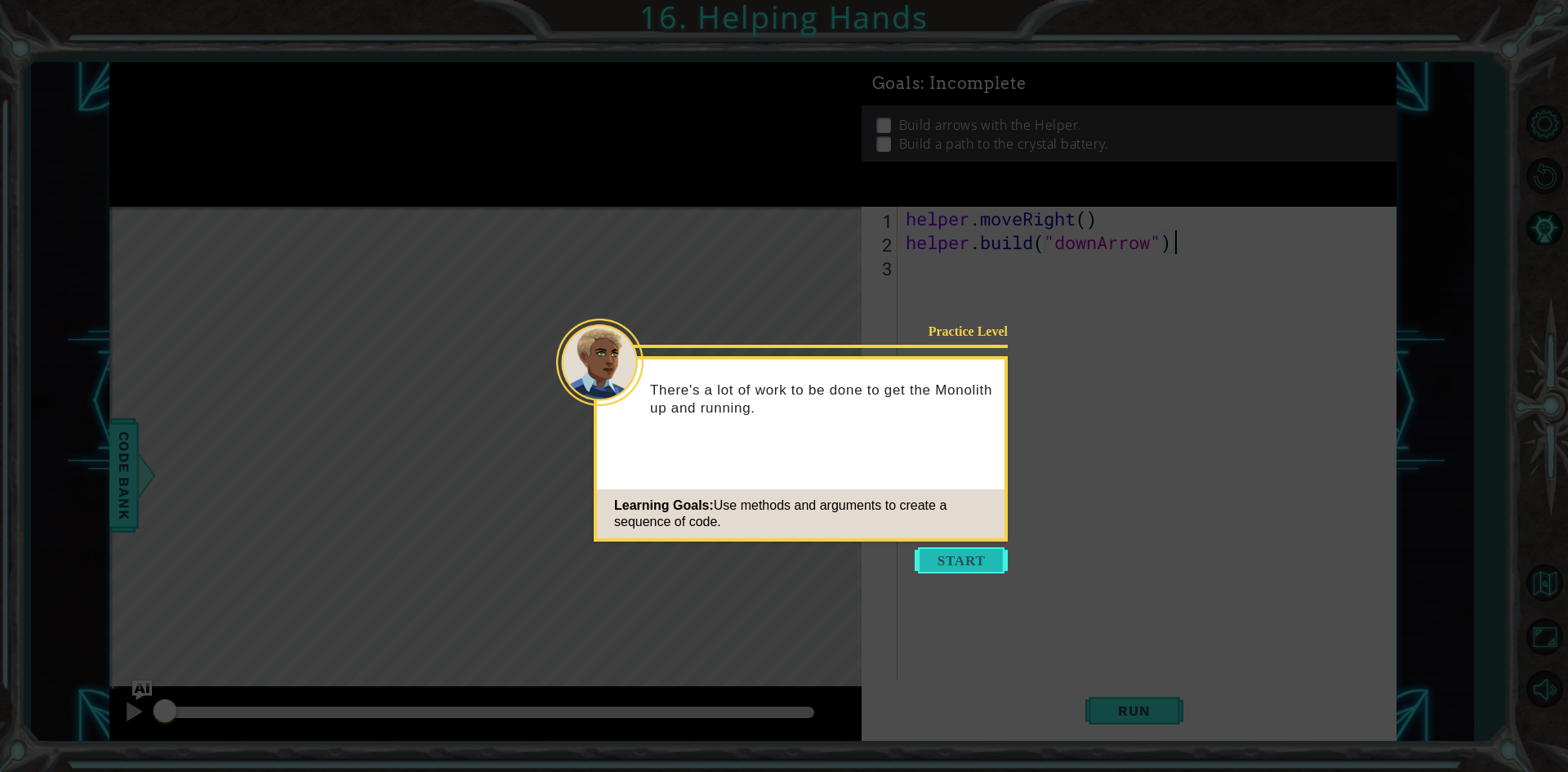
click at [975, 556] on button "Start" at bounding box center [961, 560] width 93 height 26
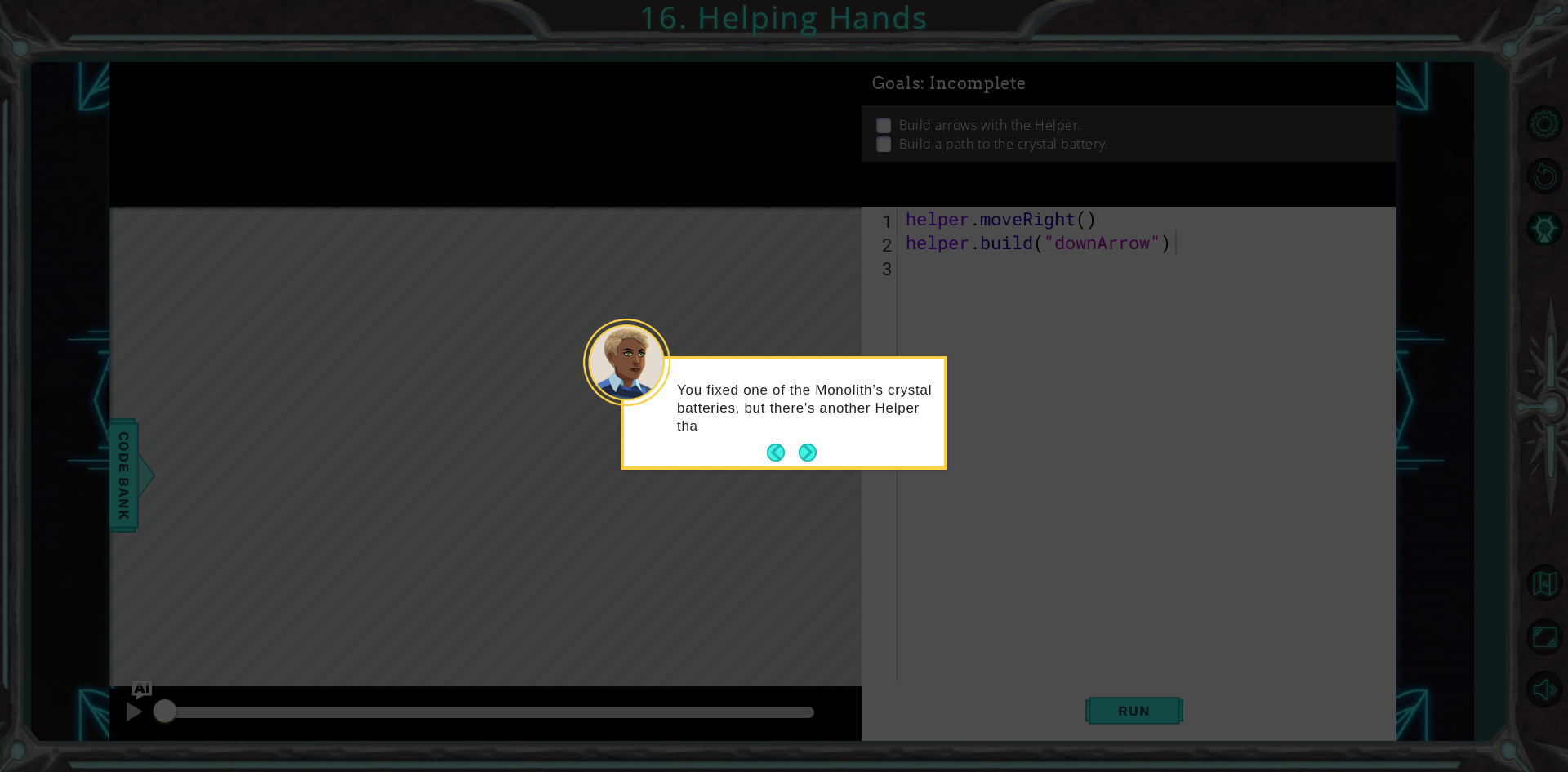
click at [804, 438] on div "You fixed one of the Monolith’s crystal batteries, but there's another Helper t…" at bounding box center [784, 416] width 320 height 100
click at [807, 454] on button "Next" at bounding box center [807, 452] width 18 height 18
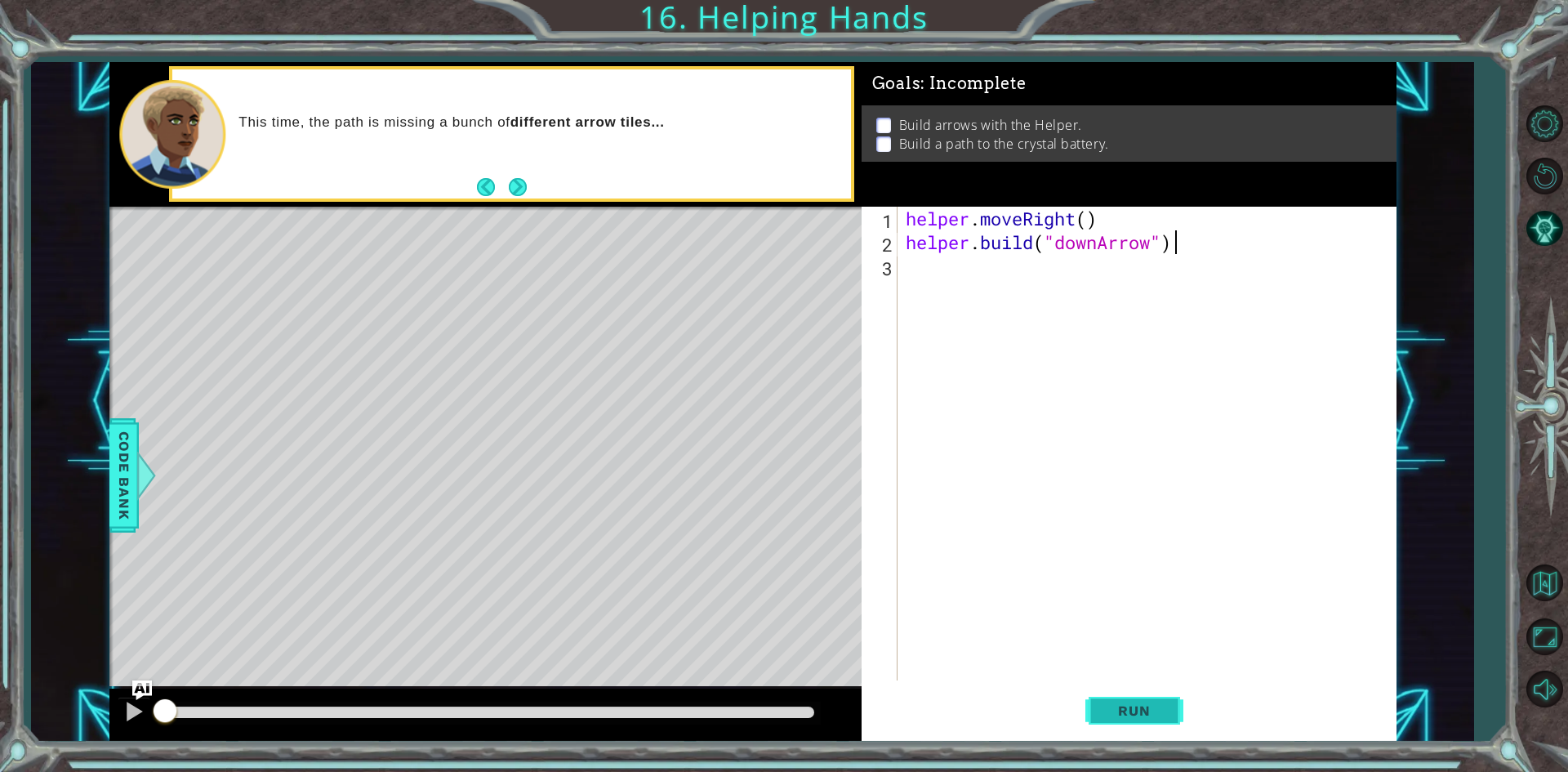
click at [1119, 708] on span "Run" at bounding box center [1134, 710] width 64 height 16
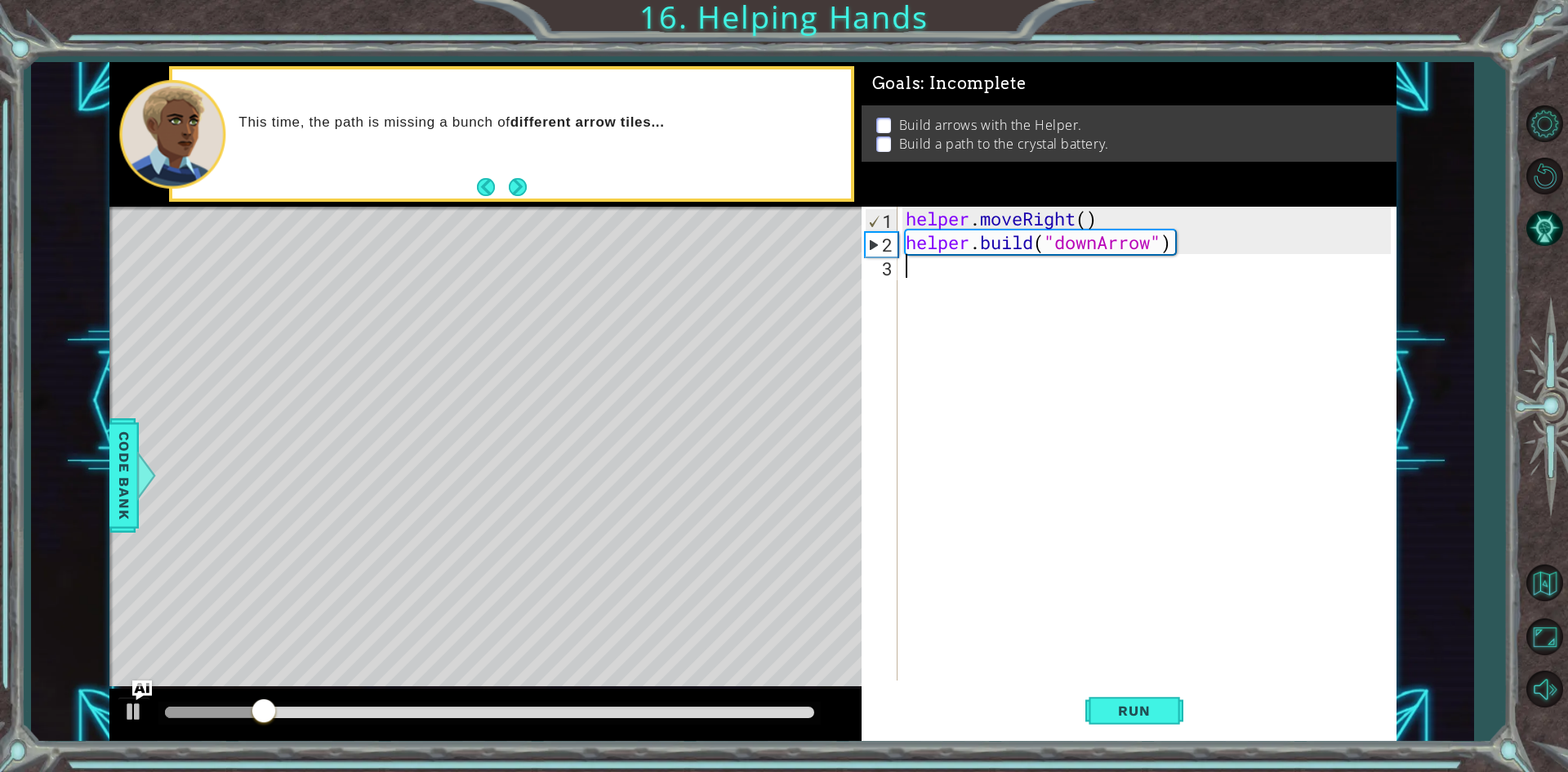
click at [945, 275] on div "helper . moveRight ( ) helper . build ( "downArrow" )" at bounding box center [1151, 466] width 497 height 521
click at [957, 284] on div "helper. b uild press enter" at bounding box center [1048, 308] width 308 height 59
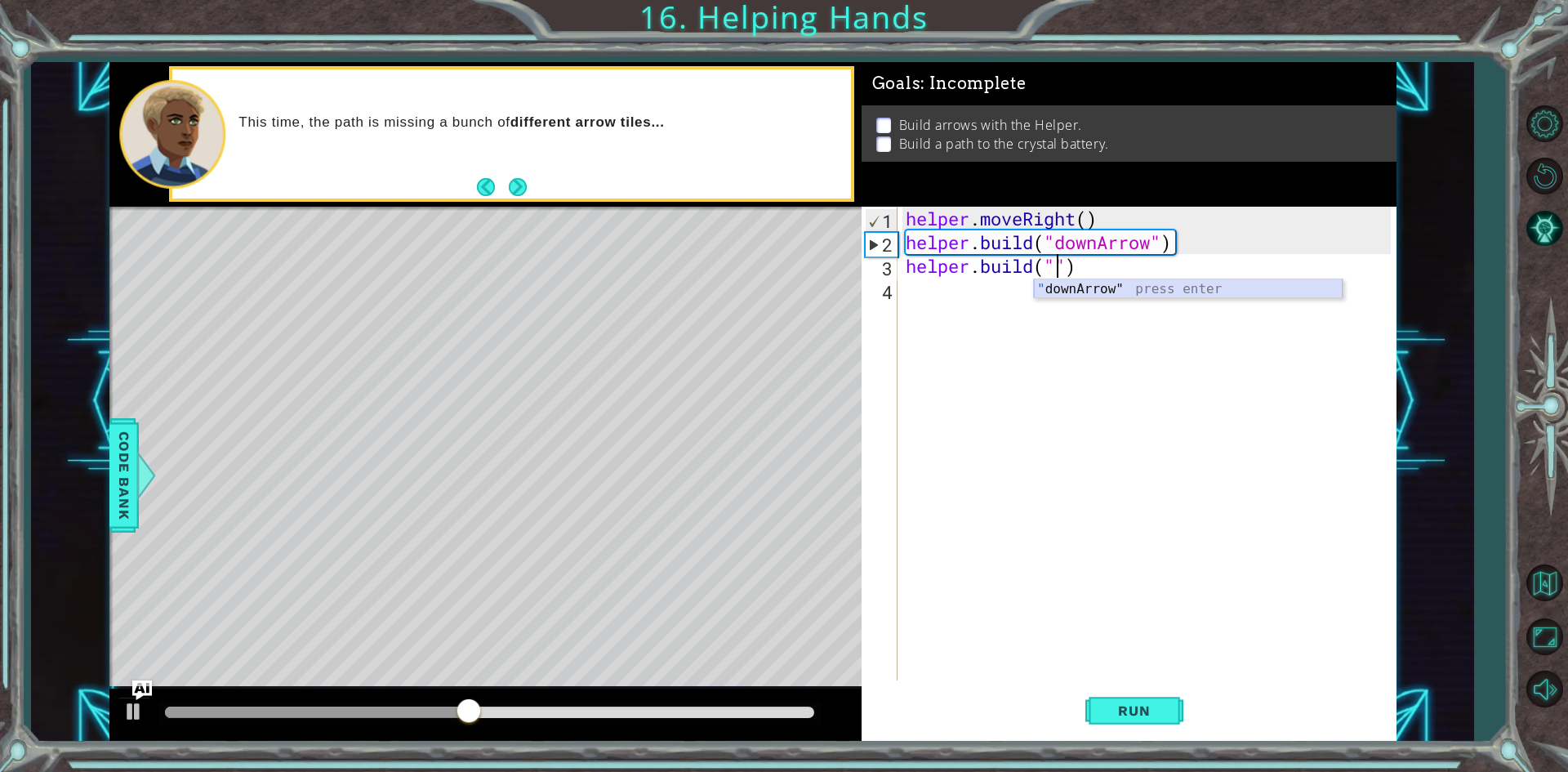
click at [1065, 283] on div "" downArrow" press enter" at bounding box center [1189, 308] width 308 height 59
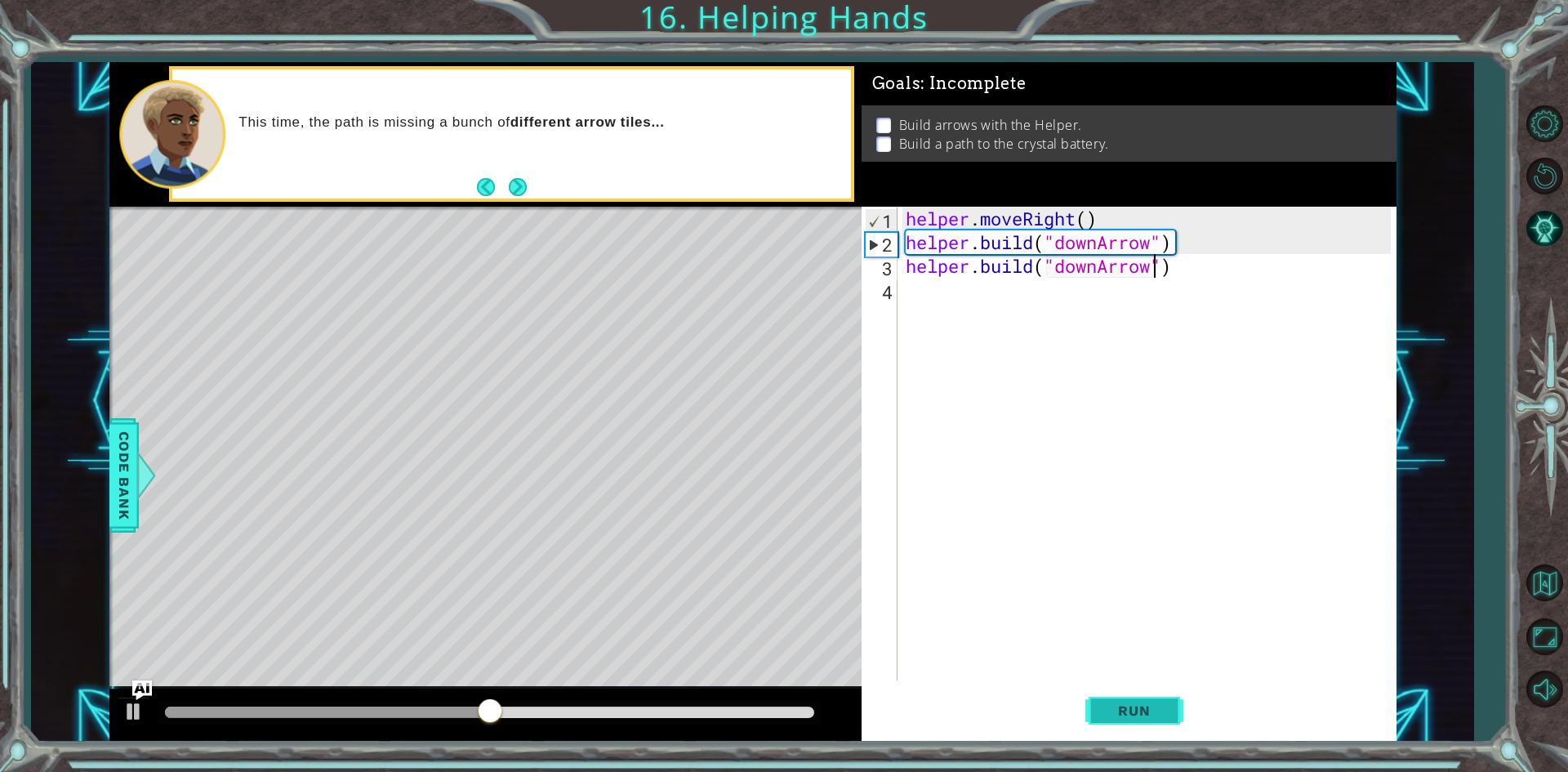
type textarea "[DOMAIN_NAME]("downArrow")"
click at [1124, 715] on span "Run" at bounding box center [1134, 710] width 64 height 16
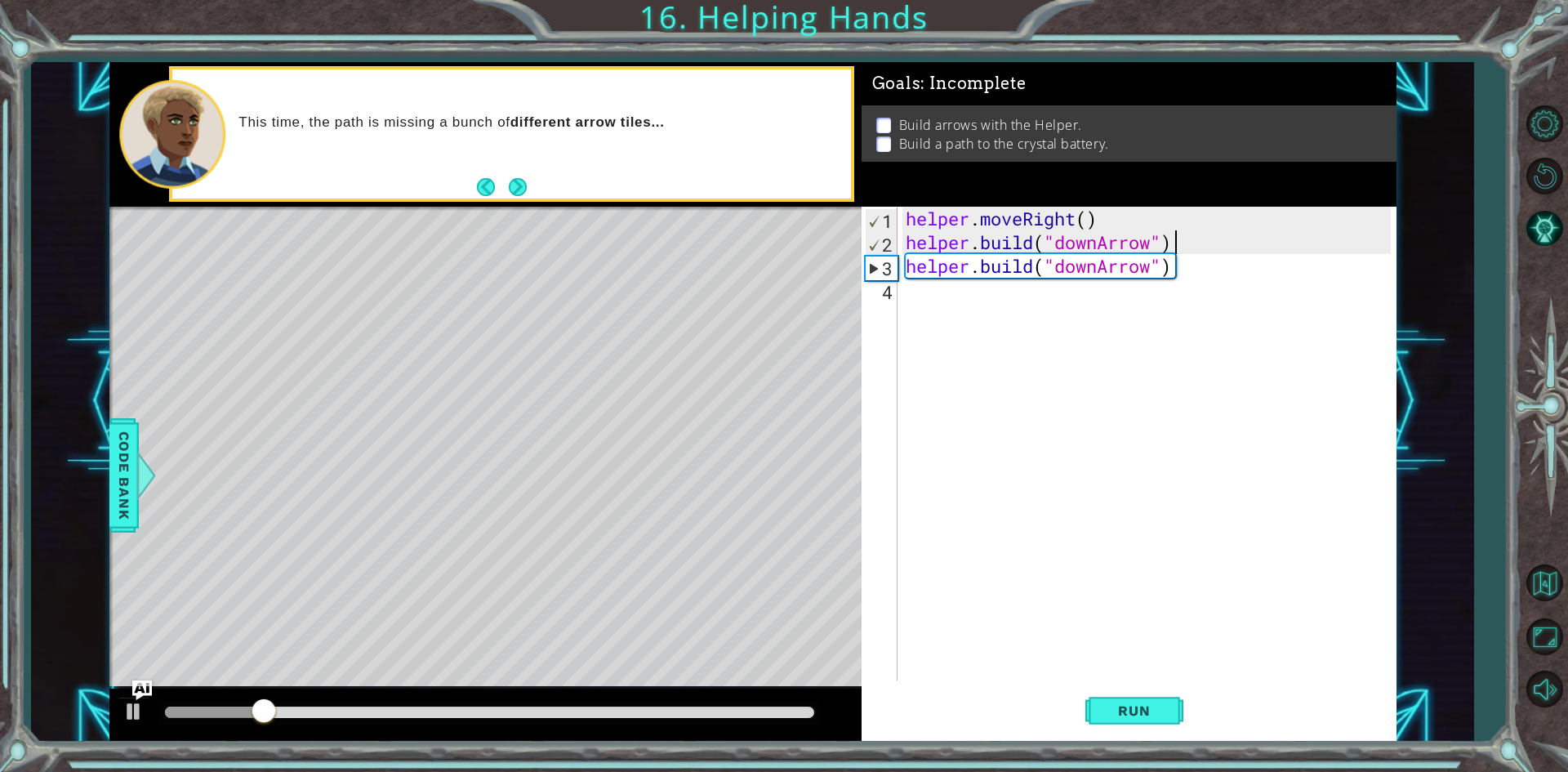
click at [1194, 251] on div "helper . moveRight ( ) helper . build ( "downArrow" ) helper . build ( "downArr…" at bounding box center [1151, 466] width 497 height 521
click at [1191, 263] on div "helper . moveRight ( ) helper . build ( "downArrow" ) helper . build ( "downArr…" at bounding box center [1151, 466] width 497 height 521
click at [900, 263] on div "[DOMAIN_NAME]("downArrow") 1 2 3 4 helper . moveRight ( ) helper . build ( "dow…" at bounding box center [1126, 443] width 529 height 474
click at [905, 264] on div "helper . moveRight ( ) helper . build ( "downArrow" ) helper . build ( "downArr…" at bounding box center [1151, 466] width 497 height 521
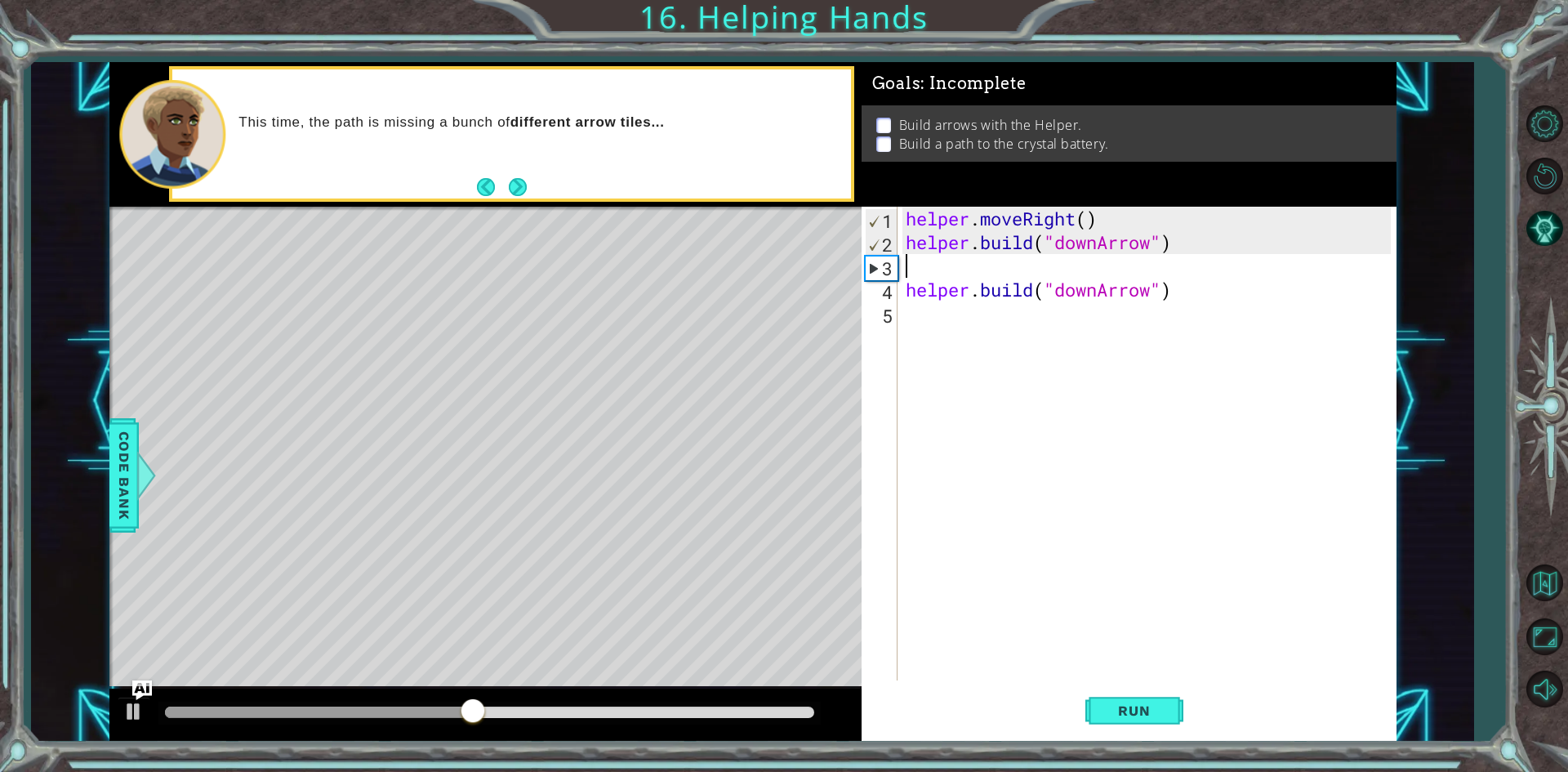
click at [942, 273] on div "helper . moveRight ( ) helper . build ( "downArrow" ) helper . build ( "downArr…" at bounding box center [1151, 466] width 497 height 521
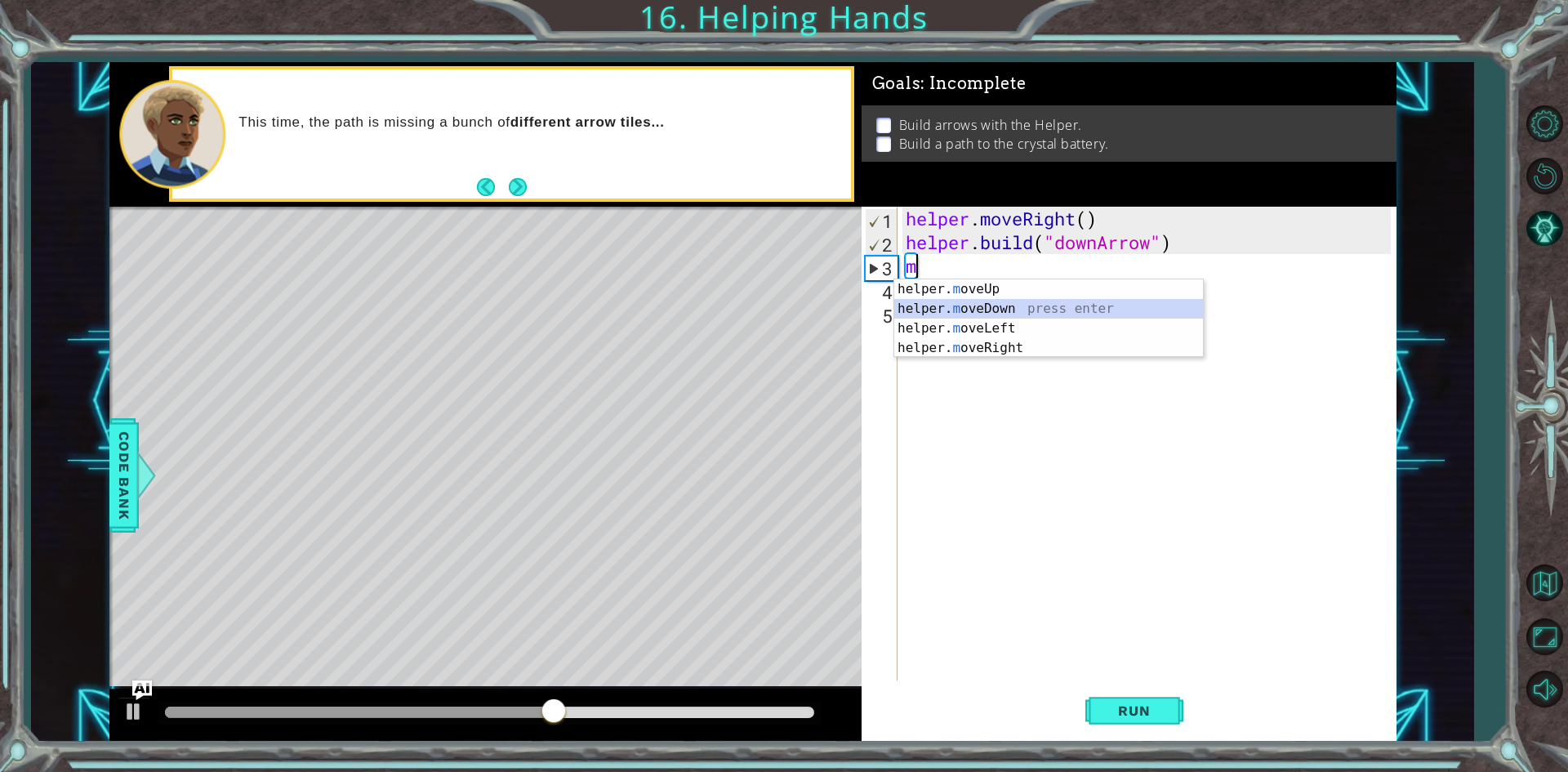
click at [947, 307] on div "helper. m oveUp press enter helper. m oveDown press enter helper. m oveLeft pre…" at bounding box center [1048, 338] width 308 height 117
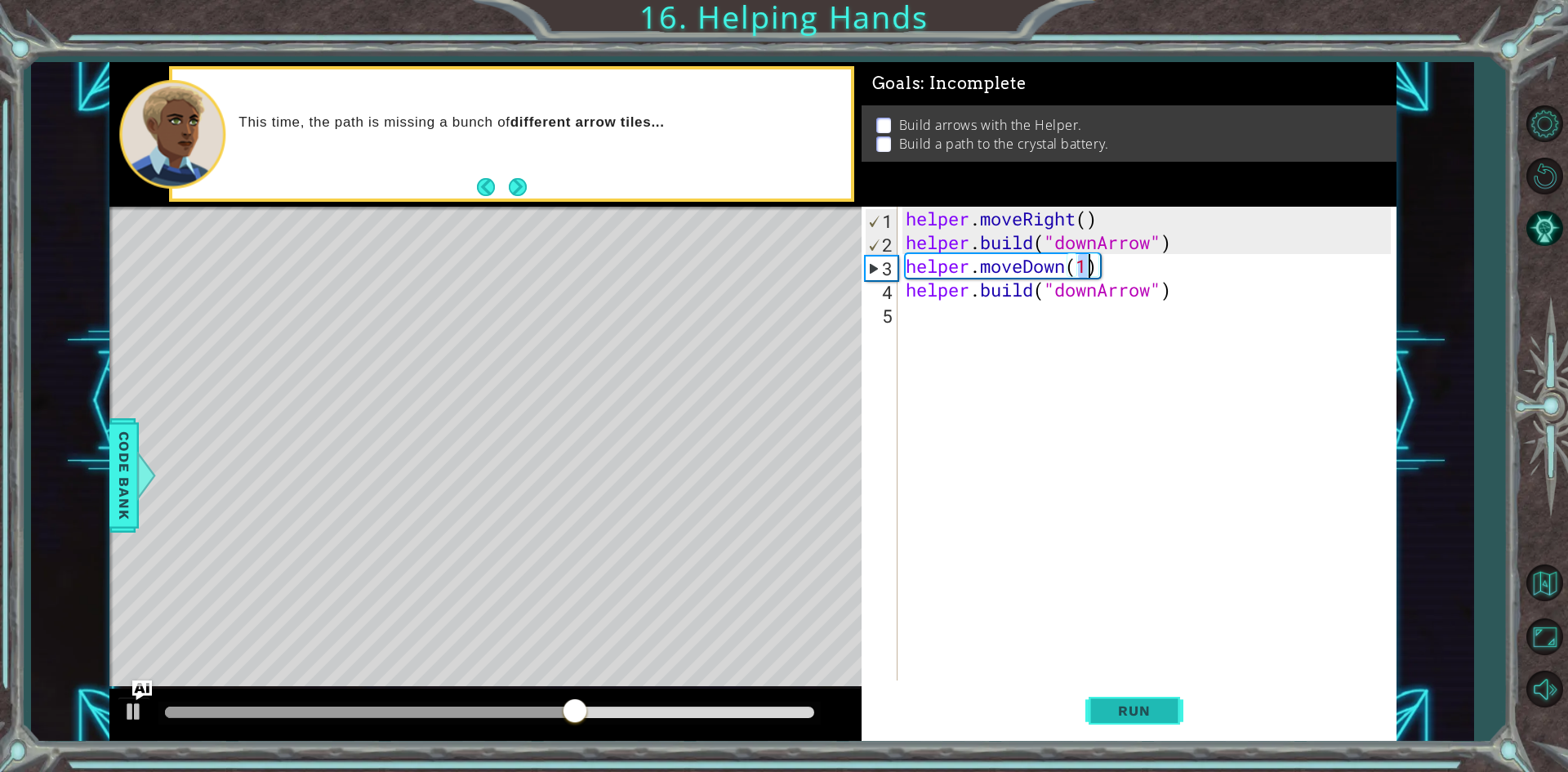
type textarea "helper.moveDown(1)"
click at [1133, 710] on span "Run" at bounding box center [1134, 710] width 64 height 16
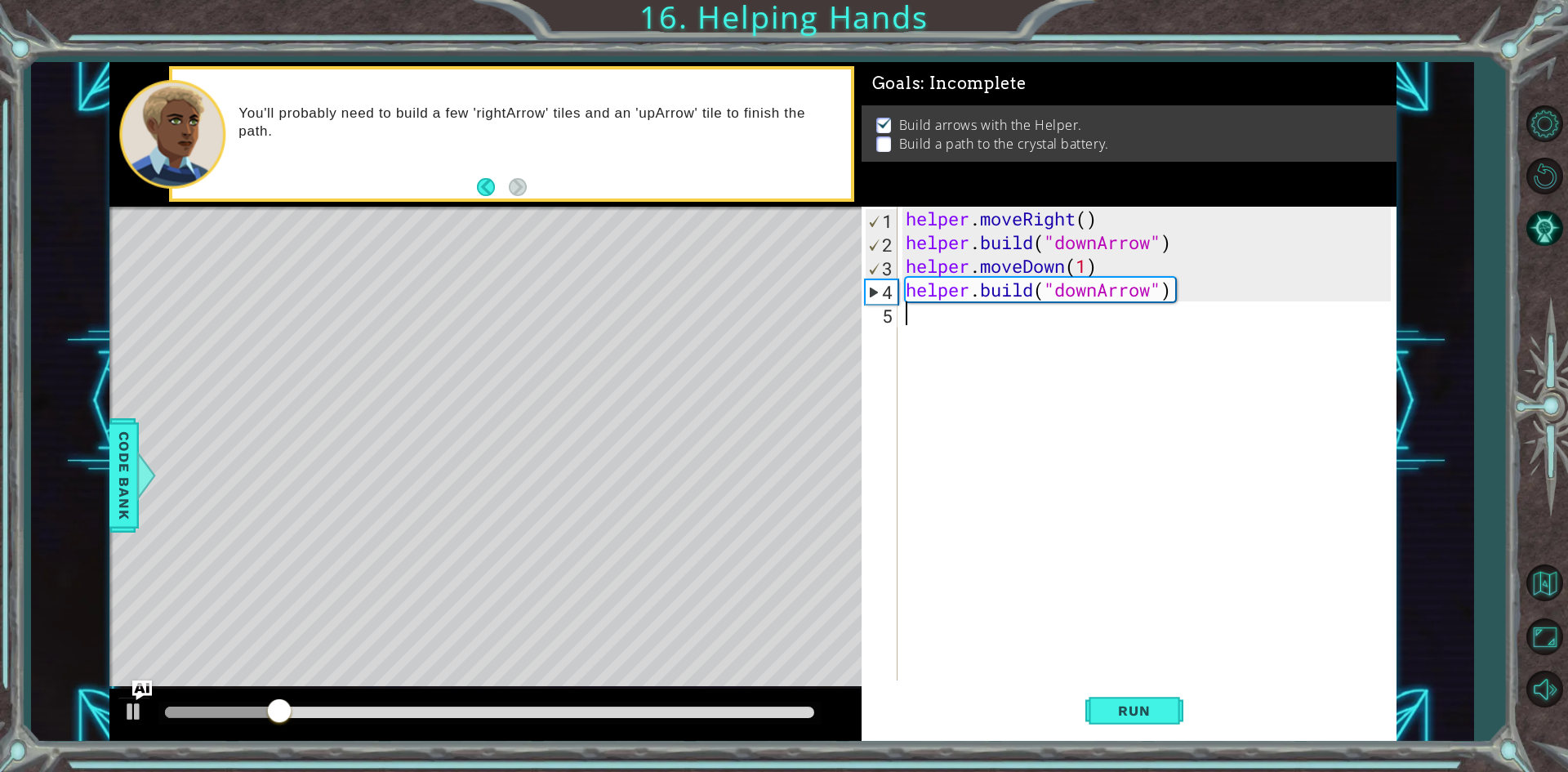
click at [917, 328] on div "helper . moveRight ( ) helper . build ( "downArrow" ) helper . moveDown ( 1 ) h…" at bounding box center [1151, 466] width 497 height 521
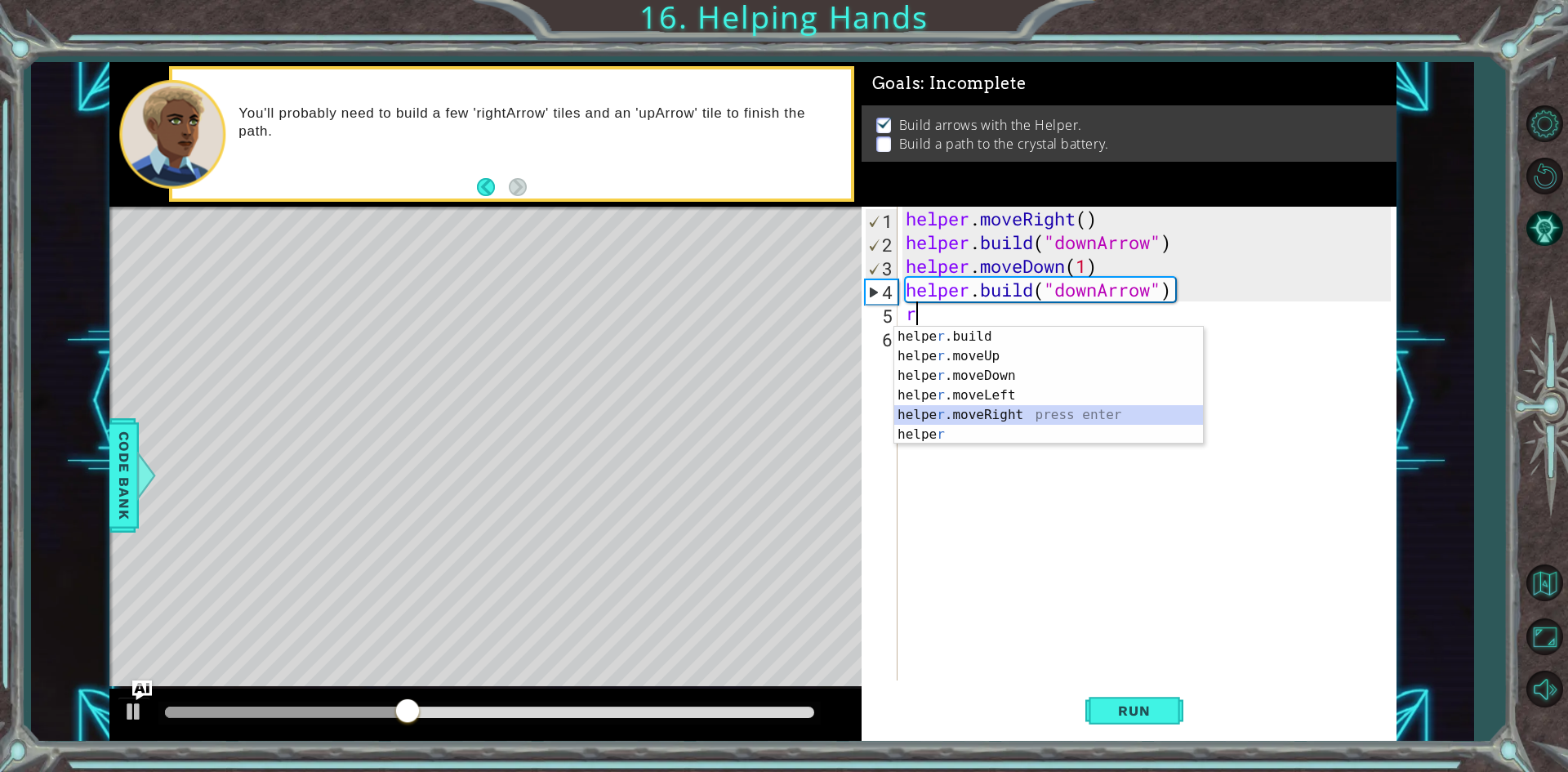
click at [1019, 419] on div "helpe [PERSON_NAME]build press enter helpe r .moveUp press enter helpe [PERSON_…" at bounding box center [1048, 405] width 308 height 157
type textarea "helper.moveRight(1)"
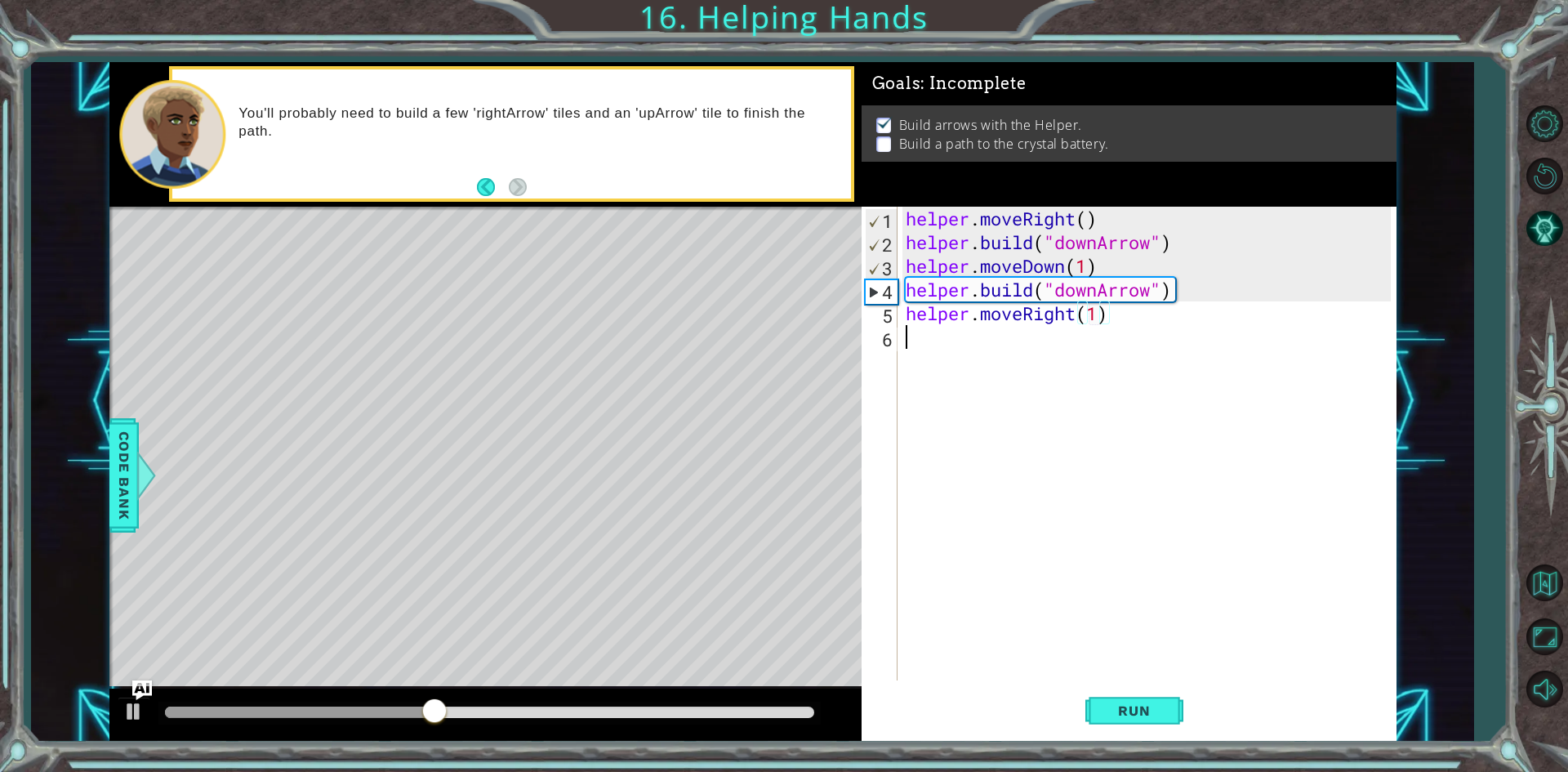
click at [975, 354] on div "helper . moveRight ( ) helper . build ( "downArrow" ) helper . moveDown ( 1 ) h…" at bounding box center [1151, 466] width 497 height 521
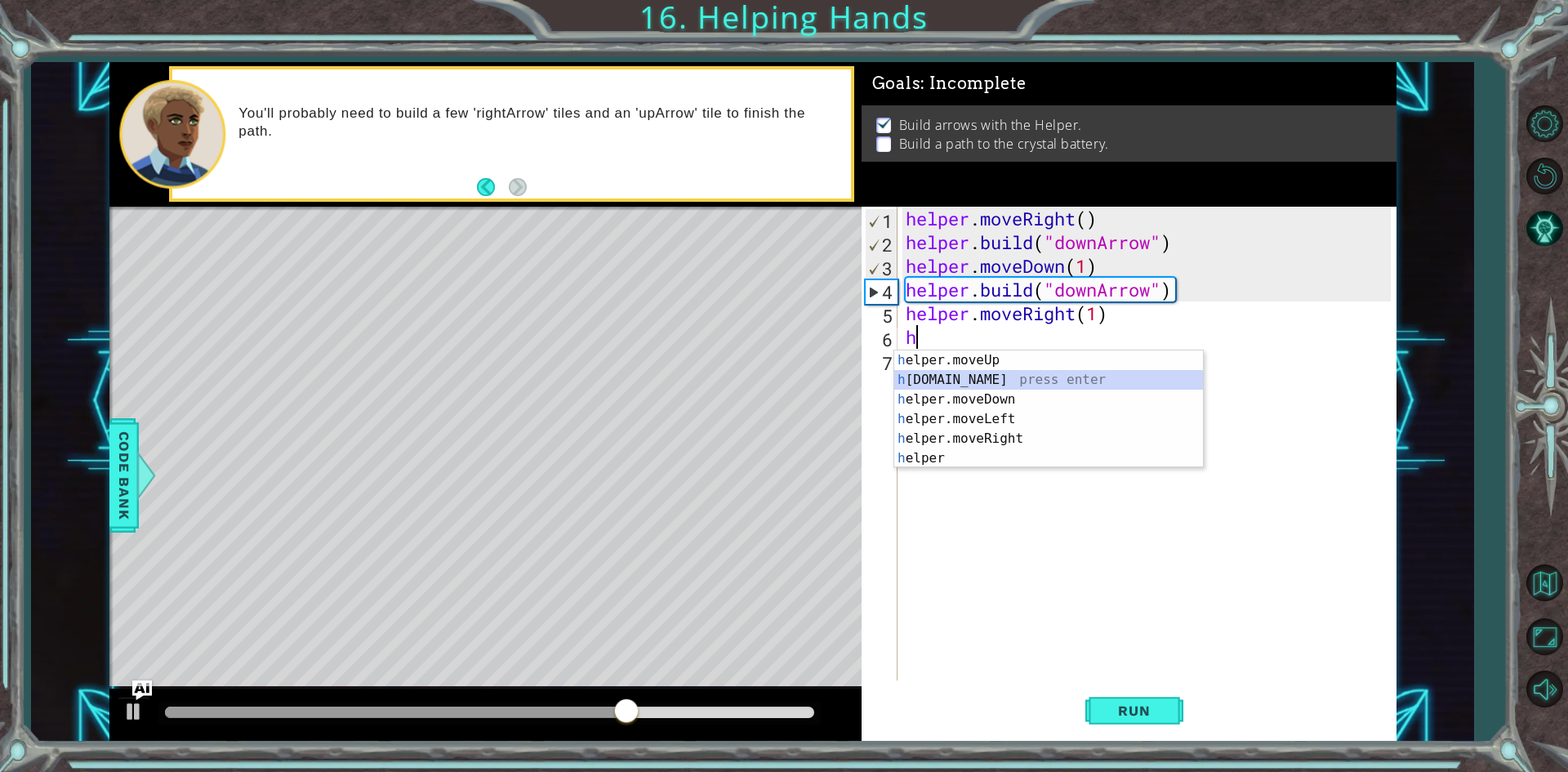
click at [1025, 372] on div "h elper.moveUp press enter h [DOMAIN_NAME] press enter h elper.moveDown press e…" at bounding box center [1048, 429] width 308 height 157
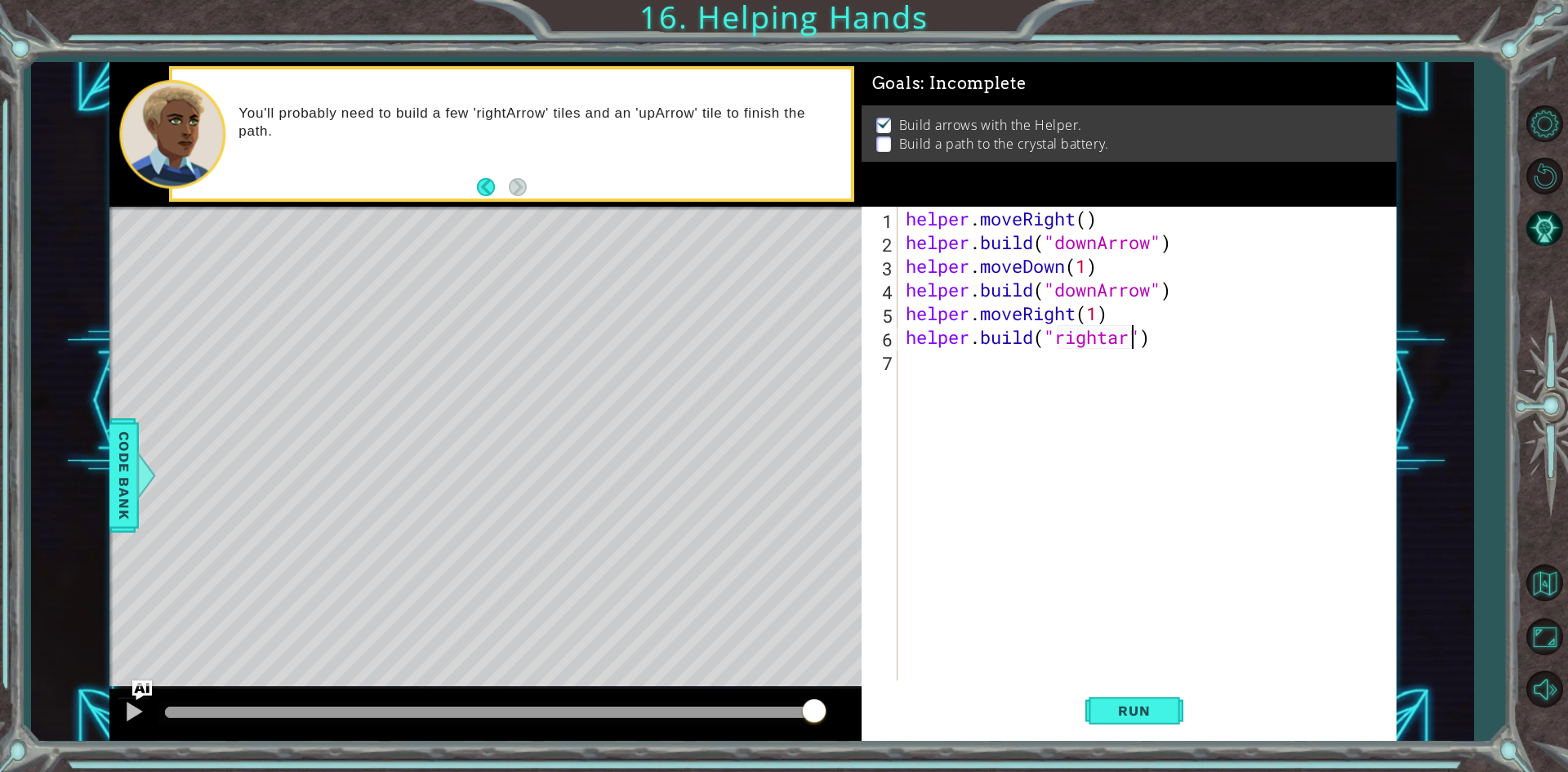
scroll to position [0, 10]
type textarea "[DOMAIN_NAME]("rightarrow")"
click at [1147, 720] on button "Run" at bounding box center [1135, 711] width 98 height 53
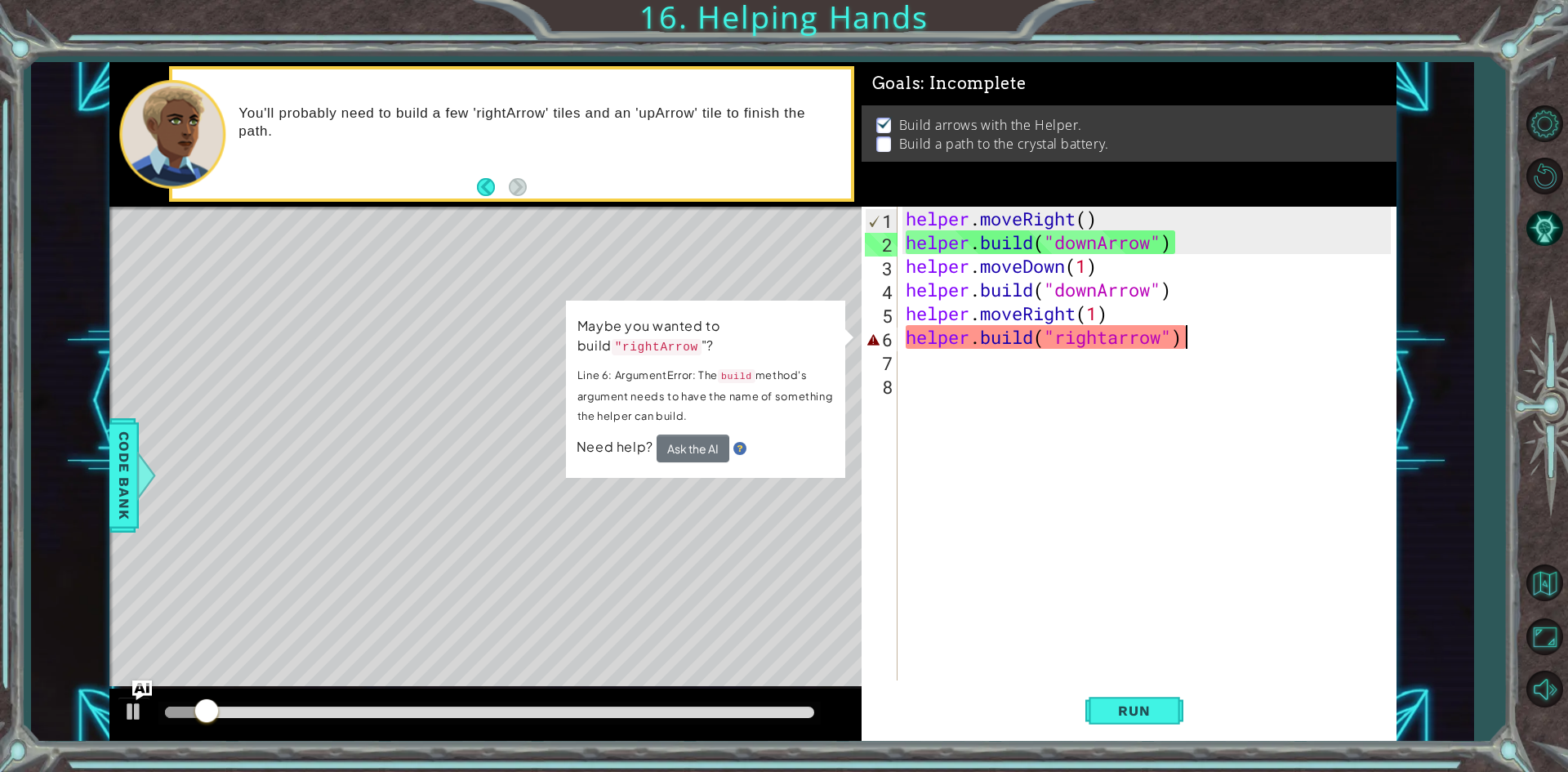
click at [1191, 335] on div "helper . moveRight ( ) helper . build ( "downArrow" ) helper . moveDown ( 1 ) h…" at bounding box center [1151, 466] width 497 height 521
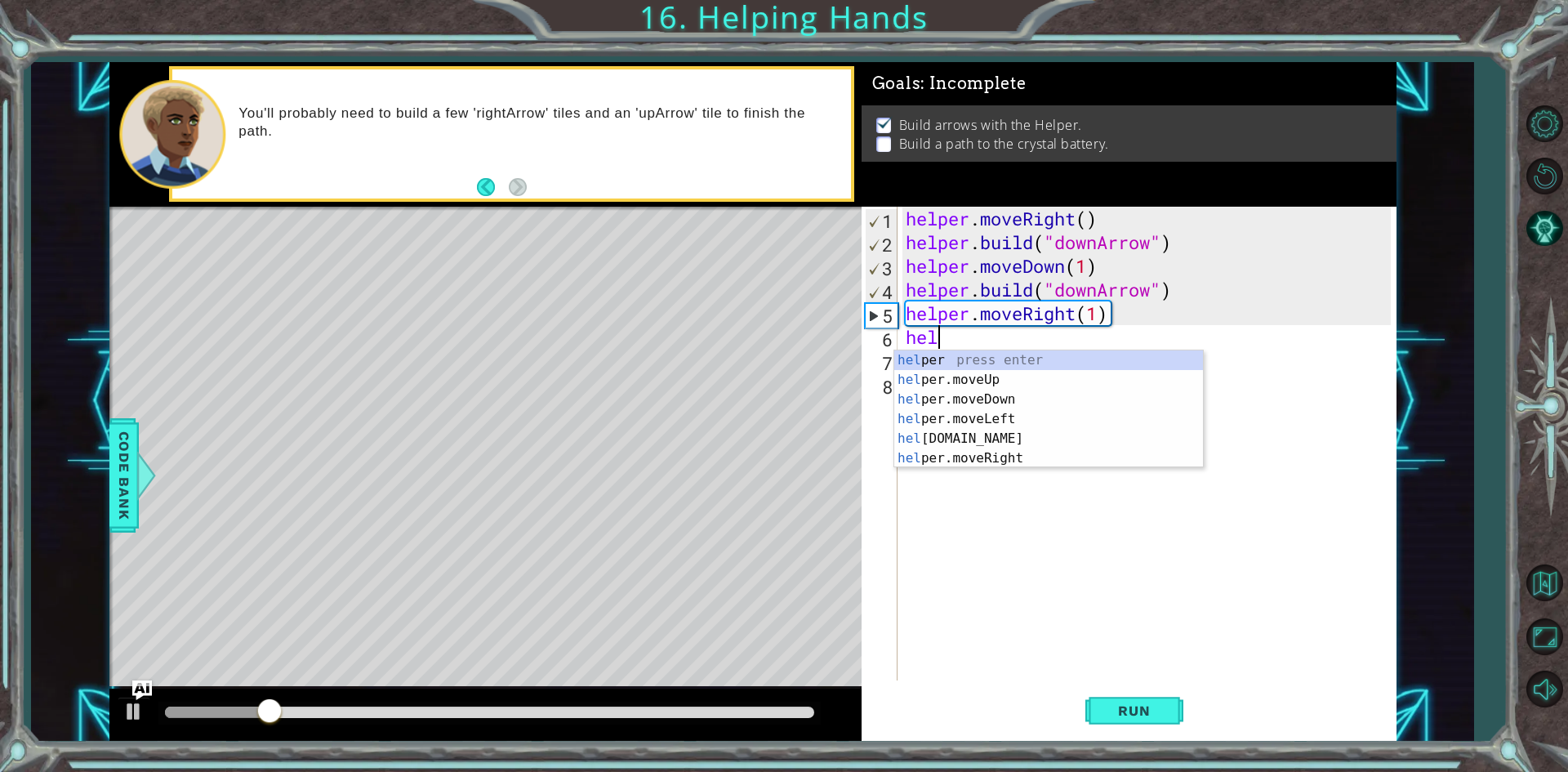
type textarea "h"
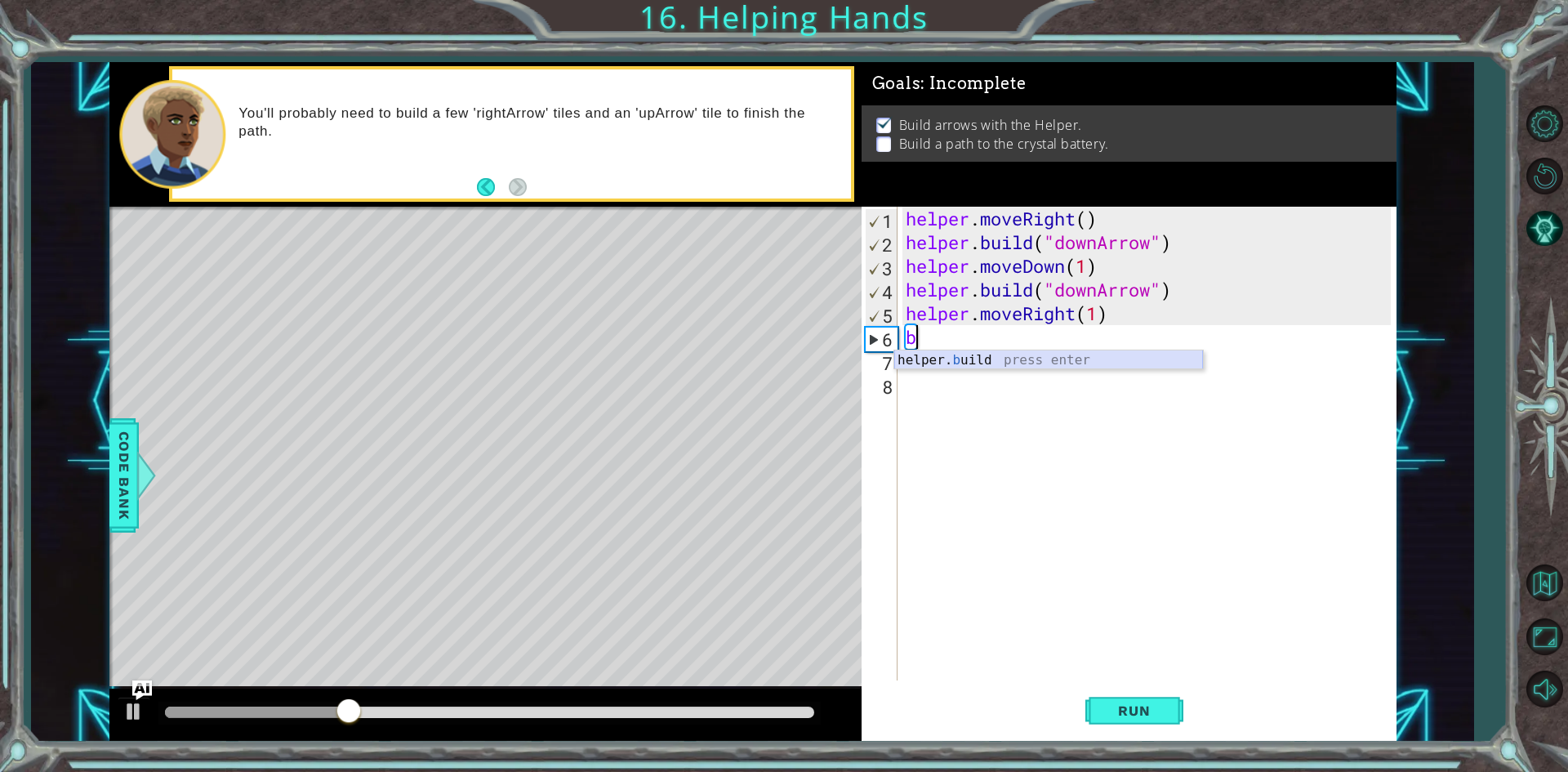
click at [963, 357] on div "helper. b uild press enter" at bounding box center [1048, 379] width 308 height 59
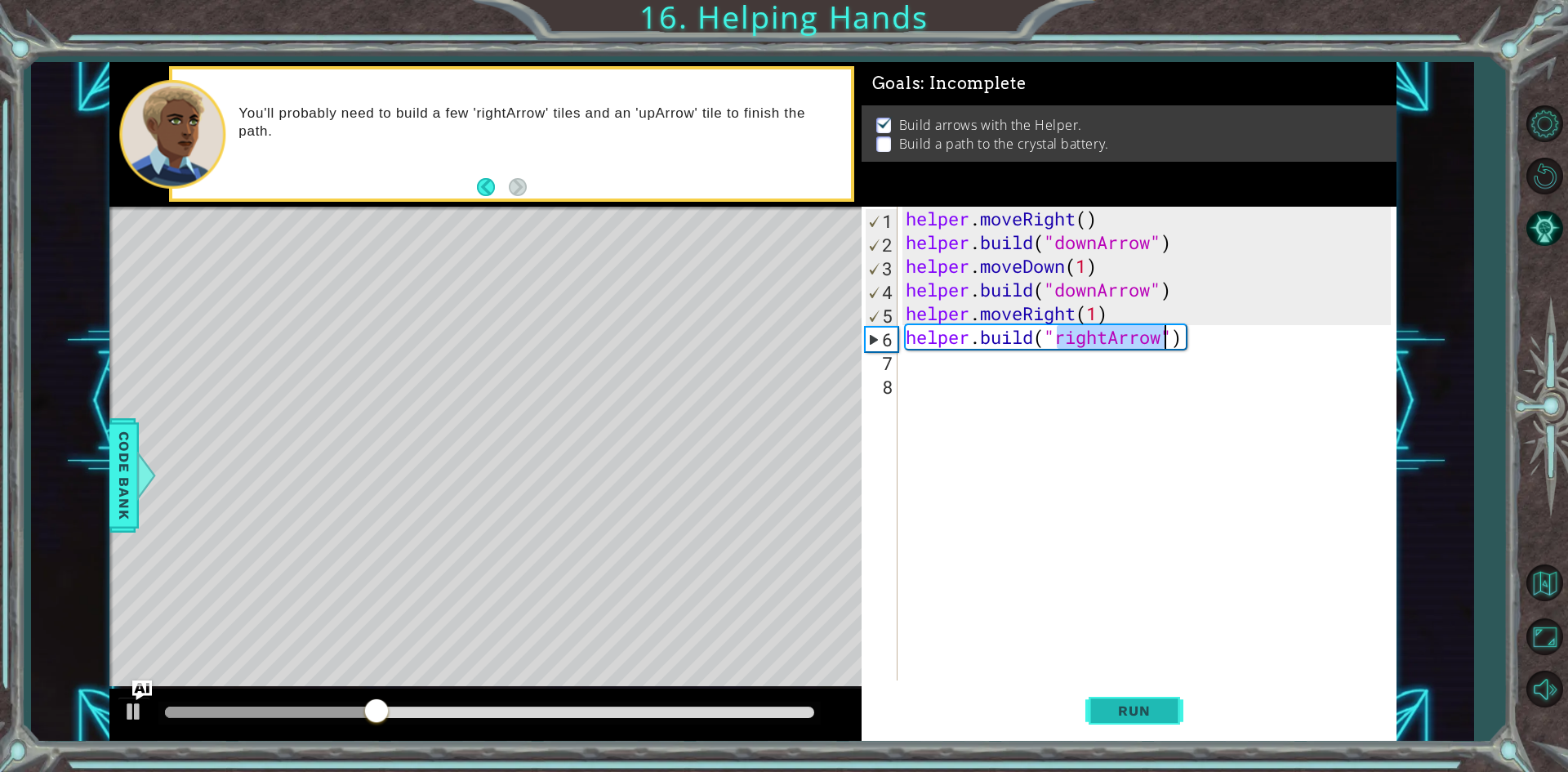
type textarea "[DOMAIN_NAME]("rightArrow")"
click at [1144, 708] on span "Run" at bounding box center [1134, 710] width 64 height 16
click at [991, 375] on div "helper . moveRight ( ) helper . build ( "downArrow" ) helper . moveDown ( 1 ) h…" at bounding box center [1151, 466] width 497 height 521
click at [989, 359] on div "helper . moveRight ( ) helper . build ( "downArrow" ) helper . moveDown ( 1 ) h…" at bounding box center [1151, 466] width 497 height 521
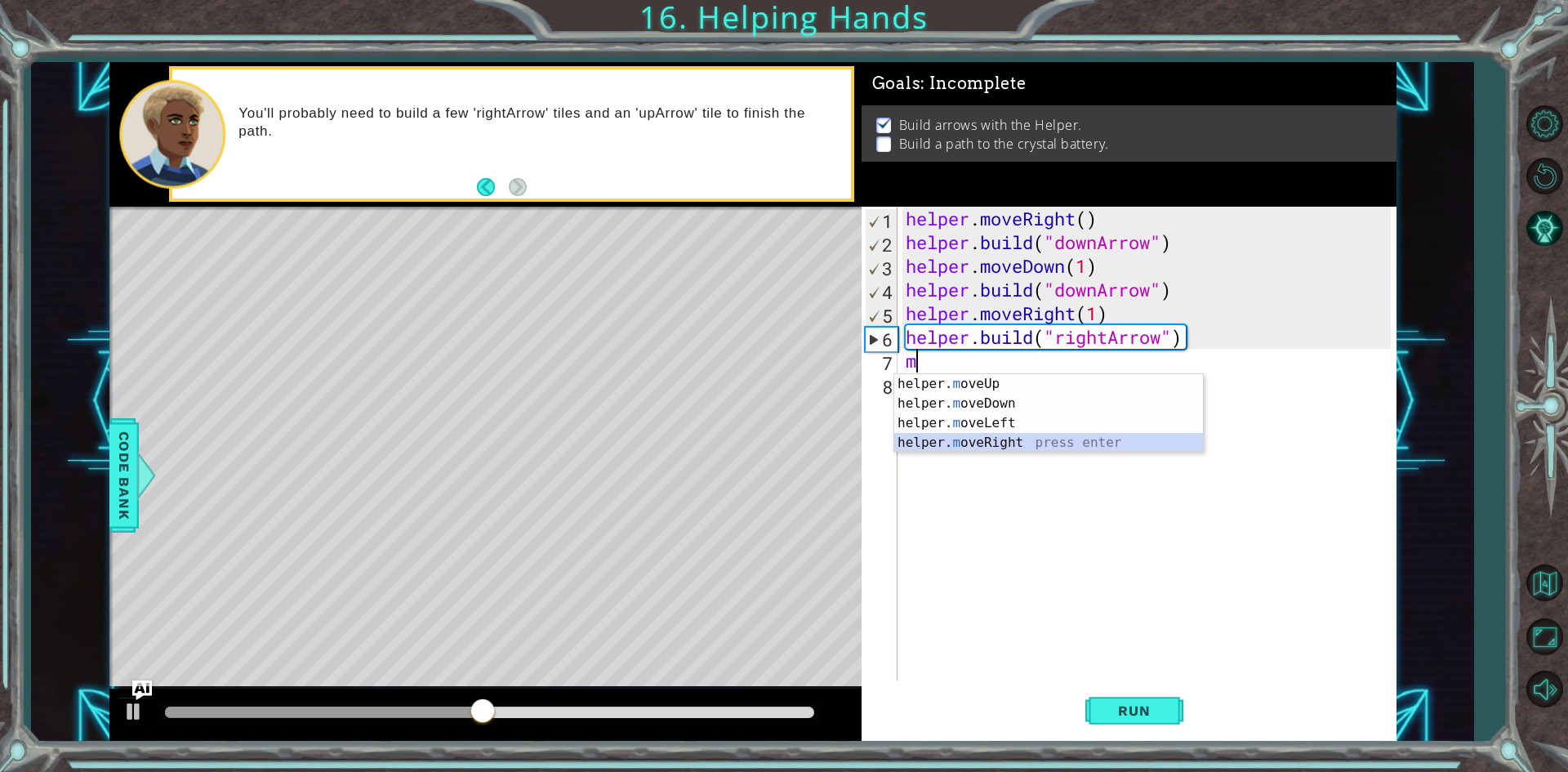
click at [1013, 439] on div "helper. m oveUp press enter helper. m oveDown press enter helper. m oveLeft pre…" at bounding box center [1048, 432] width 308 height 117
type textarea "helper.moveRight(1)"
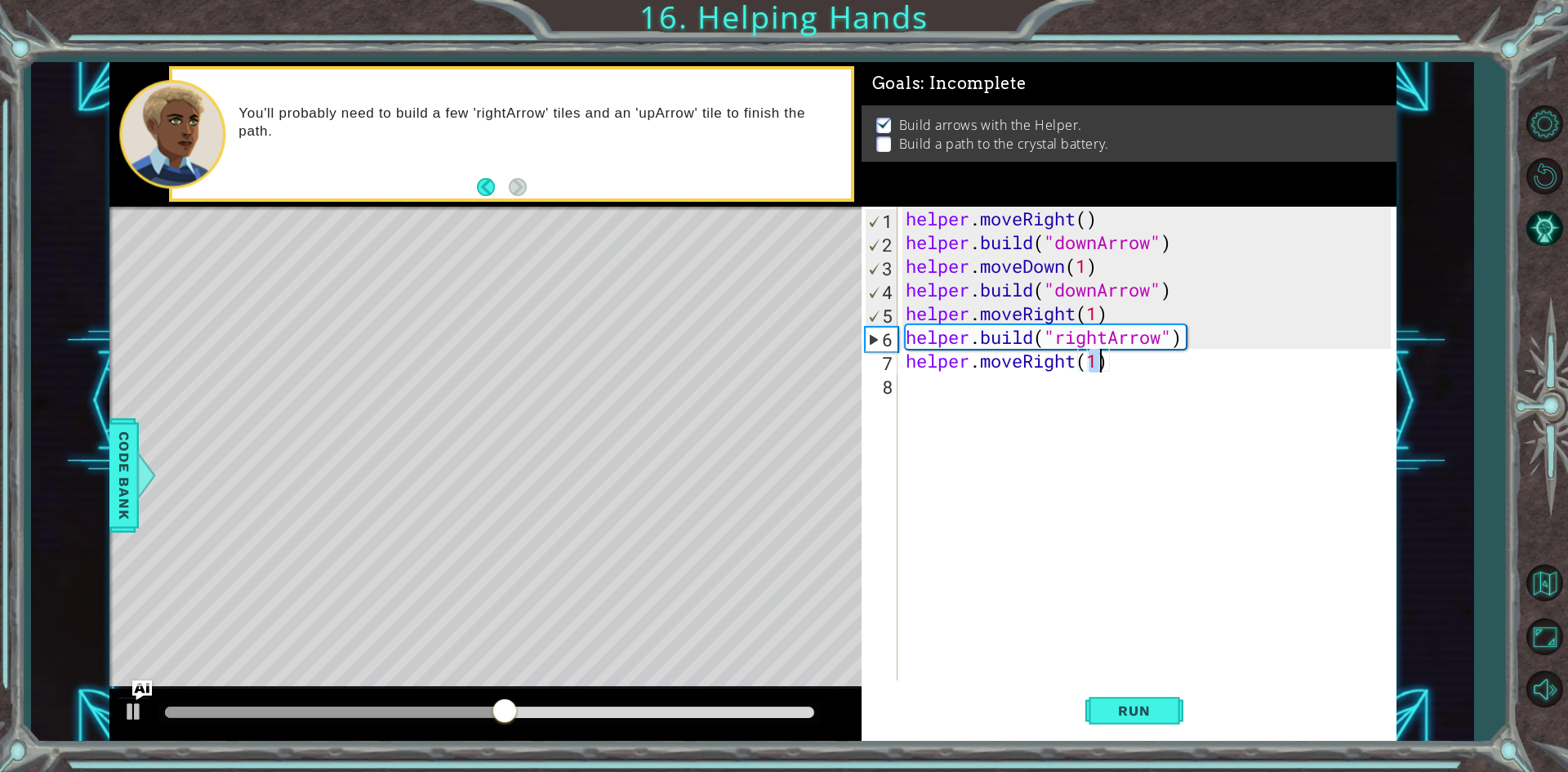
click at [1031, 412] on div "helper . moveRight ( ) helper . build ( "downArrow" ) helper . moveDown ( 1 ) h…" at bounding box center [1151, 466] width 497 height 521
click at [1036, 405] on div "helper. b uild press enter" at bounding box center [1048, 427] width 308 height 59
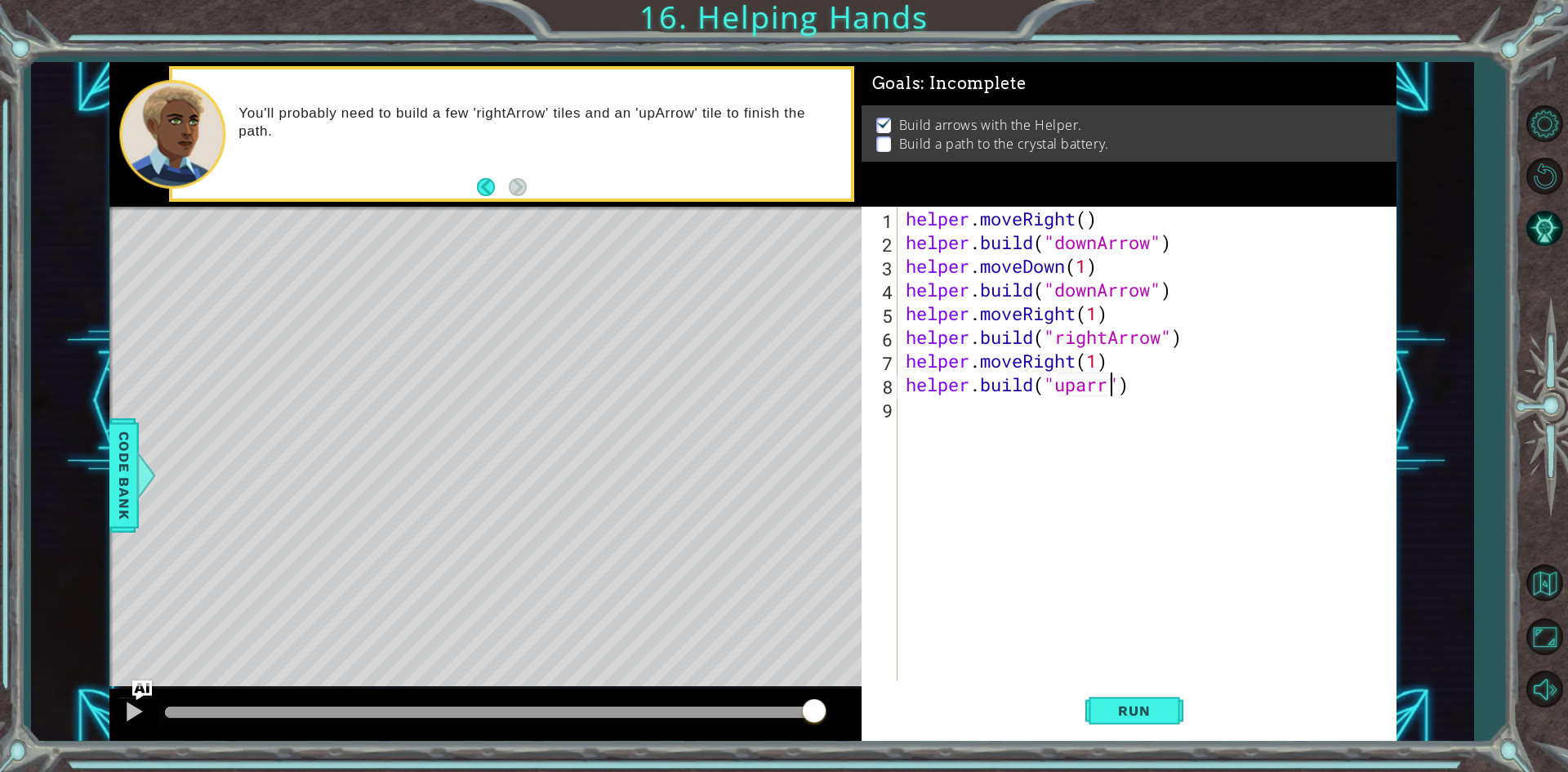
scroll to position [0, 9]
type textarea "[DOMAIN_NAME]("uparrow")"
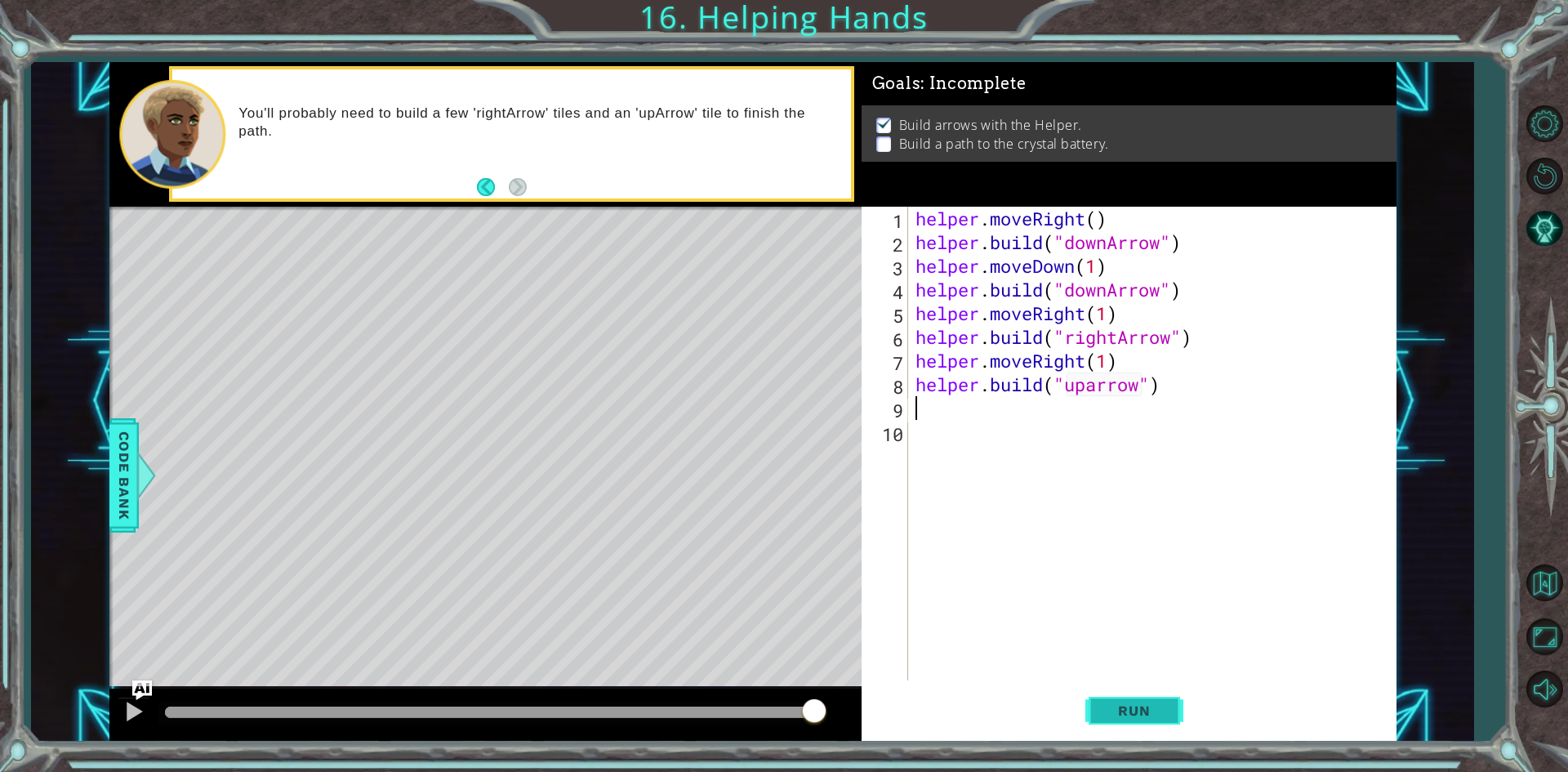
click at [1118, 713] on span "Run" at bounding box center [1134, 710] width 64 height 16
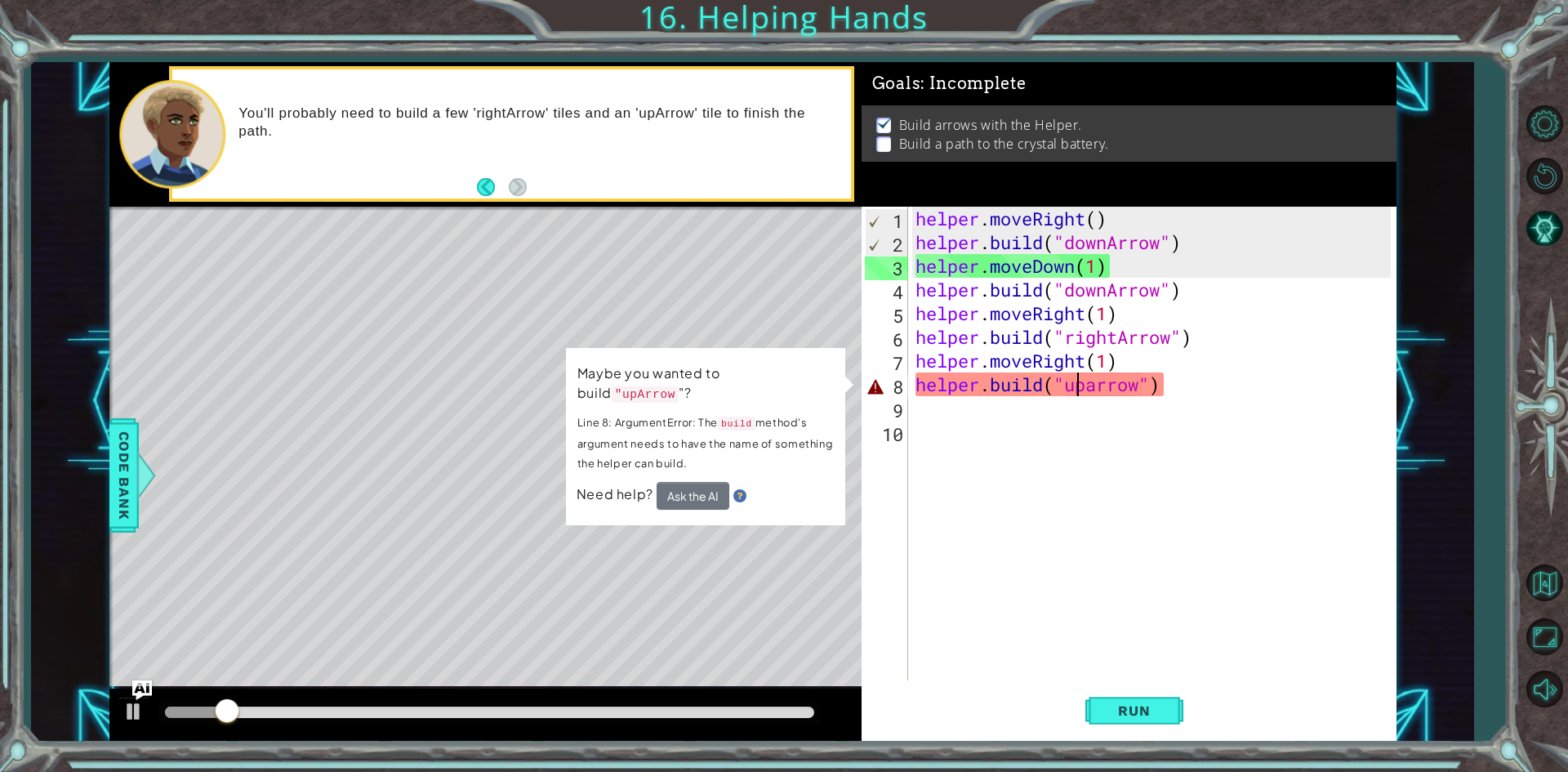
click at [1074, 390] on div "helper . moveRight ( ) helper . build ( "downArrow" ) helper . moveDown ( 1 ) h…" at bounding box center [1155, 466] width 486 height 521
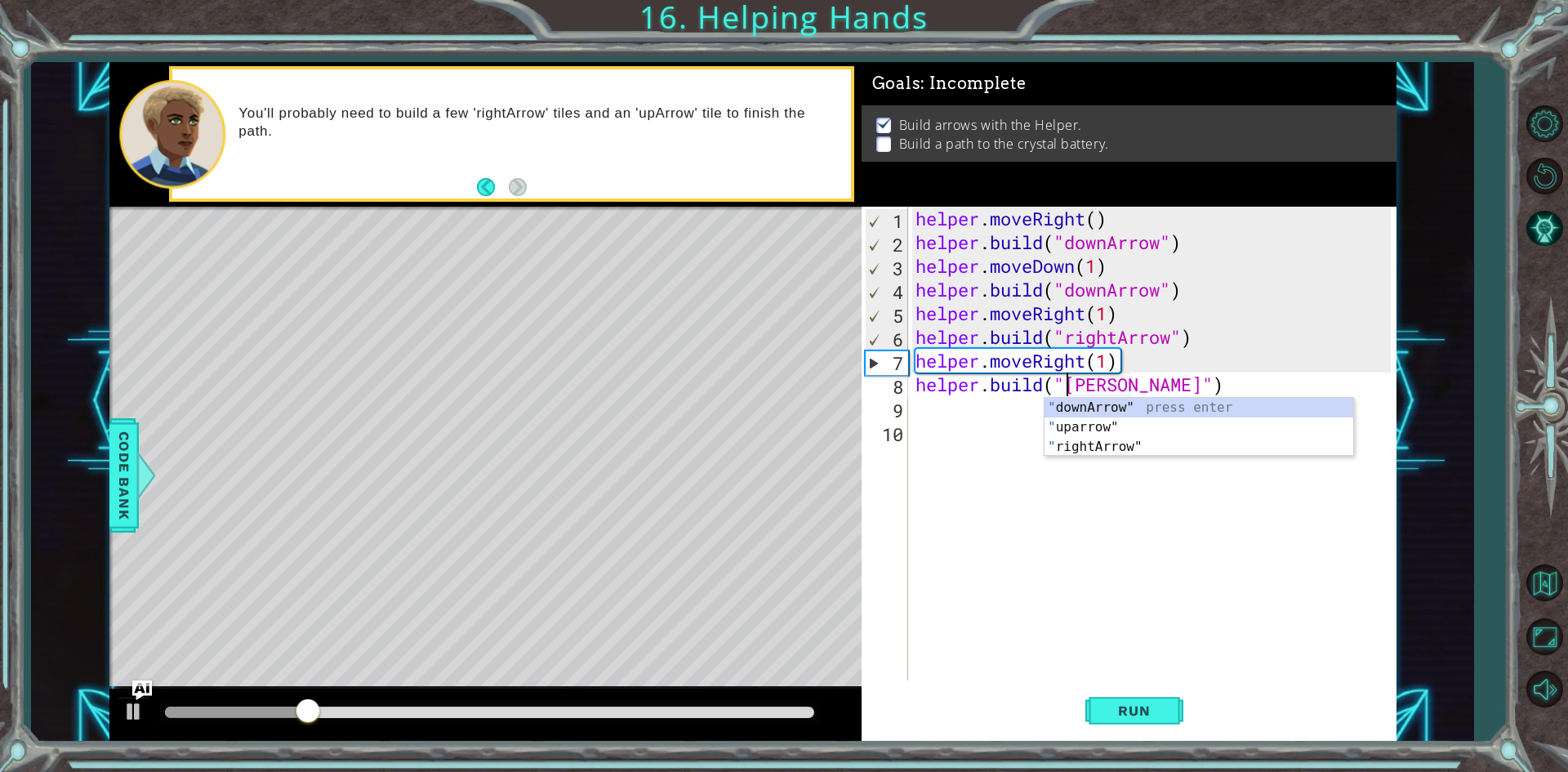
scroll to position [0, 8]
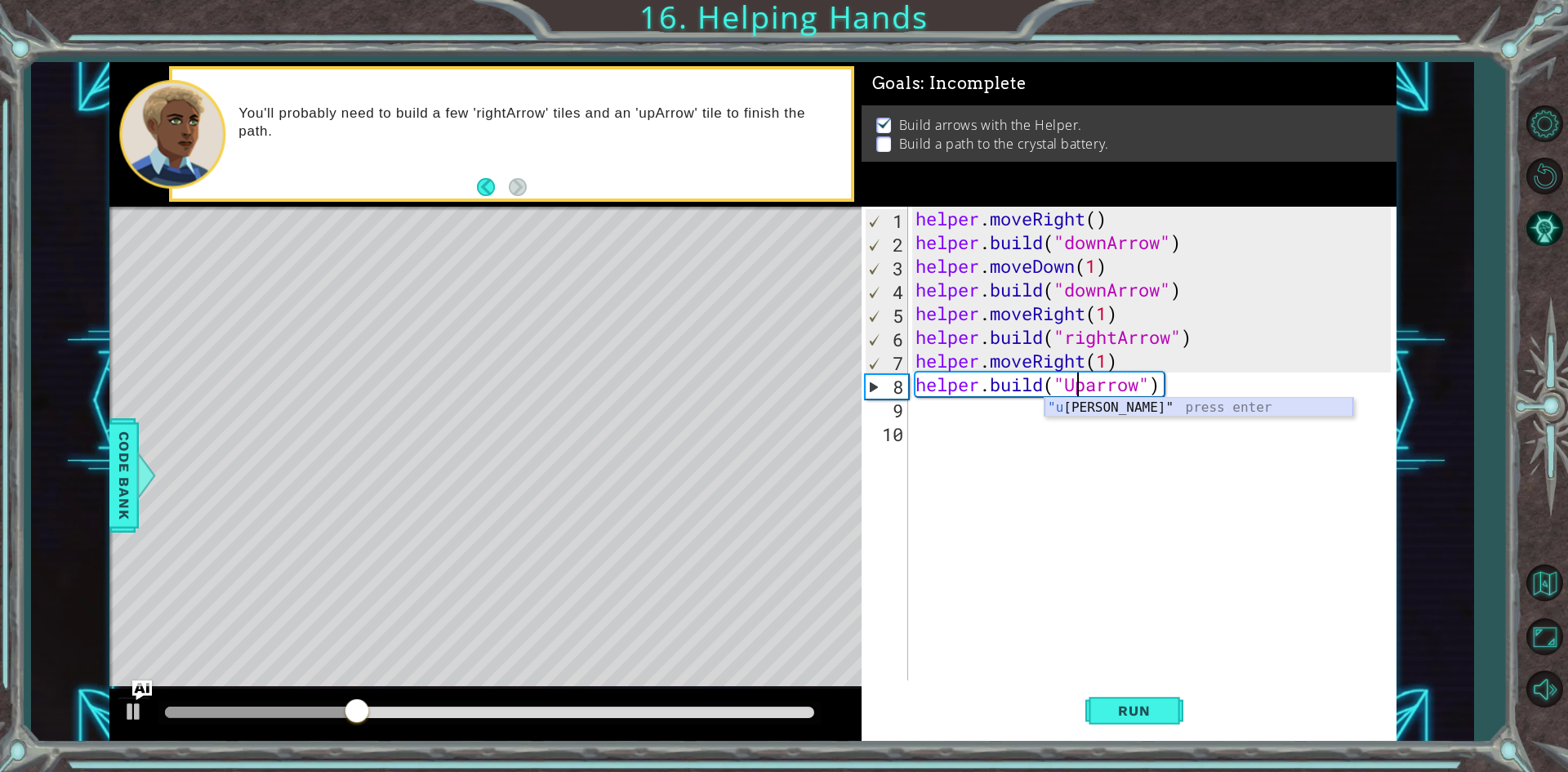
click at [1096, 410] on div ""u [PERSON_NAME]" press enter" at bounding box center [1199, 427] width 308 height 59
type textarea "[DOMAIN_NAME]("uparrow")"
click at [1143, 709] on span "Run" at bounding box center [1134, 710] width 64 height 16
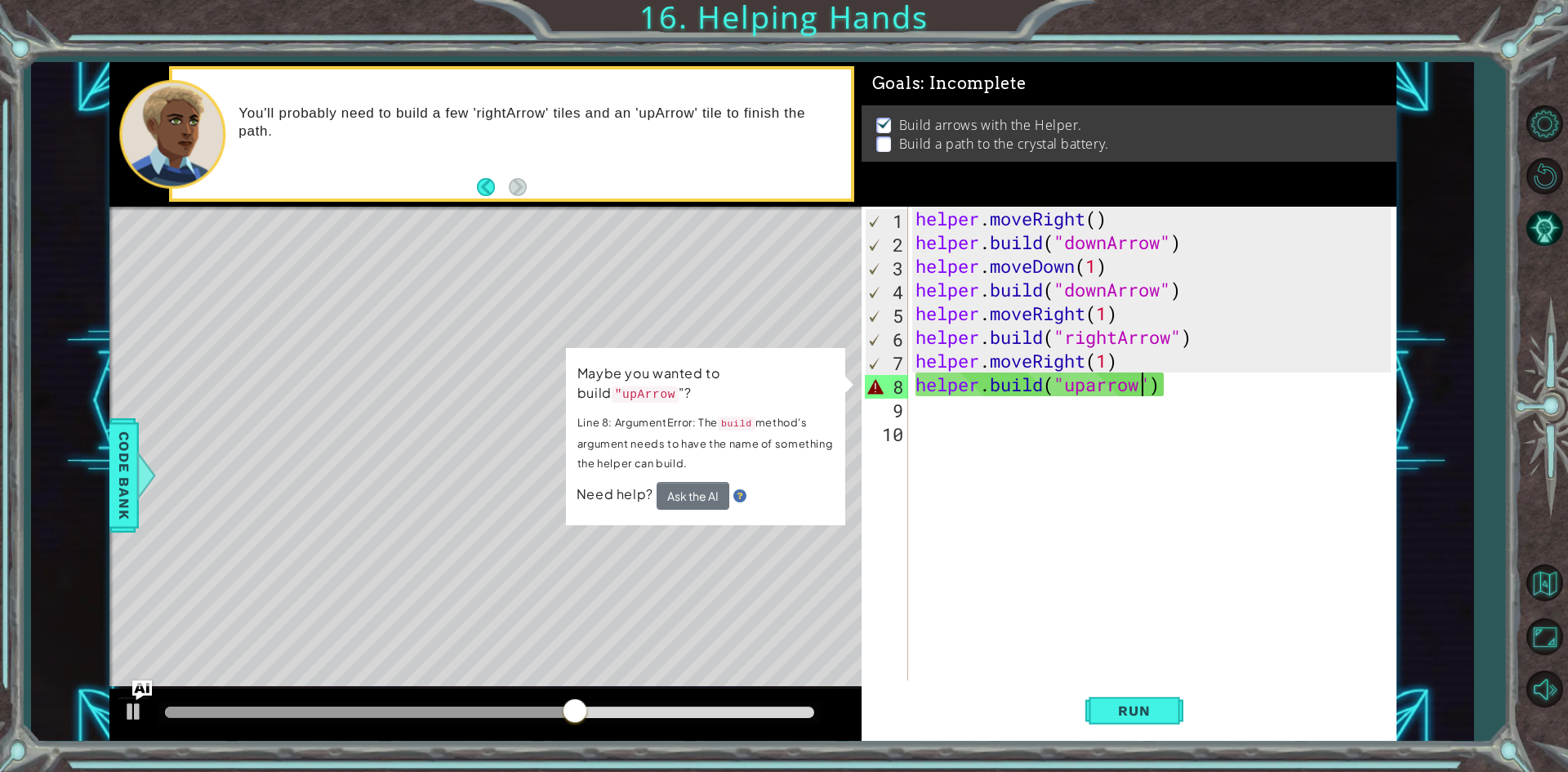
click at [1164, 397] on div "helper . moveRight ( ) helper . build ( "downArrow" ) helper . moveDown ( 1 ) h…" at bounding box center [1155, 466] width 486 height 521
click at [1189, 380] on div "helper . moveRight ( ) helper . build ( "downArrow" ) helper . moveDown ( 1 ) h…" at bounding box center [1155, 466] width 486 height 521
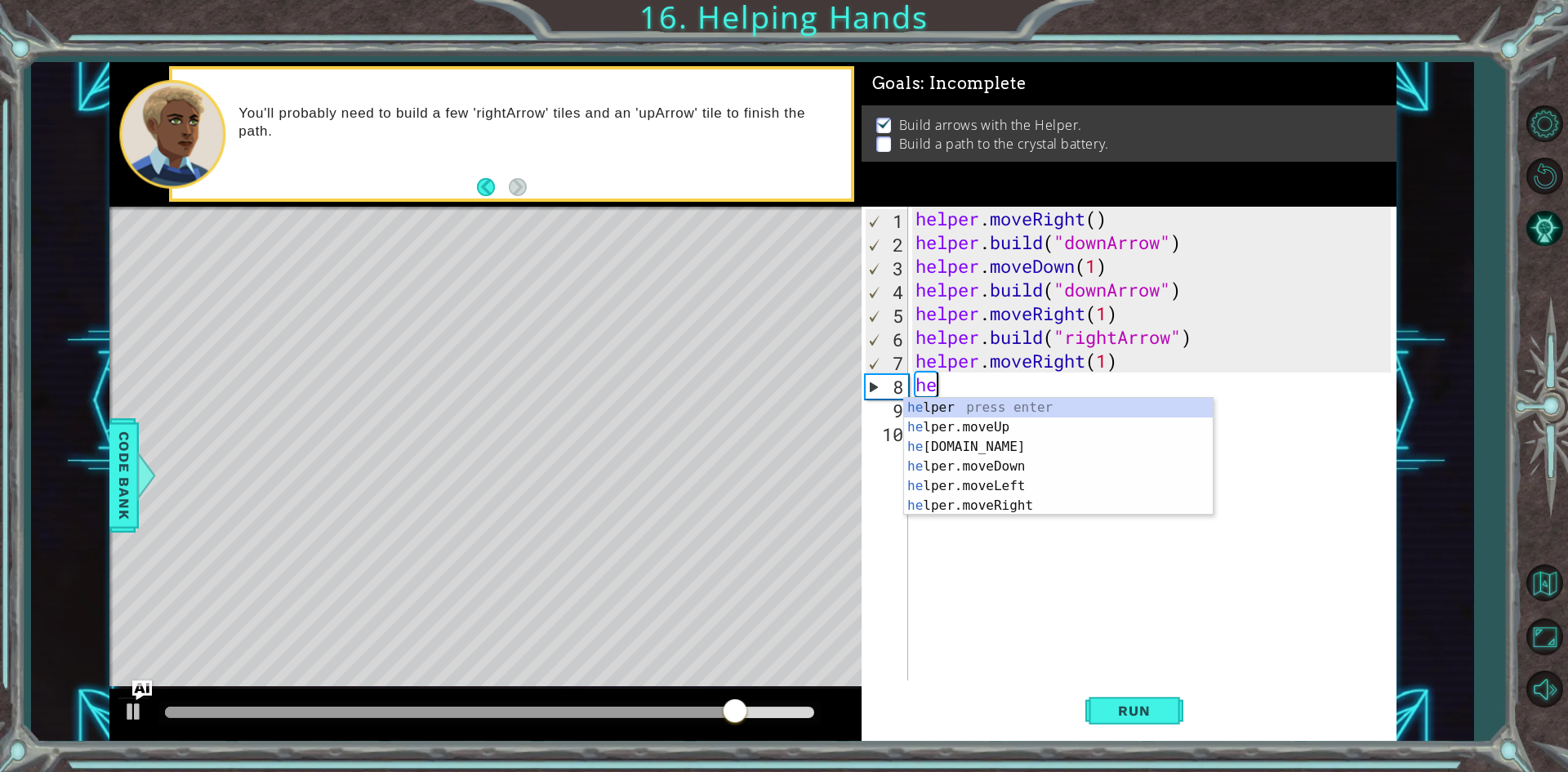
type textarea "h"
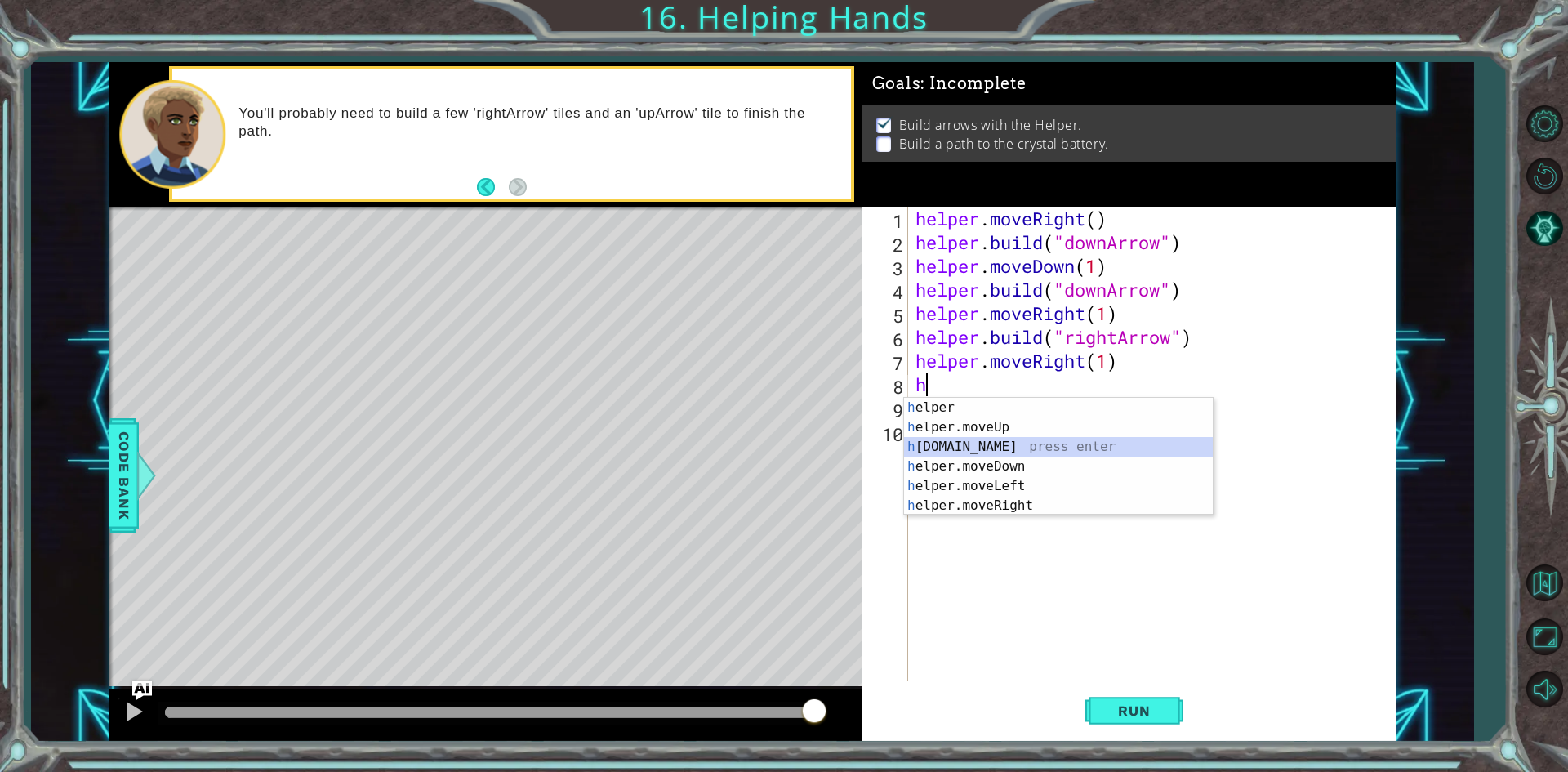
click at [1011, 445] on div "h elper press enter h elper.moveUp press enter h [DOMAIN_NAME] press enter h el…" at bounding box center [1059, 476] width 308 height 157
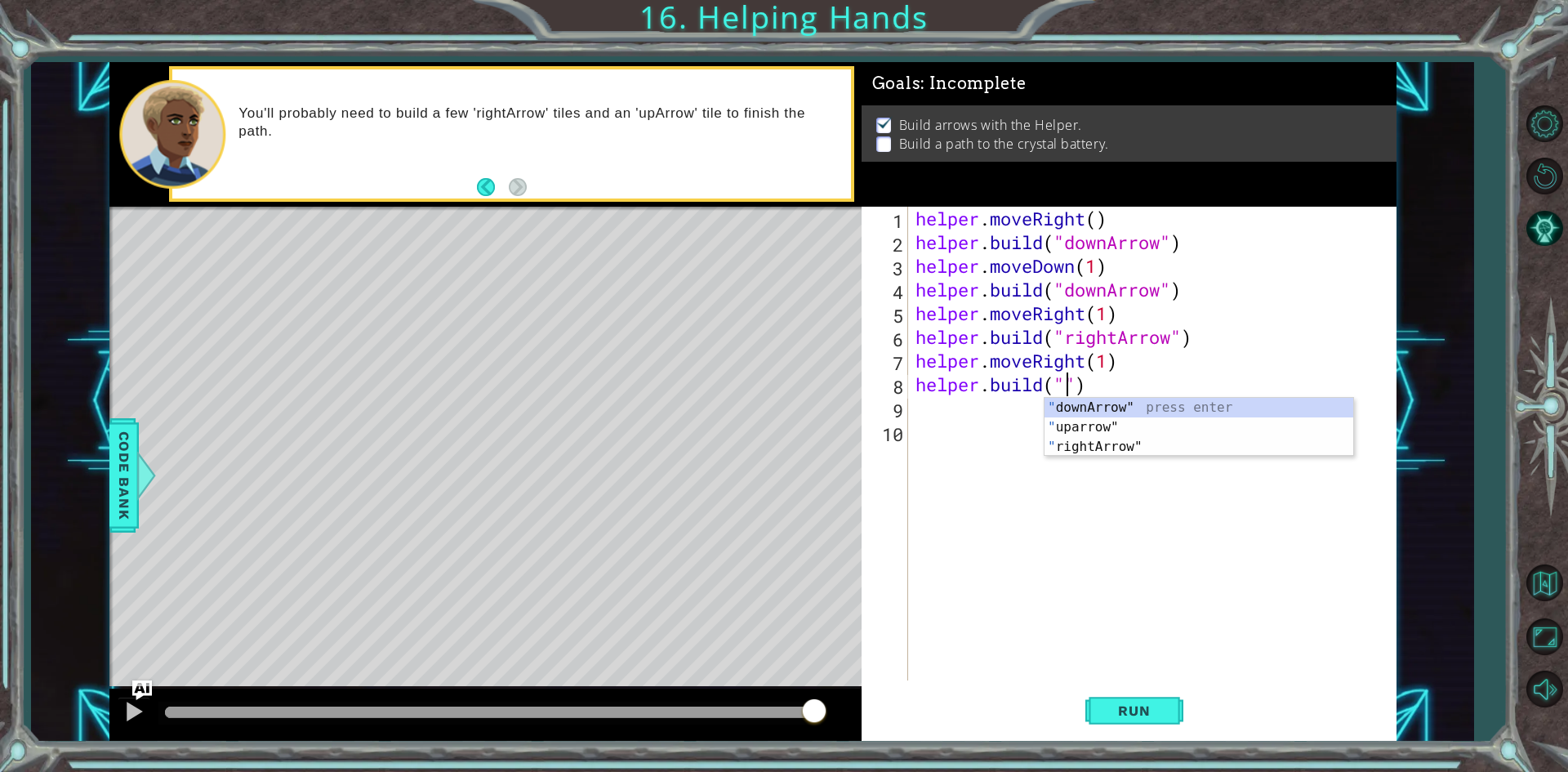
scroll to position [0, 8]
click at [1084, 428] on div "" downArrow" press enter " uparrow" press enter " rightArrow" press enter" at bounding box center [1199, 447] width 308 height 98
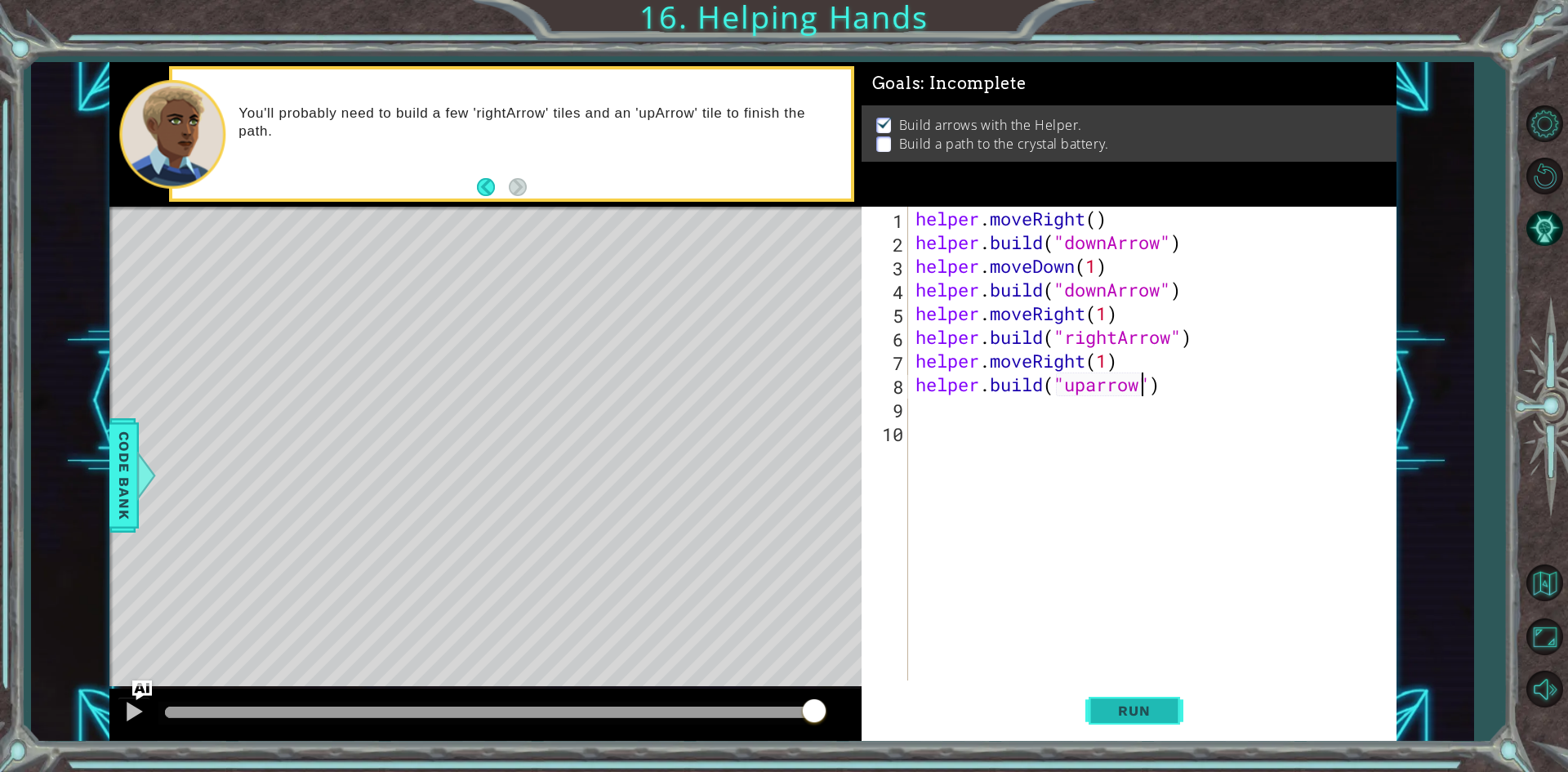
click at [1131, 713] on span "Run" at bounding box center [1134, 710] width 64 height 16
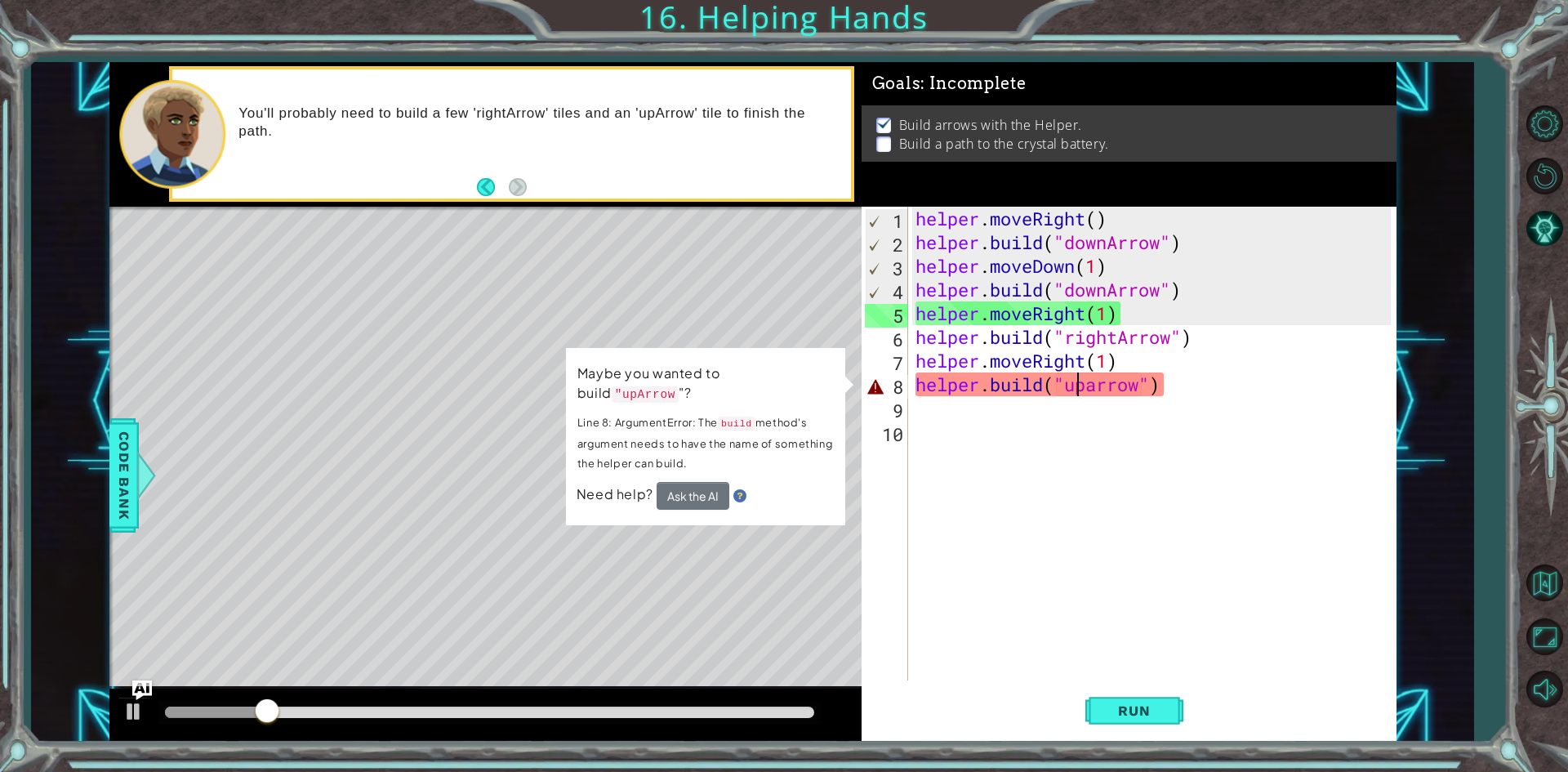
click at [1072, 391] on div "helper . moveRight ( ) helper . build ( "downArrow" ) helper . moveDown ( 1 ) h…" at bounding box center [1155, 466] width 486 height 521
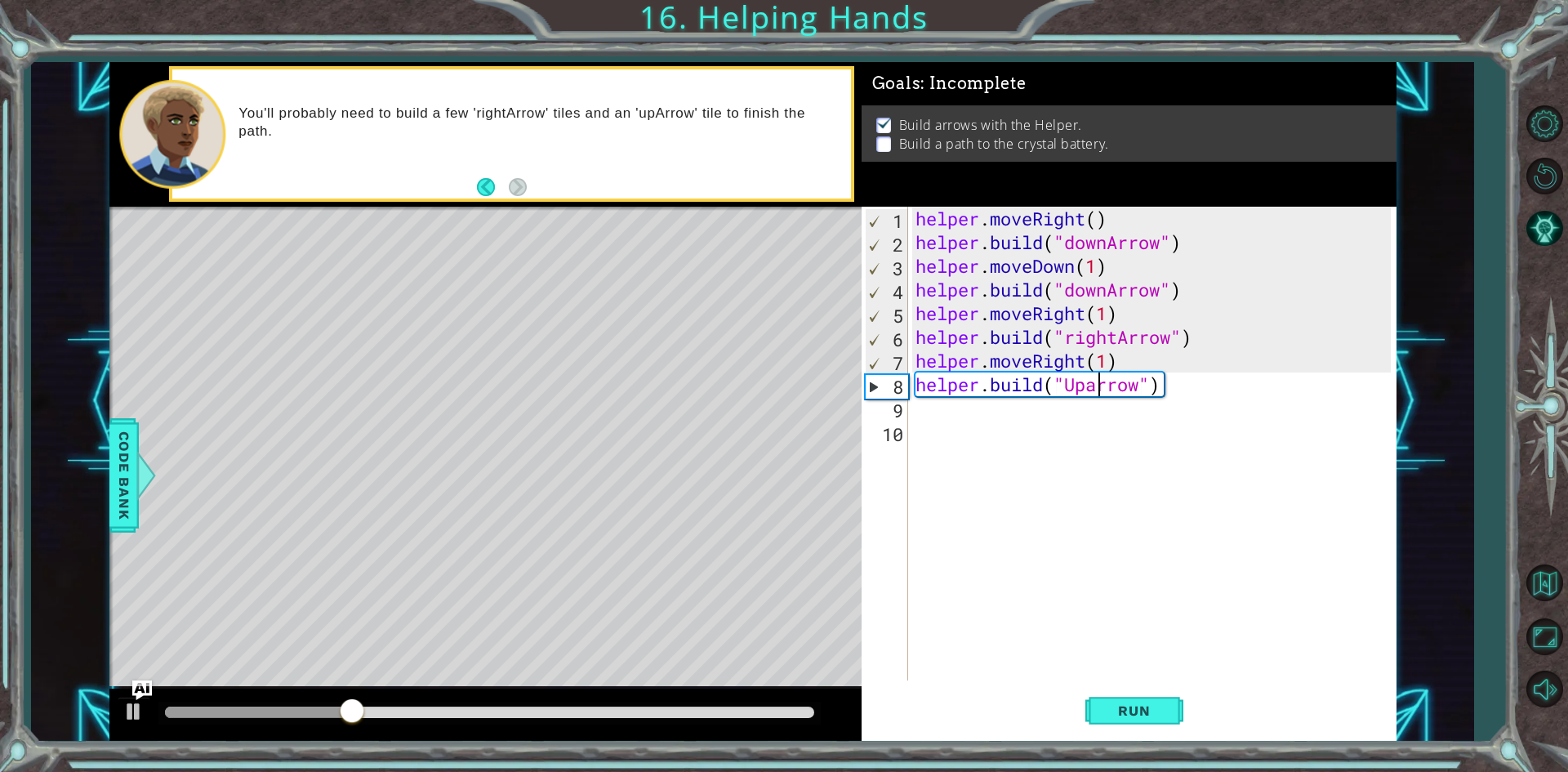
click at [1099, 385] on div "helper . moveRight ( ) helper . build ( "downArrow" ) helper . moveDown ( 1 ) h…" at bounding box center [1155, 466] width 486 height 521
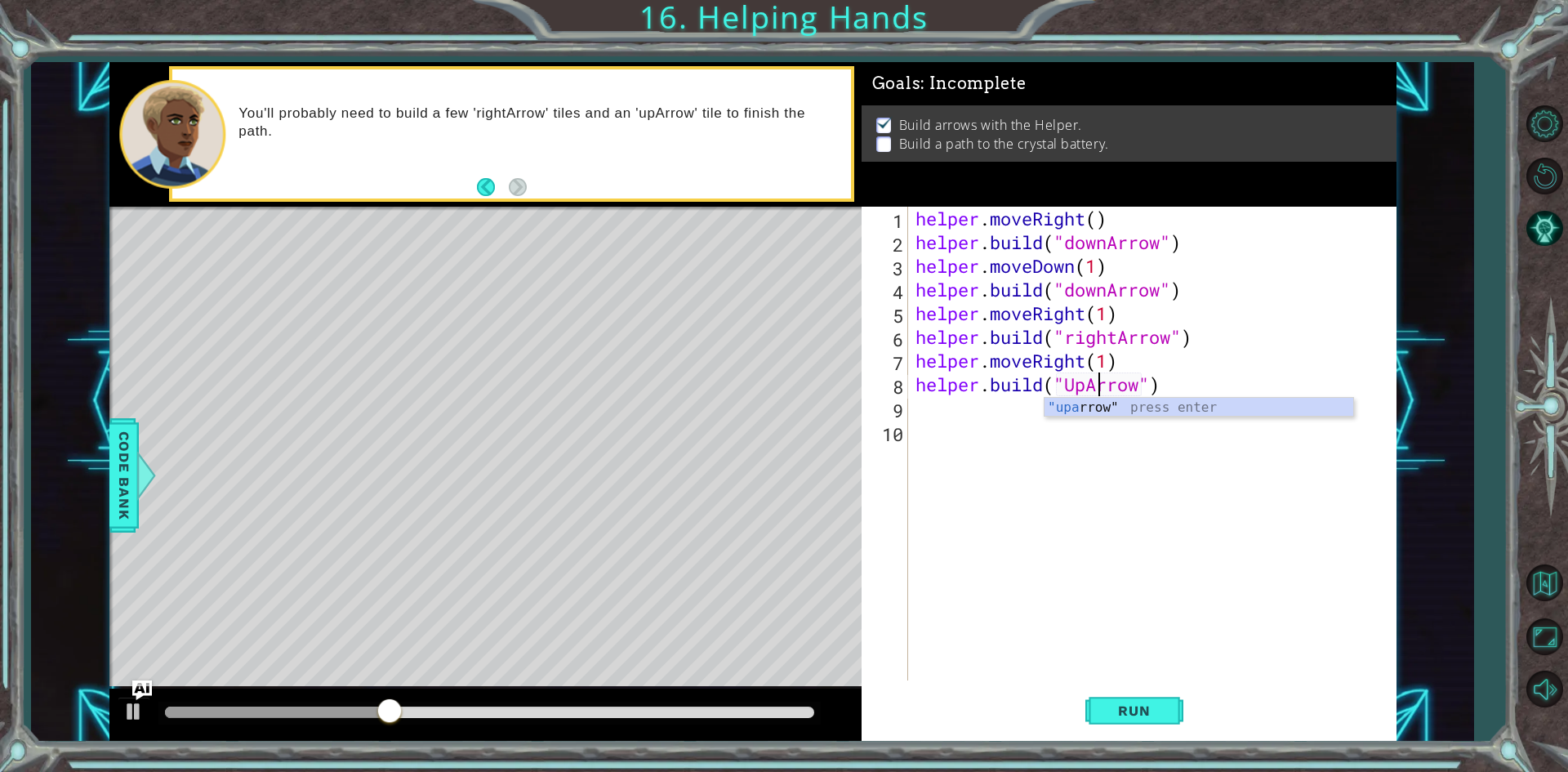
scroll to position [0, 9]
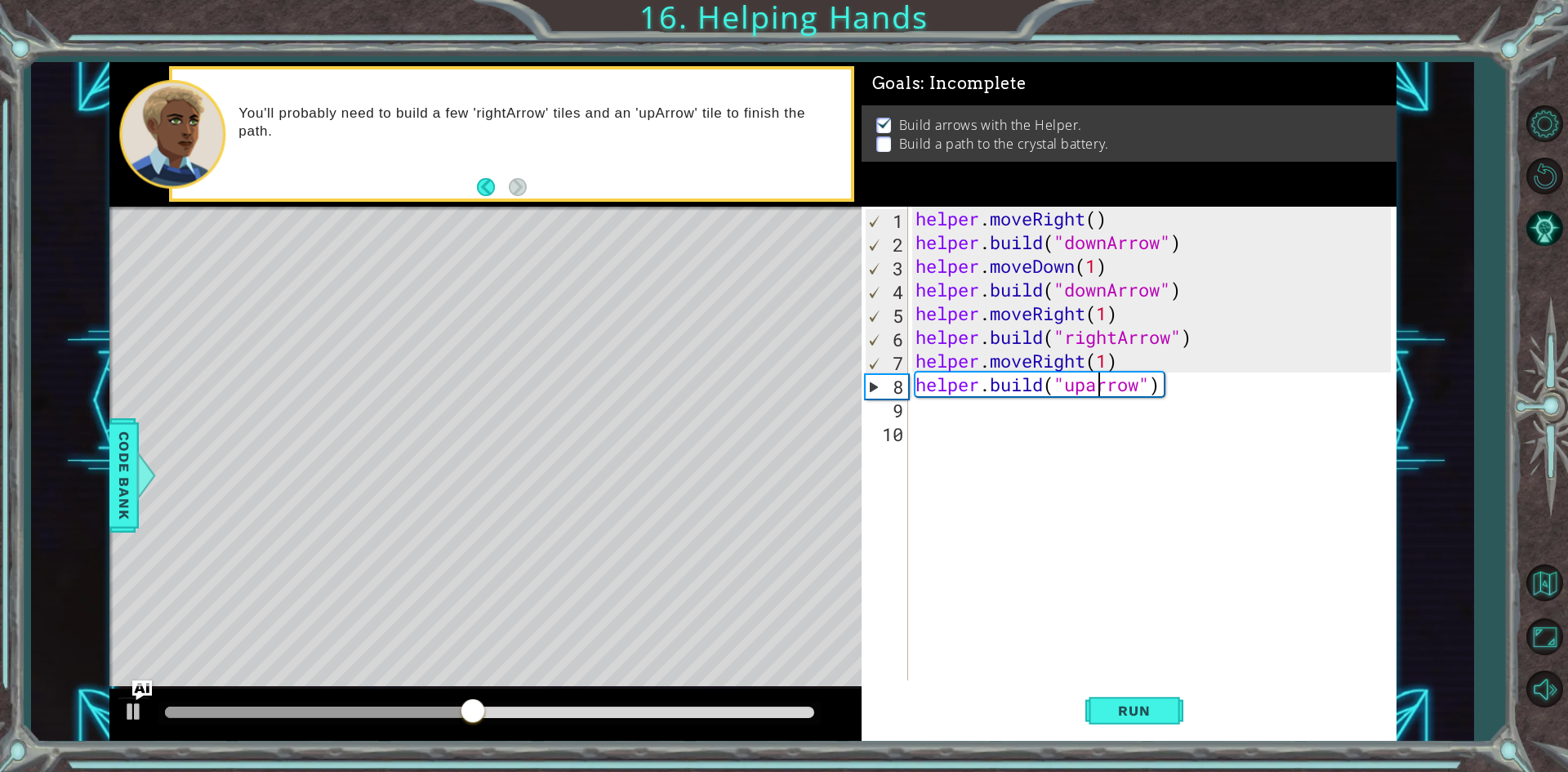
click at [1097, 385] on div "helper . moveRight ( ) helper . build ( "downArrow" ) helper . moveDown ( 1 ) h…" at bounding box center [1155, 466] width 486 height 521
click at [1109, 711] on span "Run" at bounding box center [1134, 710] width 64 height 16
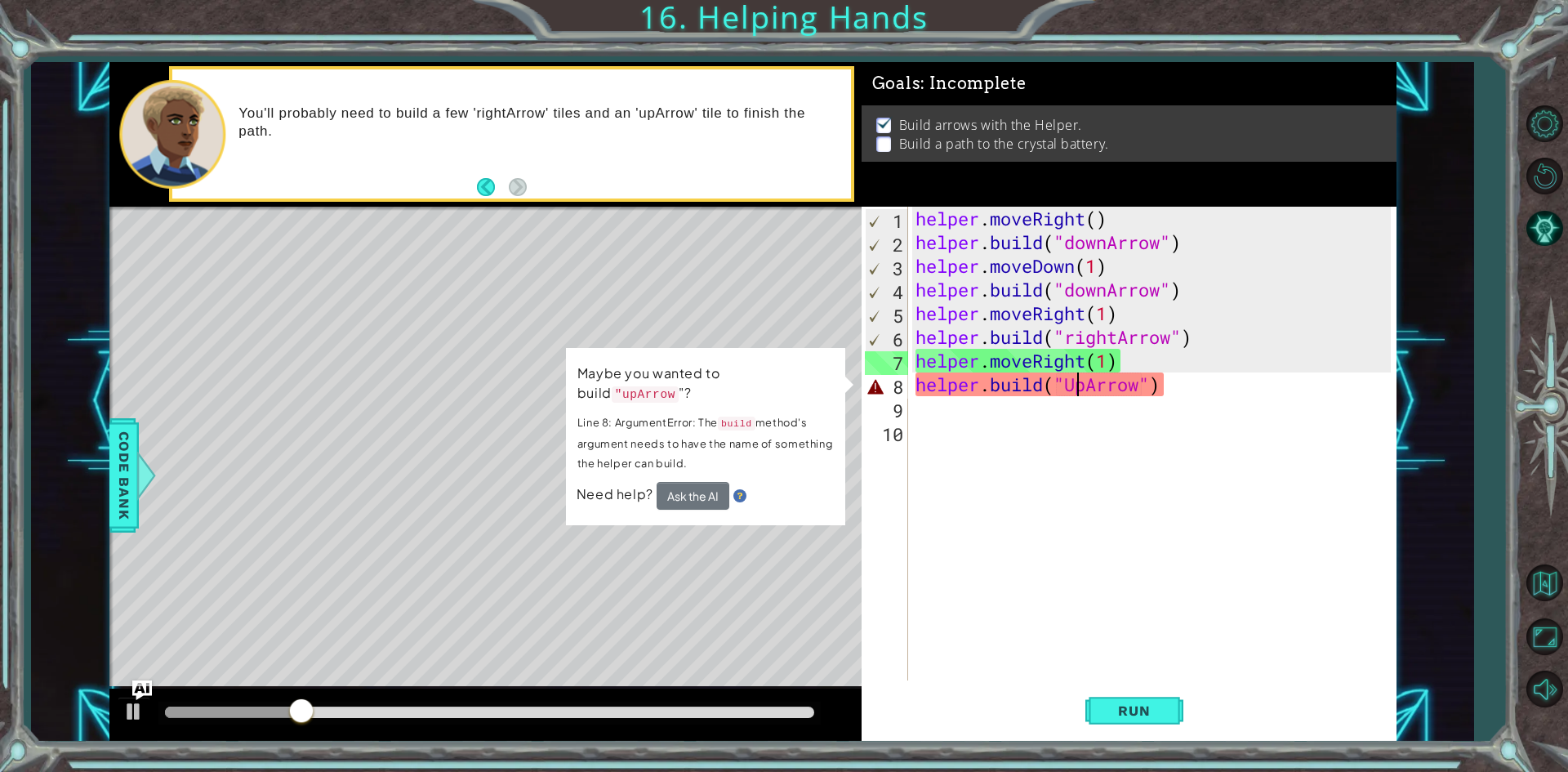
click at [1082, 388] on div "helper . moveRight ( ) helper . build ( "downArrow" ) helper . moveDown ( 1 ) h…" at bounding box center [1155, 466] width 486 height 521
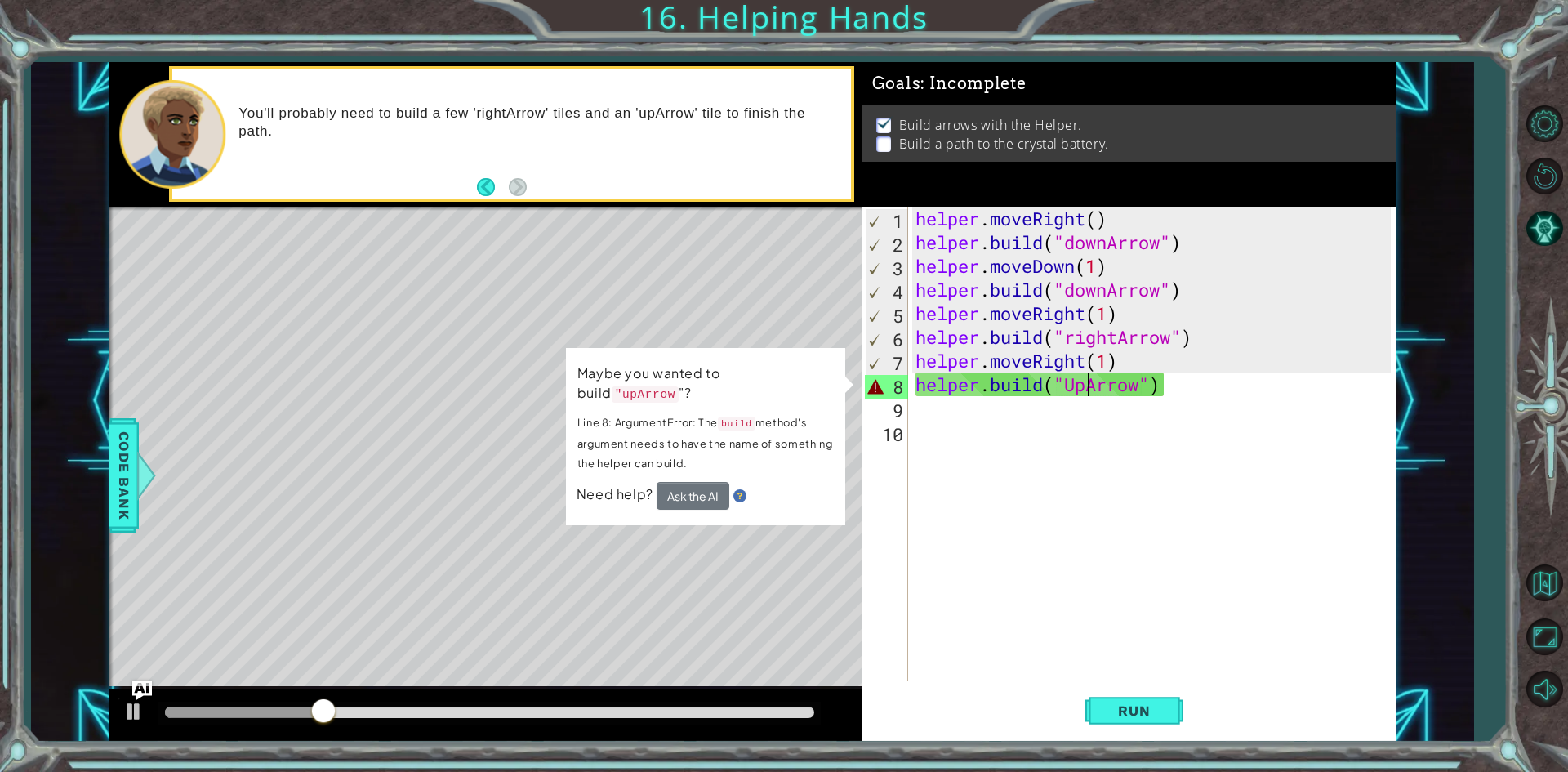
click at [1087, 385] on div "helper . moveRight ( ) helper . build ( "downArrow" ) helper . moveDown ( 1 ) h…" at bounding box center [1155, 466] width 486 height 521
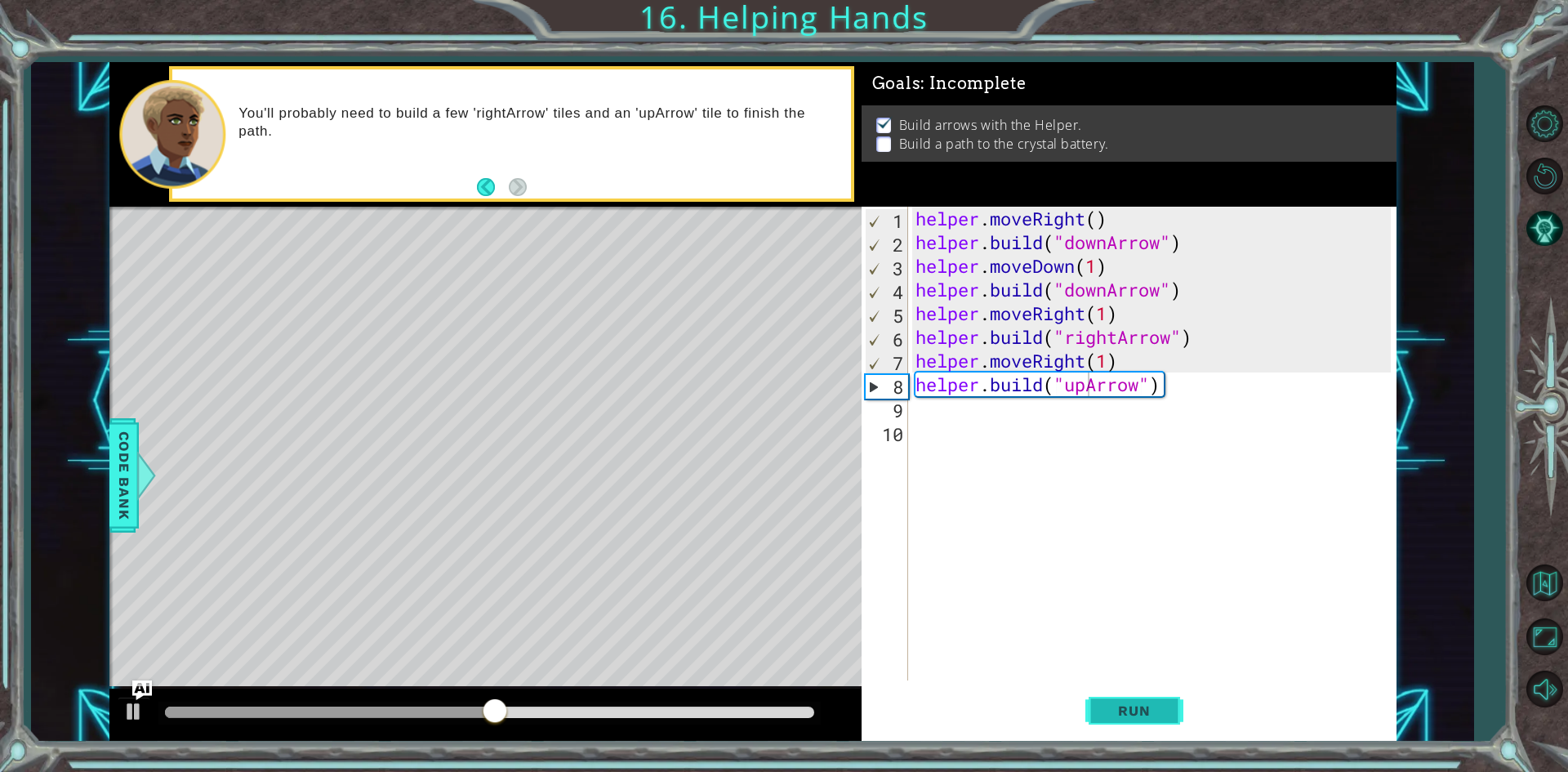
click at [1112, 711] on span "Run" at bounding box center [1134, 710] width 64 height 16
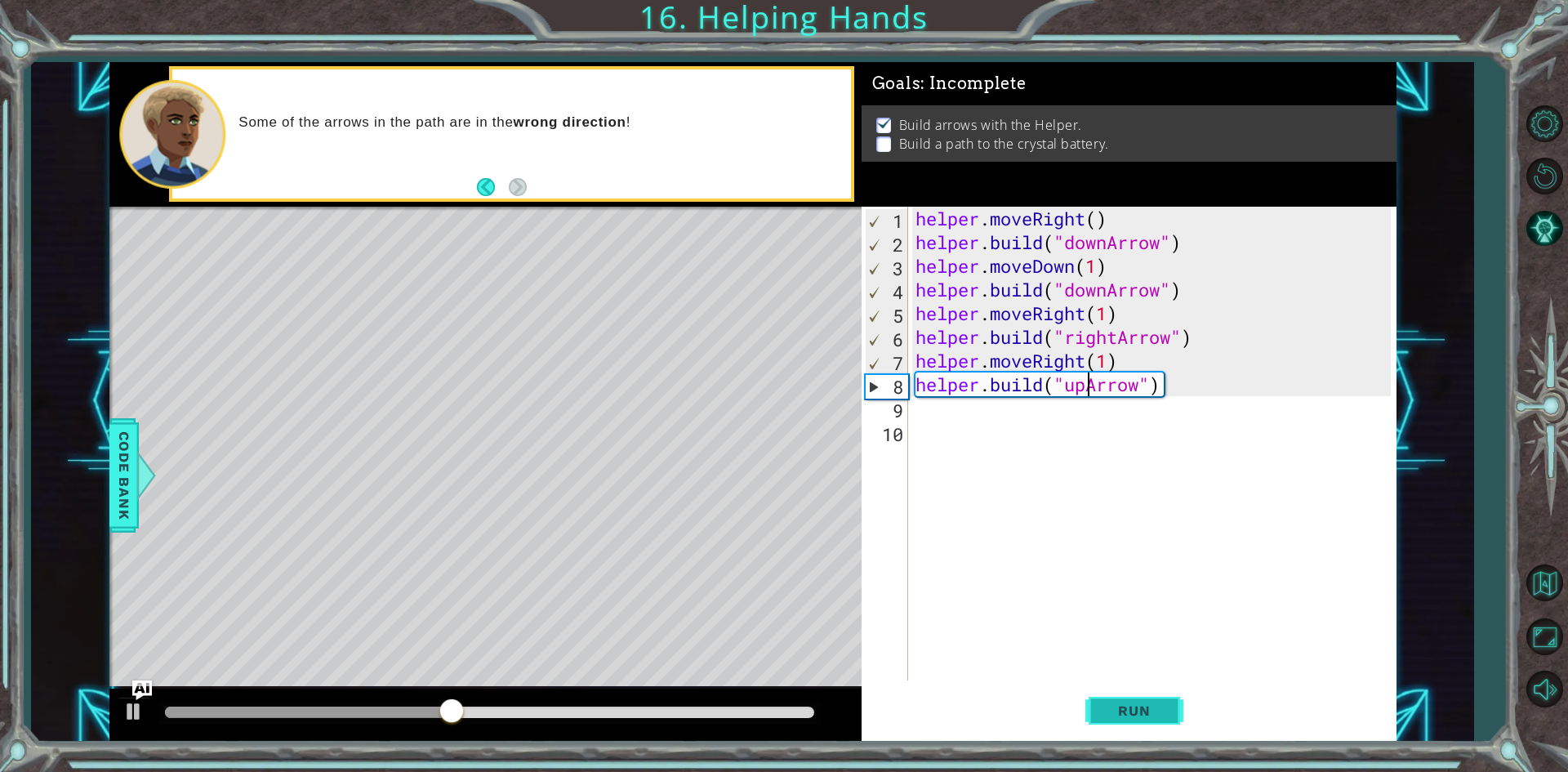
click at [1136, 702] on span "Run" at bounding box center [1134, 710] width 64 height 16
click at [1105, 289] on div "helper . moveRight ( ) helper . build ( "downArrow" ) helper . moveDown ( 1 ) h…" at bounding box center [1155, 466] width 486 height 521
click at [1108, 290] on div "helper . moveRight ( ) helper . build ( "downArrow" ) helper . moveDown ( 1 ) h…" at bounding box center [1152, 443] width 479 height 474
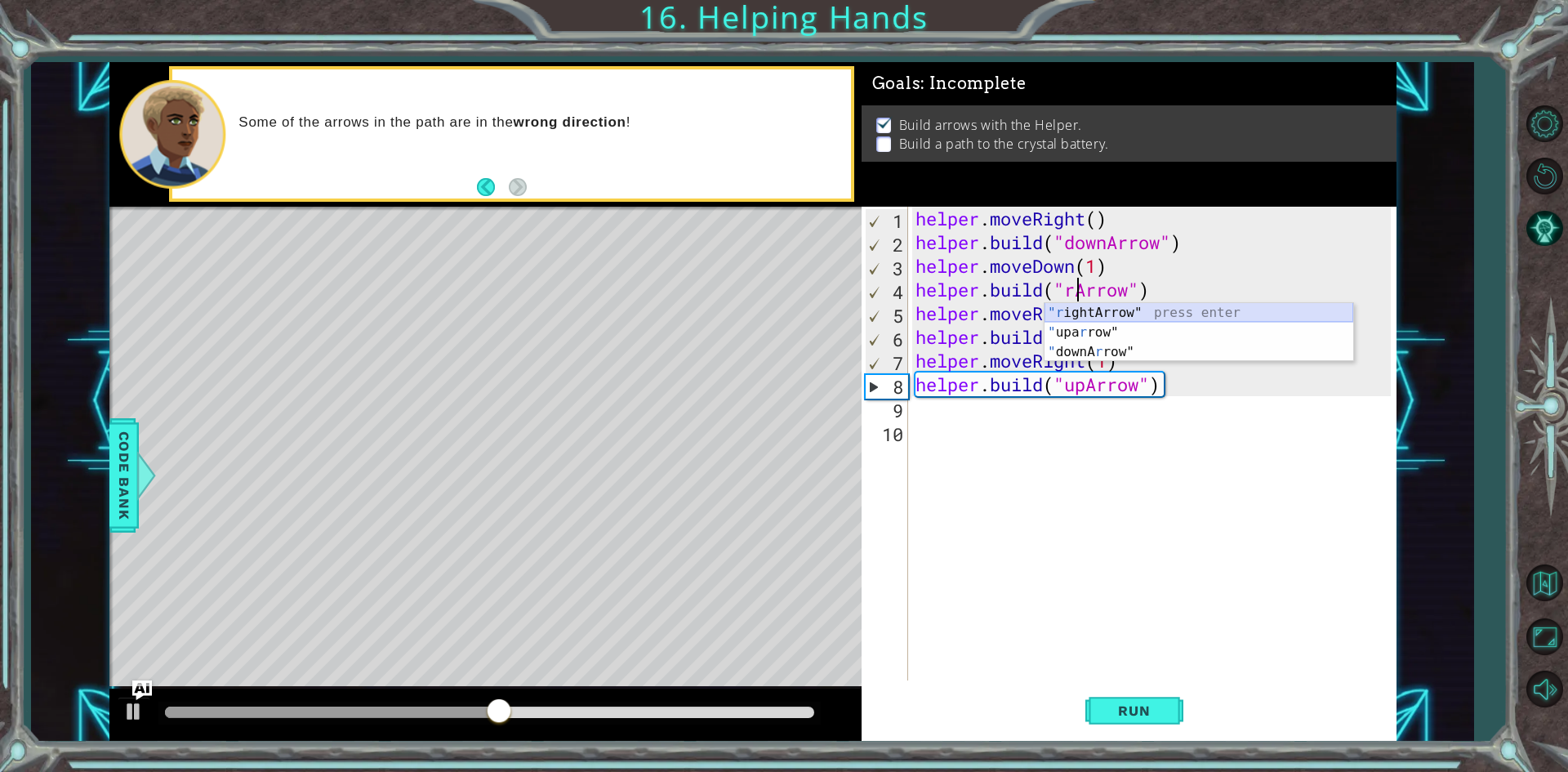
click at [1131, 307] on div ""r ightArrow" press enter " upa r row" press enter " downA r row" press enter" at bounding box center [1199, 352] width 308 height 98
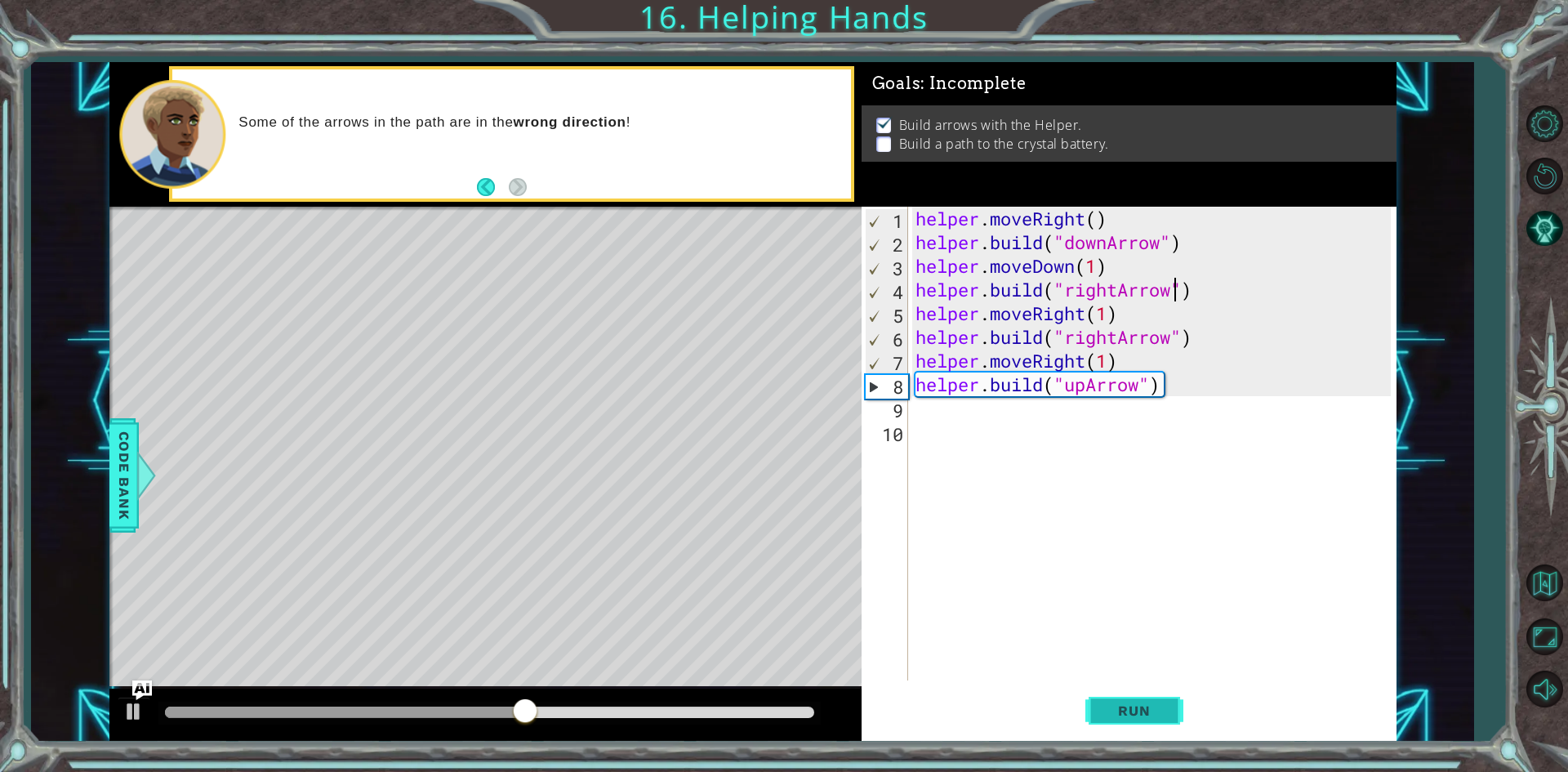
type textarea "[DOMAIN_NAME]("rightArrow")"
click at [1124, 704] on span "Run" at bounding box center [1134, 710] width 64 height 16
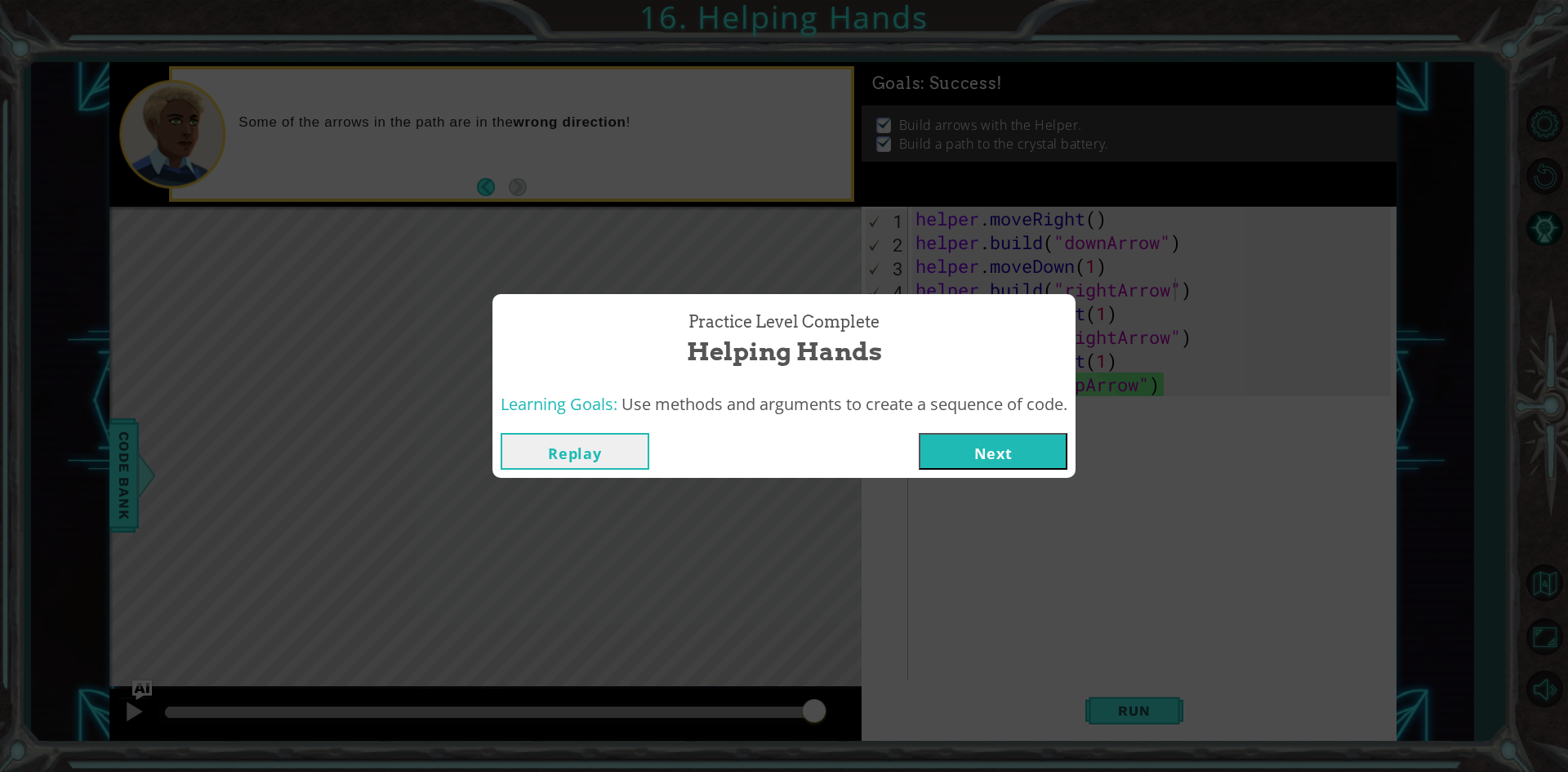
click at [1034, 463] on button "Next" at bounding box center [993, 451] width 149 height 37
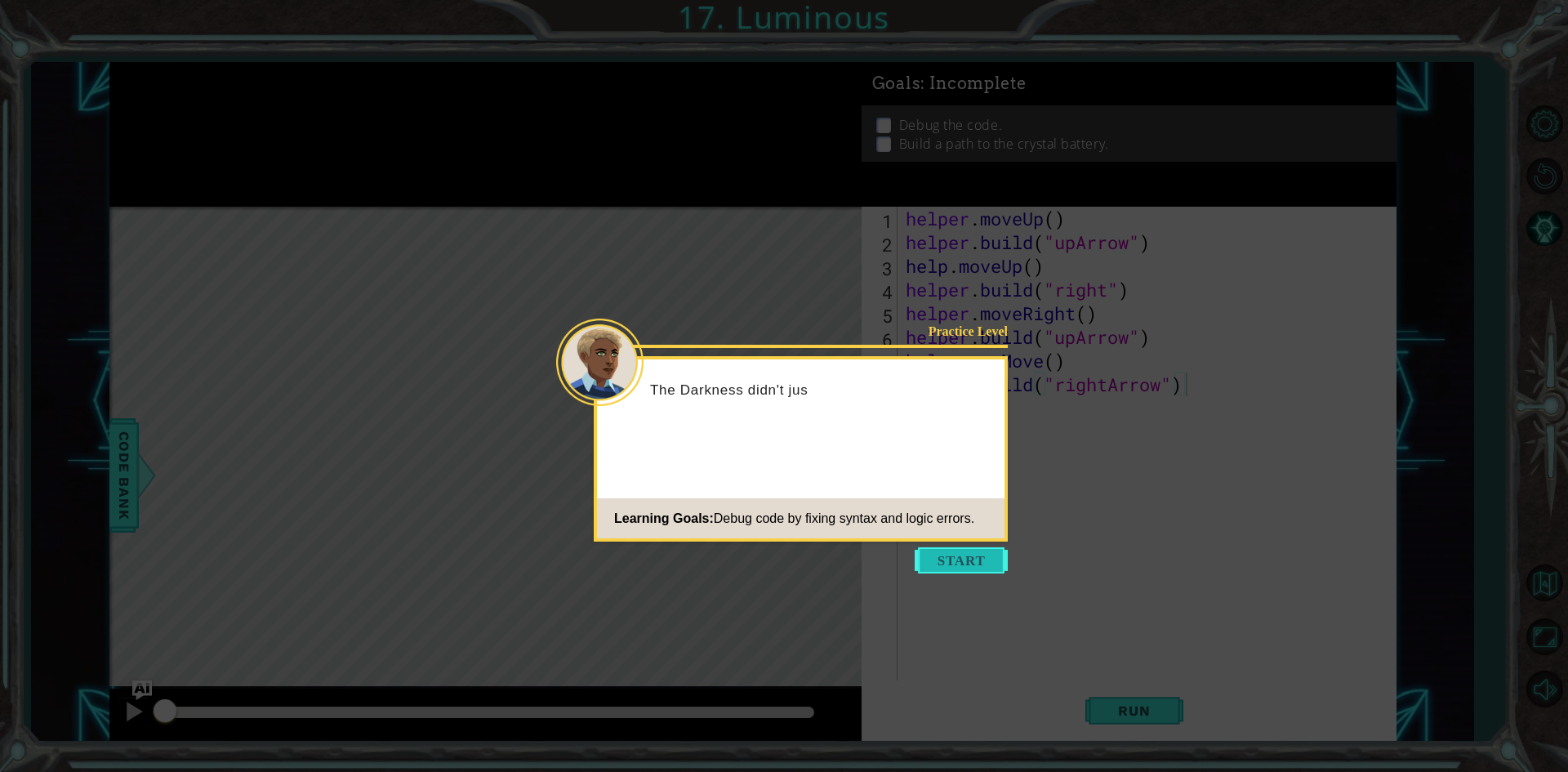
click at [981, 553] on button "Start" at bounding box center [961, 560] width 93 height 26
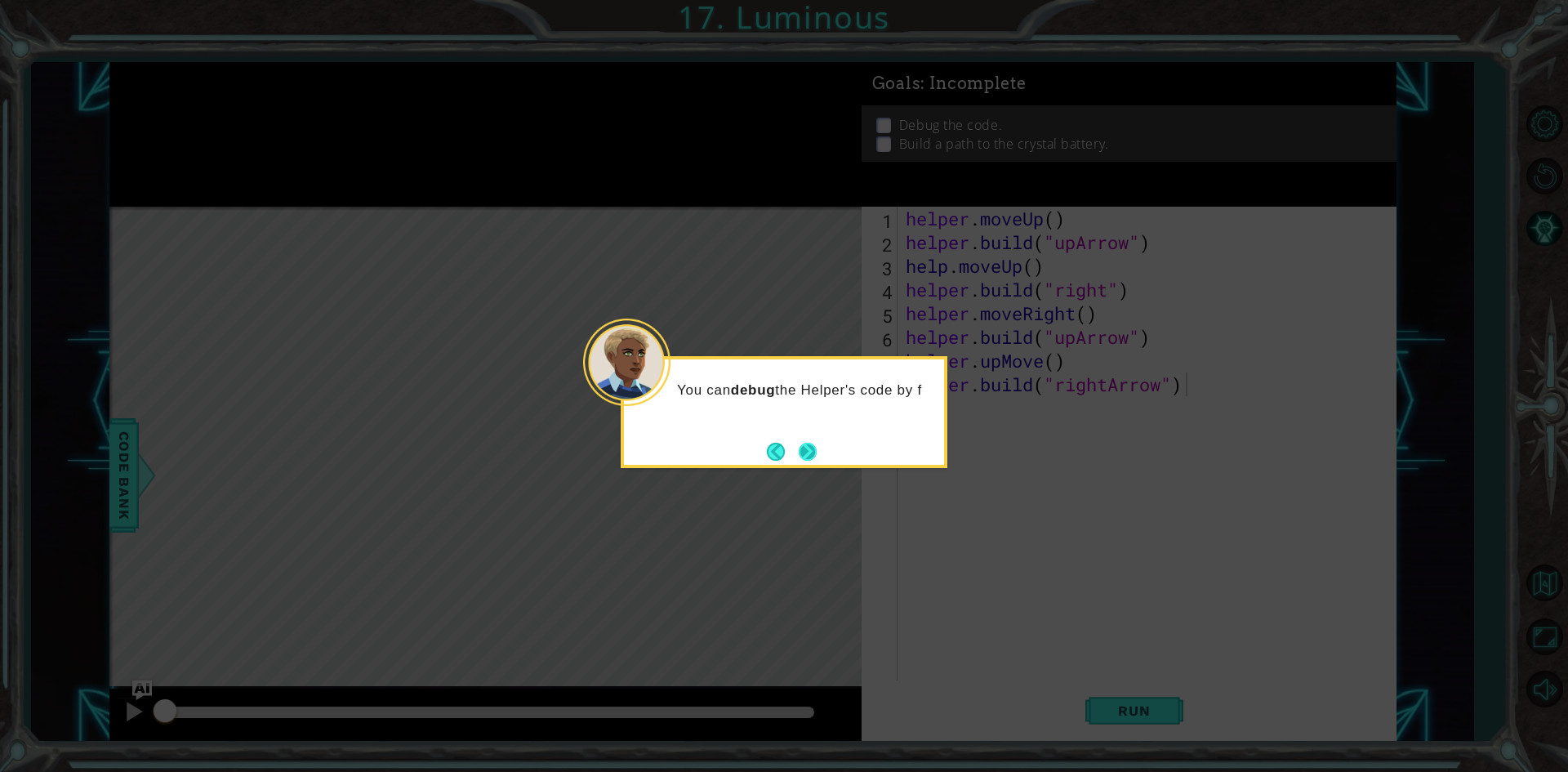
click at [799, 448] on button "Next" at bounding box center [807, 451] width 18 height 18
